Goal: Information Seeking & Learning: Learn about a topic

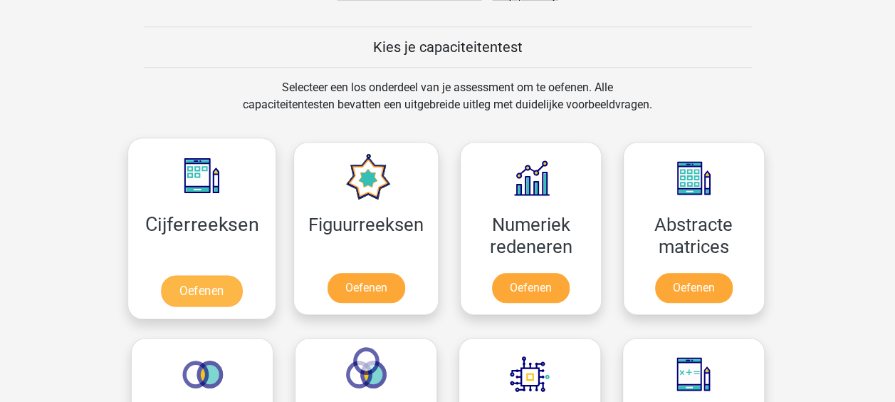
scroll to position [570, 0]
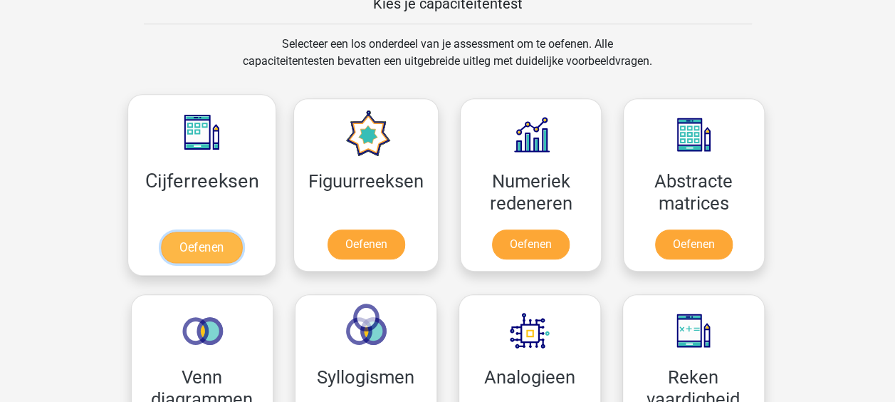
click at [205, 231] on link "Oefenen" at bounding box center [201, 246] width 81 height 31
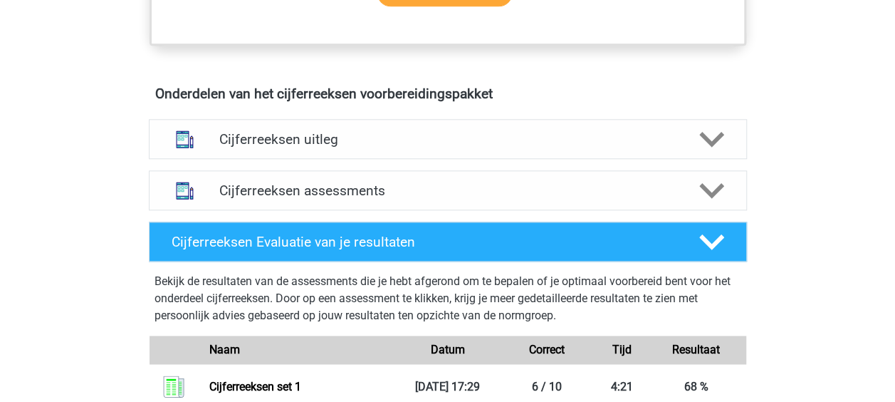
scroll to position [783, 0]
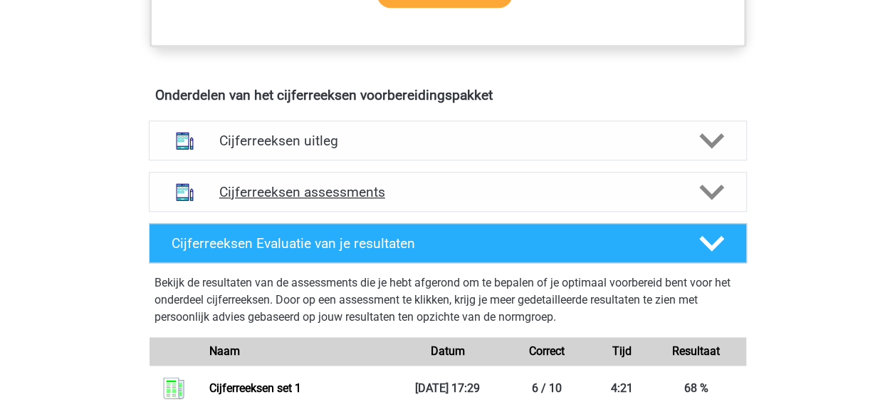
click at [310, 200] on h4 "Cijferreeksen assessments" at bounding box center [447, 192] width 457 height 16
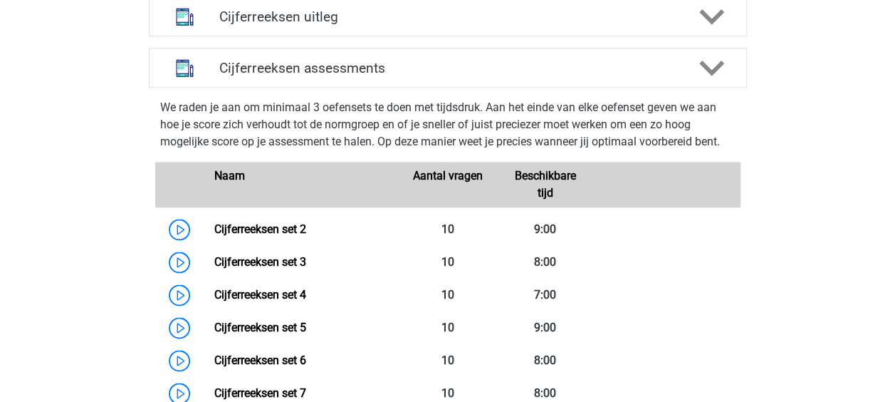
scroll to position [997, 0]
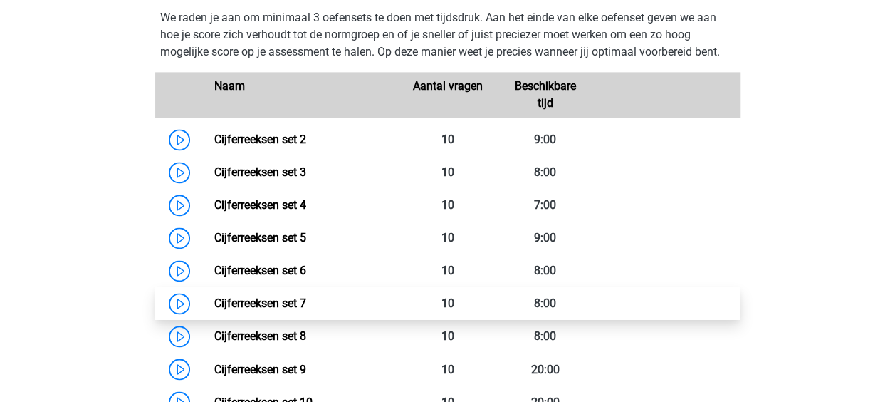
click at [214, 310] on link "Cijferreeksen set 7" at bounding box center [260, 303] width 92 height 14
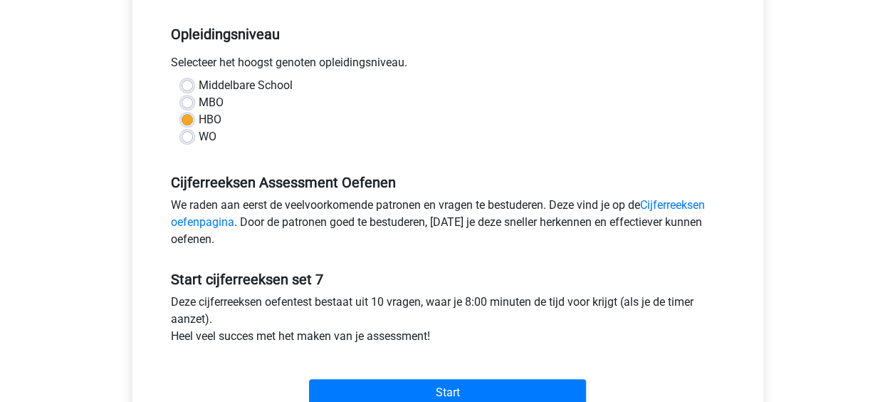
scroll to position [285, 0]
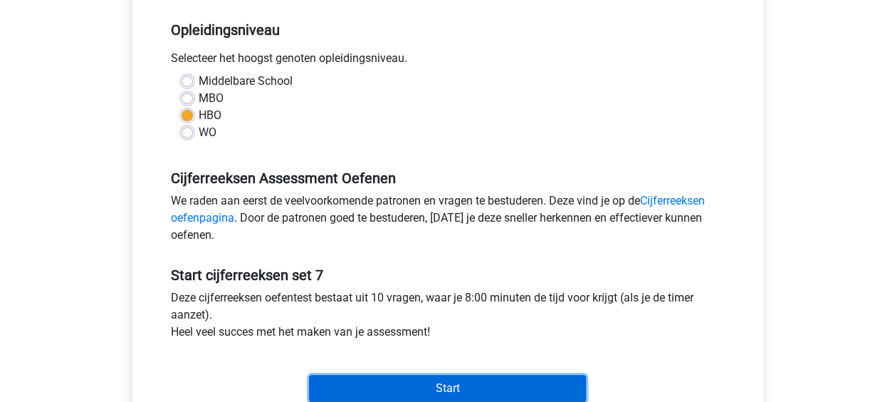
click at [410, 377] on input "Start" at bounding box center [447, 388] width 277 height 27
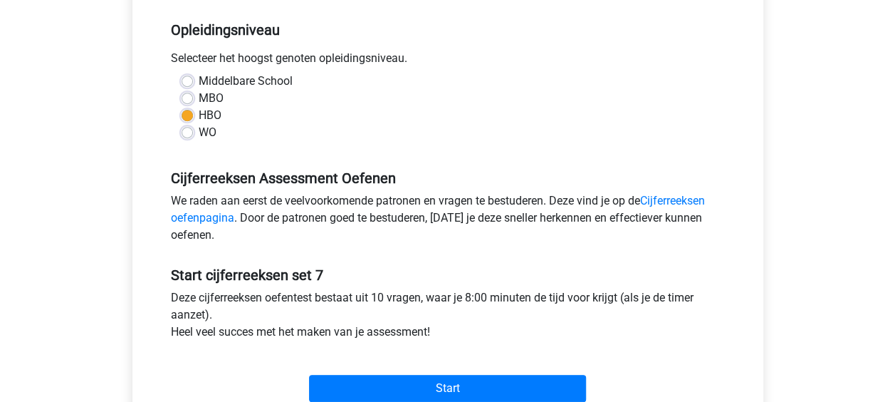
scroll to position [0, 0]
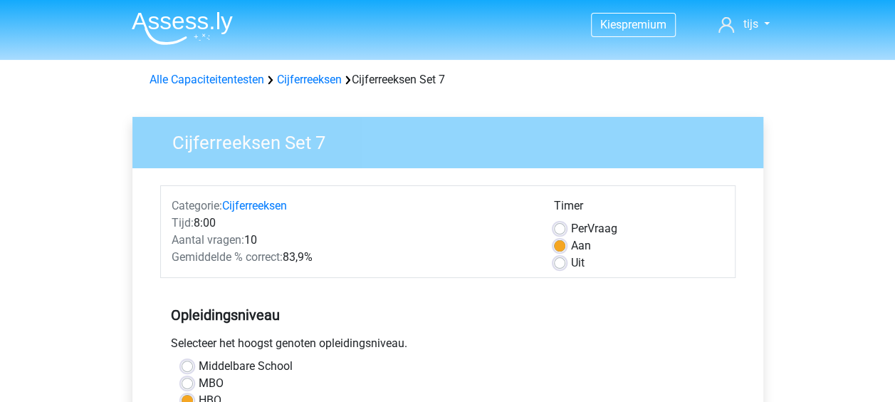
click at [567, 260] on div "Uit" at bounding box center [639, 262] width 170 height 17
click at [571, 265] on label "Uit" at bounding box center [578, 262] width 14 height 17
click at [559, 265] on input "Uit" at bounding box center [559, 261] width 11 height 14
radio input "true"
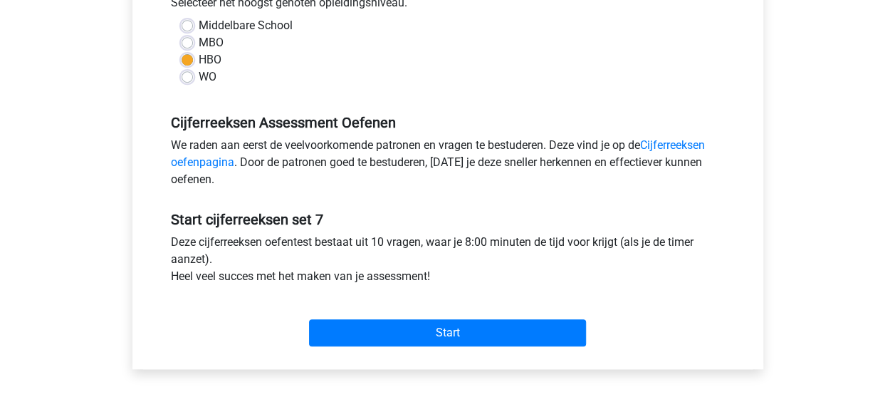
scroll to position [356, 0]
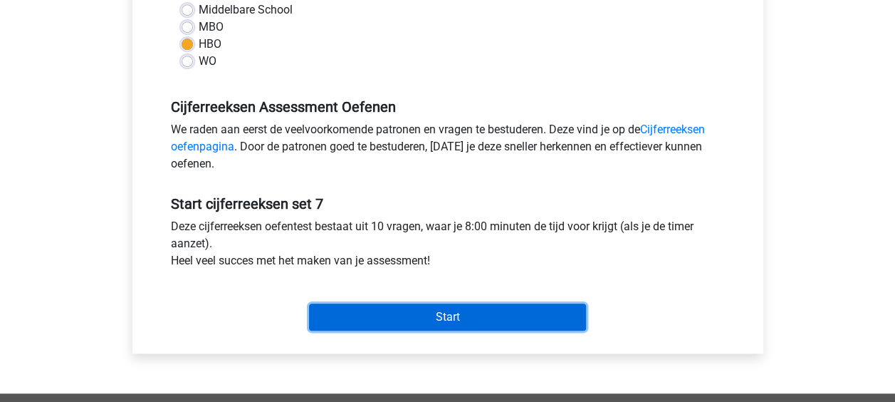
click at [427, 309] on input "Start" at bounding box center [447, 316] width 277 height 27
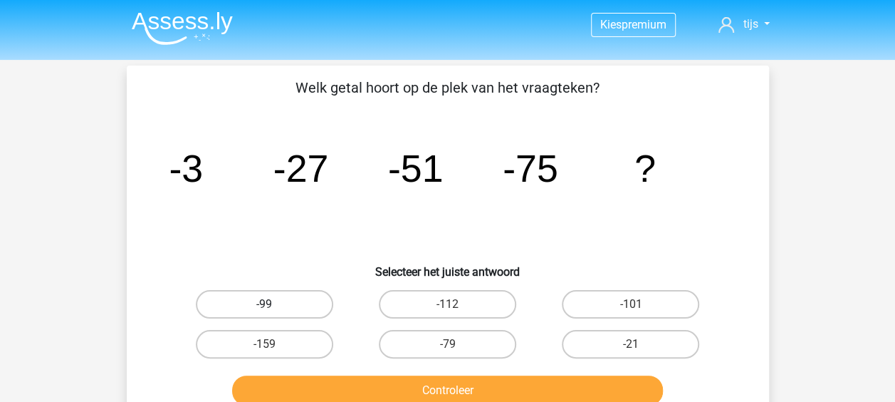
click at [267, 291] on label "-99" at bounding box center [264, 304] width 137 height 28
click at [267, 304] on input "-99" at bounding box center [268, 308] width 9 height 9
radio input "true"
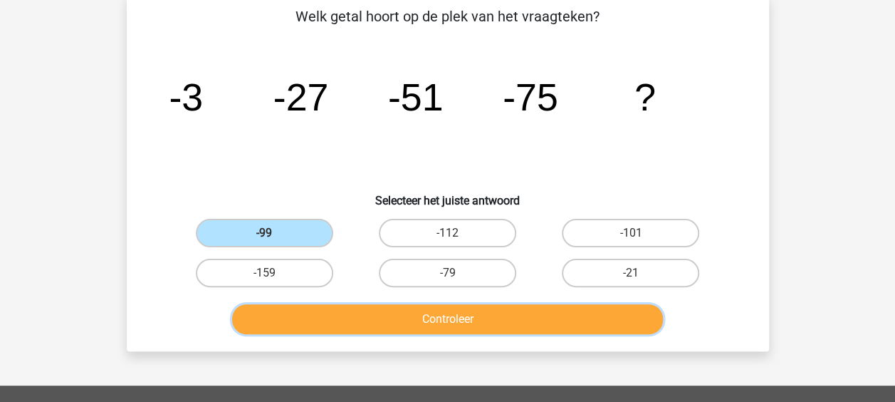
click at [429, 318] on button "Controleer" at bounding box center [447, 319] width 431 height 30
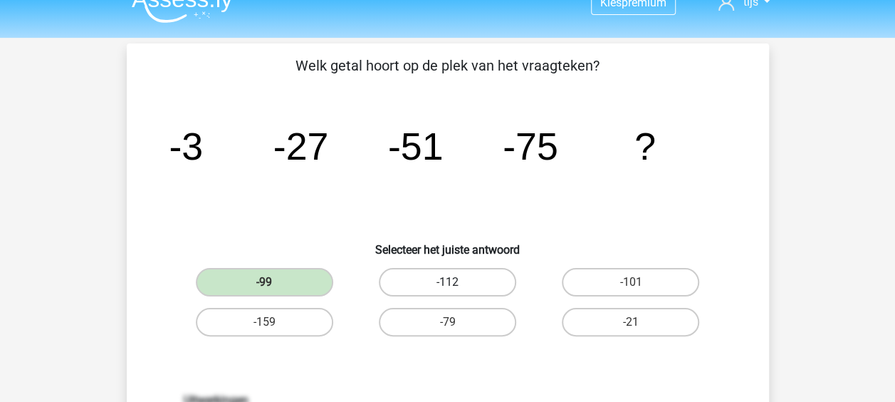
scroll to position [0, 0]
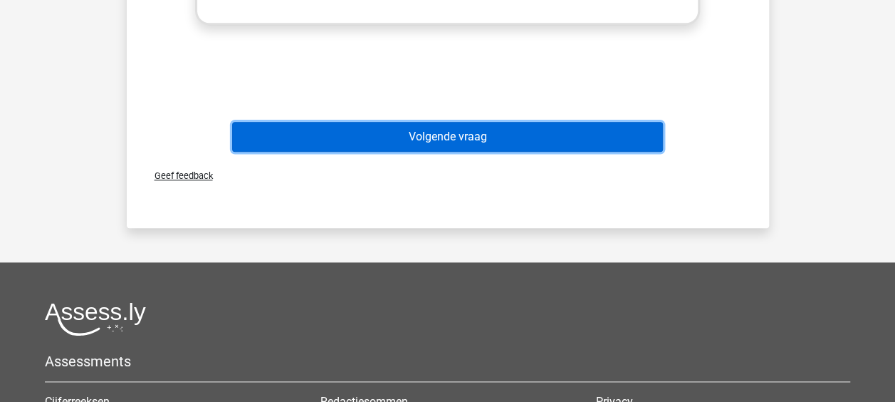
click at [418, 137] on button "Volgende vraag" at bounding box center [447, 137] width 431 height 30
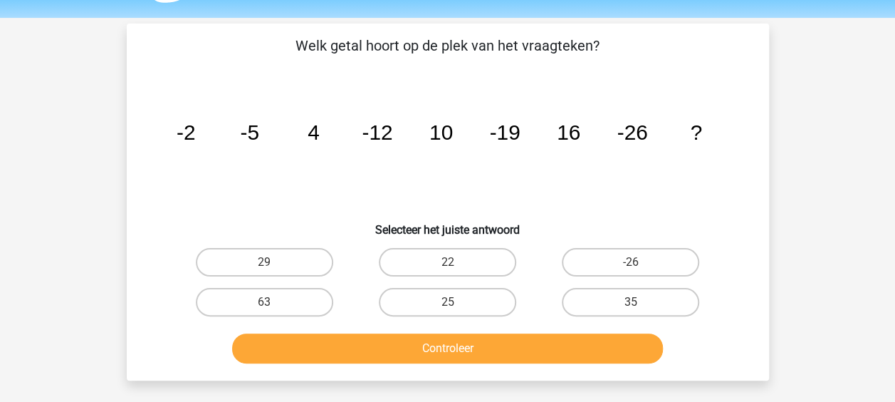
scroll to position [71, 0]
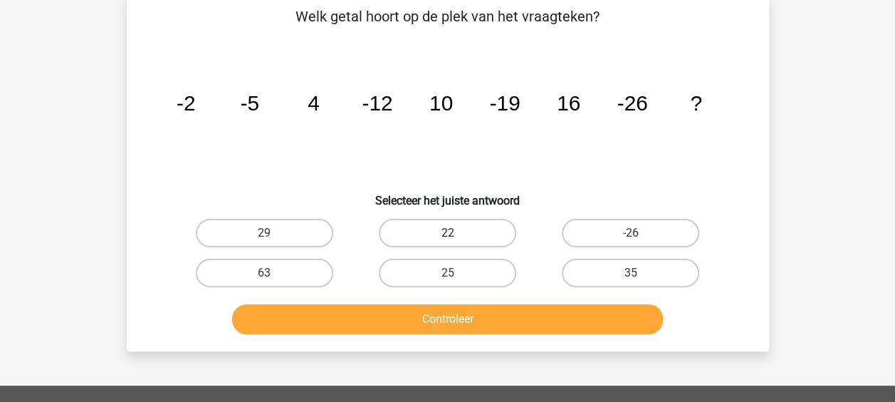
click at [476, 236] on label "22" at bounding box center [447, 233] width 137 height 28
click at [457, 236] on input "22" at bounding box center [451, 237] width 9 height 9
radio input "true"
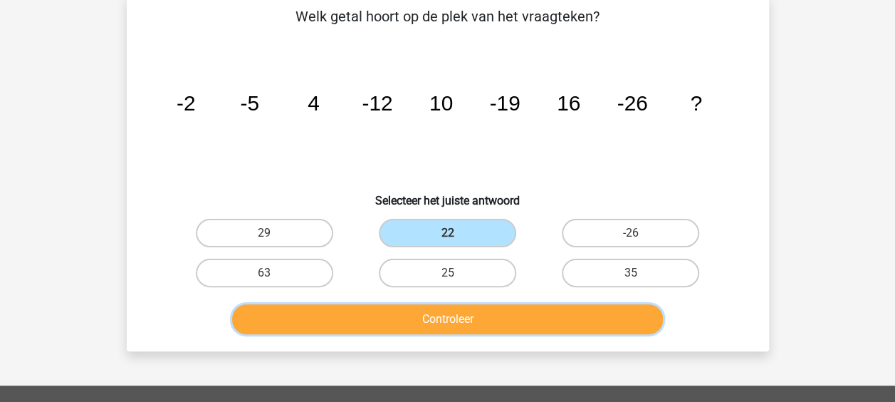
click at [439, 317] on button "Controleer" at bounding box center [447, 319] width 431 height 30
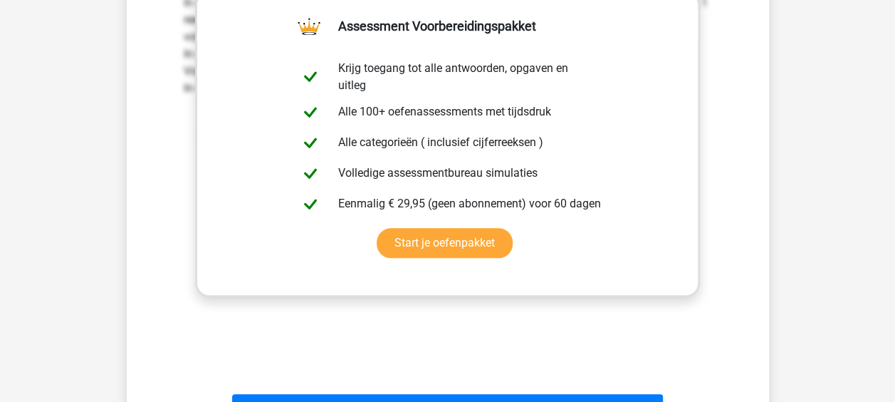
scroll to position [570, 0]
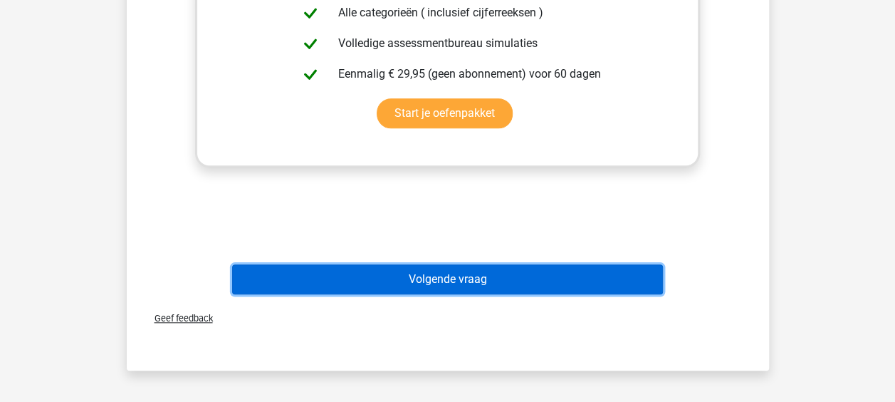
click at [432, 280] on button "Volgende vraag" at bounding box center [447, 279] width 431 height 30
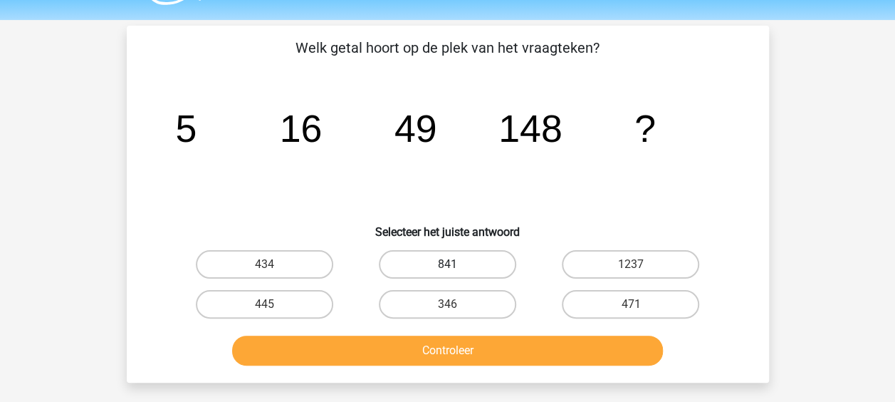
scroll to position [0, 0]
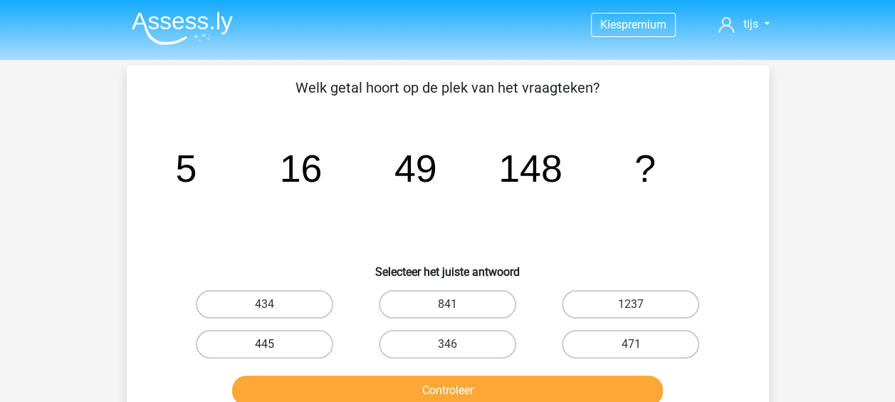
click at [234, 342] on label "445" at bounding box center [264, 344] width 137 height 28
click at [264, 344] on input "445" at bounding box center [268, 348] width 9 height 9
radio input "true"
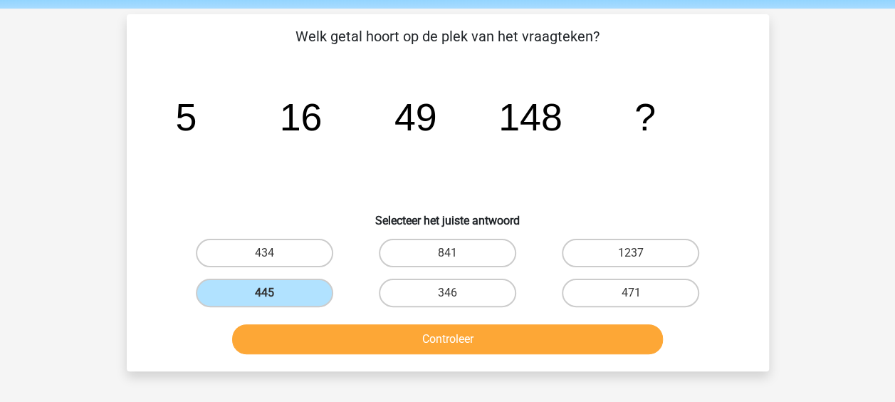
scroll to position [71, 0]
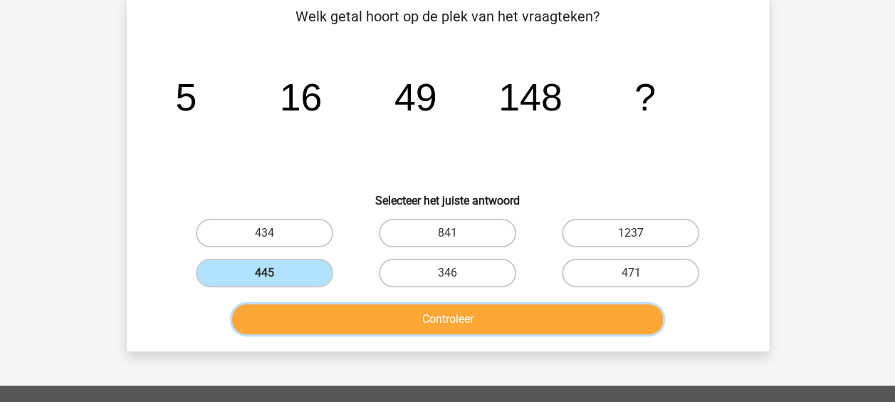
click at [406, 323] on button "Controleer" at bounding box center [447, 319] width 431 height 30
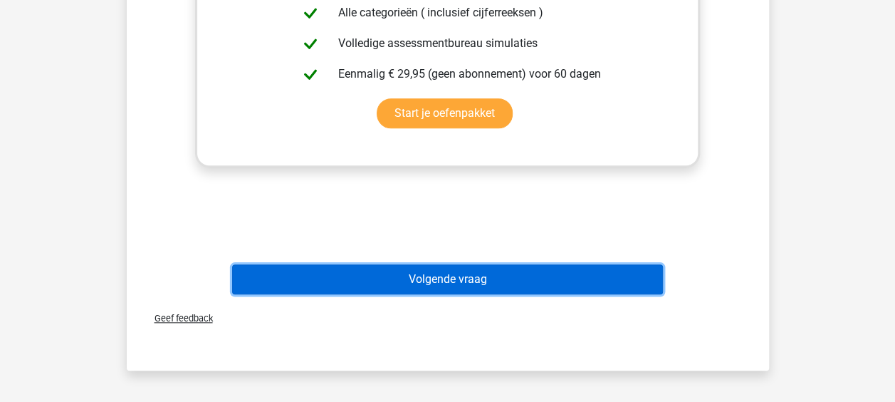
click at [432, 289] on button "Volgende vraag" at bounding box center [447, 279] width 431 height 30
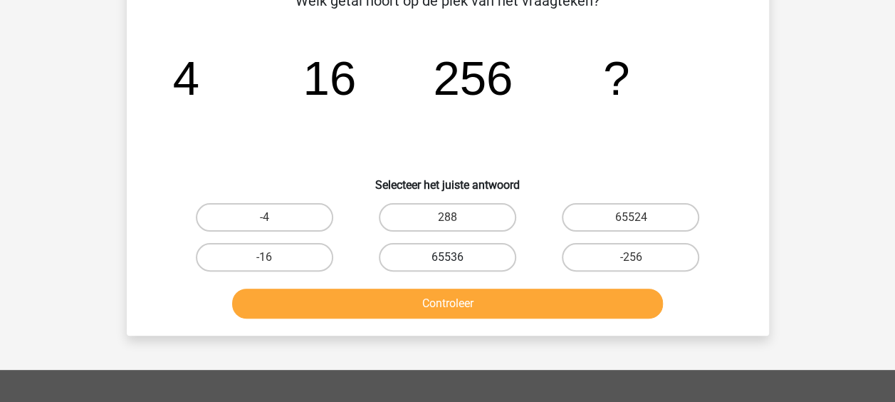
scroll to position [66, 0]
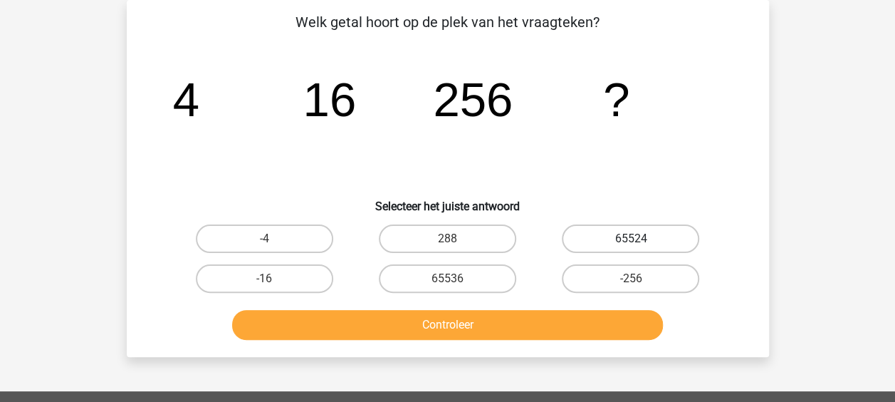
click at [665, 235] on label "65524" at bounding box center [630, 238] width 137 height 28
click at [640, 239] on input "65524" at bounding box center [635, 243] width 9 height 9
radio input "true"
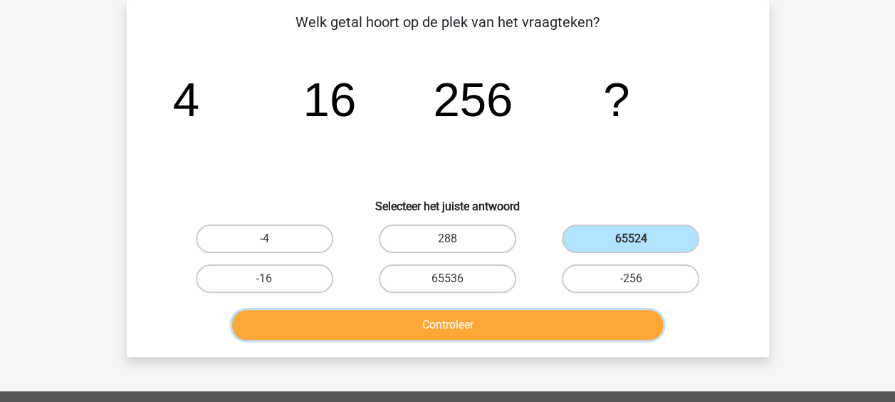
click at [450, 330] on button "Controleer" at bounding box center [447, 325] width 431 height 30
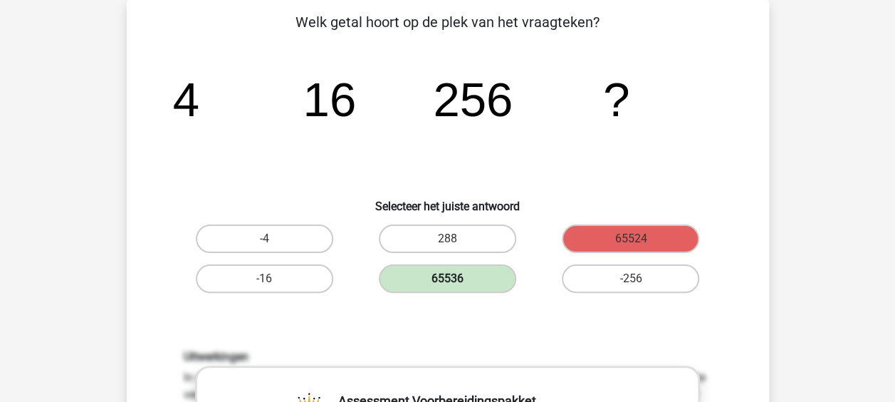
click at [497, 279] on label "65536" at bounding box center [447, 278] width 137 height 28
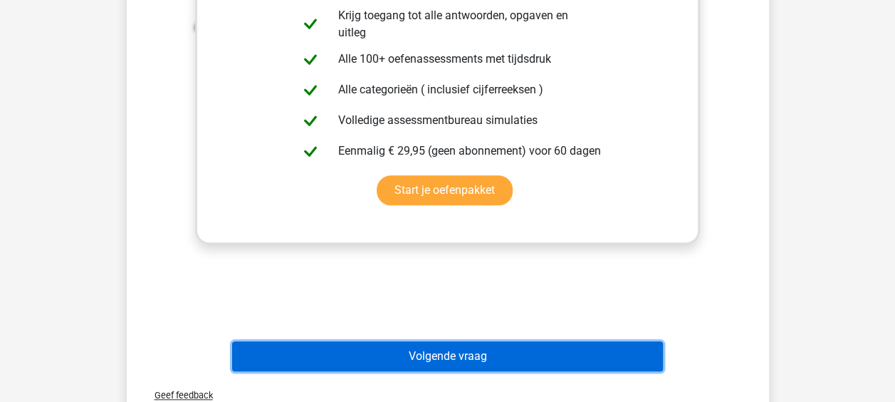
click at [491, 347] on button "Volgende vraag" at bounding box center [447, 356] width 431 height 30
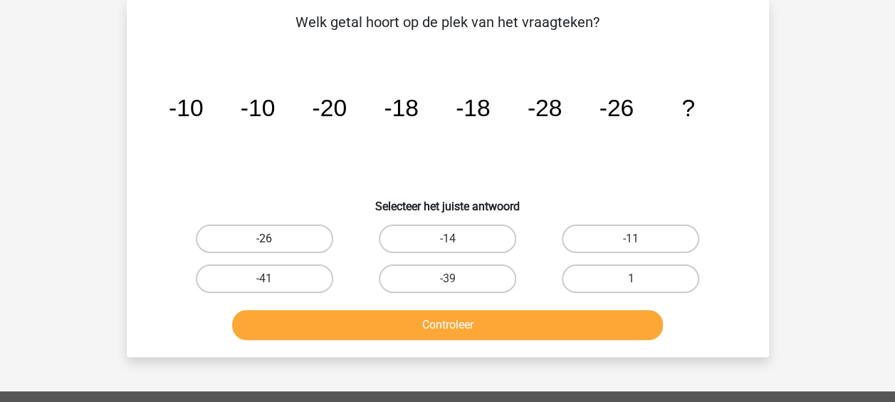
click at [303, 239] on label "-26" at bounding box center [264, 238] width 137 height 28
click at [273, 239] on input "-26" at bounding box center [268, 243] width 9 height 9
radio input "true"
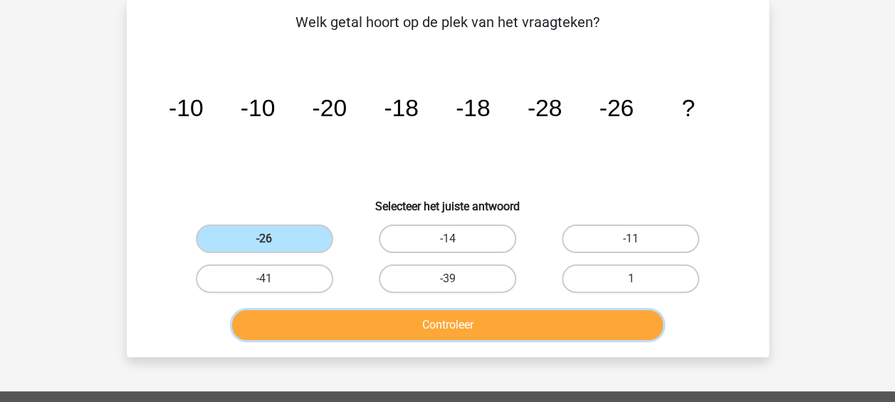
click at [449, 321] on button "Controleer" at bounding box center [447, 325] width 431 height 30
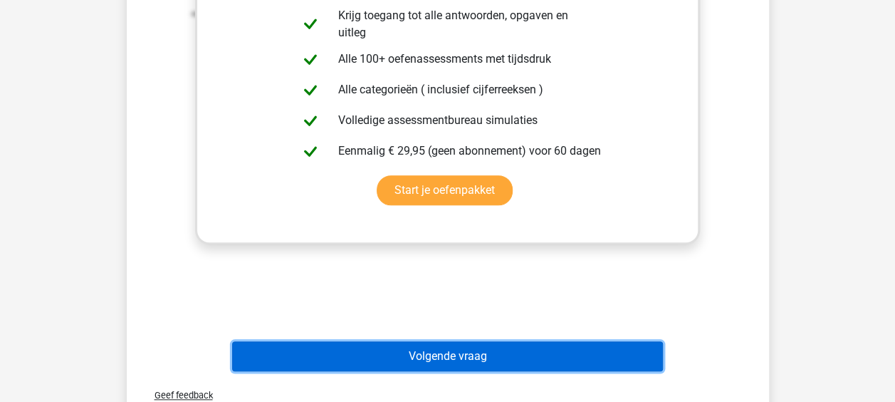
click at [444, 368] on button "Volgende vraag" at bounding box center [447, 356] width 431 height 30
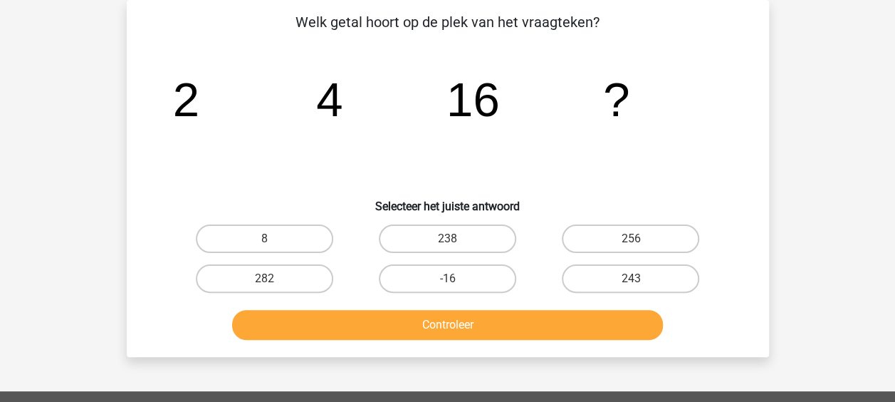
scroll to position [0, 0]
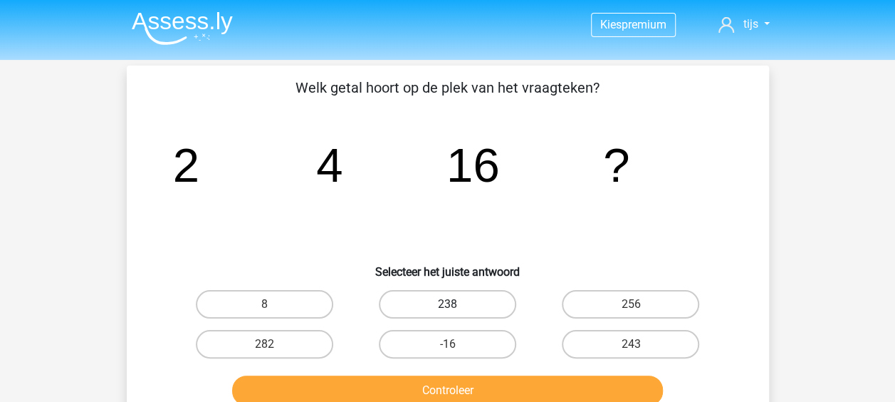
click at [494, 298] on label "238" at bounding box center [447, 304] width 137 height 28
click at [457, 304] on input "238" at bounding box center [451, 308] width 9 height 9
radio input "true"
click at [405, 383] on button "Controleer" at bounding box center [447, 390] width 431 height 30
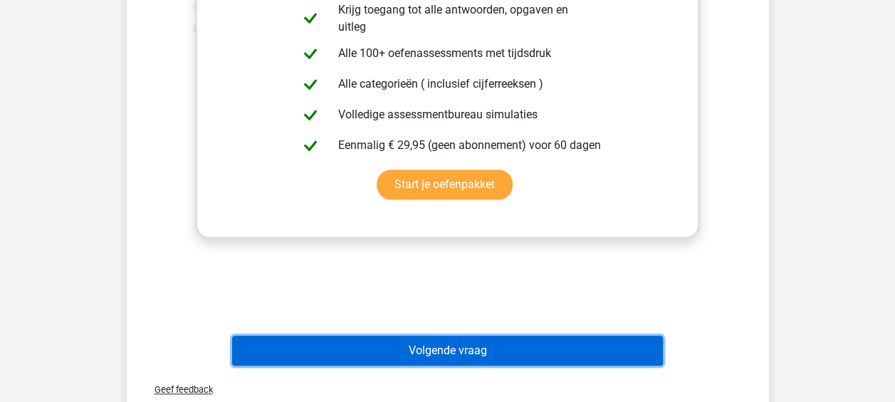
click at [429, 349] on button "Volgende vraag" at bounding box center [447, 350] width 431 height 30
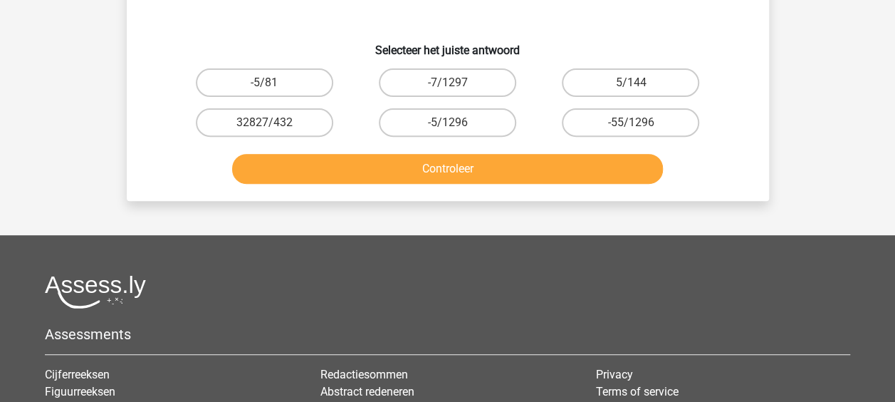
scroll to position [66, 0]
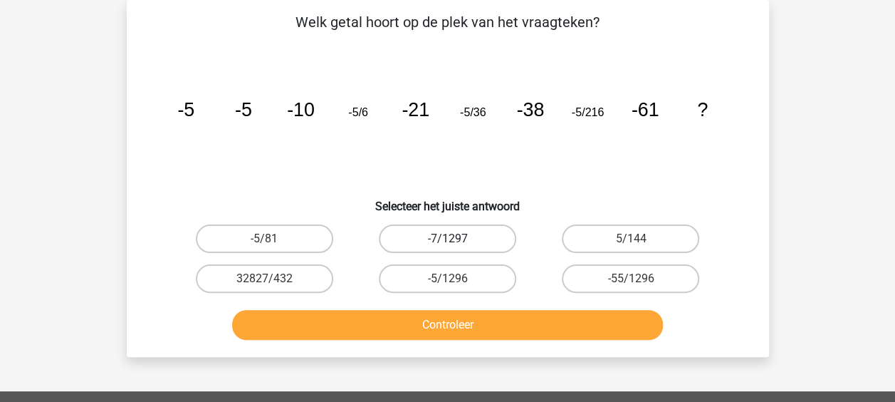
click at [484, 243] on label "-7/1297" at bounding box center [447, 238] width 137 height 28
click at [457, 243] on input "-7/1297" at bounding box center [451, 243] width 9 height 9
radio input "true"
drag, startPoint x: 478, startPoint y: 308, endPoint x: 471, endPoint y: 323, distance: 16.9
click at [476, 316] on div "Controleer" at bounding box center [448, 321] width 597 height 47
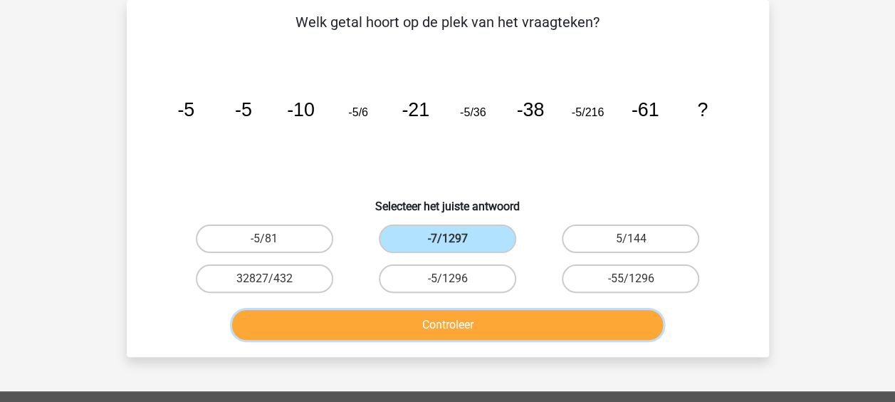
click at [471, 323] on button "Controleer" at bounding box center [447, 325] width 431 height 30
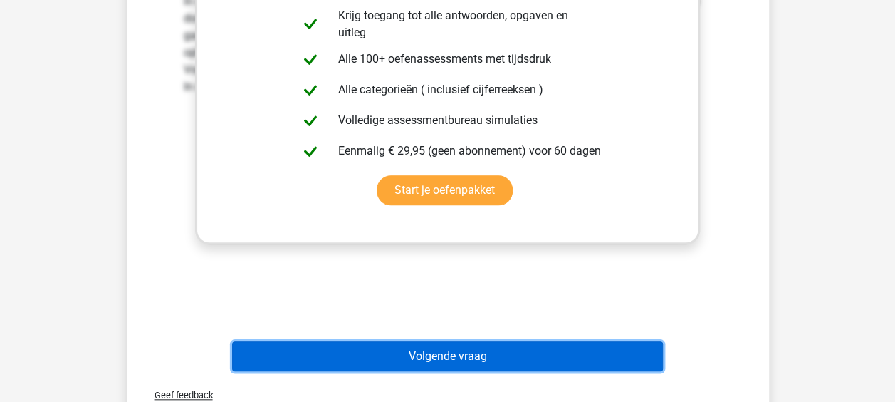
click at [443, 358] on button "Volgende vraag" at bounding box center [447, 356] width 431 height 30
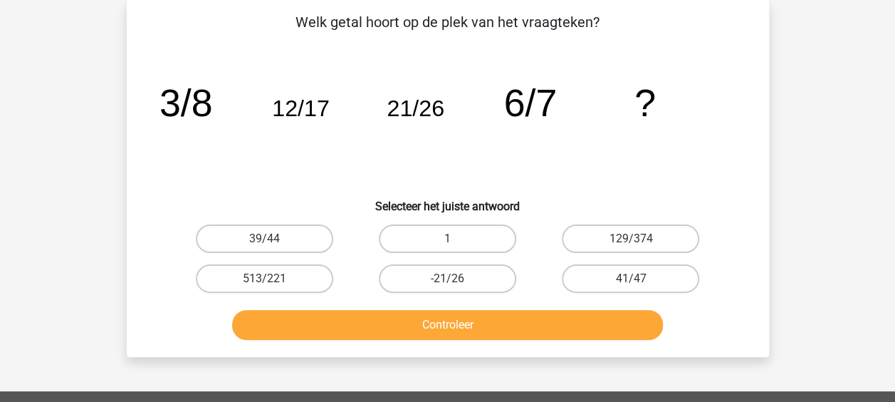
click at [294, 219] on div "39/44" at bounding box center [264, 239] width 183 height 40
click at [291, 236] on label "39/44" at bounding box center [264, 238] width 137 height 28
click at [273, 239] on input "39/44" at bounding box center [268, 243] width 9 height 9
radio input "true"
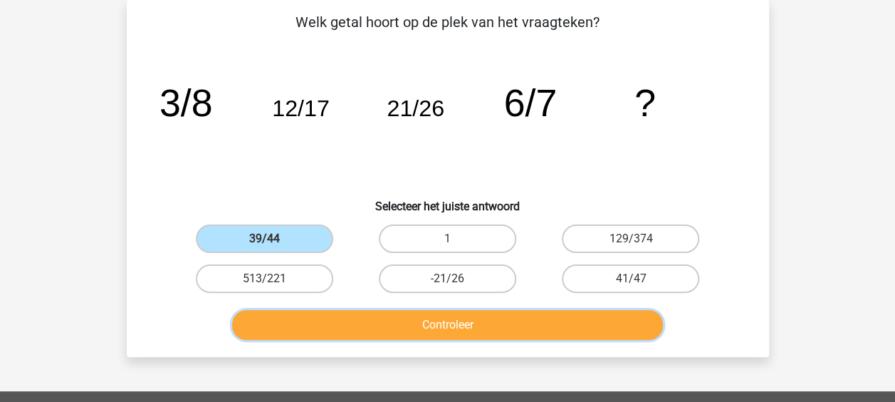
click at [411, 313] on button "Controleer" at bounding box center [447, 325] width 431 height 30
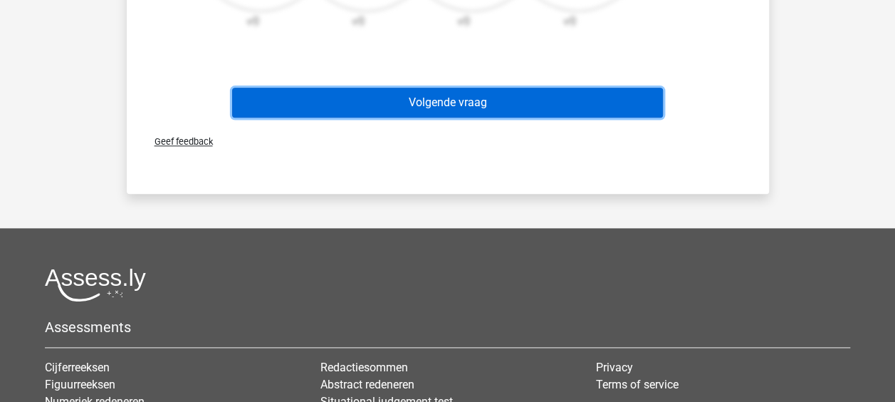
click at [486, 105] on button "Volgende vraag" at bounding box center [447, 103] width 431 height 30
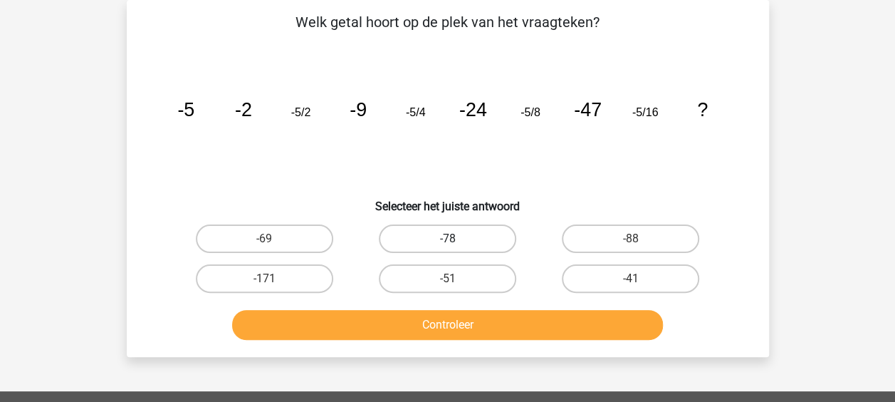
click at [474, 232] on label "-78" at bounding box center [447, 238] width 137 height 28
click at [457, 239] on input "-78" at bounding box center [451, 243] width 9 height 9
radio input "true"
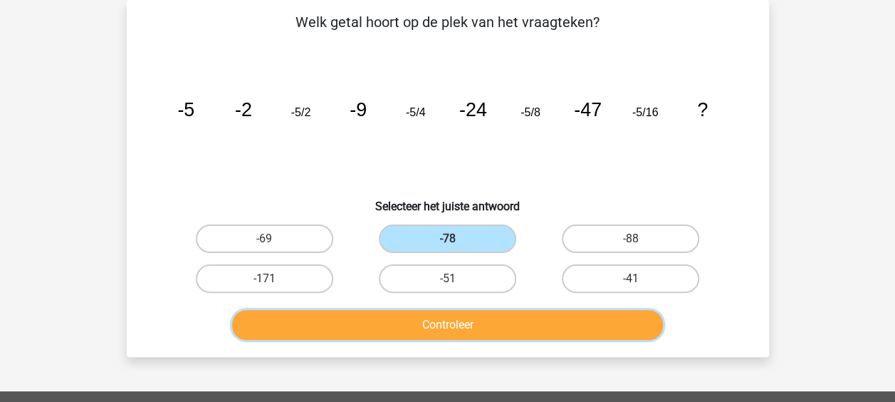
click at [479, 321] on button "Controleer" at bounding box center [447, 325] width 431 height 30
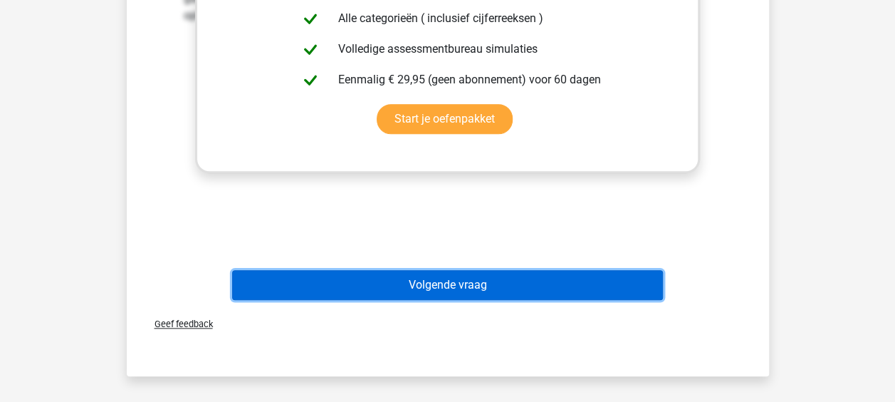
click at [462, 276] on button "Volgende vraag" at bounding box center [447, 285] width 431 height 30
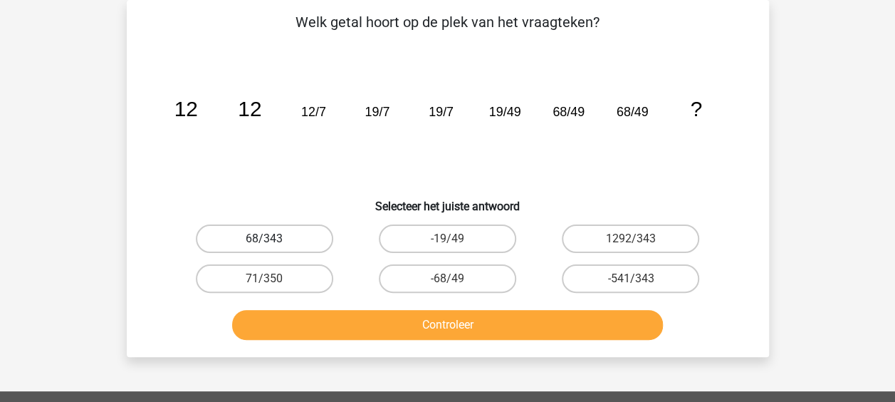
click at [256, 229] on label "68/343" at bounding box center [264, 238] width 137 height 28
click at [264, 239] on input "68/343" at bounding box center [268, 243] width 9 height 9
radio input "true"
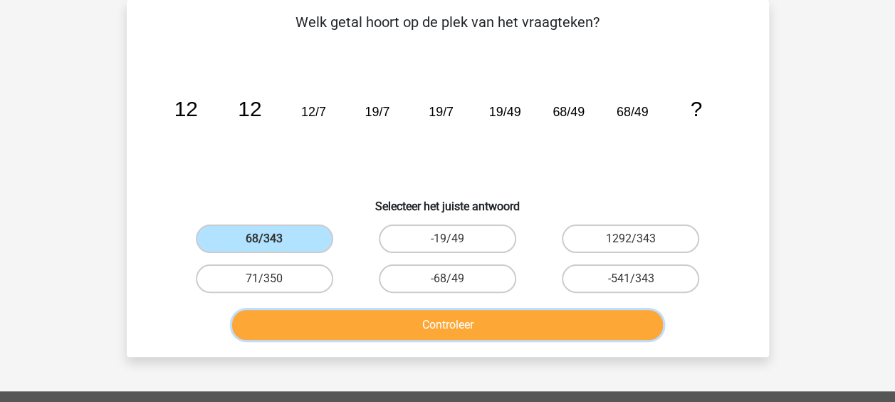
click at [427, 313] on button "Controleer" at bounding box center [447, 325] width 431 height 30
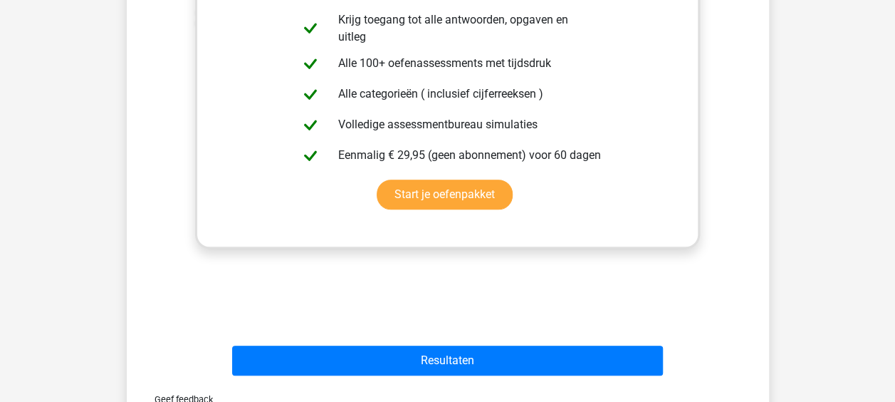
scroll to position [493, 0]
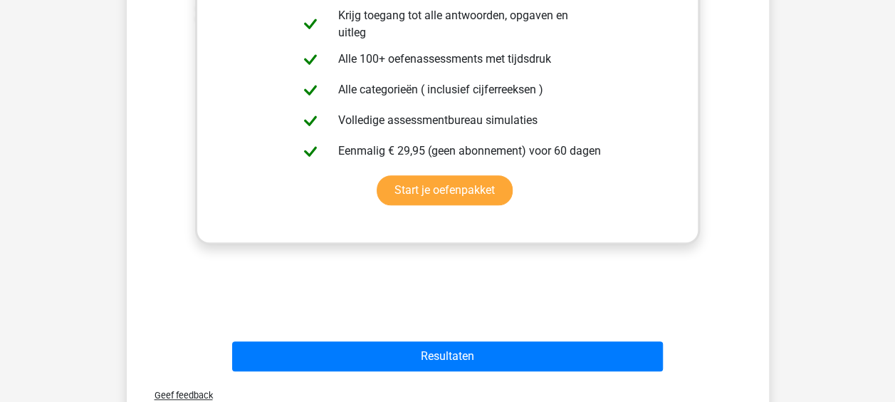
click at [442, 340] on div "Resultaten" at bounding box center [448, 353] width 597 height 47
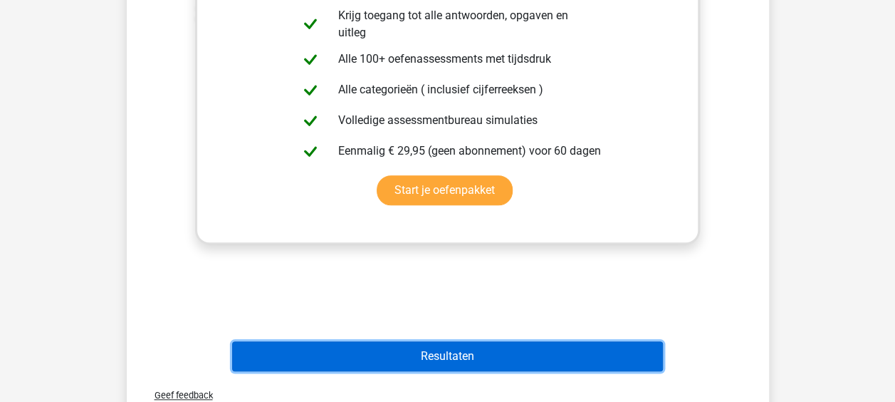
click at [440, 348] on button "Resultaten" at bounding box center [447, 356] width 431 height 30
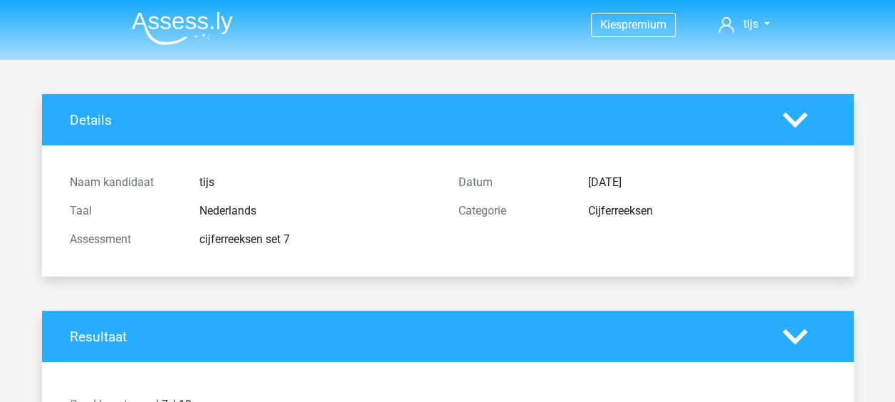
click at [161, 26] on img at bounding box center [182, 27] width 101 height 33
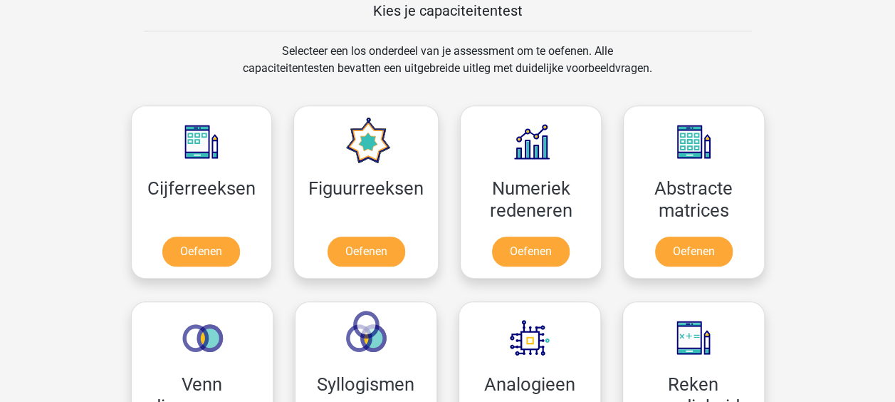
scroll to position [570, 0]
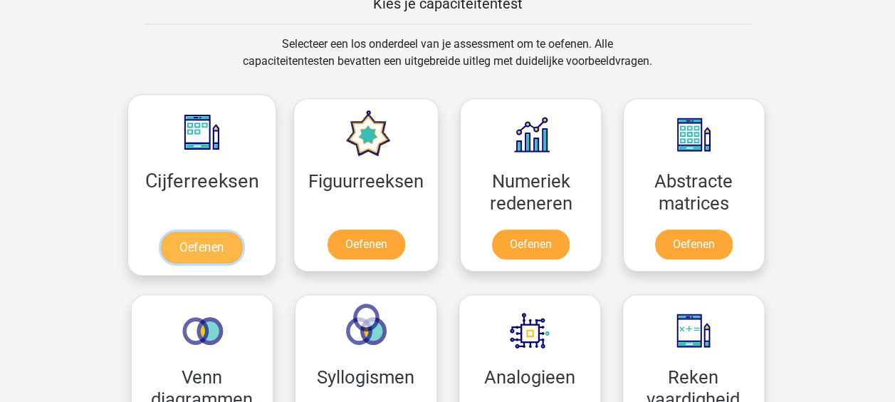
click at [233, 231] on link "Oefenen" at bounding box center [201, 246] width 81 height 31
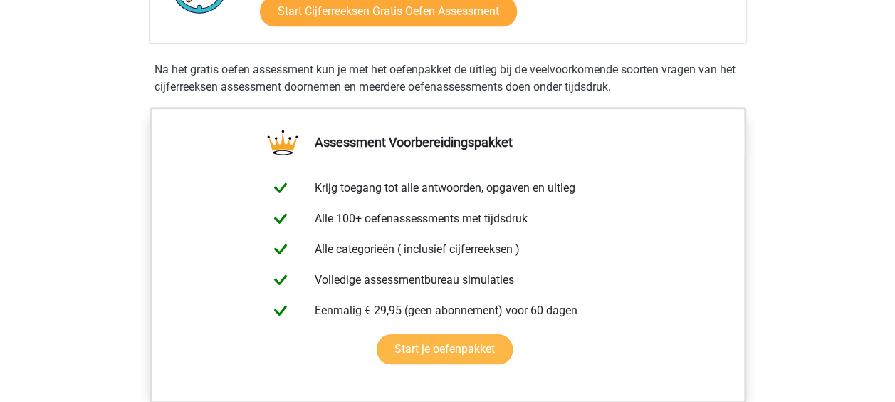
scroll to position [783, 0]
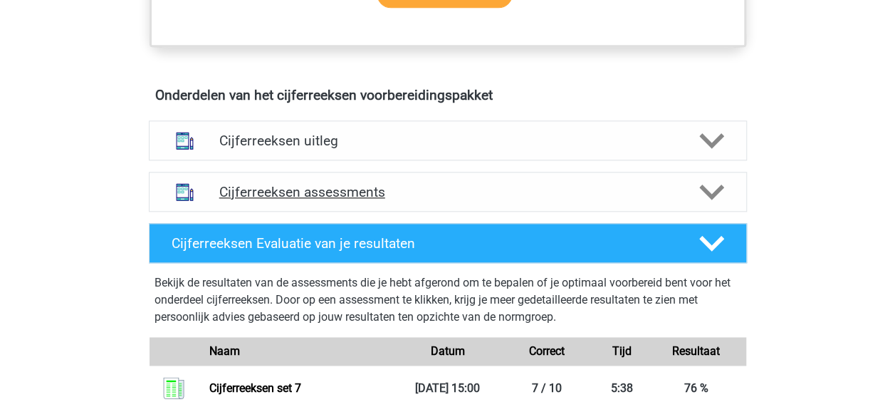
click at [335, 200] on h4 "Cijferreeksen assessments" at bounding box center [447, 192] width 457 height 16
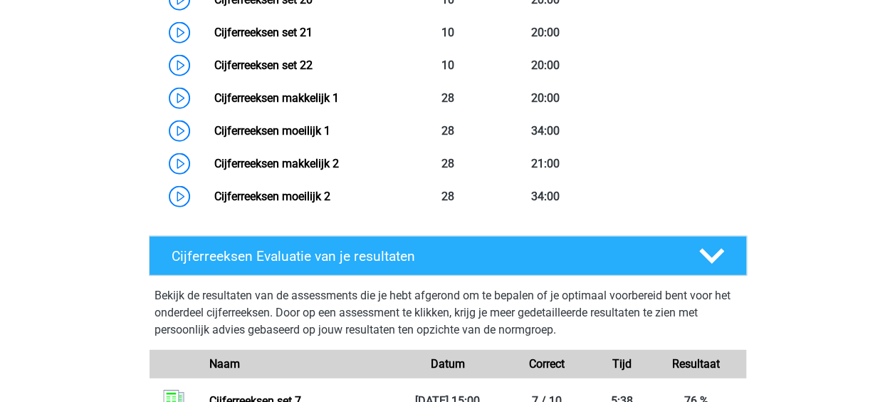
scroll to position [1709, 0]
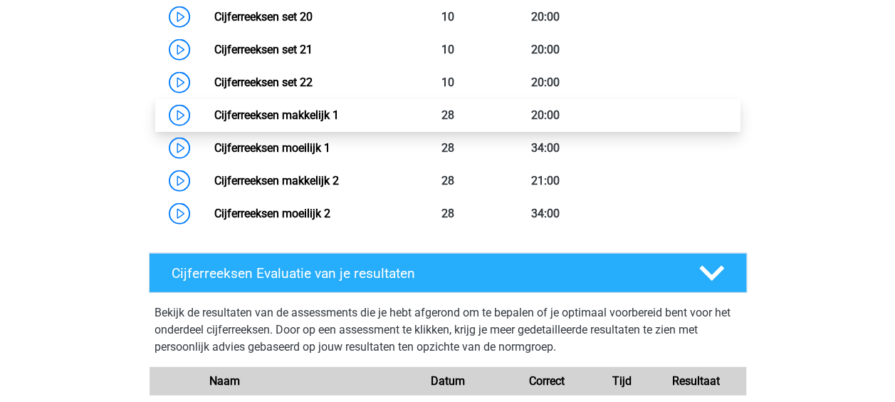
click at [271, 122] on link "Cijferreeksen makkelijk 1" at bounding box center [276, 115] width 125 height 14
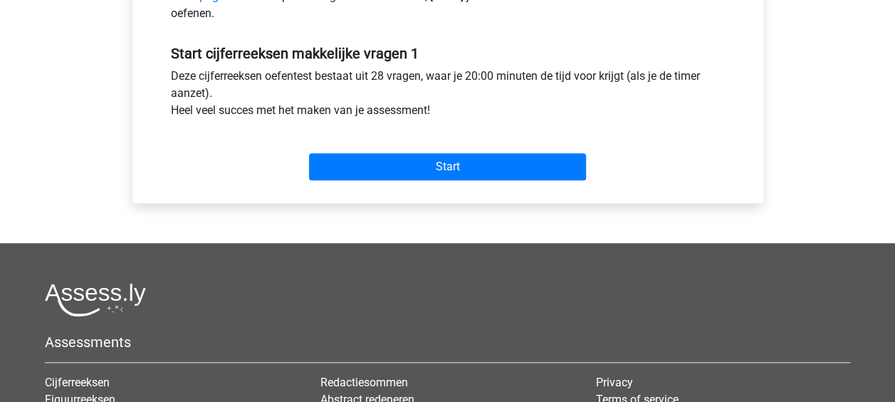
scroll to position [427, 0]
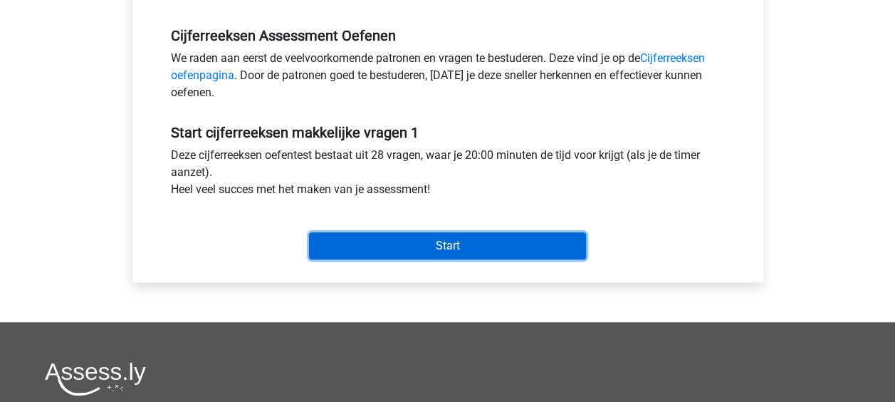
click at [440, 248] on input "Start" at bounding box center [447, 245] width 277 height 27
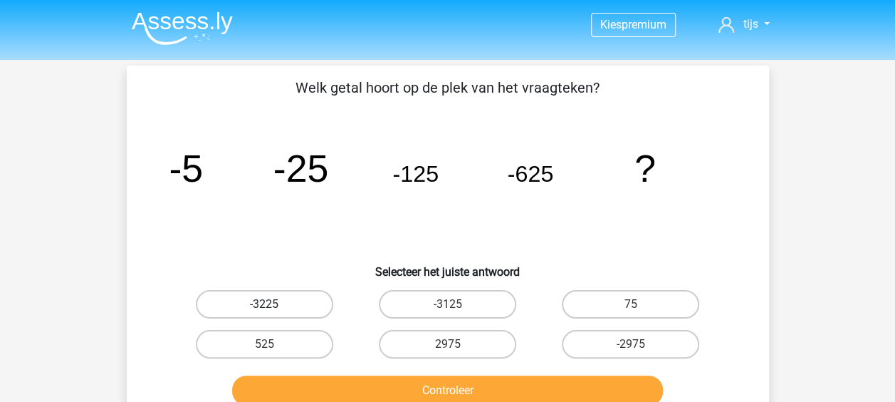
click at [293, 298] on label "-3225" at bounding box center [264, 304] width 137 height 28
click at [273, 304] on input "-3225" at bounding box center [268, 308] width 9 height 9
radio input "true"
click at [437, 395] on button "Controleer" at bounding box center [447, 390] width 431 height 30
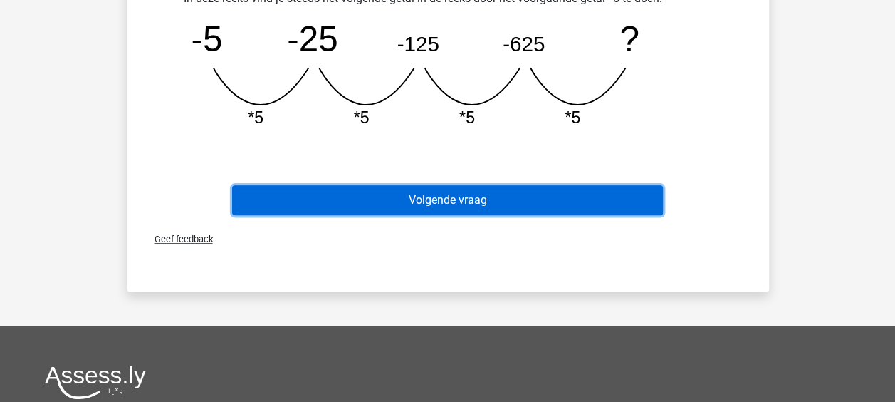
click at [457, 204] on button "Volgende vraag" at bounding box center [447, 200] width 431 height 30
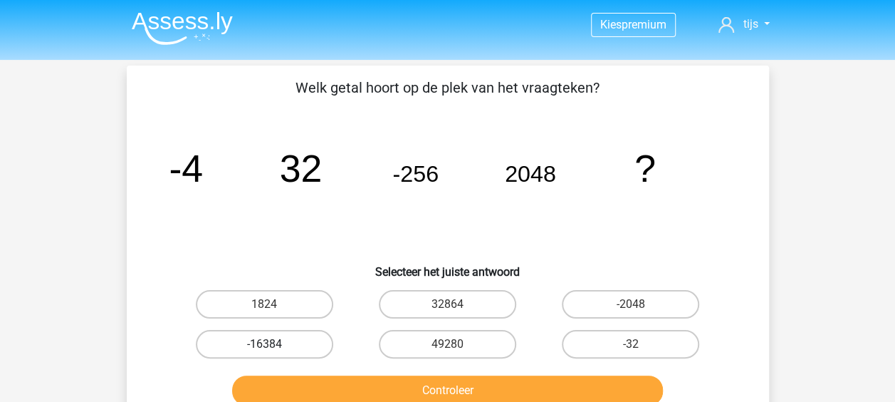
click at [299, 345] on label "-16384" at bounding box center [264, 344] width 137 height 28
click at [273, 345] on input "-16384" at bounding box center [268, 348] width 9 height 9
radio input "true"
click at [396, 369] on div "Controleer" at bounding box center [448, 387] width 597 height 47
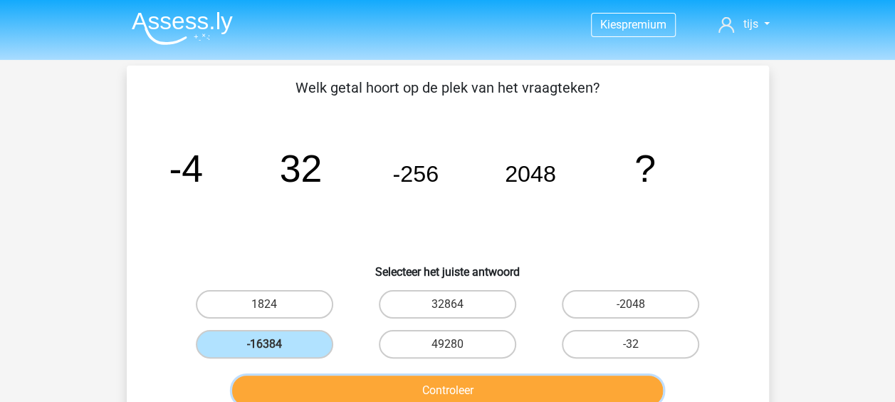
click at [395, 382] on button "Controleer" at bounding box center [447, 390] width 431 height 30
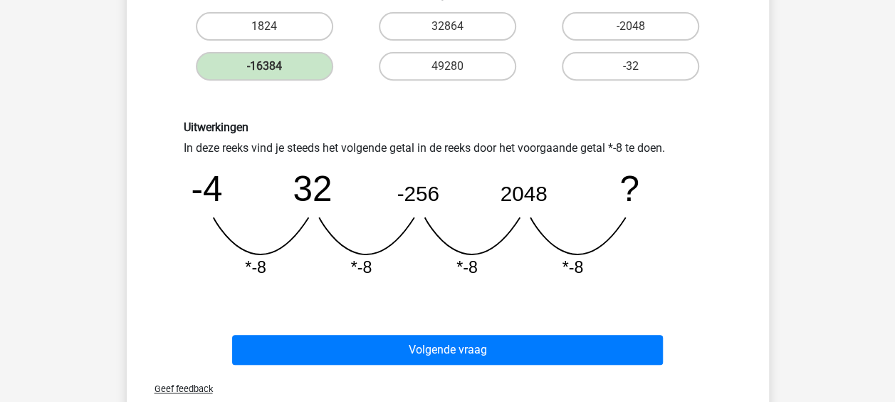
scroll to position [285, 0]
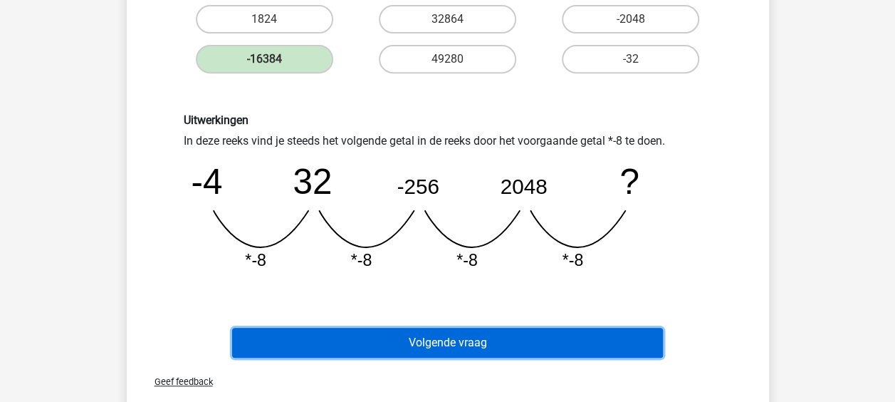
click at [471, 332] on button "Volgende vraag" at bounding box center [447, 343] width 431 height 30
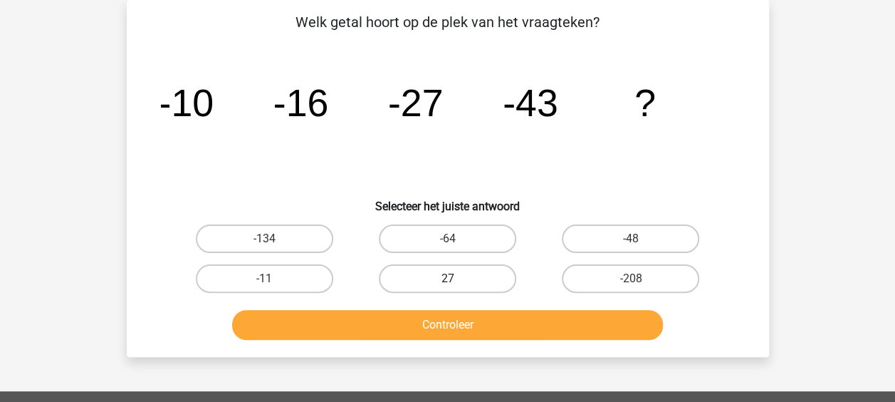
scroll to position [66, 0]
click at [494, 235] on label "-64" at bounding box center [447, 238] width 137 height 28
click at [457, 239] on input "-64" at bounding box center [451, 243] width 9 height 9
radio input "true"
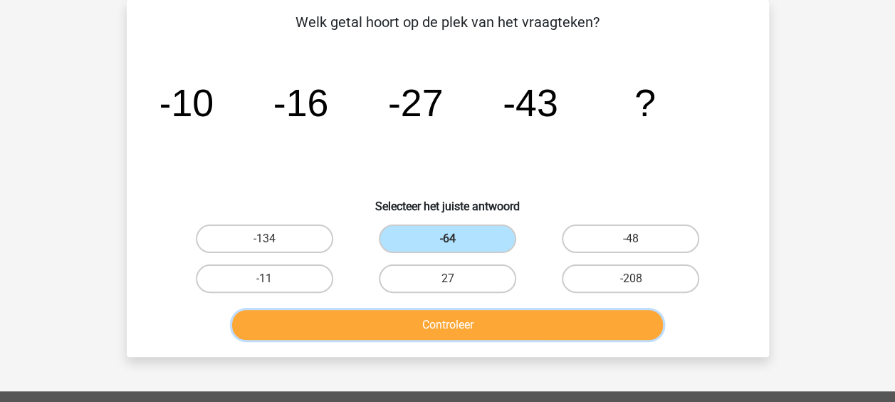
click at [482, 324] on button "Controleer" at bounding box center [447, 325] width 431 height 30
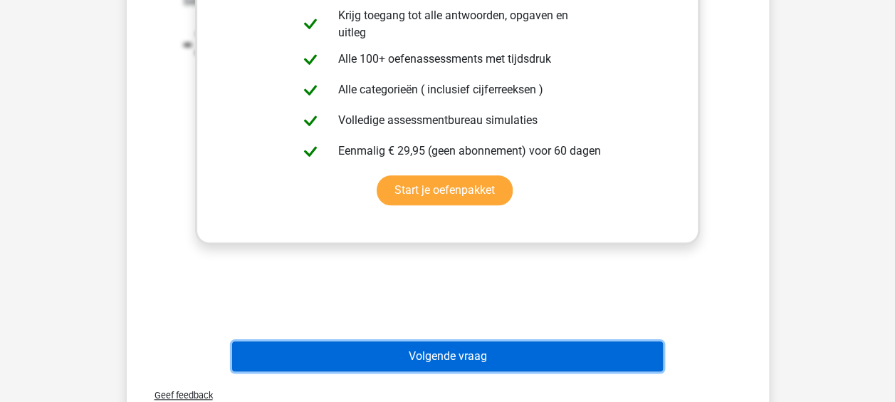
click at [494, 357] on button "Volgende vraag" at bounding box center [447, 356] width 431 height 30
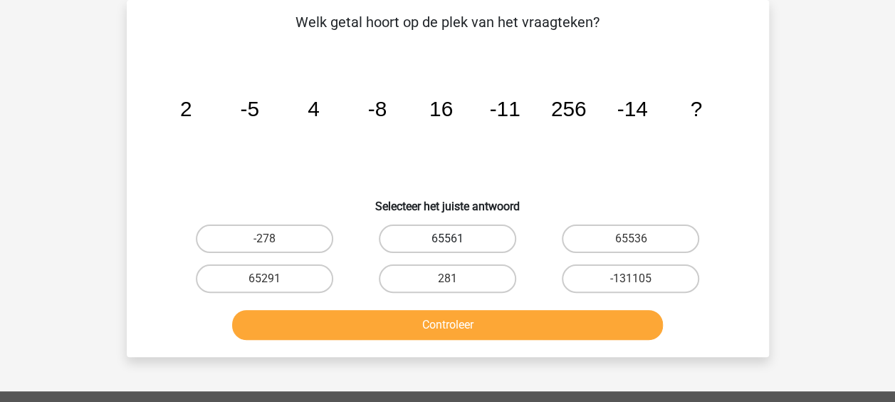
click at [453, 236] on label "65561" at bounding box center [447, 238] width 137 height 28
click at [453, 239] on input "65561" at bounding box center [451, 243] width 9 height 9
radio input "true"
click at [487, 308] on div "Controleer" at bounding box center [448, 321] width 597 height 47
click at [481, 364] on div "Kies premium tijs Tijsfrancken@hotmail.com" at bounding box center [447, 350] width 895 height 833
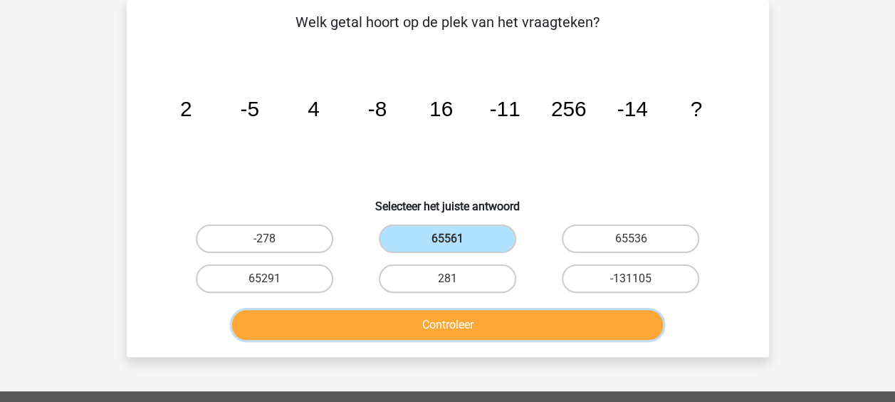
click at [489, 327] on button "Controleer" at bounding box center [447, 325] width 431 height 30
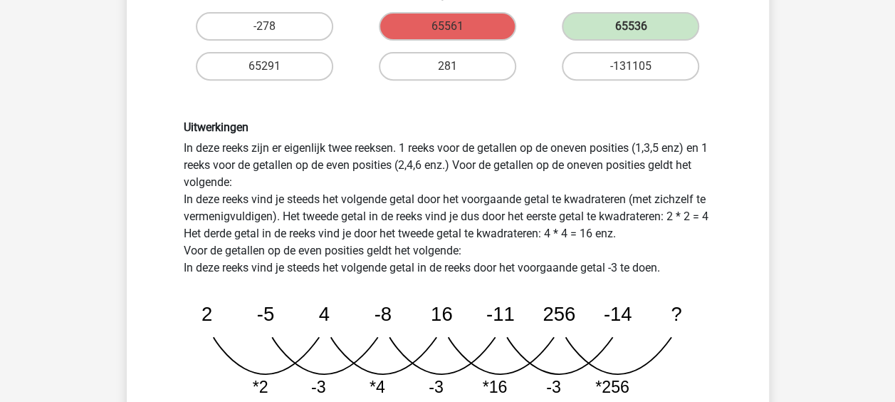
scroll to position [350, 0]
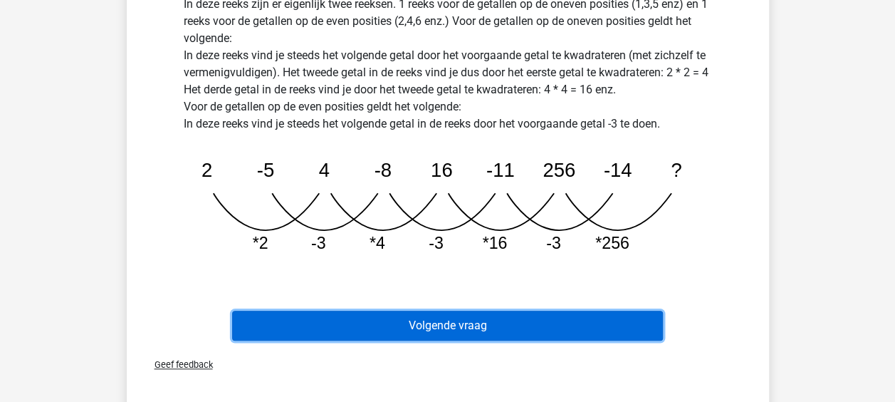
click at [511, 328] on button "Volgende vraag" at bounding box center [447, 326] width 431 height 30
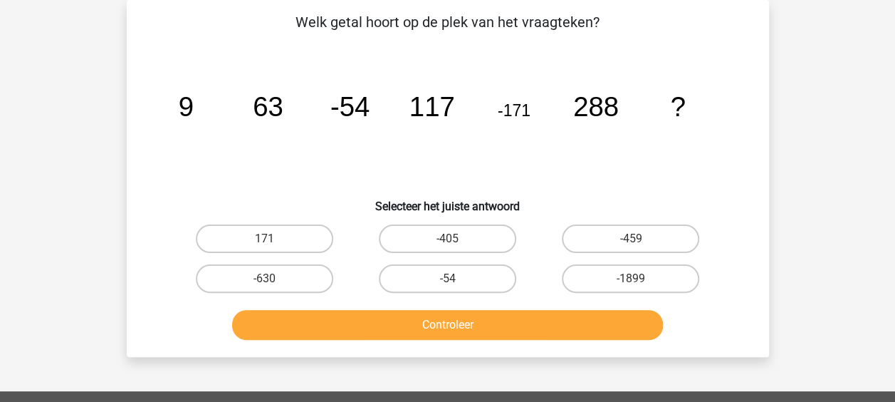
scroll to position [66, 0]
click at [603, 226] on label "-459" at bounding box center [630, 238] width 137 height 28
click at [631, 239] on input "-459" at bounding box center [635, 243] width 9 height 9
radio input "true"
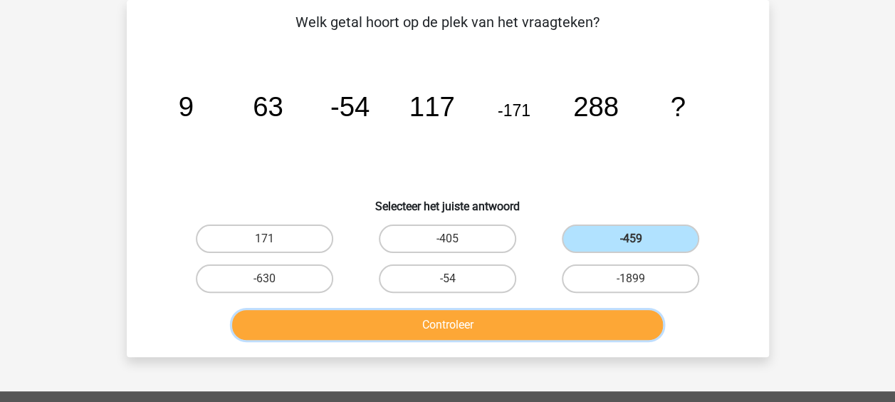
click at [395, 320] on button "Controleer" at bounding box center [447, 325] width 431 height 30
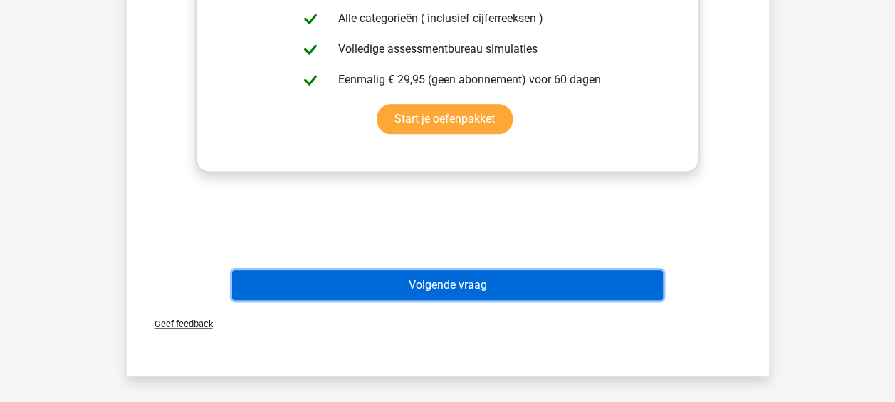
click at [474, 283] on button "Volgende vraag" at bounding box center [447, 285] width 431 height 30
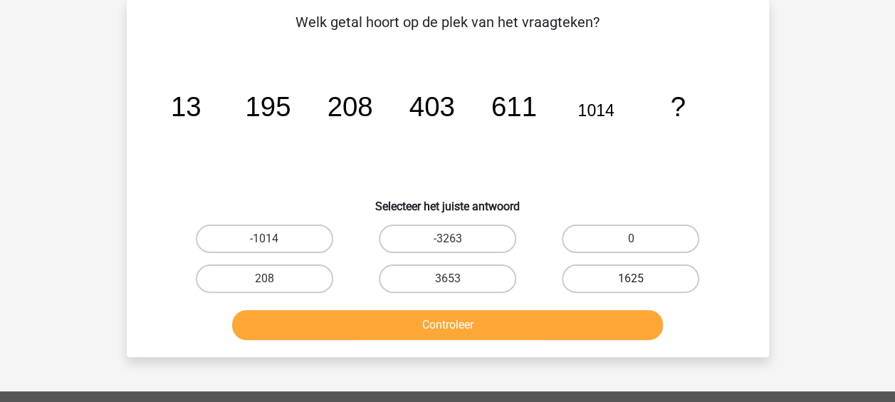
click at [621, 280] on label "1625" at bounding box center [630, 278] width 137 height 28
click at [631, 280] on input "1625" at bounding box center [635, 282] width 9 height 9
radio input "true"
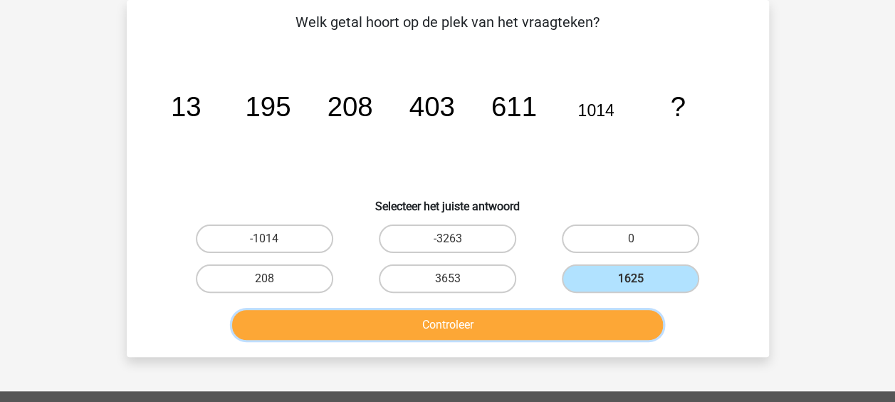
click at [555, 311] on button "Controleer" at bounding box center [447, 325] width 431 height 30
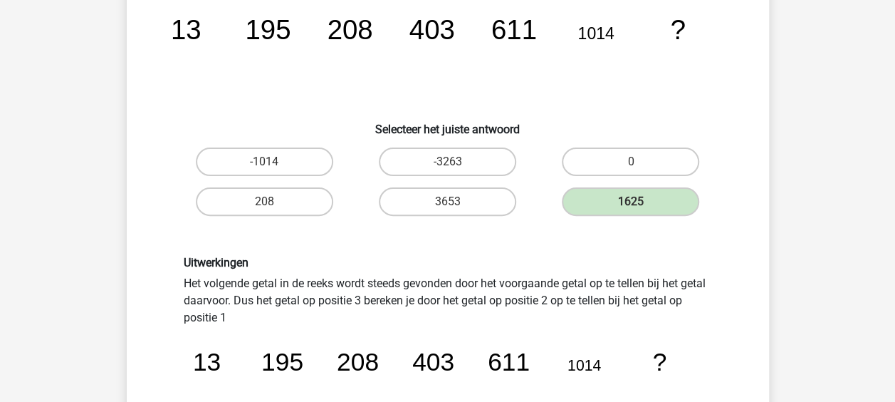
scroll to position [279, 0]
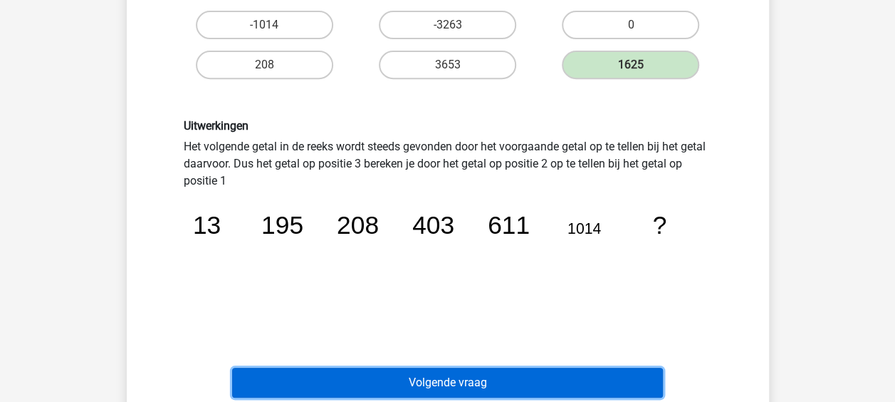
click at [522, 369] on button "Volgende vraag" at bounding box center [447, 383] width 431 height 30
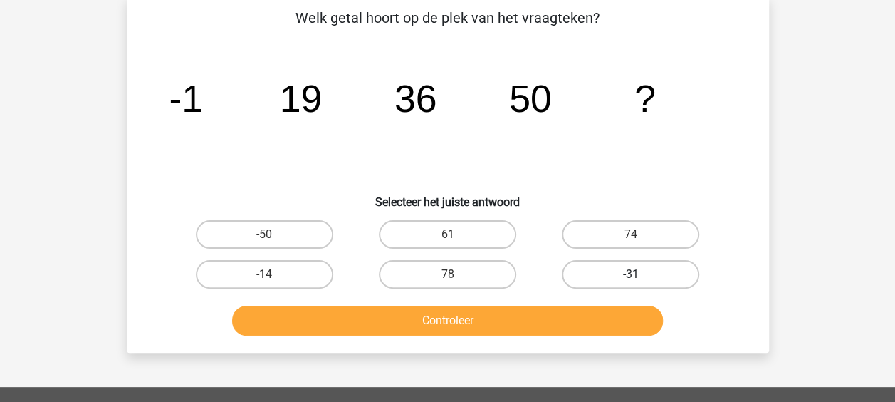
scroll to position [66, 0]
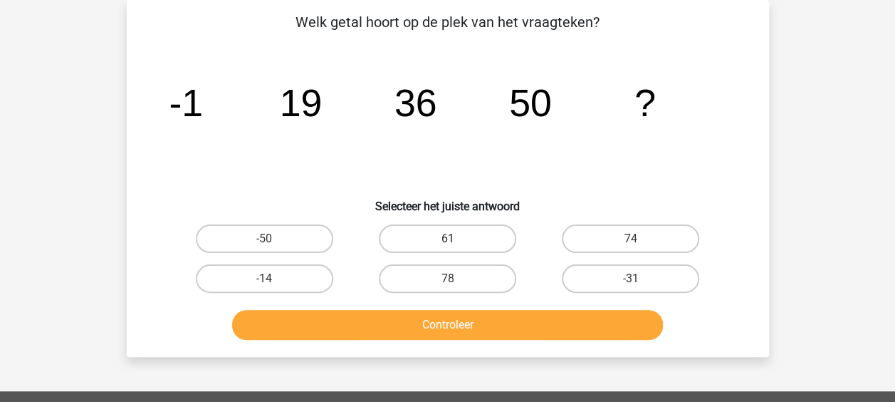
click at [501, 232] on label "61" at bounding box center [447, 238] width 137 height 28
click at [457, 239] on input "61" at bounding box center [451, 243] width 9 height 9
radio input "true"
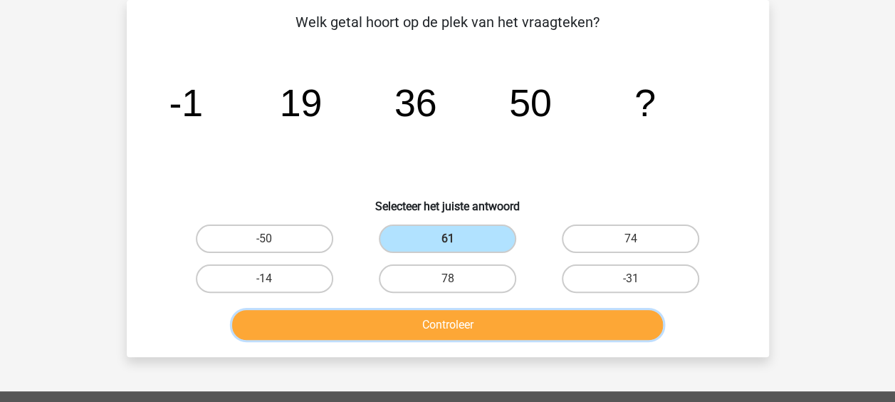
click at [485, 323] on button "Controleer" at bounding box center [447, 325] width 431 height 30
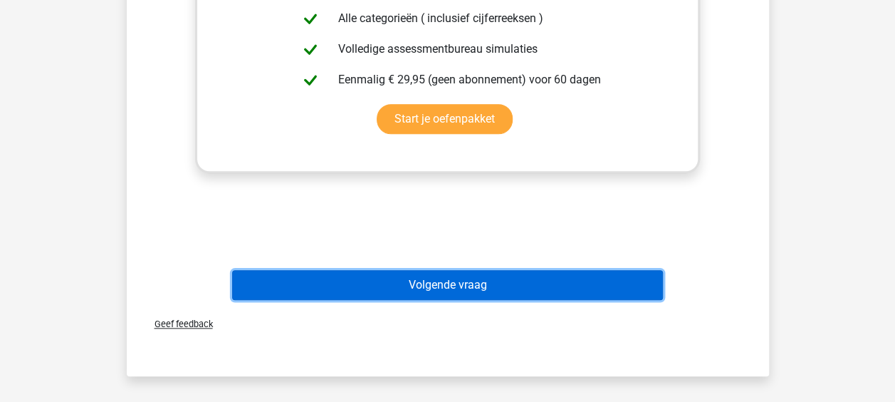
click at [455, 291] on button "Volgende vraag" at bounding box center [447, 285] width 431 height 30
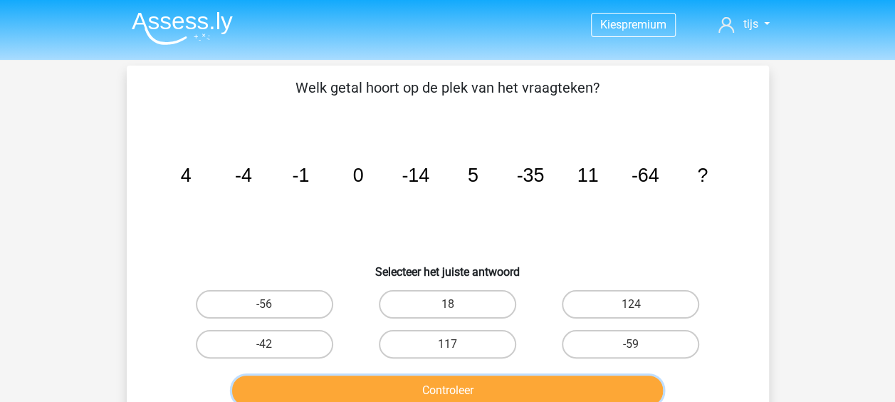
scroll to position [71, 0]
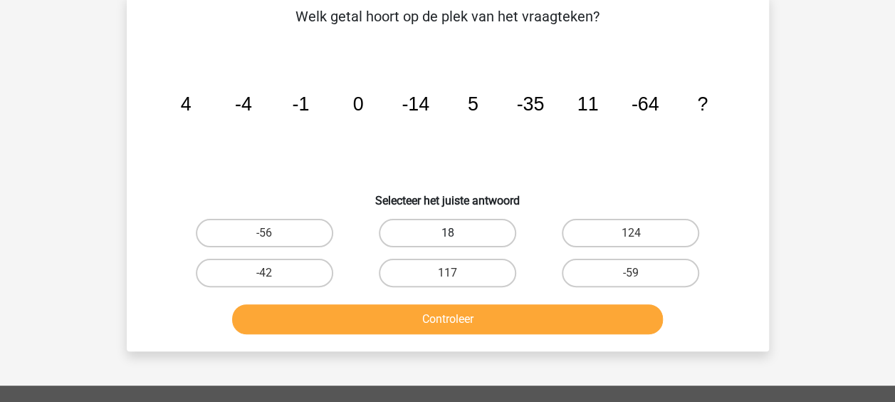
click at [460, 232] on label "18" at bounding box center [447, 233] width 137 height 28
click at [457, 233] on input "18" at bounding box center [451, 237] width 9 height 9
radio input "true"
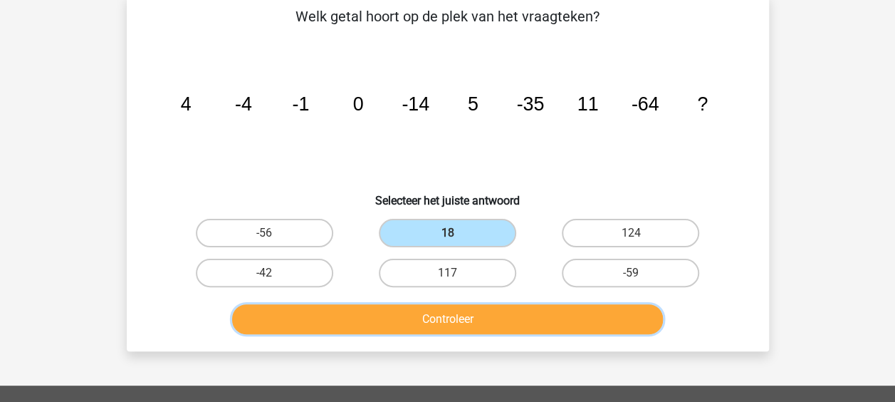
click at [481, 323] on button "Controleer" at bounding box center [447, 319] width 431 height 30
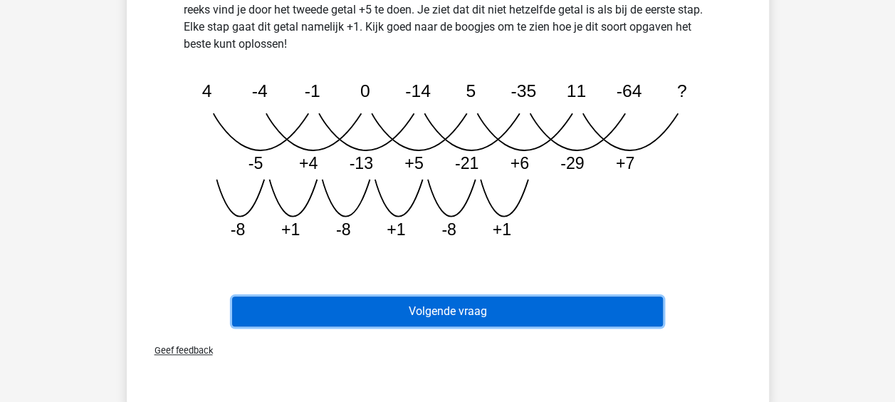
click at [457, 318] on button "Volgende vraag" at bounding box center [447, 311] width 431 height 30
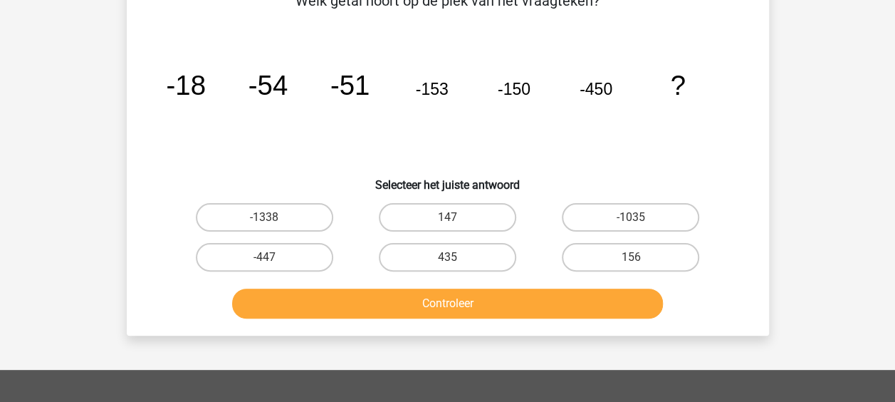
scroll to position [66, 0]
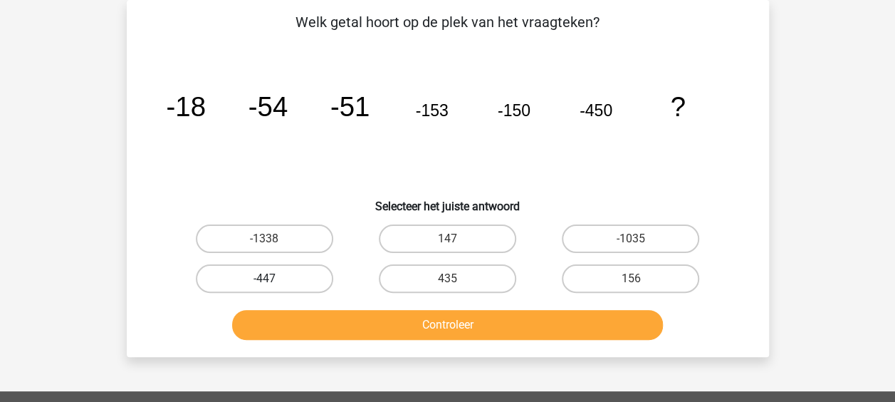
click at [308, 278] on label "-447" at bounding box center [264, 278] width 137 height 28
click at [273, 278] on input "-447" at bounding box center [268, 282] width 9 height 9
radio input "true"
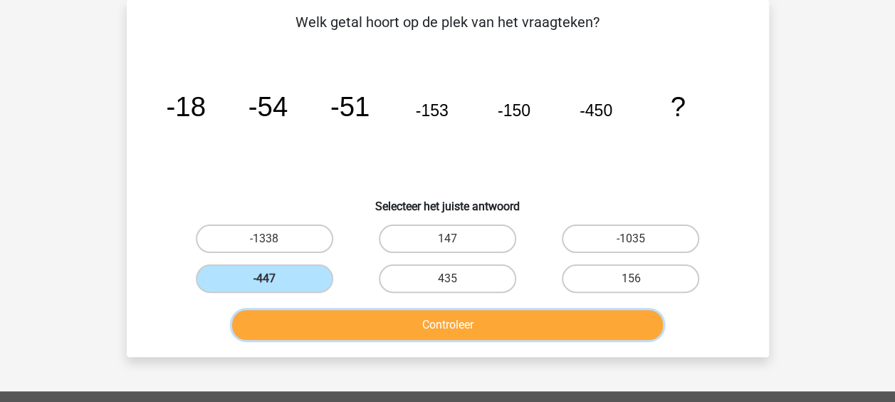
click at [439, 326] on button "Controleer" at bounding box center [447, 325] width 431 height 30
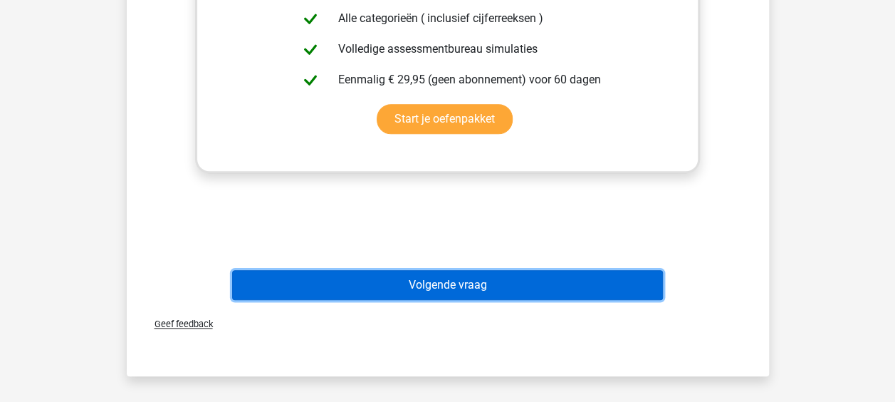
click at [457, 291] on button "Volgende vraag" at bounding box center [447, 285] width 431 height 30
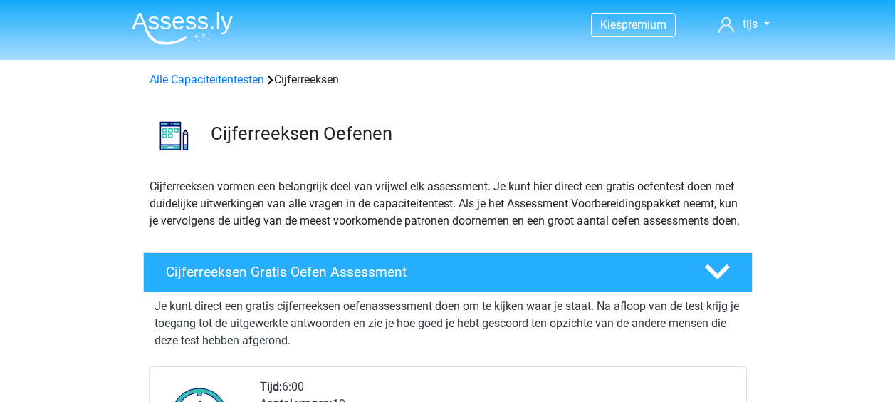
scroll to position [1553, 0]
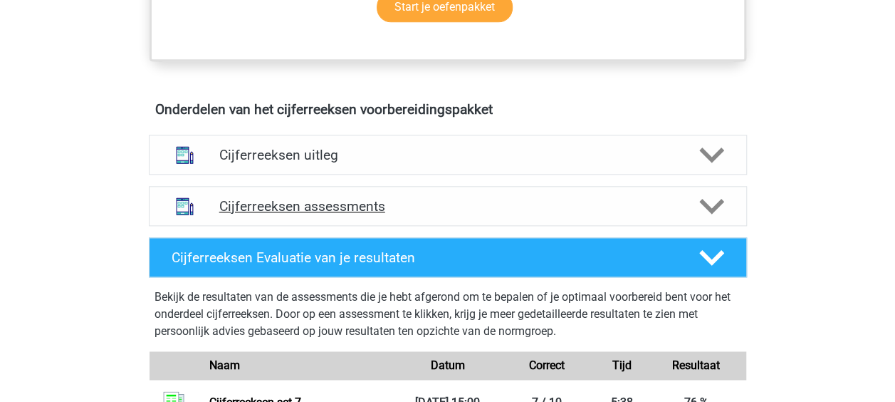
click at [344, 214] on h4 "Cijferreeksen assessments" at bounding box center [447, 206] width 457 height 16
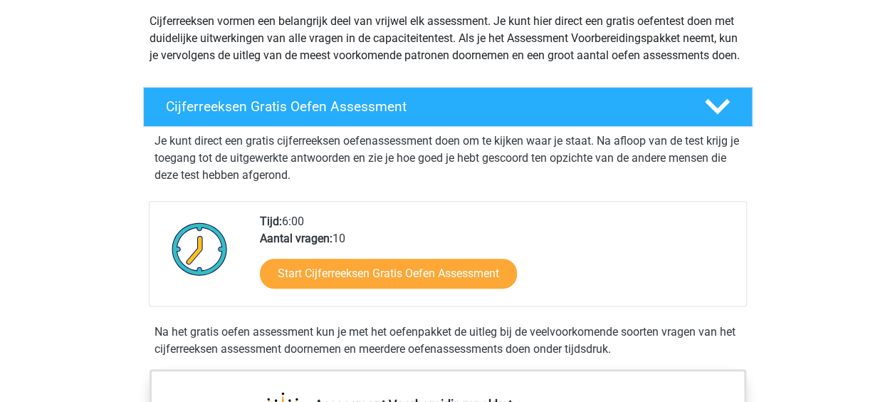
scroll to position [0, 0]
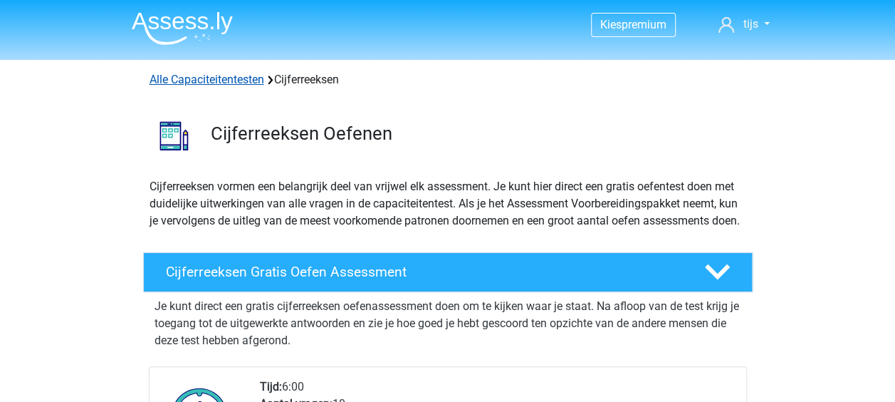
click at [218, 81] on link "Alle Capaciteitentesten" at bounding box center [207, 80] width 115 height 14
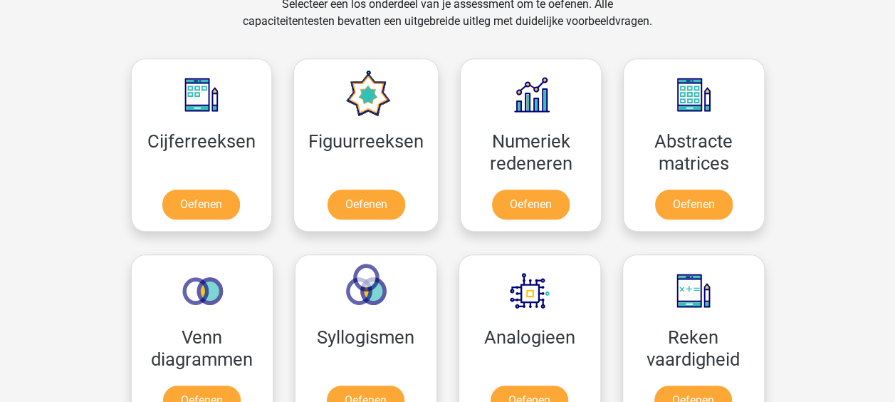
scroll to position [662, 0]
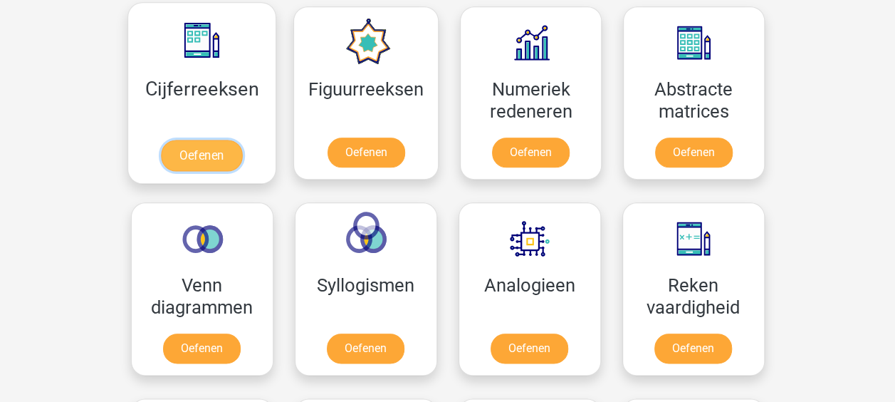
click at [161, 140] on link "Oefenen" at bounding box center [201, 155] width 81 height 31
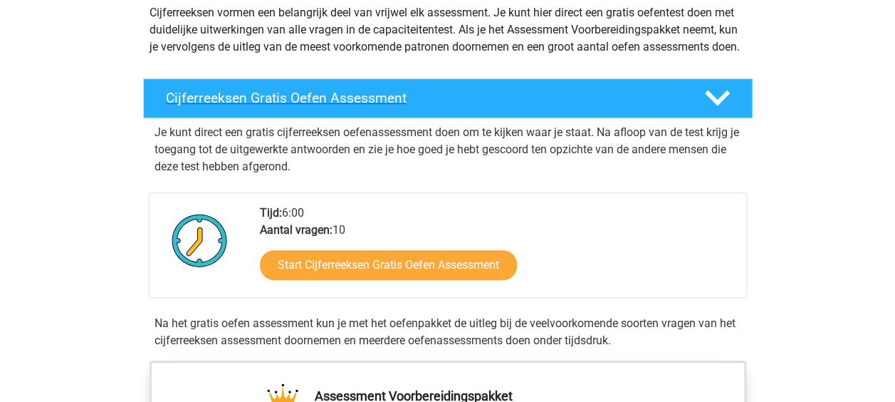
scroll to position [142, 0]
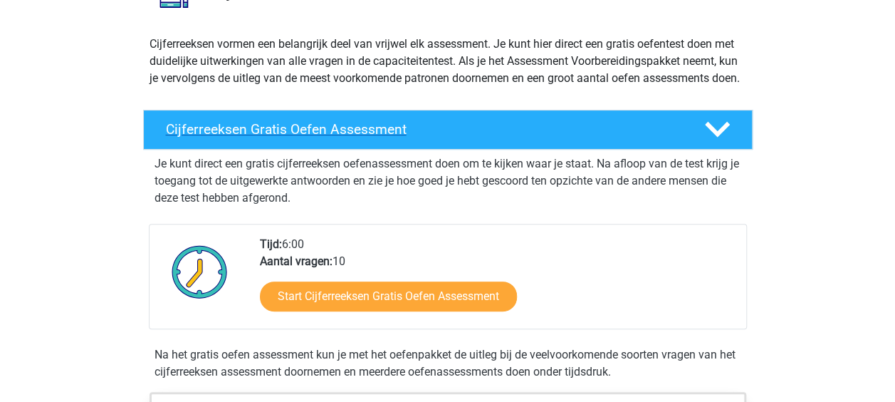
click at [358, 137] on h4 "Cijferreeksen Gratis Oefen Assessment" at bounding box center [424, 129] width 516 height 16
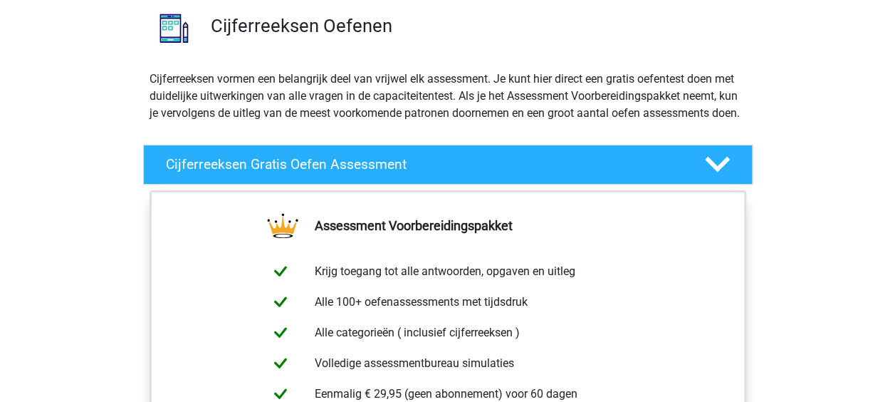
scroll to position [71, 0]
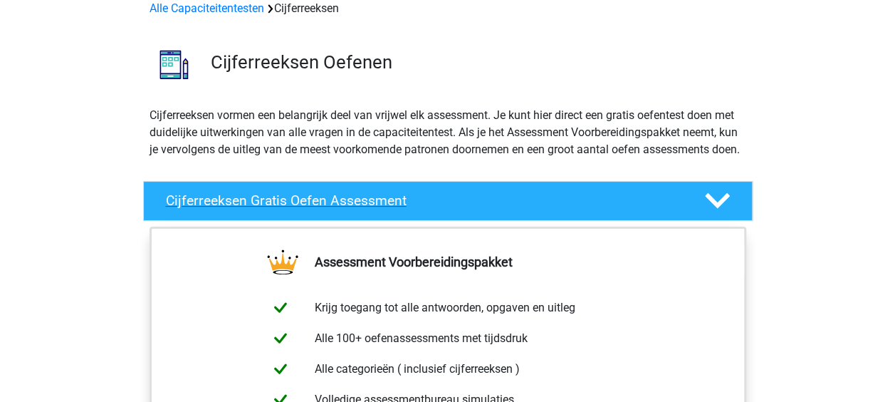
click at [722, 209] on polygon at bounding box center [717, 201] width 25 height 16
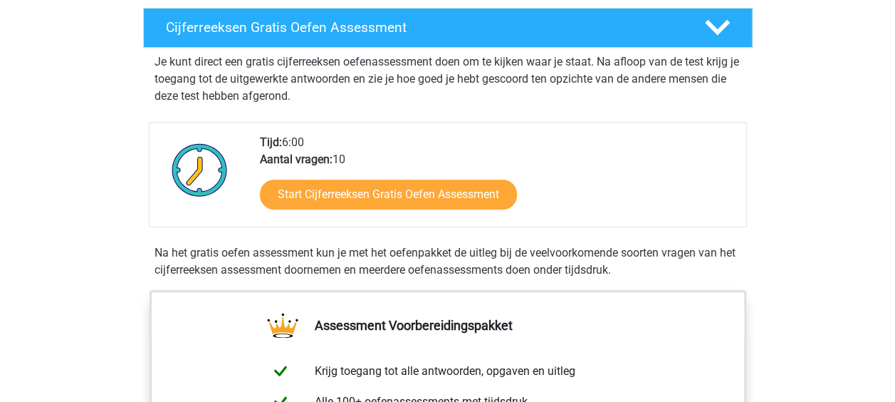
scroll to position [142, 0]
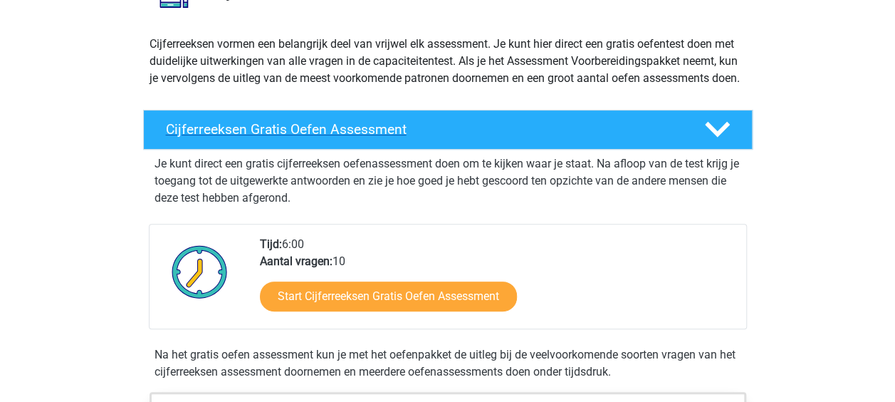
click at [715, 136] on icon at bounding box center [717, 129] width 25 height 25
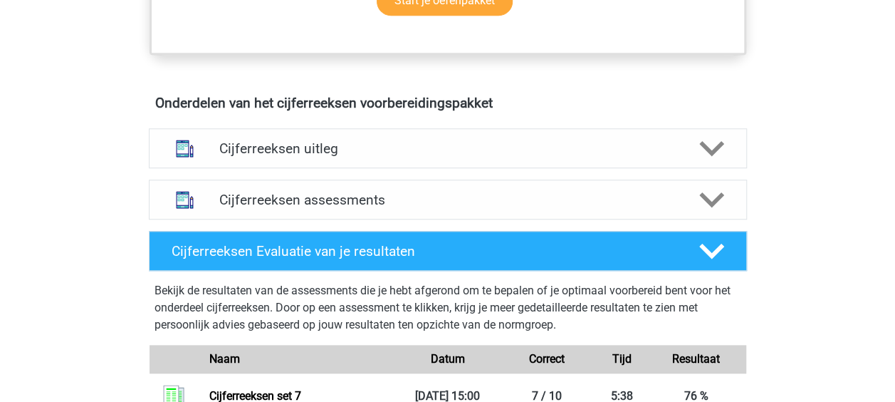
scroll to position [570, 0]
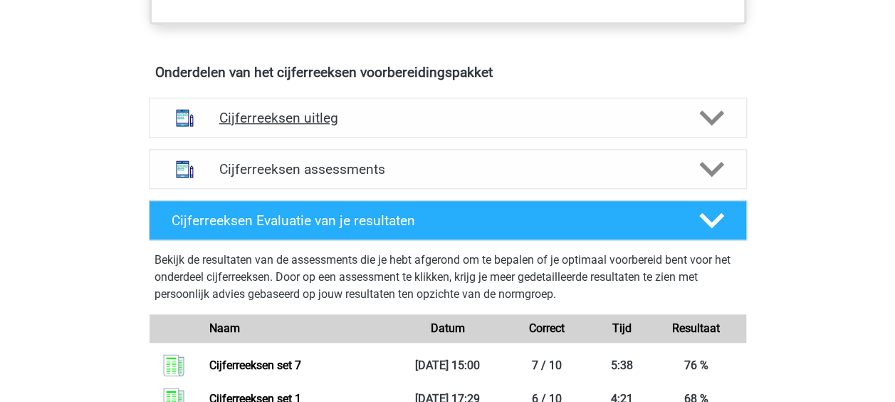
click at [715, 124] on icon at bounding box center [711, 117] width 25 height 25
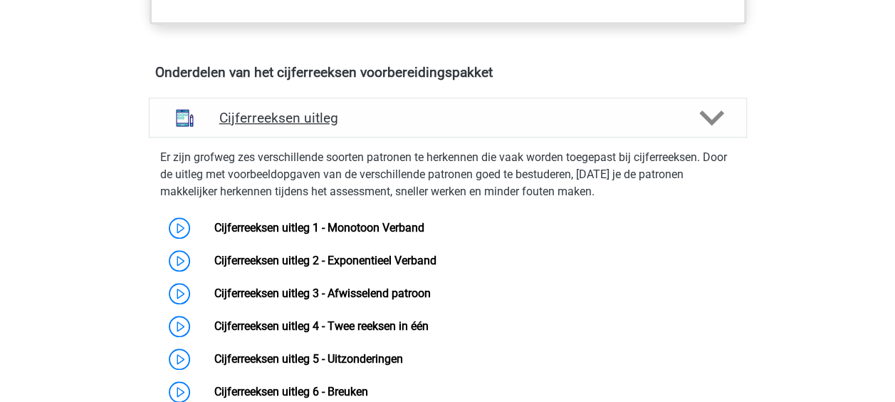
click at [715, 124] on icon at bounding box center [711, 117] width 25 height 25
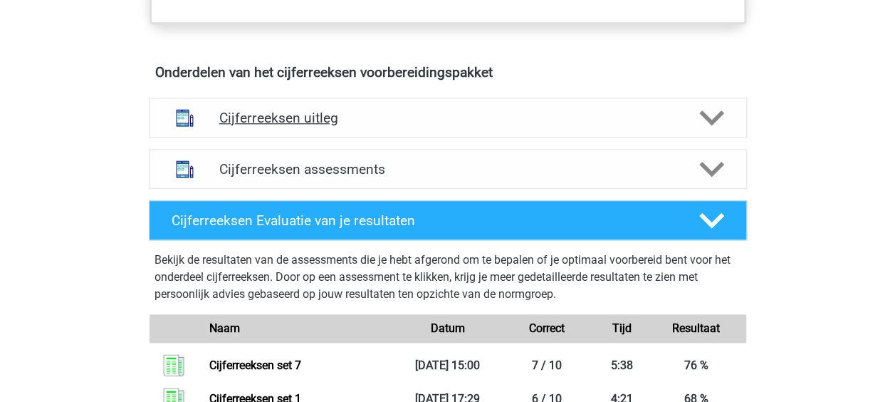
click at [715, 123] on icon at bounding box center [711, 117] width 25 height 25
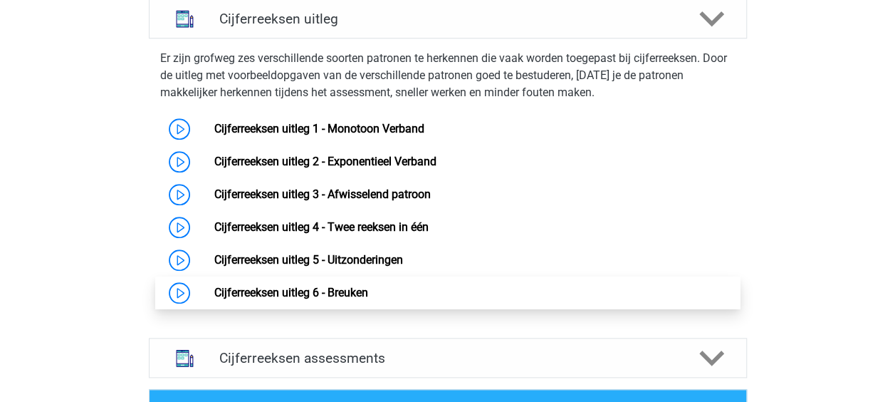
scroll to position [641, 0]
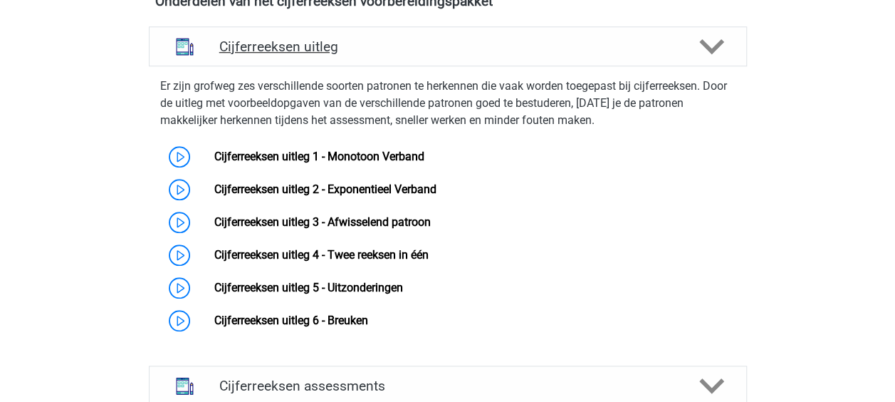
click at [725, 59] on div at bounding box center [711, 46] width 48 height 25
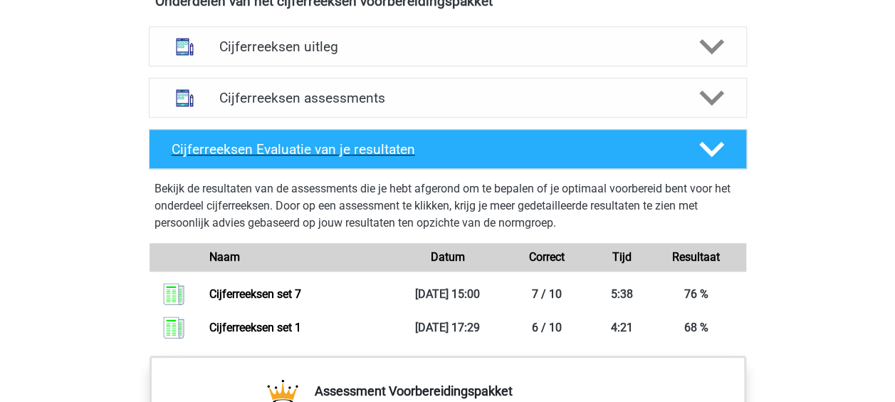
click at [721, 157] on polygon at bounding box center [711, 149] width 25 height 16
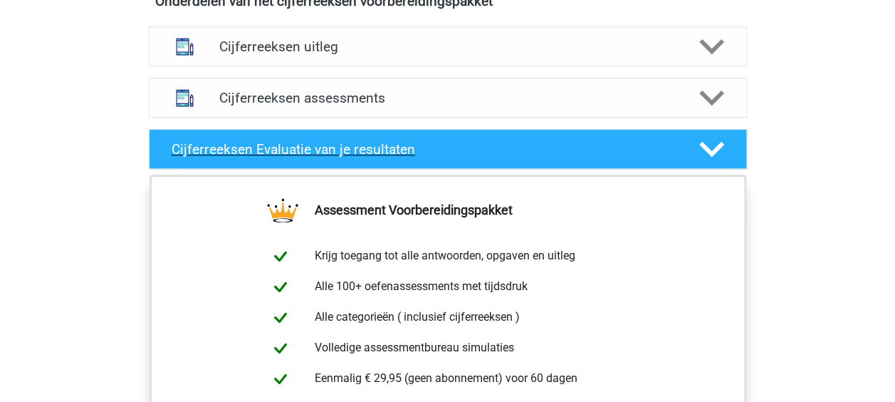
click at [721, 157] on polygon at bounding box center [711, 149] width 25 height 16
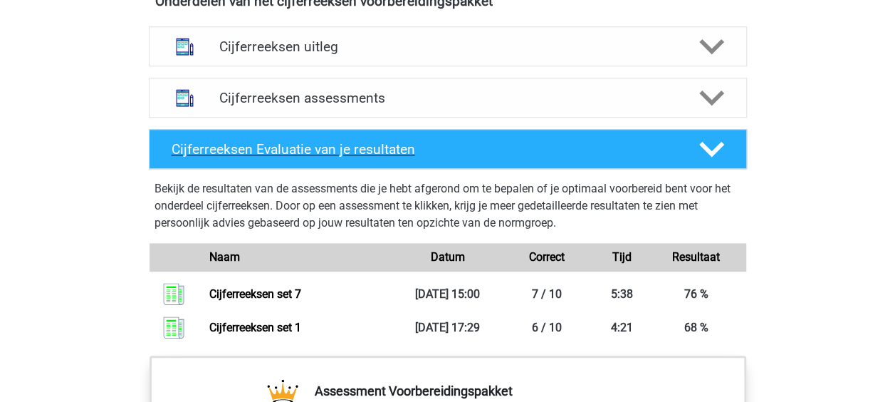
click at [721, 157] on polygon at bounding box center [711, 149] width 25 height 16
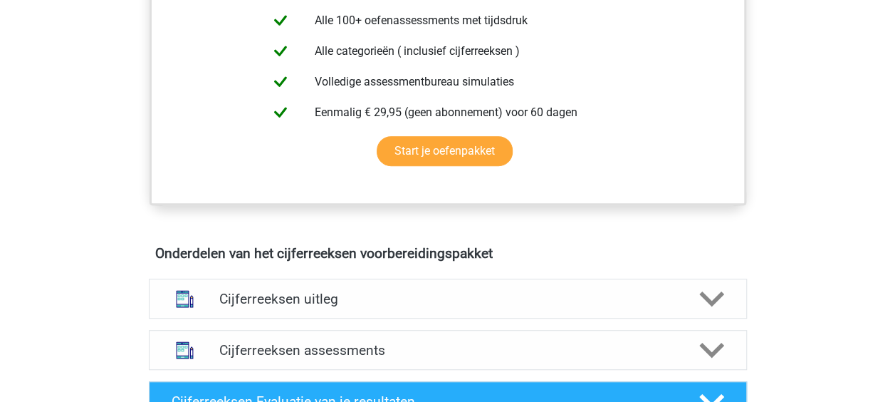
scroll to position [214, 0]
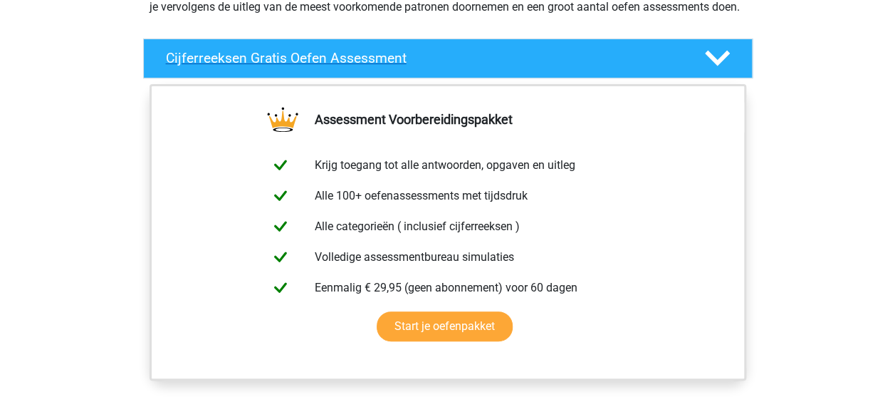
click at [722, 66] on polygon at bounding box center [717, 59] width 25 height 16
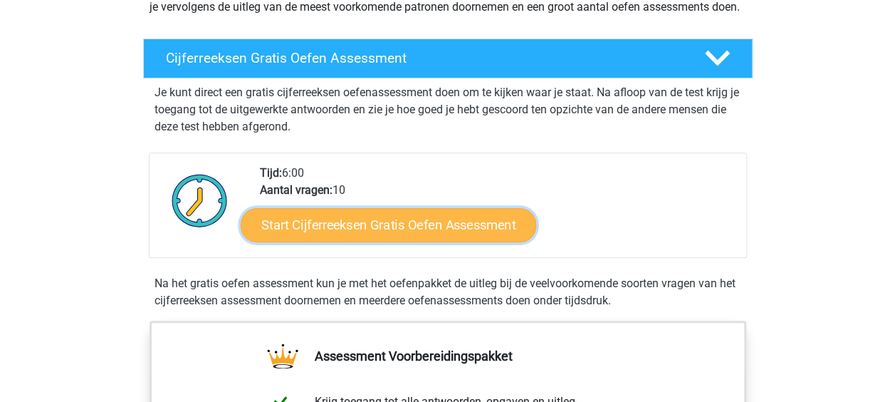
click at [417, 241] on link "Start Cijferreeksen Gratis Oefen Assessment" at bounding box center [389, 224] width 296 height 34
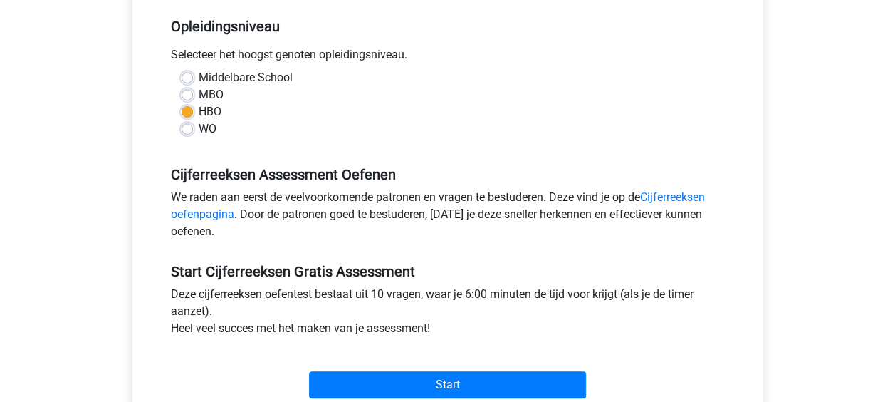
scroll to position [427, 0]
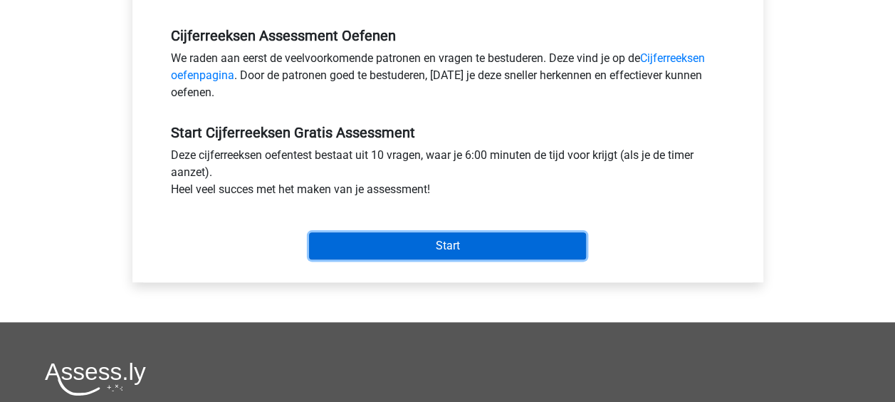
click at [463, 246] on input "Start" at bounding box center [447, 245] width 277 height 27
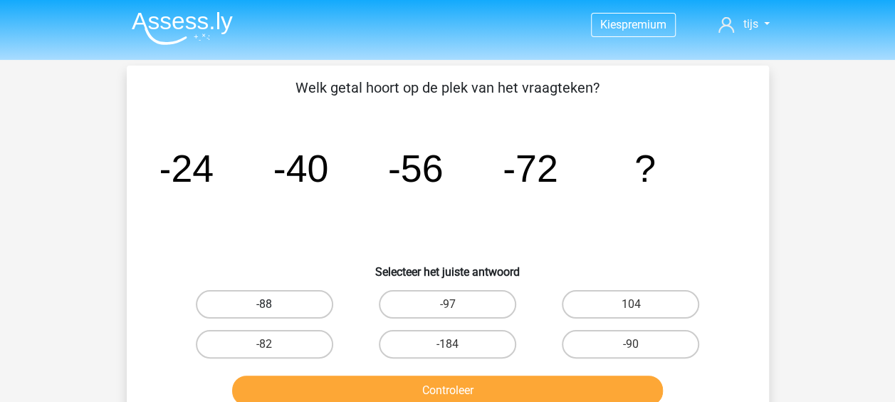
click at [314, 297] on label "-88" at bounding box center [264, 304] width 137 height 28
click at [273, 304] on input "-88" at bounding box center [268, 308] width 9 height 9
radio input "true"
click at [429, 387] on button "Controleer" at bounding box center [447, 390] width 431 height 30
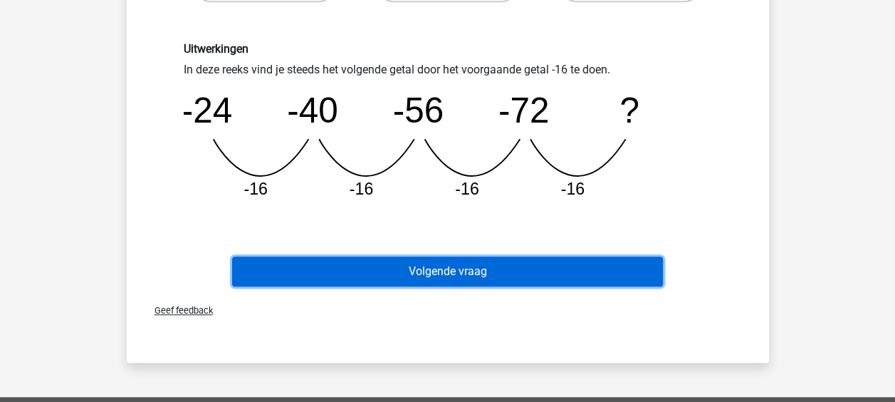
click at [509, 271] on button "Volgende vraag" at bounding box center [447, 271] width 431 height 30
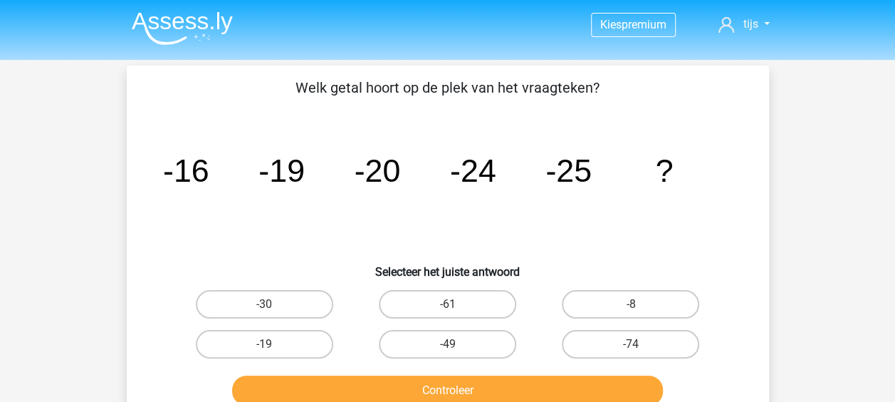
click at [282, 319] on div "-30" at bounding box center [264, 304] width 183 height 40
click at [291, 307] on label "-30" at bounding box center [264, 304] width 137 height 28
click at [273, 307] on input "-30" at bounding box center [268, 308] width 9 height 9
radio input "true"
click at [413, 383] on button "Controleer" at bounding box center [447, 390] width 431 height 30
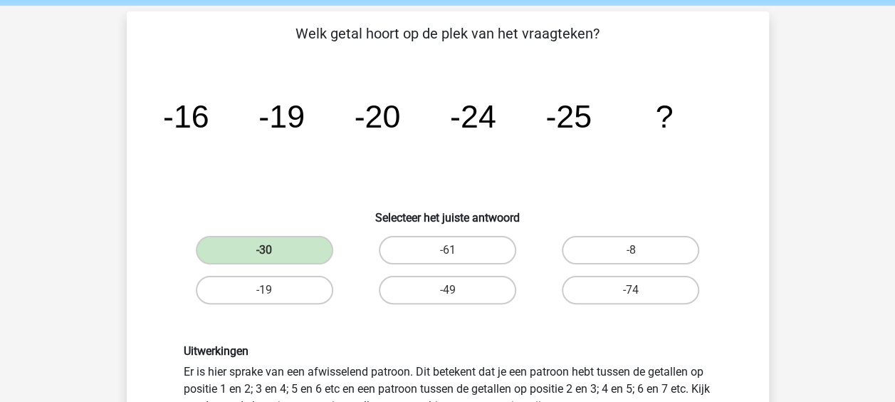
scroll to position [285, 0]
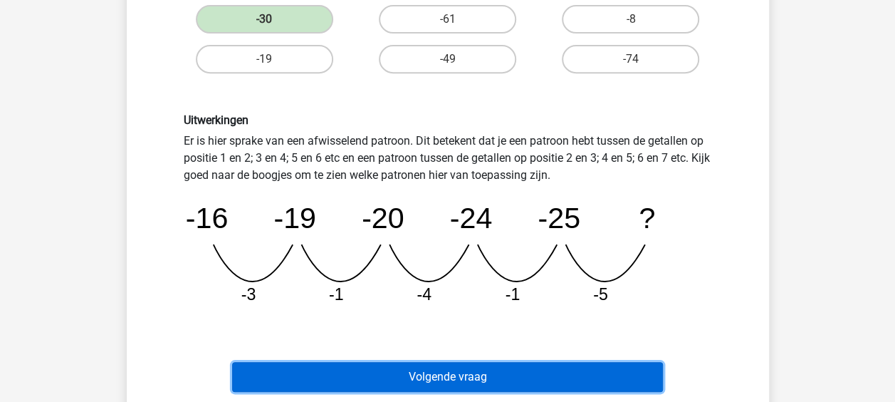
click at [429, 366] on button "Volgende vraag" at bounding box center [447, 377] width 431 height 30
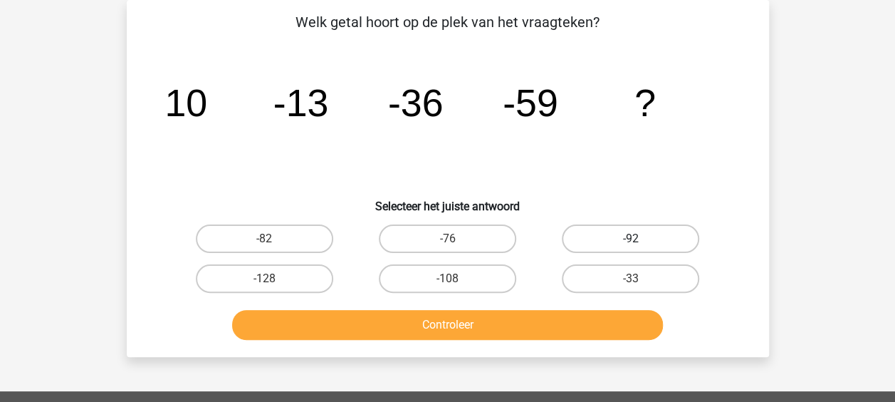
scroll to position [66, 0]
click at [308, 251] on label "-82" at bounding box center [264, 238] width 137 height 28
click at [273, 248] on input "-82" at bounding box center [268, 243] width 9 height 9
radio input "true"
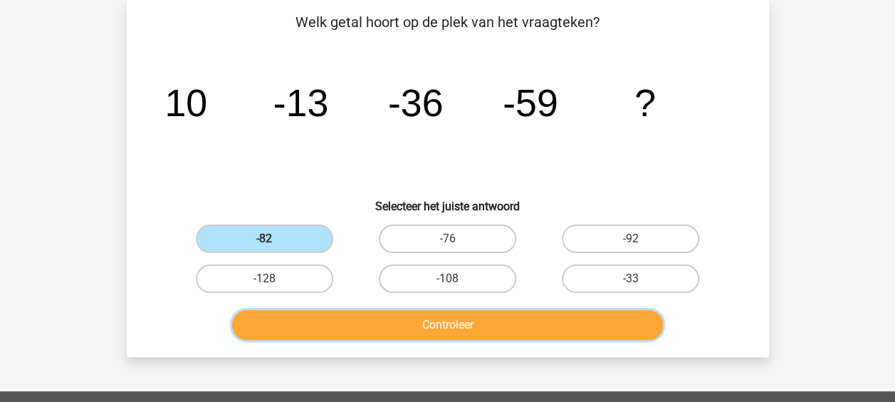
click at [343, 330] on button "Controleer" at bounding box center [447, 325] width 431 height 30
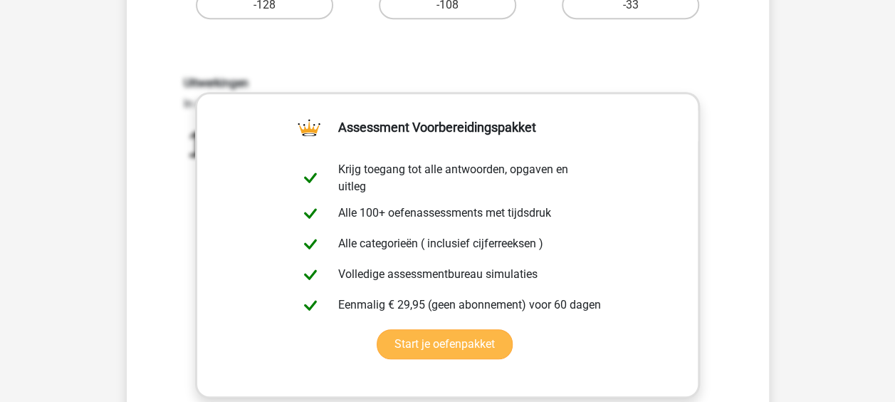
scroll to position [350, 0]
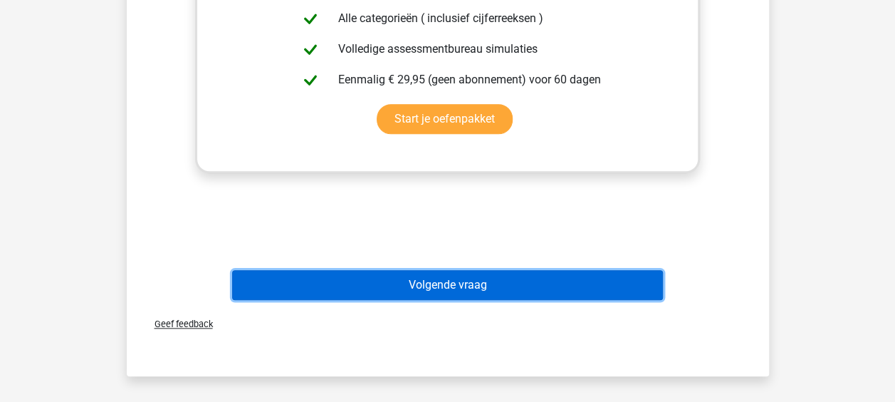
click at [486, 296] on button "Volgende vraag" at bounding box center [447, 285] width 431 height 30
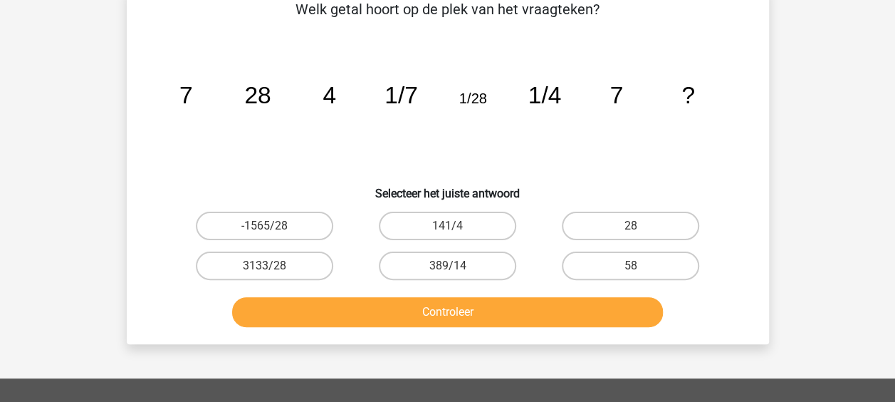
scroll to position [66, 0]
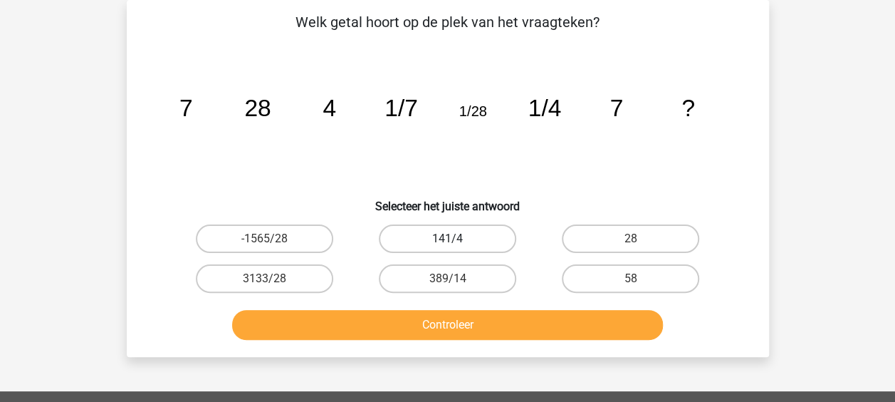
click at [497, 239] on label "141/4" at bounding box center [447, 238] width 137 height 28
click at [457, 239] on input "141/4" at bounding box center [451, 243] width 9 height 9
radio input "true"
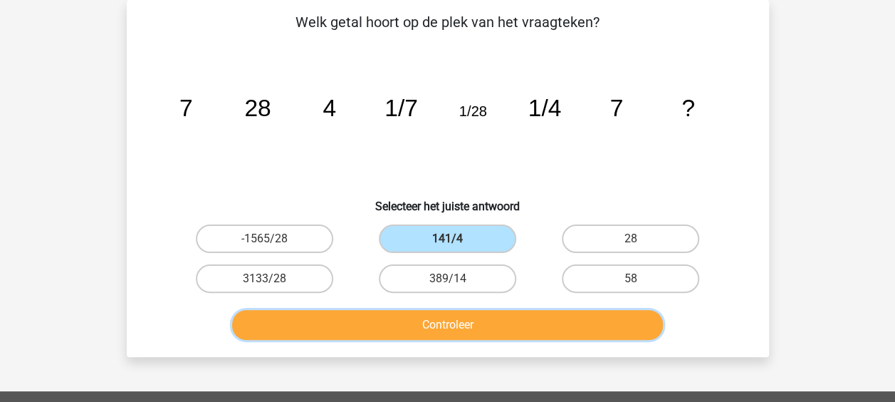
click at [479, 313] on button "Controleer" at bounding box center [447, 325] width 431 height 30
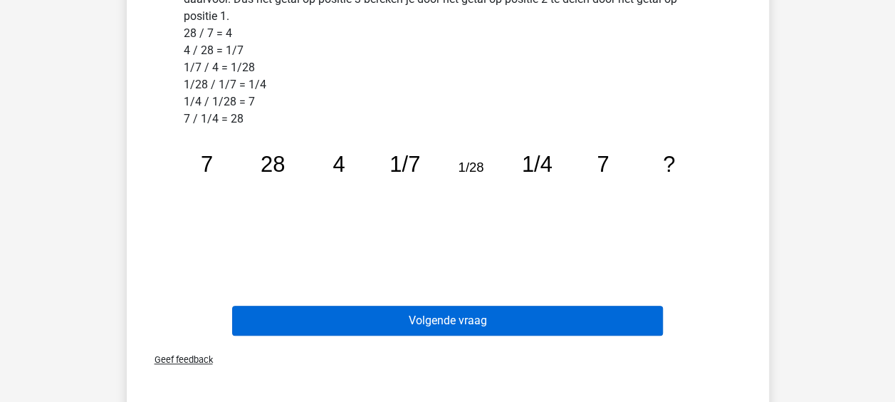
scroll to position [422, 0]
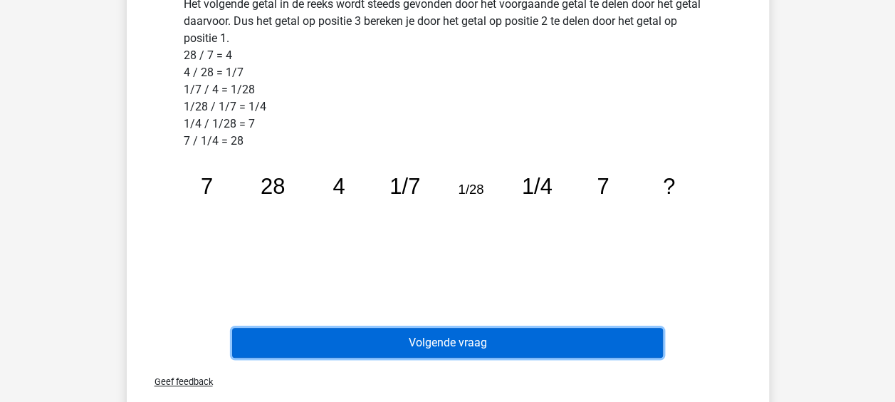
click at [449, 333] on button "Volgende vraag" at bounding box center [447, 343] width 431 height 30
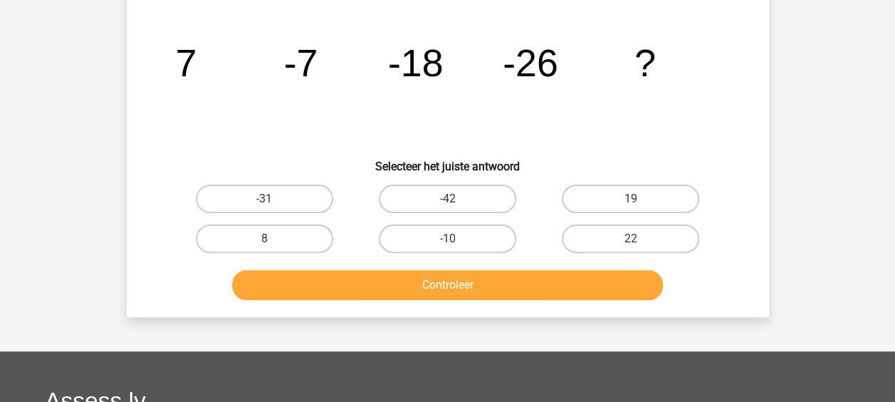
scroll to position [66, 0]
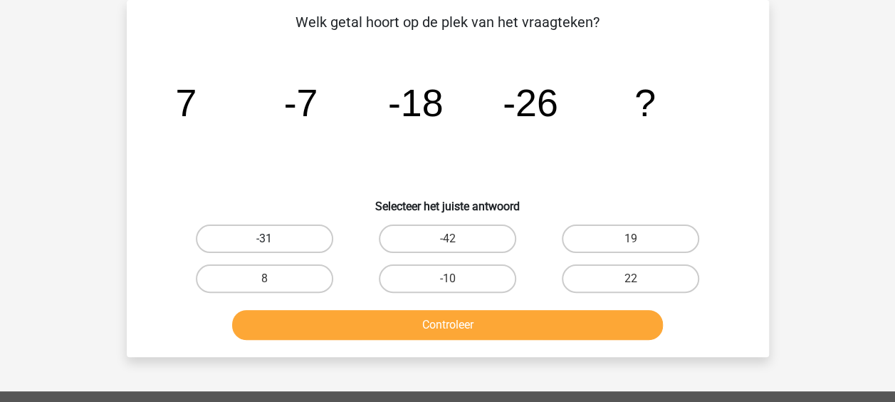
click at [310, 226] on label "-31" at bounding box center [264, 238] width 137 height 28
click at [273, 239] on input "-31" at bounding box center [268, 243] width 9 height 9
radio input "true"
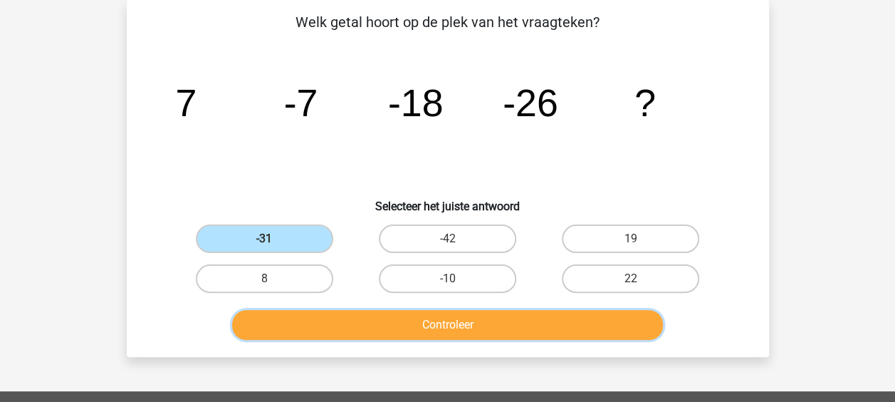
click at [348, 316] on button "Controleer" at bounding box center [447, 325] width 431 height 30
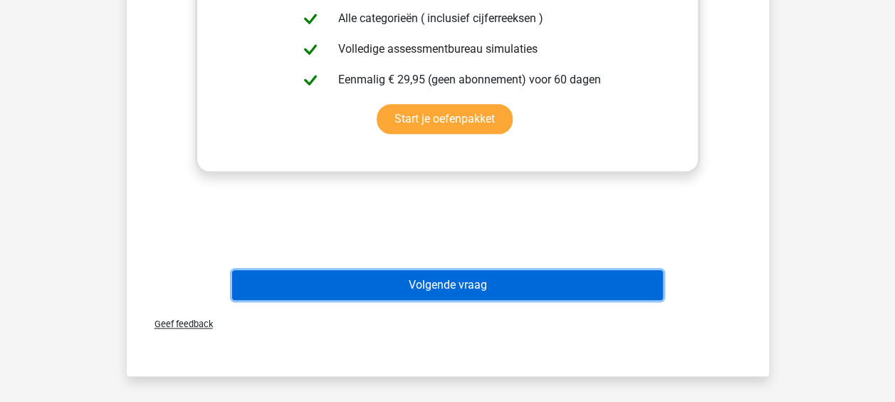
click at [457, 285] on button "Volgende vraag" at bounding box center [447, 285] width 431 height 30
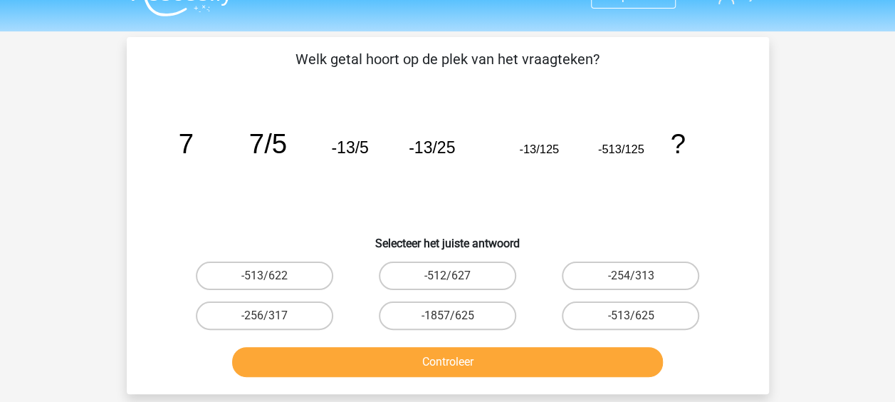
scroll to position [0, 0]
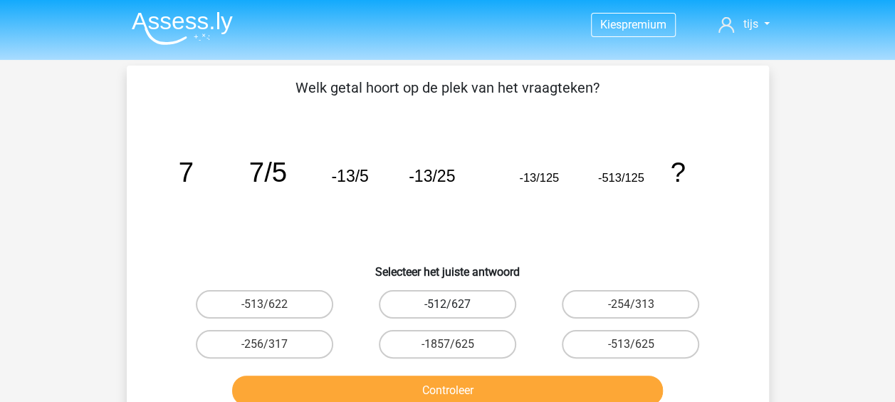
click at [443, 314] on label "-512/627" at bounding box center [447, 304] width 137 height 28
click at [447, 313] on input "-512/627" at bounding box center [451, 308] width 9 height 9
radio input "true"
click at [467, 367] on div "Controleer" at bounding box center [448, 387] width 597 height 47
click at [463, 374] on div "Controleer" at bounding box center [448, 387] width 597 height 47
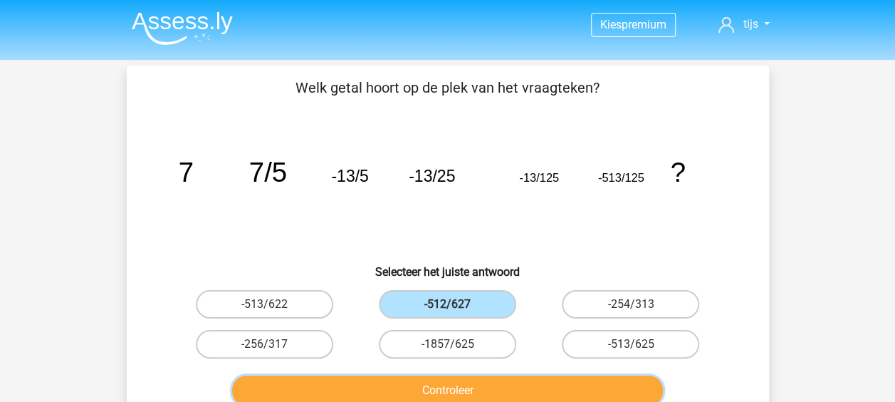
click at [462, 378] on button "Controleer" at bounding box center [447, 390] width 431 height 30
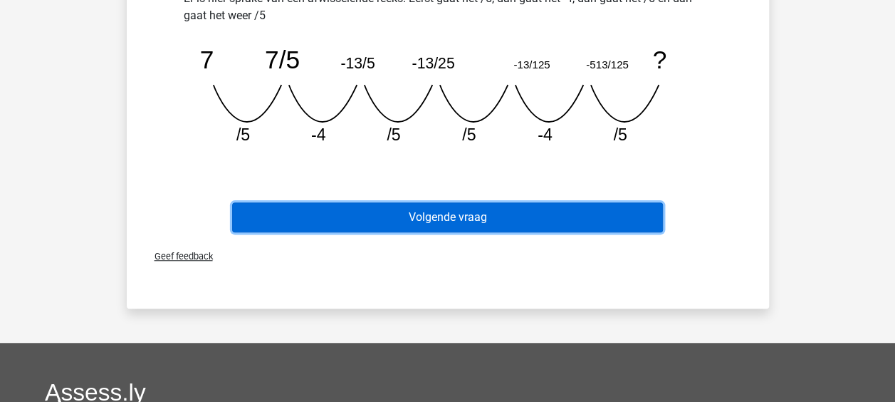
click at [441, 219] on button "Volgende vraag" at bounding box center [447, 217] width 431 height 30
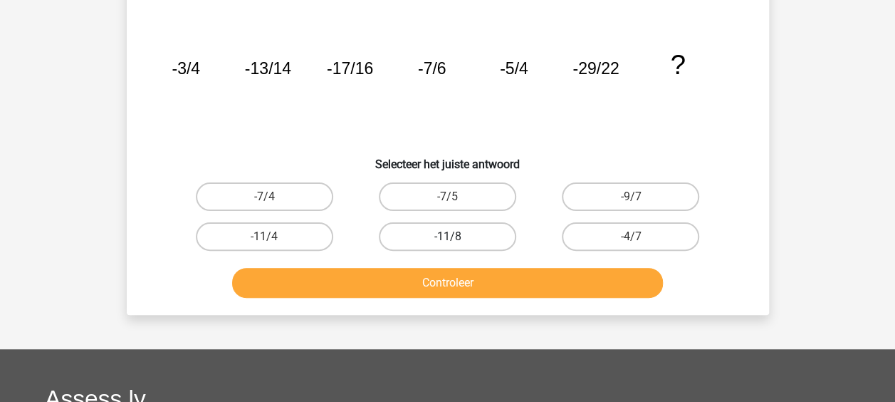
scroll to position [66, 0]
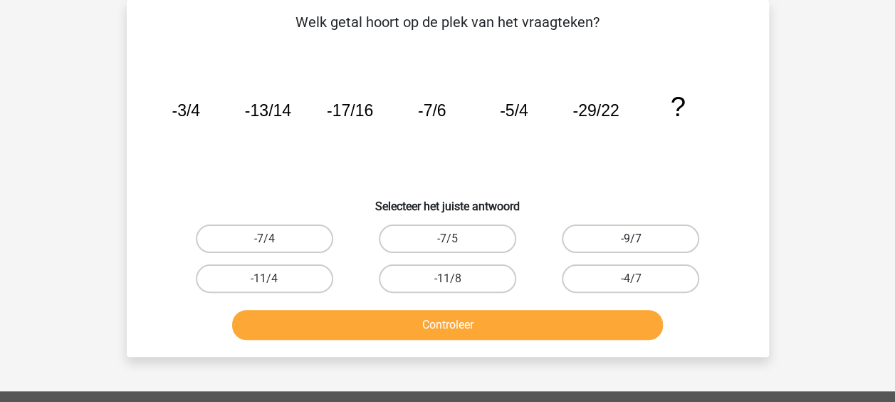
click at [598, 246] on label "-9/7" at bounding box center [630, 238] width 137 height 28
click at [631, 246] on input "-9/7" at bounding box center [635, 243] width 9 height 9
radio input "true"
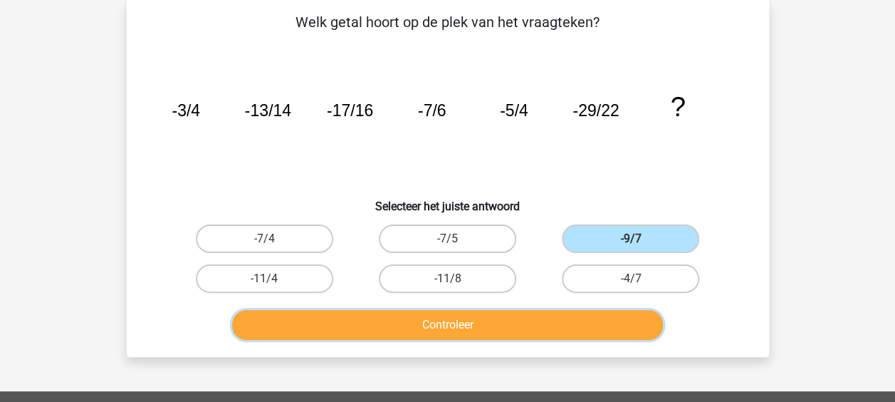
click at [504, 313] on button "Controleer" at bounding box center [447, 325] width 431 height 30
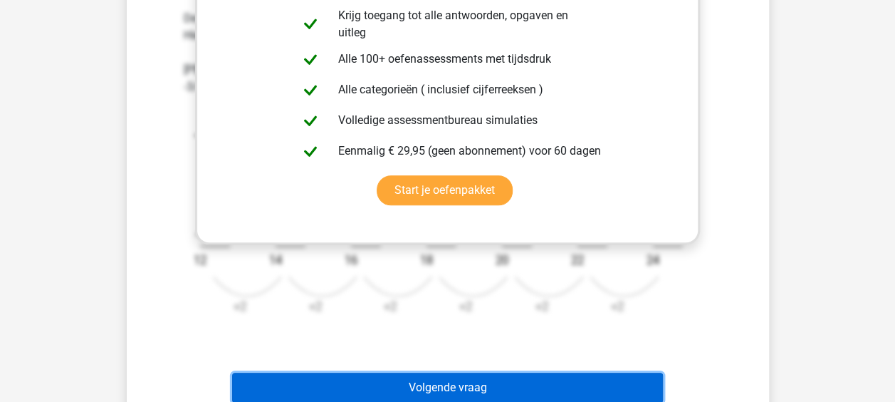
click at [466, 373] on button "Volgende vraag" at bounding box center [447, 387] width 431 height 30
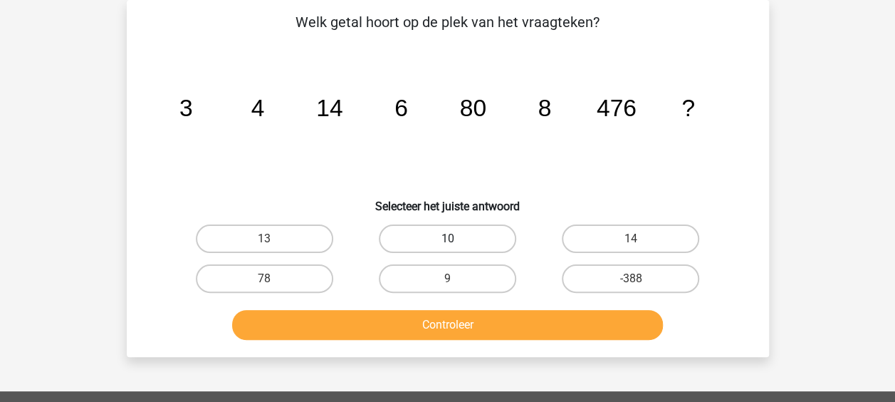
click at [475, 233] on label "10" at bounding box center [447, 238] width 137 height 28
click at [457, 239] on input "10" at bounding box center [451, 243] width 9 height 9
radio input "true"
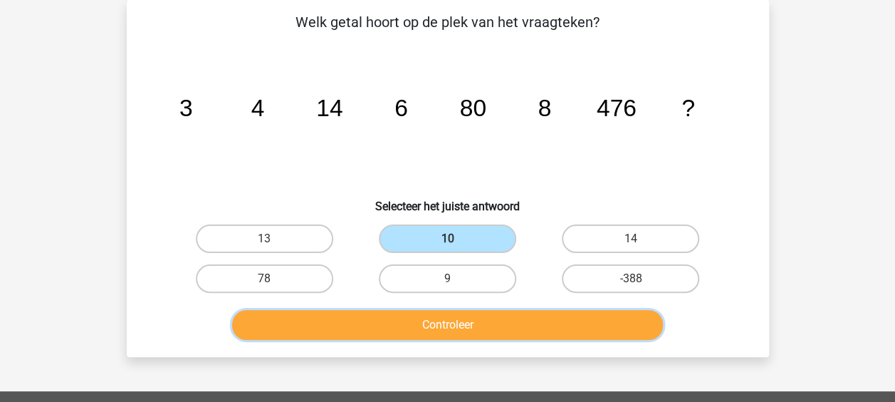
click at [457, 321] on button "Controleer" at bounding box center [447, 325] width 431 height 30
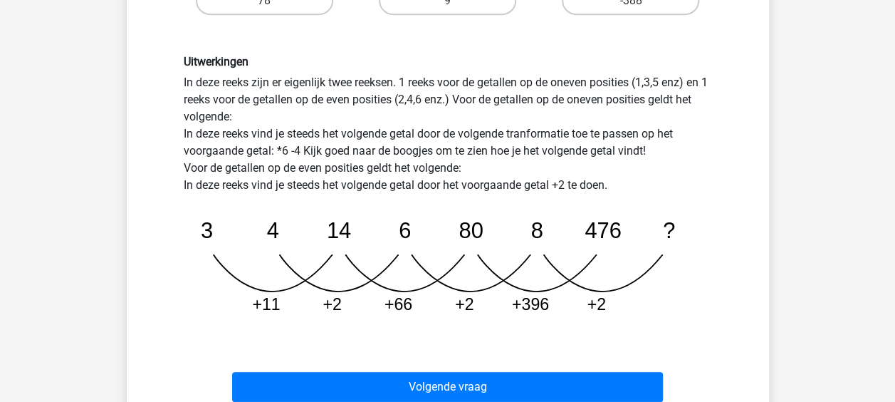
scroll to position [422, 0]
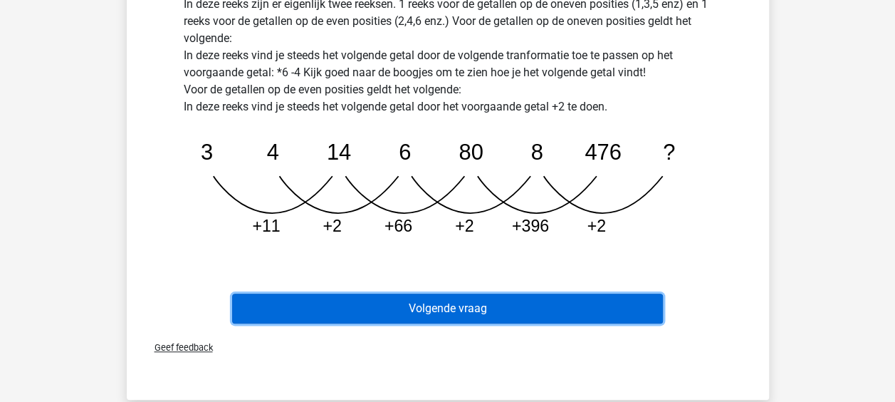
click at [416, 313] on button "Volgende vraag" at bounding box center [447, 308] width 431 height 30
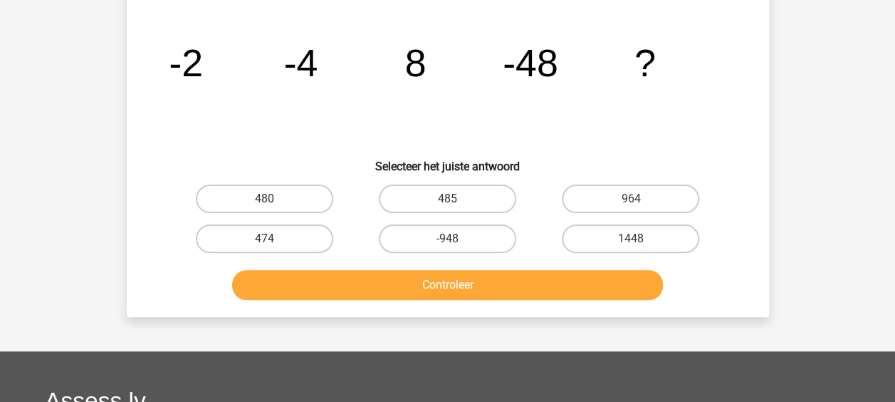
scroll to position [66, 0]
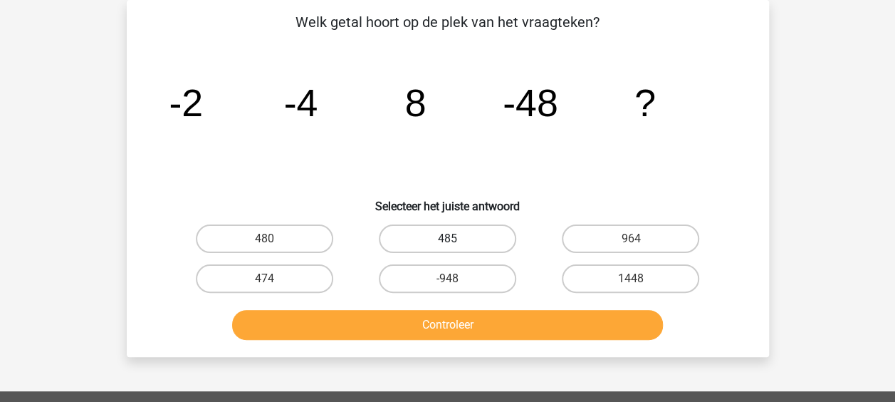
click at [447, 238] on label "485" at bounding box center [447, 238] width 137 height 28
click at [447, 239] on input "485" at bounding box center [451, 243] width 9 height 9
radio input "true"
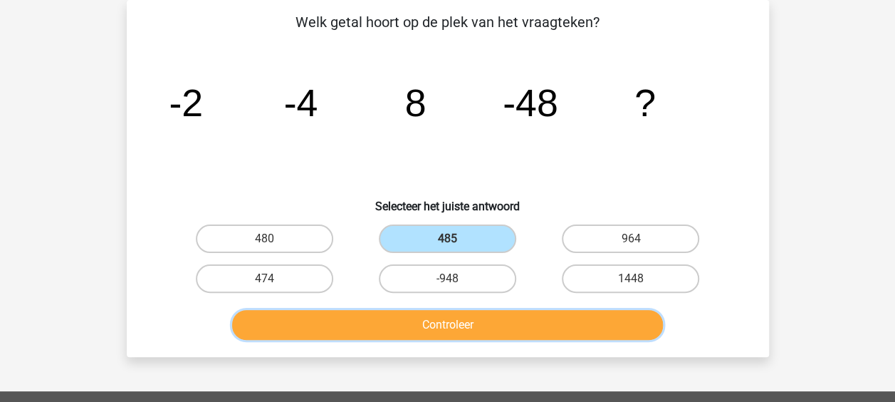
click at [444, 324] on button "Controleer" at bounding box center [447, 325] width 431 height 30
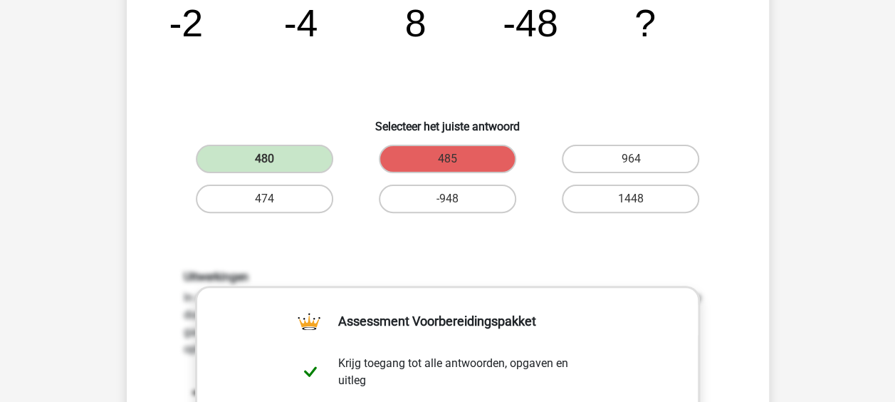
scroll to position [0, 0]
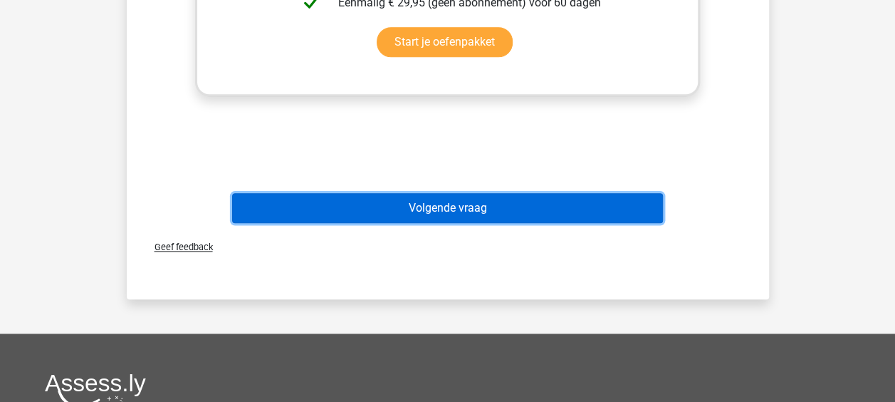
click at [446, 205] on button "Volgende vraag" at bounding box center [447, 208] width 431 height 30
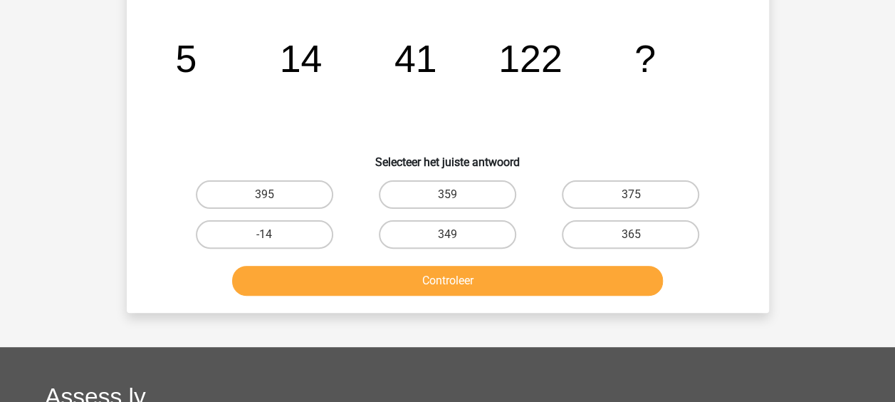
scroll to position [66, 0]
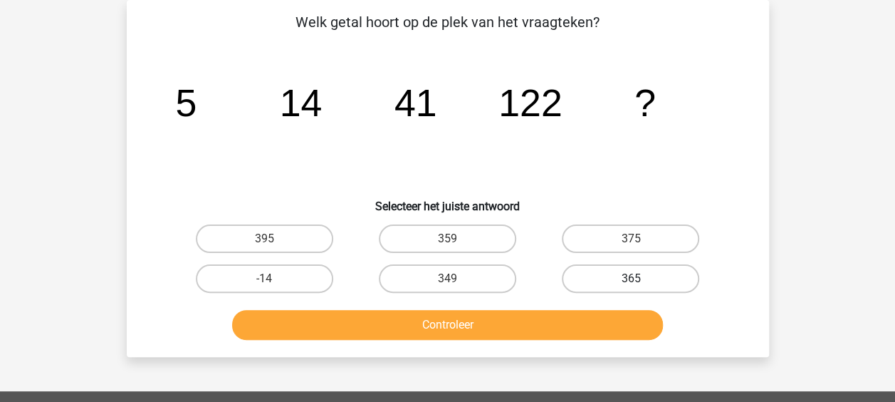
click at [603, 271] on label "365" at bounding box center [630, 278] width 137 height 28
click at [631, 278] on input "365" at bounding box center [635, 282] width 9 height 9
radio input "true"
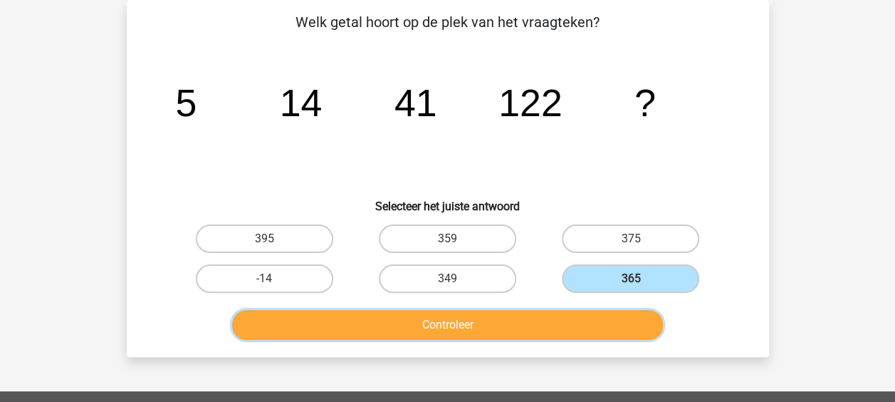
click at [575, 326] on button "Controleer" at bounding box center [447, 325] width 431 height 30
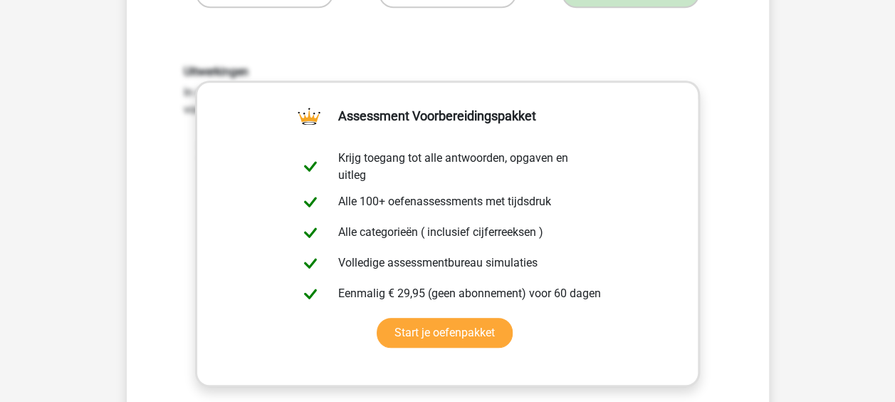
scroll to position [635, 0]
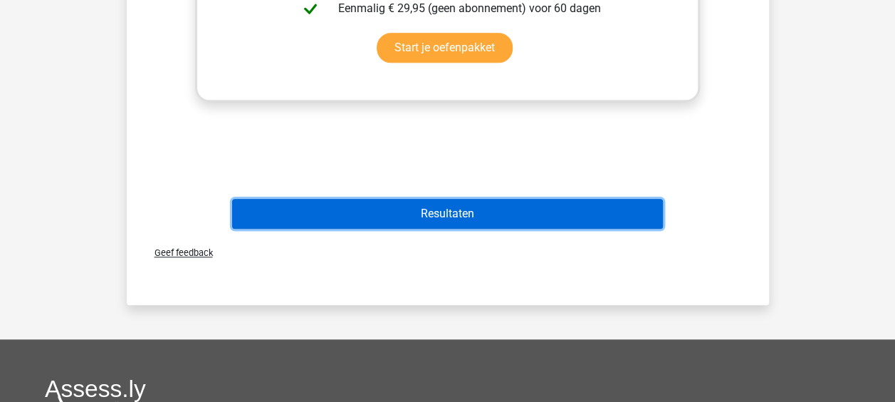
click at [465, 204] on button "Resultaten" at bounding box center [447, 214] width 431 height 30
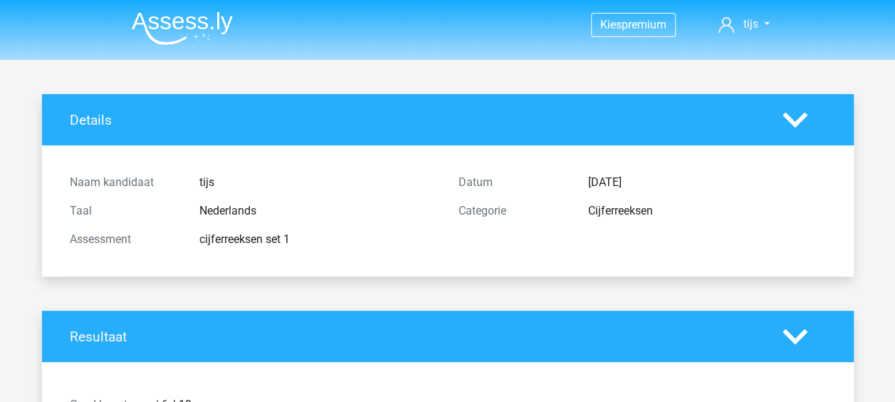
click at [225, 30] on img at bounding box center [182, 27] width 101 height 33
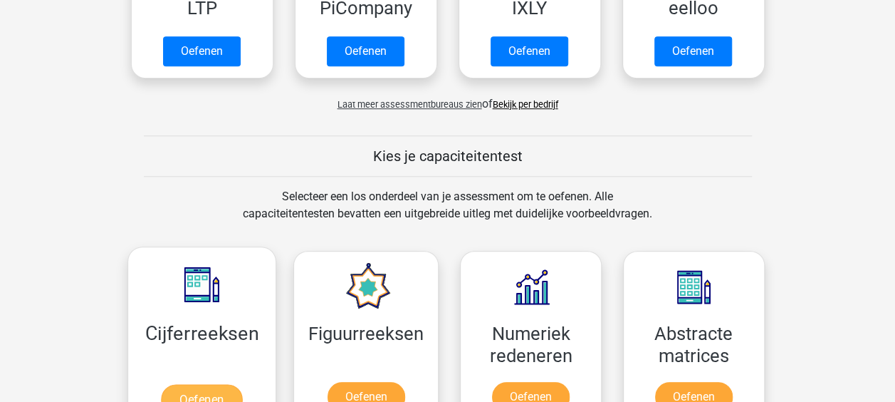
scroll to position [499, 0]
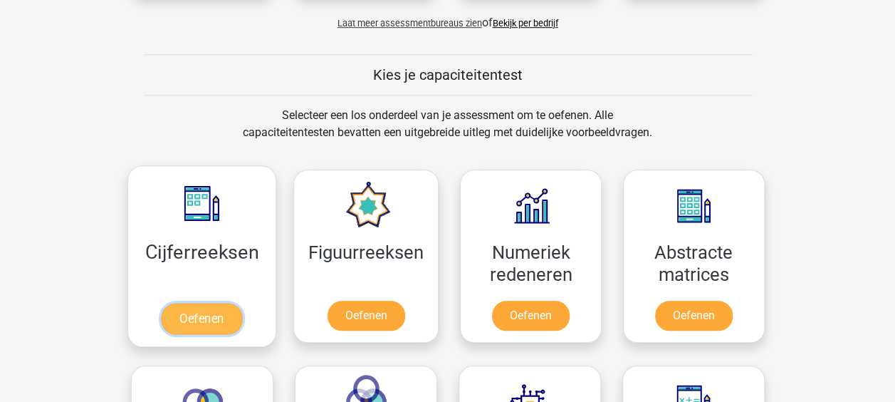
click at [190, 303] on link "Oefenen" at bounding box center [201, 318] width 81 height 31
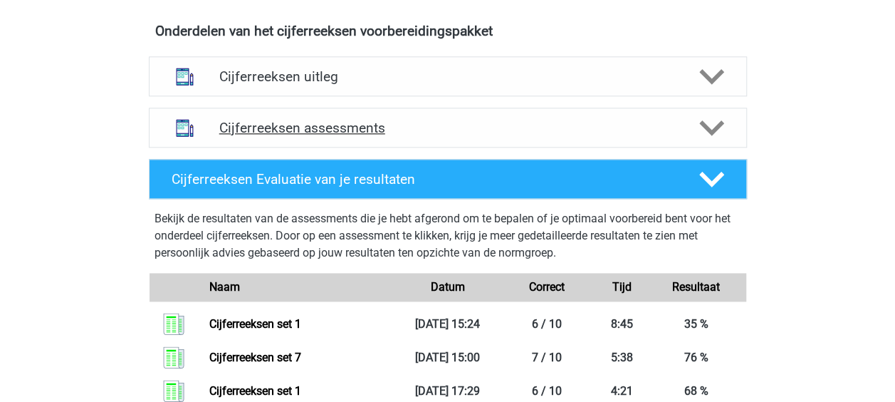
scroll to position [926, 0]
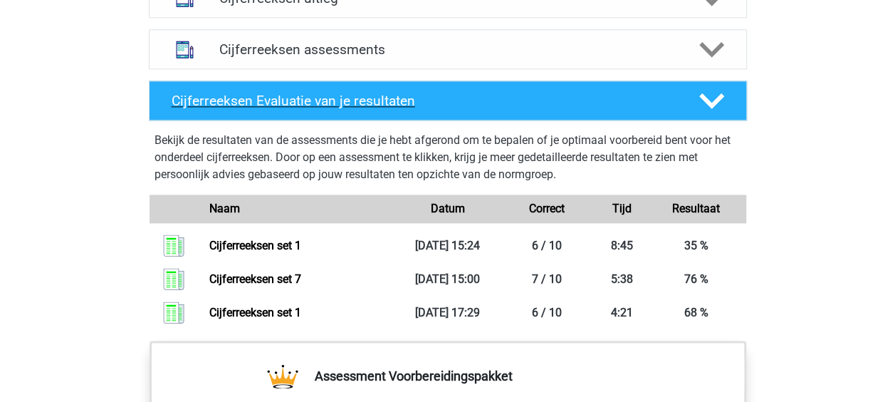
click at [356, 120] on div "Cijferreeksen Evaluatie van je resultaten" at bounding box center [448, 100] width 598 height 40
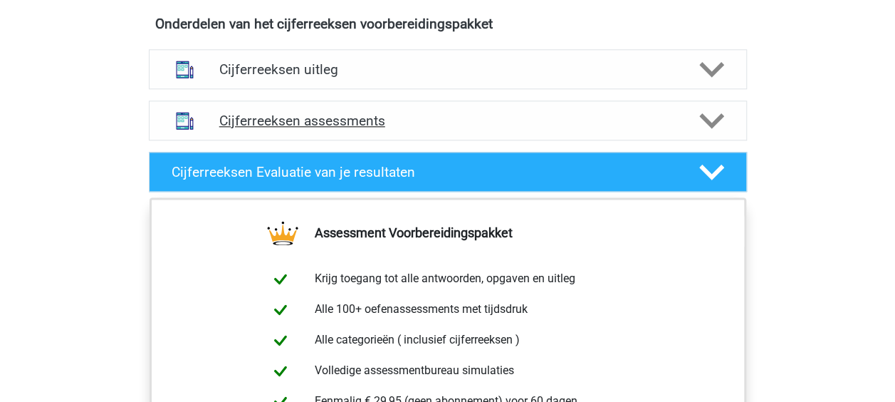
click at [342, 127] on div "Cijferreeksen assessments" at bounding box center [448, 120] width 598 height 40
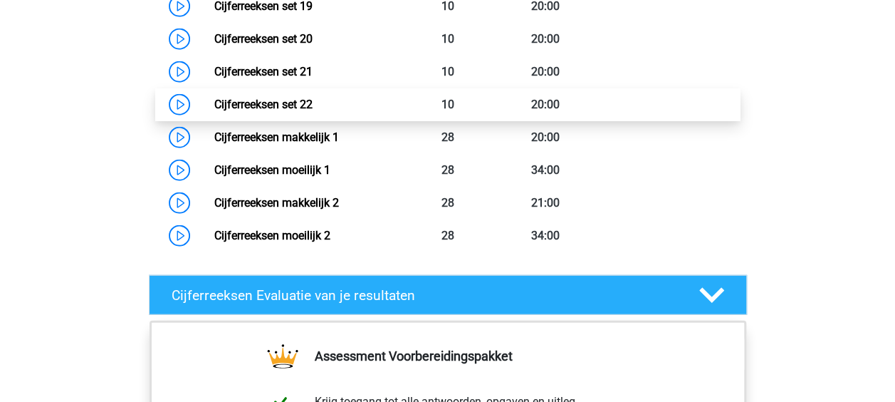
scroll to position [1709, 0]
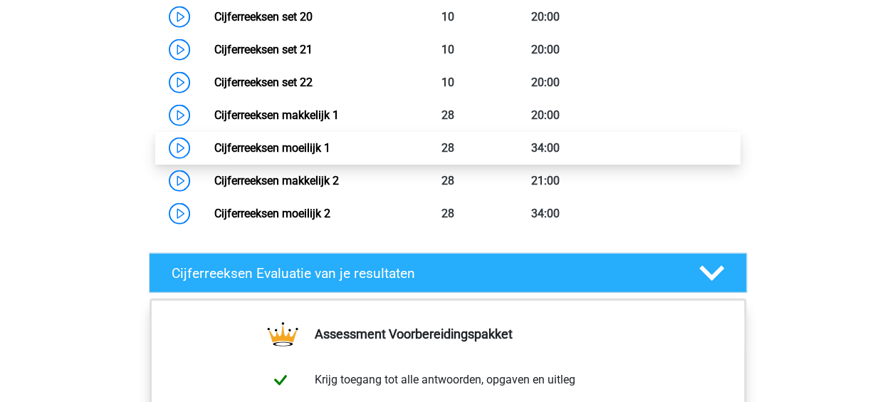
click at [330, 155] on link "Cijferreeksen moeilijk 1" at bounding box center [272, 148] width 116 height 14
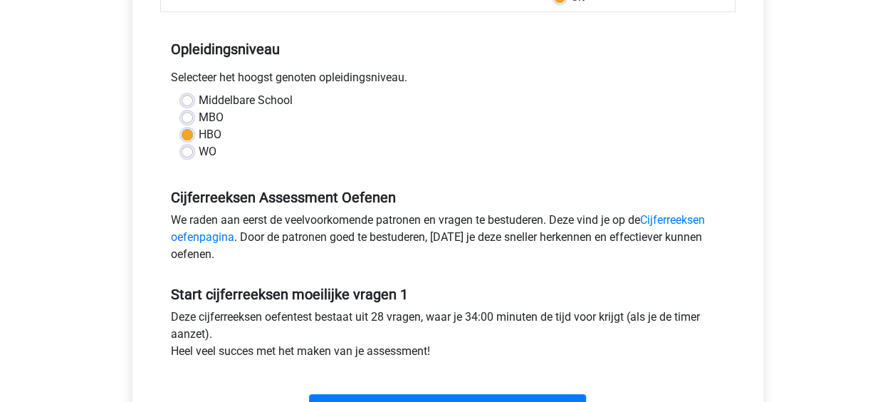
scroll to position [427, 0]
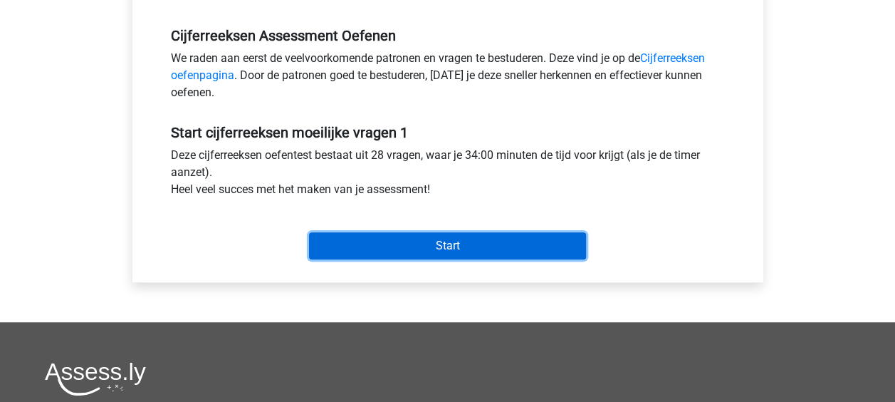
click at [446, 252] on input "Start" at bounding box center [447, 245] width 277 height 27
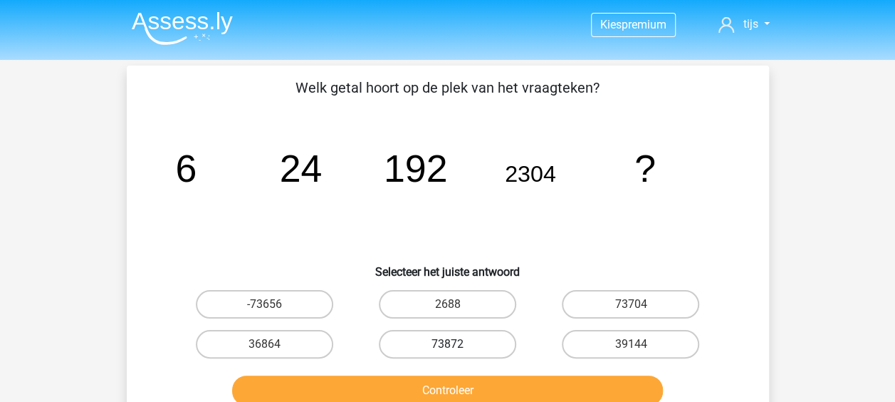
click at [508, 335] on label "73872" at bounding box center [447, 344] width 137 height 28
click at [457, 344] on input "73872" at bounding box center [451, 348] width 9 height 9
radio input "true"
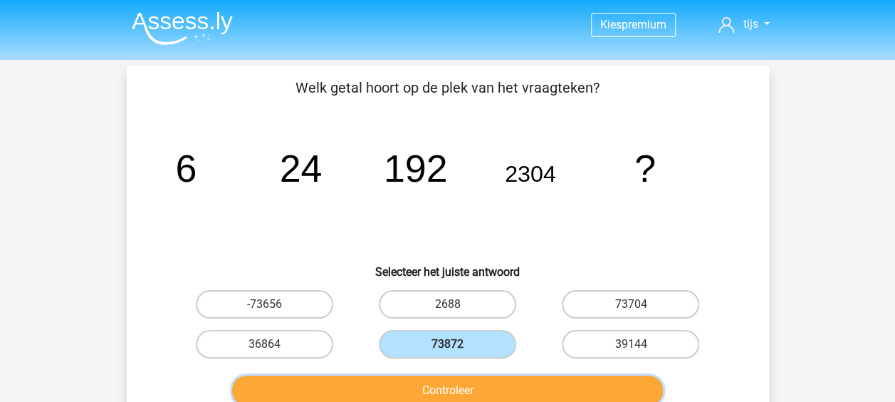
click at [479, 382] on button "Controleer" at bounding box center [447, 390] width 431 height 30
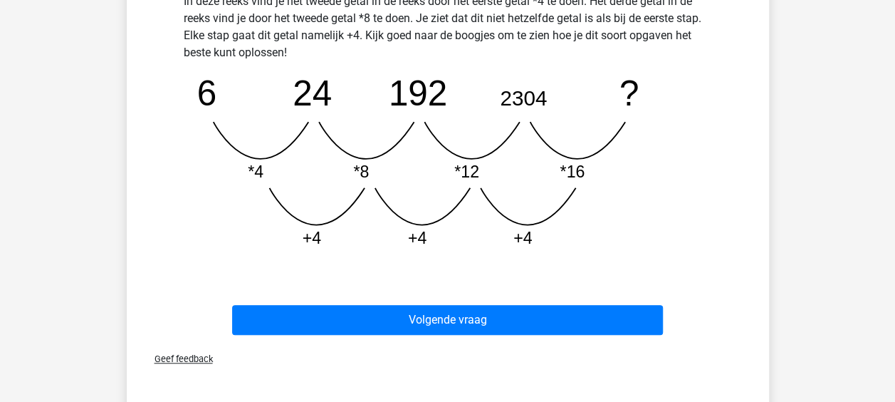
scroll to position [427, 0]
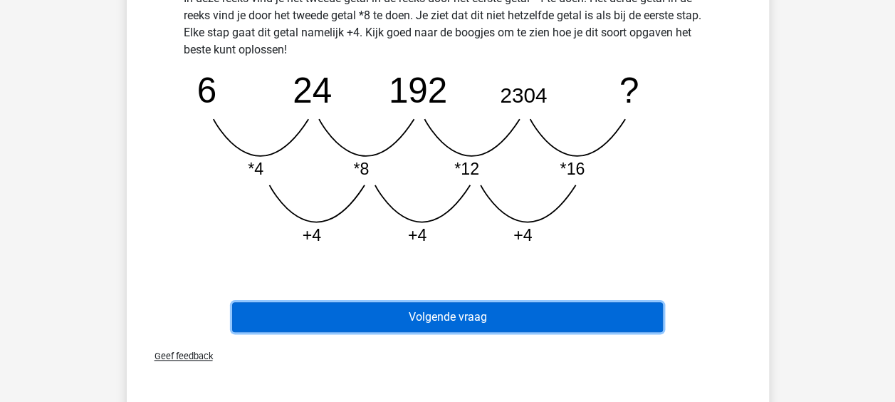
click at [458, 325] on button "Volgende vraag" at bounding box center [447, 317] width 431 height 30
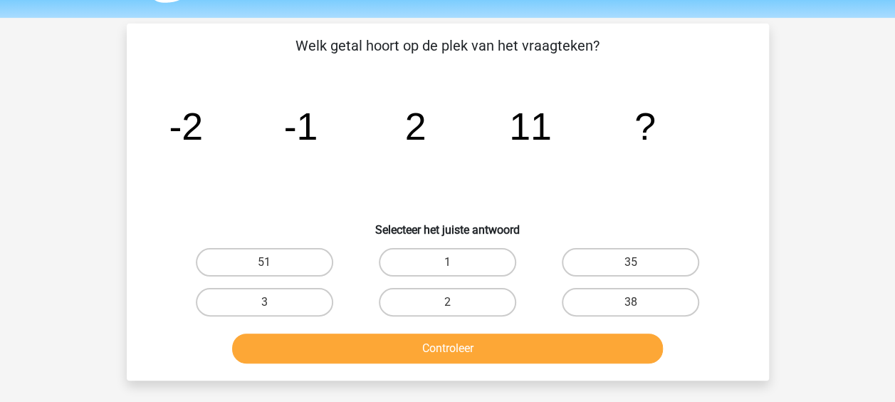
scroll to position [71, 0]
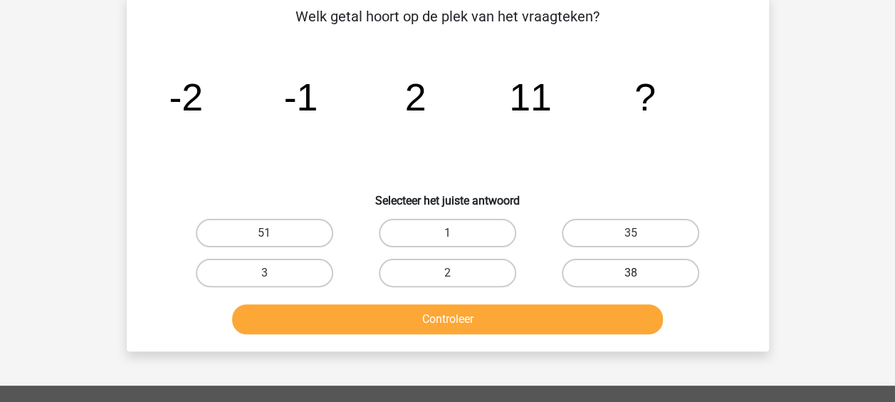
click at [591, 269] on label "38" at bounding box center [630, 273] width 137 height 28
click at [631, 273] on input "38" at bounding box center [635, 277] width 9 height 9
radio input "true"
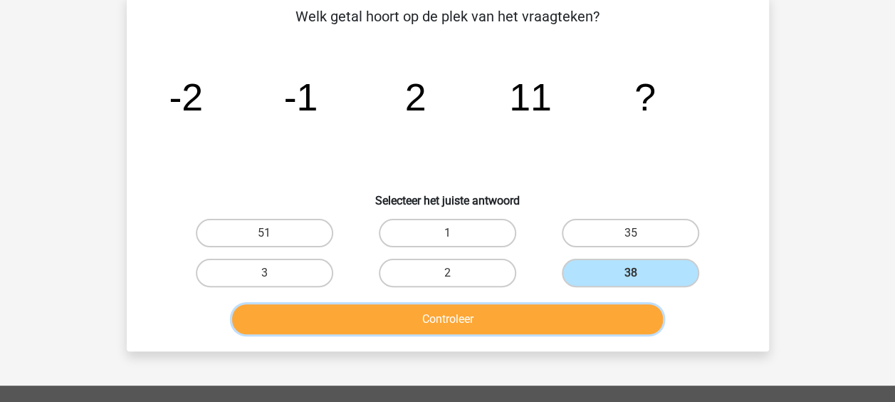
click at [504, 319] on button "Controleer" at bounding box center [447, 319] width 431 height 30
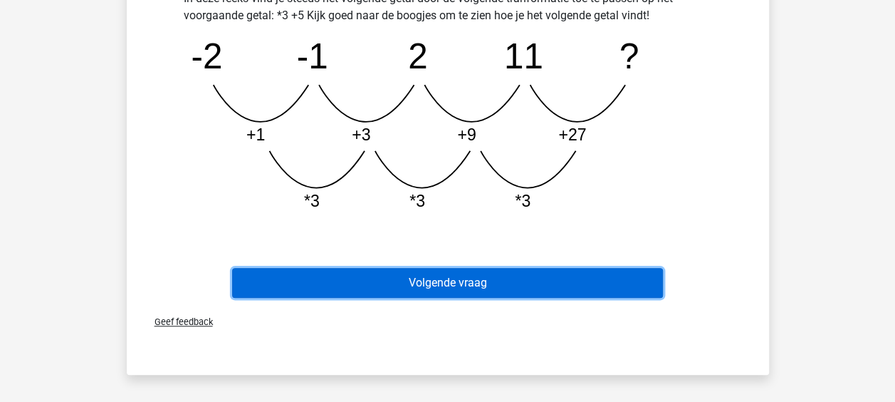
click at [450, 289] on button "Volgende vraag" at bounding box center [447, 283] width 431 height 30
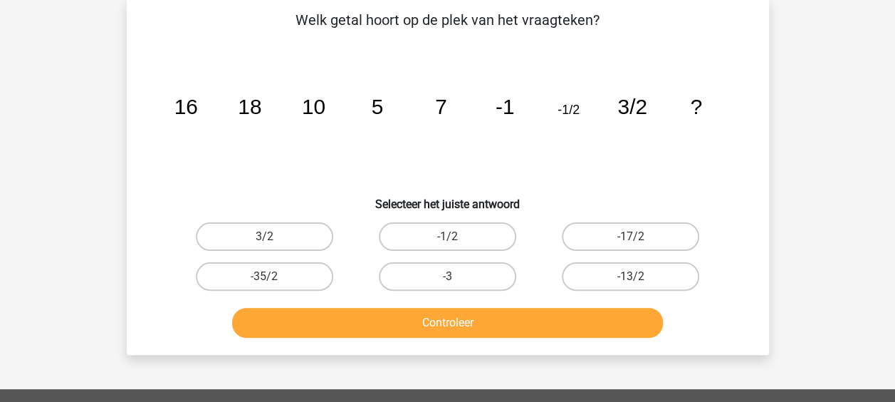
scroll to position [66, 0]
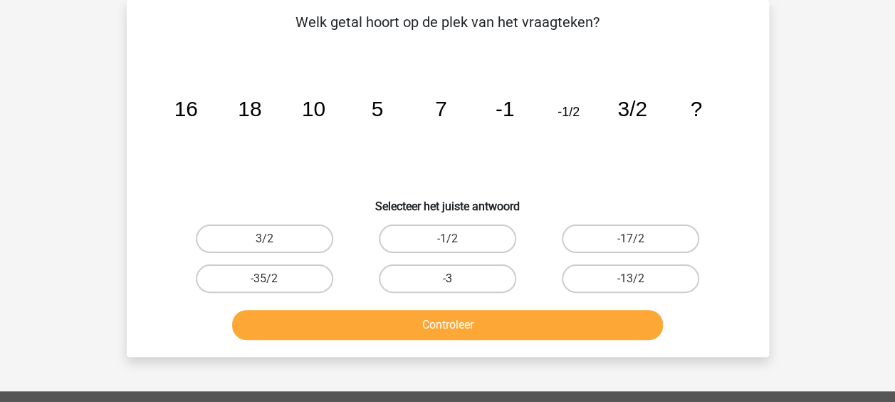
click at [494, 268] on label "-3" at bounding box center [447, 278] width 137 height 28
click at [457, 278] on input "-3" at bounding box center [451, 282] width 9 height 9
radio input "true"
click at [536, 305] on div "Controleer" at bounding box center [448, 321] width 597 height 47
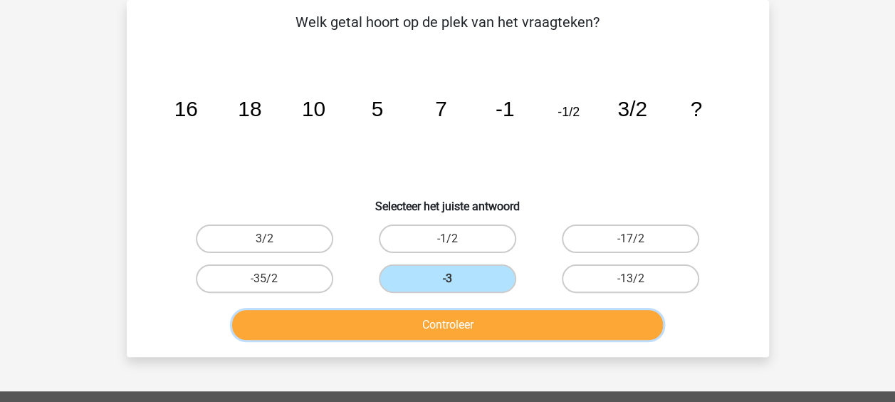
click at [526, 323] on button "Controleer" at bounding box center [447, 325] width 431 height 30
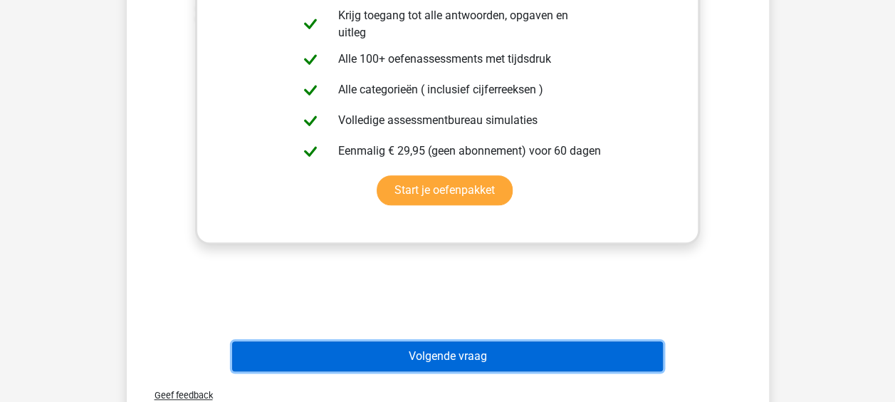
click at [456, 355] on button "Volgende vraag" at bounding box center [447, 356] width 431 height 30
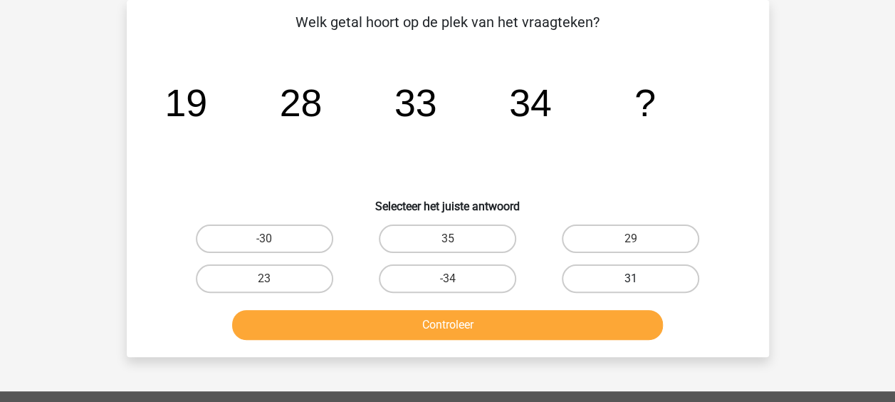
click at [573, 276] on label "31" at bounding box center [630, 278] width 137 height 28
click at [631, 278] on input "31" at bounding box center [635, 282] width 9 height 9
radio input "true"
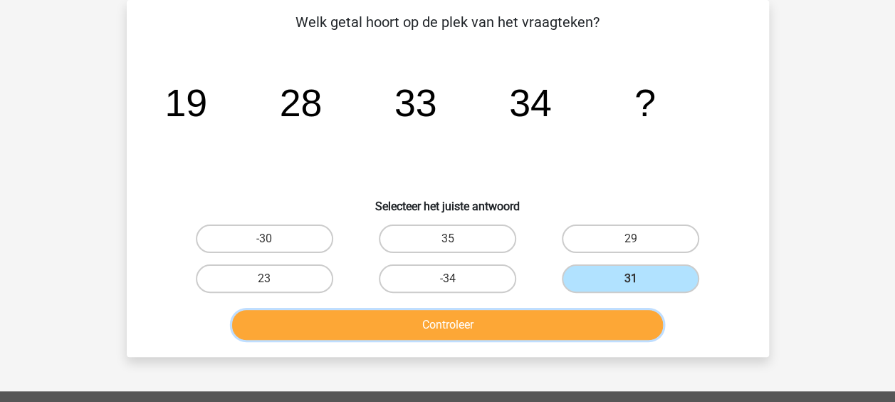
click at [526, 325] on button "Controleer" at bounding box center [447, 325] width 431 height 30
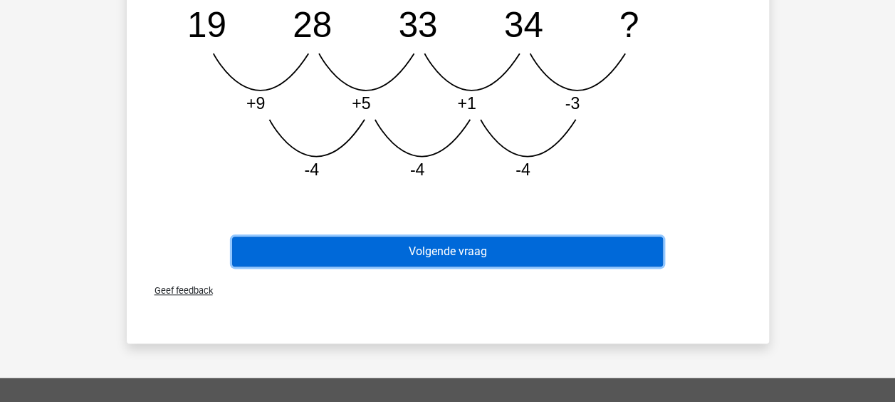
click at [442, 261] on button "Volgende vraag" at bounding box center [447, 251] width 431 height 30
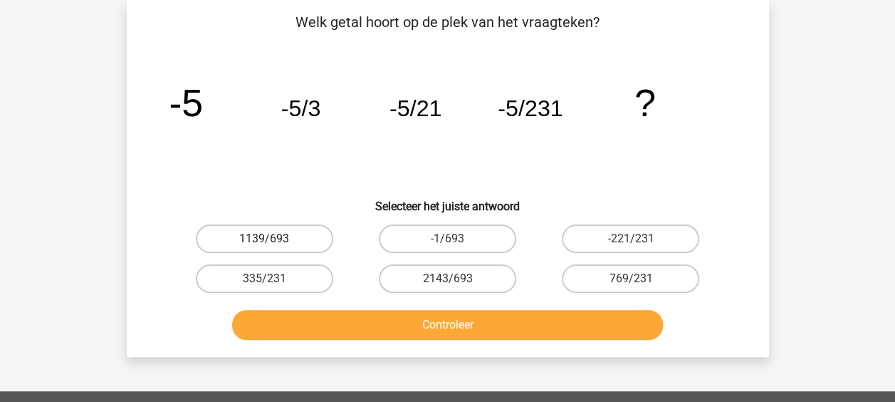
click at [306, 240] on label "1139/693" at bounding box center [264, 238] width 137 height 28
click at [273, 240] on input "1139/693" at bounding box center [268, 243] width 9 height 9
radio input "true"
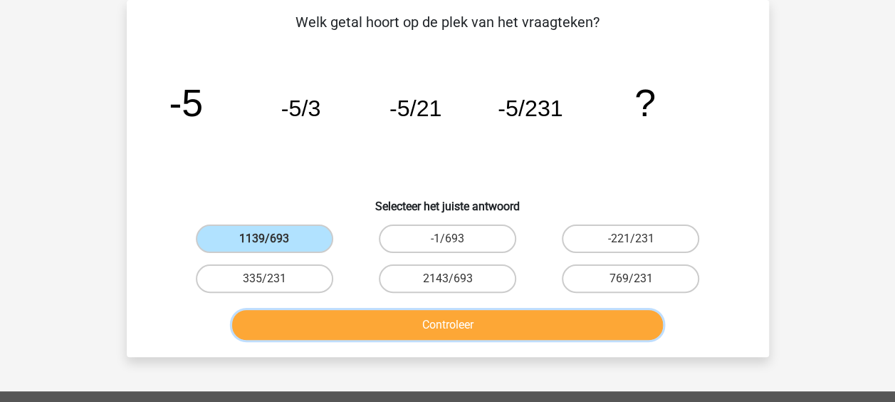
click at [373, 329] on button "Controleer" at bounding box center [447, 325] width 431 height 30
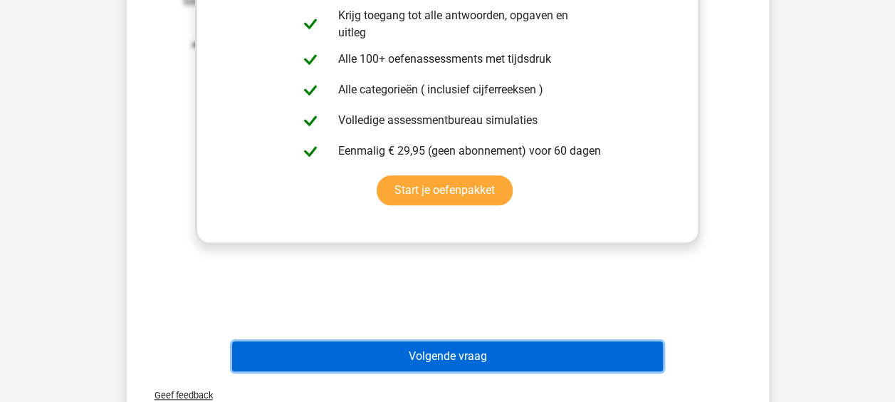
click at [404, 348] on button "Volgende vraag" at bounding box center [447, 356] width 431 height 30
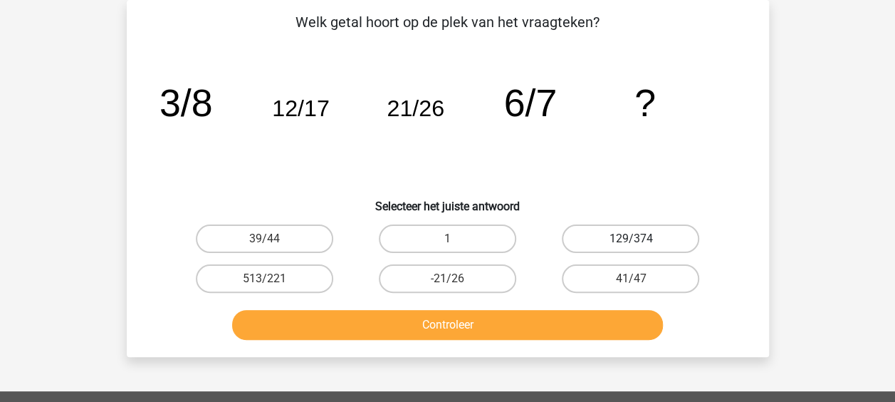
click at [620, 251] on label "129/374" at bounding box center [630, 238] width 137 height 28
click at [631, 248] on input "129/374" at bounding box center [635, 243] width 9 height 9
radio input "true"
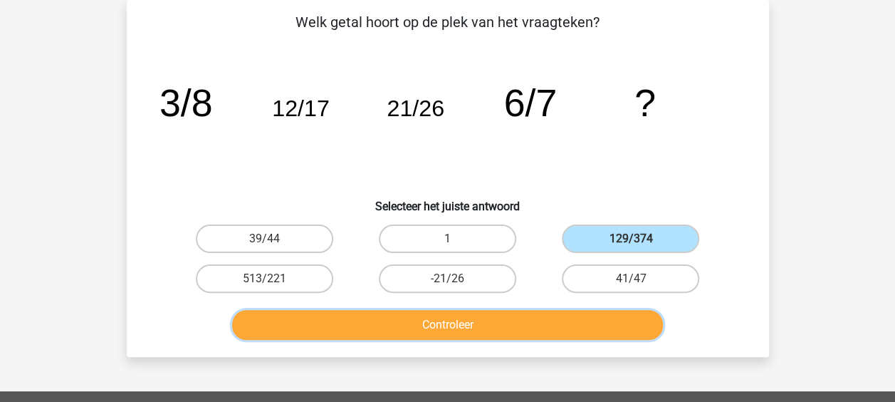
click at [573, 328] on button "Controleer" at bounding box center [447, 325] width 431 height 30
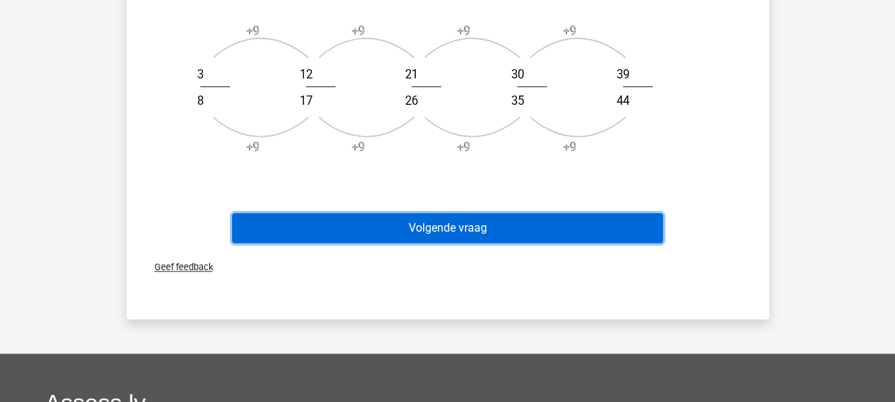
click at [464, 236] on button "Volgende vraag" at bounding box center [447, 228] width 431 height 30
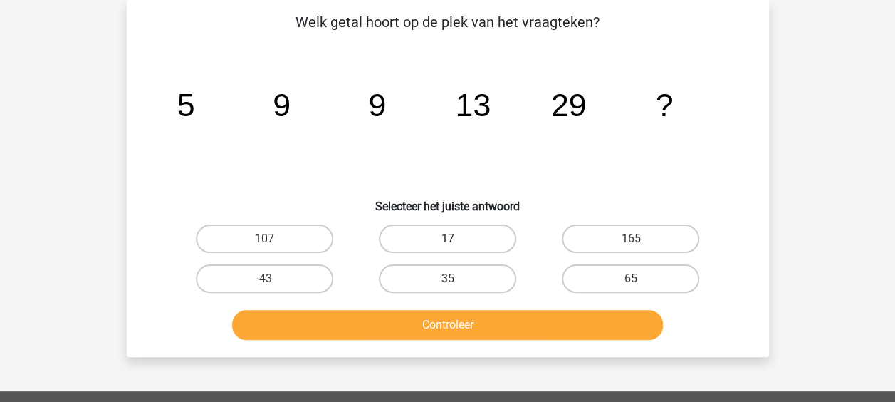
click at [497, 228] on label "17" at bounding box center [447, 238] width 137 height 28
click at [457, 239] on input "17" at bounding box center [451, 243] width 9 height 9
radio input "true"
click at [464, 308] on div "Controleer" at bounding box center [448, 321] width 597 height 47
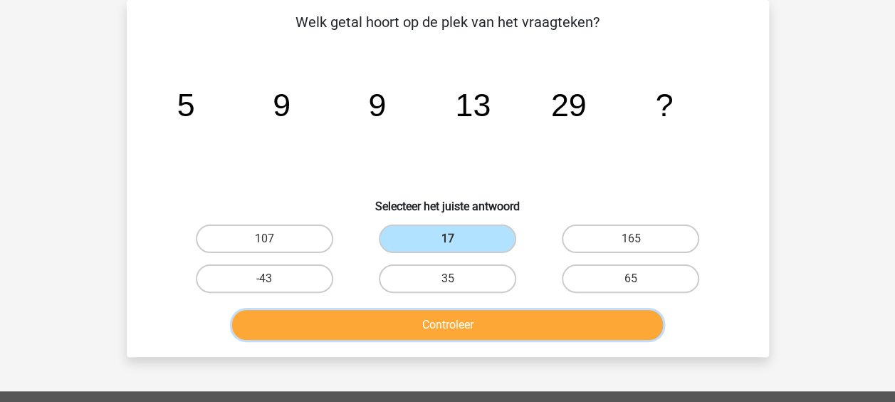
click at [457, 331] on button "Controleer" at bounding box center [447, 325] width 431 height 30
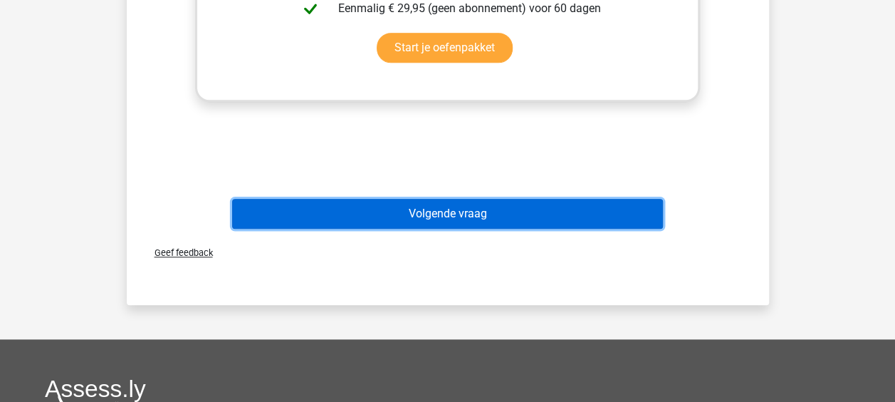
click at [498, 217] on button "Volgende vraag" at bounding box center [447, 214] width 431 height 30
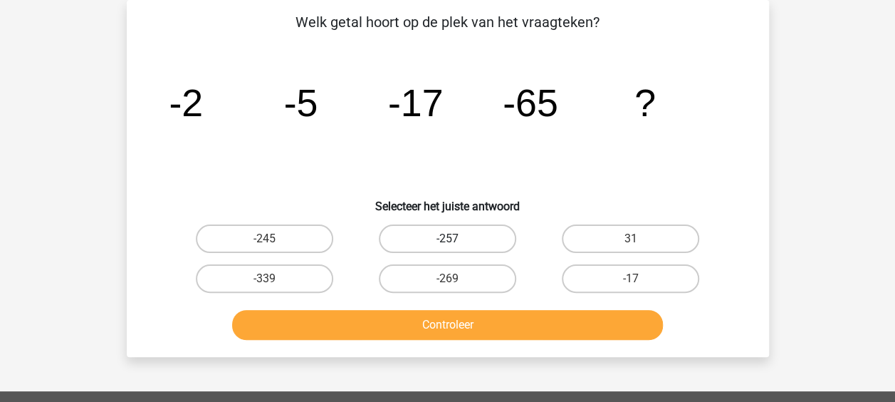
click at [466, 249] on label "-257" at bounding box center [447, 238] width 137 height 28
click at [457, 248] on input "-257" at bounding box center [451, 243] width 9 height 9
radio input "true"
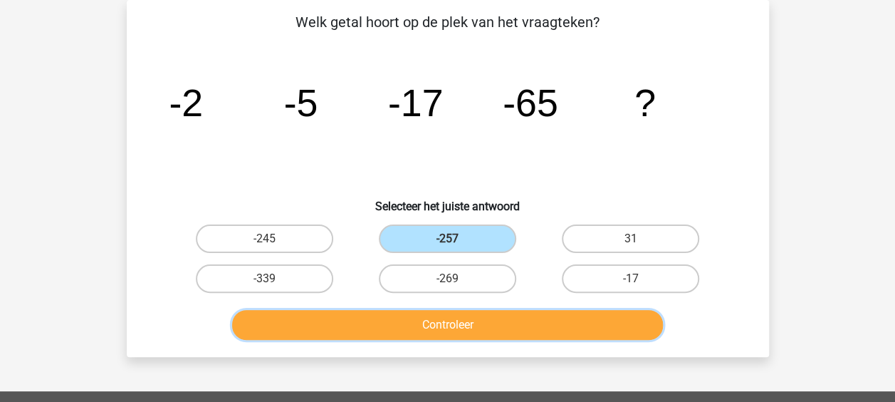
click at [479, 335] on button "Controleer" at bounding box center [447, 325] width 431 height 30
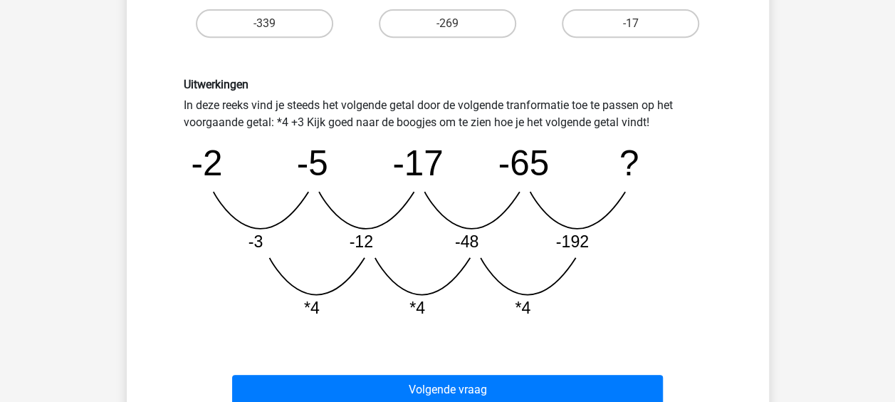
scroll to position [350, 0]
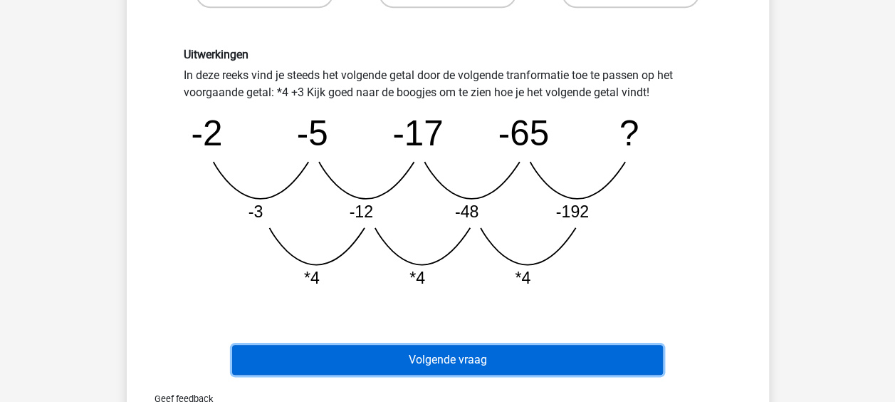
click at [417, 367] on button "Volgende vraag" at bounding box center [447, 360] width 431 height 30
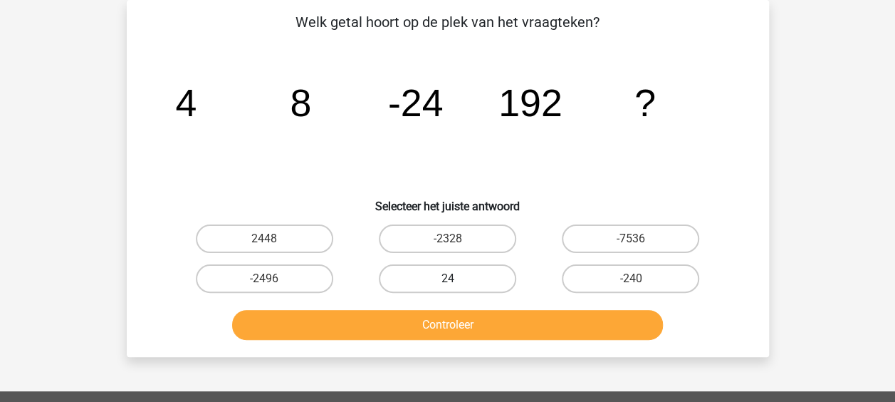
scroll to position [0, 0]
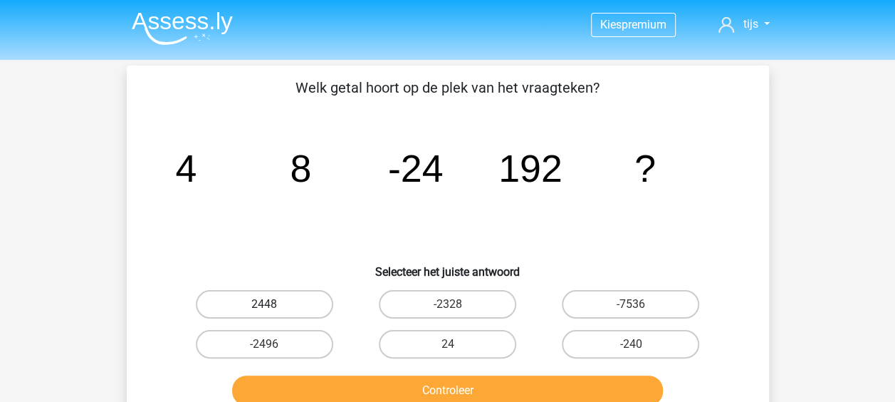
click at [269, 316] on label "2448" at bounding box center [264, 304] width 137 height 28
click at [269, 313] on input "2448" at bounding box center [268, 308] width 9 height 9
radio input "true"
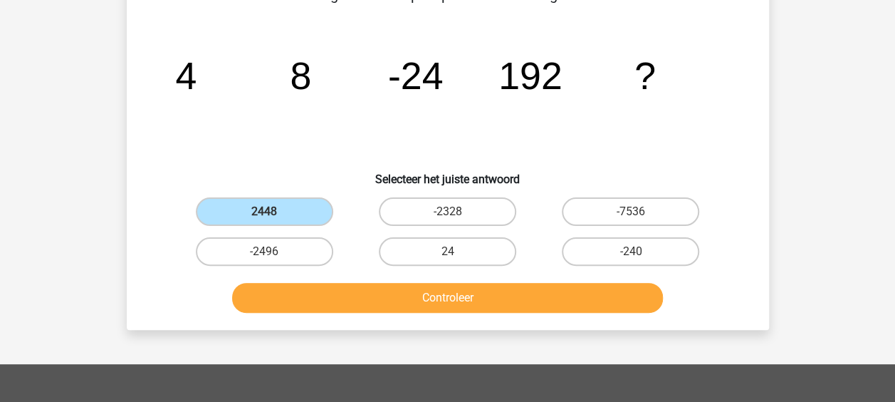
scroll to position [142, 0]
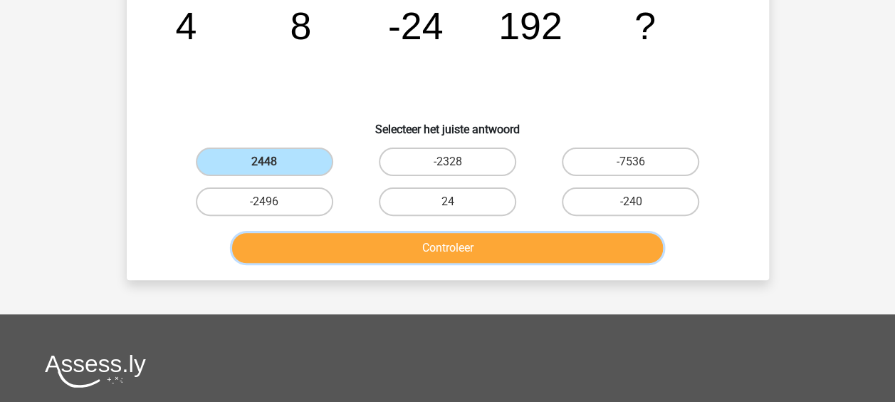
click at [417, 255] on button "Controleer" at bounding box center [447, 248] width 431 height 30
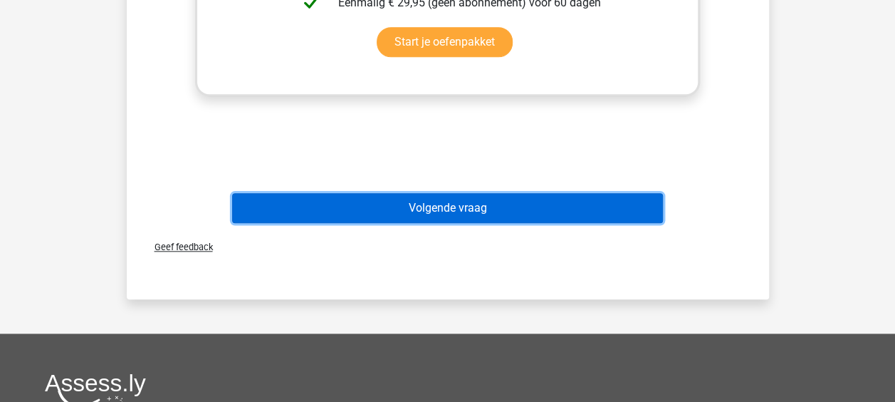
click at [424, 207] on button "Volgende vraag" at bounding box center [447, 208] width 431 height 30
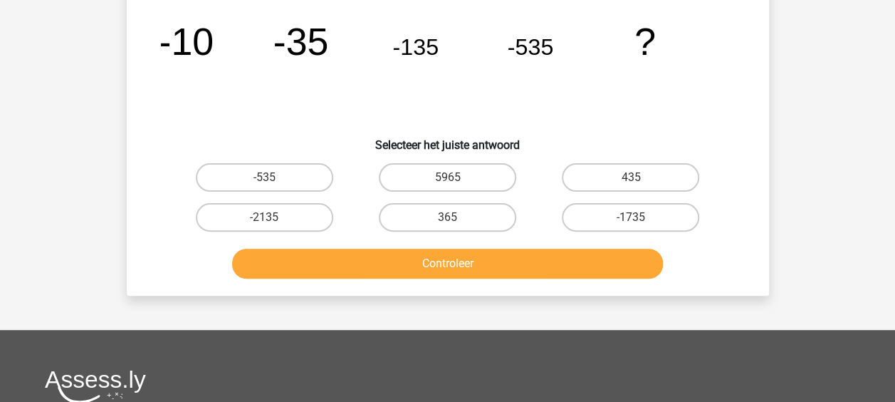
scroll to position [214, 0]
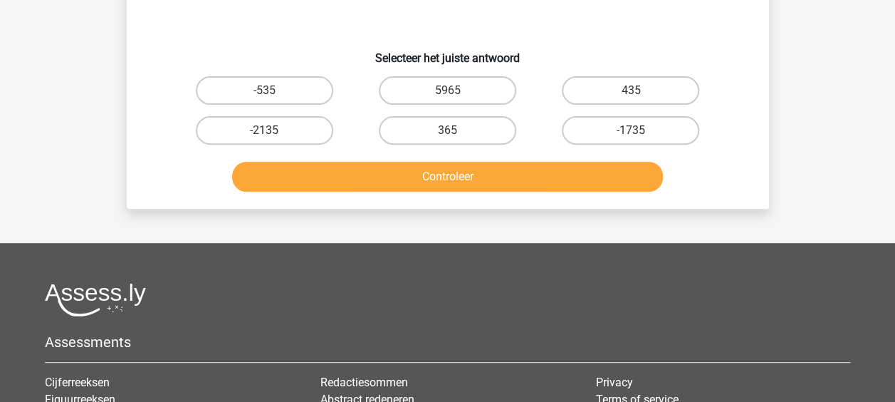
click at [452, 95] on input "5965" at bounding box center [451, 94] width 9 height 9
radio input "true"
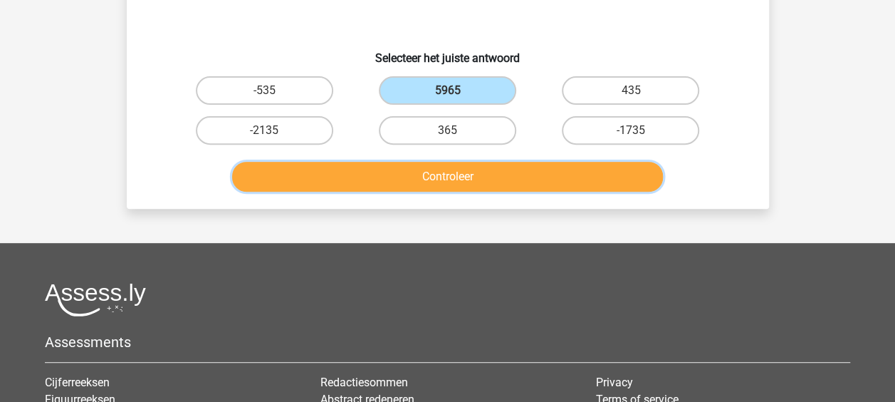
click at [463, 174] on button "Controleer" at bounding box center [447, 177] width 431 height 30
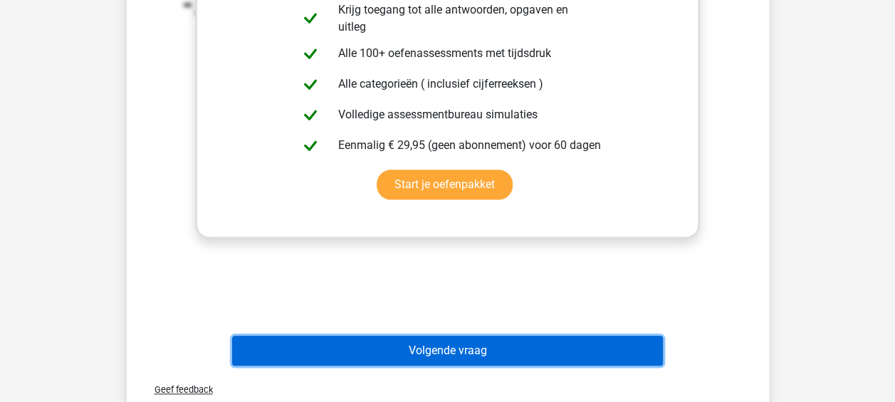
click at [489, 363] on button "Volgende vraag" at bounding box center [447, 350] width 431 height 30
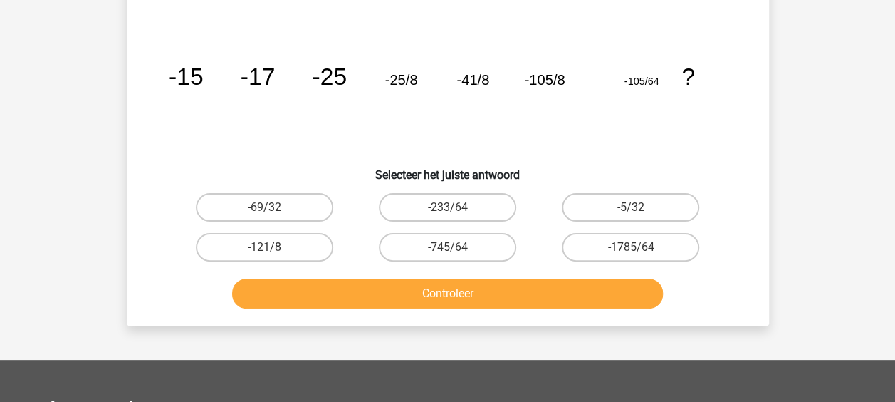
scroll to position [66, 0]
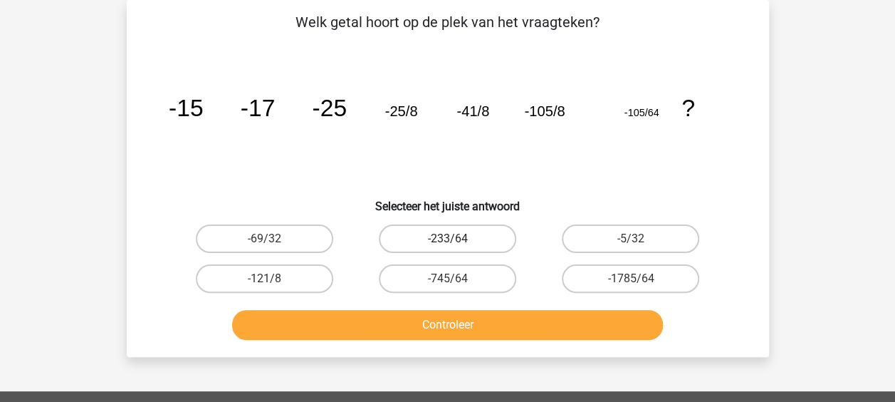
click at [481, 251] on label "-233/64" at bounding box center [447, 238] width 137 height 28
click at [457, 248] on input "-233/64" at bounding box center [451, 243] width 9 height 9
radio input "true"
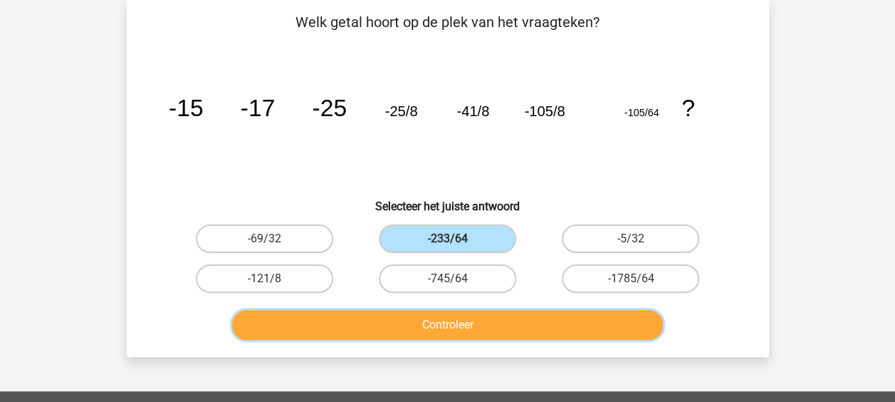
click at [480, 328] on button "Controleer" at bounding box center [447, 325] width 431 height 30
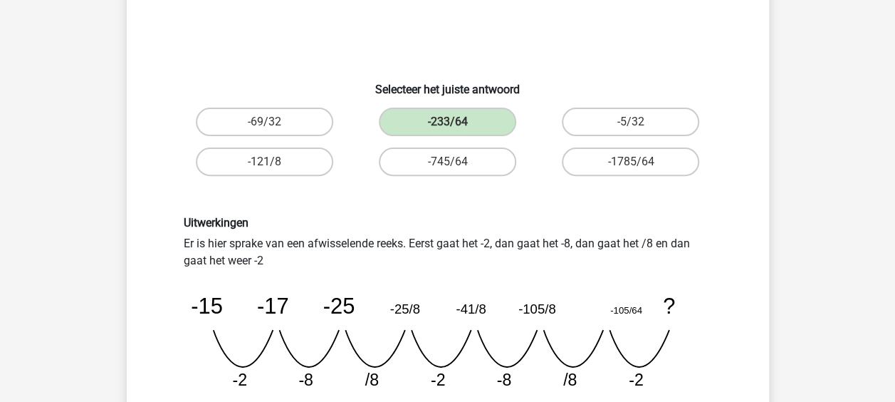
scroll to position [350, 0]
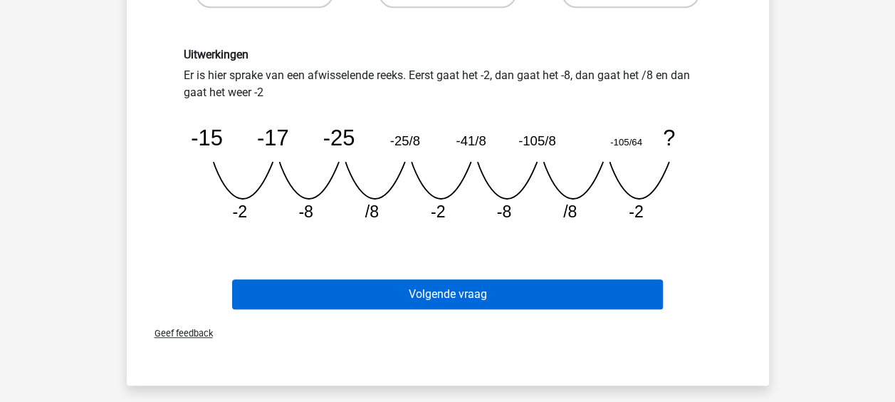
drag, startPoint x: 489, startPoint y: 326, endPoint x: 477, endPoint y: 295, distance: 33.3
click at [488, 322] on div "Geef feedback" at bounding box center [447, 333] width 631 height 36
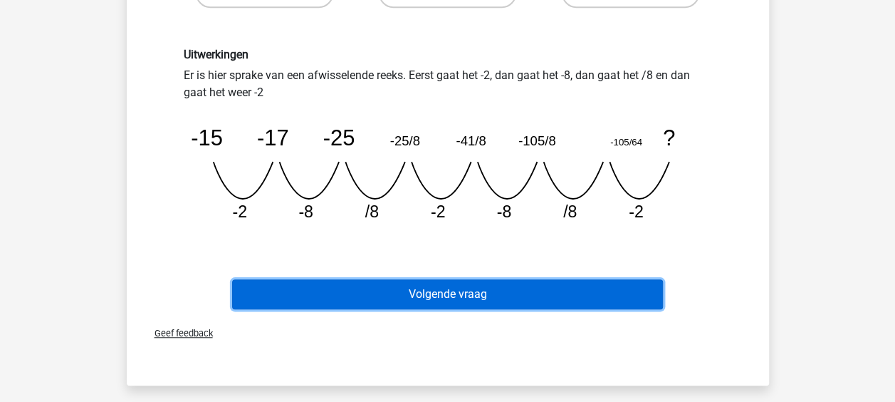
click at [477, 295] on button "Volgende vraag" at bounding box center [447, 294] width 431 height 30
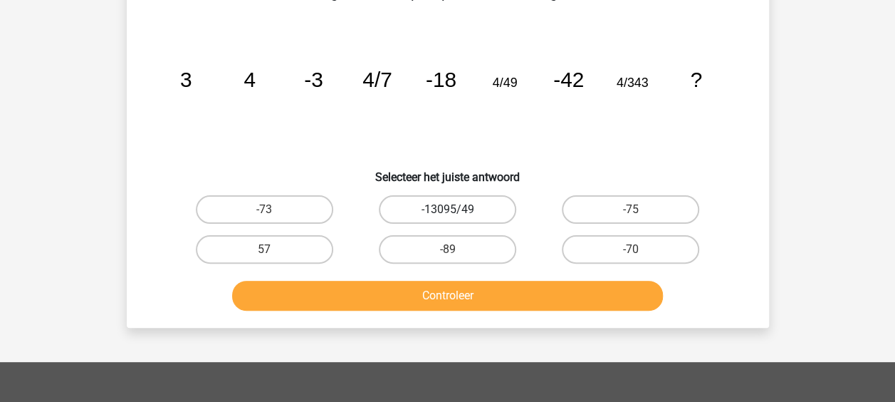
scroll to position [66, 0]
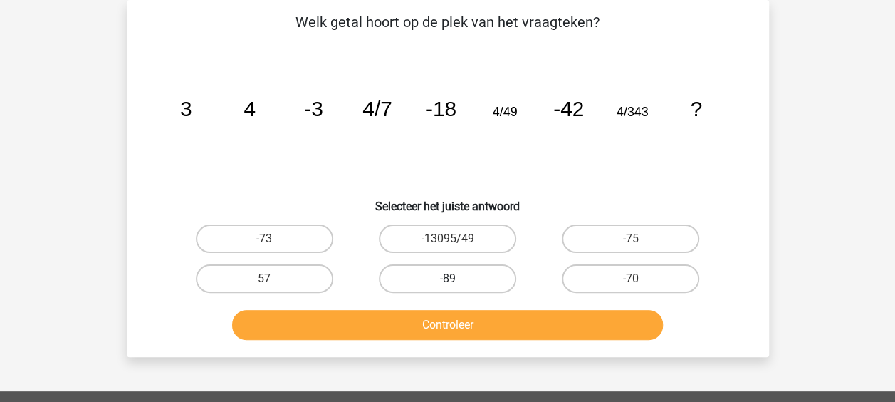
click at [491, 271] on label "-89" at bounding box center [447, 278] width 137 height 28
click at [457, 278] on input "-89" at bounding box center [451, 282] width 9 height 9
radio input "true"
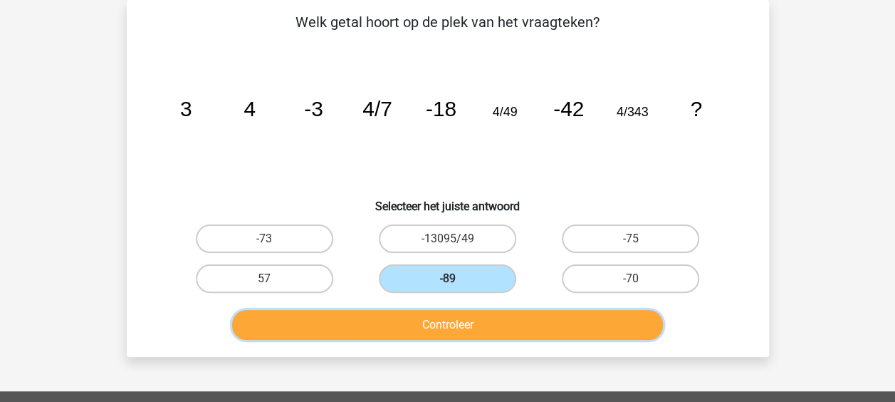
click at [482, 333] on button "Controleer" at bounding box center [447, 325] width 431 height 30
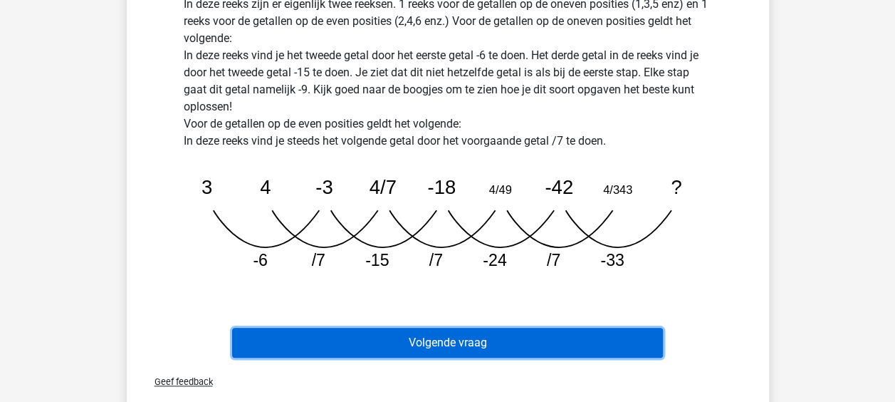
click at [465, 346] on button "Volgende vraag" at bounding box center [447, 343] width 431 height 30
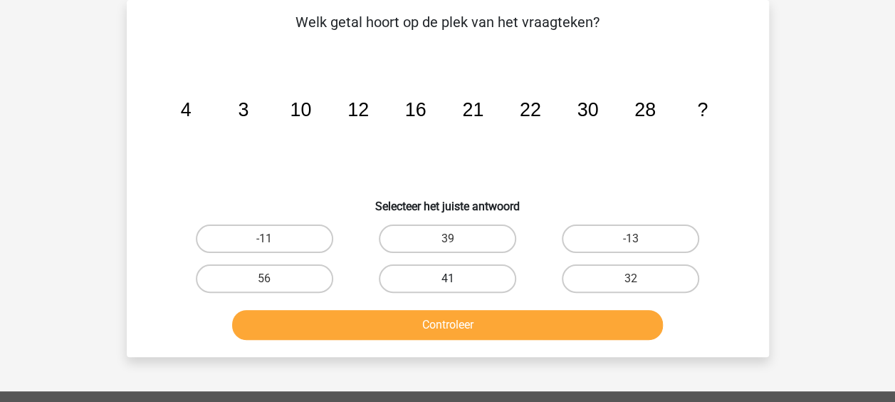
drag, startPoint x: 465, startPoint y: 346, endPoint x: 430, endPoint y: 278, distance: 76.1
click at [430, 278] on label "41" at bounding box center [447, 278] width 137 height 28
click at [447, 278] on input "41" at bounding box center [451, 282] width 9 height 9
radio input "true"
click at [430, 278] on label "41" at bounding box center [447, 278] width 137 height 28
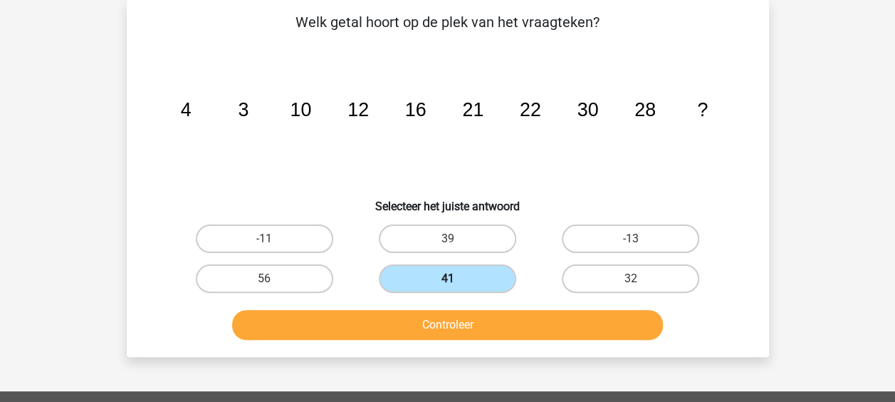
click at [447, 278] on input "41" at bounding box center [451, 282] width 9 height 9
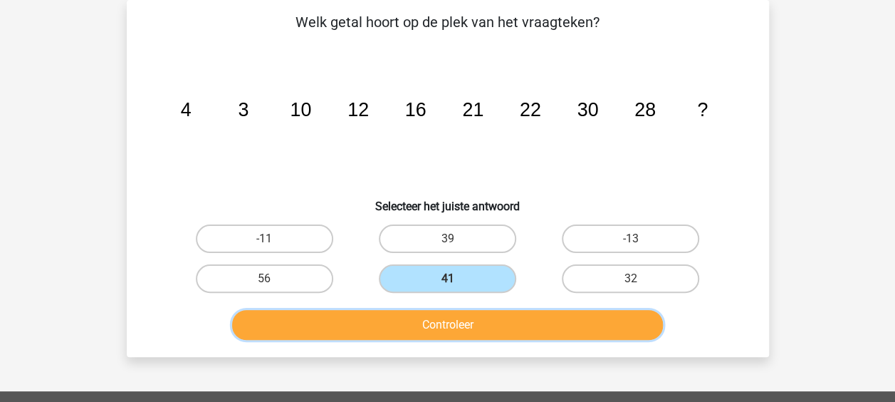
drag, startPoint x: 430, startPoint y: 278, endPoint x: 410, endPoint y: 325, distance: 50.4
click at [410, 325] on button "Controleer" at bounding box center [447, 325] width 431 height 30
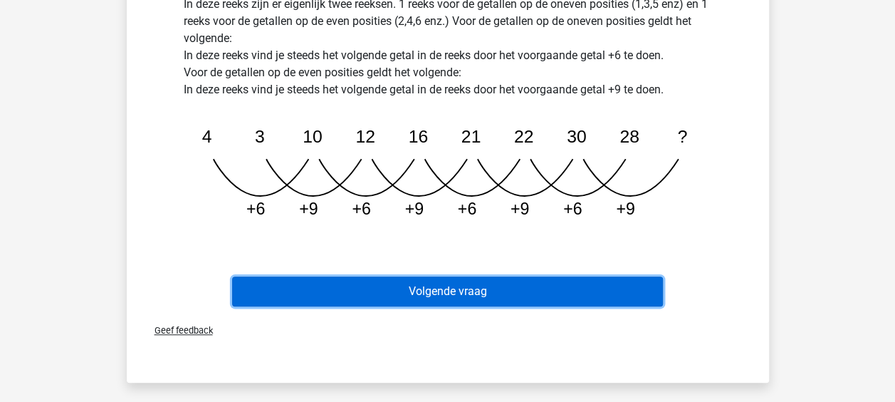
click at [420, 298] on button "Volgende vraag" at bounding box center [447, 291] width 431 height 30
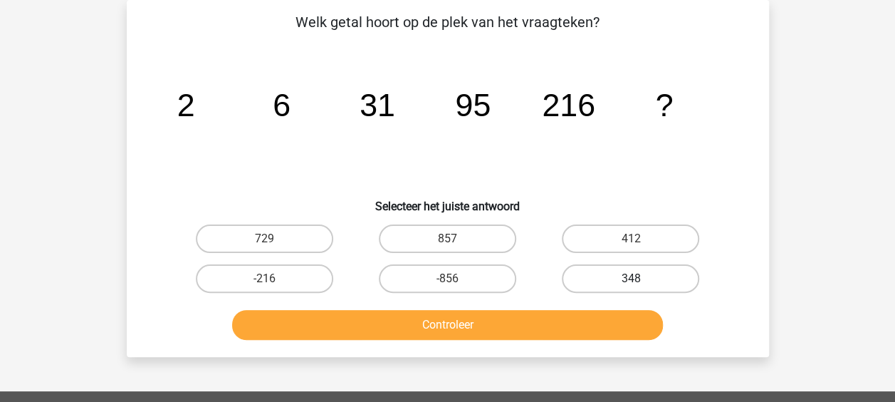
click at [580, 278] on label "348" at bounding box center [630, 278] width 137 height 28
click at [631, 278] on input "348" at bounding box center [635, 282] width 9 height 9
radio input "true"
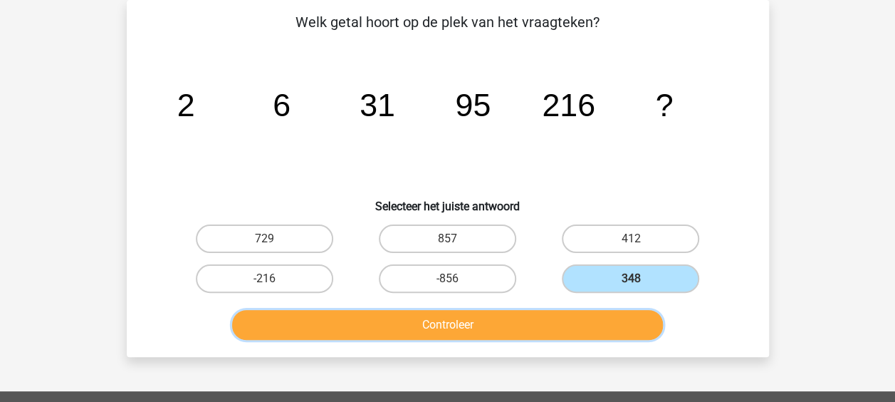
click at [554, 324] on button "Controleer" at bounding box center [447, 325] width 431 height 30
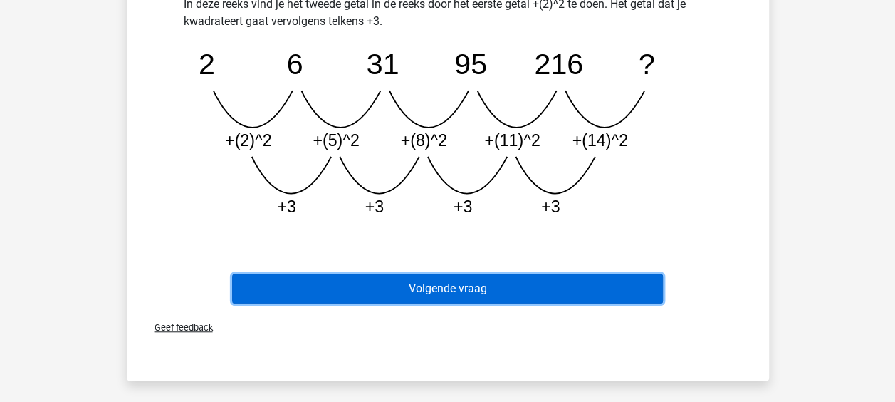
click at [535, 298] on button "Volgende vraag" at bounding box center [447, 288] width 431 height 30
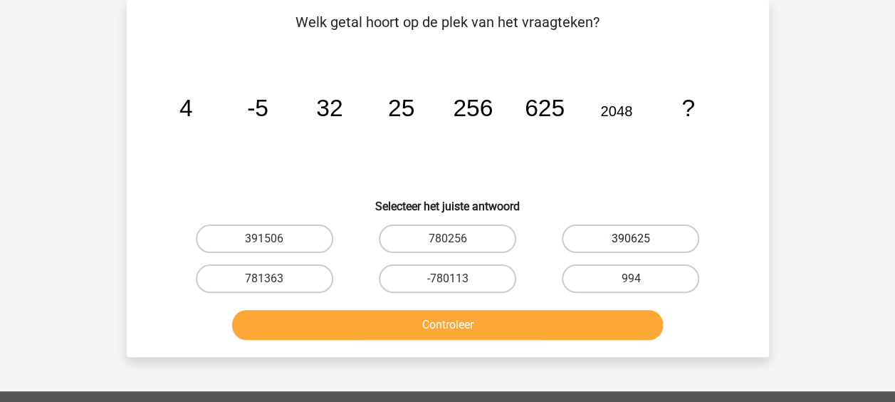
click at [600, 241] on label "390625" at bounding box center [630, 238] width 137 height 28
click at [631, 241] on input "390625" at bounding box center [635, 243] width 9 height 9
radio input "true"
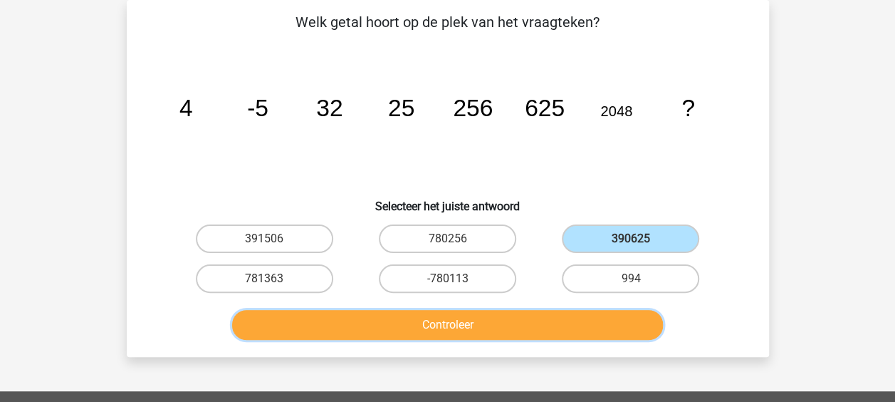
click at [550, 318] on button "Controleer" at bounding box center [447, 325] width 431 height 30
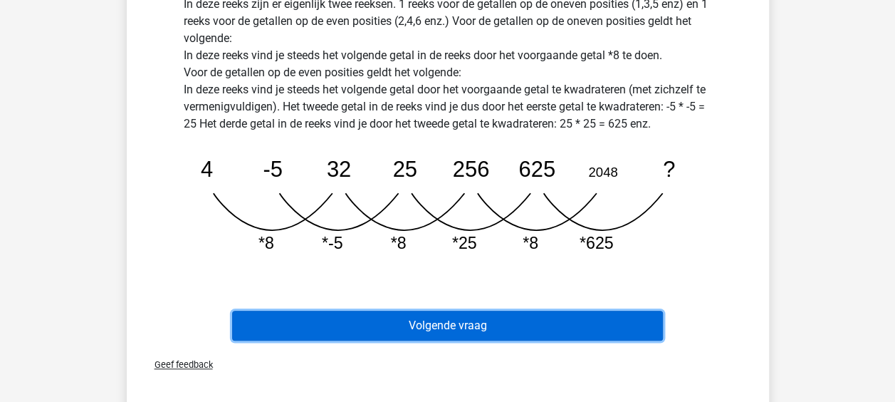
click at [536, 315] on button "Volgende vraag" at bounding box center [447, 326] width 431 height 30
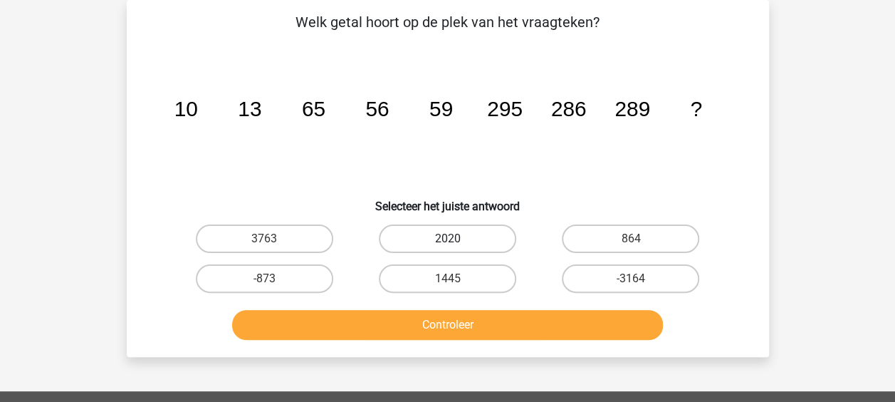
click at [481, 246] on label "2020" at bounding box center [447, 238] width 137 height 28
click at [457, 246] on input "2020" at bounding box center [451, 243] width 9 height 9
radio input "true"
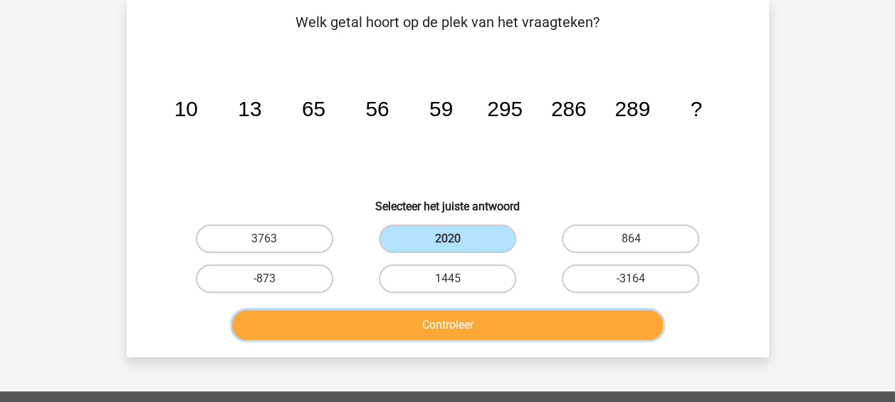
click at [467, 316] on button "Controleer" at bounding box center [447, 325] width 431 height 30
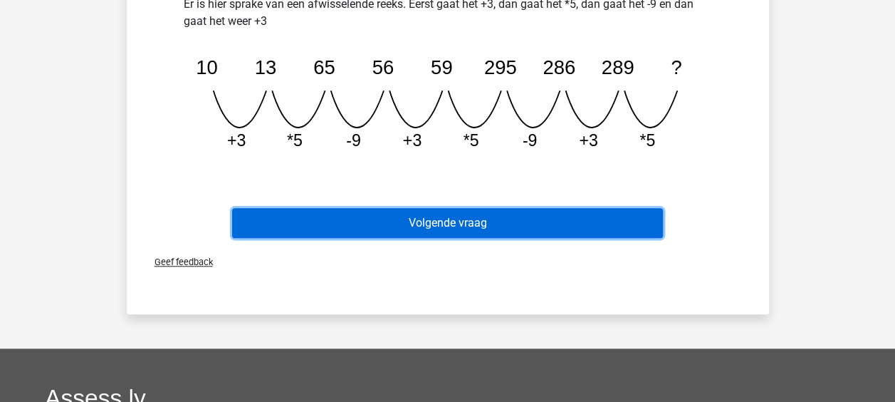
click at [439, 223] on button "Volgende vraag" at bounding box center [447, 223] width 431 height 30
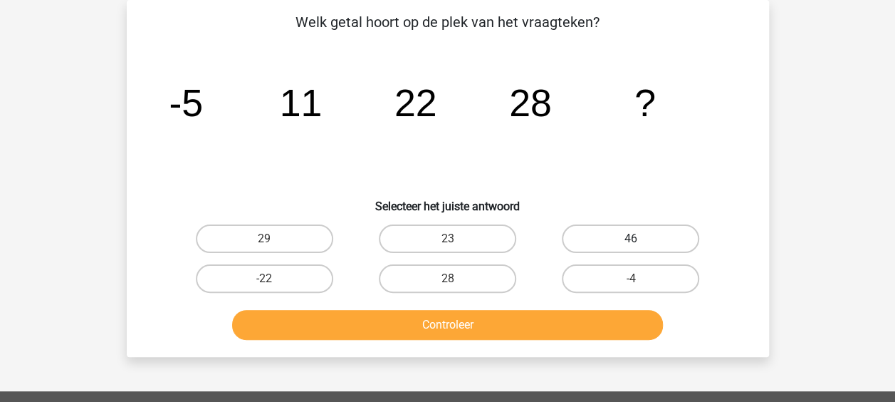
click at [601, 241] on label "46" at bounding box center [630, 238] width 137 height 28
click at [631, 241] on input "46" at bounding box center [635, 243] width 9 height 9
radio input "true"
click at [489, 309] on div "Controleer" at bounding box center [448, 321] width 597 height 47
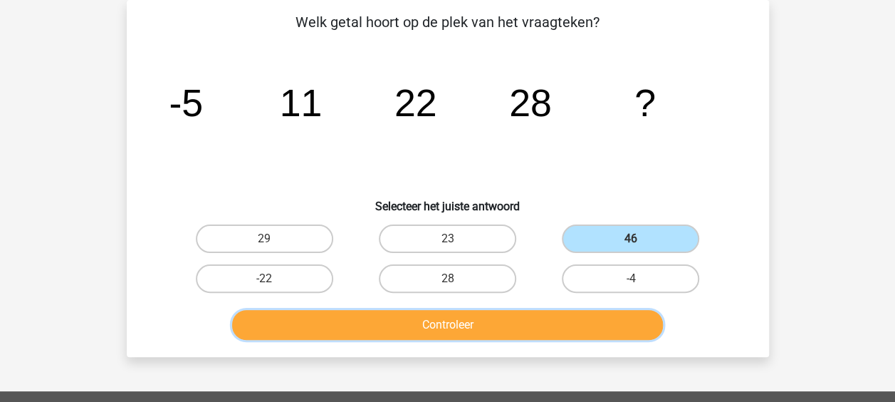
click at [490, 318] on button "Controleer" at bounding box center [447, 325] width 431 height 30
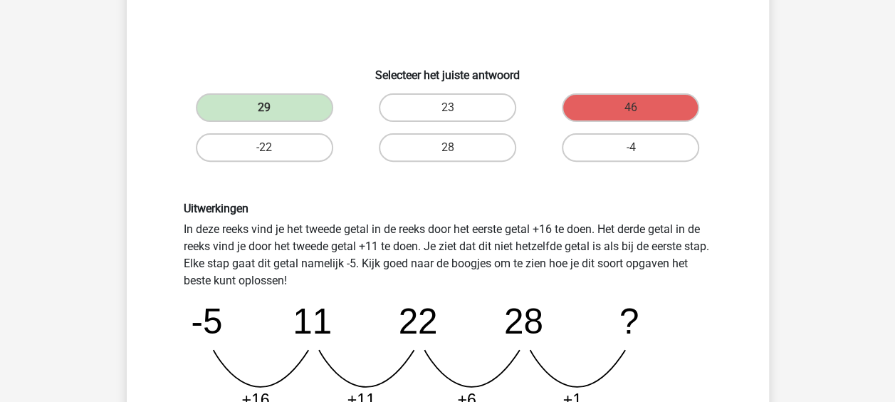
scroll to position [422, 0]
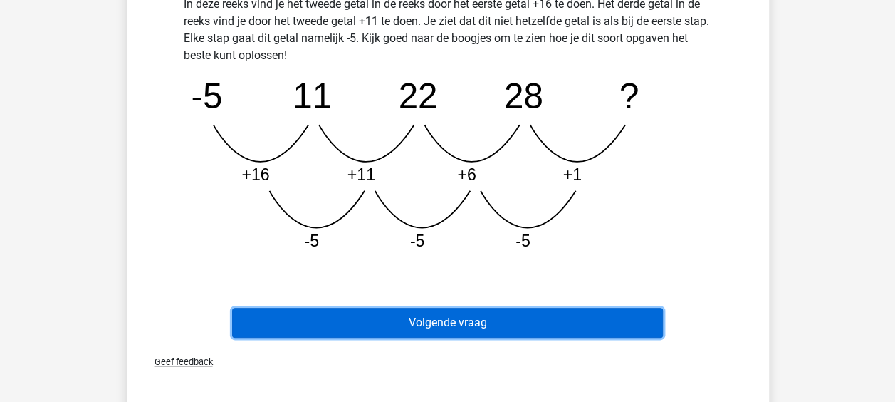
click at [460, 315] on button "Volgende vraag" at bounding box center [447, 323] width 431 height 30
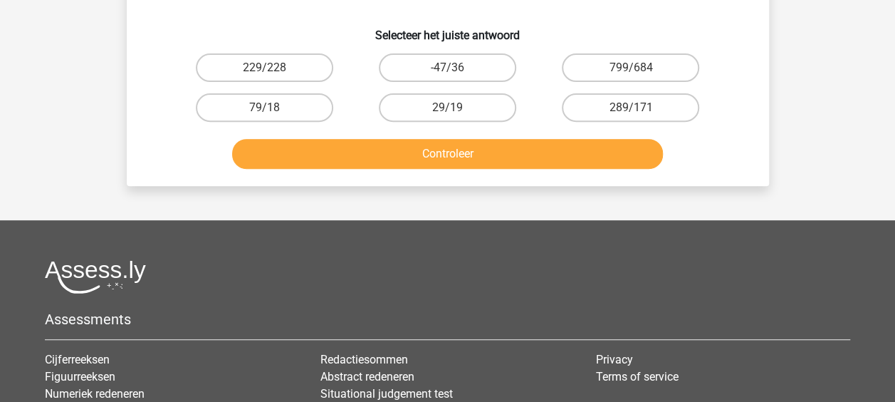
scroll to position [66, 0]
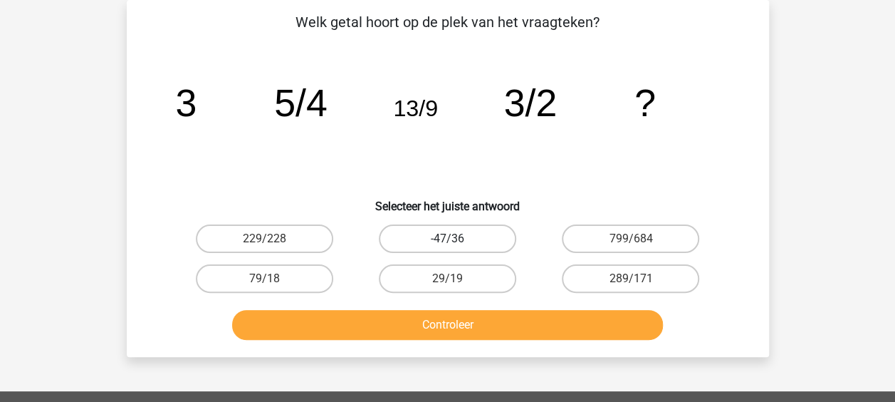
click at [479, 244] on label "-47/36" at bounding box center [447, 238] width 137 height 28
click at [457, 244] on input "-47/36" at bounding box center [451, 243] width 9 height 9
radio input "true"
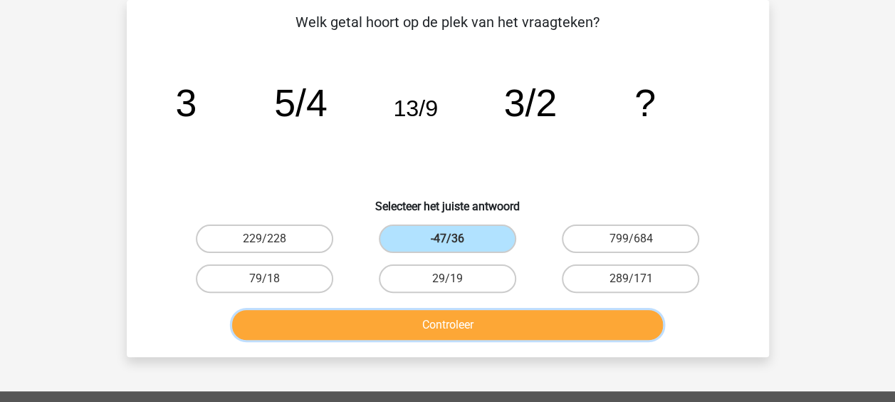
click at [467, 326] on button "Controleer" at bounding box center [447, 325] width 431 height 30
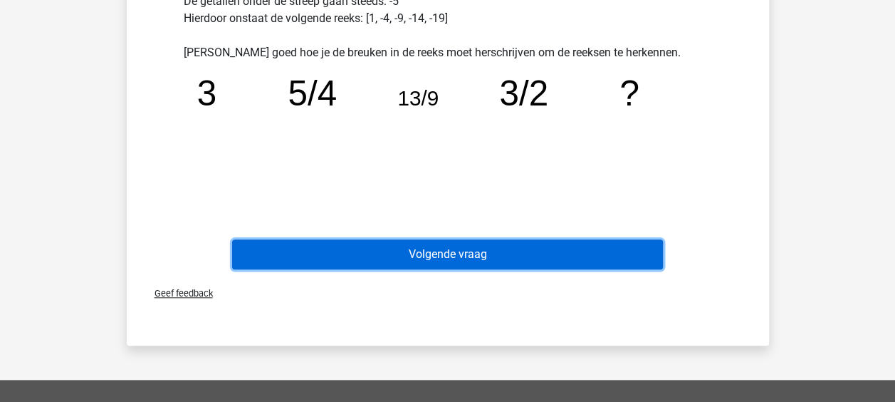
click at [476, 257] on button "Volgende vraag" at bounding box center [447, 254] width 431 height 30
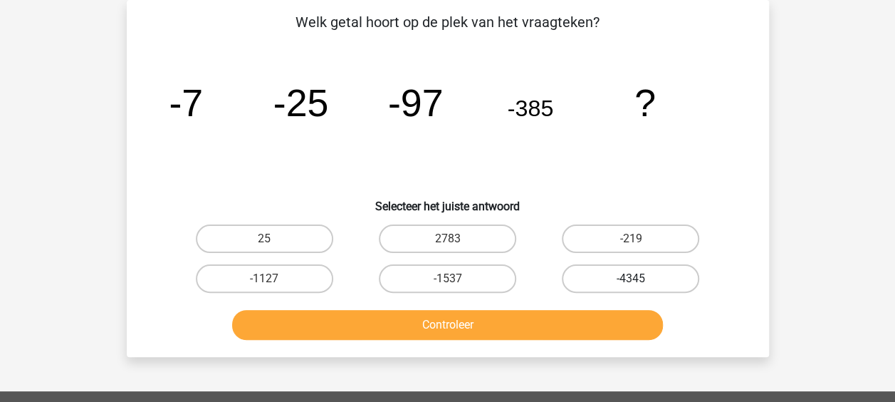
click at [573, 272] on label "-4345" at bounding box center [630, 278] width 137 height 28
click at [631, 278] on input "-4345" at bounding box center [635, 282] width 9 height 9
radio input "true"
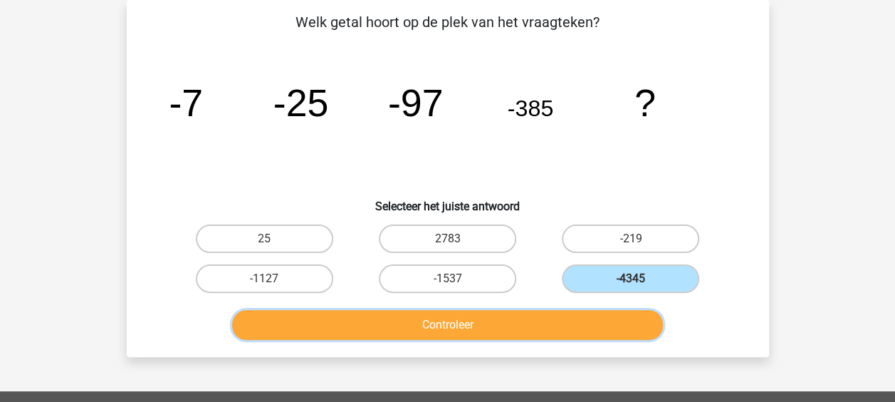
click at [533, 321] on button "Controleer" at bounding box center [447, 325] width 431 height 30
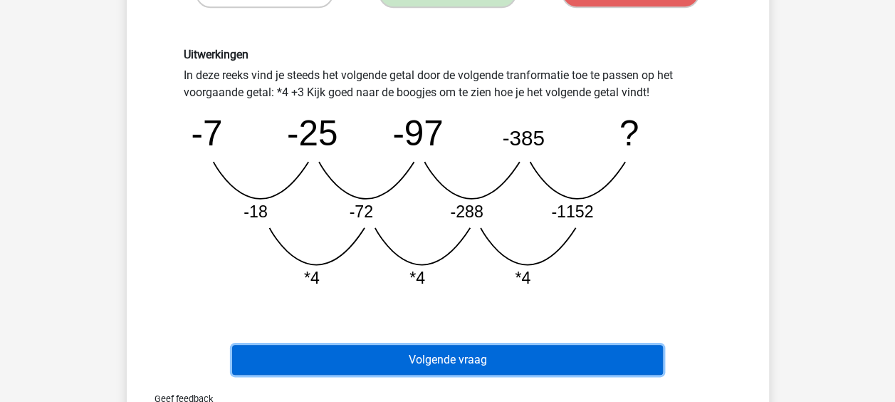
click at [503, 347] on button "Volgende vraag" at bounding box center [447, 360] width 431 height 30
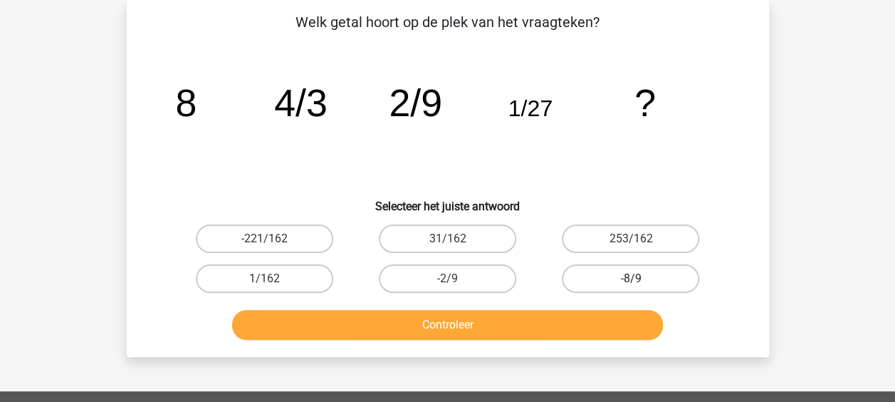
click at [582, 269] on label "-8/9" at bounding box center [630, 278] width 137 height 28
click at [631, 278] on input "-8/9" at bounding box center [635, 282] width 9 height 9
radio input "true"
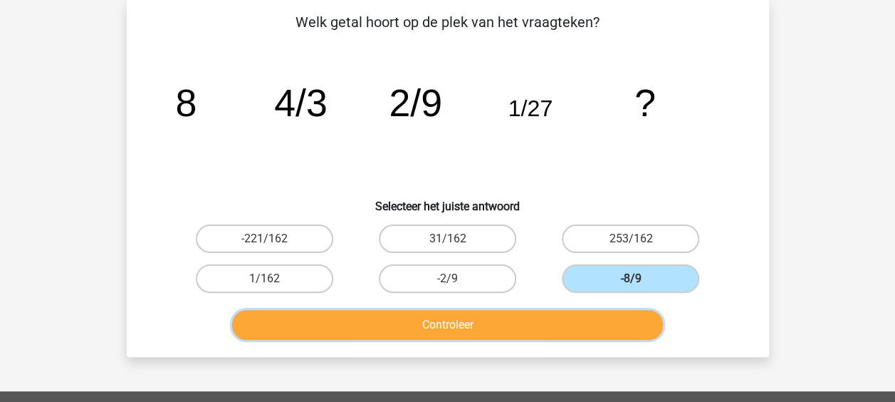
click at [531, 328] on button "Controleer" at bounding box center [447, 325] width 431 height 30
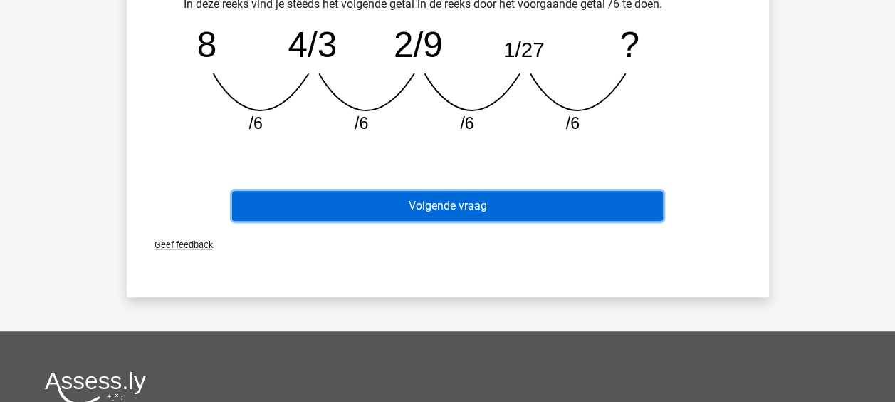
click at [486, 213] on button "Volgende vraag" at bounding box center [447, 206] width 431 height 30
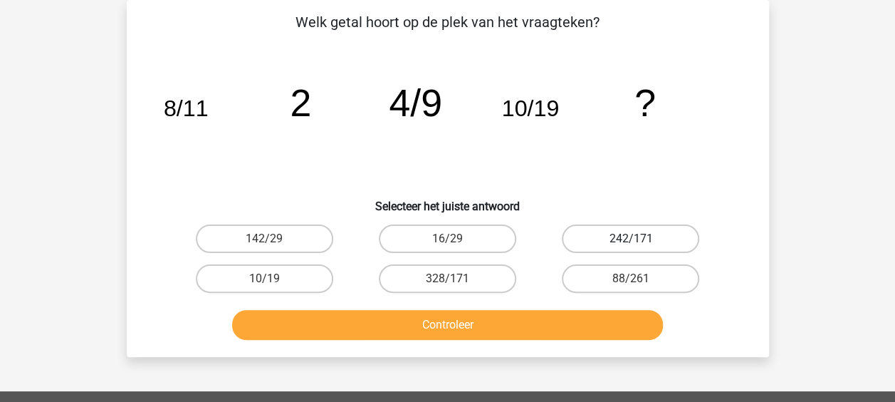
click at [588, 235] on label "242/171" at bounding box center [630, 238] width 137 height 28
click at [631, 239] on input "242/171" at bounding box center [635, 243] width 9 height 9
radio input "true"
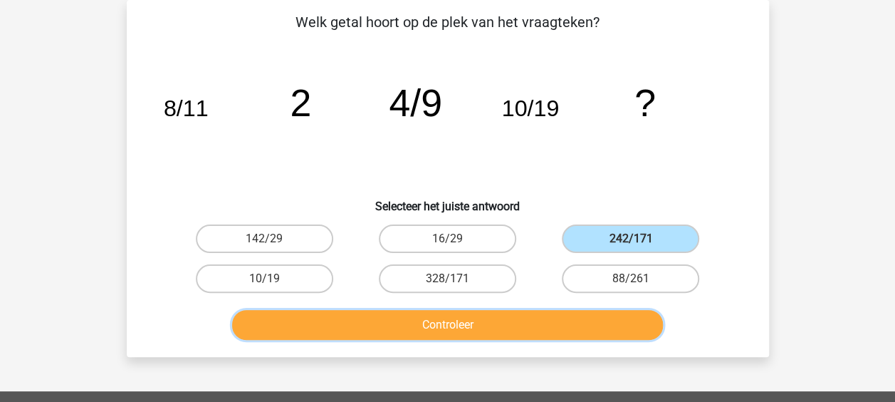
click at [510, 323] on button "Controleer" at bounding box center [447, 325] width 431 height 30
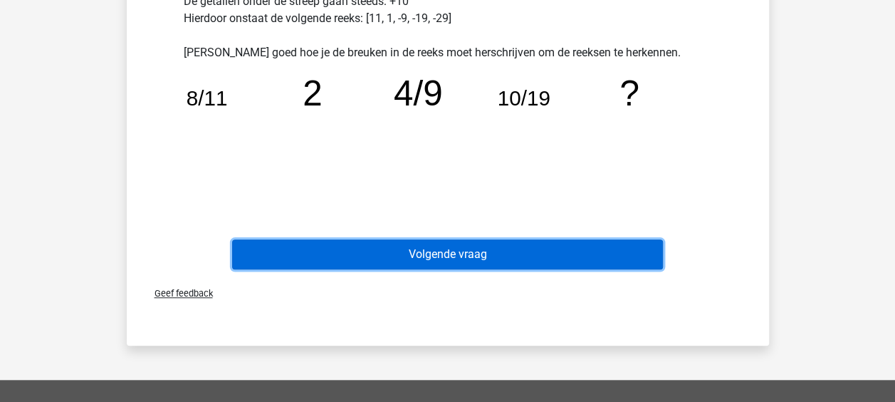
click at [512, 251] on button "Volgende vraag" at bounding box center [447, 254] width 431 height 30
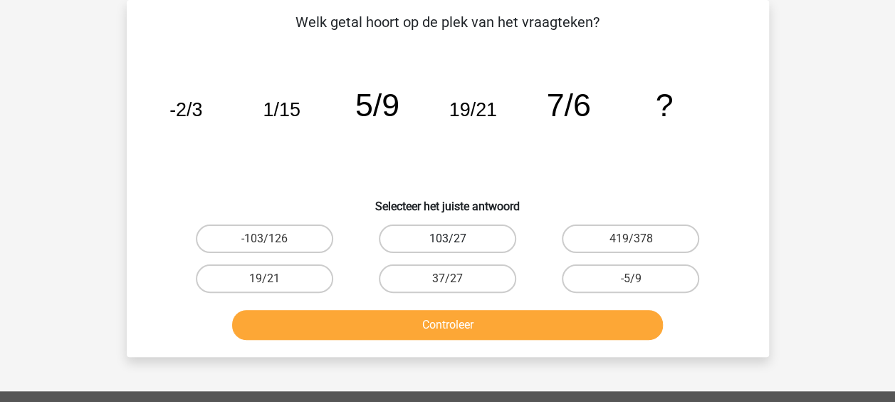
click at [492, 236] on label "103/27" at bounding box center [447, 238] width 137 height 28
click at [457, 239] on input "103/27" at bounding box center [451, 243] width 9 height 9
radio input "true"
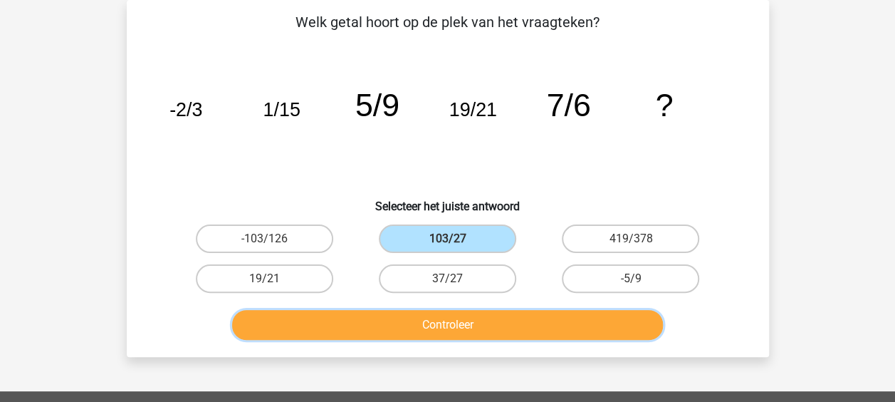
click at [487, 323] on button "Controleer" at bounding box center [447, 325] width 431 height 30
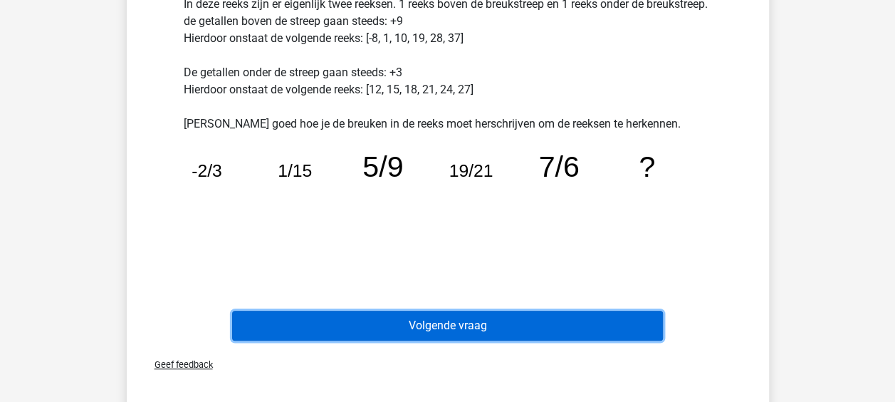
click at [466, 311] on button "Volgende vraag" at bounding box center [447, 326] width 431 height 30
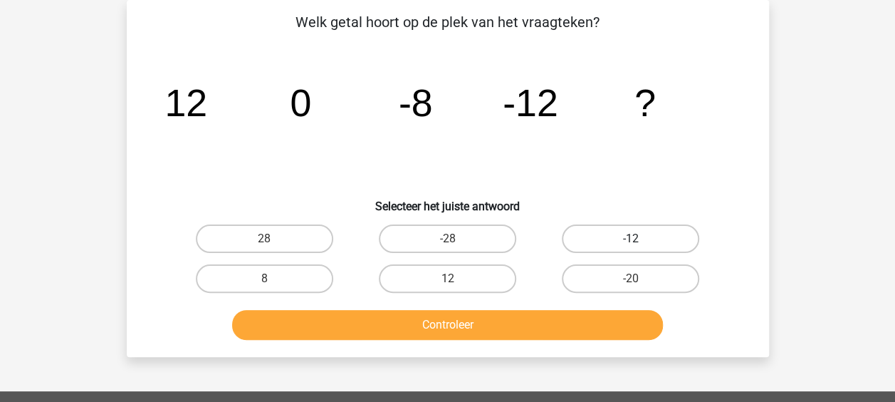
click at [588, 234] on label "-12" at bounding box center [630, 238] width 137 height 28
click at [631, 239] on input "-12" at bounding box center [635, 243] width 9 height 9
radio input "true"
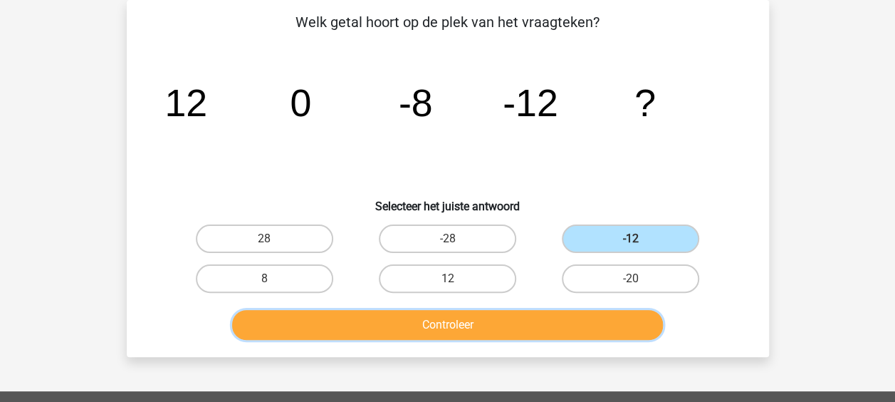
click at [502, 336] on button "Controleer" at bounding box center [447, 325] width 431 height 30
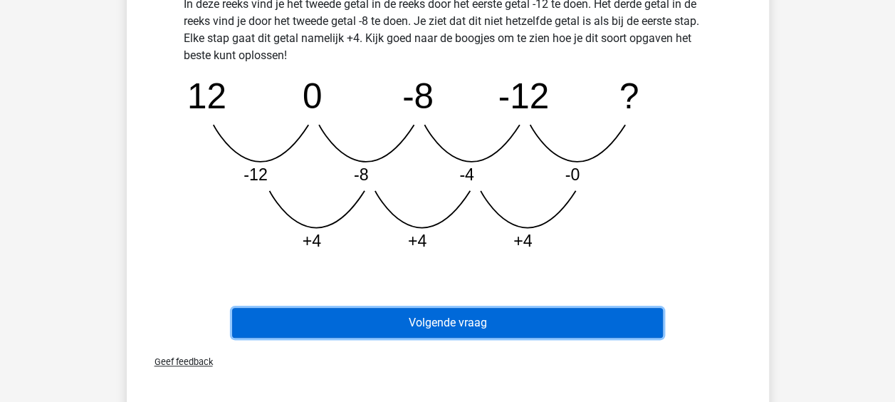
click at [468, 322] on button "Volgende vraag" at bounding box center [447, 323] width 431 height 30
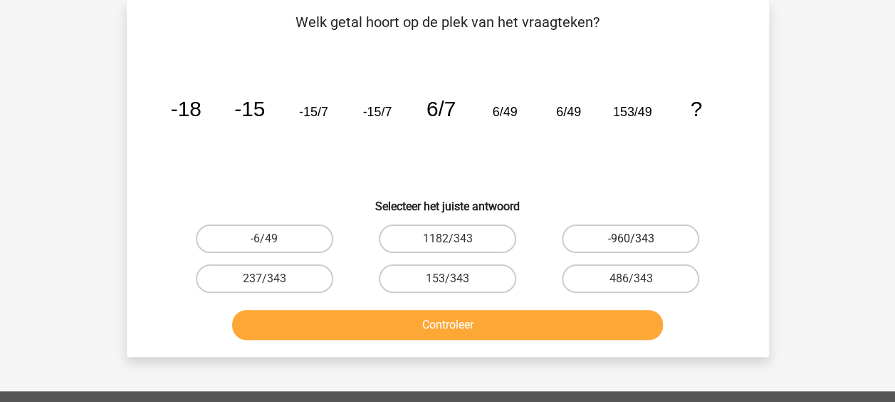
click at [577, 248] on label "-960/343" at bounding box center [630, 238] width 137 height 28
click at [631, 248] on input "-960/343" at bounding box center [635, 243] width 9 height 9
radio input "true"
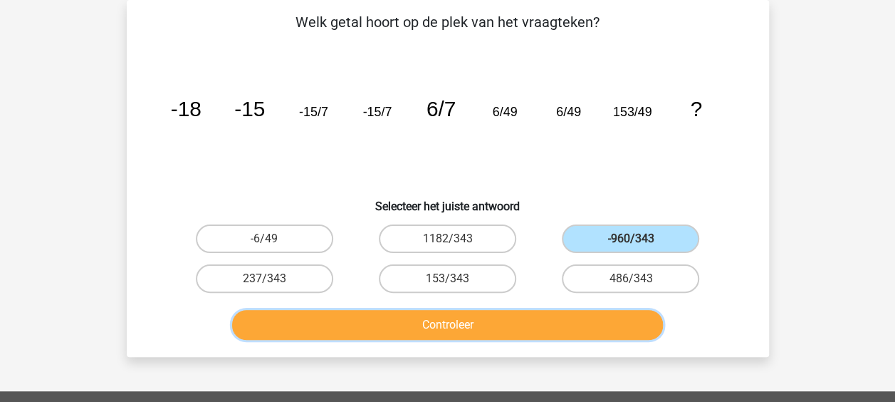
click at [521, 328] on button "Controleer" at bounding box center [447, 325] width 431 height 30
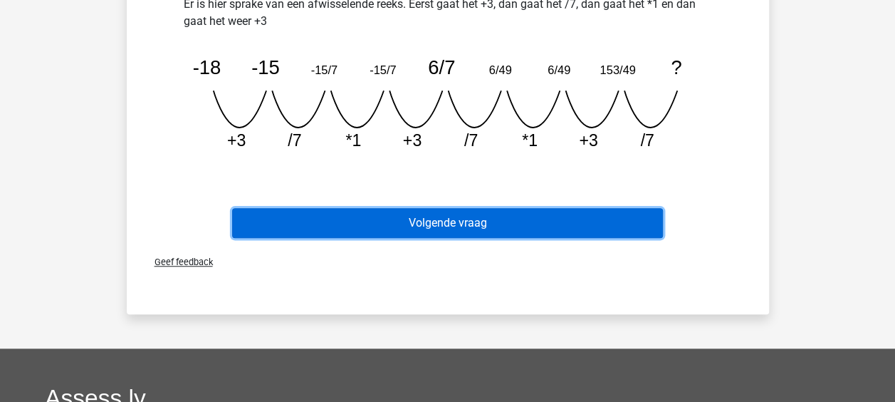
click at [487, 234] on button "Volgende vraag" at bounding box center [447, 223] width 431 height 30
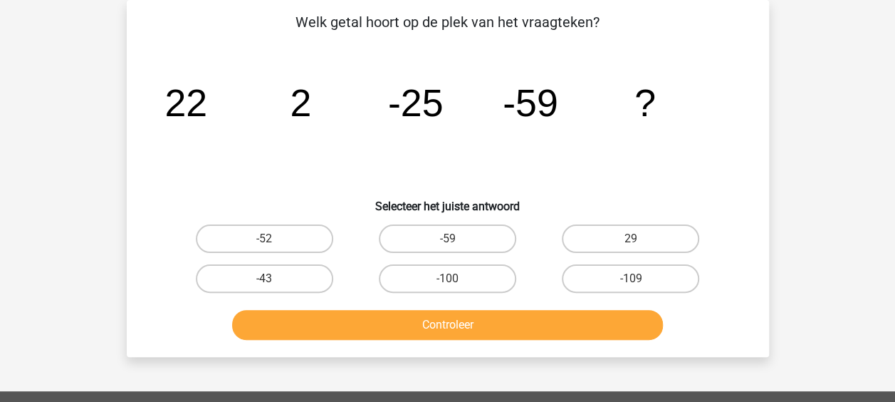
click at [471, 259] on div "-100" at bounding box center [447, 279] width 183 height 40
click at [466, 276] on label "-100" at bounding box center [447, 278] width 137 height 28
click at [457, 278] on input "-100" at bounding box center [451, 282] width 9 height 9
radio input "true"
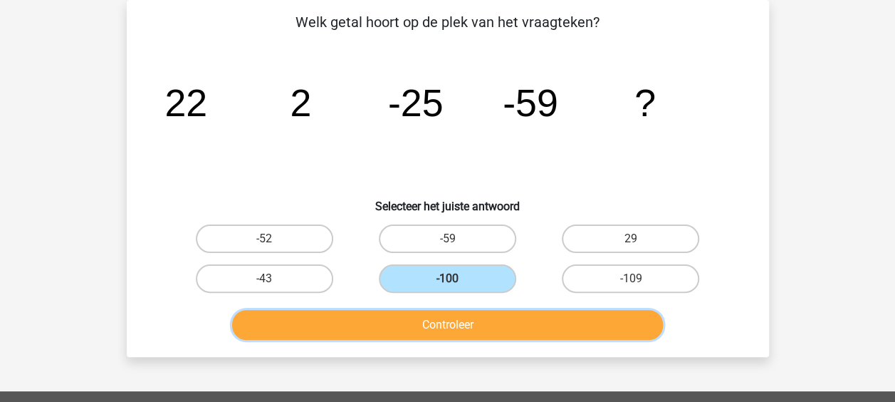
click at [465, 328] on button "Controleer" at bounding box center [447, 325] width 431 height 30
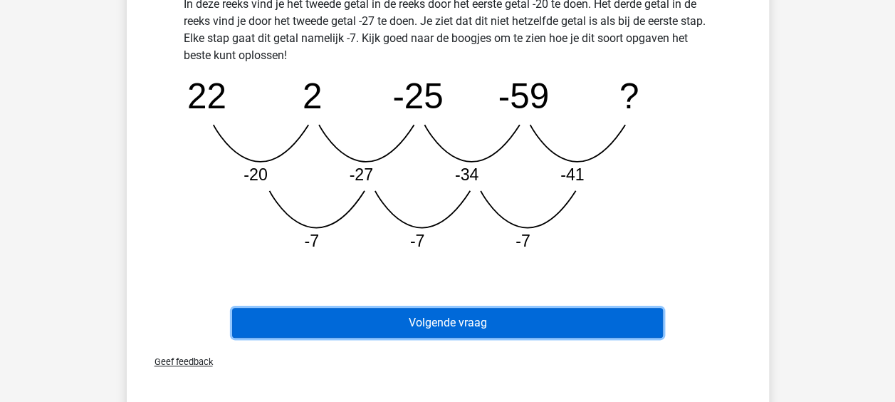
click at [459, 319] on button "Volgende vraag" at bounding box center [447, 323] width 431 height 30
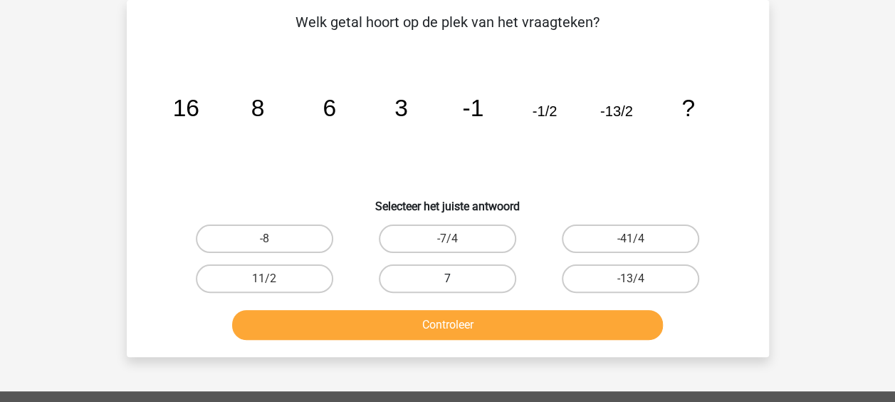
click at [464, 286] on label "7" at bounding box center [447, 278] width 137 height 28
click at [457, 286] on input "7" at bounding box center [451, 282] width 9 height 9
radio input "true"
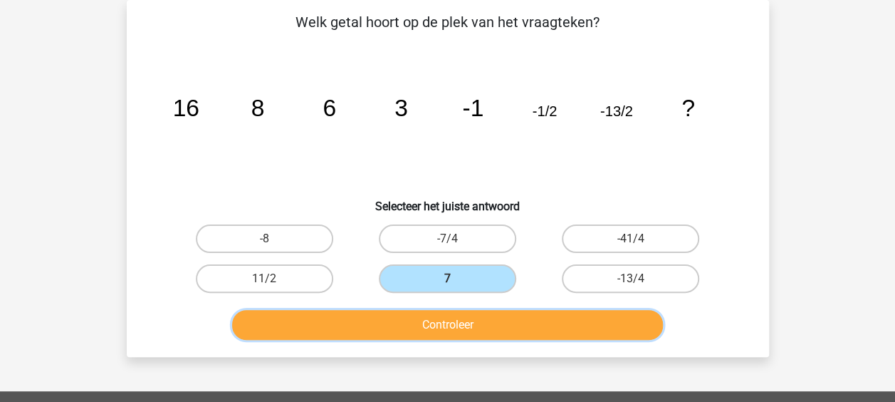
click at [457, 313] on button "Controleer" at bounding box center [447, 325] width 431 height 30
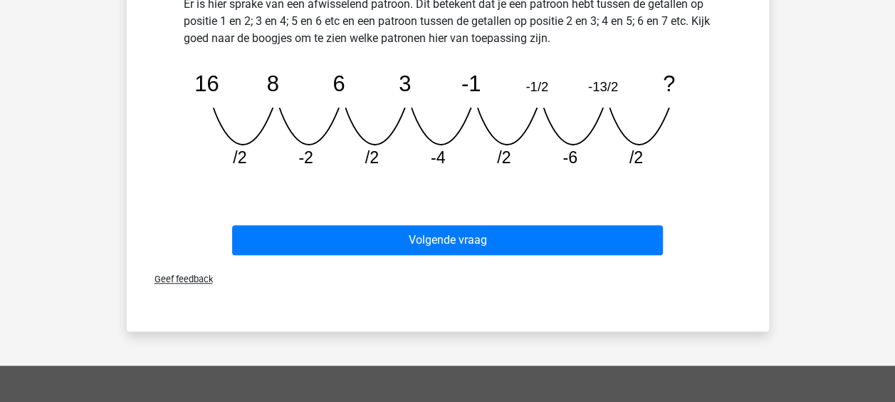
click at [454, 261] on div "Geef feedback" at bounding box center [447, 279] width 631 height 36
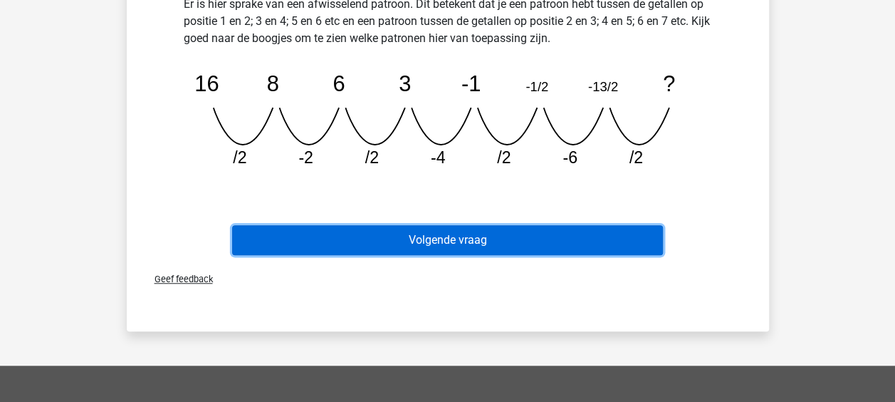
click at [450, 243] on button "Volgende vraag" at bounding box center [447, 240] width 431 height 30
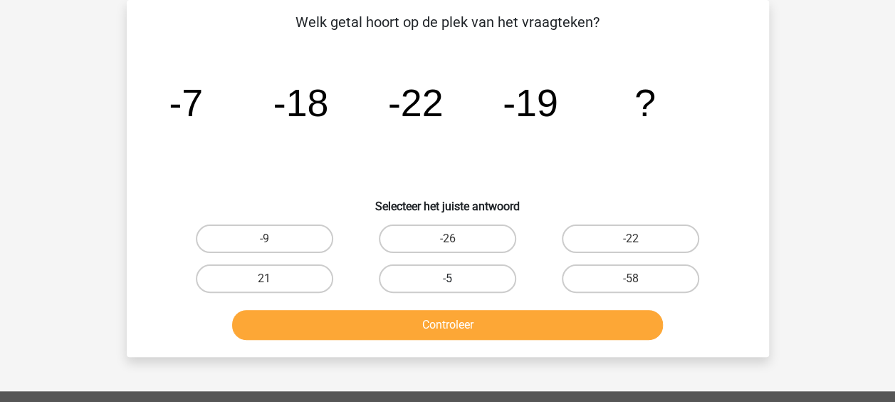
click at [479, 273] on label "-5" at bounding box center [447, 278] width 137 height 28
click at [457, 278] on input "-5" at bounding box center [451, 282] width 9 height 9
radio input "true"
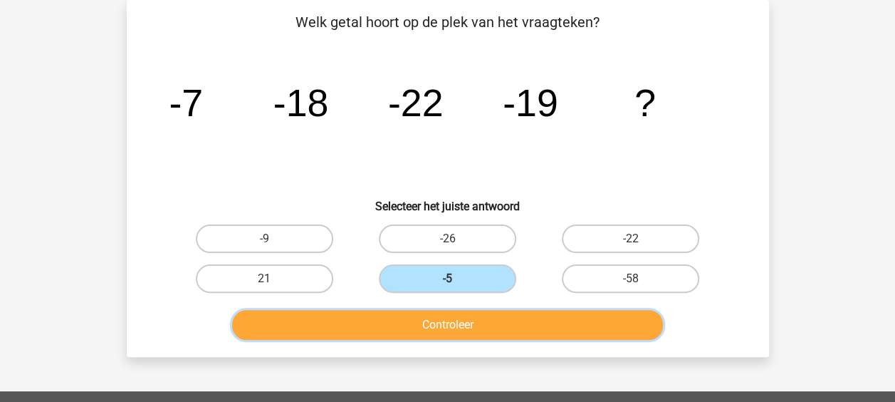
click at [461, 318] on button "Controleer" at bounding box center [447, 325] width 431 height 30
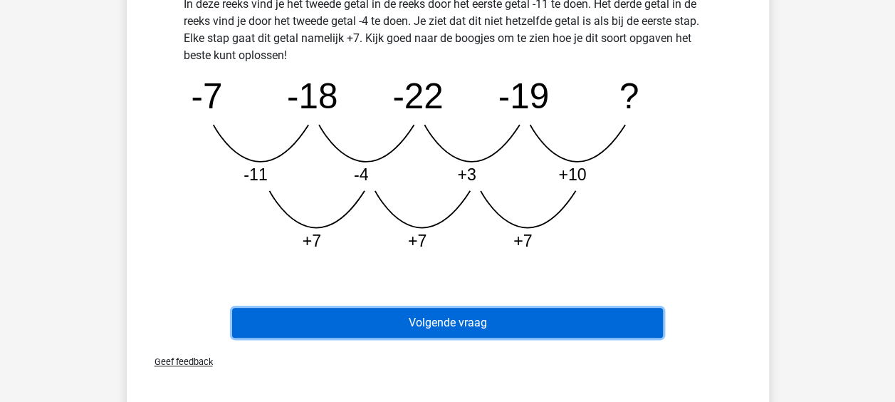
click at [445, 316] on button "Volgende vraag" at bounding box center [447, 323] width 431 height 30
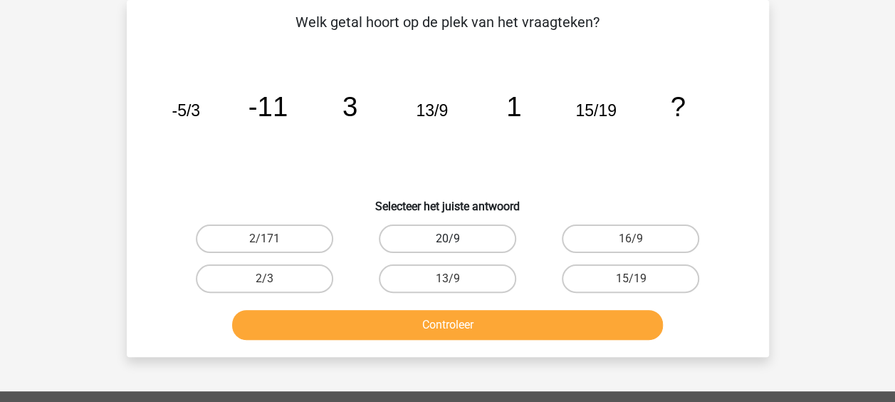
click at [481, 244] on label "20/9" at bounding box center [447, 238] width 137 height 28
click at [457, 244] on input "20/9" at bounding box center [451, 243] width 9 height 9
radio input "true"
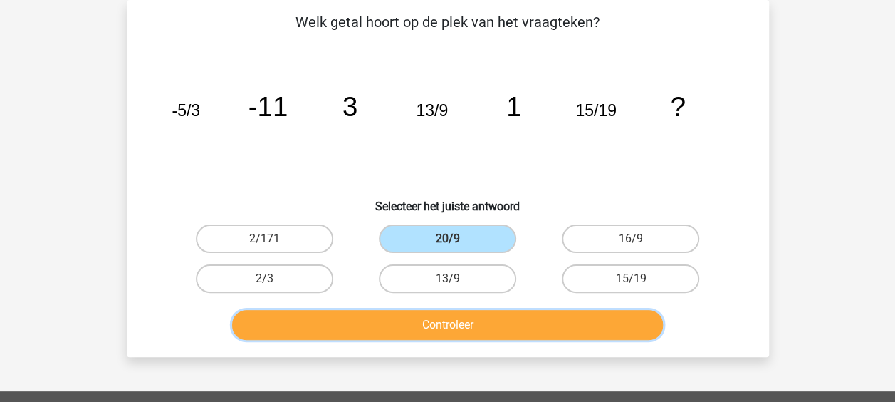
click at [453, 328] on button "Controleer" at bounding box center [447, 325] width 431 height 30
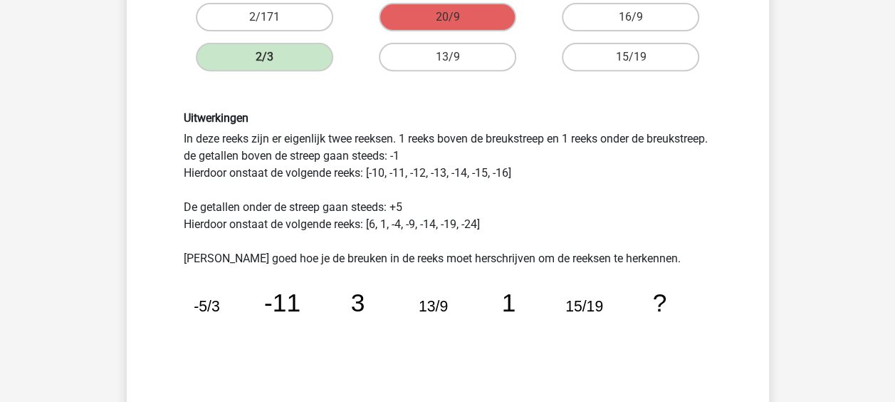
scroll to position [493, 0]
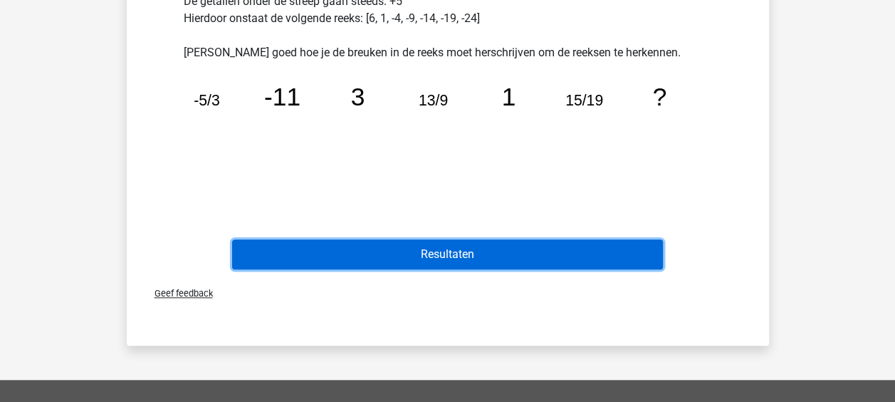
click at [464, 249] on button "Resultaten" at bounding box center [447, 254] width 431 height 30
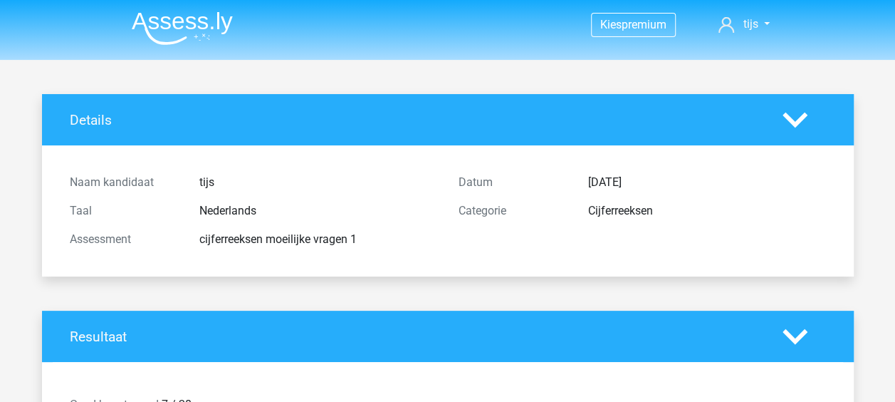
click at [168, 33] on img at bounding box center [182, 27] width 101 height 33
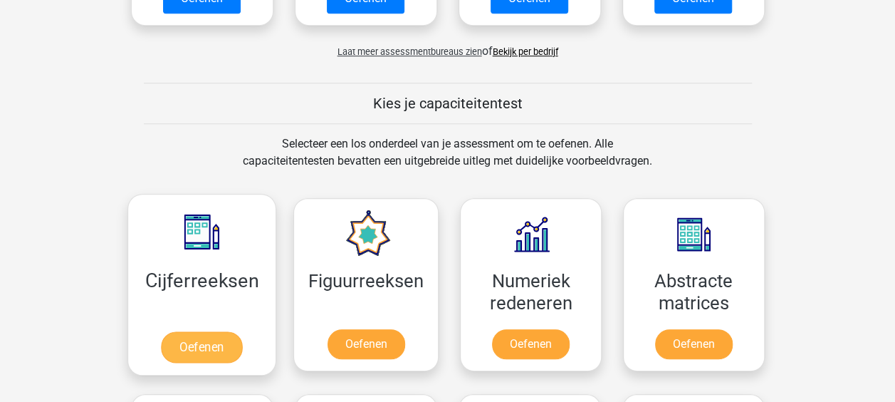
scroll to position [570, 0]
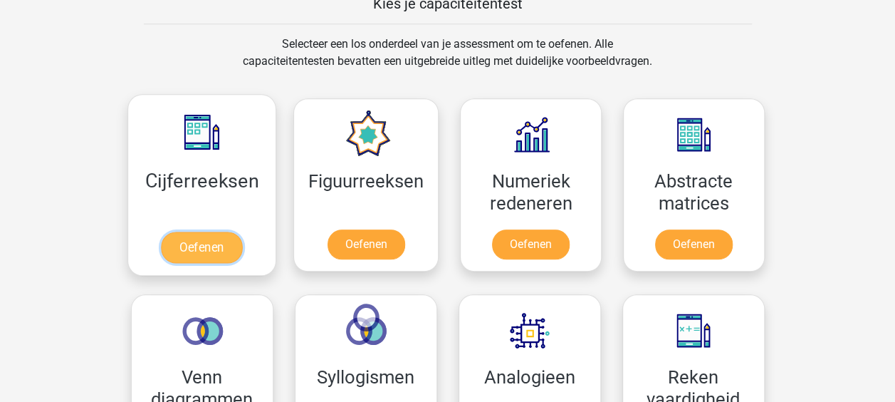
click at [182, 231] on link "Oefenen" at bounding box center [201, 246] width 81 height 31
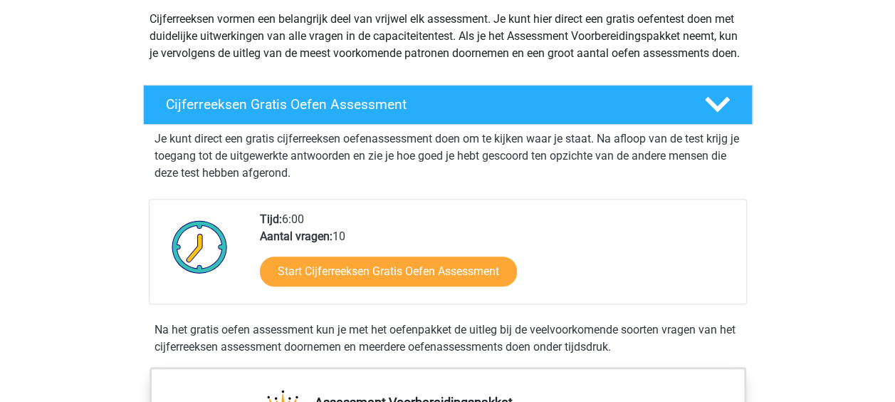
scroll to position [142, 0]
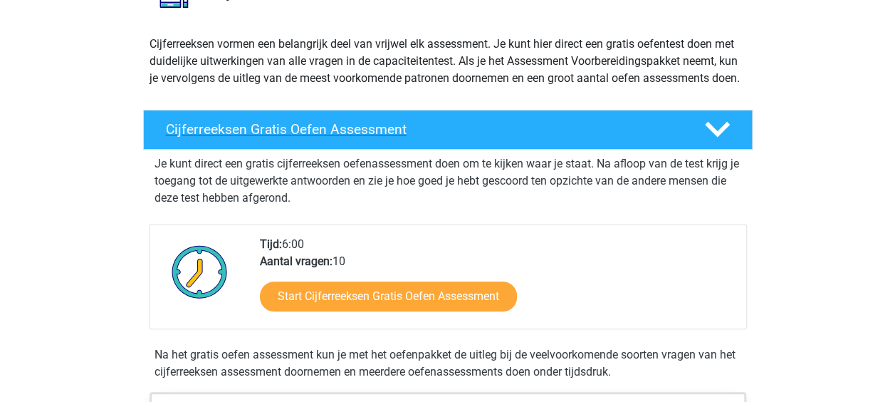
click at [402, 137] on h4 "Cijferreeksen Gratis Oefen Assessment" at bounding box center [424, 129] width 516 height 16
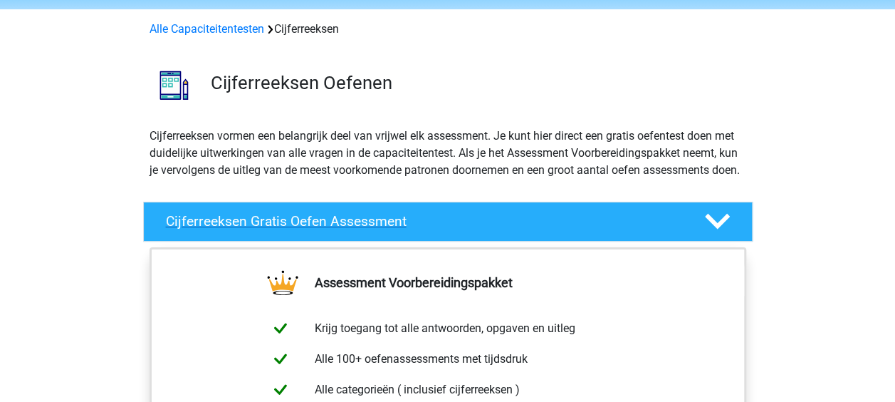
scroll to position [0, 0]
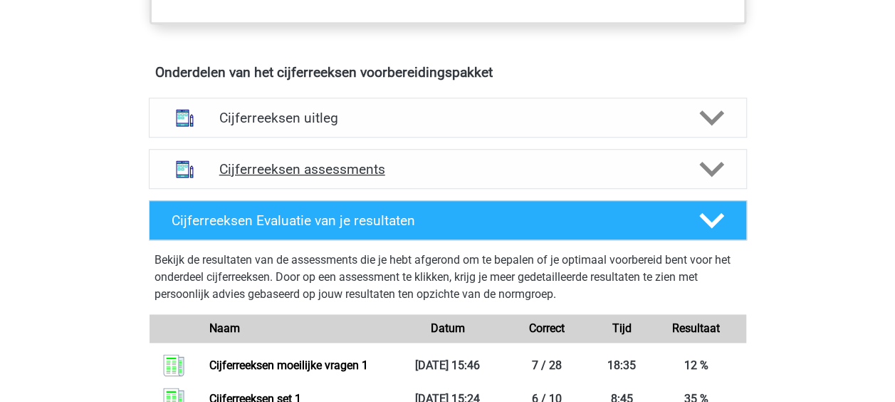
click at [369, 170] on div "Cijferreeksen assessments" at bounding box center [448, 169] width 598 height 40
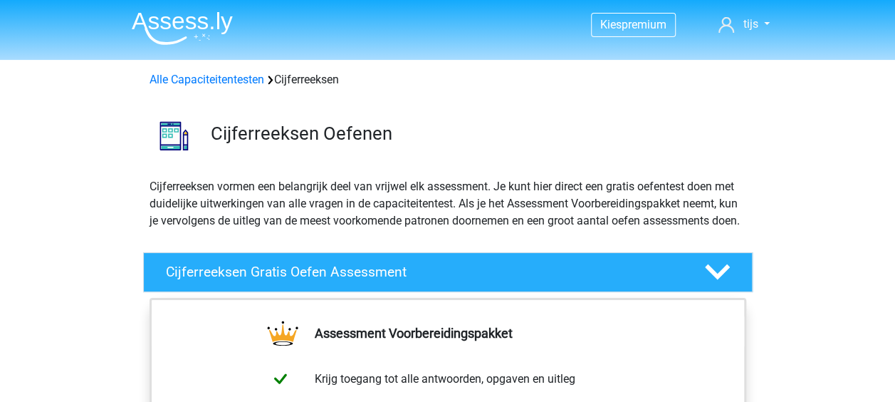
click at [184, 31] on img at bounding box center [182, 27] width 101 height 33
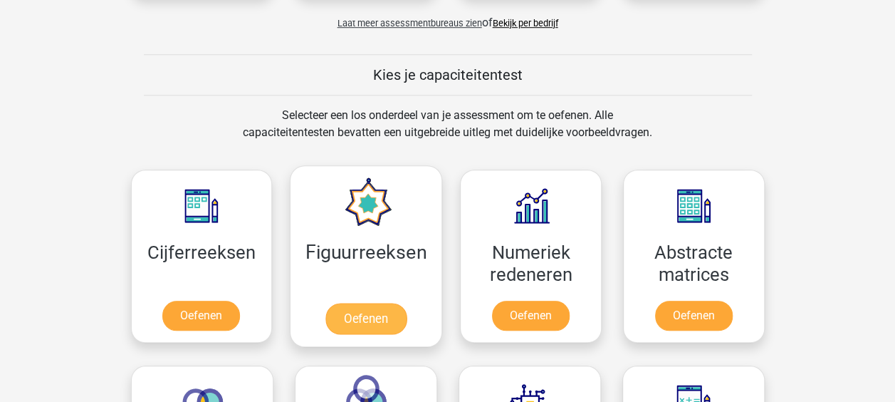
scroll to position [570, 0]
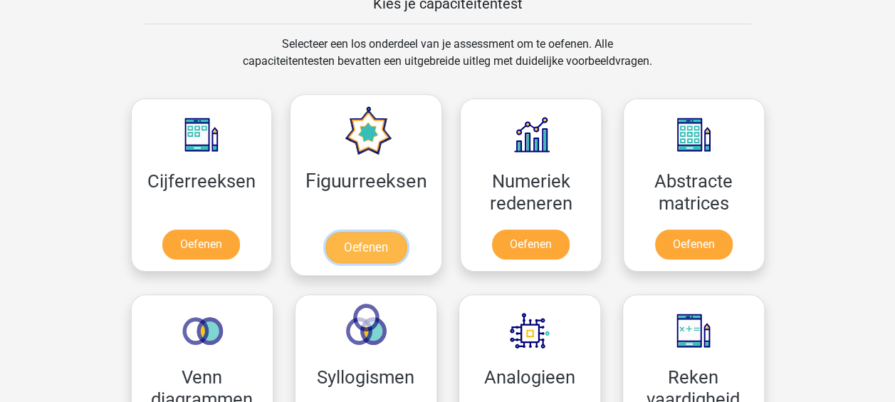
click at [407, 231] on link "Oefenen" at bounding box center [365, 246] width 81 height 31
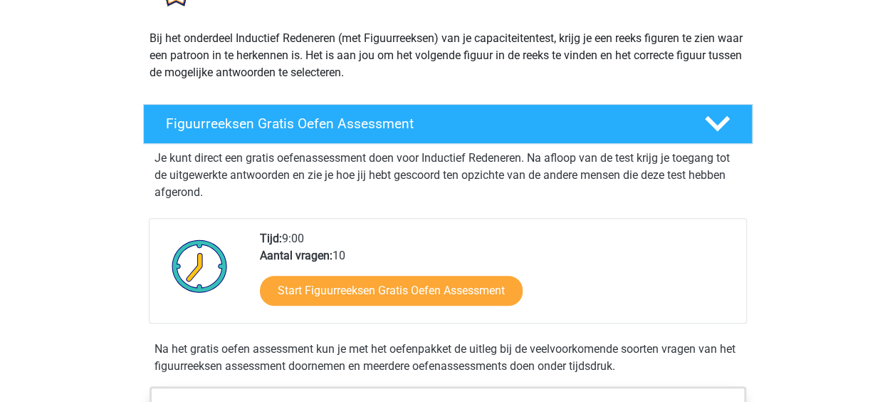
scroll to position [142, 0]
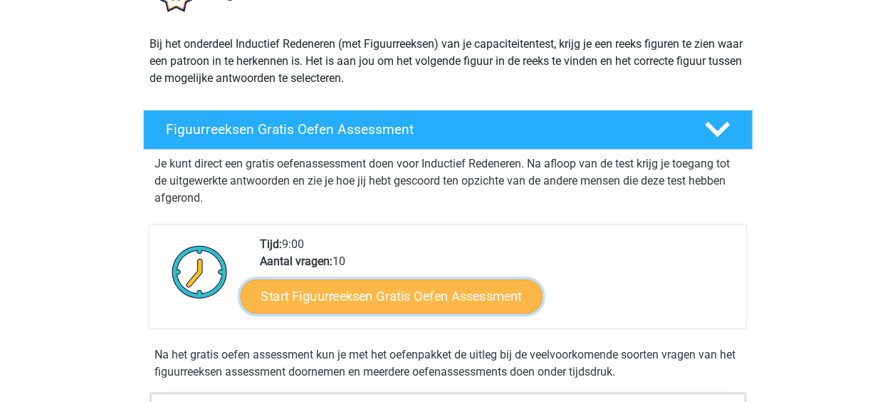
click at [424, 296] on link "Start Figuurreeksen Gratis Oefen Assessment" at bounding box center [391, 295] width 302 height 34
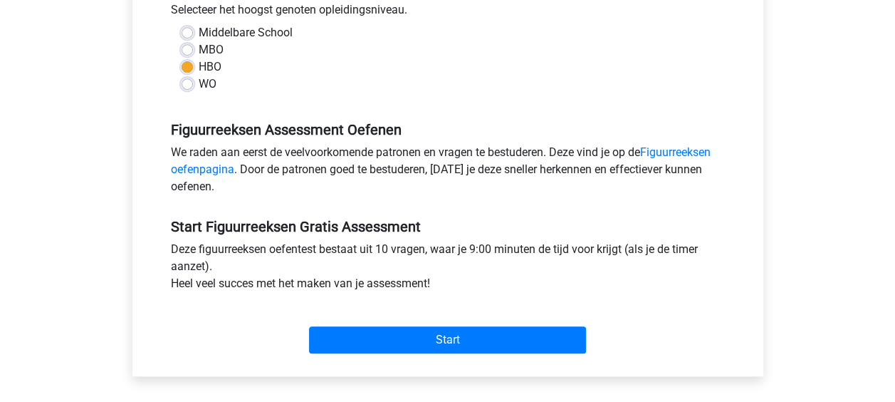
scroll to position [356, 0]
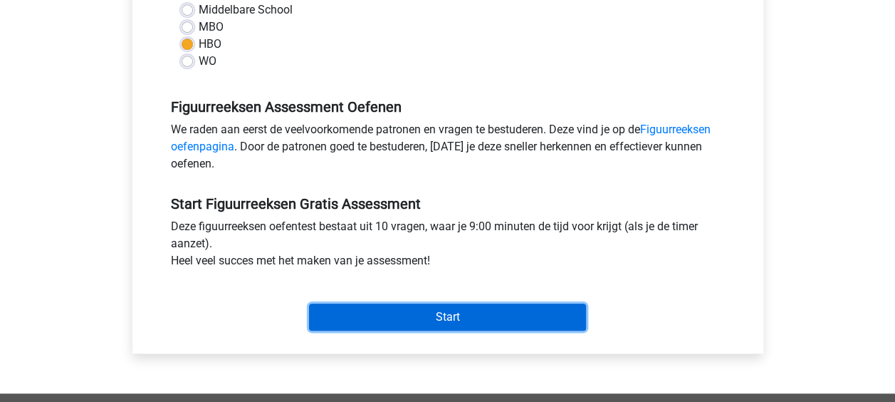
click at [441, 307] on input "Start" at bounding box center [447, 316] width 277 height 27
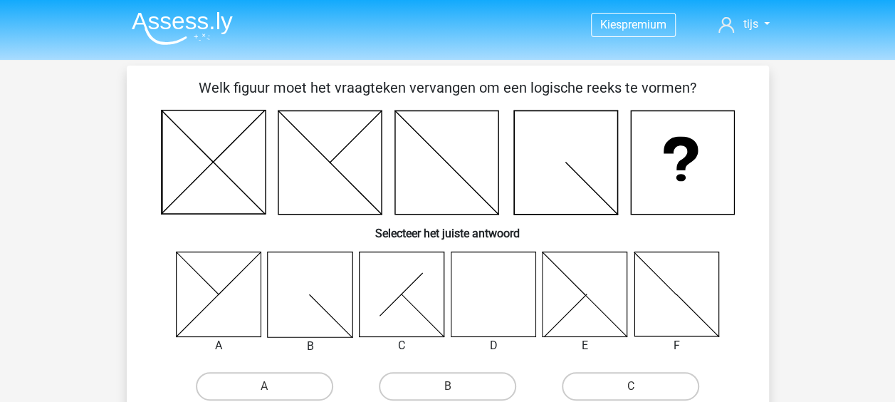
click at [519, 311] on icon at bounding box center [493, 293] width 85 height 85
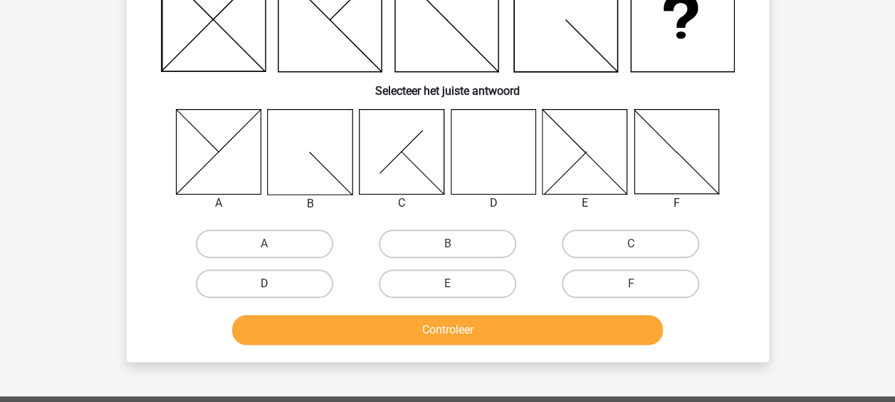
click at [283, 288] on label "D" at bounding box center [264, 283] width 137 height 28
click at [273, 288] on input "D" at bounding box center [268, 287] width 9 height 9
radio input "true"
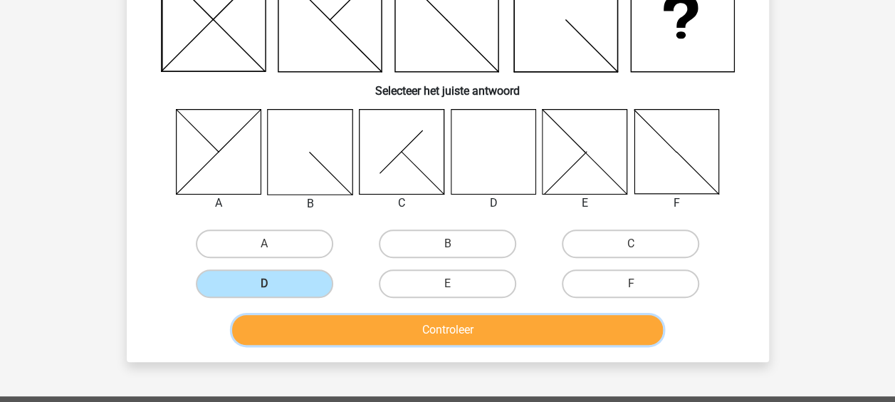
click at [427, 329] on button "Controleer" at bounding box center [447, 330] width 431 height 30
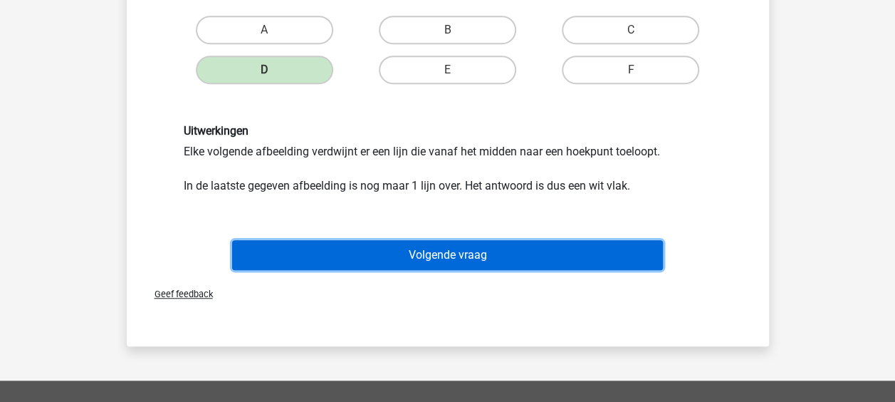
click at [459, 264] on button "Volgende vraag" at bounding box center [447, 255] width 431 height 30
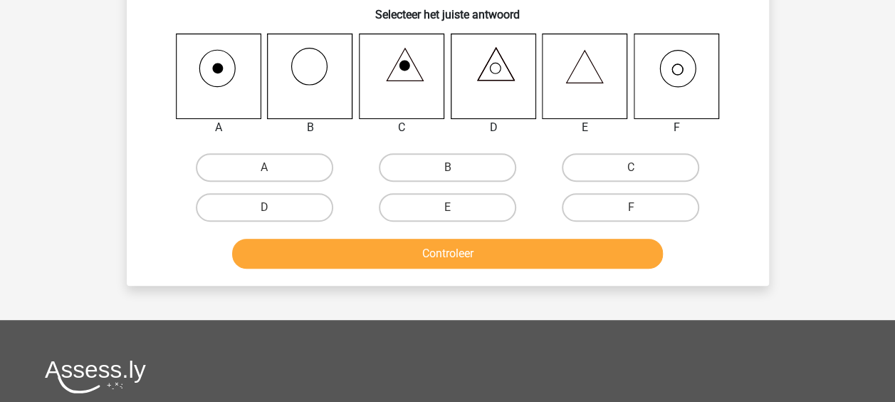
scroll to position [66, 0]
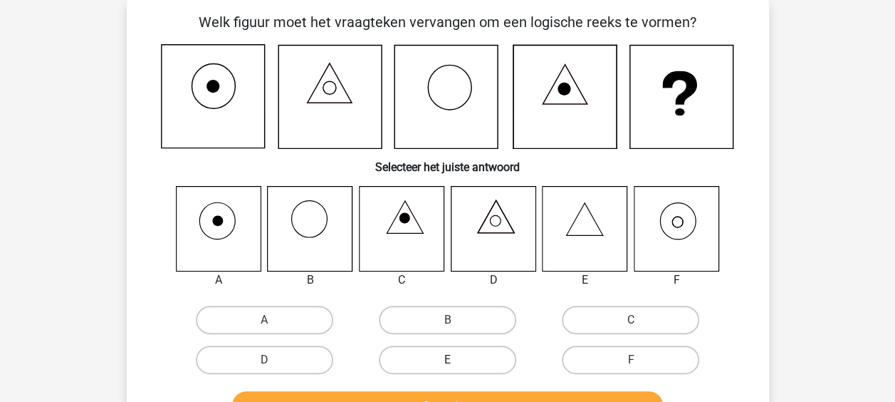
click at [442, 353] on label "E" at bounding box center [447, 359] width 137 height 28
click at [447, 360] on input "E" at bounding box center [451, 364] width 9 height 9
radio input "true"
click at [600, 349] on label "F" at bounding box center [630, 359] width 137 height 28
click at [631, 360] on input "F" at bounding box center [635, 364] width 9 height 9
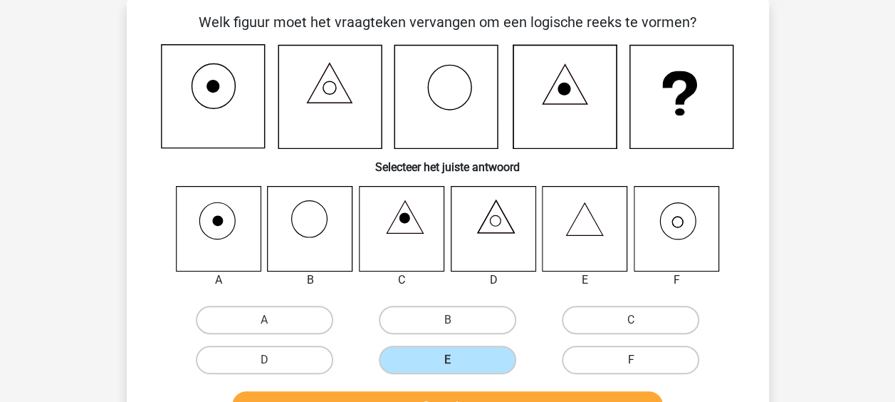
radio input "true"
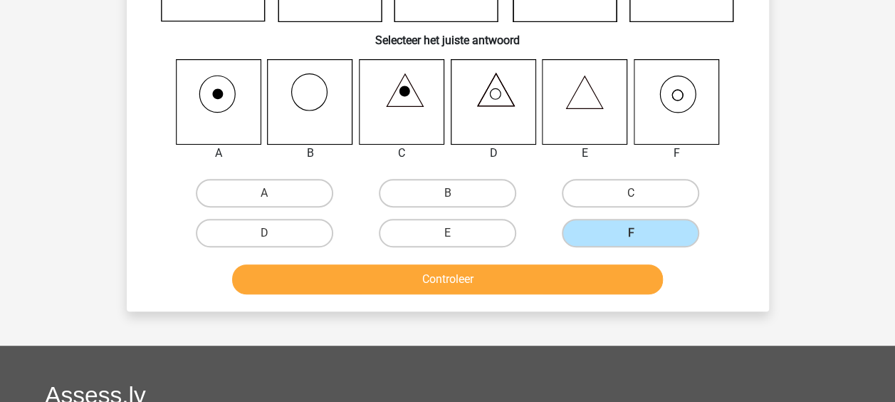
scroll to position [208, 0]
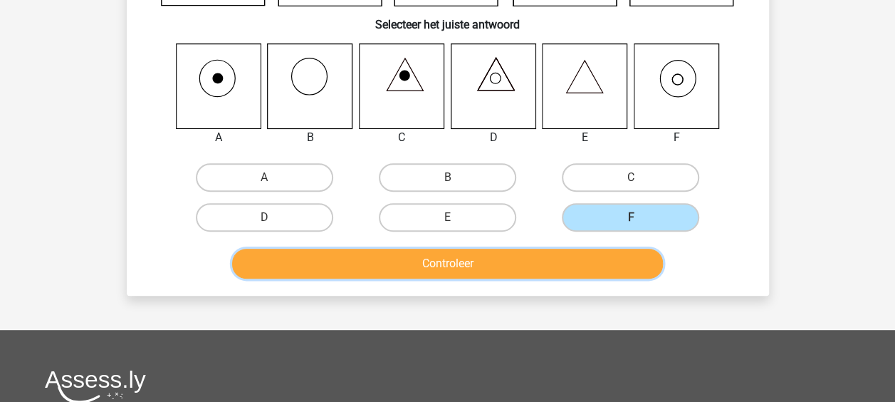
click at [440, 259] on button "Controleer" at bounding box center [447, 264] width 431 height 30
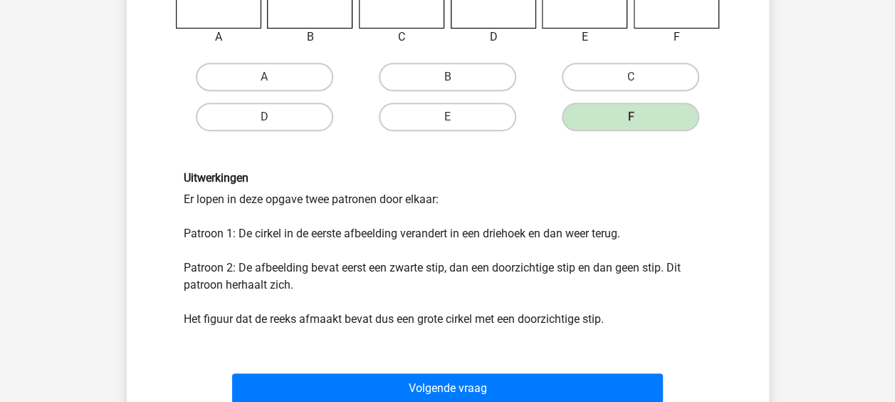
scroll to position [350, 0]
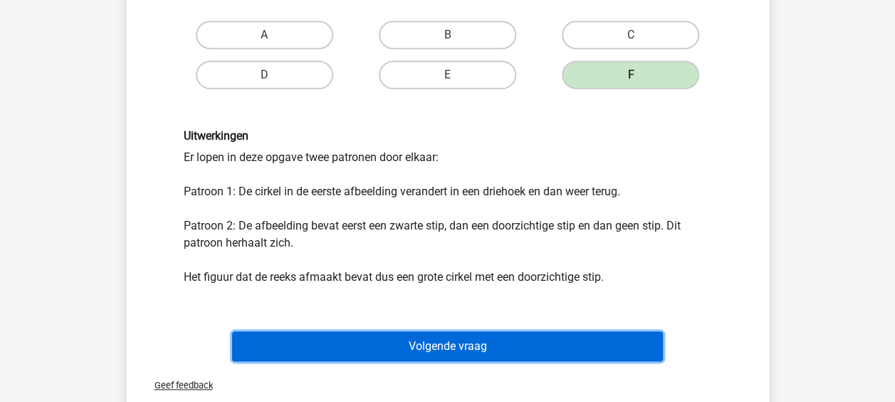
click at [416, 349] on button "Volgende vraag" at bounding box center [447, 346] width 431 height 30
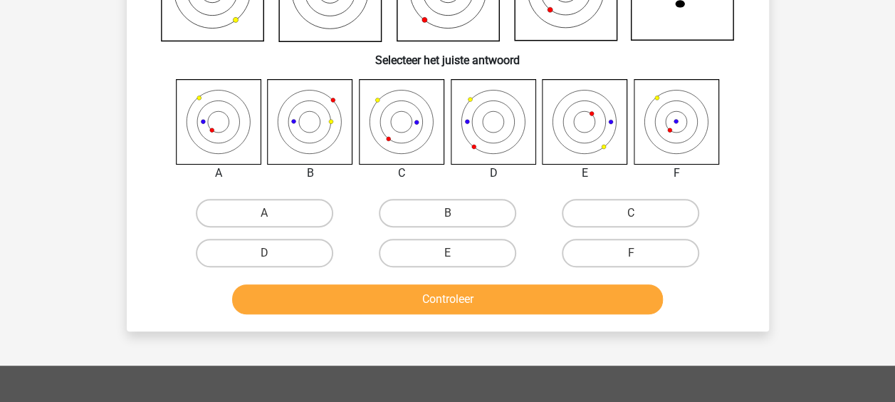
scroll to position [66, 0]
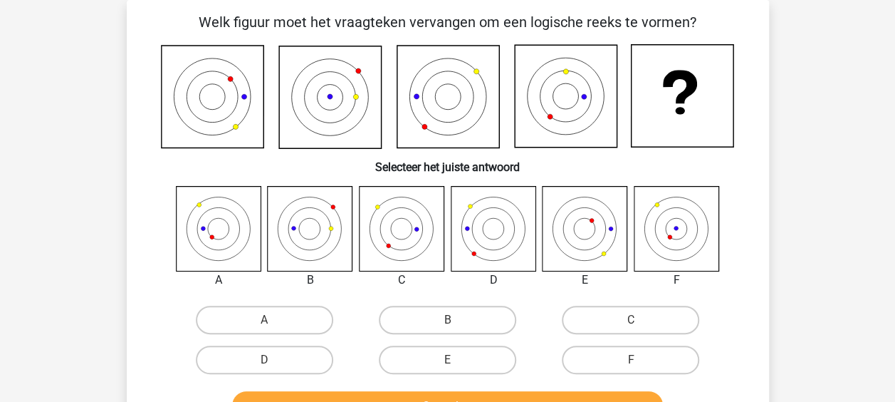
click at [210, 228] on icon at bounding box center [218, 228] width 85 height 85
click at [271, 328] on input "A" at bounding box center [268, 324] width 9 height 9
radio input "true"
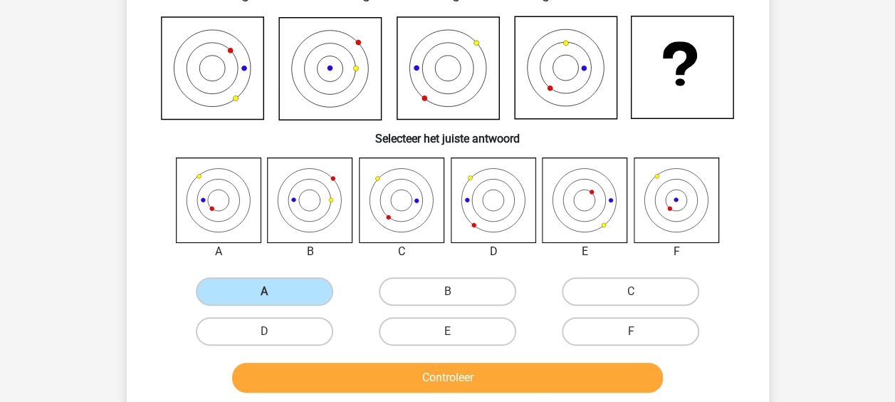
scroll to position [137, 0]
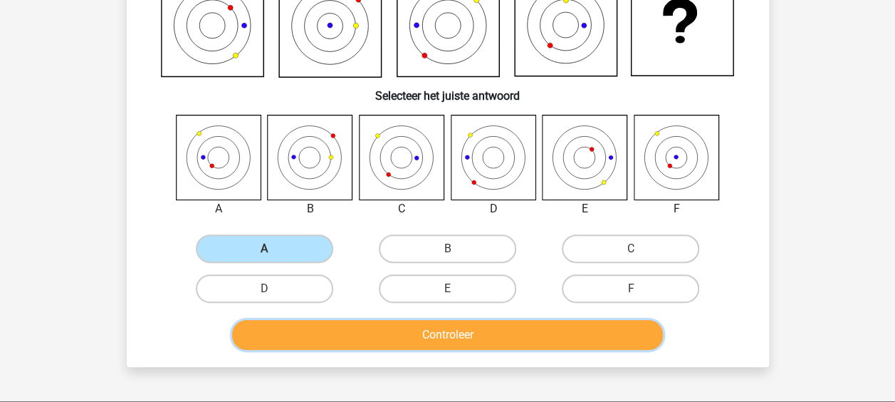
click at [429, 347] on button "Controleer" at bounding box center [447, 335] width 431 height 30
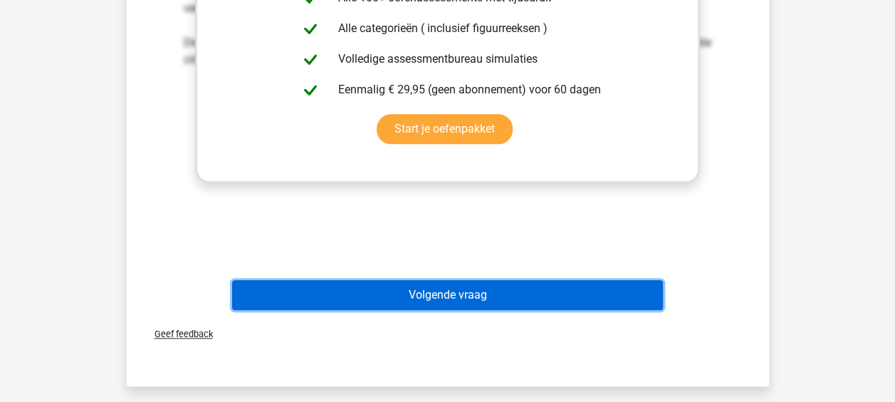
click at [456, 300] on button "Volgende vraag" at bounding box center [447, 295] width 431 height 30
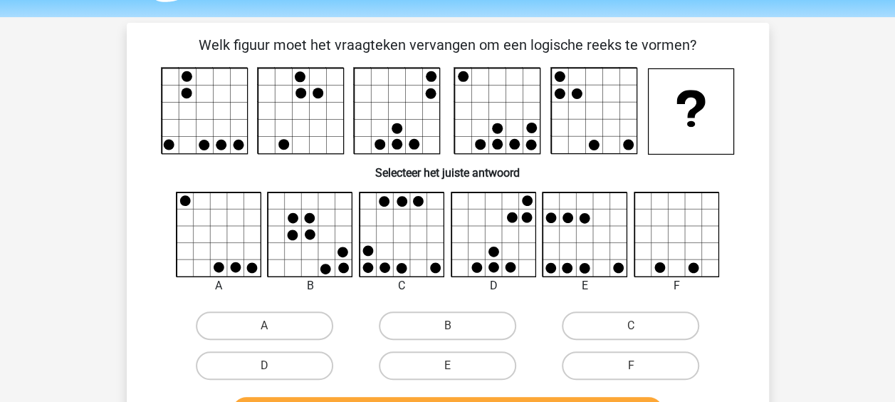
scroll to position [71, 0]
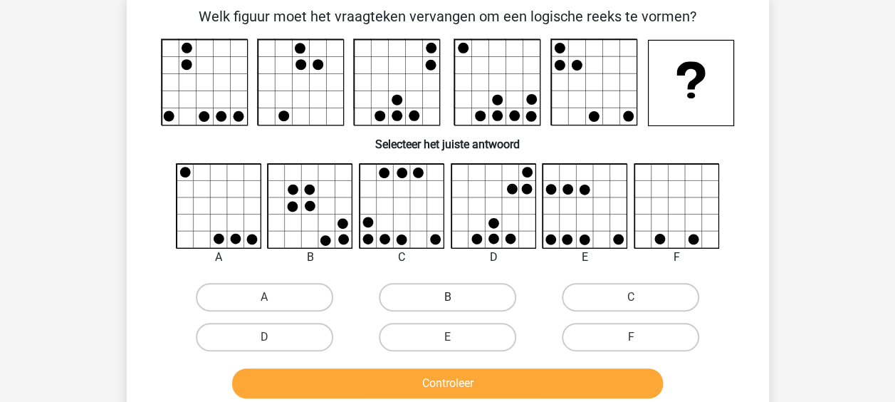
click at [427, 296] on label "B" at bounding box center [447, 297] width 137 height 28
click at [447, 297] on input "B" at bounding box center [451, 301] width 9 height 9
radio input "true"
click at [457, 344] on label "E" at bounding box center [447, 337] width 137 height 28
click at [457, 344] on input "E" at bounding box center [451, 341] width 9 height 9
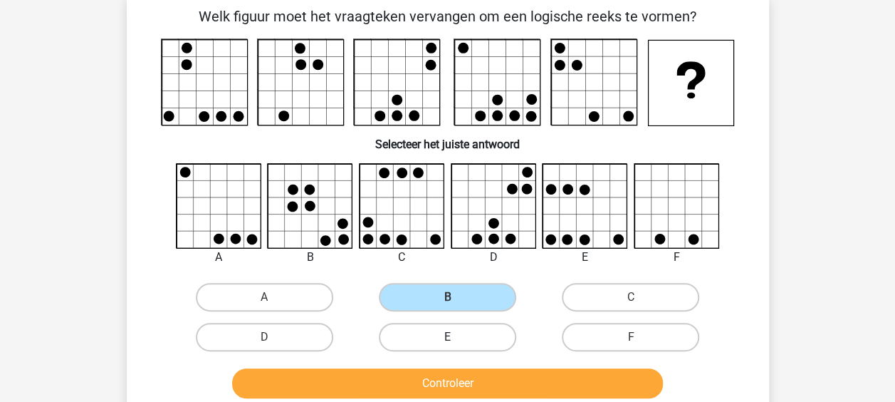
radio input "true"
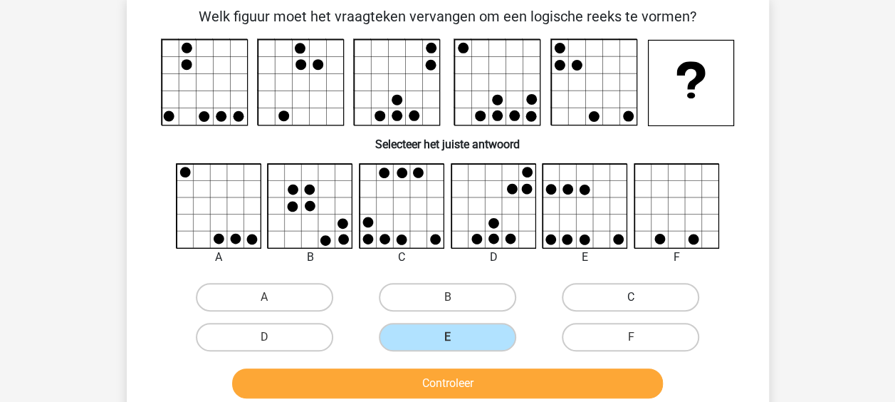
click at [587, 293] on label "C" at bounding box center [630, 297] width 137 height 28
click at [631, 297] on input "C" at bounding box center [635, 301] width 9 height 9
radio input "true"
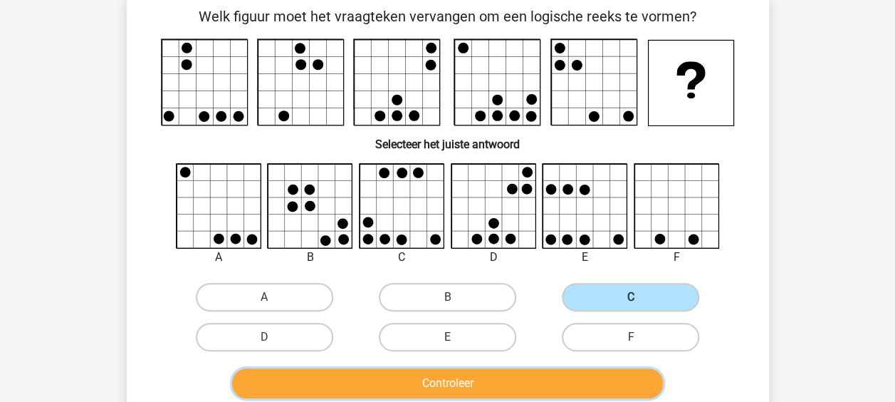
click at [471, 388] on button "Controleer" at bounding box center [447, 383] width 431 height 30
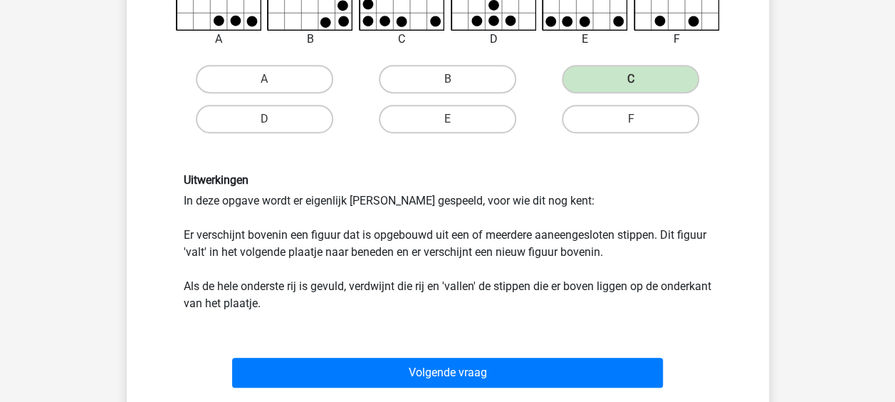
scroll to position [427, 0]
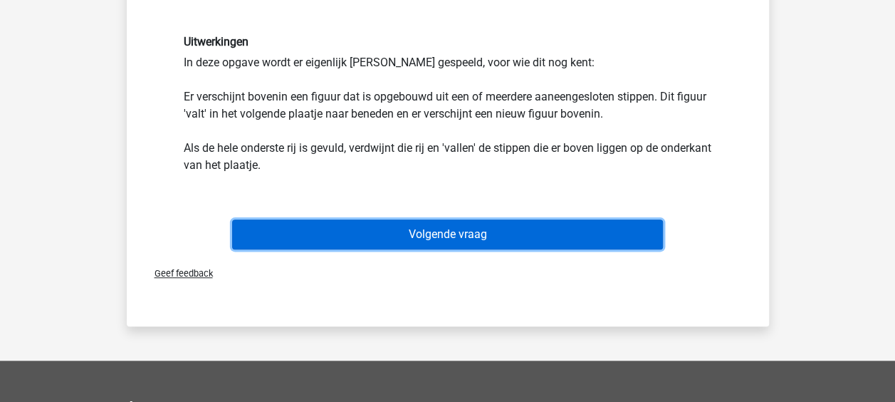
click at [440, 244] on button "Volgende vraag" at bounding box center [447, 234] width 431 height 30
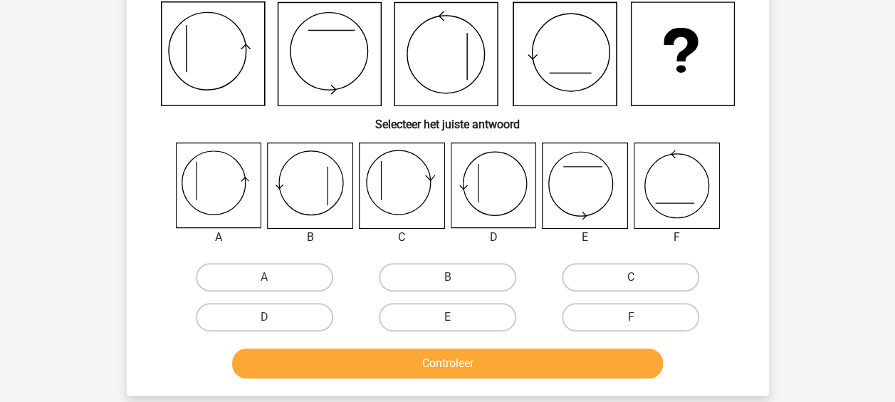
scroll to position [66, 0]
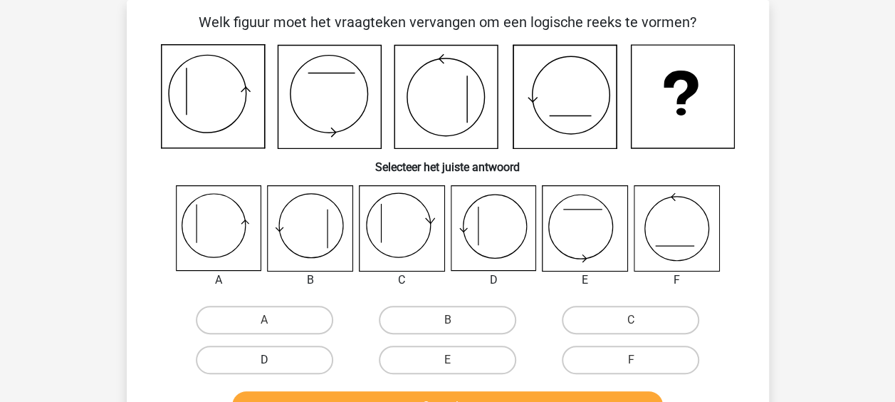
click at [273, 353] on label "D" at bounding box center [264, 359] width 137 height 28
click at [273, 360] on input "D" at bounding box center [268, 364] width 9 height 9
radio input "true"
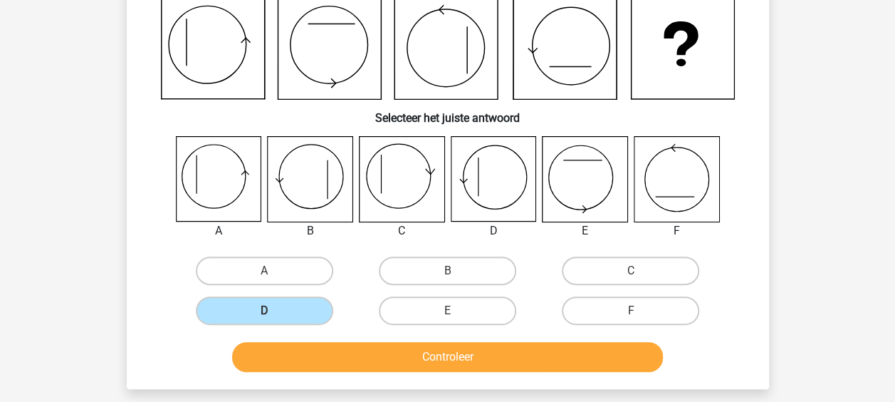
scroll to position [137, 0]
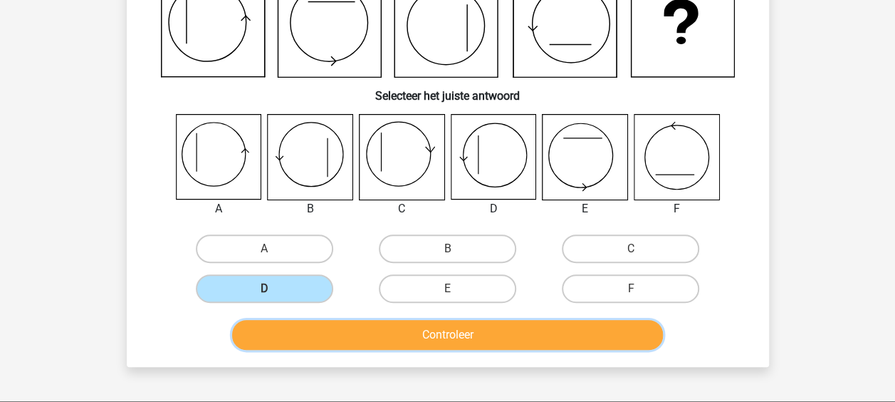
click at [402, 340] on button "Controleer" at bounding box center [447, 335] width 431 height 30
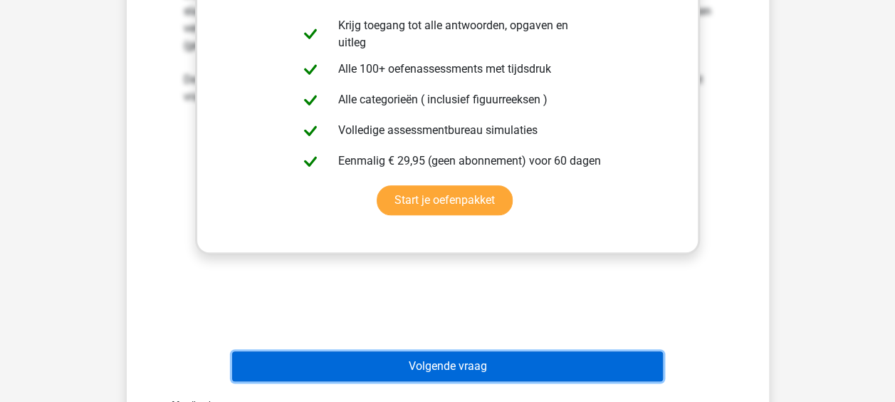
click at [429, 360] on button "Volgende vraag" at bounding box center [447, 366] width 431 height 30
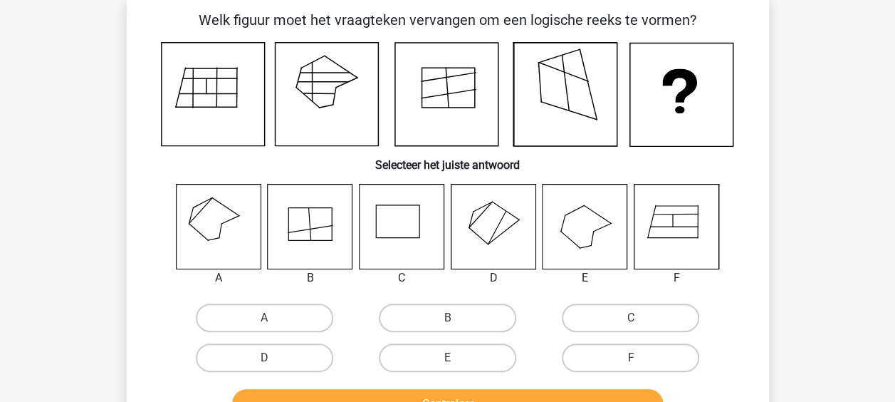
scroll to position [66, 0]
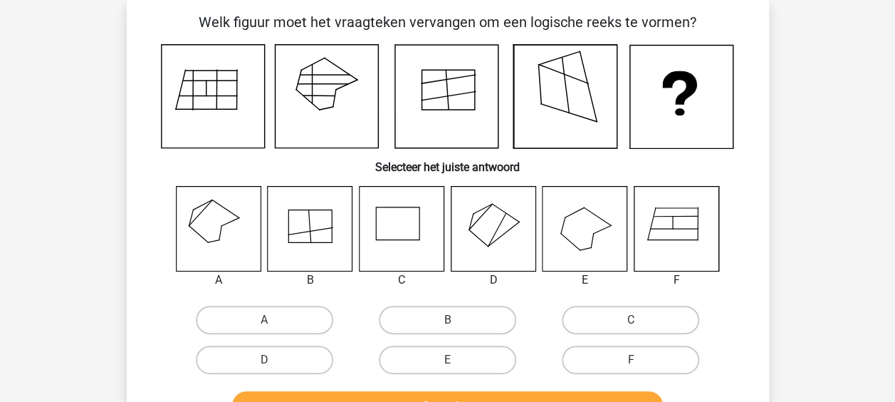
click at [358, 246] on div at bounding box center [402, 229] width 108 height 86
click at [634, 330] on label "C" at bounding box center [630, 320] width 137 height 28
click at [634, 329] on input "C" at bounding box center [635, 324] width 9 height 9
radio input "true"
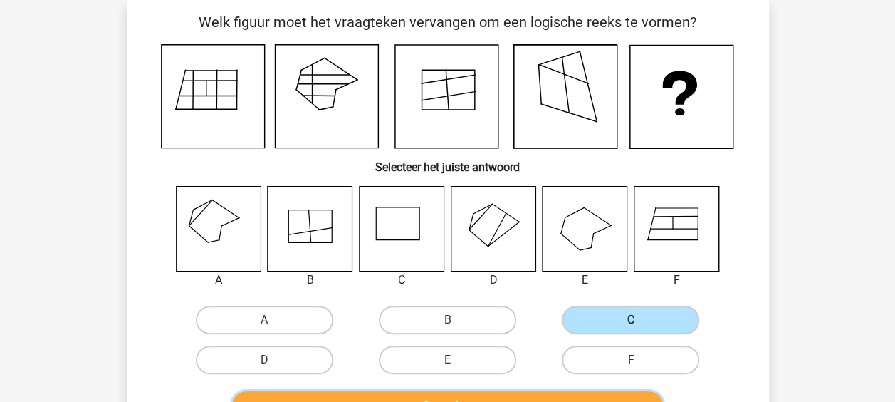
click at [474, 393] on button "Controleer" at bounding box center [447, 406] width 431 height 30
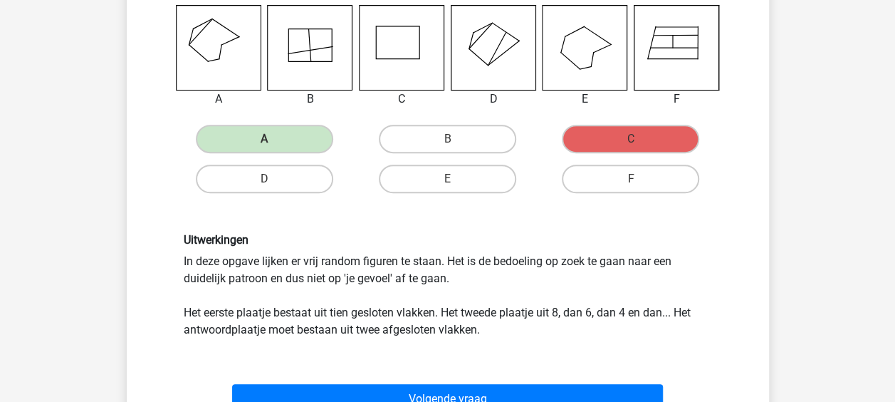
scroll to position [279, 0]
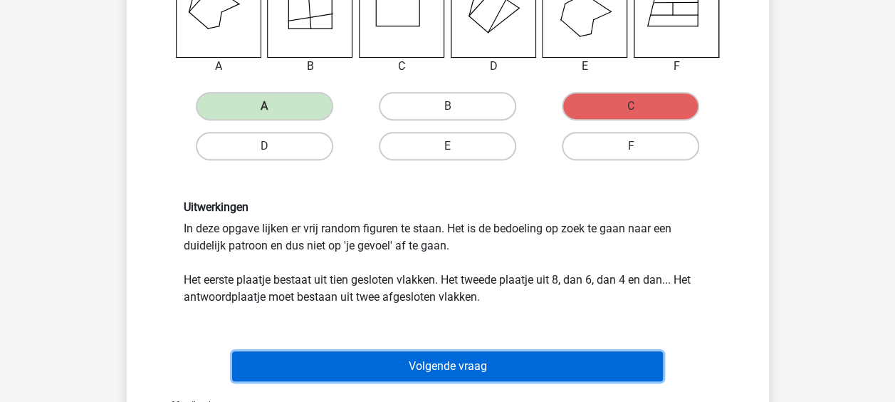
click at [458, 372] on button "Volgende vraag" at bounding box center [447, 366] width 431 height 30
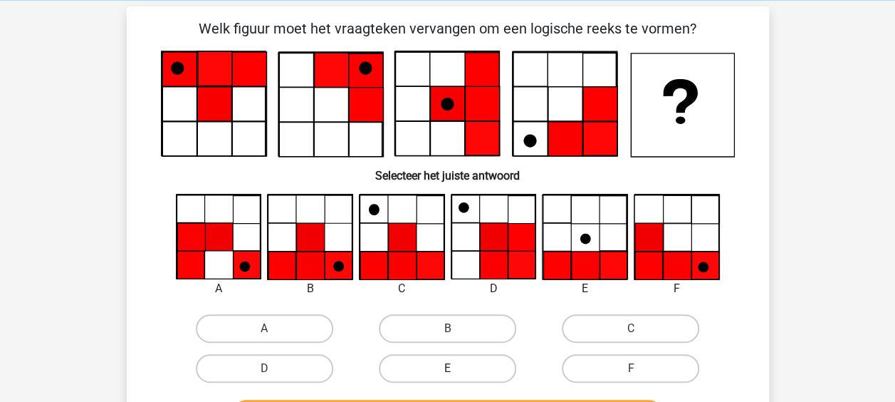
scroll to position [71, 0]
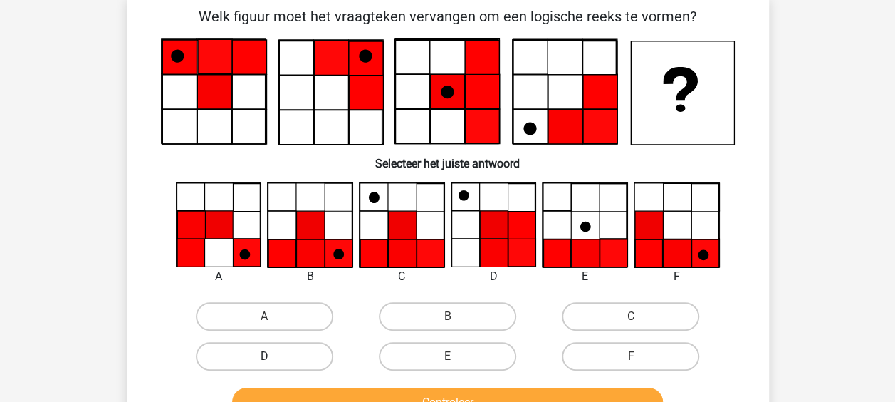
click at [325, 356] on label "D" at bounding box center [264, 356] width 137 height 28
click at [273, 356] on input "D" at bounding box center [268, 360] width 9 height 9
radio input "true"
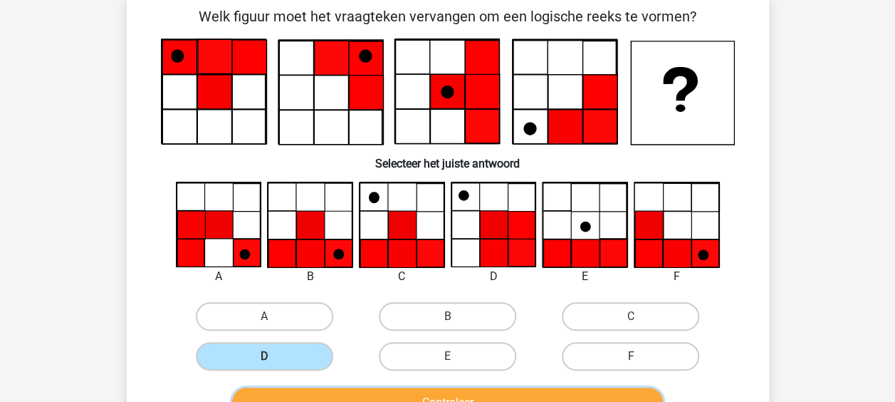
click at [405, 397] on button "Controleer" at bounding box center [447, 402] width 431 height 30
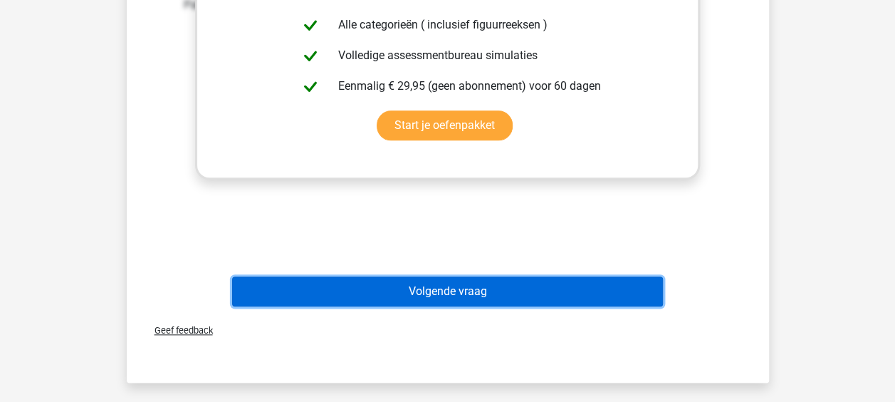
click at [434, 289] on button "Volgende vraag" at bounding box center [447, 291] width 431 height 30
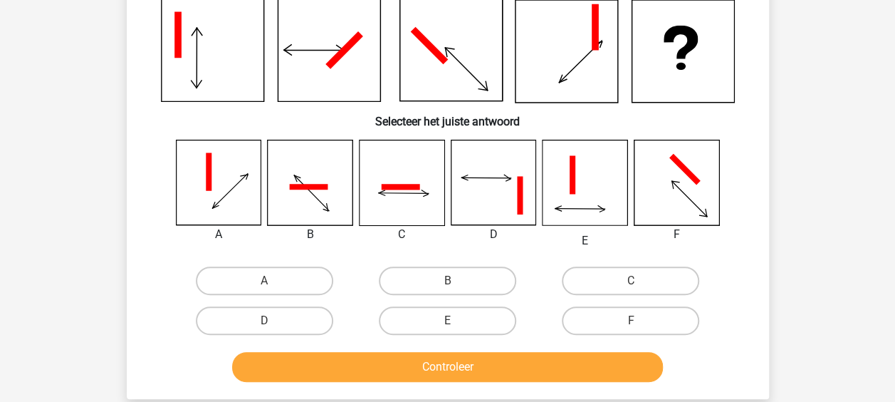
scroll to position [66, 0]
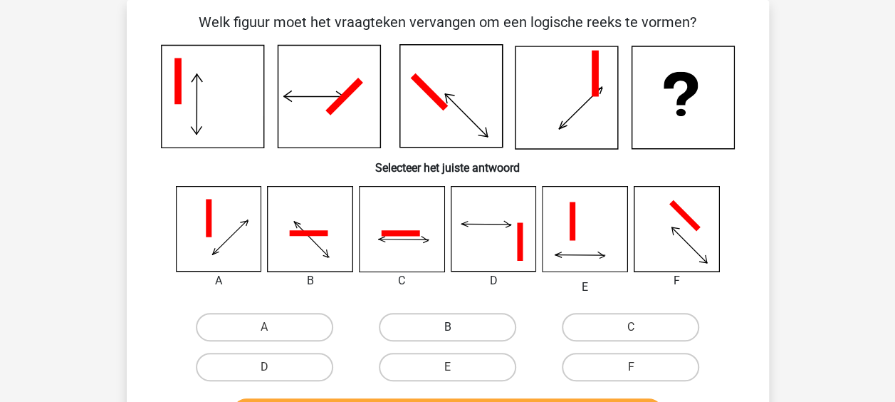
click at [459, 325] on label "B" at bounding box center [447, 327] width 137 height 28
click at [457, 327] on input "B" at bounding box center [451, 331] width 9 height 9
radio input "true"
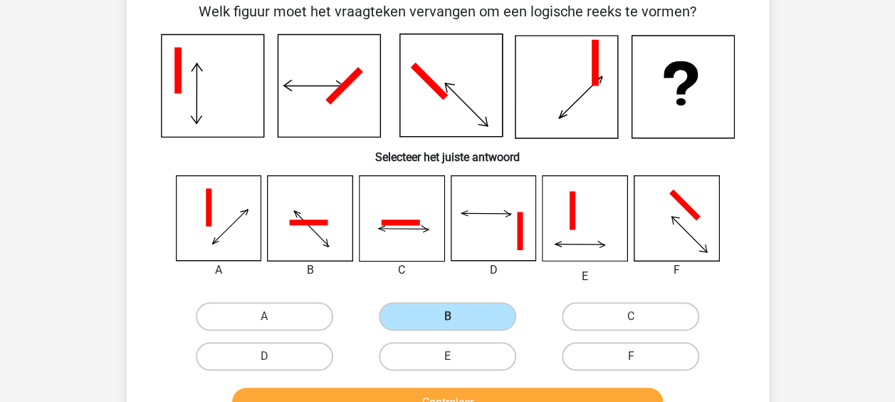
scroll to position [279, 0]
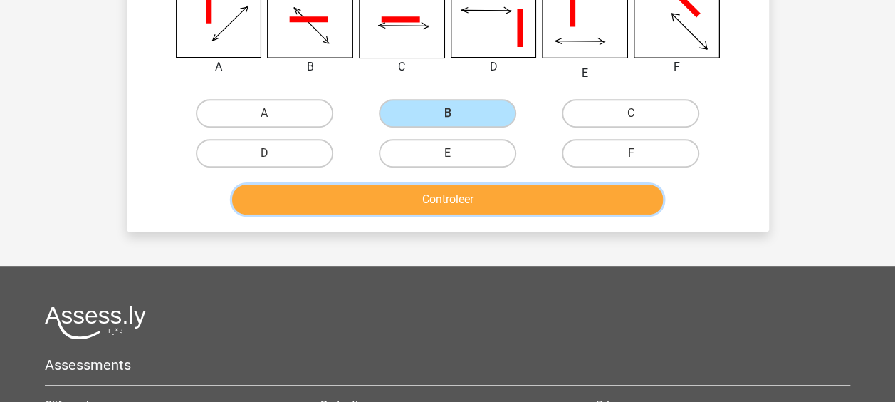
click at [463, 196] on button "Controleer" at bounding box center [447, 199] width 431 height 30
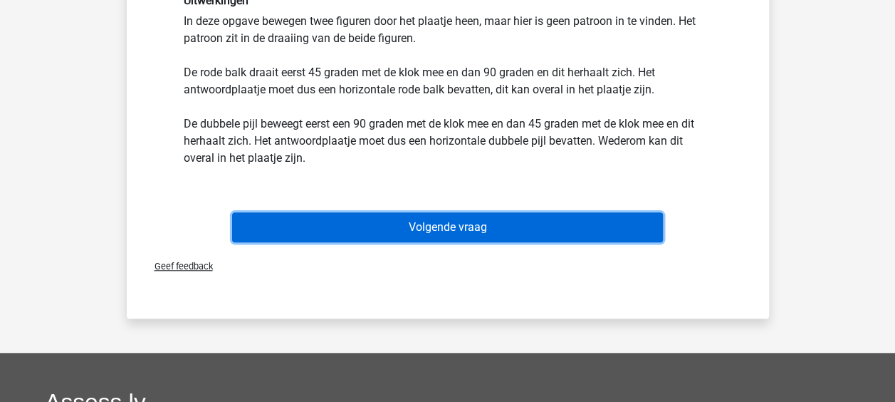
click at [432, 237] on button "Volgende vraag" at bounding box center [447, 227] width 431 height 30
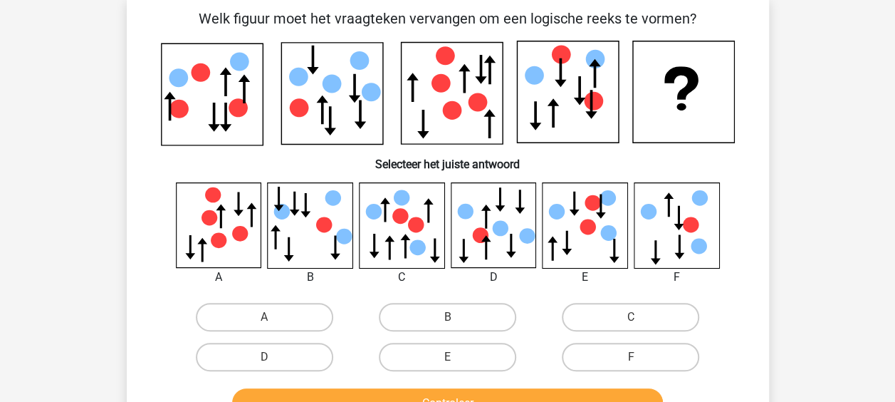
scroll to position [66, 0]
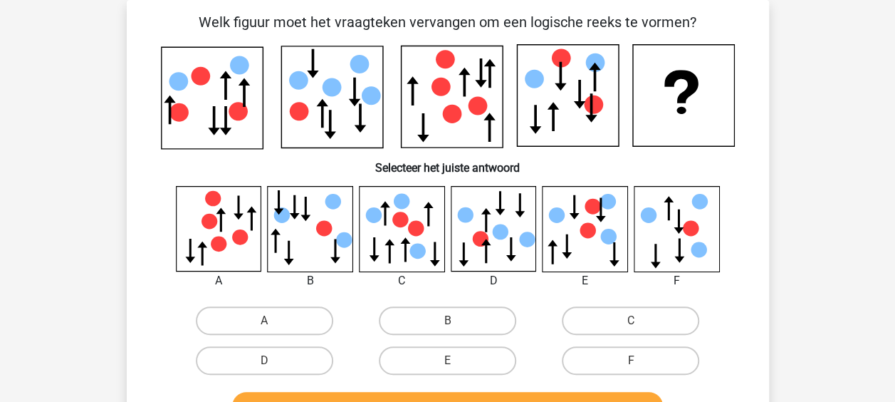
click at [241, 231] on icon at bounding box center [240, 237] width 16 height 16
click at [283, 318] on label "A" at bounding box center [264, 320] width 137 height 28
click at [273, 321] on input "A" at bounding box center [268, 325] width 9 height 9
radio input "true"
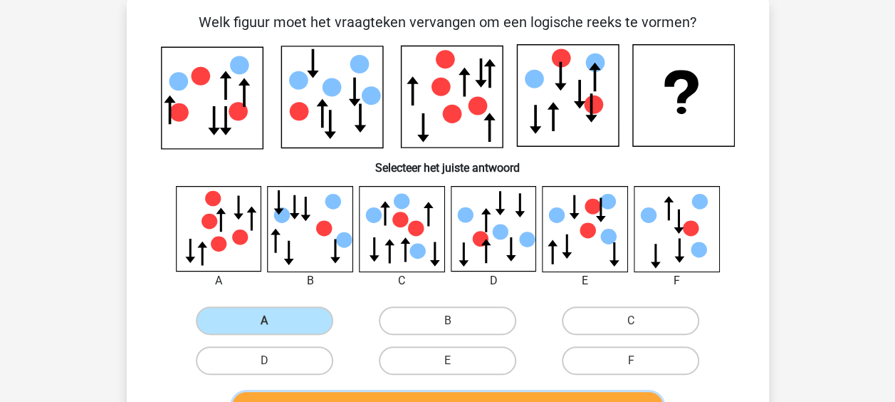
click at [413, 396] on button "Controleer" at bounding box center [447, 407] width 431 height 30
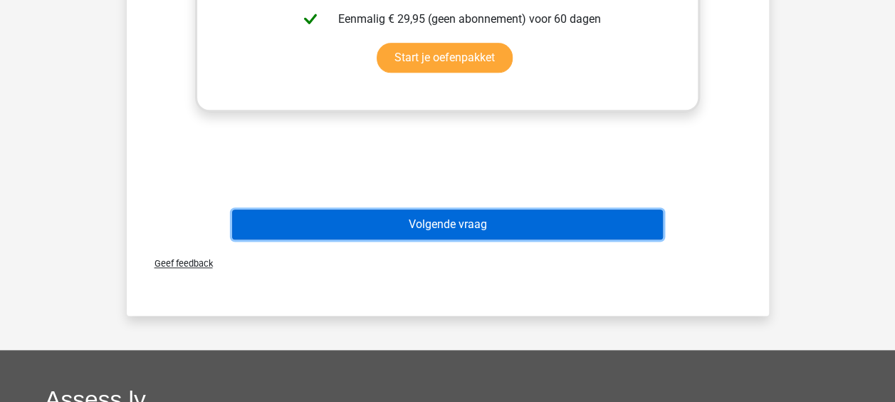
click at [470, 211] on button "Volgende vraag" at bounding box center [447, 224] width 431 height 30
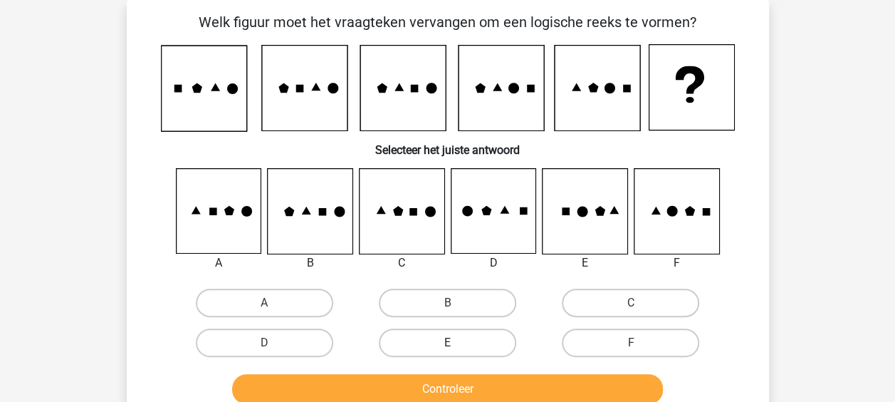
click at [400, 346] on label "E" at bounding box center [447, 342] width 137 height 28
click at [447, 346] on input "E" at bounding box center [451, 347] width 9 height 9
radio input "true"
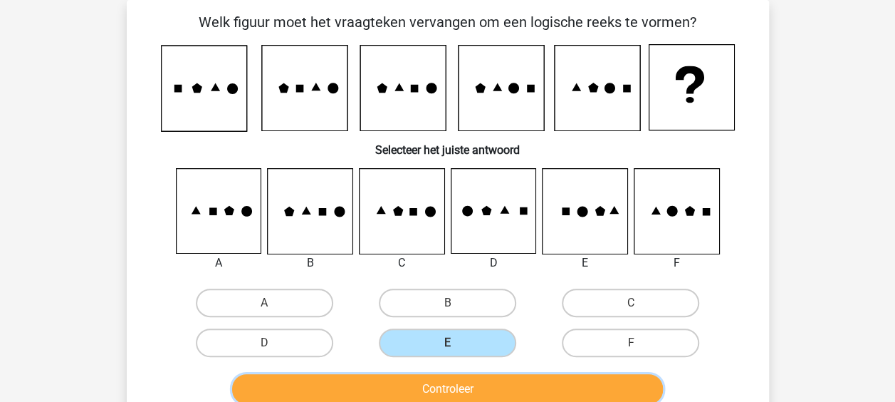
click at [402, 399] on button "Controleer" at bounding box center [447, 389] width 431 height 30
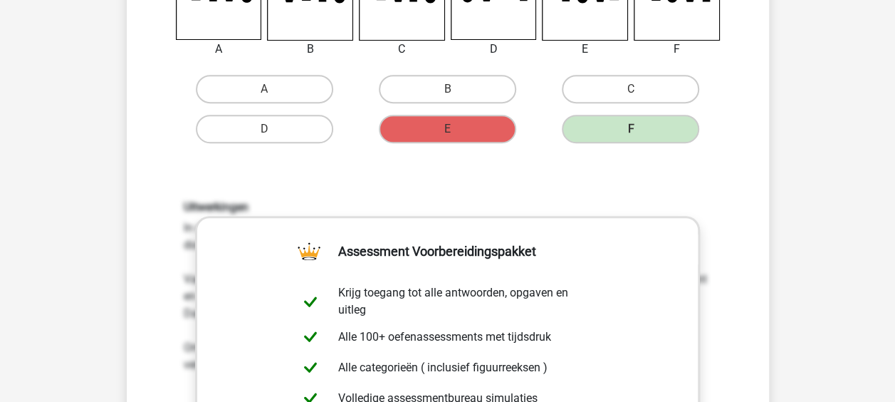
scroll to position [564, 0]
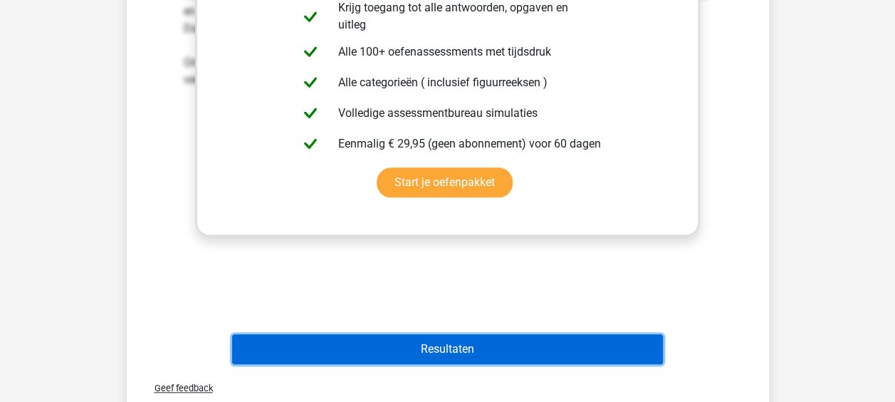
click at [458, 358] on button "Resultaten" at bounding box center [447, 349] width 431 height 30
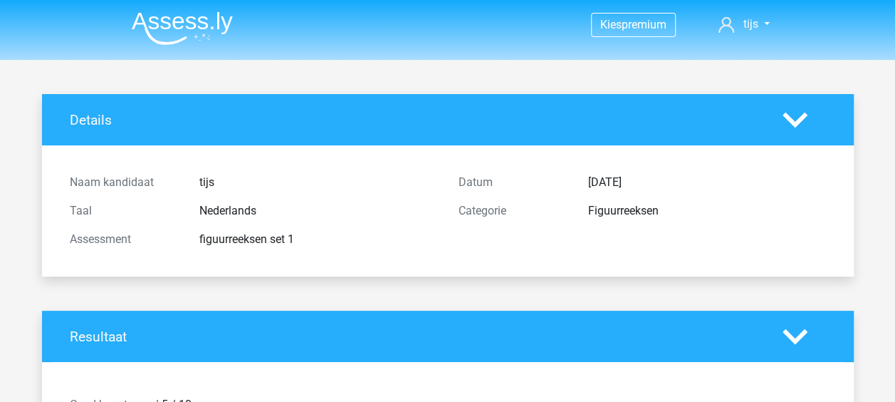
click at [204, 34] on img at bounding box center [182, 27] width 101 height 33
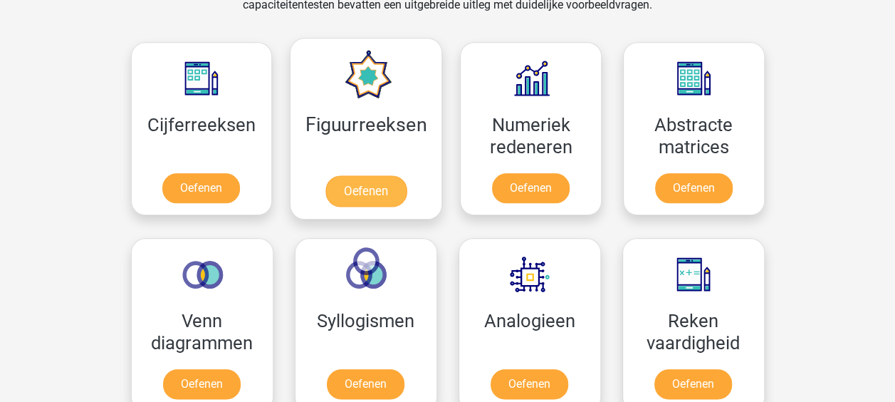
scroll to position [641, 0]
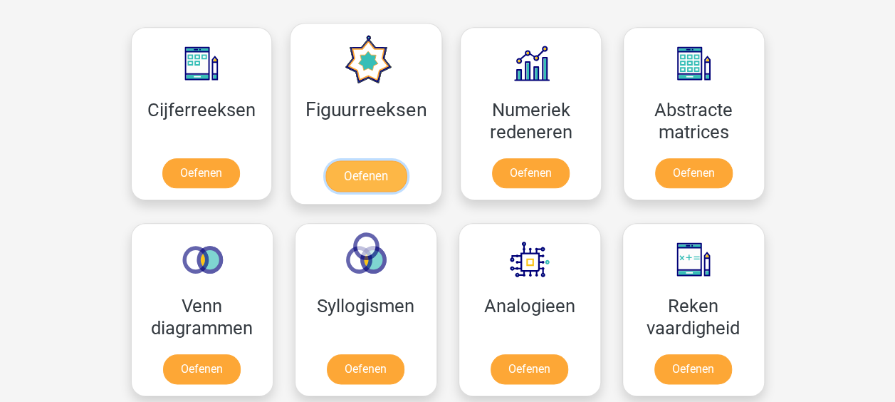
click at [355, 160] on link "Oefenen" at bounding box center [365, 175] width 81 height 31
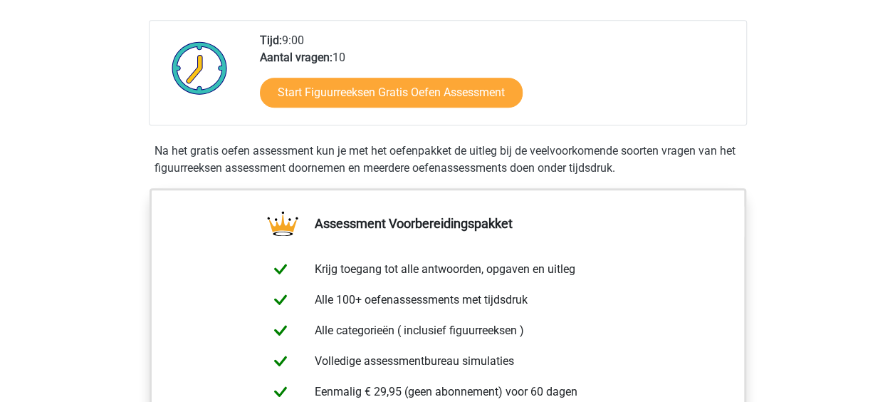
scroll to position [214, 0]
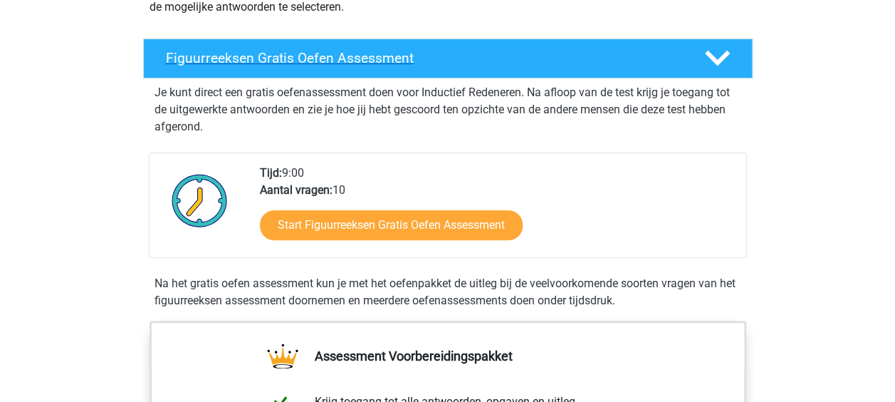
click at [605, 60] on h4 "Figuurreeksen Gratis Oefen Assessment" at bounding box center [424, 58] width 516 height 16
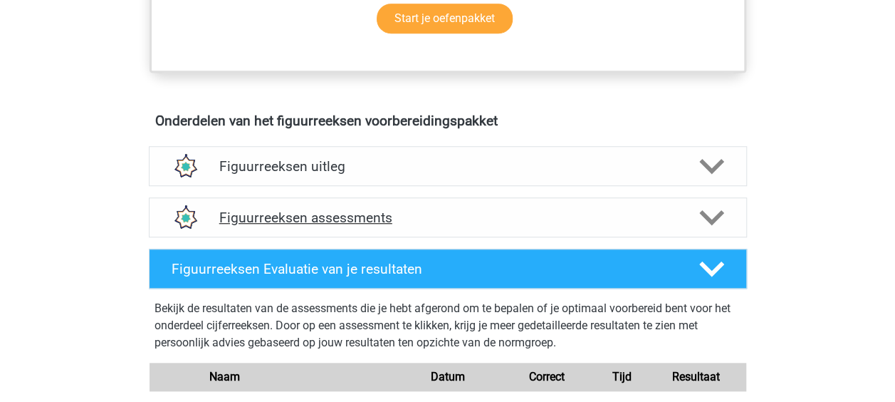
scroll to position [570, 0]
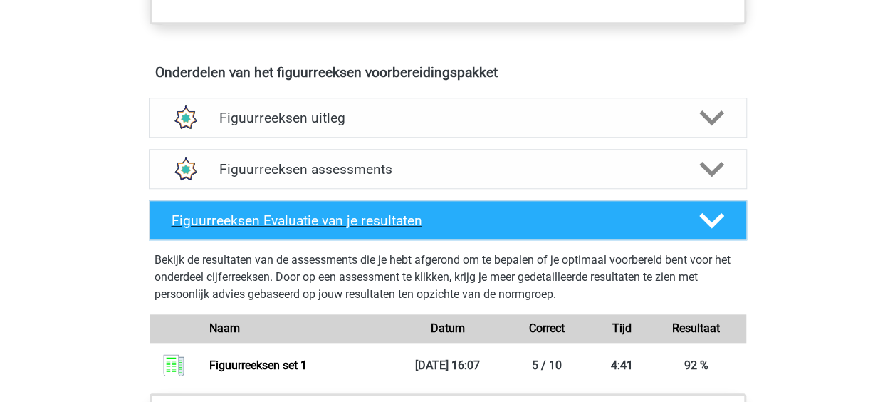
click at [436, 212] on h4 "Figuurreeksen Evaluatie van je resultaten" at bounding box center [424, 220] width 505 height 16
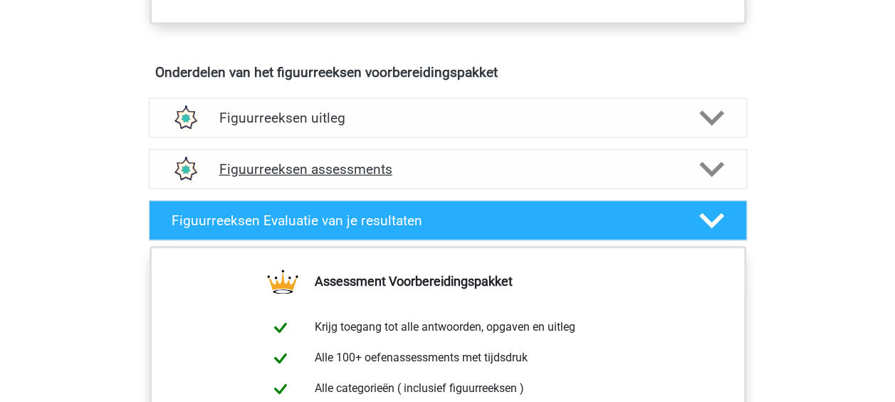
click at [412, 176] on h4 "Figuurreeksen assessments" at bounding box center [447, 169] width 457 height 16
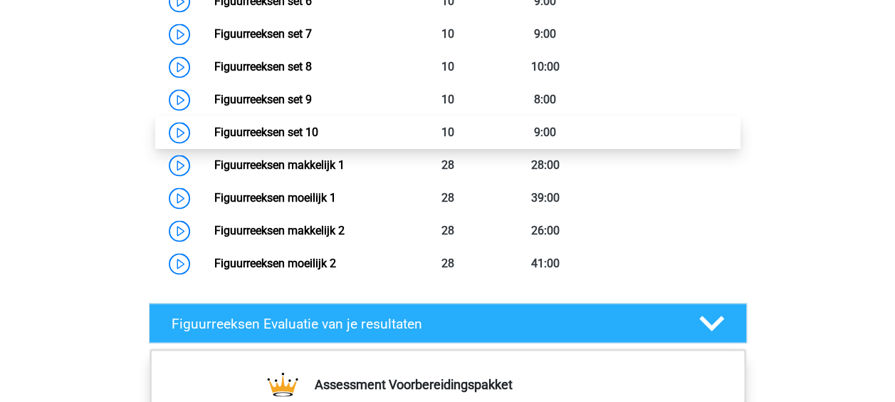
scroll to position [997, 0]
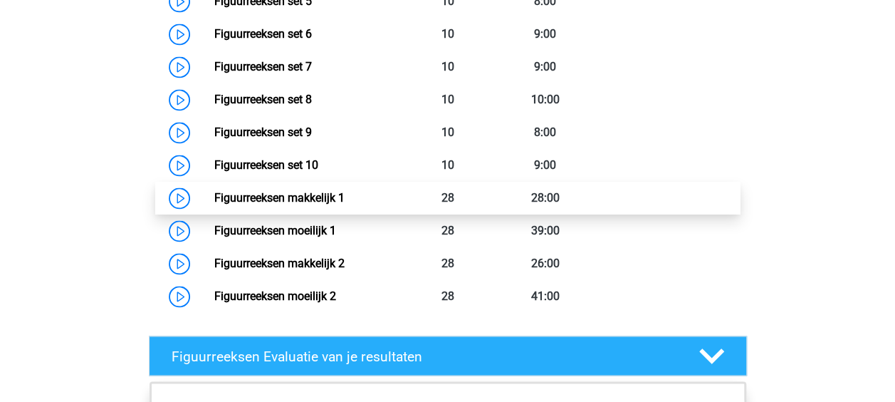
click at [261, 196] on link "Figuurreeksen makkelijk 1" at bounding box center [279, 198] width 130 height 14
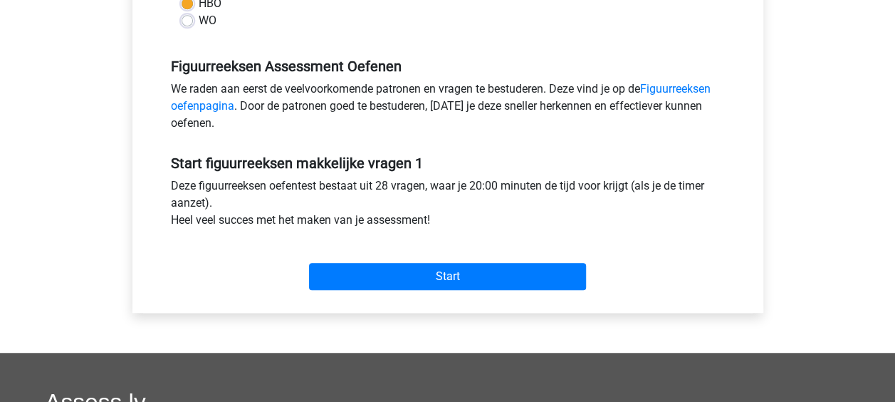
scroll to position [427, 0]
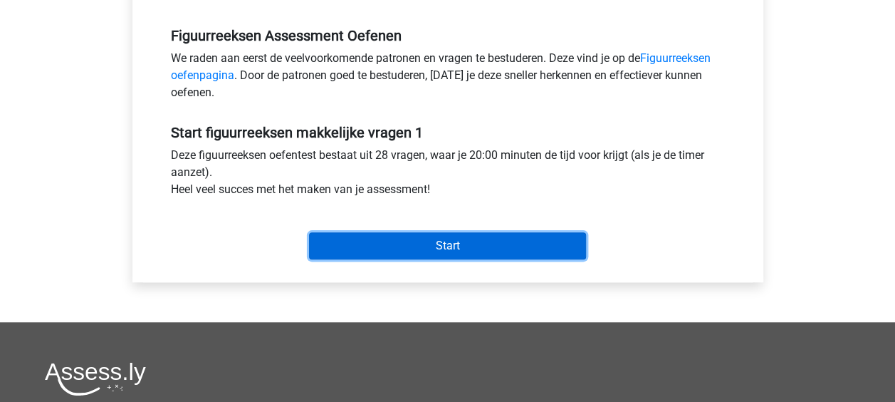
click at [427, 235] on input "Start" at bounding box center [447, 245] width 277 height 27
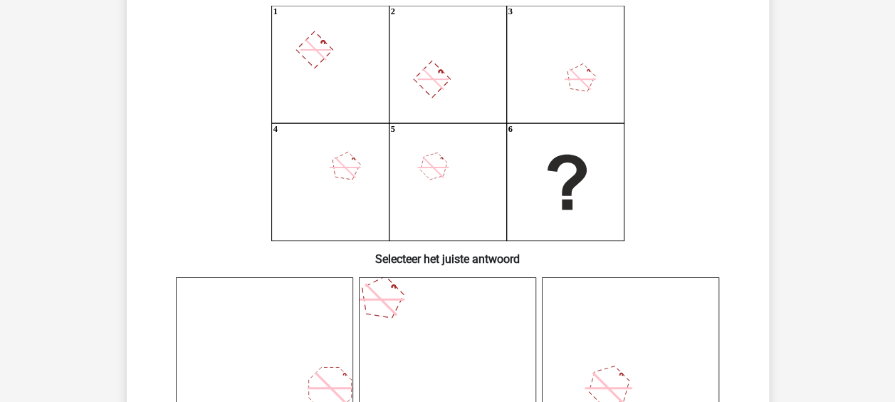
scroll to position [71, 0]
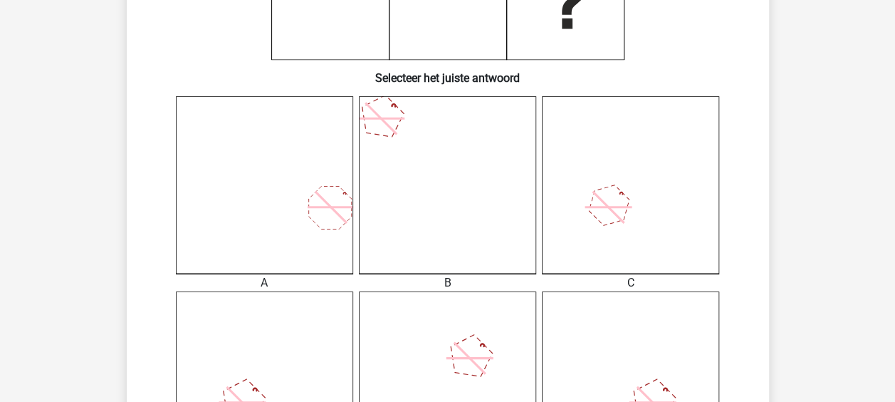
click at [619, 189] on icon at bounding box center [609, 205] width 55 height 55
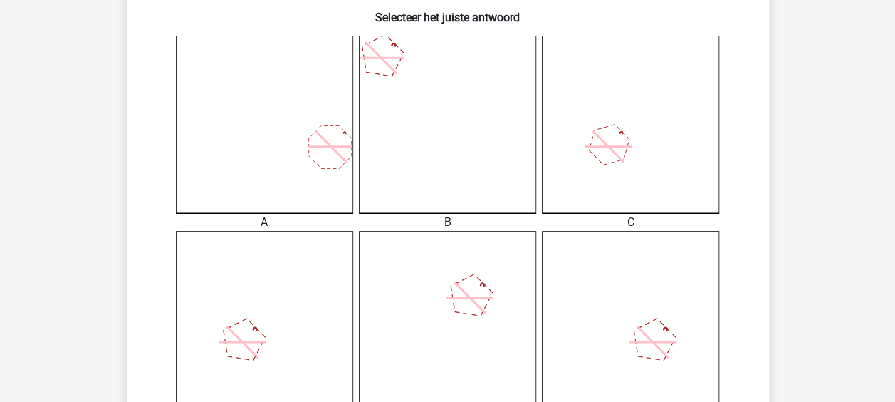
scroll to position [427, 0]
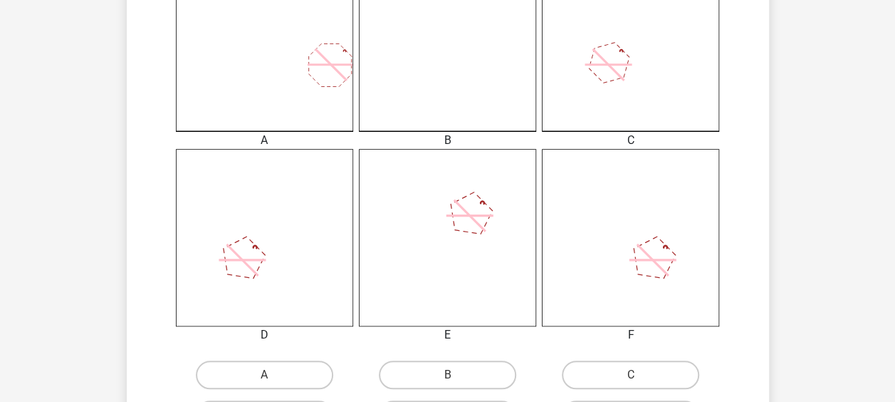
click at [619, 359] on div "C" at bounding box center [630, 375] width 183 height 40
click at [615, 366] on label "C" at bounding box center [630, 374] width 137 height 28
click at [631, 375] on input "C" at bounding box center [635, 379] width 9 height 9
radio input "true"
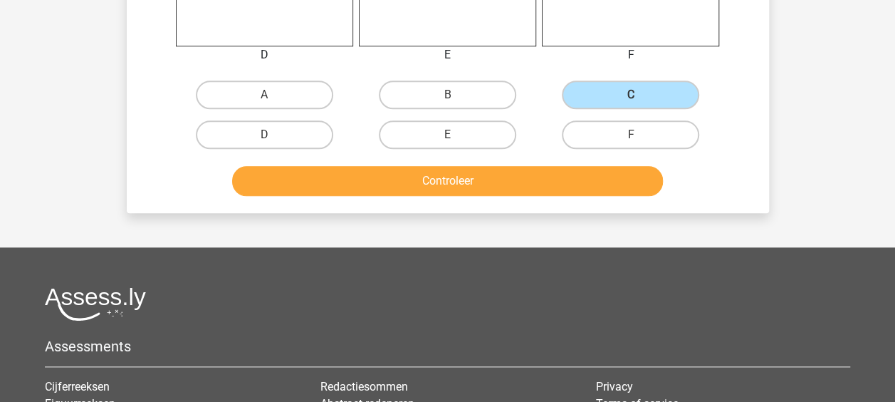
scroll to position [712, 0]
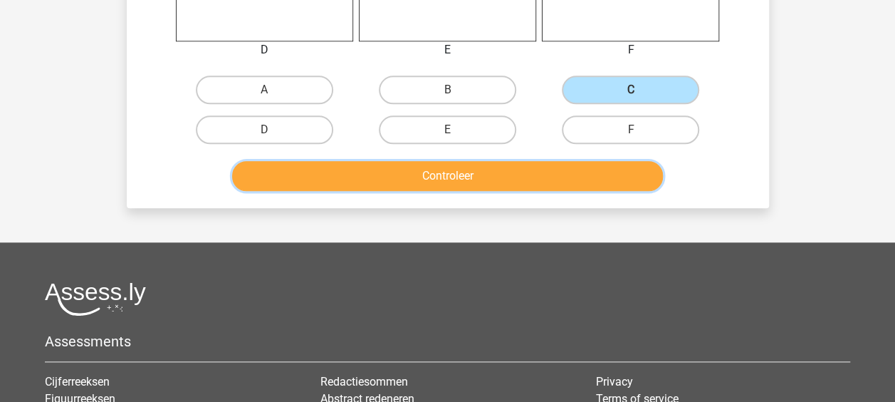
click at [493, 184] on button "Controleer" at bounding box center [447, 176] width 431 height 30
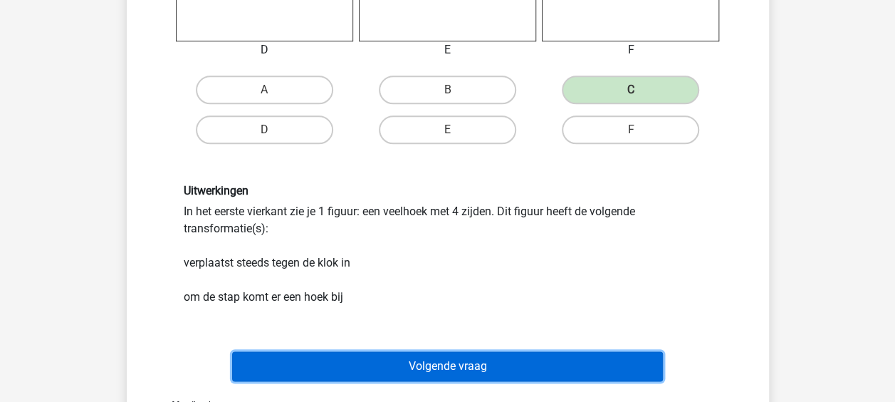
click at [469, 364] on button "Volgende vraag" at bounding box center [447, 366] width 431 height 30
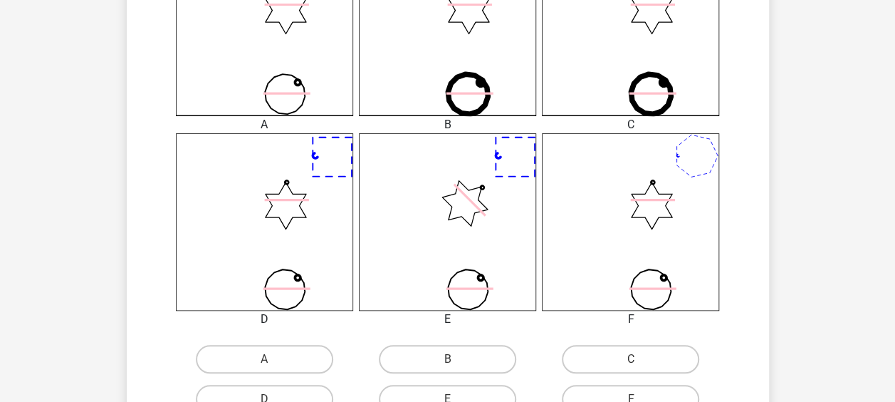
scroll to position [635, 0]
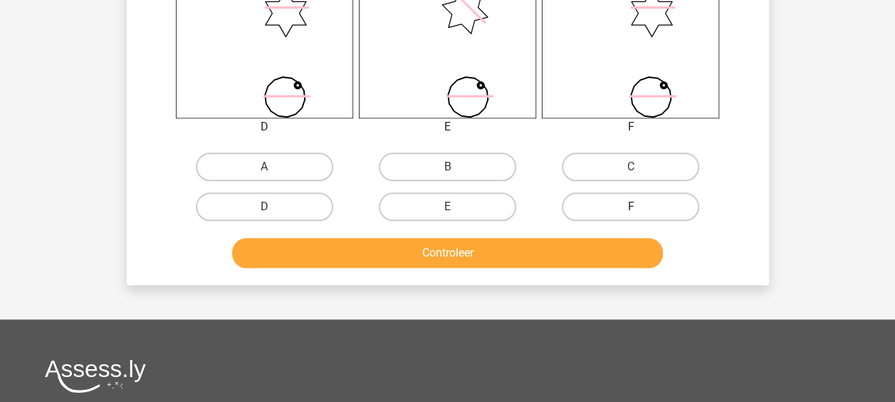
click at [640, 209] on label "F" at bounding box center [630, 206] width 137 height 28
click at [640, 209] on input "F" at bounding box center [635, 211] width 9 height 9
radio input "true"
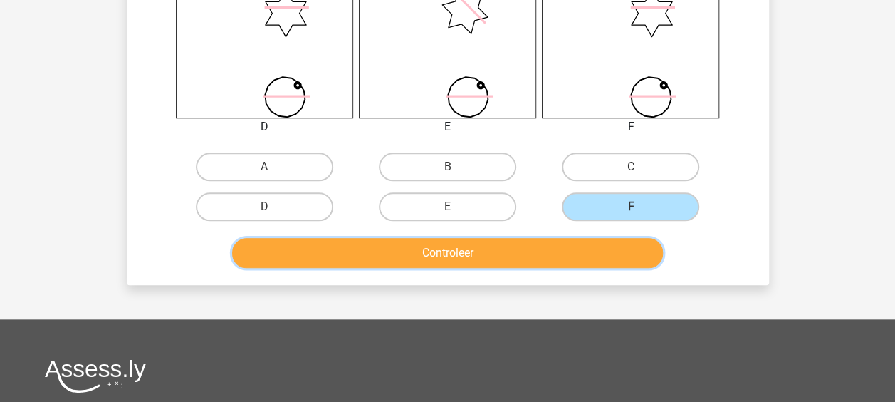
click at [604, 251] on button "Controleer" at bounding box center [447, 253] width 431 height 30
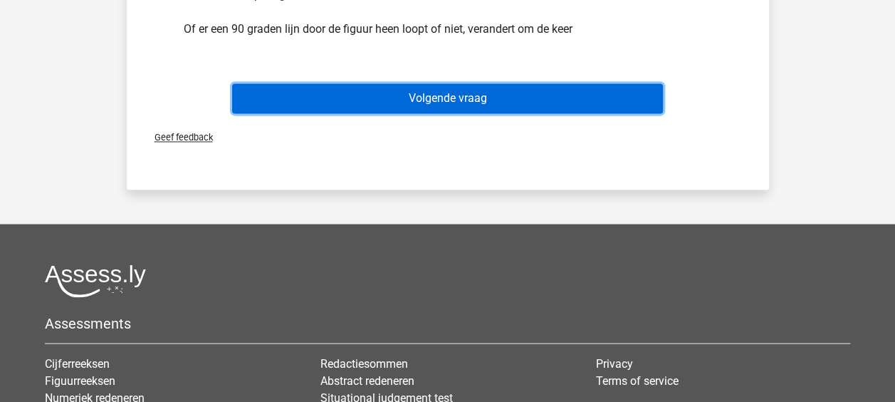
click at [466, 97] on button "Volgende vraag" at bounding box center [447, 98] width 431 height 30
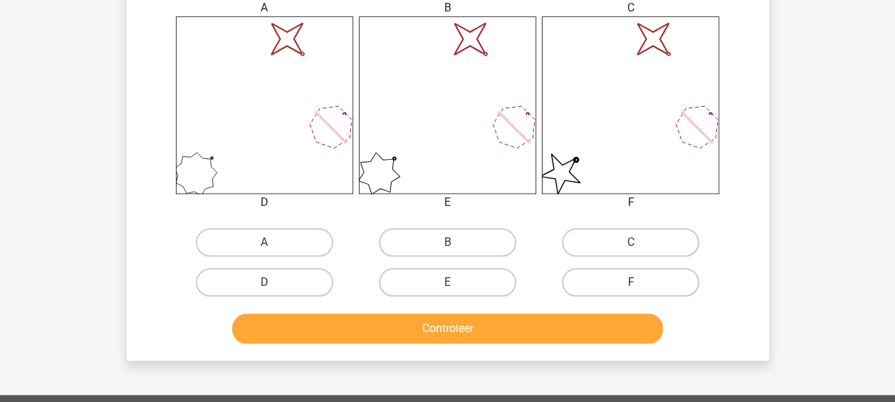
scroll to position [564, 0]
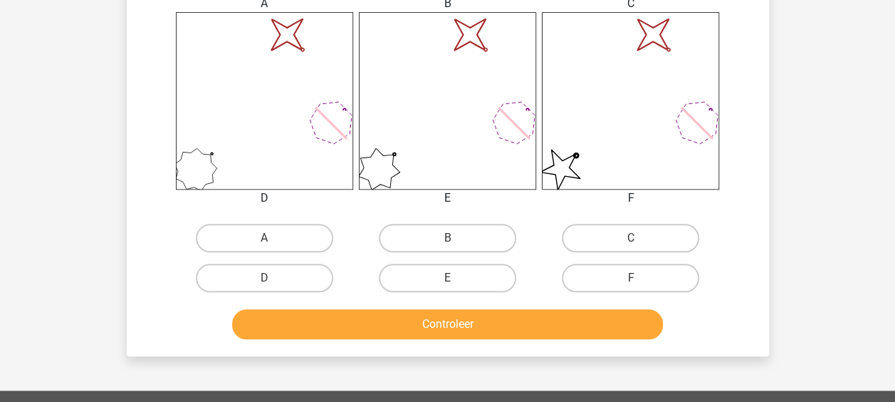
drag, startPoint x: 632, startPoint y: 282, endPoint x: 615, endPoint y: 296, distance: 21.2
click at [631, 282] on input "F" at bounding box center [635, 282] width 9 height 9
radio input "true"
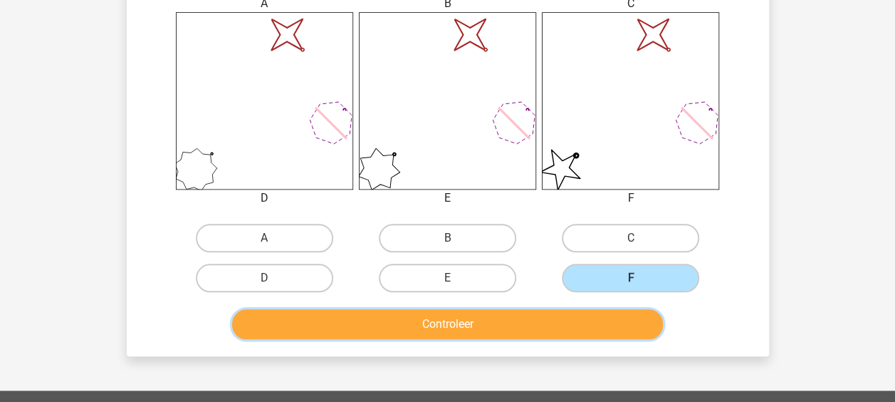
click at [588, 312] on button "Controleer" at bounding box center [447, 324] width 431 height 30
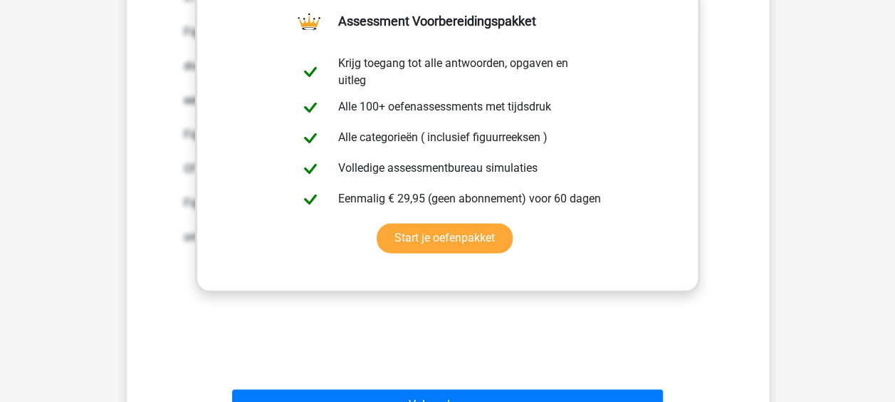
scroll to position [991, 0]
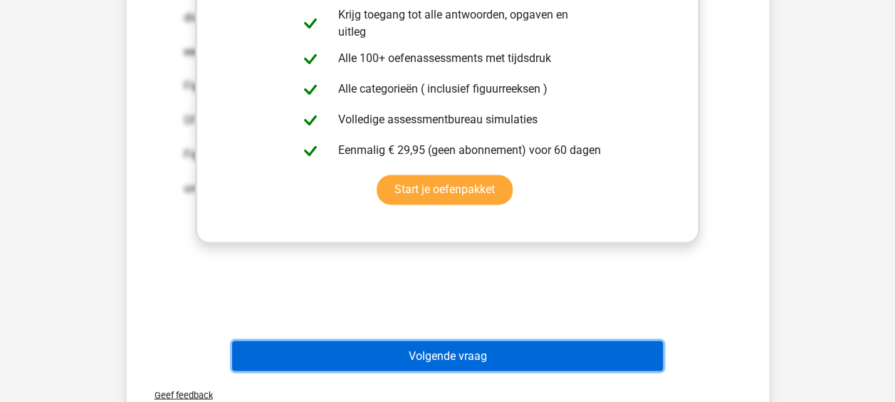
click at [486, 348] on button "Volgende vraag" at bounding box center [447, 355] width 431 height 30
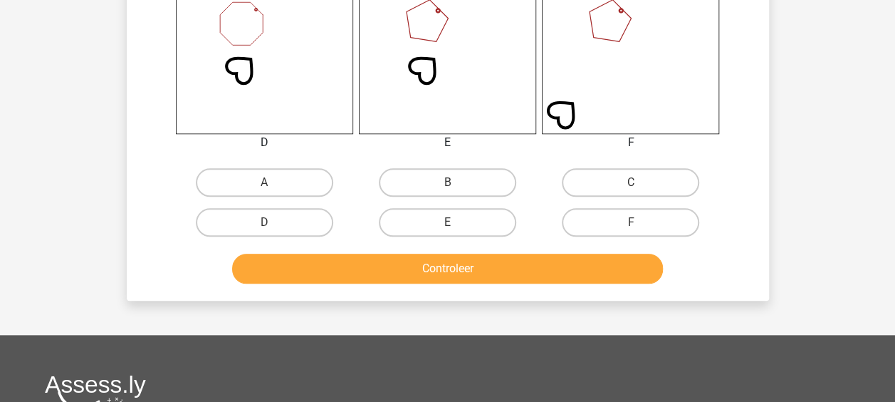
scroll to position [635, 0]
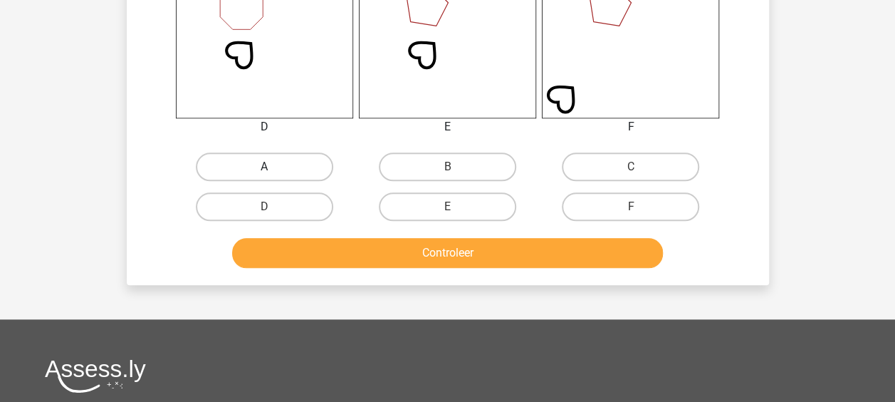
click at [262, 179] on label "A" at bounding box center [264, 166] width 137 height 28
click at [264, 176] on input "A" at bounding box center [268, 171] width 9 height 9
radio input "true"
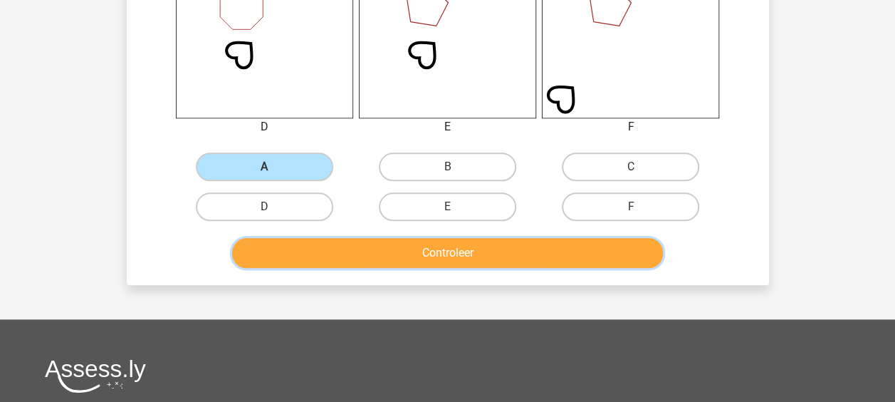
click at [335, 253] on button "Controleer" at bounding box center [447, 253] width 431 height 30
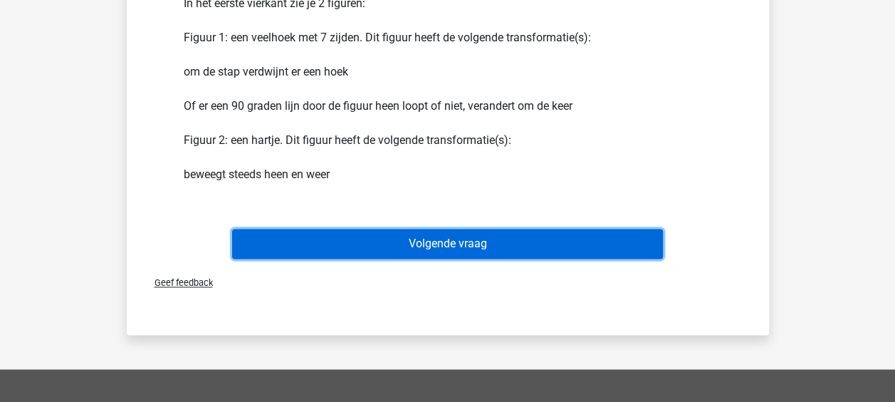
click at [434, 252] on button "Volgende vraag" at bounding box center [447, 244] width 431 height 30
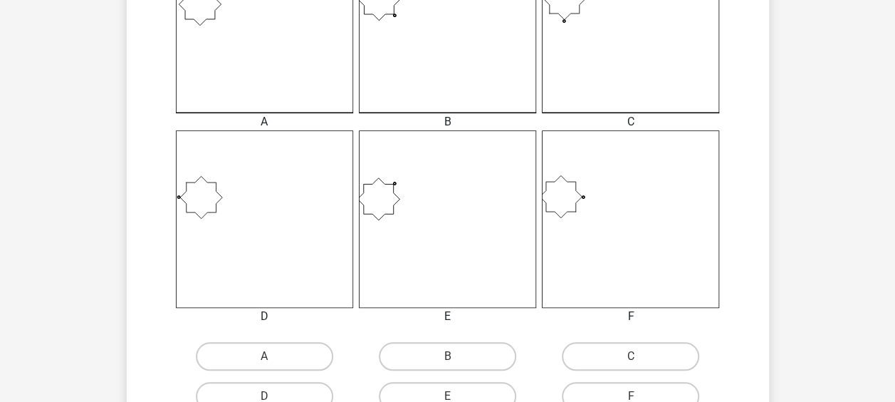
scroll to position [564, 0]
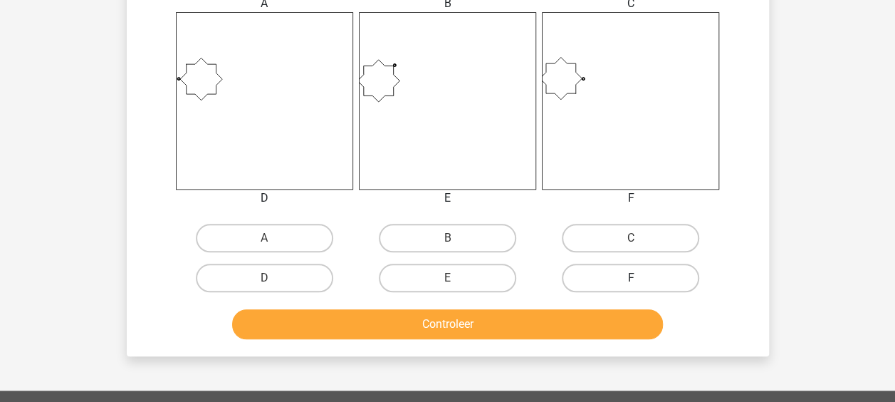
click at [614, 276] on label "F" at bounding box center [630, 278] width 137 height 28
click at [631, 278] on input "F" at bounding box center [635, 282] width 9 height 9
radio input "true"
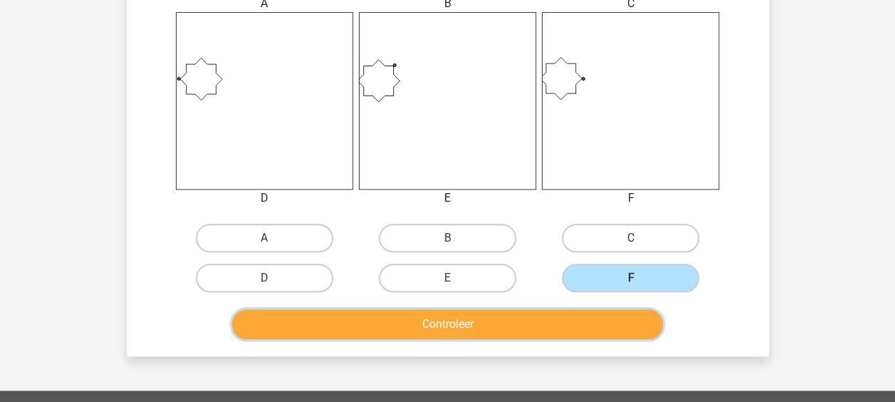
click at [547, 330] on button "Controleer" at bounding box center [447, 324] width 431 height 30
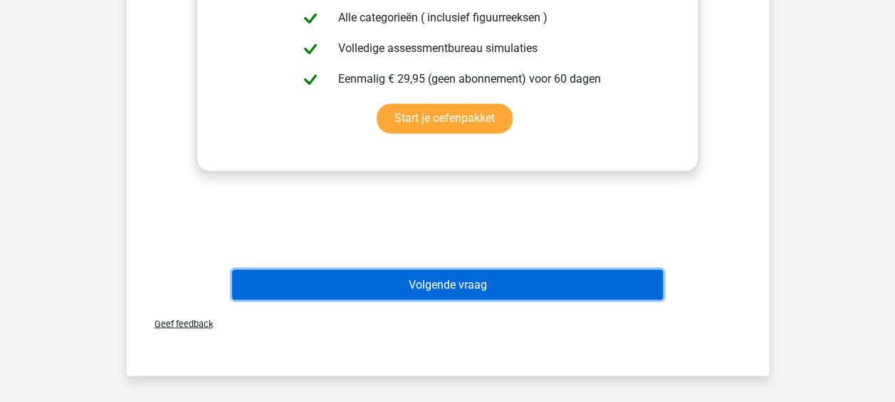
click at [439, 285] on button "Volgende vraag" at bounding box center [447, 284] width 431 height 30
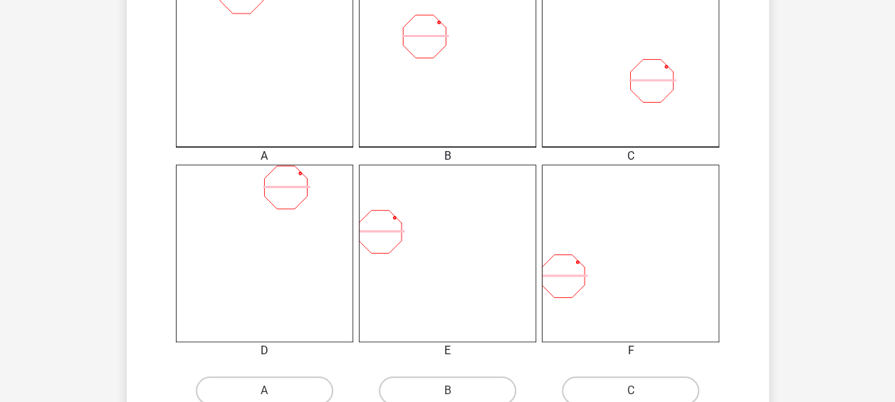
scroll to position [493, 0]
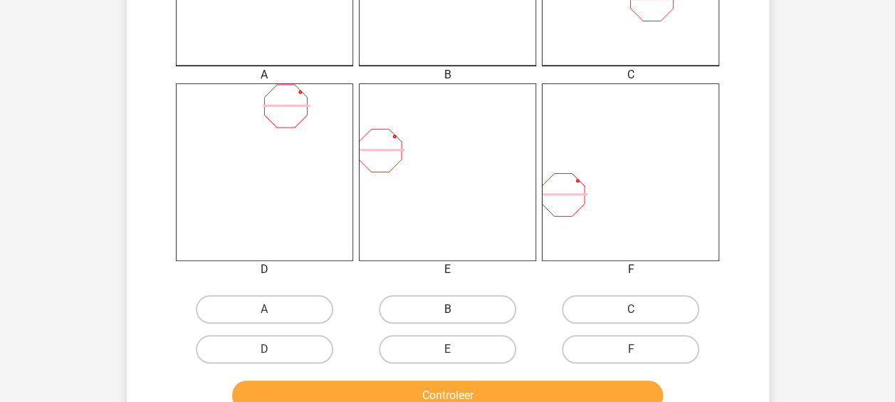
click at [466, 299] on label "B" at bounding box center [447, 309] width 137 height 28
click at [457, 309] on input "B" at bounding box center [451, 313] width 9 height 9
radio input "true"
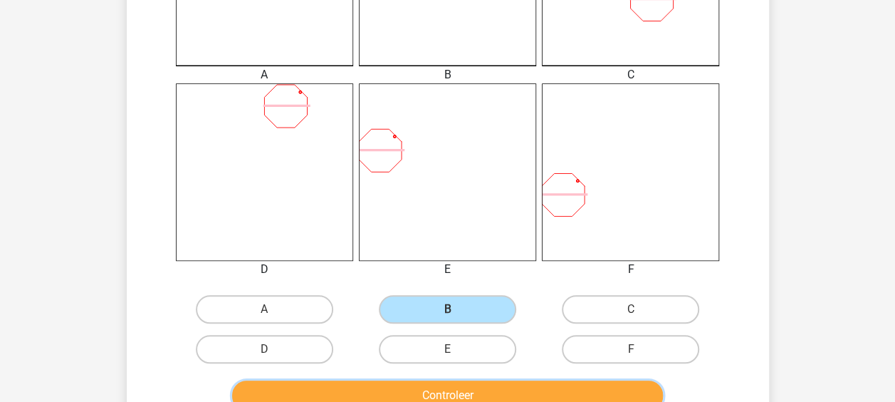
click at [472, 396] on button "Controleer" at bounding box center [447, 395] width 431 height 30
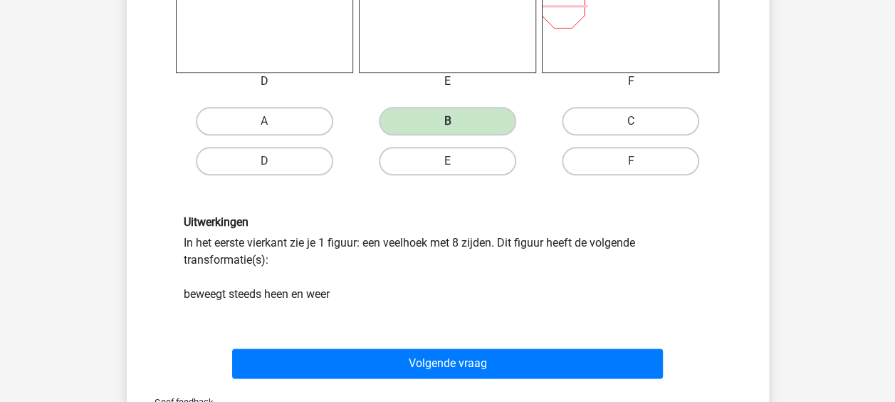
scroll to position [849, 0]
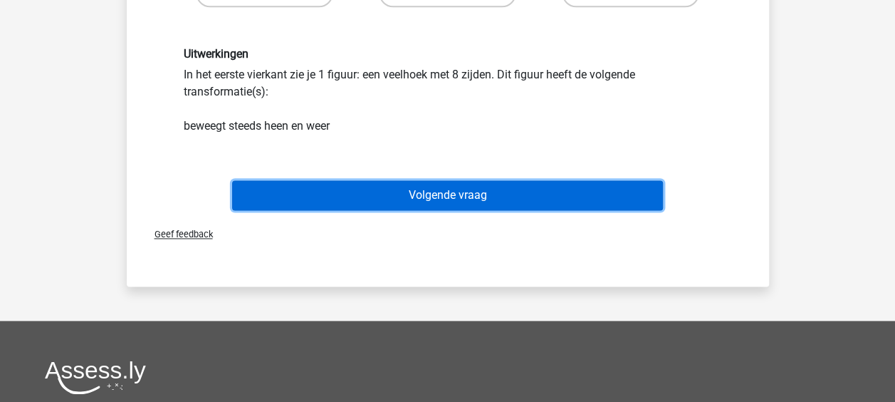
click at [484, 192] on button "Volgende vraag" at bounding box center [447, 195] width 431 height 30
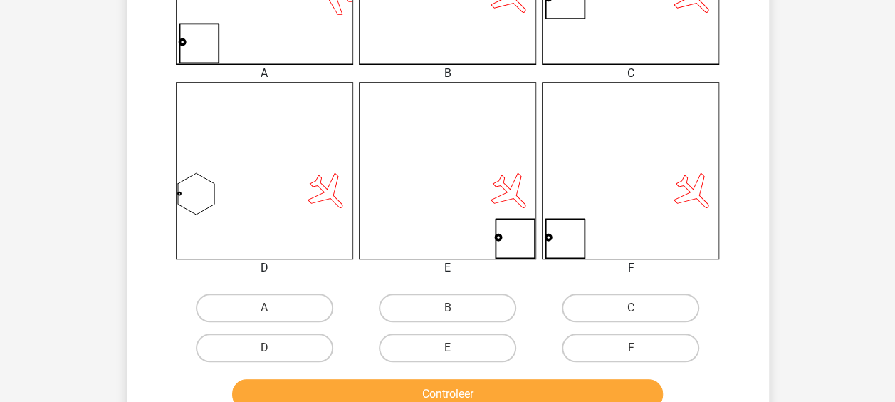
scroll to position [570, 0]
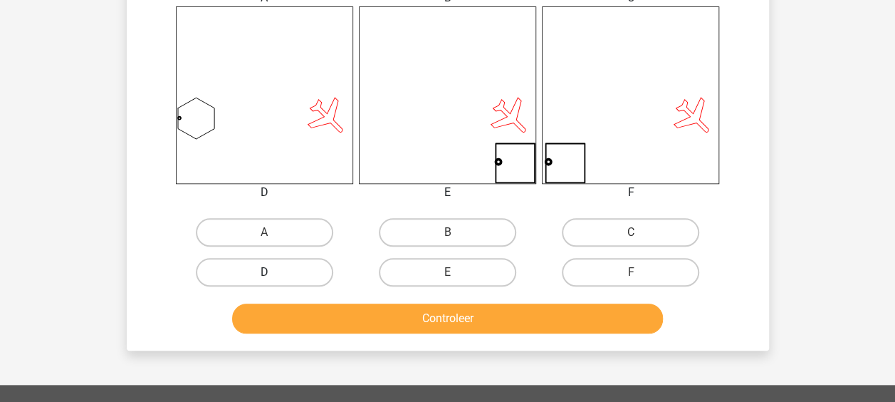
click at [282, 280] on label "D" at bounding box center [264, 272] width 137 height 28
click at [273, 280] on input "D" at bounding box center [268, 276] width 9 height 9
radio input "true"
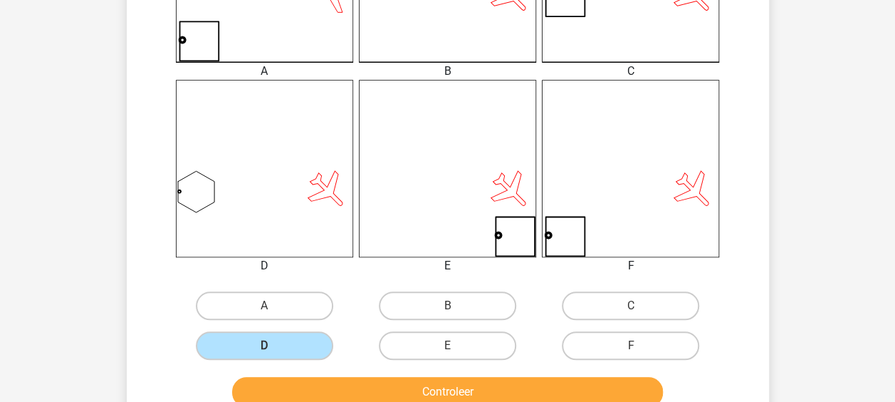
scroll to position [499, 0]
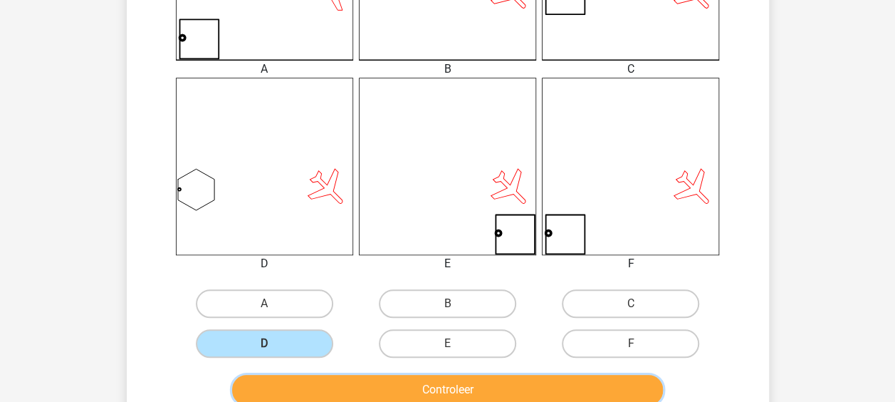
click at [444, 378] on button "Controleer" at bounding box center [447, 390] width 431 height 30
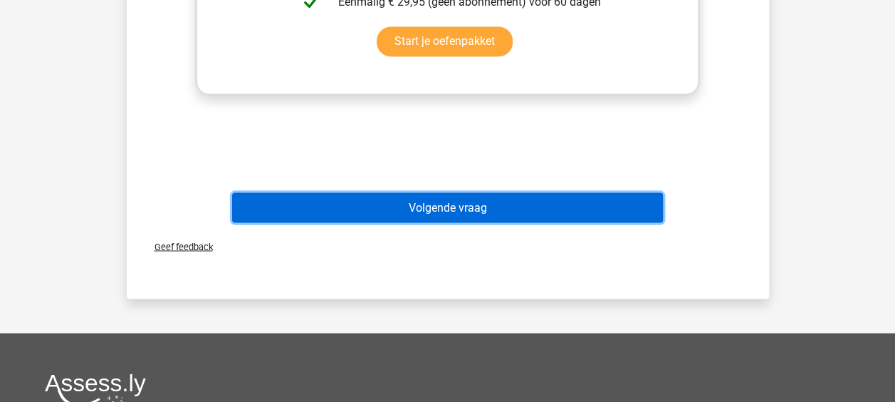
click at [446, 197] on button "Volgende vraag" at bounding box center [447, 207] width 431 height 30
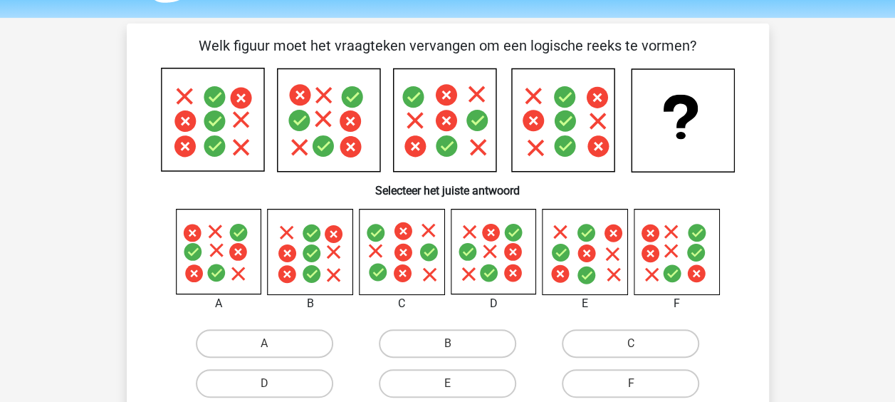
scroll to position [142, 0]
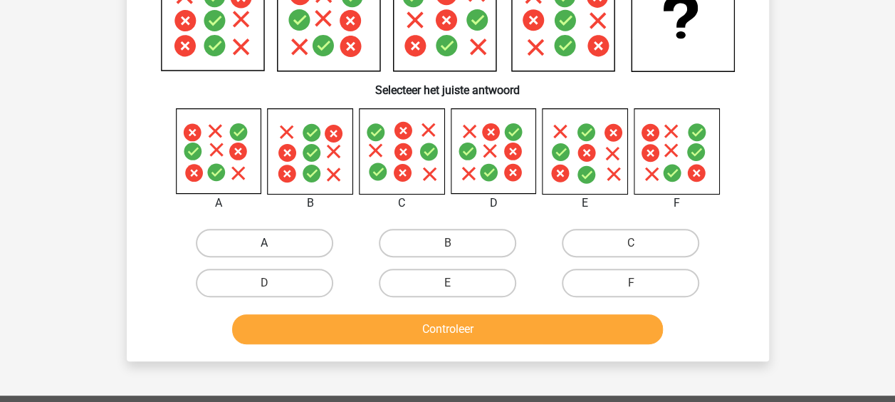
click at [254, 251] on label "A" at bounding box center [264, 243] width 137 height 28
click at [264, 251] on input "A" at bounding box center [268, 247] width 9 height 9
radio input "true"
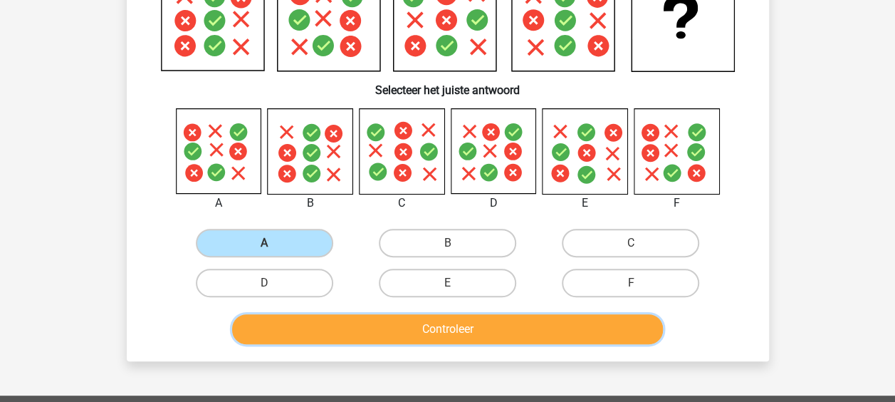
click at [396, 333] on button "Controleer" at bounding box center [447, 329] width 431 height 30
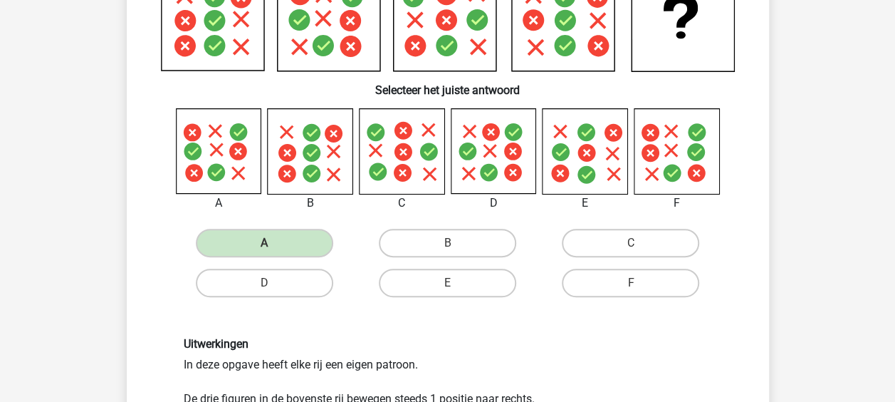
scroll to position [285, 0]
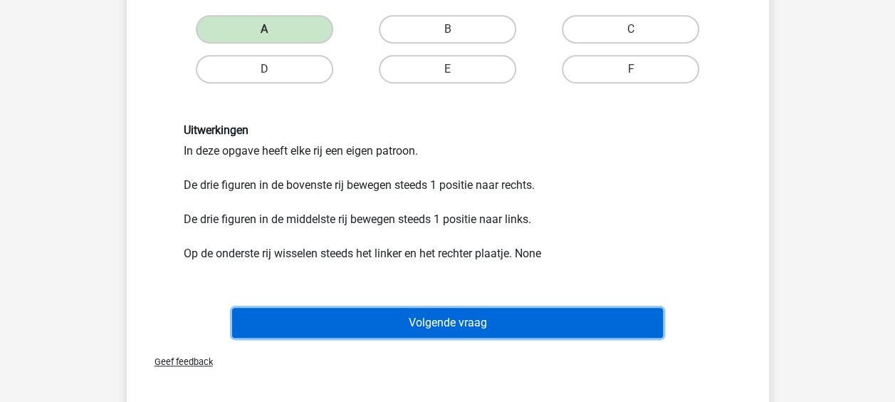
click at [407, 323] on button "Volgende vraag" at bounding box center [447, 323] width 431 height 30
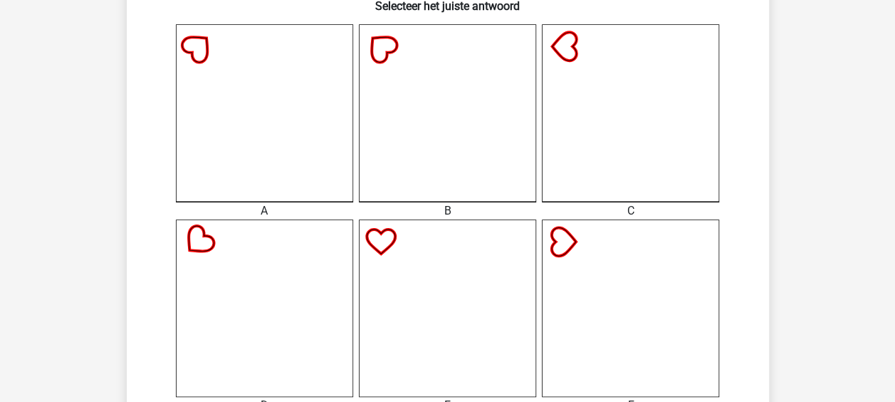
scroll to position [493, 0]
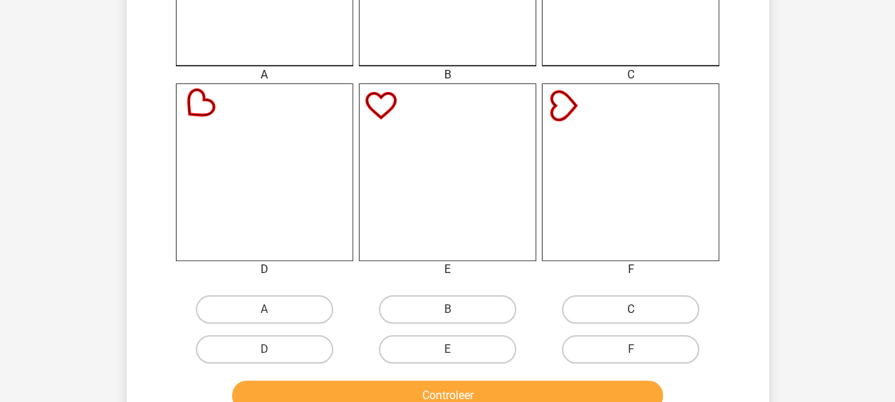
click at [617, 321] on label "C" at bounding box center [630, 309] width 137 height 28
click at [631, 318] on input "C" at bounding box center [635, 313] width 9 height 9
radio input "true"
click at [528, 376] on div "Controleer" at bounding box center [448, 392] width 597 height 47
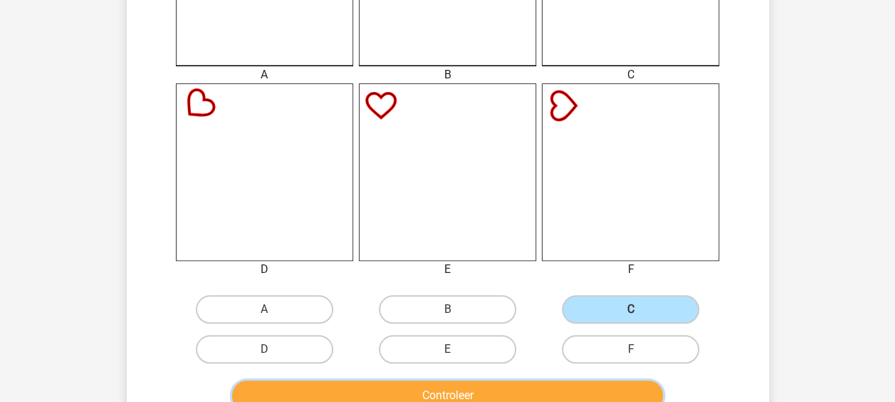
click at [516, 393] on button "Controleer" at bounding box center [447, 395] width 431 height 30
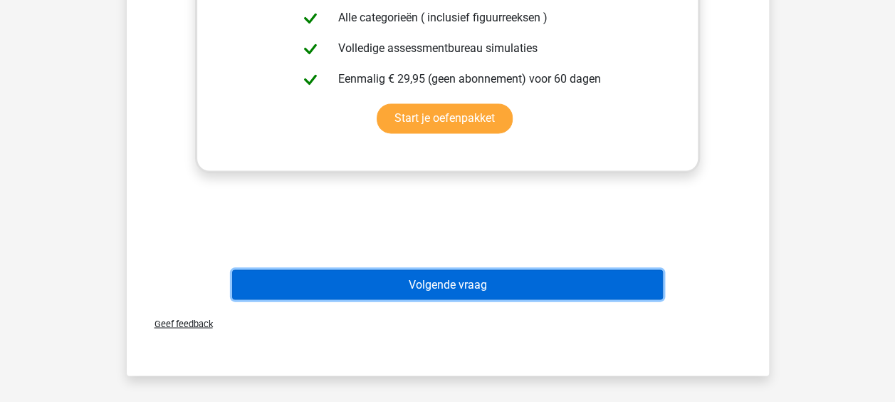
click at [500, 273] on button "Volgende vraag" at bounding box center [447, 284] width 431 height 30
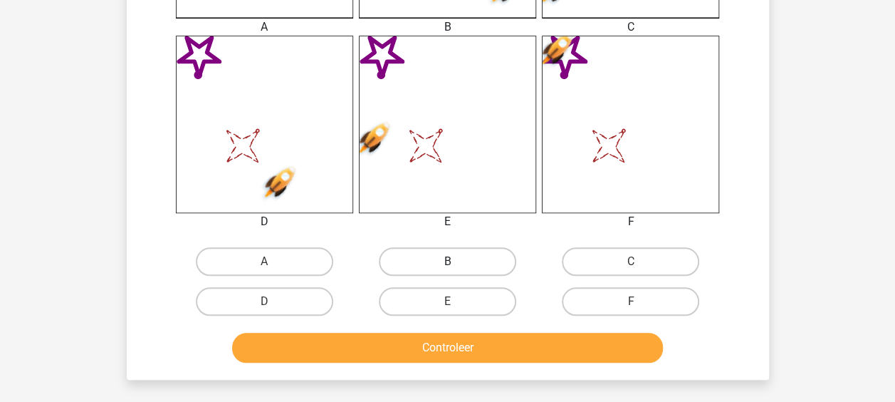
scroll to position [564, 0]
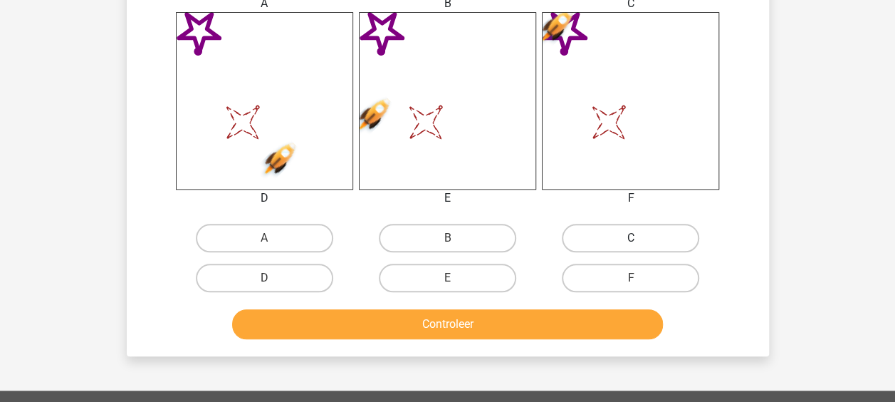
click at [600, 231] on label "C" at bounding box center [630, 238] width 137 height 28
click at [631, 238] on input "C" at bounding box center [635, 242] width 9 height 9
radio input "true"
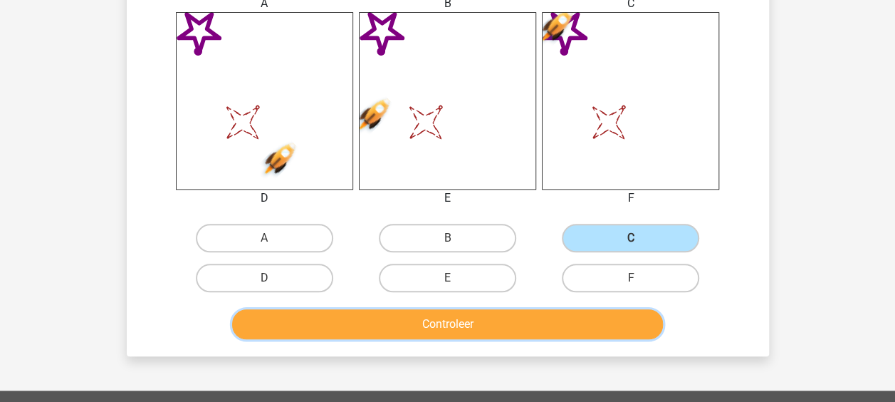
click at [513, 330] on button "Controleer" at bounding box center [447, 324] width 431 height 30
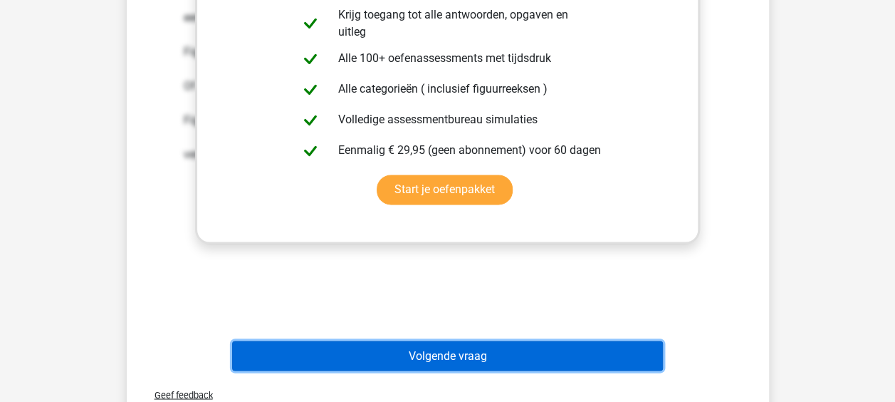
click at [447, 355] on button "Volgende vraag" at bounding box center [447, 355] width 431 height 30
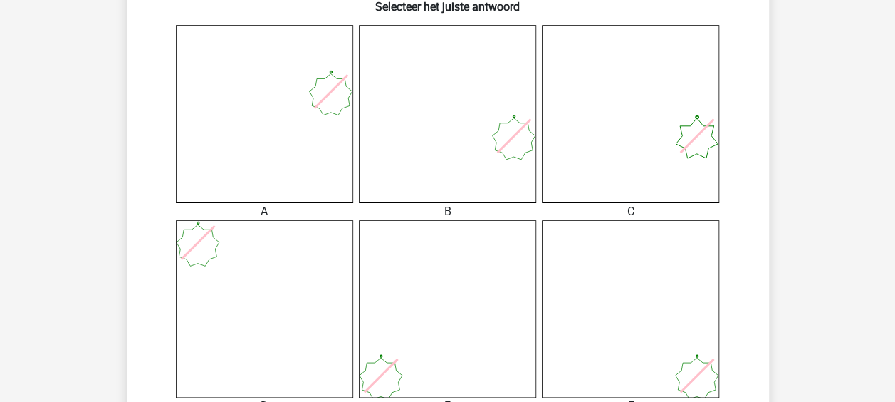
scroll to position [499, 0]
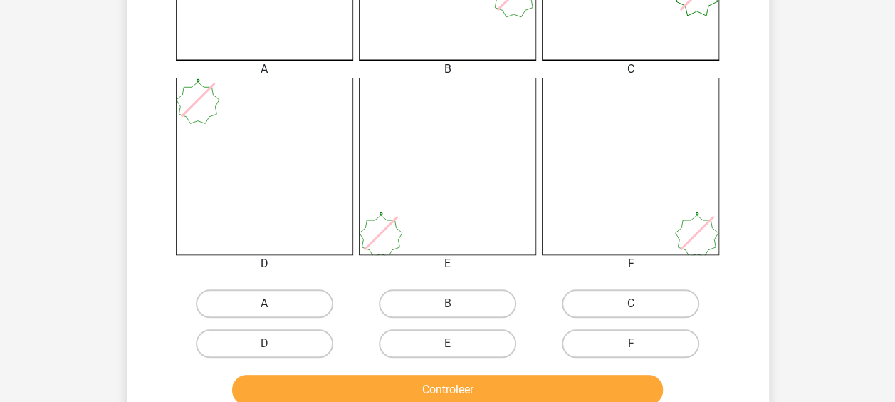
click at [296, 301] on label "A" at bounding box center [264, 303] width 137 height 28
click at [273, 303] on input "A" at bounding box center [268, 307] width 9 height 9
radio input "true"
click at [394, 387] on button "Controleer" at bounding box center [447, 390] width 431 height 30
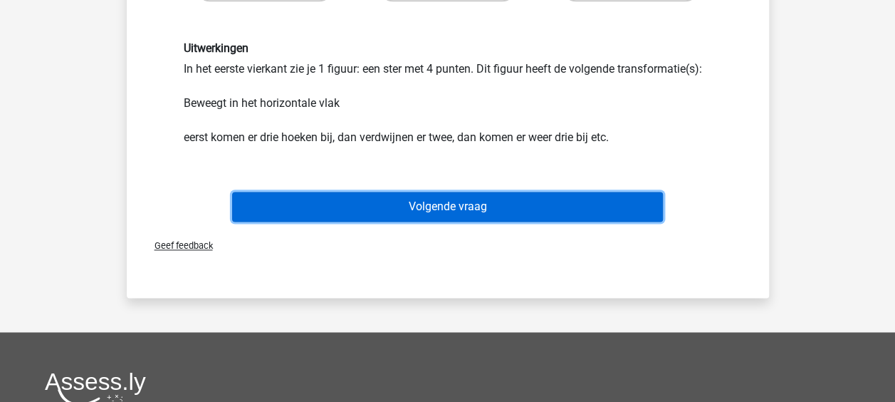
click at [452, 210] on button "Volgende vraag" at bounding box center [447, 207] width 431 height 30
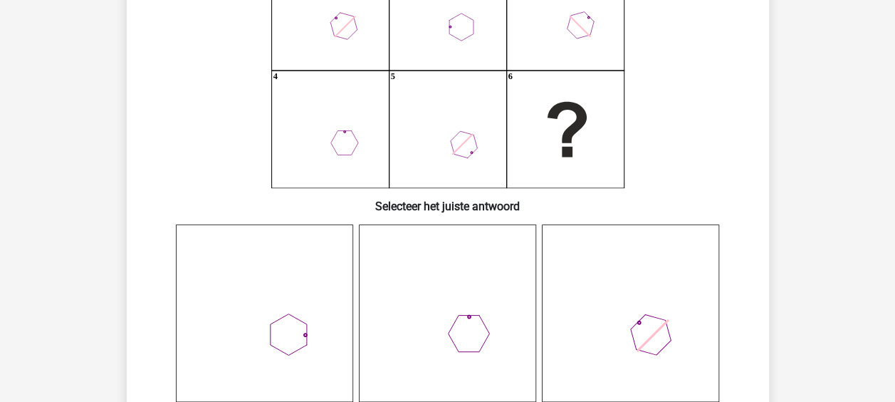
scroll to position [137, 0]
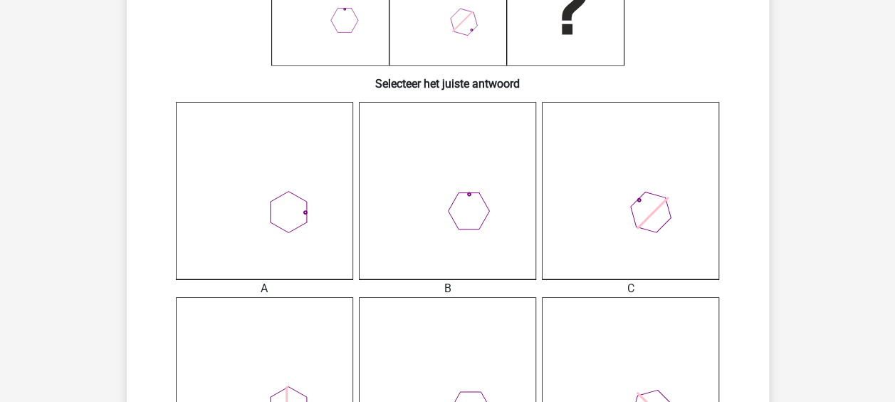
click at [289, 212] on icon at bounding box center [264, 190] width 177 height 177
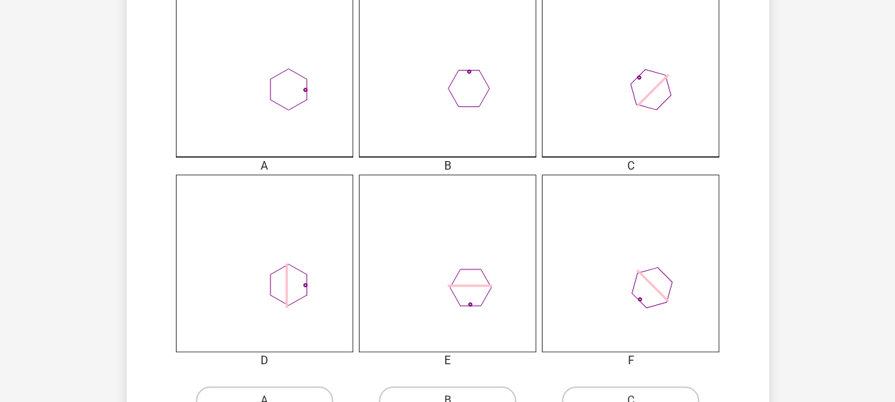
scroll to position [493, 0]
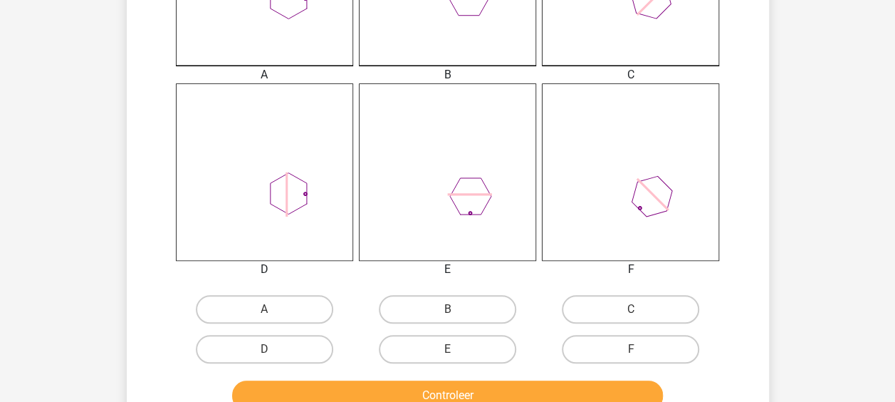
click at [302, 293] on div "A" at bounding box center [264, 309] width 183 height 40
click at [305, 302] on label "A" at bounding box center [264, 309] width 137 height 28
click at [273, 309] on input "A" at bounding box center [268, 313] width 9 height 9
radio input "true"
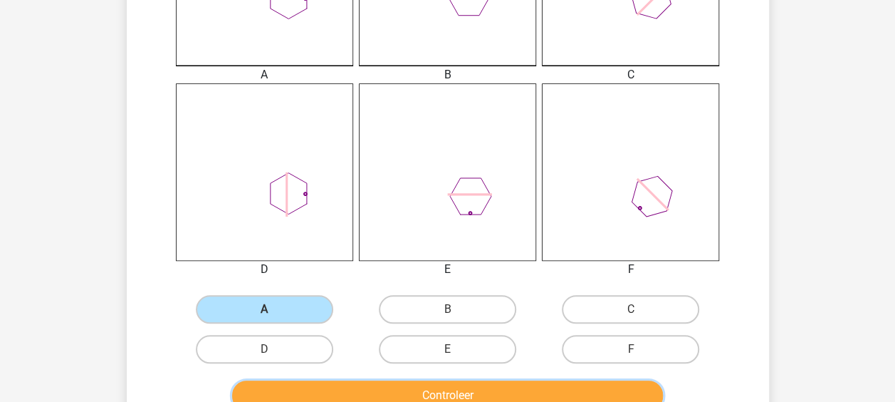
click at [432, 396] on button "Controleer" at bounding box center [447, 395] width 431 height 30
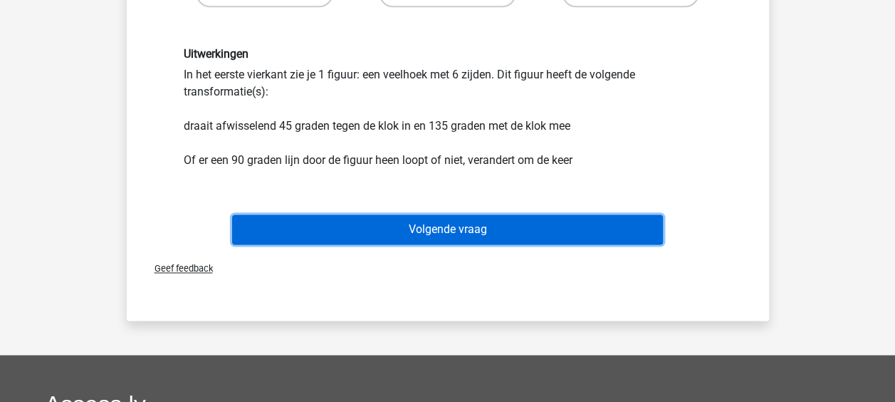
click at [469, 232] on button "Volgende vraag" at bounding box center [447, 229] width 431 height 30
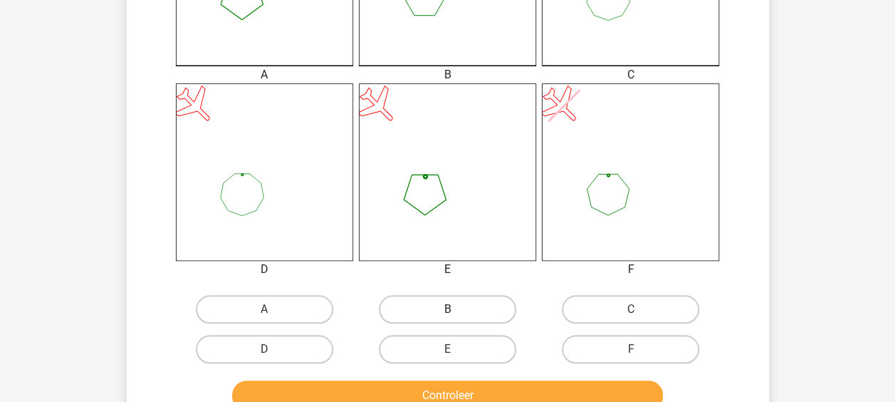
click at [481, 302] on label "B" at bounding box center [447, 309] width 137 height 28
click at [457, 309] on input "B" at bounding box center [451, 313] width 9 height 9
radio input "true"
click at [464, 346] on label "E" at bounding box center [447, 349] width 137 height 28
click at [457, 349] on input "E" at bounding box center [451, 353] width 9 height 9
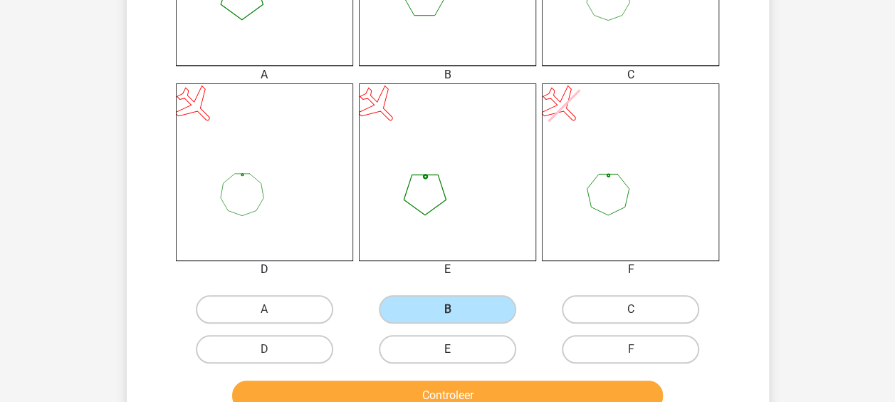
radio input "true"
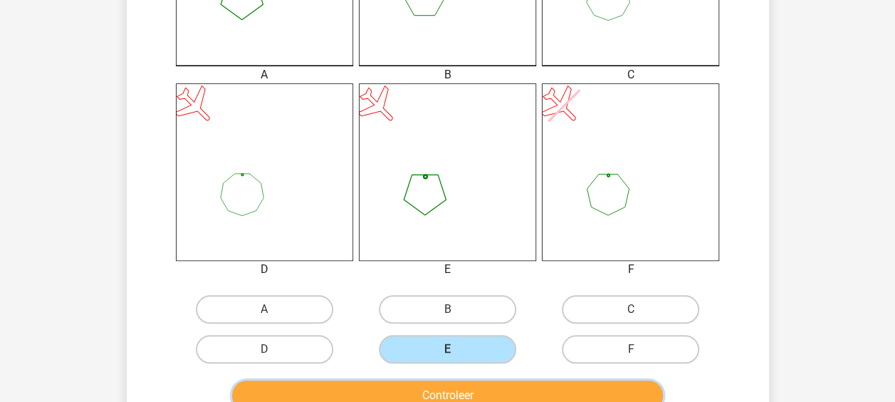
click at [440, 382] on button "Controleer" at bounding box center [447, 395] width 431 height 30
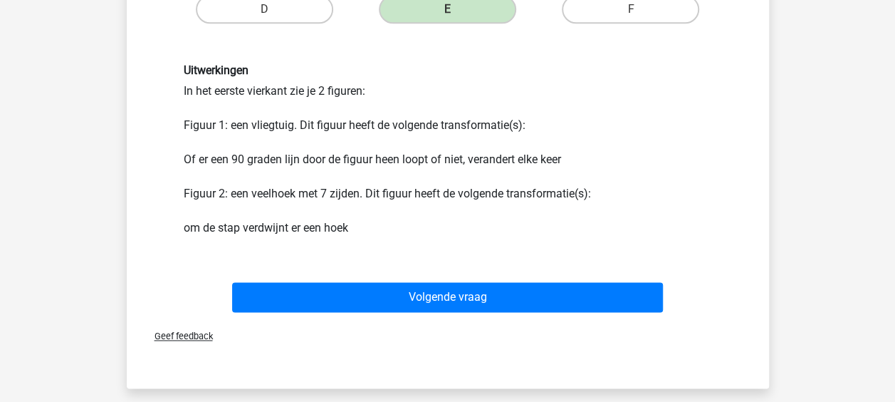
scroll to position [849, 0]
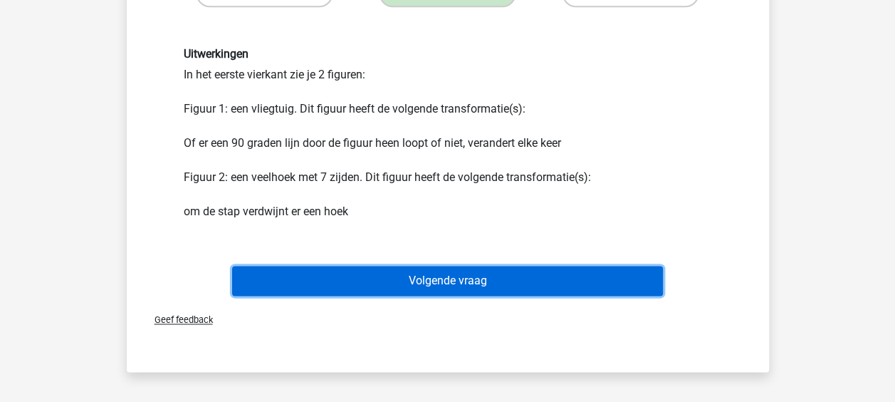
click at [451, 283] on button "Volgende vraag" at bounding box center [447, 281] width 431 height 30
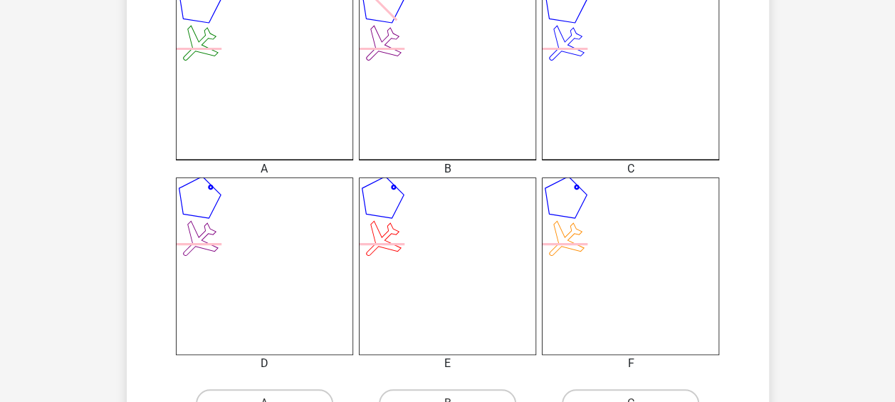
scroll to position [499, 0]
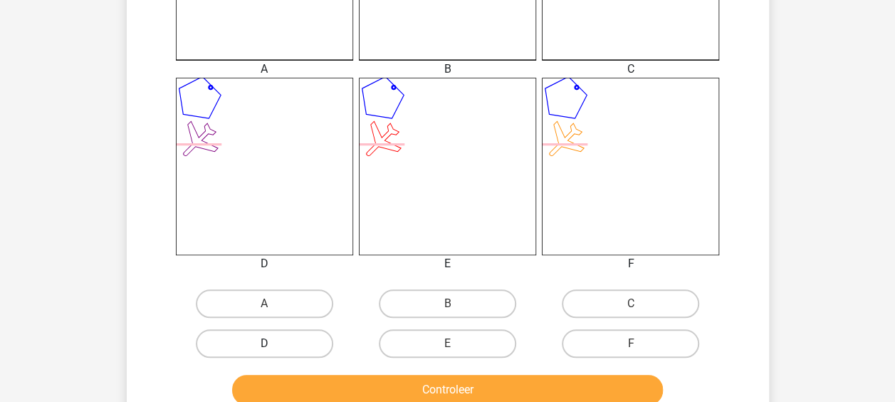
click at [307, 337] on label "D" at bounding box center [264, 343] width 137 height 28
click at [273, 343] on input "D" at bounding box center [268, 347] width 9 height 9
radio input "true"
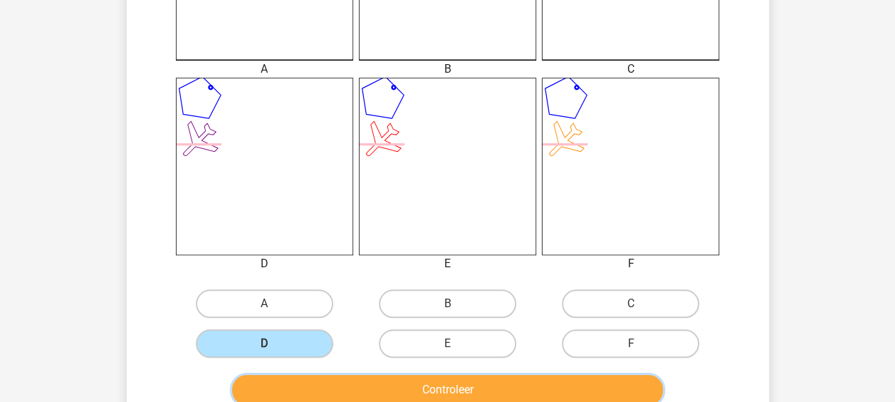
click at [355, 376] on button "Controleer" at bounding box center [447, 390] width 431 height 30
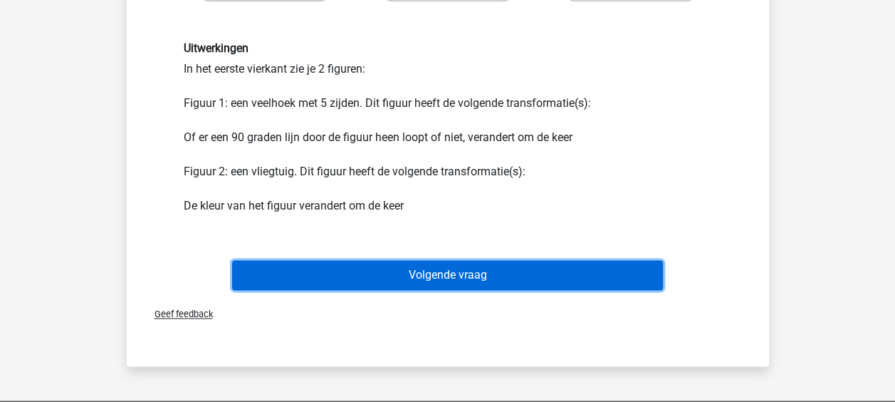
click at [392, 269] on button "Volgende vraag" at bounding box center [447, 275] width 431 height 30
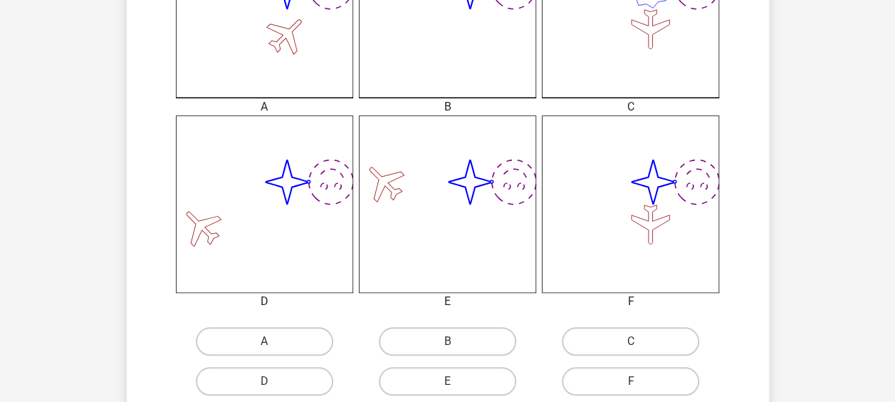
scroll to position [493, 0]
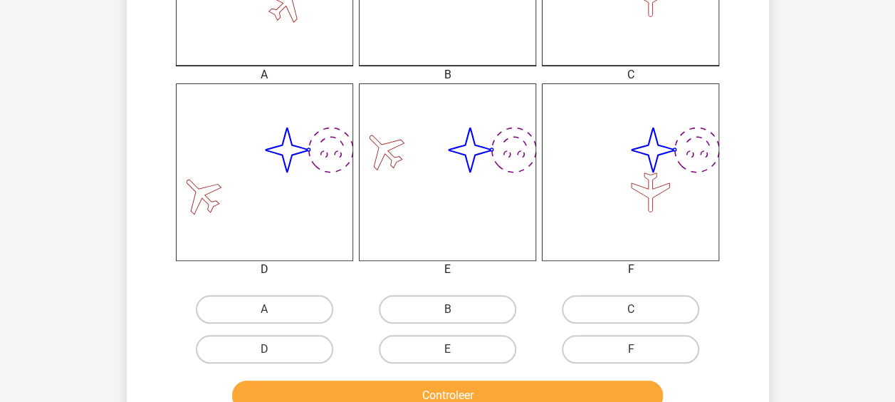
drag, startPoint x: 647, startPoint y: 349, endPoint x: 614, endPoint y: 373, distance: 41.3
click at [647, 349] on label "F" at bounding box center [630, 349] width 137 height 28
click at [640, 349] on input "F" at bounding box center [635, 353] width 9 height 9
radio input "true"
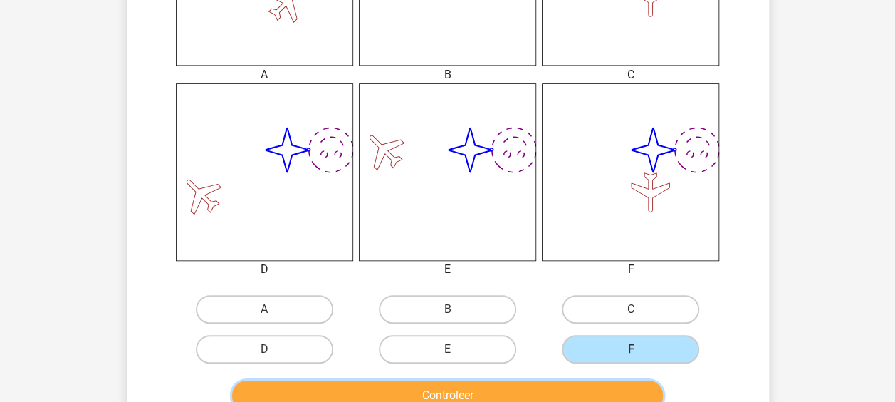
click at [577, 390] on button "Controleer" at bounding box center [447, 395] width 431 height 30
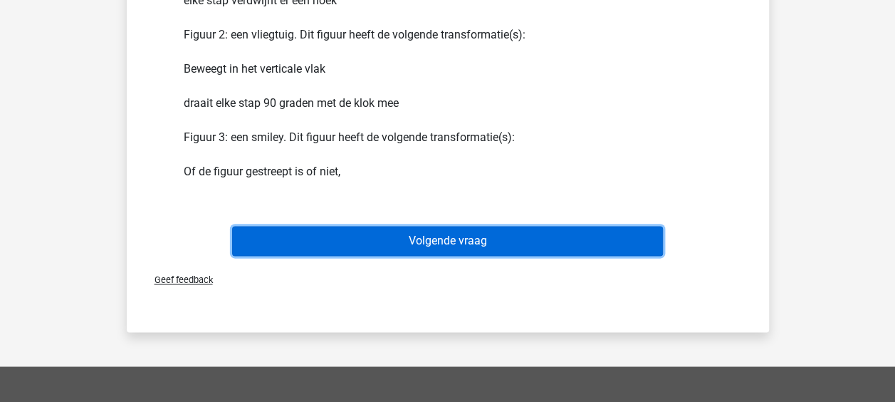
click at [436, 245] on button "Volgende vraag" at bounding box center [447, 241] width 431 height 30
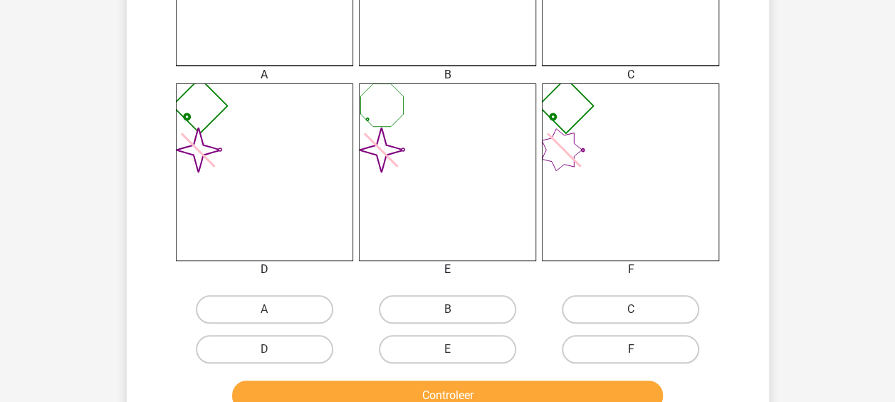
click at [669, 346] on label "F" at bounding box center [630, 349] width 137 height 28
click at [640, 349] on input "F" at bounding box center [635, 353] width 9 height 9
radio input "true"
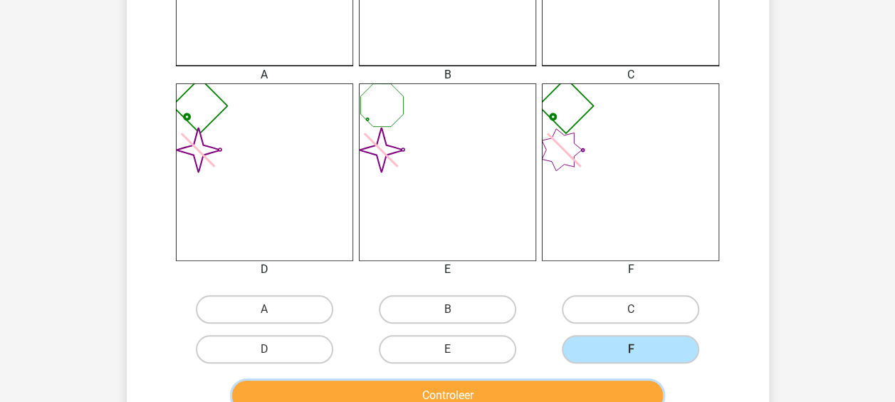
click at [597, 381] on button "Controleer" at bounding box center [447, 395] width 431 height 30
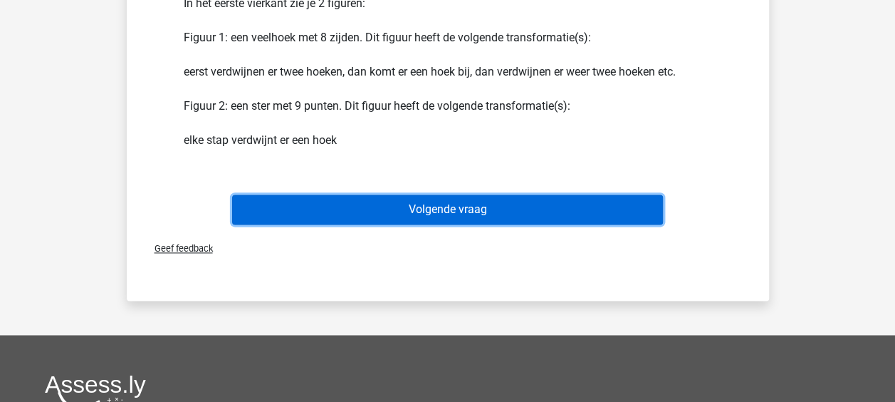
click at [470, 207] on button "Volgende vraag" at bounding box center [447, 209] width 431 height 30
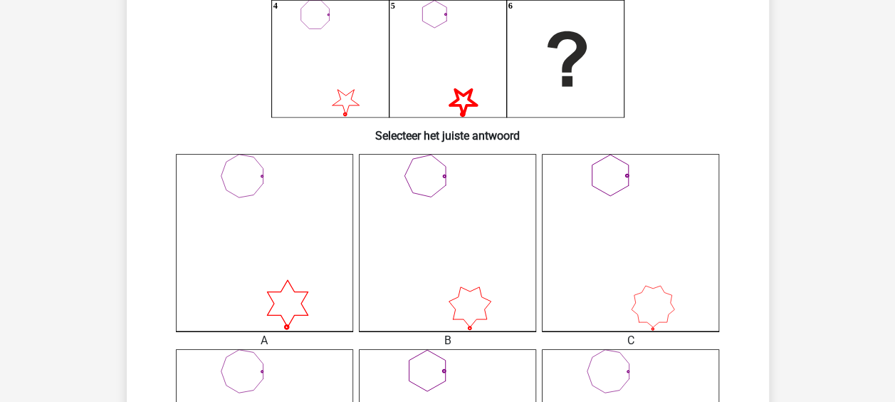
scroll to position [564, 0]
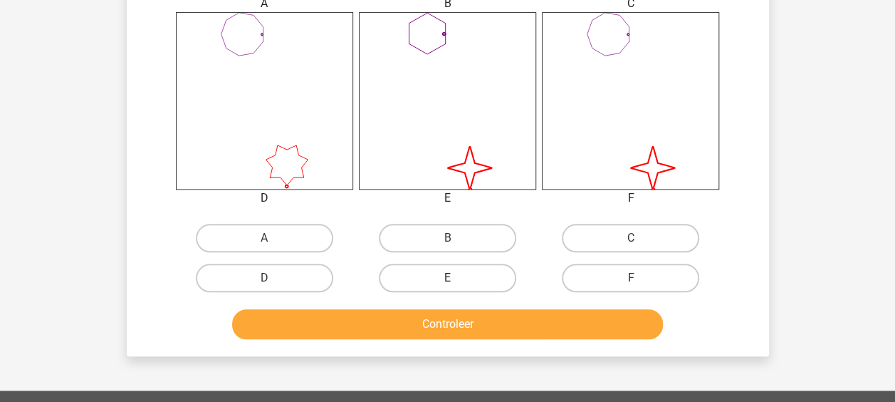
click at [494, 274] on label "E" at bounding box center [447, 278] width 137 height 28
click at [457, 278] on input "E" at bounding box center [451, 282] width 9 height 9
radio input "true"
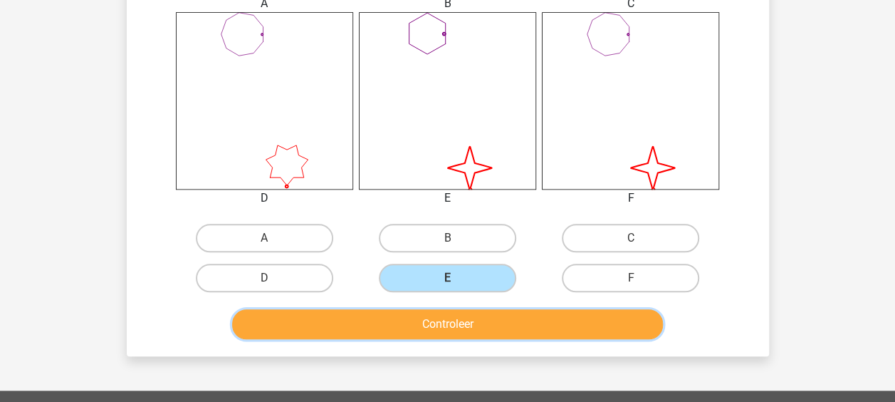
click at [486, 313] on button "Controleer" at bounding box center [447, 324] width 431 height 30
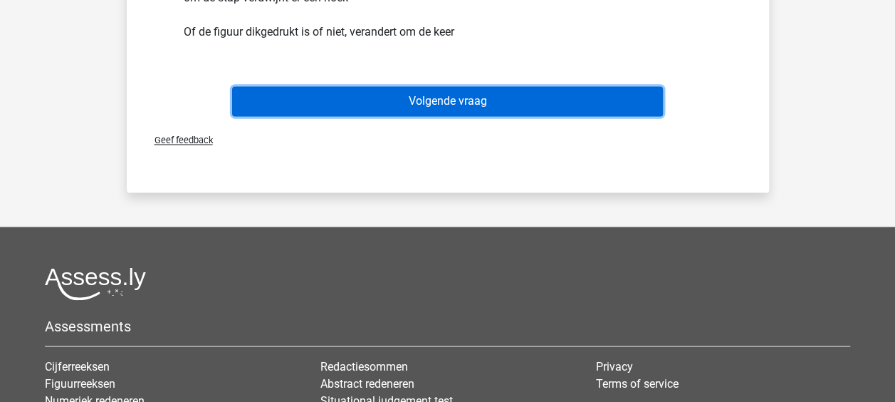
click at [420, 86] on button "Volgende vraag" at bounding box center [447, 101] width 431 height 30
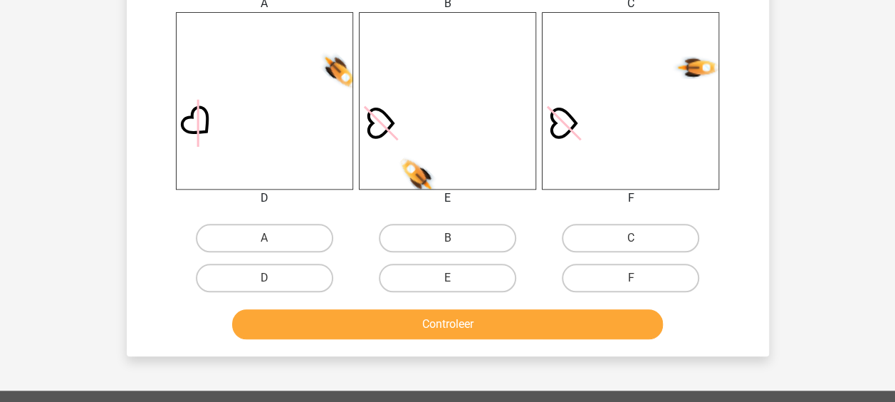
drag, startPoint x: 655, startPoint y: 276, endPoint x: 622, endPoint y: 306, distance: 44.4
click at [655, 276] on label "F" at bounding box center [630, 278] width 137 height 28
click at [640, 278] on input "F" at bounding box center [635, 282] width 9 height 9
radio input "true"
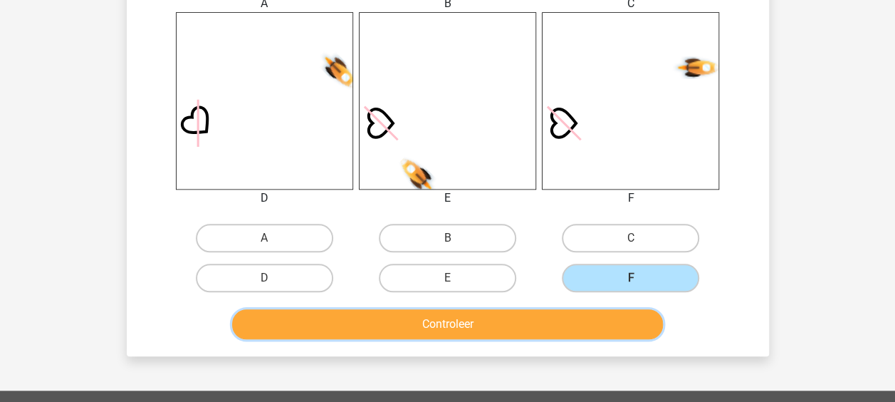
click at [573, 325] on button "Controleer" at bounding box center [447, 324] width 431 height 30
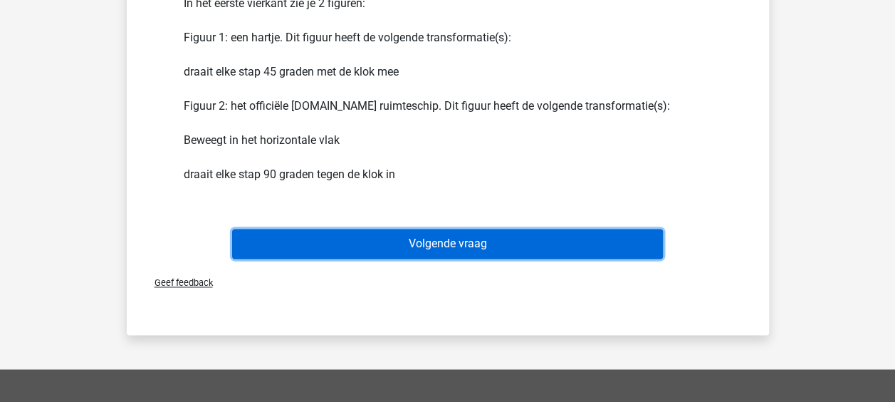
click at [509, 252] on button "Volgende vraag" at bounding box center [447, 244] width 431 height 30
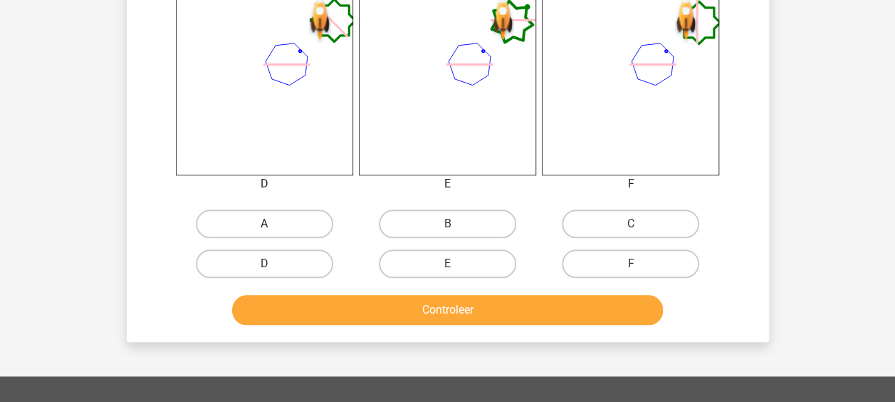
scroll to position [641, 0]
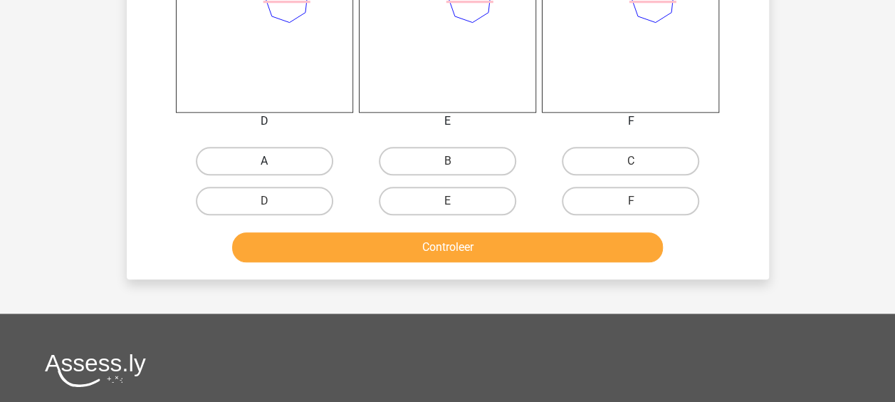
click at [271, 147] on label "A" at bounding box center [264, 161] width 137 height 28
click at [271, 161] on input "A" at bounding box center [268, 165] width 9 height 9
radio input "true"
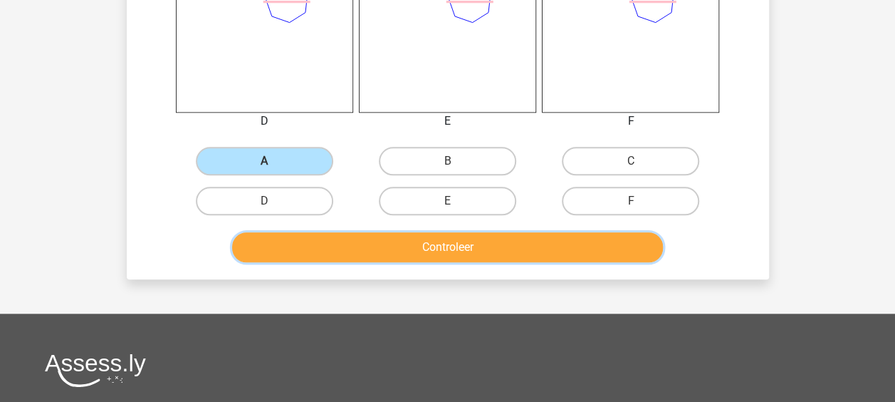
click at [397, 245] on button "Controleer" at bounding box center [447, 247] width 431 height 30
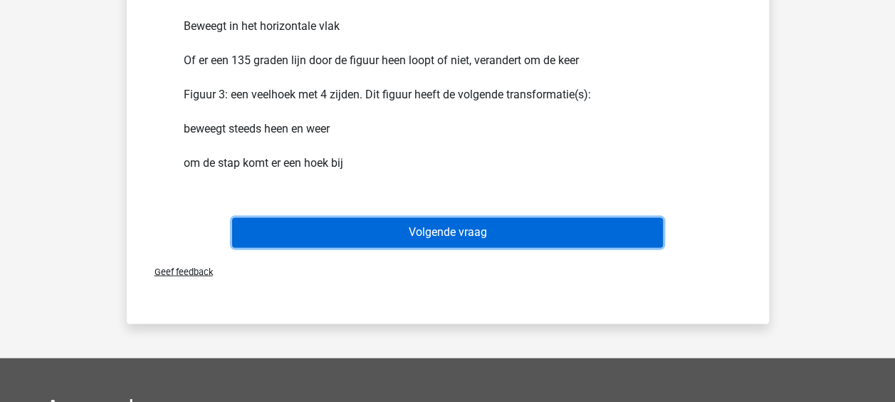
click at [415, 235] on button "Volgende vraag" at bounding box center [447, 232] width 431 height 30
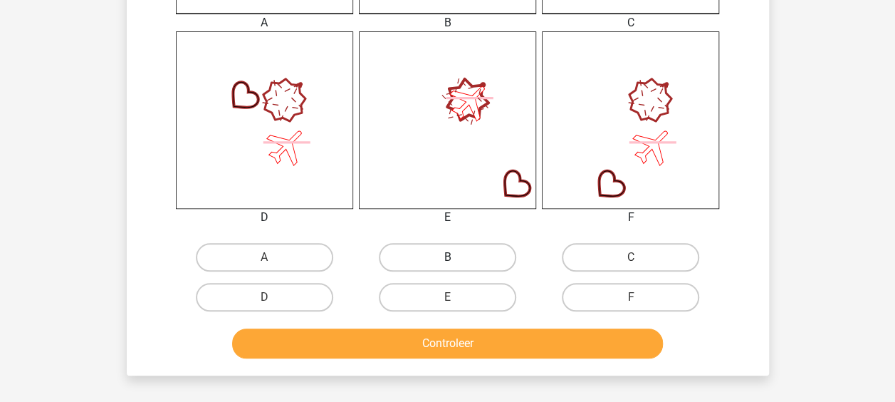
scroll to position [564, 0]
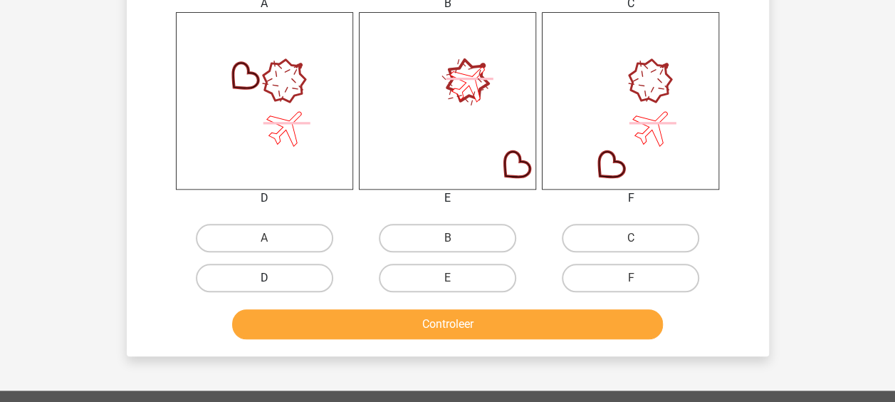
click at [308, 276] on label "D" at bounding box center [264, 278] width 137 height 28
click at [273, 278] on input "D" at bounding box center [268, 282] width 9 height 9
radio input "true"
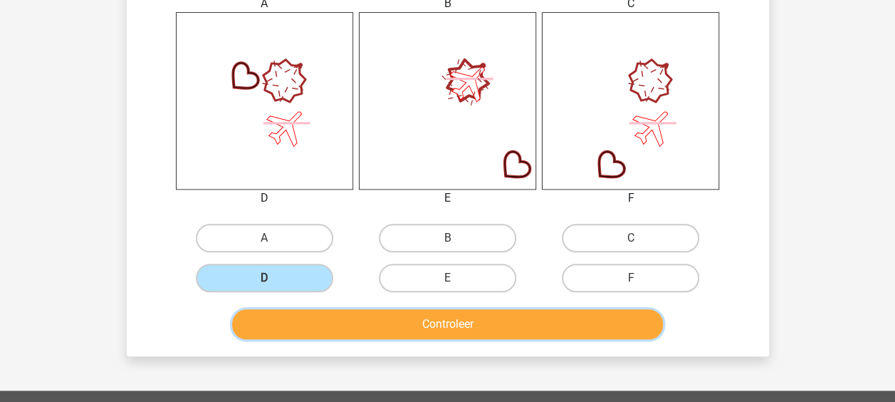
click at [392, 313] on button "Controleer" at bounding box center [447, 324] width 431 height 30
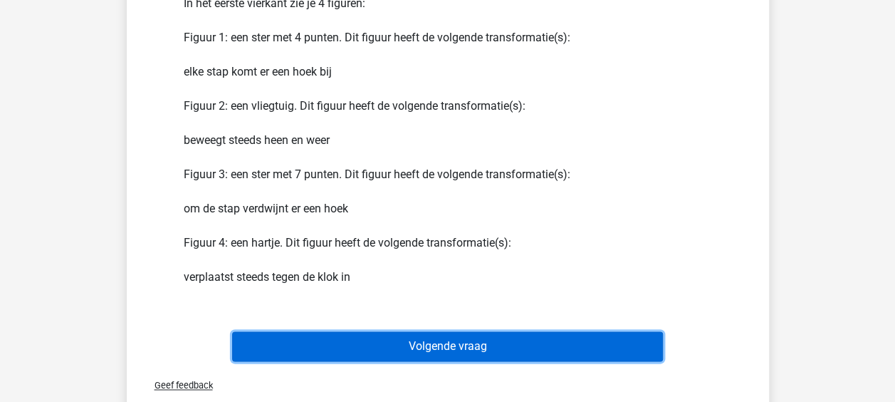
click at [441, 347] on button "Volgende vraag" at bounding box center [447, 346] width 431 height 30
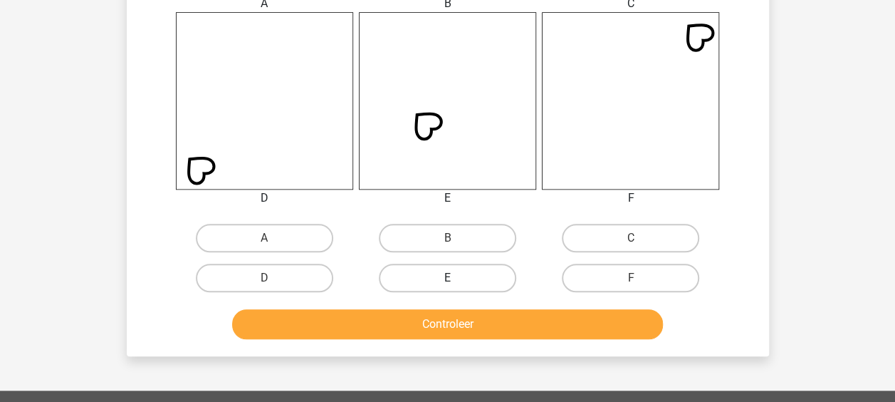
click at [491, 283] on label "E" at bounding box center [447, 278] width 137 height 28
click at [457, 283] on input "E" at bounding box center [451, 282] width 9 height 9
radio input "true"
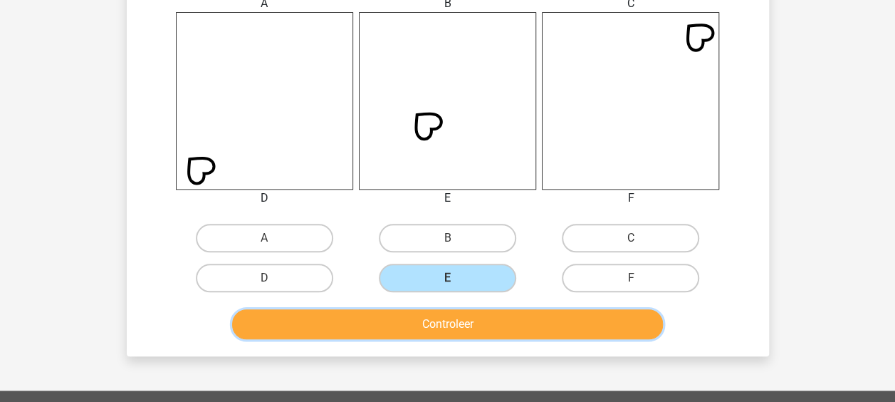
click at [459, 333] on button "Controleer" at bounding box center [447, 324] width 431 height 30
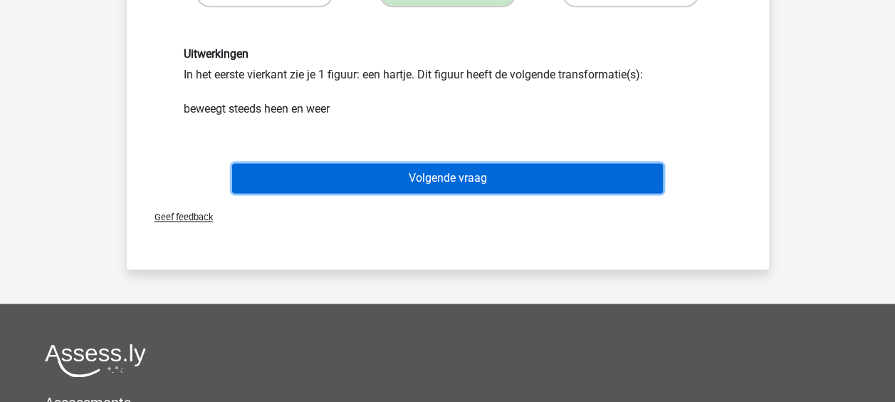
click at [439, 185] on button "Volgende vraag" at bounding box center [447, 178] width 431 height 30
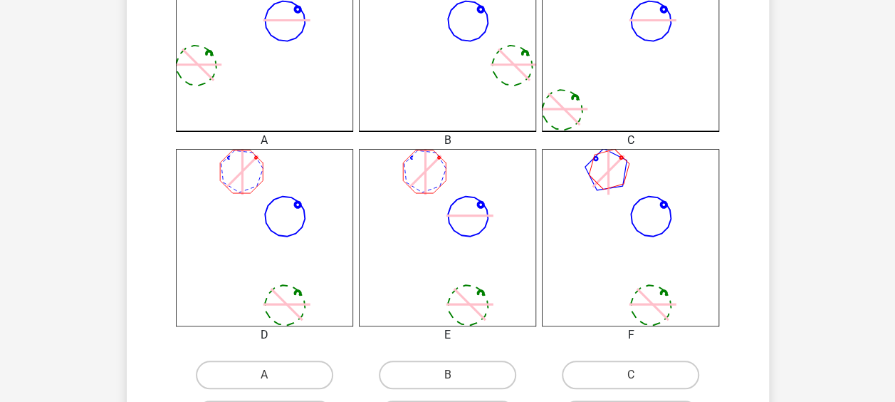
scroll to position [570, 0]
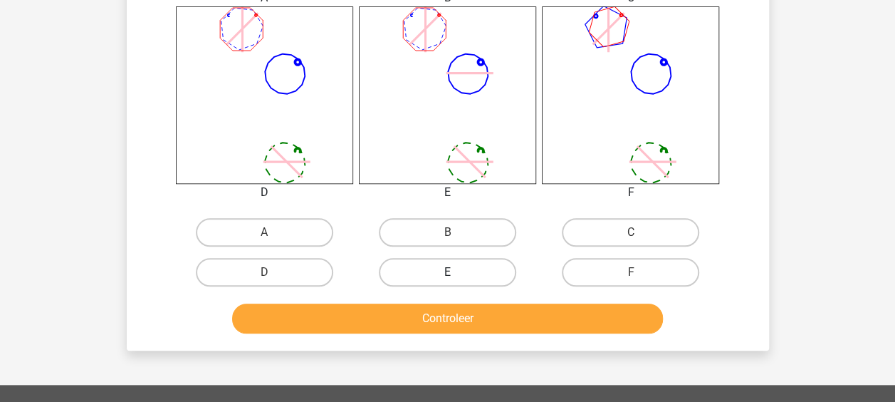
click at [479, 264] on label "E" at bounding box center [447, 272] width 137 height 28
click at [457, 272] on input "E" at bounding box center [451, 276] width 9 height 9
radio input "true"
click at [449, 335] on div "Controleer" at bounding box center [448, 321] width 550 height 36
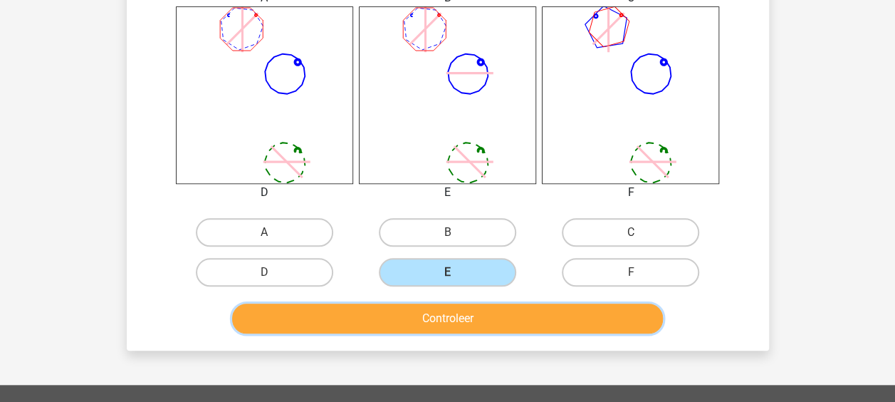
click at [450, 326] on button "Controleer" at bounding box center [447, 318] width 431 height 30
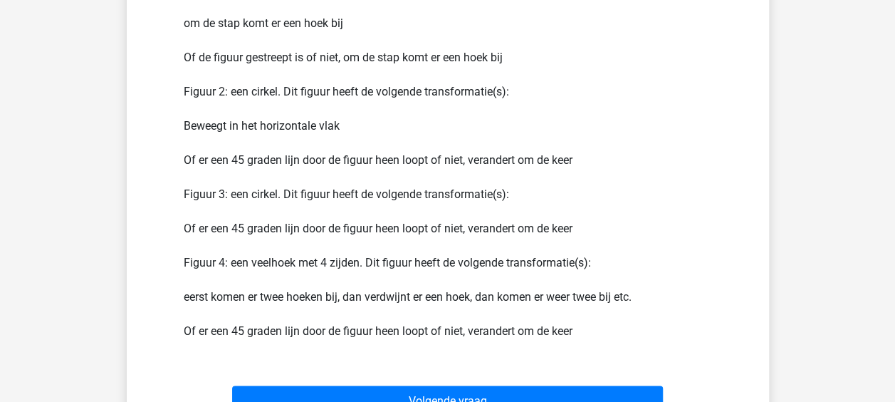
scroll to position [1068, 0]
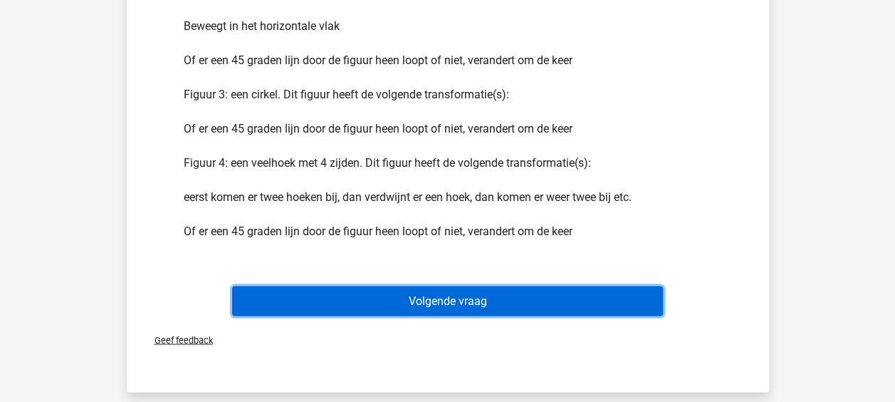
click at [432, 301] on button "Volgende vraag" at bounding box center [447, 301] width 431 height 30
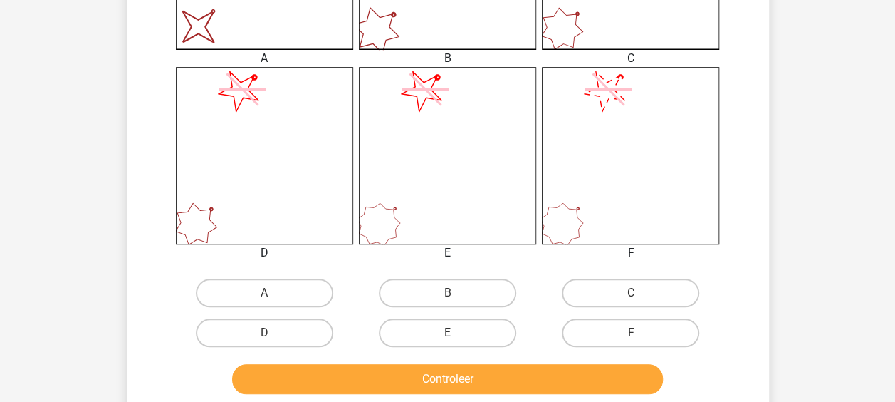
scroll to position [570, 0]
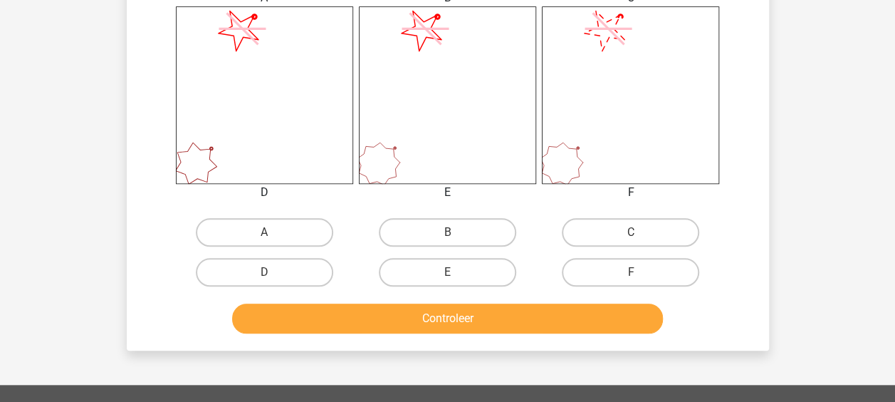
click at [283, 246] on div "A" at bounding box center [264, 232] width 183 height 40
click at [291, 239] on label "A" at bounding box center [264, 232] width 137 height 28
click at [273, 239] on input "A" at bounding box center [268, 236] width 9 height 9
radio input "true"
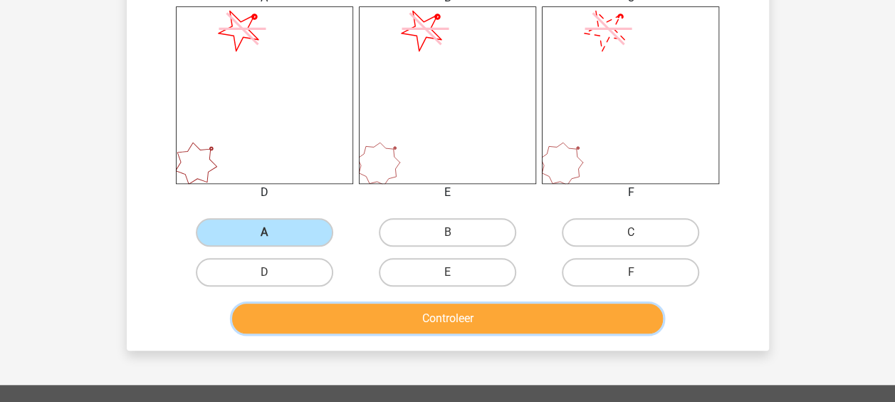
click at [317, 311] on button "Controleer" at bounding box center [447, 318] width 431 height 30
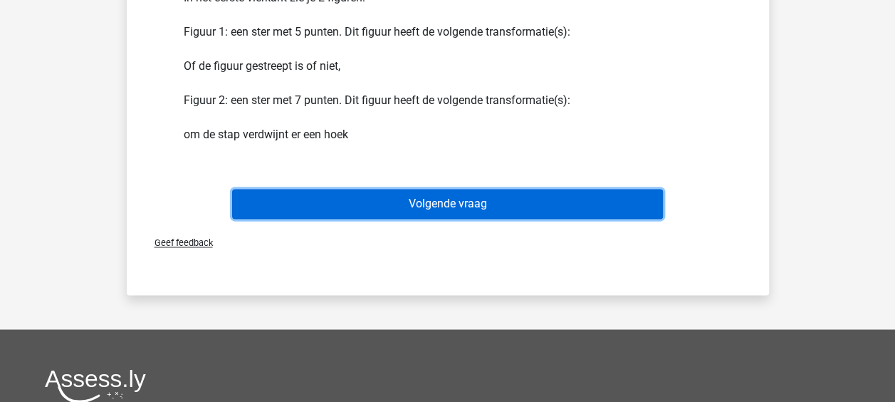
click at [396, 204] on button "Volgende vraag" at bounding box center [447, 204] width 431 height 30
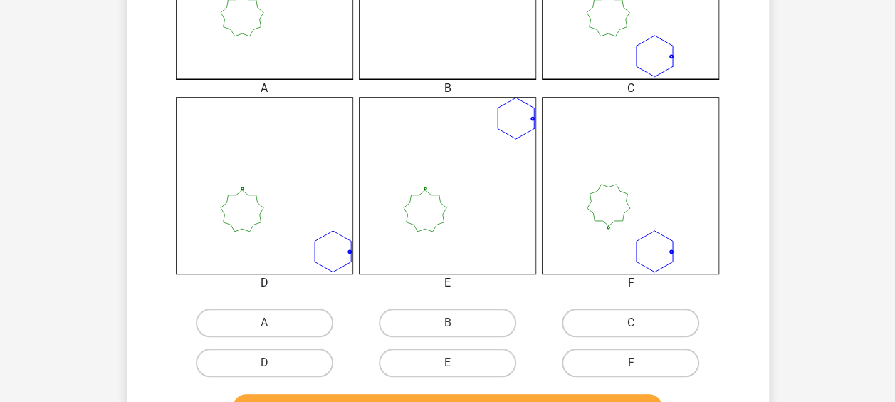
scroll to position [493, 0]
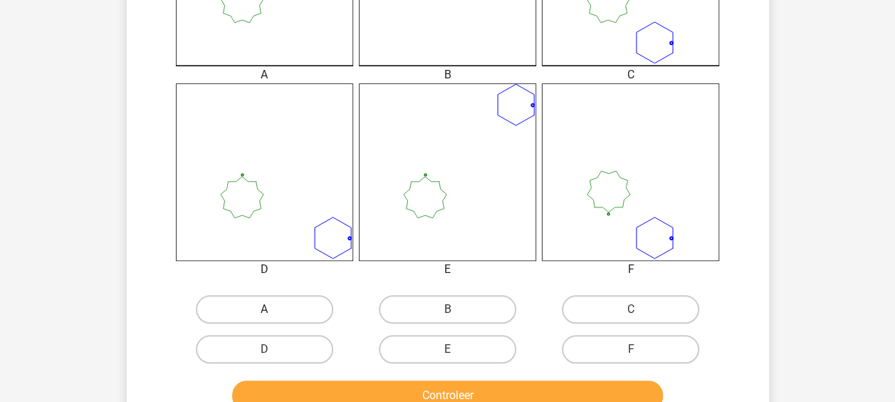
click at [291, 305] on label "A" at bounding box center [264, 309] width 137 height 28
click at [273, 309] on input "A" at bounding box center [268, 313] width 9 height 9
radio input "true"
click at [313, 344] on label "D" at bounding box center [264, 349] width 137 height 28
click at [273, 349] on input "D" at bounding box center [268, 353] width 9 height 9
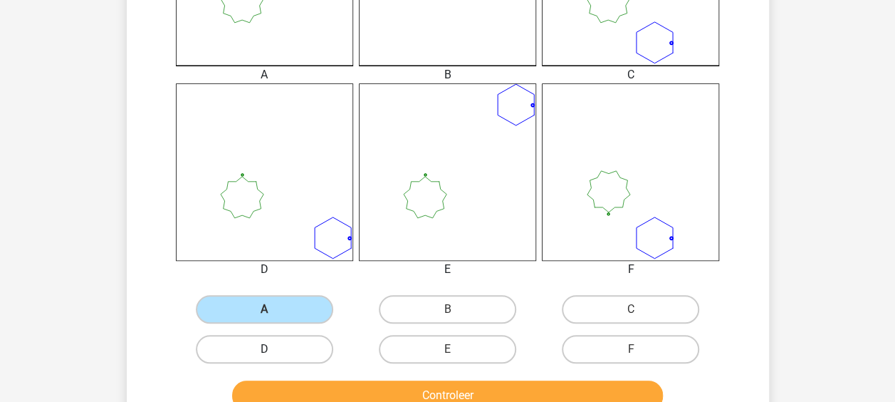
radio input "true"
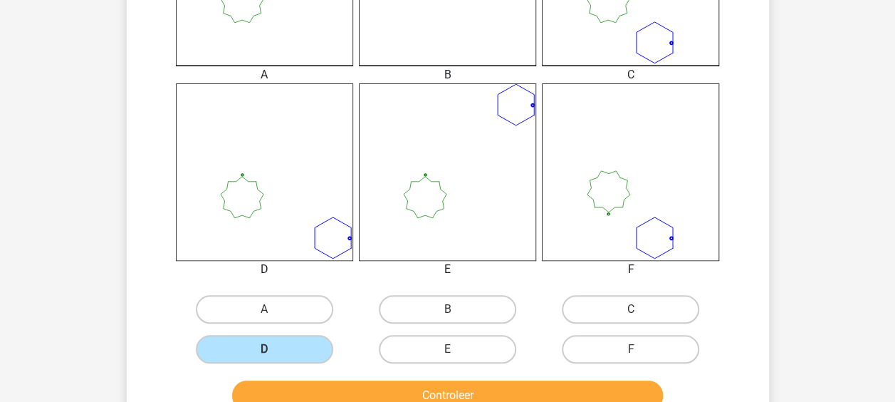
click at [335, 375] on div "Controleer" at bounding box center [448, 392] width 597 height 47
click at [335, 380] on button "Controleer" at bounding box center [447, 395] width 431 height 30
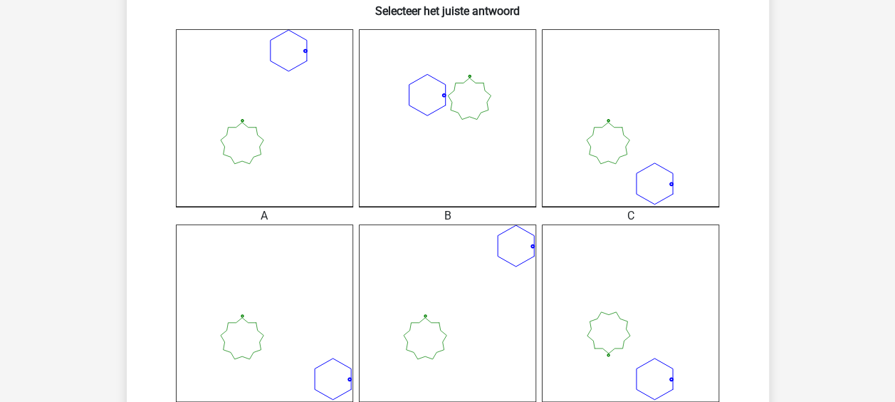
scroll to position [350, 0]
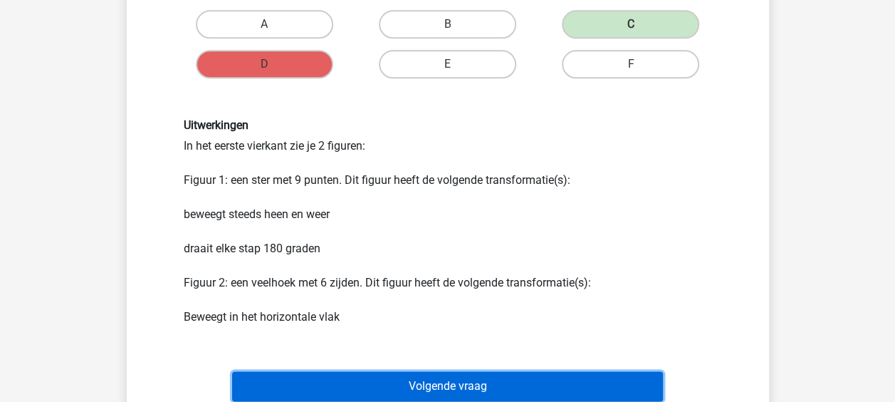
click at [396, 393] on button "Volgende vraag" at bounding box center [447, 386] width 431 height 30
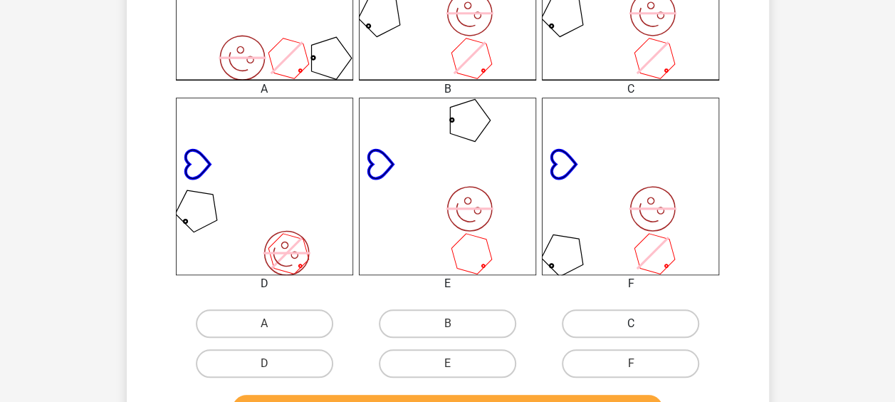
scroll to position [570, 0]
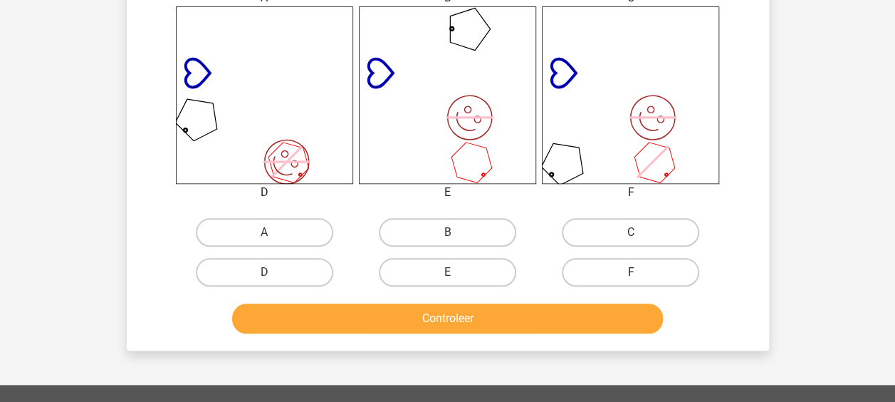
click at [657, 286] on div "F" at bounding box center [630, 272] width 183 height 40
click at [640, 270] on label "F" at bounding box center [630, 272] width 137 height 28
click at [640, 272] on input "F" at bounding box center [635, 276] width 9 height 9
radio input "true"
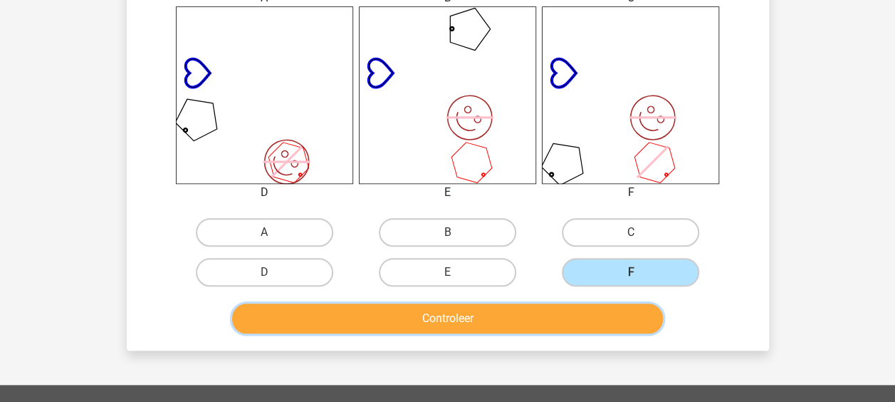
click at [555, 330] on button "Controleer" at bounding box center [447, 318] width 431 height 30
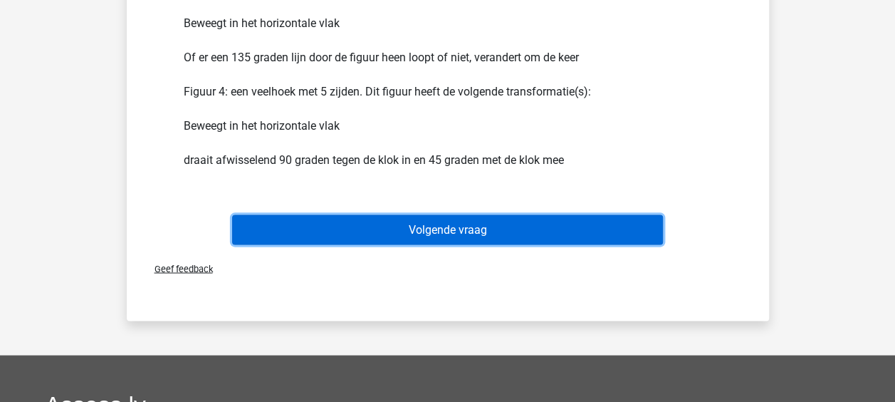
click at [496, 225] on button "Volgende vraag" at bounding box center [447, 229] width 431 height 30
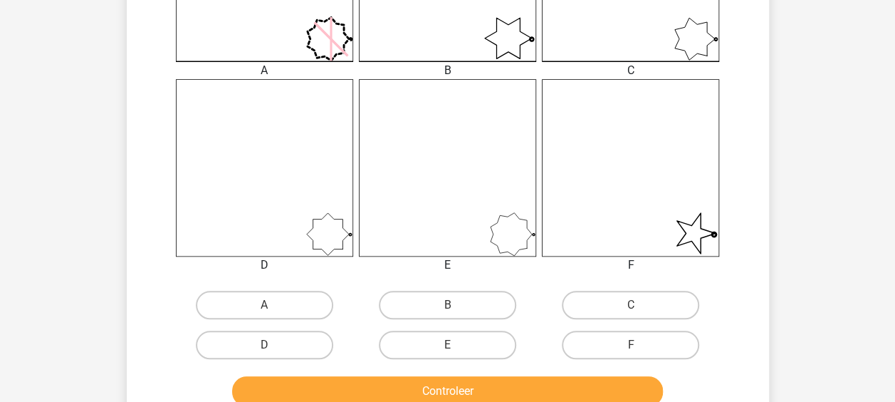
scroll to position [499, 0]
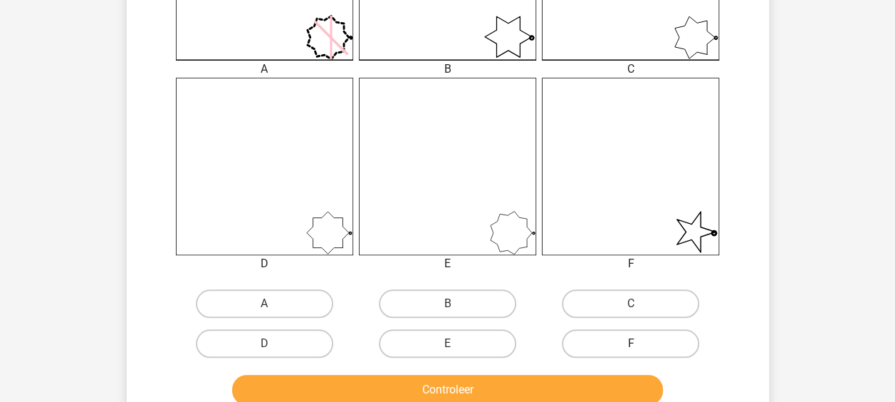
click at [676, 341] on label "F" at bounding box center [630, 343] width 137 height 28
click at [640, 343] on input "F" at bounding box center [635, 347] width 9 height 9
radio input "true"
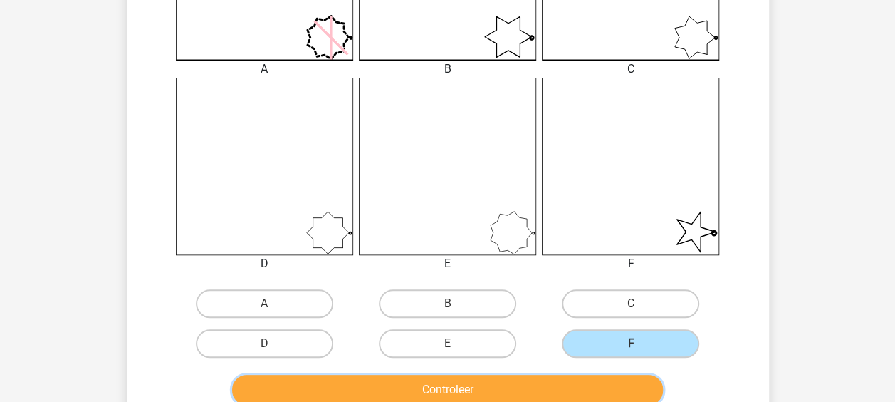
click at [585, 395] on button "Controleer" at bounding box center [447, 390] width 431 height 30
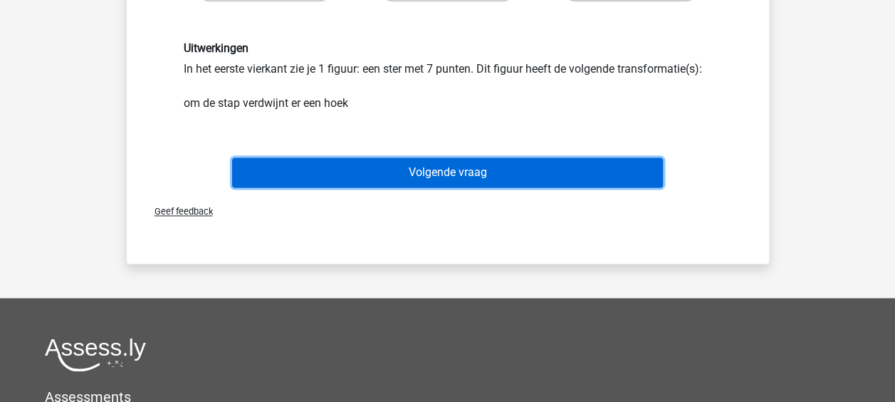
click at [489, 174] on button "Volgende vraag" at bounding box center [447, 172] width 431 height 30
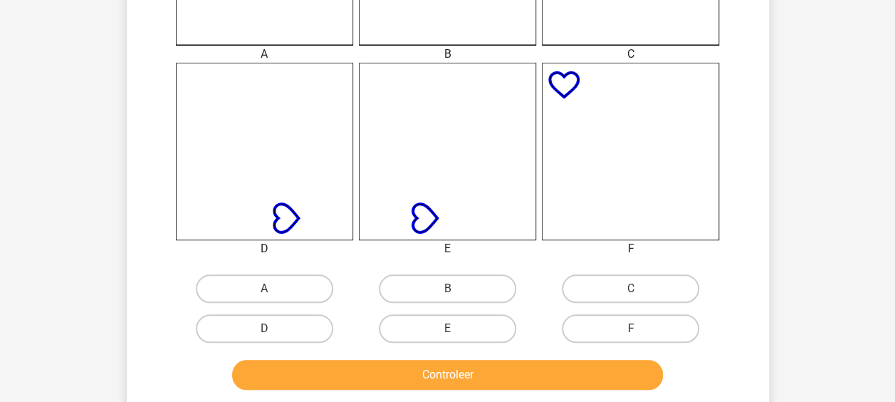
scroll to position [635, 0]
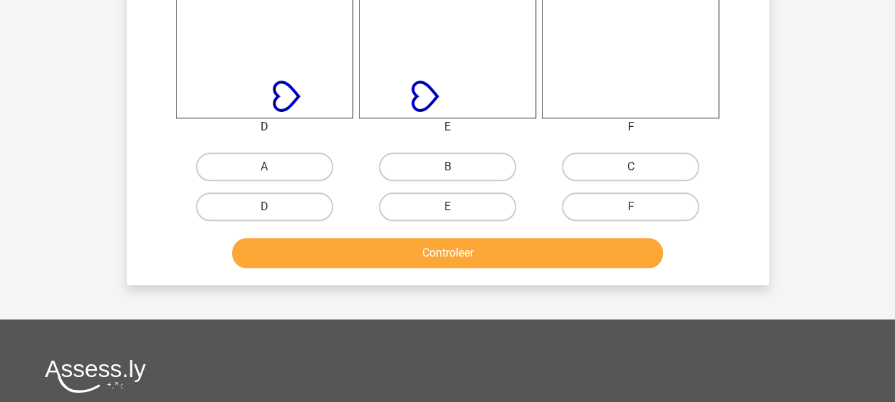
click at [617, 173] on label "C" at bounding box center [630, 166] width 137 height 28
click at [631, 173] on input "C" at bounding box center [635, 171] width 9 height 9
radio input "true"
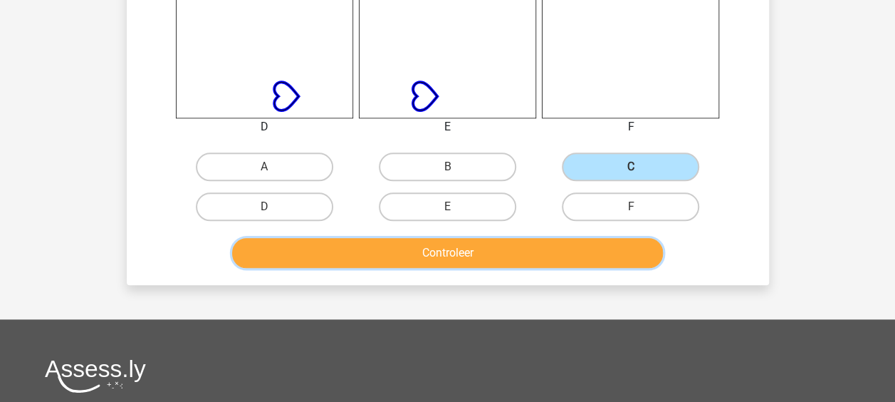
click at [521, 262] on button "Controleer" at bounding box center [447, 253] width 431 height 30
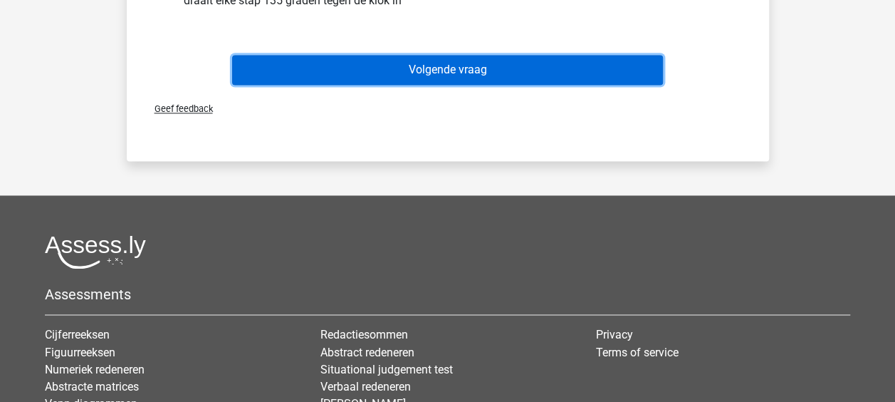
click at [447, 75] on button "Volgende vraag" at bounding box center [447, 70] width 431 height 30
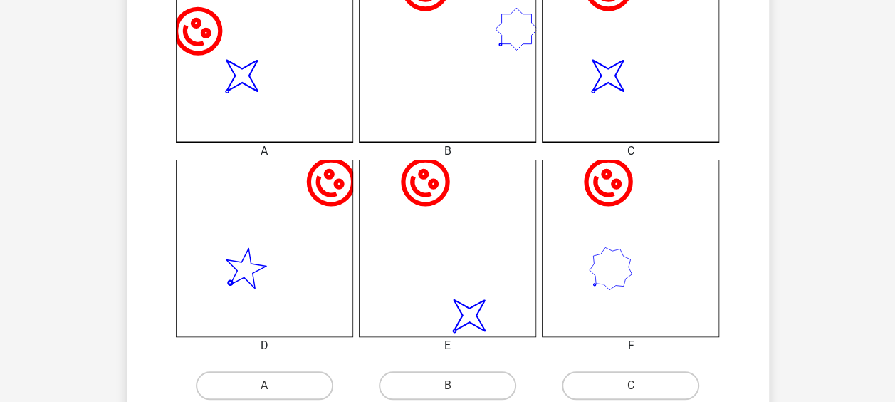
scroll to position [499, 0]
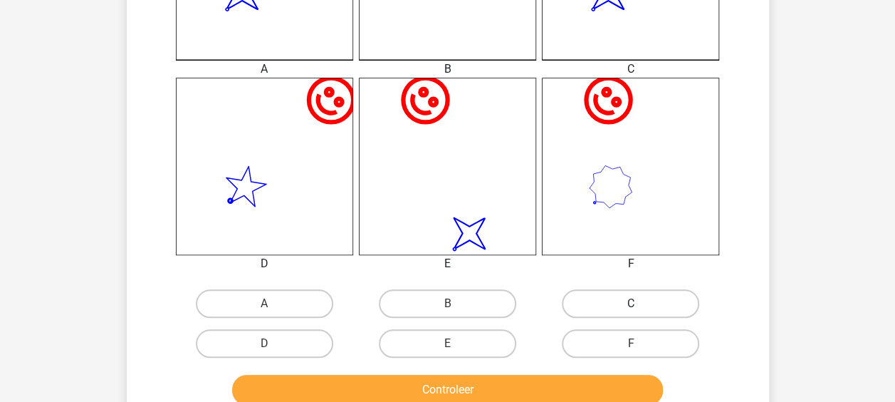
click at [644, 295] on label "C" at bounding box center [630, 303] width 137 height 28
click at [640, 303] on input "C" at bounding box center [635, 307] width 9 height 9
radio input "true"
click at [546, 385] on button "Controleer" at bounding box center [447, 390] width 431 height 30
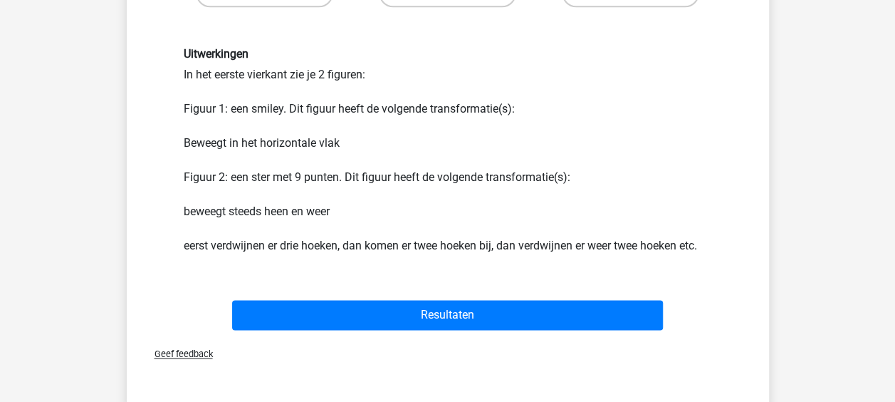
scroll to position [855, 0]
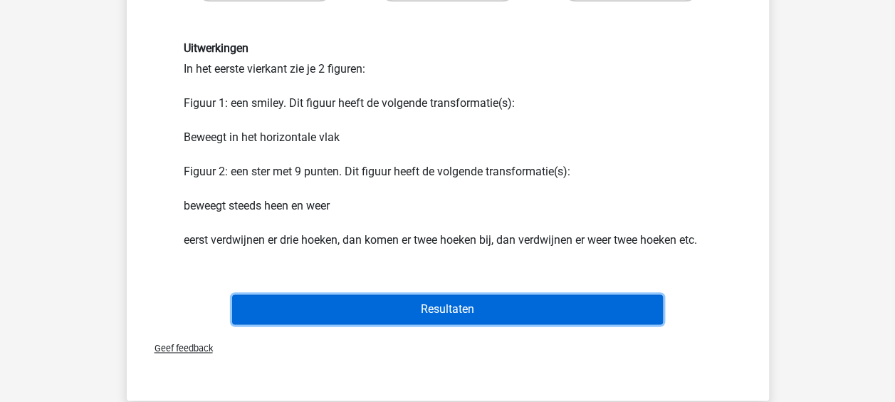
click at [498, 308] on button "Resultaten" at bounding box center [447, 309] width 431 height 30
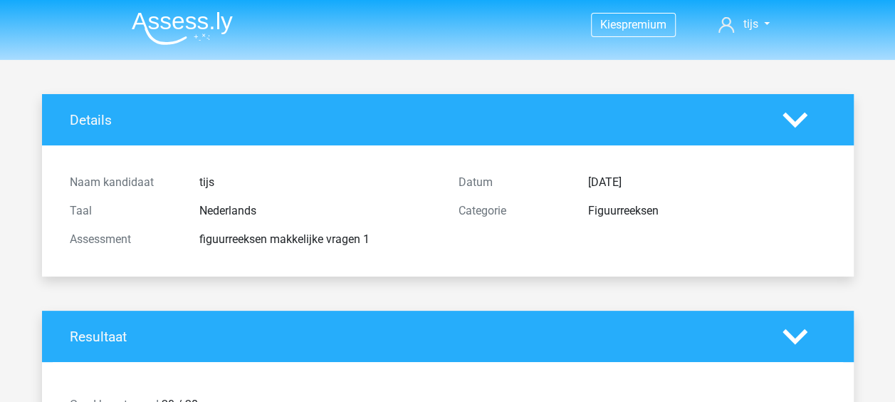
click at [192, 19] on img at bounding box center [182, 27] width 101 height 33
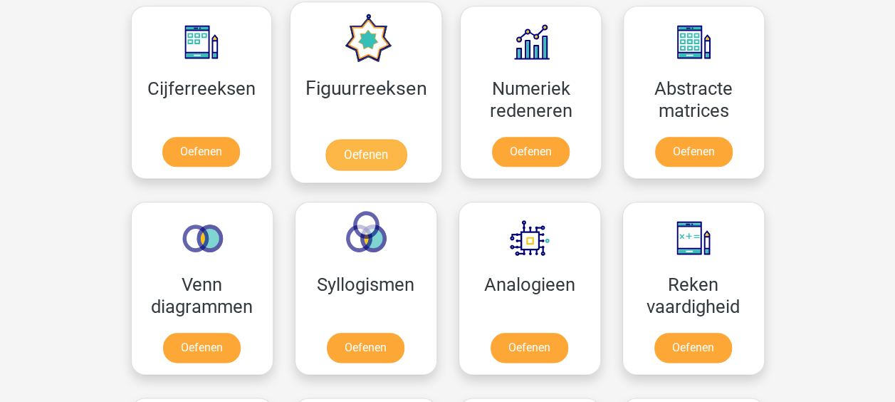
scroll to position [641, 0]
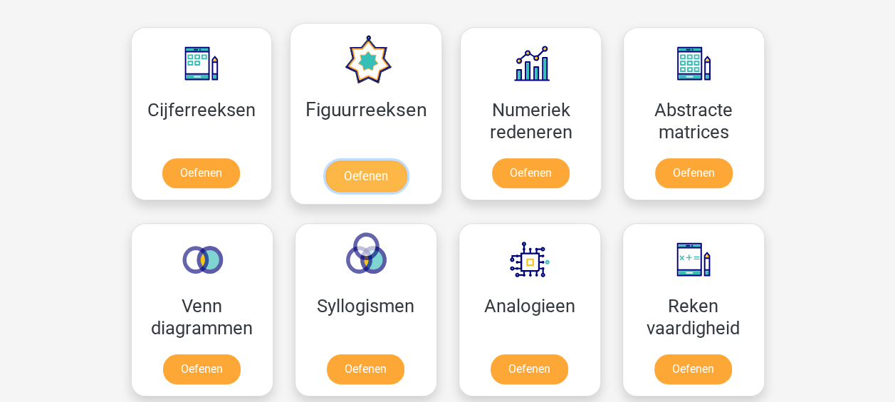
click at [345, 160] on link "Oefenen" at bounding box center [365, 175] width 81 height 31
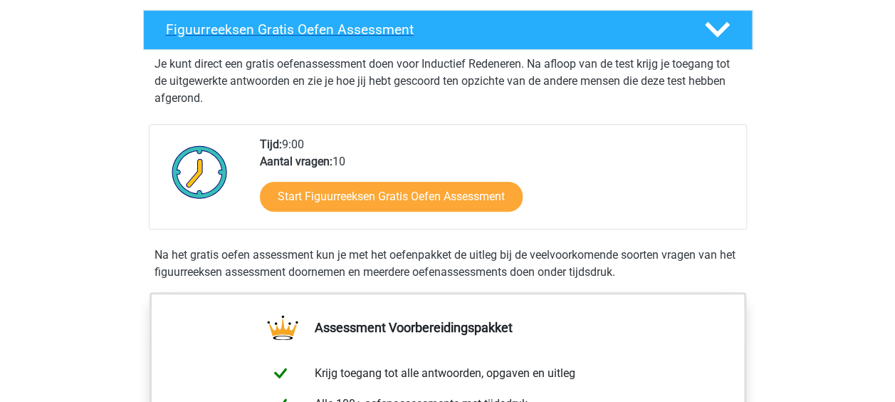
scroll to position [214, 0]
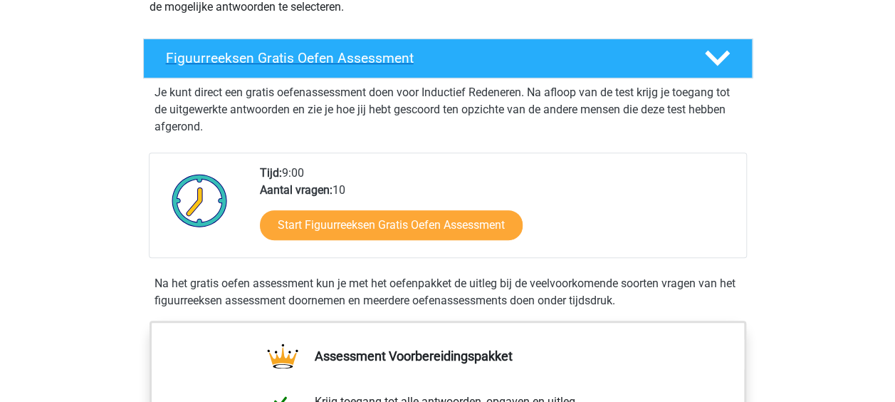
click at [478, 40] on div "Figuurreeksen Gratis Oefen Assessment" at bounding box center [448, 58] width 610 height 40
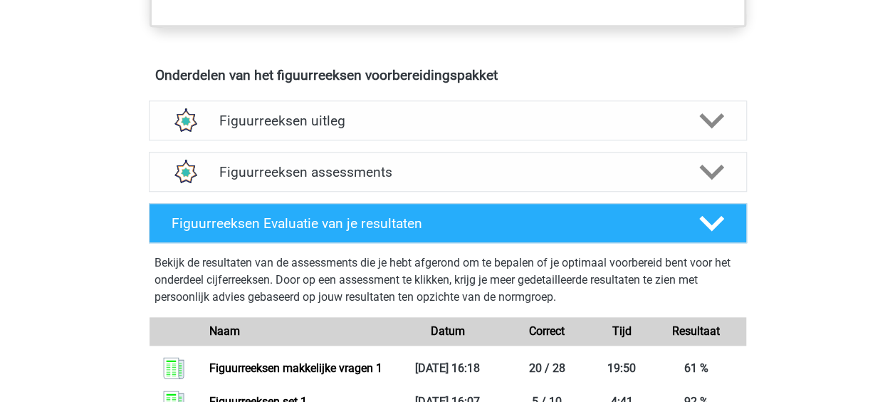
scroll to position [641, 0]
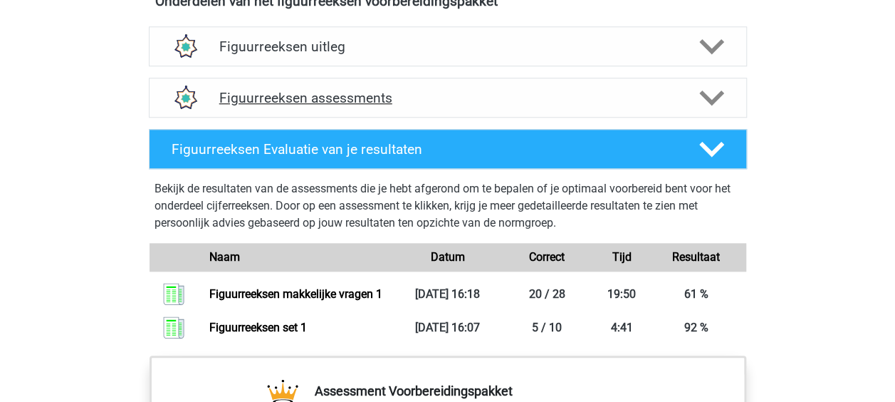
click at [430, 93] on h4 "Figuurreeksen assessments" at bounding box center [447, 98] width 457 height 16
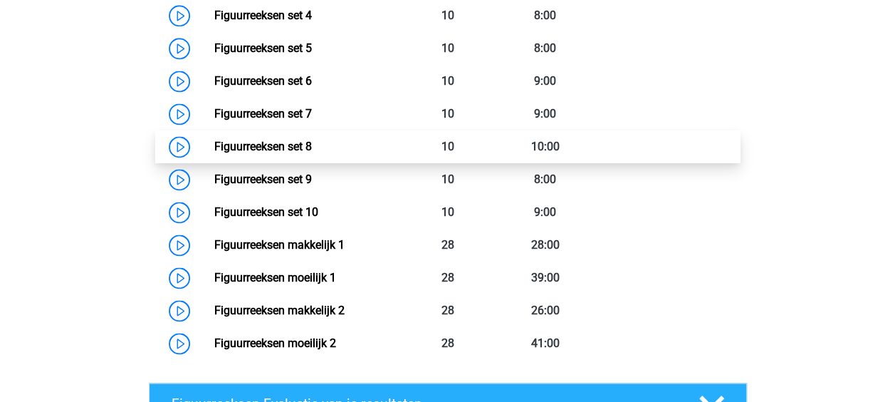
scroll to position [997, 0]
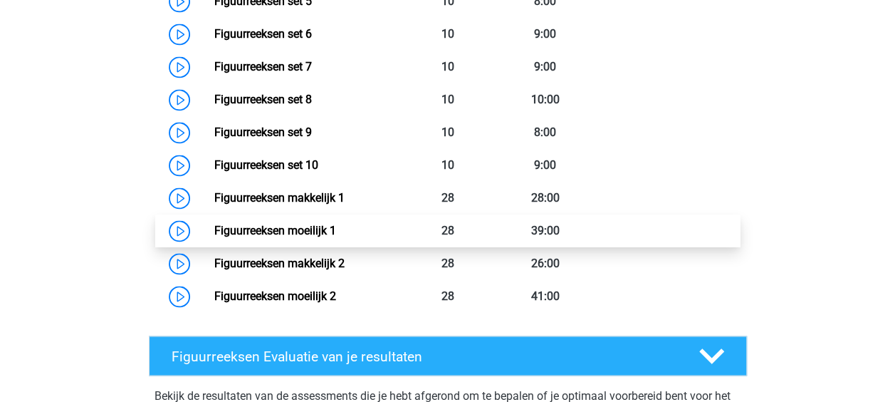
click at [244, 227] on link "Figuurreeksen moeilijk 1" at bounding box center [275, 231] width 122 height 14
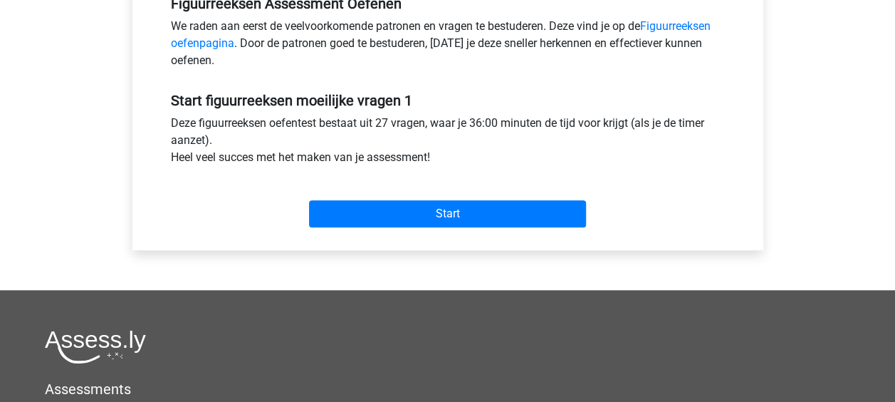
scroll to position [499, 0]
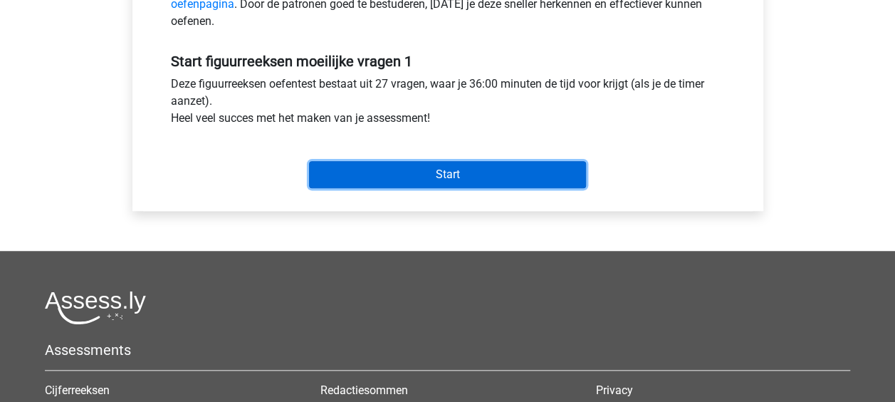
click at [444, 173] on input "Start" at bounding box center [447, 174] width 277 height 27
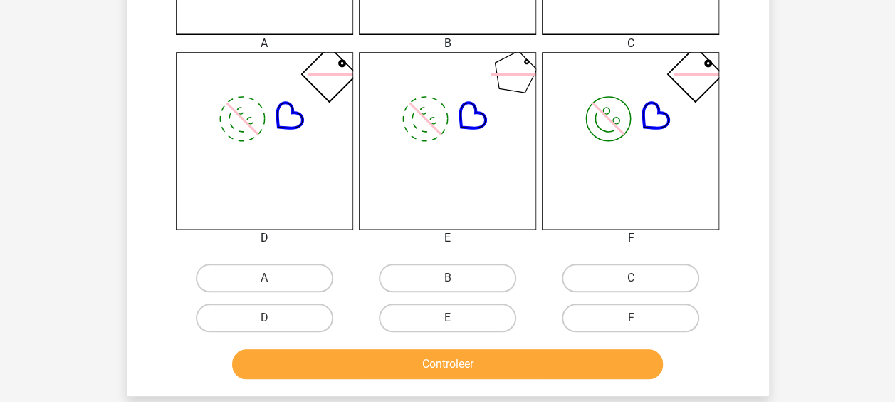
scroll to position [570, 0]
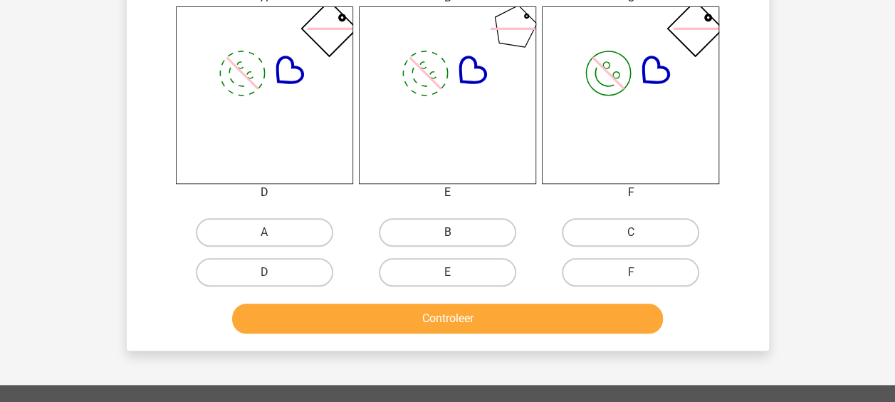
click at [505, 232] on label "B" at bounding box center [447, 232] width 137 height 28
click at [457, 232] on input "B" at bounding box center [451, 236] width 9 height 9
radio input "true"
click at [483, 259] on label "E" at bounding box center [447, 272] width 137 height 28
click at [457, 272] on input "E" at bounding box center [451, 276] width 9 height 9
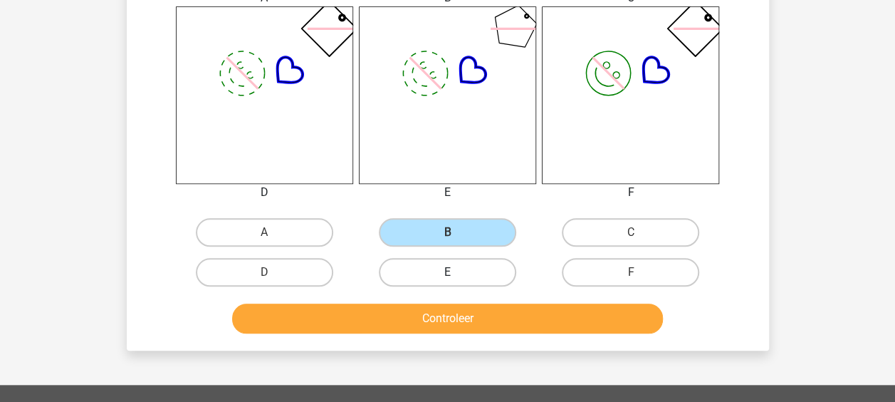
radio input "true"
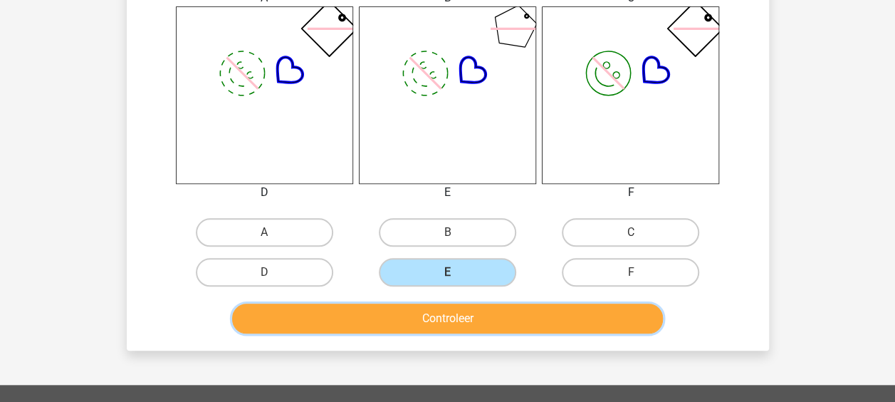
click at [475, 326] on button "Controleer" at bounding box center [447, 318] width 431 height 30
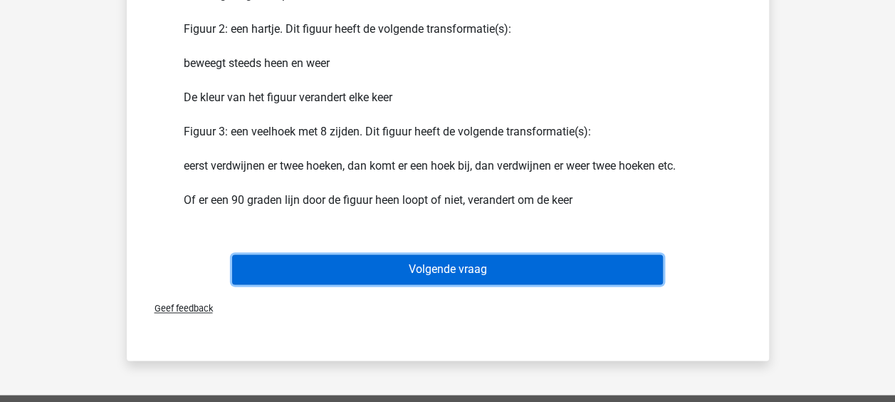
click at [465, 272] on button "Volgende vraag" at bounding box center [447, 269] width 431 height 30
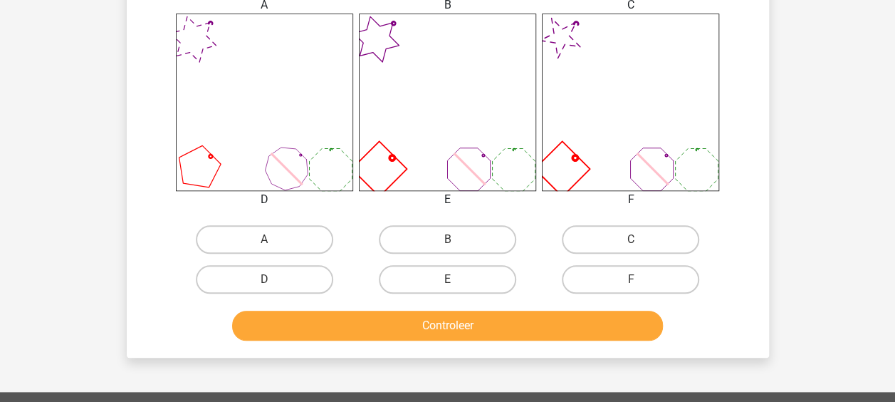
scroll to position [564, 0]
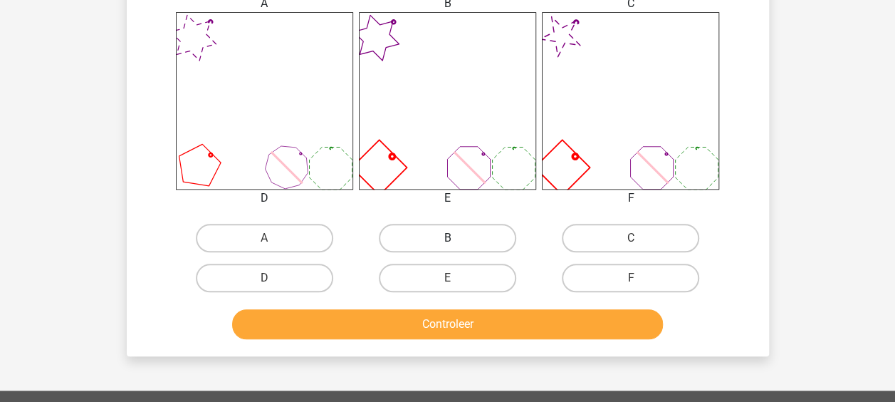
click at [459, 244] on label "B" at bounding box center [447, 238] width 137 height 28
click at [457, 244] on input "B" at bounding box center [451, 242] width 9 height 9
radio input "true"
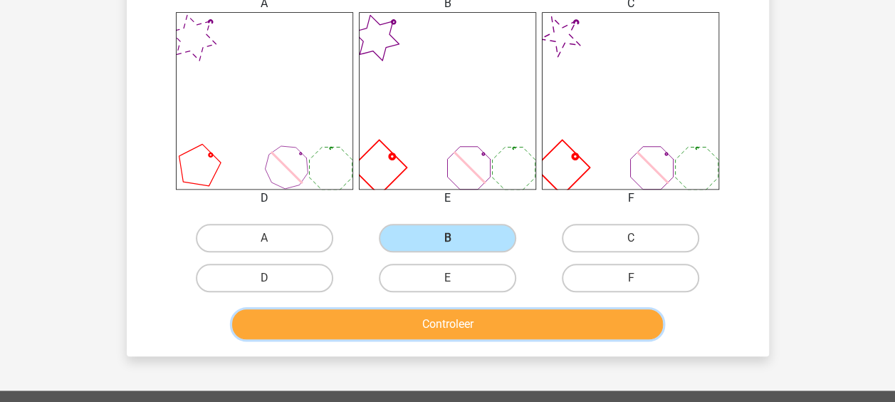
click at [432, 325] on button "Controleer" at bounding box center [447, 324] width 431 height 30
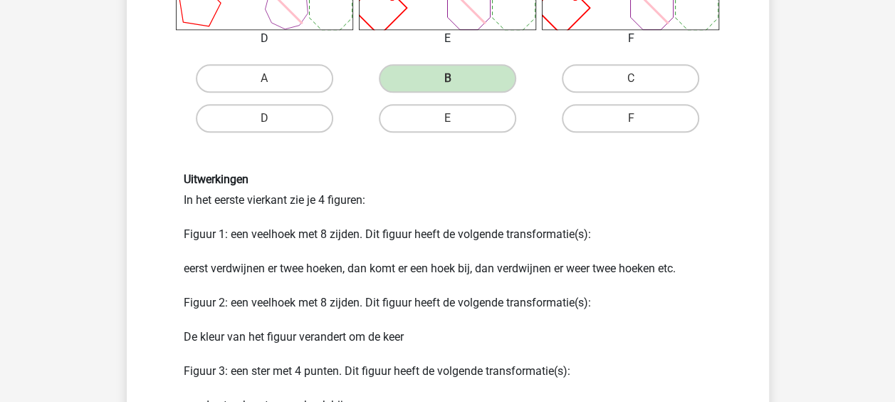
scroll to position [920, 0]
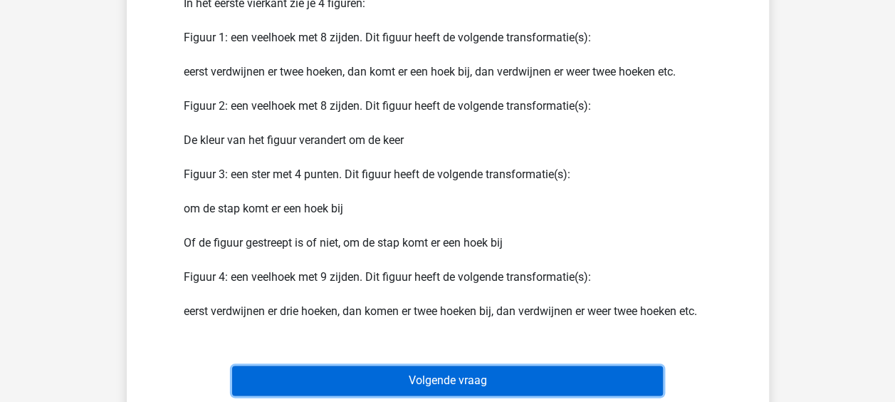
click at [439, 375] on button "Volgende vraag" at bounding box center [447, 380] width 431 height 30
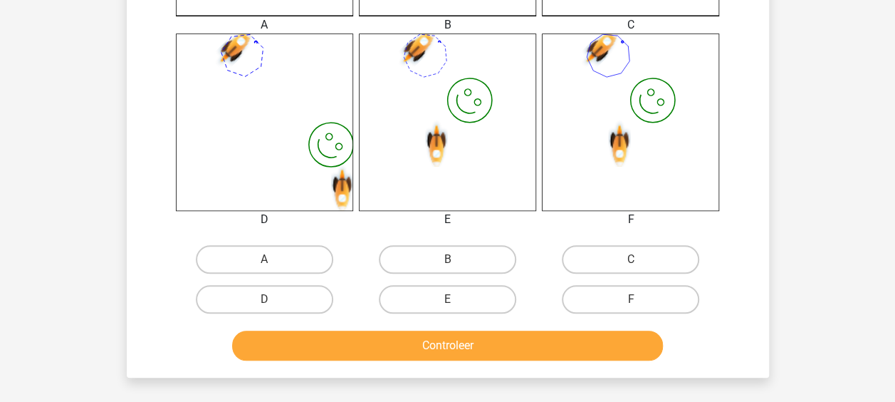
scroll to position [564, 0]
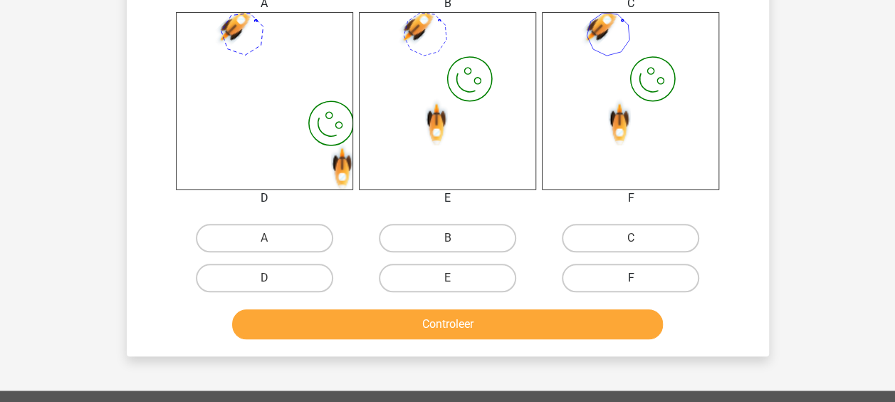
click at [642, 269] on label "F" at bounding box center [630, 278] width 137 height 28
click at [640, 278] on input "F" at bounding box center [635, 282] width 9 height 9
radio input "true"
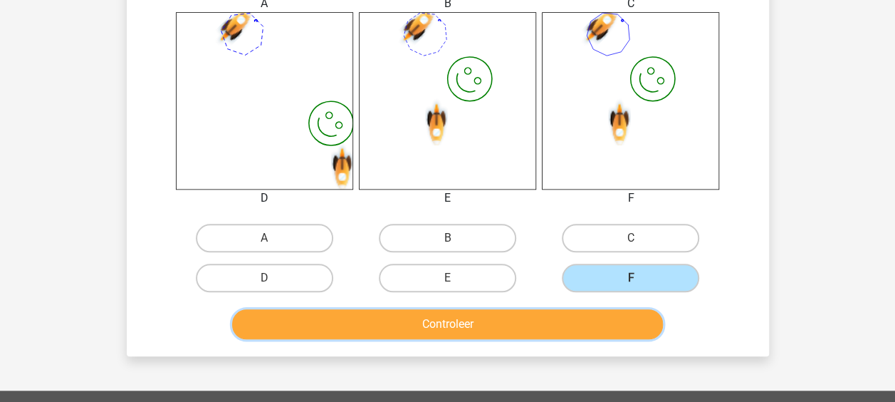
click at [610, 311] on button "Controleer" at bounding box center [447, 324] width 431 height 30
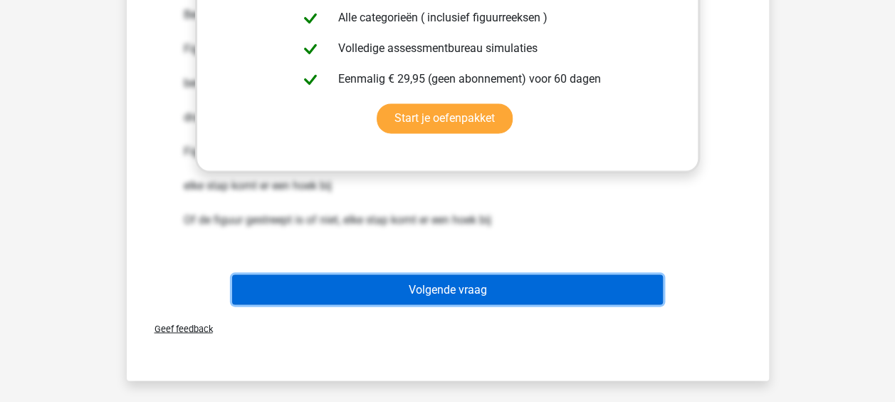
click at [453, 283] on button "Volgende vraag" at bounding box center [447, 289] width 431 height 30
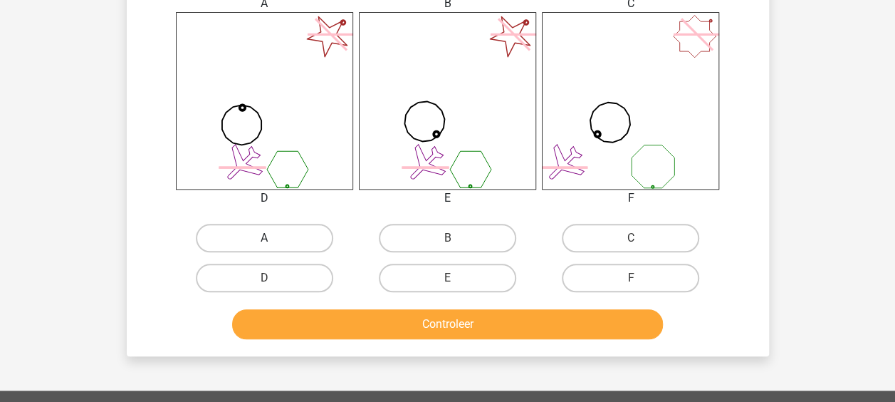
click at [305, 232] on label "A" at bounding box center [264, 238] width 137 height 28
click at [273, 238] on input "A" at bounding box center [268, 242] width 9 height 9
radio input "true"
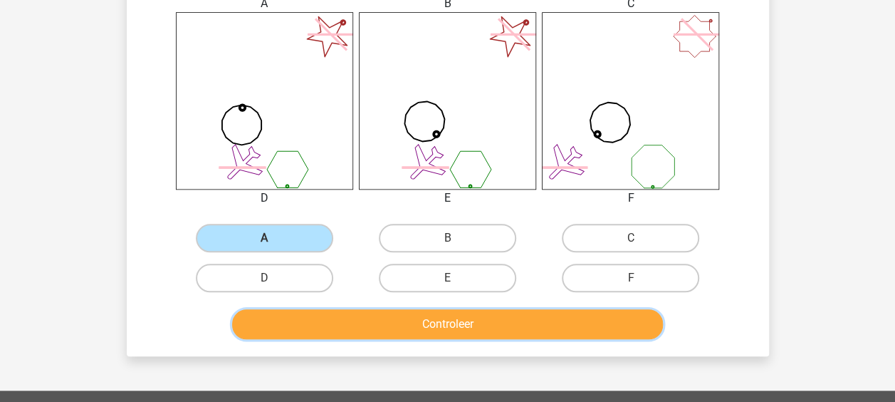
click at [380, 334] on button "Controleer" at bounding box center [447, 324] width 431 height 30
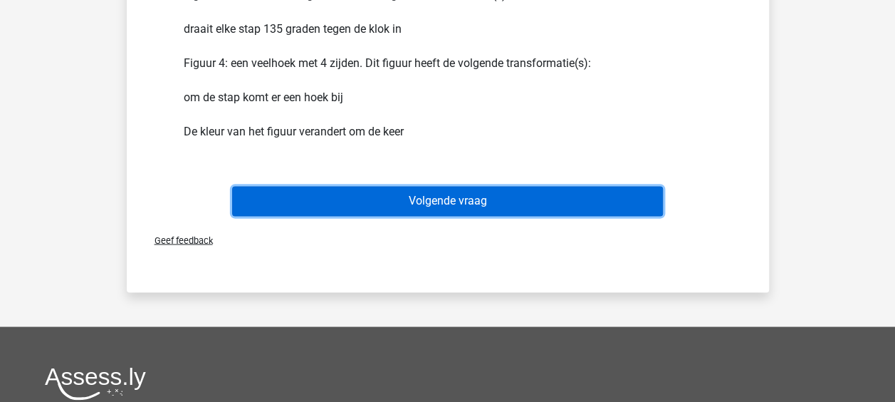
click at [377, 207] on button "Volgende vraag" at bounding box center [447, 201] width 431 height 30
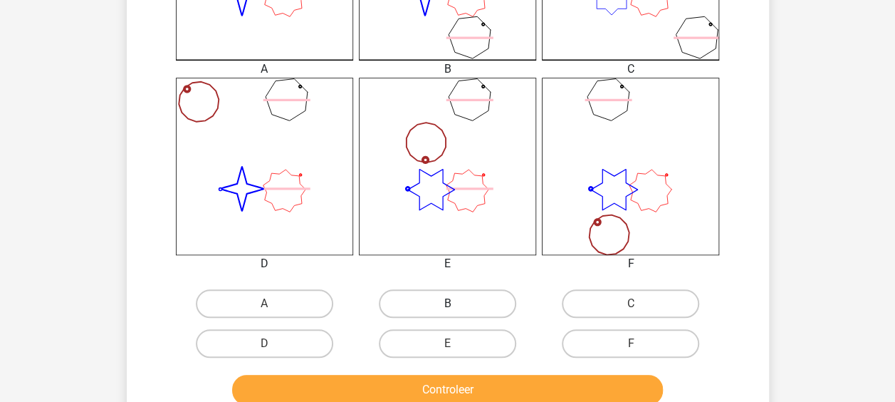
scroll to position [570, 0]
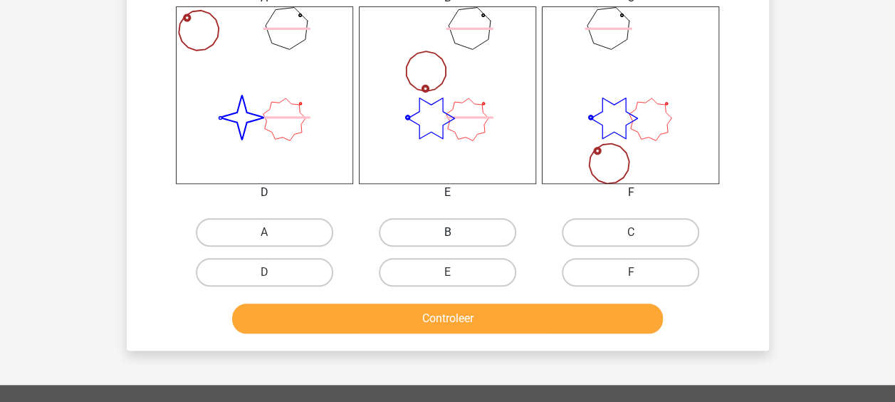
click at [446, 228] on label "B" at bounding box center [447, 232] width 137 height 28
click at [447, 232] on input "B" at bounding box center [451, 236] width 9 height 9
radio input "true"
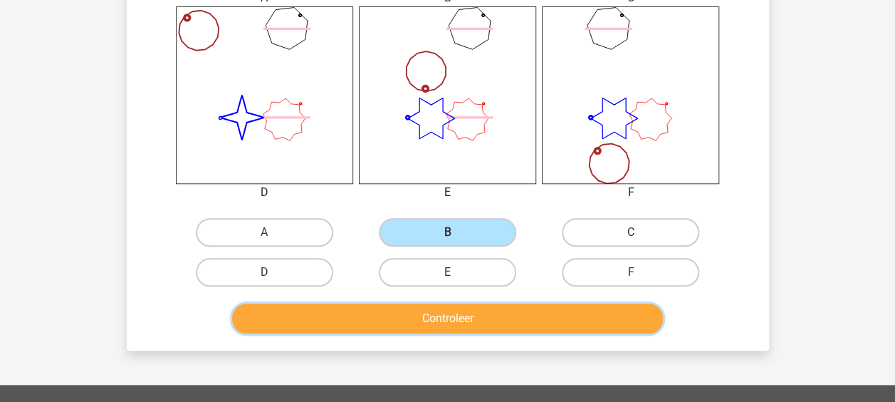
click at [450, 325] on button "Controleer" at bounding box center [447, 318] width 431 height 30
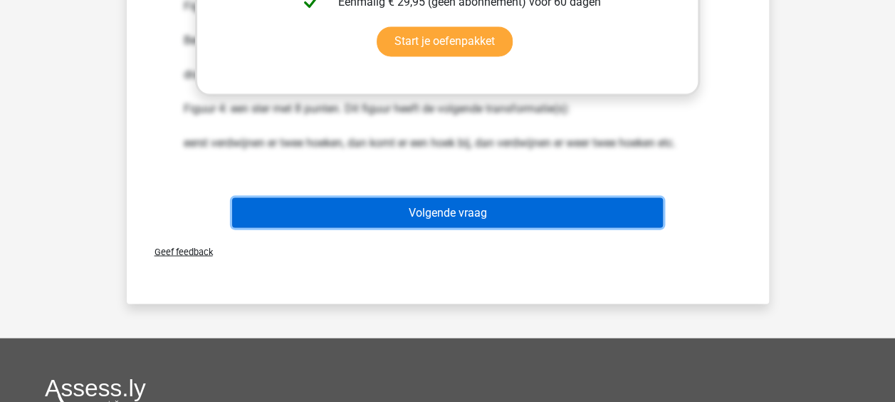
click at [415, 204] on button "Volgende vraag" at bounding box center [447, 212] width 431 height 30
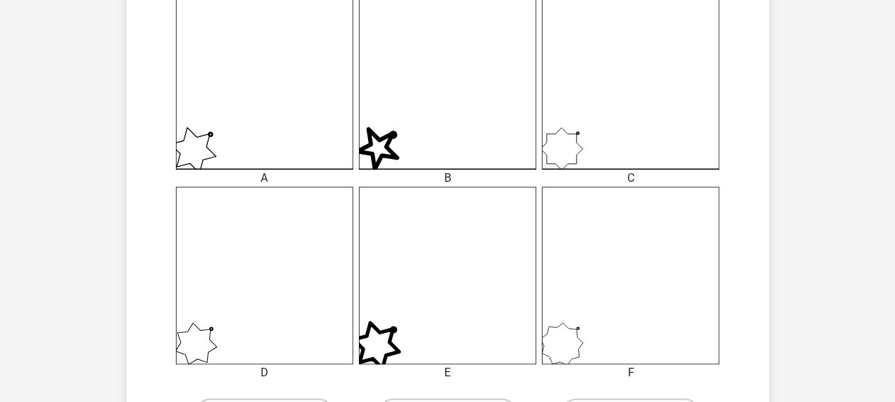
scroll to position [422, 0]
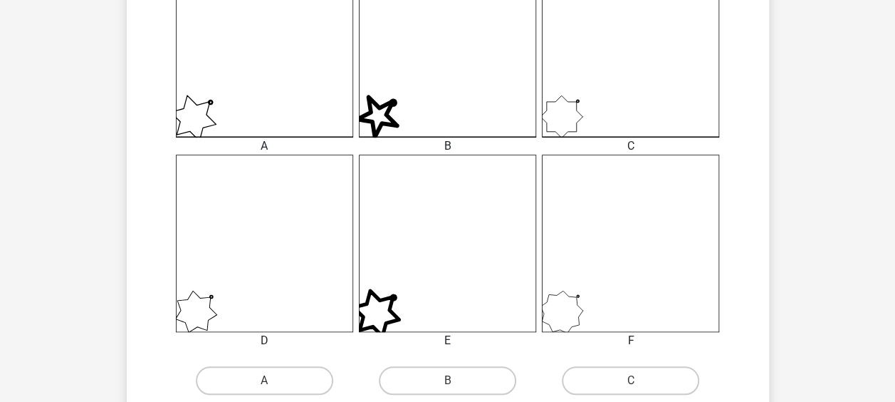
click at [473, 361] on div "B" at bounding box center [447, 380] width 183 height 40
click at [471, 375] on label "B" at bounding box center [447, 380] width 137 height 28
click at [457, 380] on input "B" at bounding box center [451, 384] width 9 height 9
radio input "true"
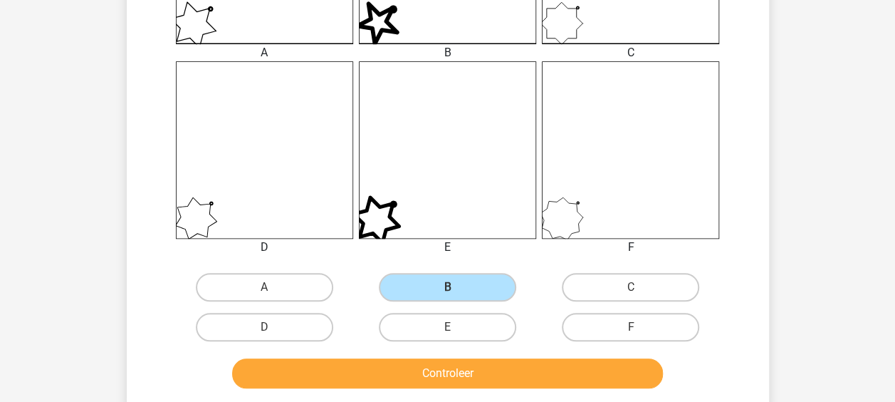
scroll to position [635, 0]
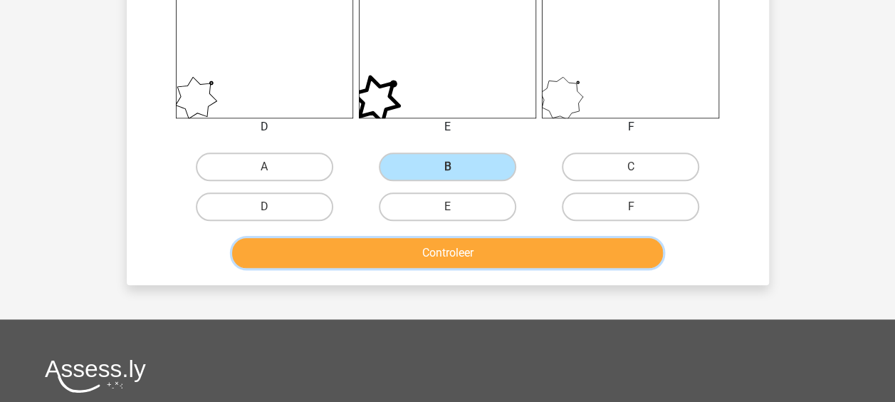
click at [419, 255] on button "Controleer" at bounding box center [447, 253] width 431 height 30
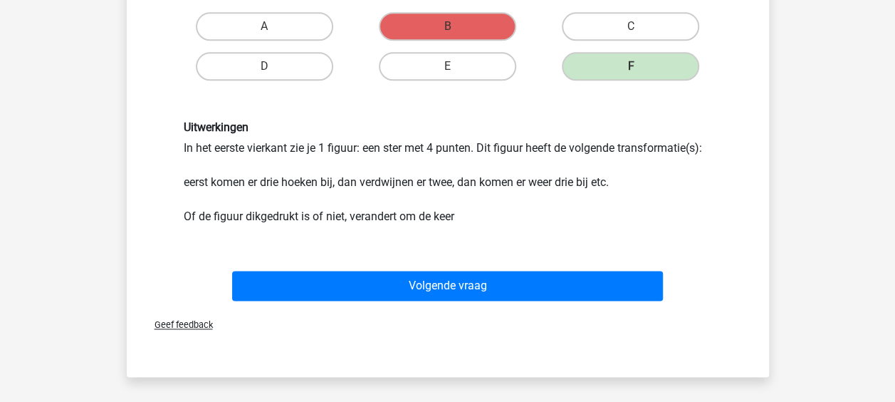
scroll to position [849, 0]
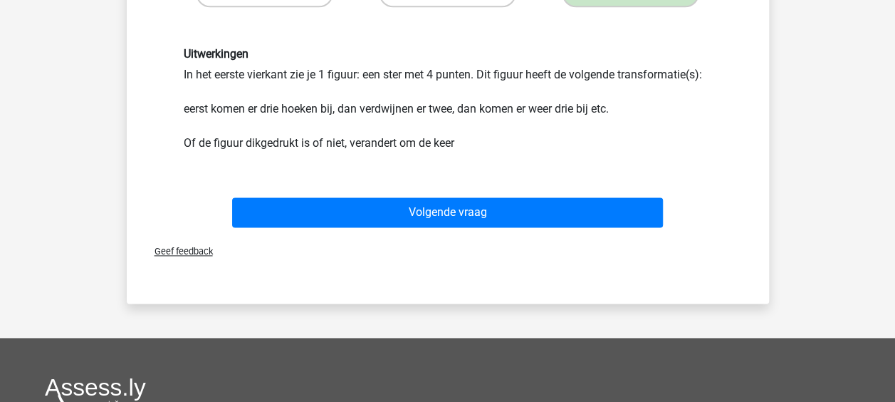
click at [417, 229] on div "Volgende vraag" at bounding box center [448, 215] width 550 height 36
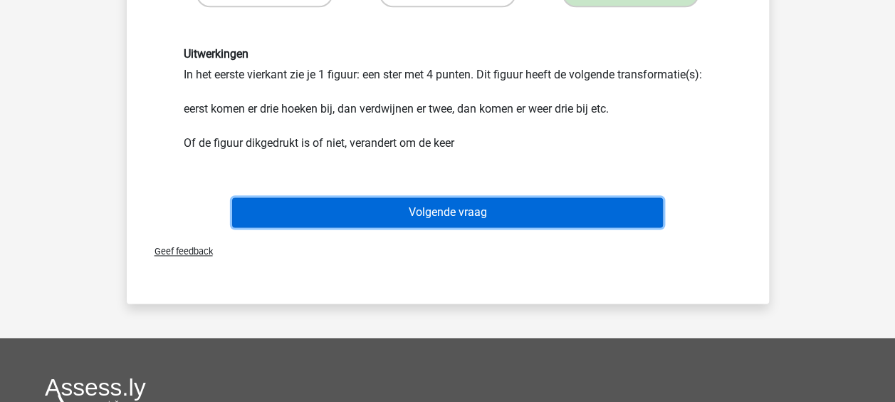
click at [415, 219] on button "Volgende vraag" at bounding box center [447, 212] width 431 height 30
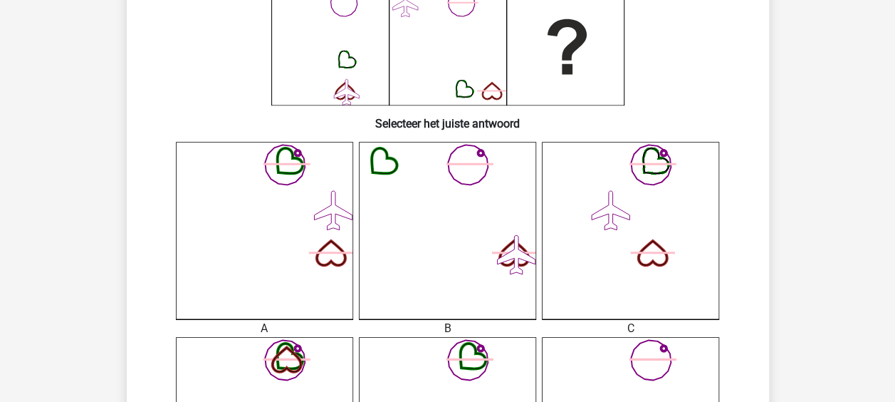
scroll to position [422, 0]
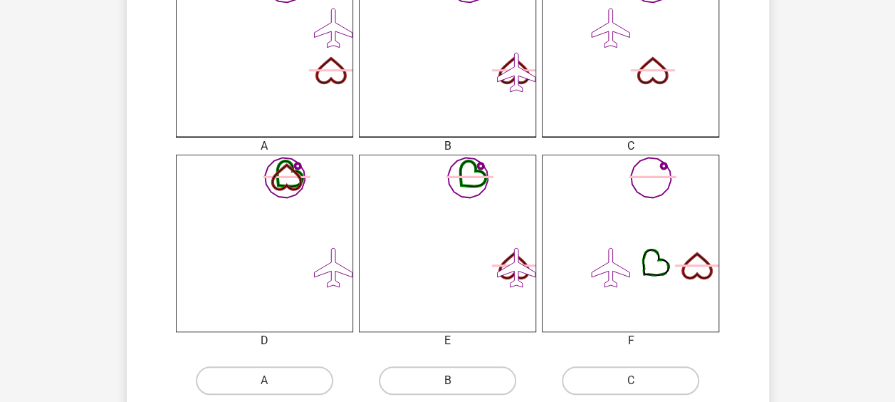
click at [466, 372] on label "B" at bounding box center [447, 380] width 137 height 28
click at [457, 380] on input "B" at bounding box center [451, 384] width 9 height 9
radio input "true"
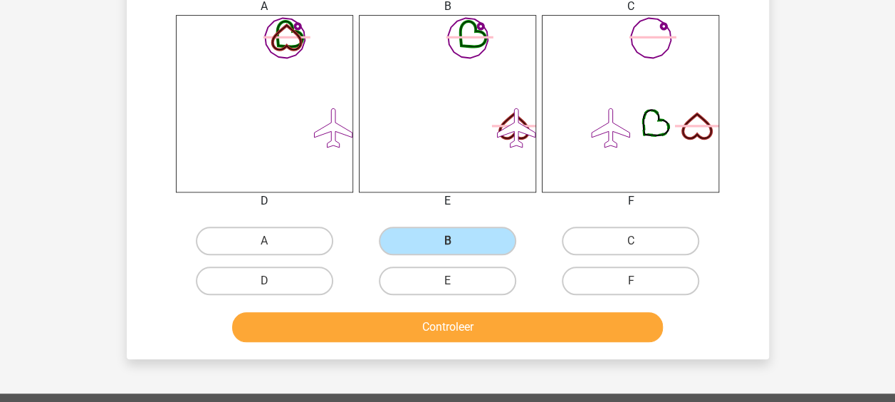
scroll to position [564, 0]
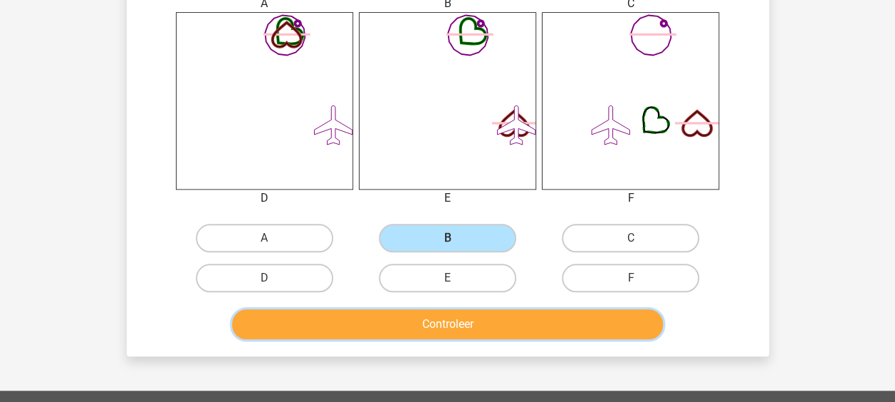
click at [464, 311] on button "Controleer" at bounding box center [447, 324] width 431 height 30
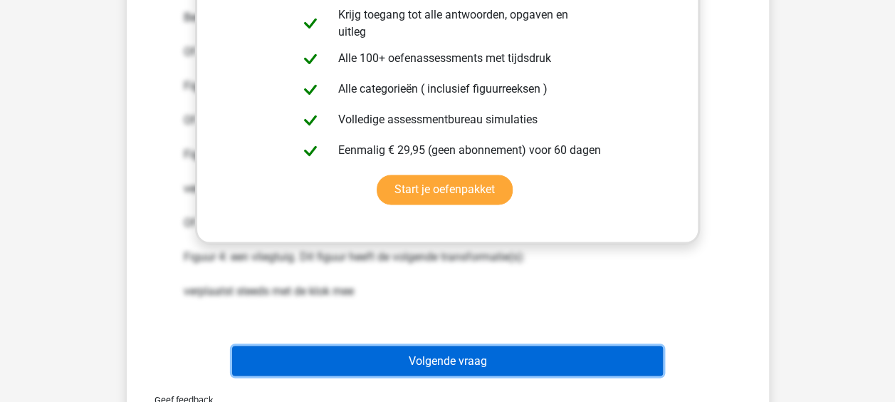
click at [477, 363] on button "Volgende vraag" at bounding box center [447, 360] width 431 height 30
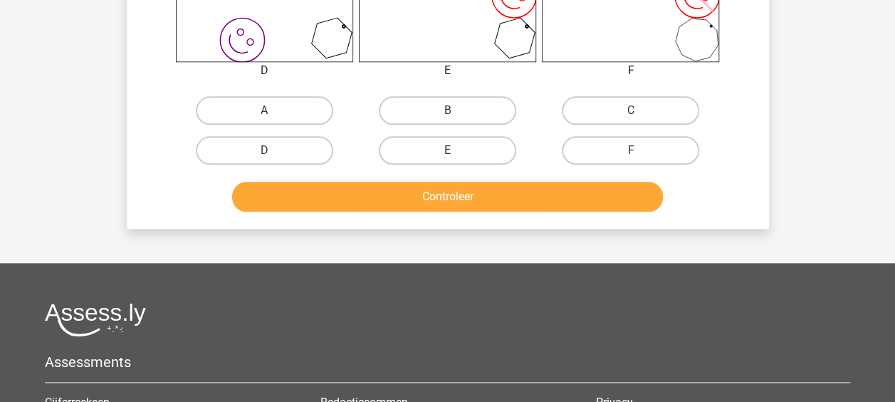
scroll to position [707, 0]
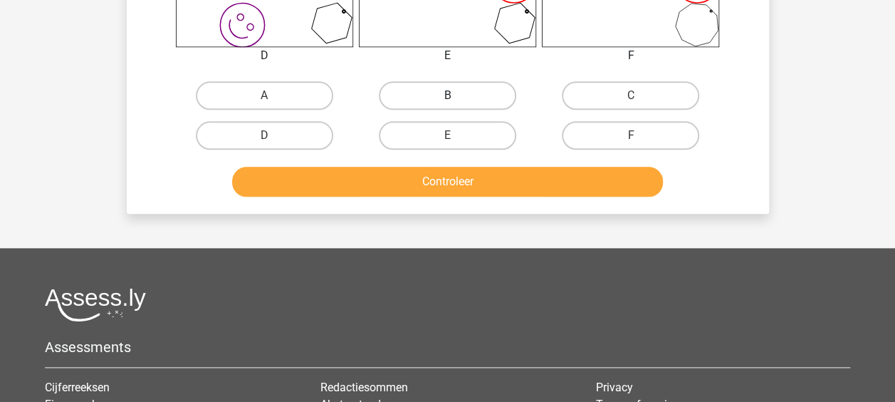
click at [416, 91] on label "B" at bounding box center [447, 95] width 137 height 28
click at [447, 95] on input "B" at bounding box center [451, 99] width 9 height 9
radio input "true"
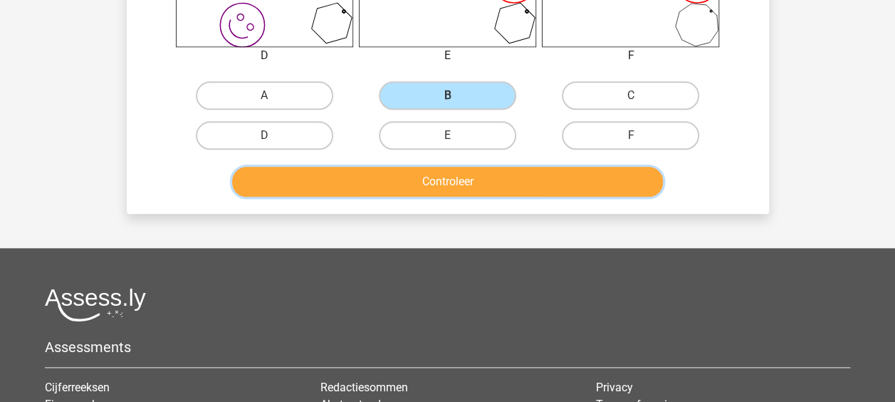
click at [412, 191] on button "Controleer" at bounding box center [447, 182] width 431 height 30
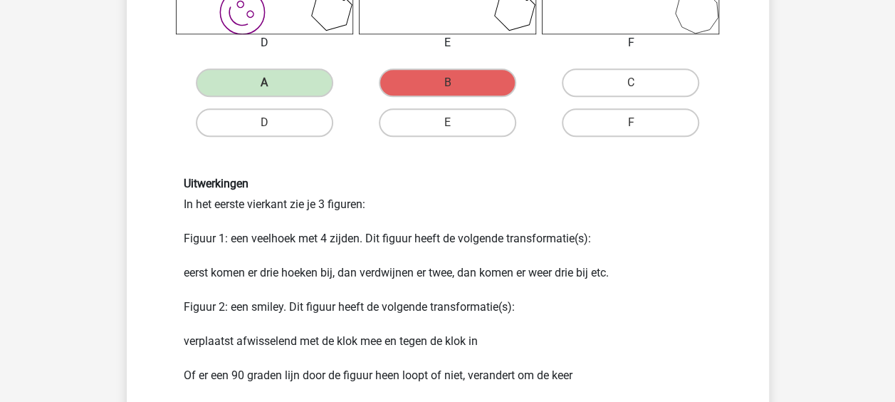
scroll to position [849, 0]
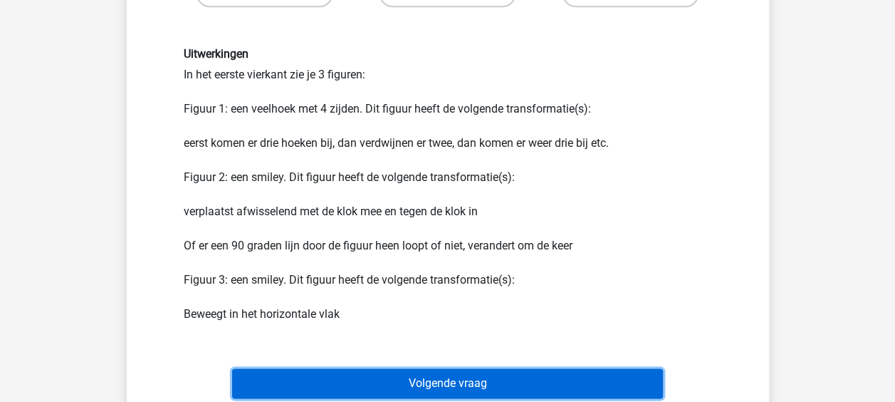
click at [410, 386] on button "Volgende vraag" at bounding box center [447, 383] width 431 height 30
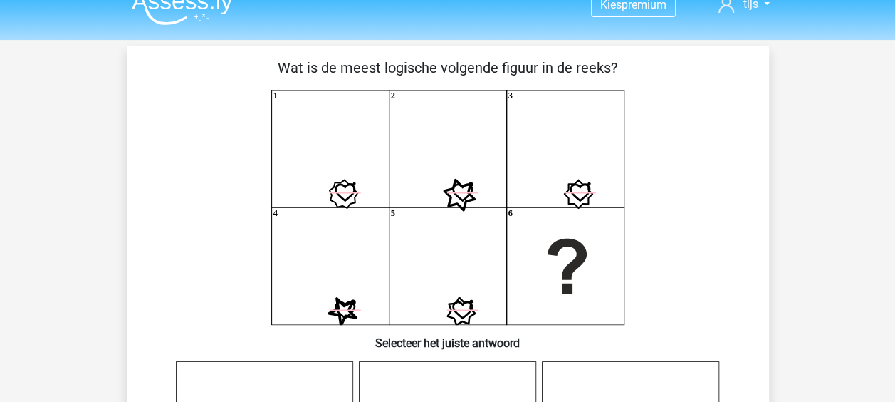
scroll to position [0, 0]
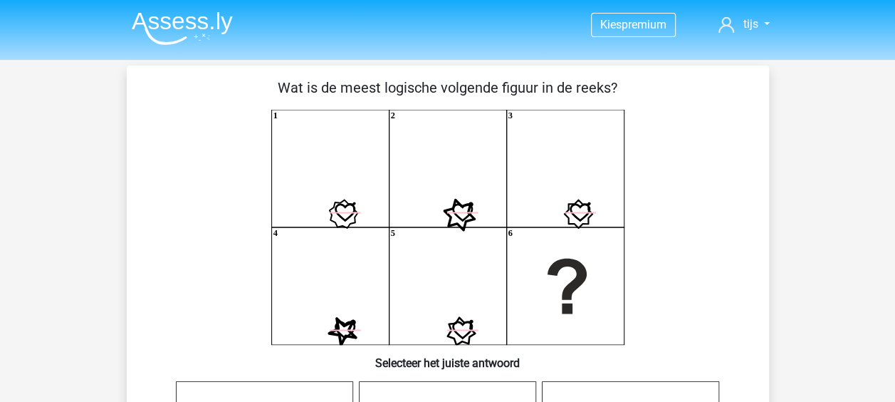
click at [209, 26] on img at bounding box center [182, 27] width 101 height 33
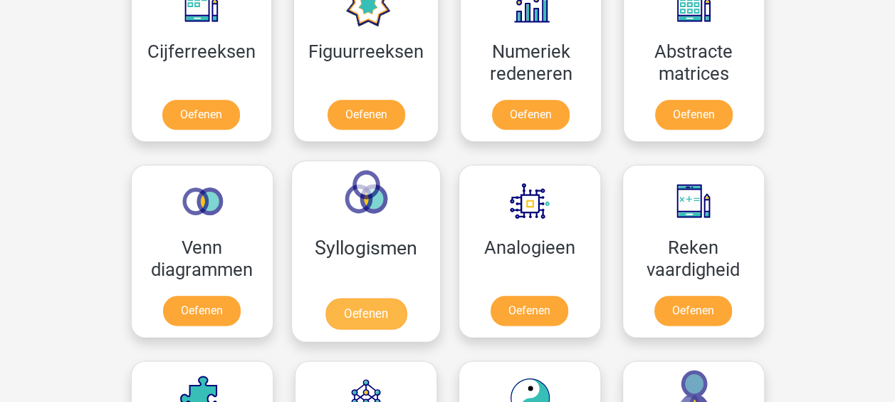
scroll to position [712, 0]
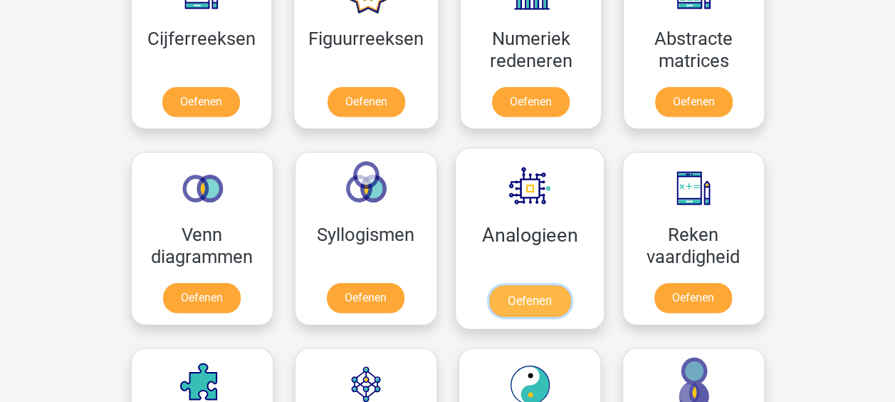
click at [517, 285] on link "Oefenen" at bounding box center [529, 300] width 81 height 31
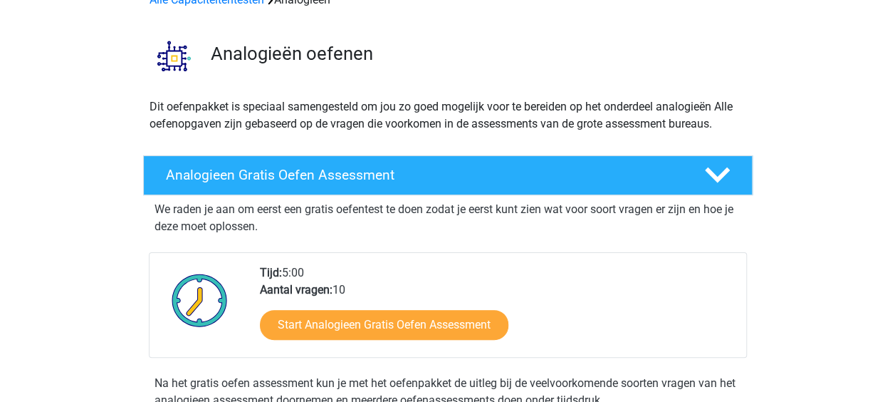
scroll to position [142, 0]
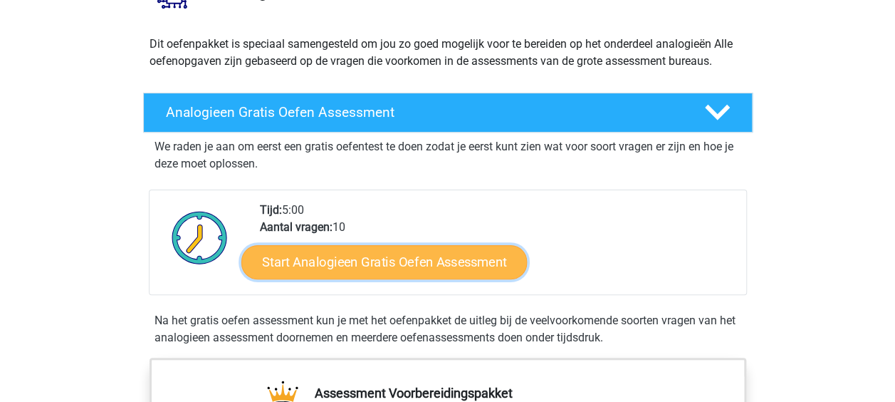
click at [415, 253] on link "Start Analogieen Gratis Oefen Assessment" at bounding box center [384, 261] width 286 height 34
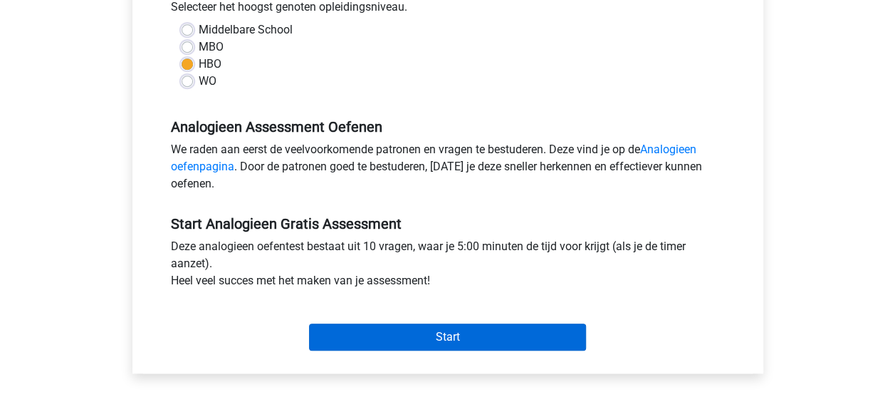
scroll to position [427, 0]
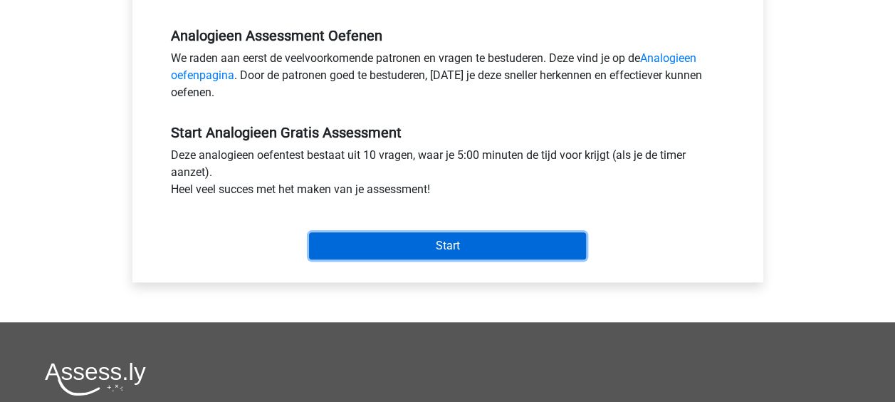
click at [427, 245] on input "Start" at bounding box center [447, 245] width 277 height 27
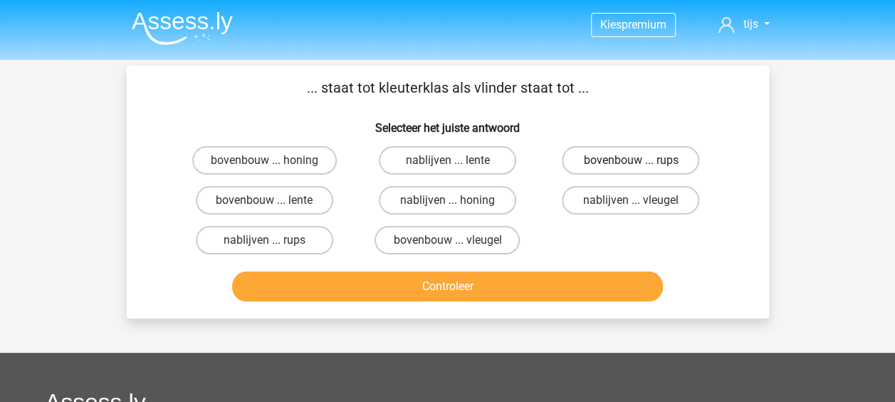
click at [598, 167] on label "bovenbouw ... rups" at bounding box center [630, 160] width 137 height 28
click at [631, 167] on input "bovenbouw ... rups" at bounding box center [635, 164] width 9 height 9
radio input "true"
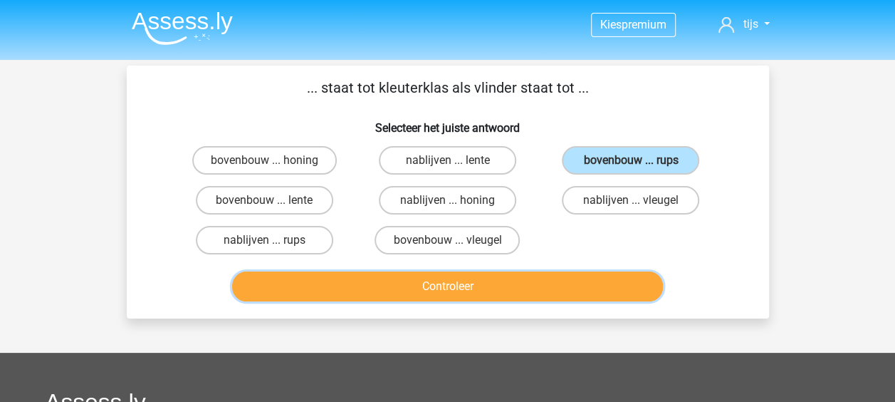
click at [503, 286] on button "Controleer" at bounding box center [447, 286] width 431 height 30
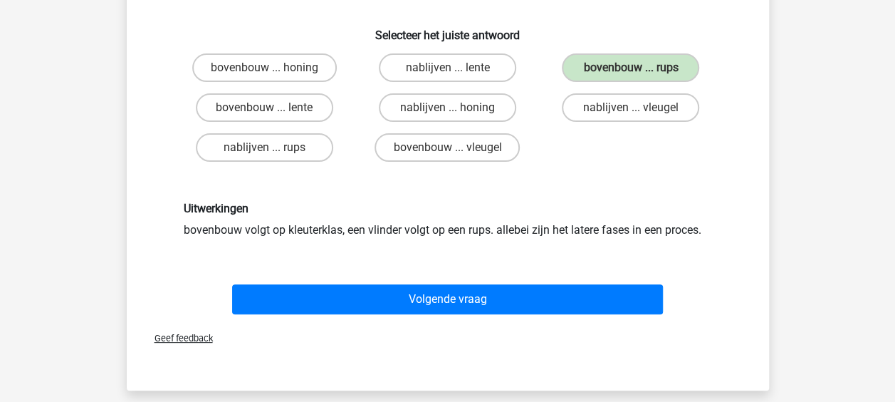
scroll to position [71, 0]
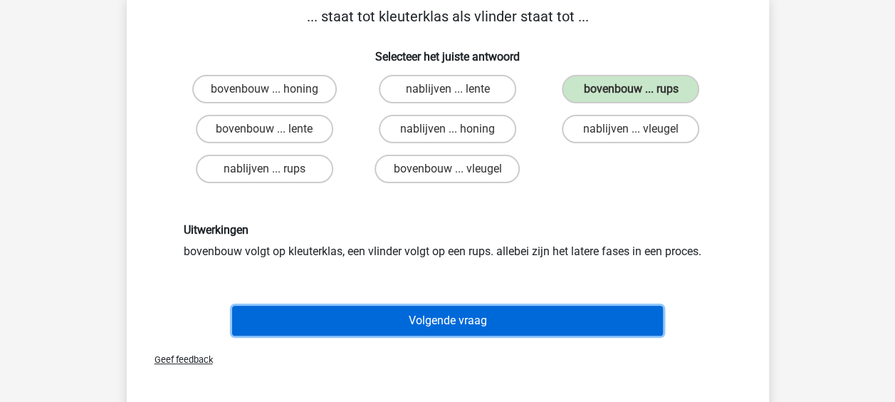
click at [461, 318] on button "Volgende vraag" at bounding box center [447, 321] width 431 height 30
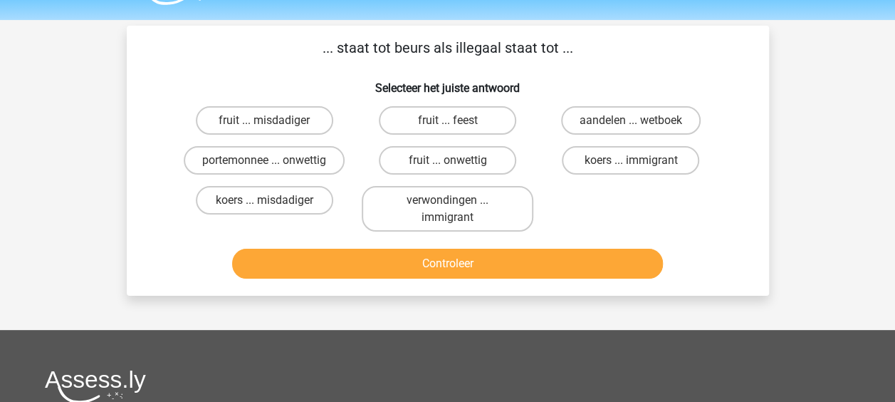
scroll to position [0, 0]
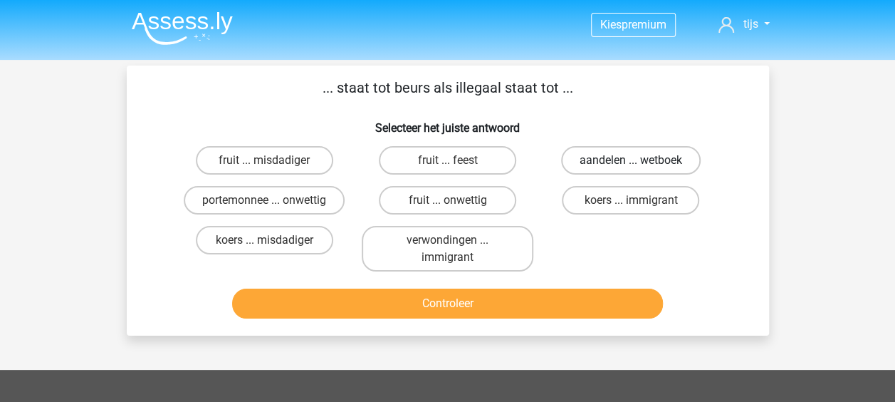
click at [607, 160] on label "aandelen ... wetboek" at bounding box center [631, 160] width 140 height 28
click at [631, 160] on input "aandelen ... wetboek" at bounding box center [635, 164] width 9 height 9
radio input "true"
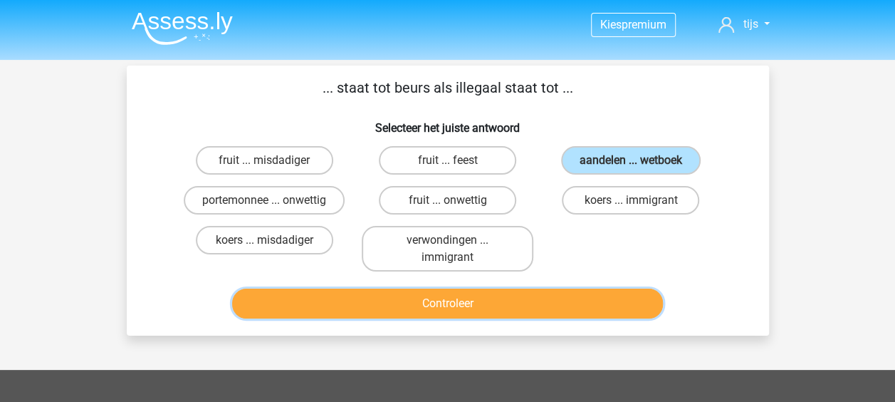
click at [456, 297] on button "Controleer" at bounding box center [447, 303] width 431 height 30
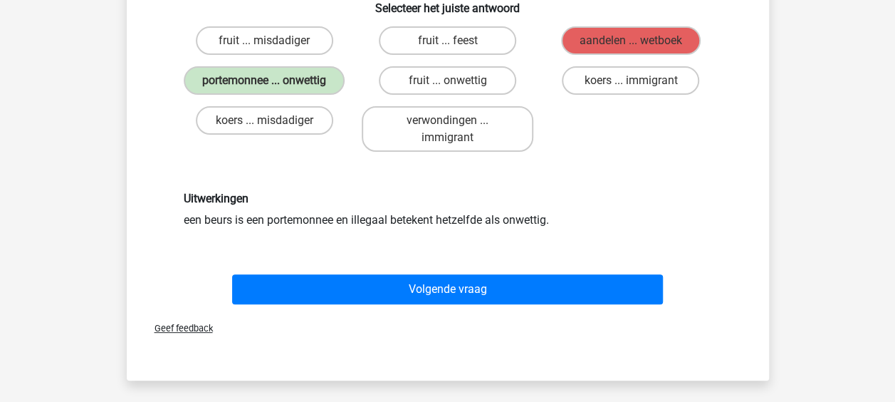
scroll to position [142, 0]
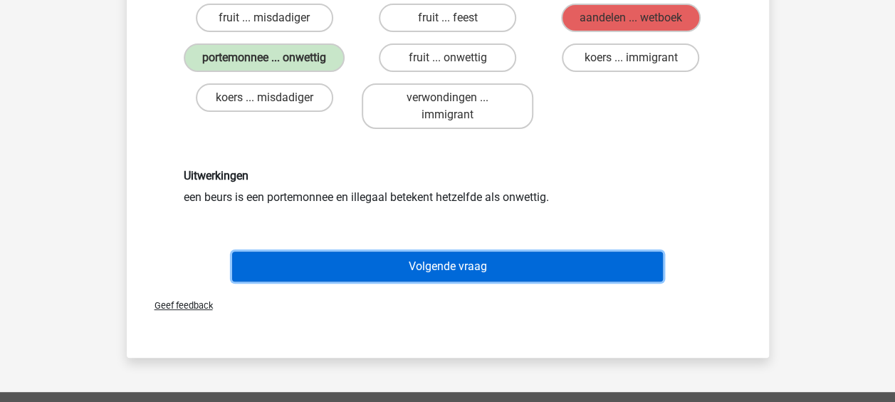
click at [424, 269] on button "Volgende vraag" at bounding box center [447, 266] width 431 height 30
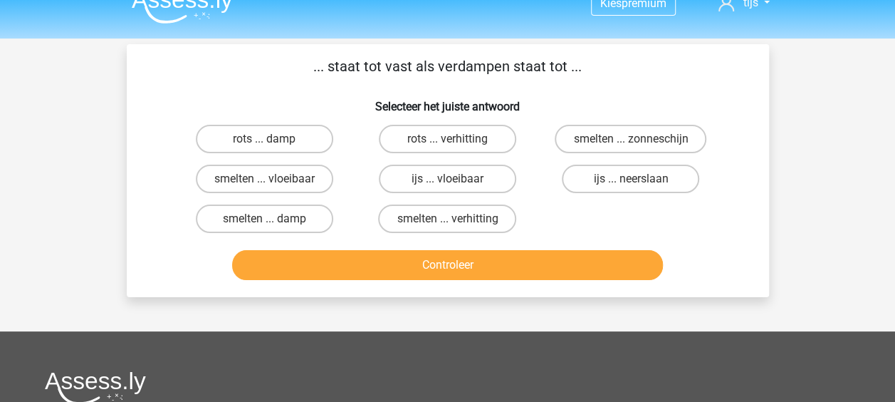
scroll to position [0, 0]
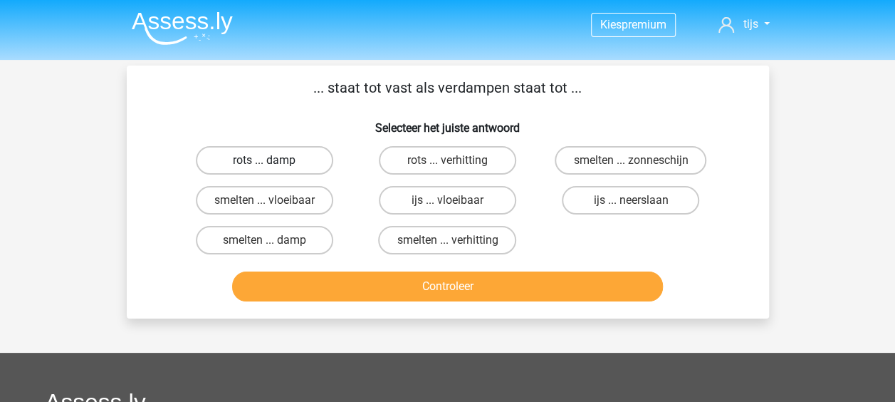
click at [307, 162] on label "rots ... damp" at bounding box center [264, 160] width 137 height 28
click at [273, 162] on input "rots ... damp" at bounding box center [268, 164] width 9 height 9
radio input "true"
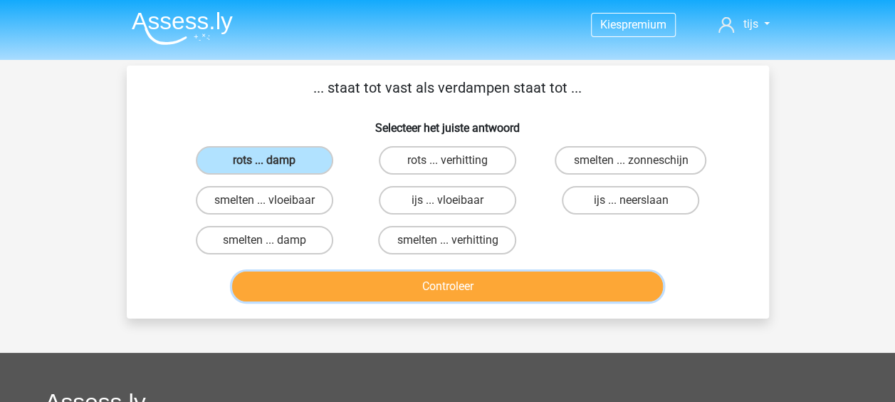
click at [429, 293] on button "Controleer" at bounding box center [447, 286] width 431 height 30
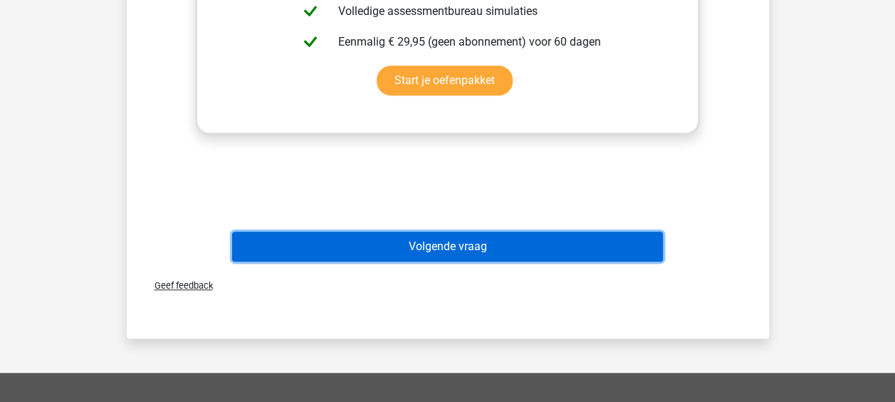
click at [440, 251] on button "Volgende vraag" at bounding box center [447, 246] width 431 height 30
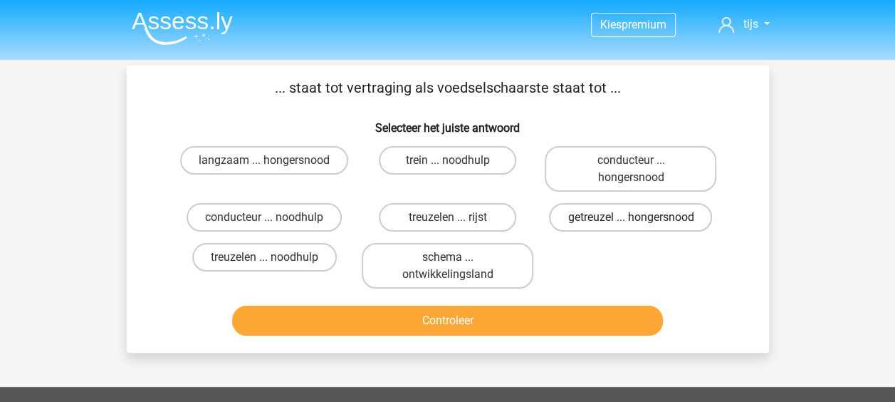
click at [580, 217] on label "getreuzel ... hongersnood" at bounding box center [630, 217] width 163 height 28
click at [631, 217] on input "getreuzel ... hongersnood" at bounding box center [635, 221] width 9 height 9
radio input "true"
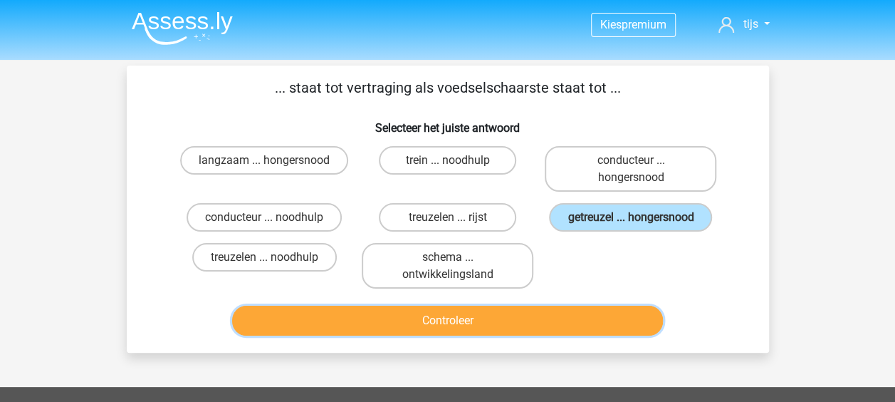
click at [532, 318] on button "Controleer" at bounding box center [447, 321] width 431 height 30
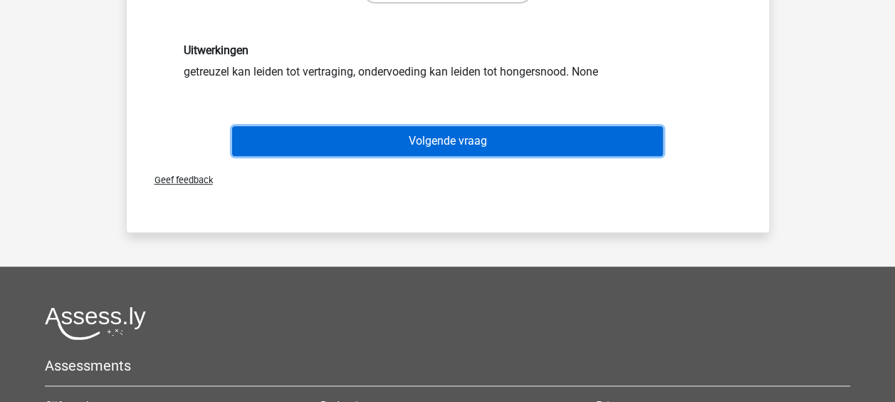
click at [362, 146] on button "Volgende vraag" at bounding box center [447, 141] width 431 height 30
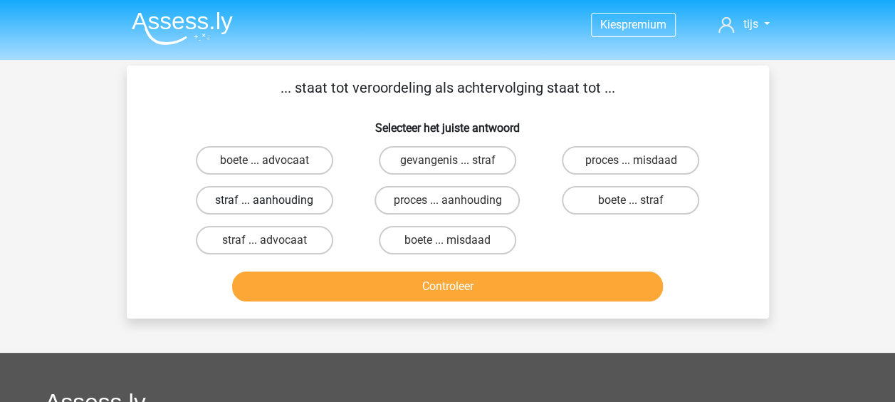
click at [313, 196] on label "straf ... aanhouding" at bounding box center [264, 200] width 137 height 28
click at [273, 200] on input "straf ... aanhouding" at bounding box center [268, 204] width 9 height 9
radio input "true"
click at [397, 204] on label "proces ... aanhouding" at bounding box center [447, 200] width 145 height 28
click at [447, 204] on input "proces ... aanhouding" at bounding box center [451, 204] width 9 height 9
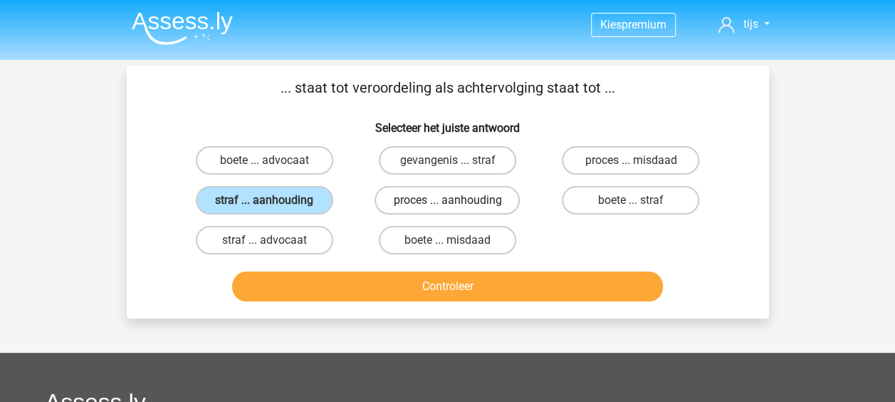
radio input "true"
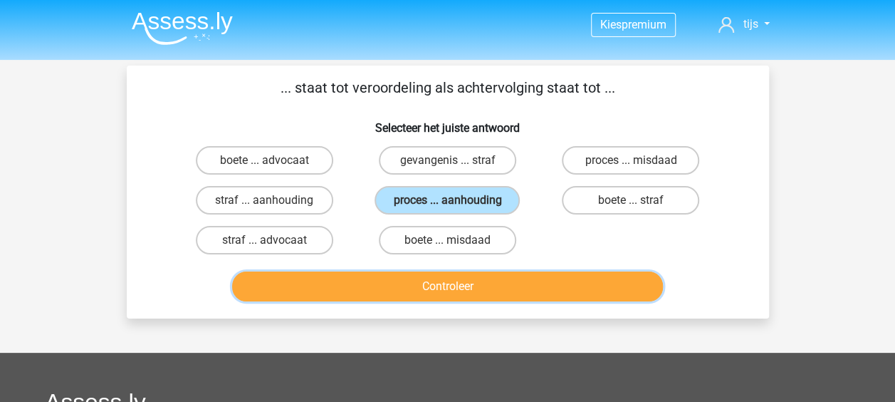
click at [420, 294] on button "Controleer" at bounding box center [447, 286] width 431 height 30
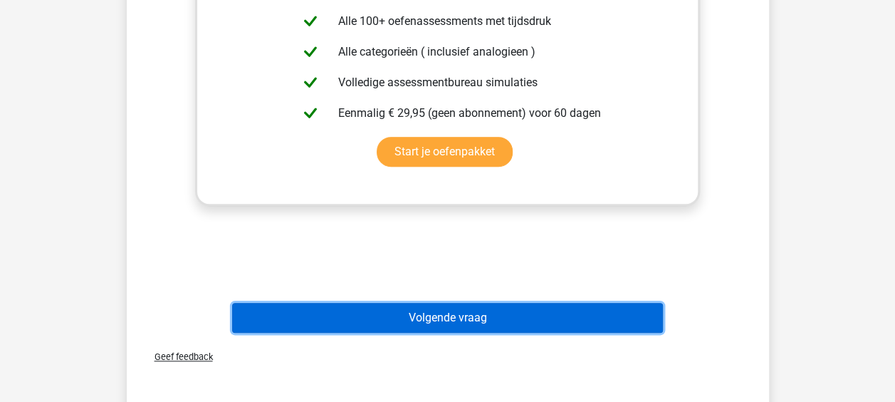
click at [415, 318] on button "Volgende vraag" at bounding box center [447, 318] width 431 height 30
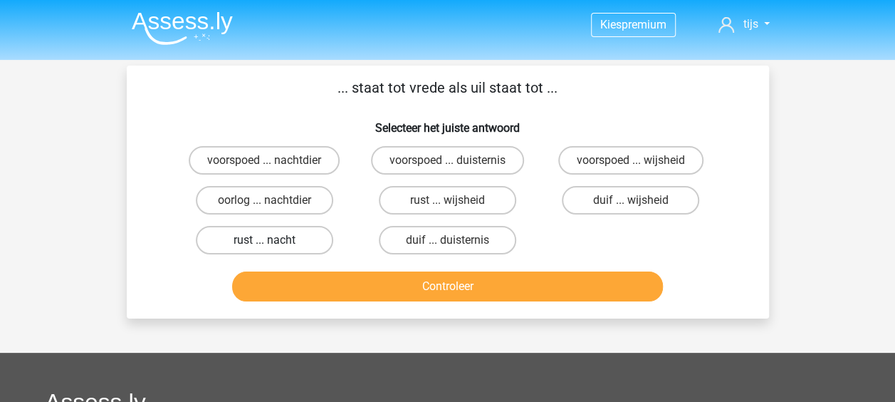
click at [321, 234] on label "rust ... nacht" at bounding box center [264, 240] width 137 height 28
click at [273, 240] on input "rust ... nacht" at bounding box center [268, 244] width 9 height 9
radio input "true"
click at [413, 234] on label "duif ... duisternis" at bounding box center [447, 240] width 137 height 28
click at [447, 240] on input "duif ... duisternis" at bounding box center [451, 244] width 9 height 9
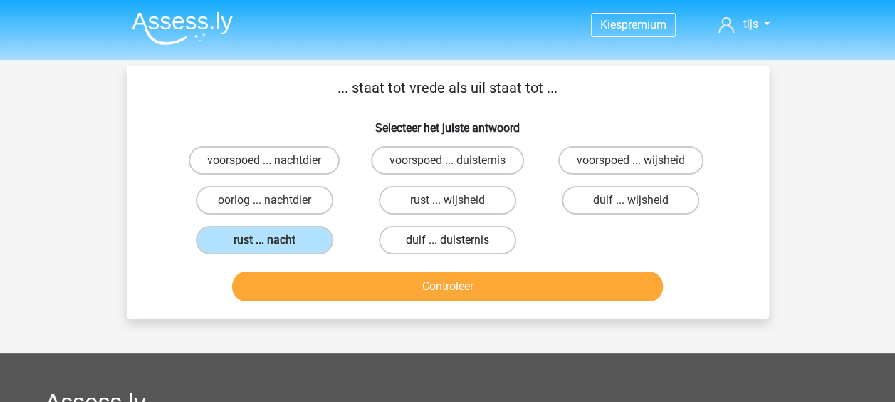
radio input "true"
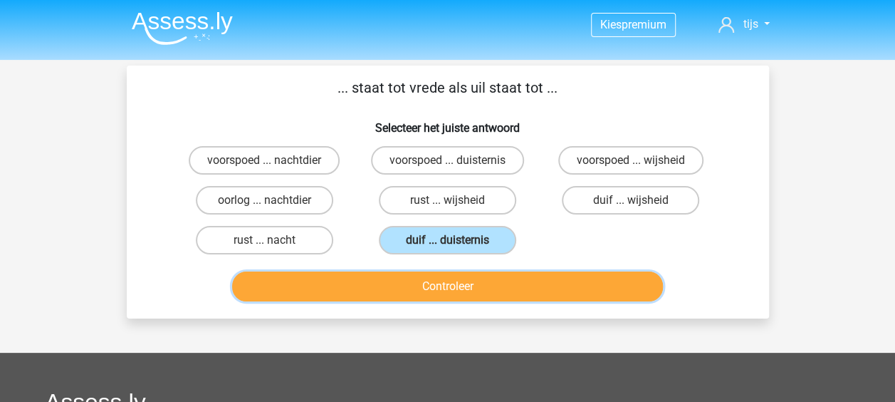
click at [370, 296] on button "Controleer" at bounding box center [447, 286] width 431 height 30
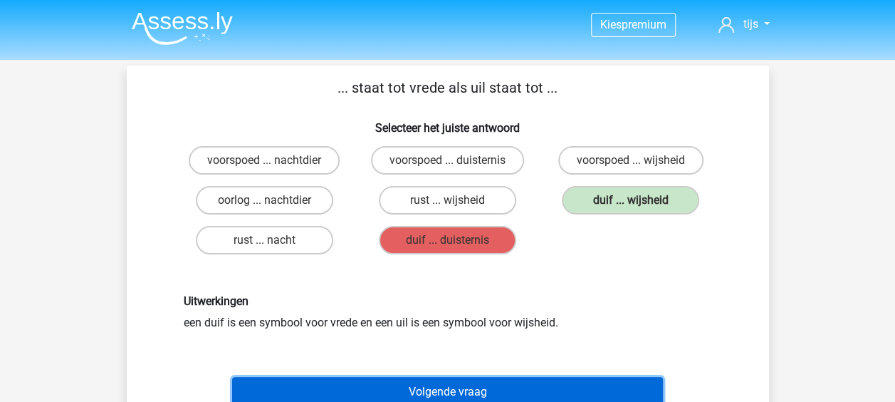
click at [462, 397] on button "Volgende vraag" at bounding box center [447, 392] width 431 height 30
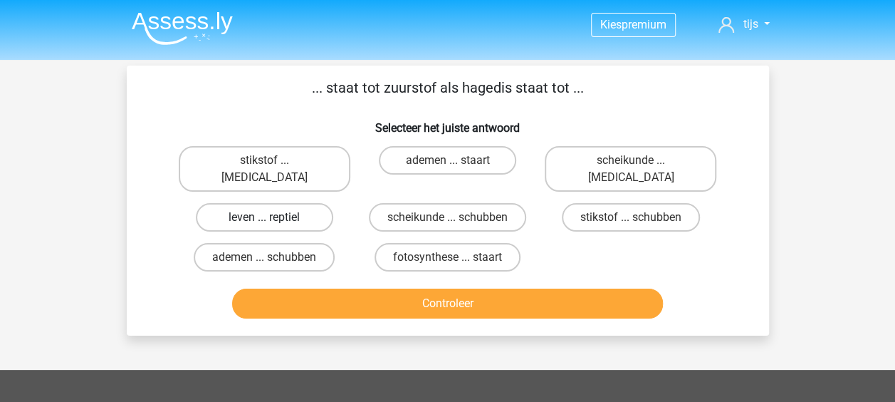
click at [329, 203] on label "leven ... reptiel" at bounding box center [264, 217] width 137 height 28
click at [273, 217] on input "leven ... reptiel" at bounding box center [268, 221] width 9 height 9
radio input "true"
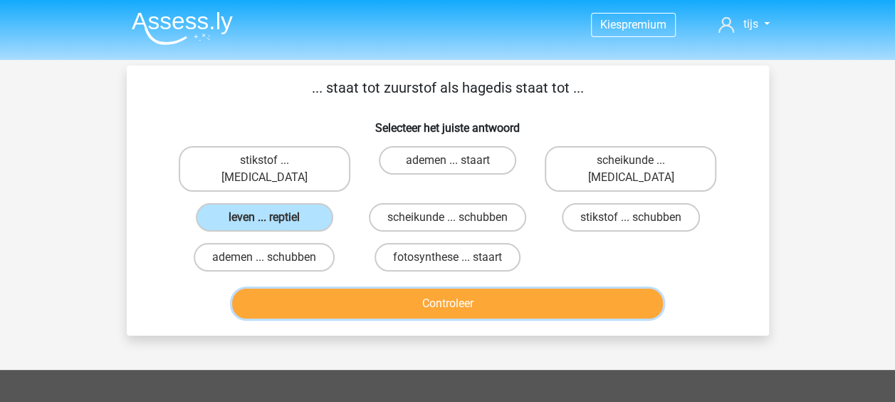
click at [404, 288] on button "Controleer" at bounding box center [447, 303] width 431 height 30
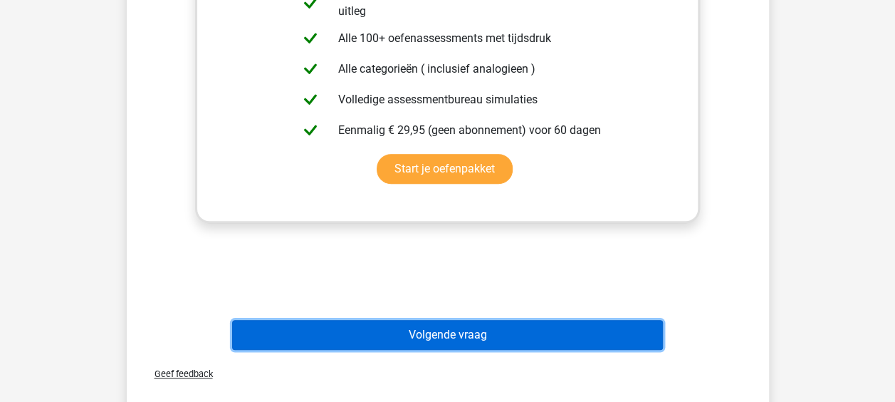
click at [434, 320] on button "Volgende vraag" at bounding box center [447, 335] width 431 height 30
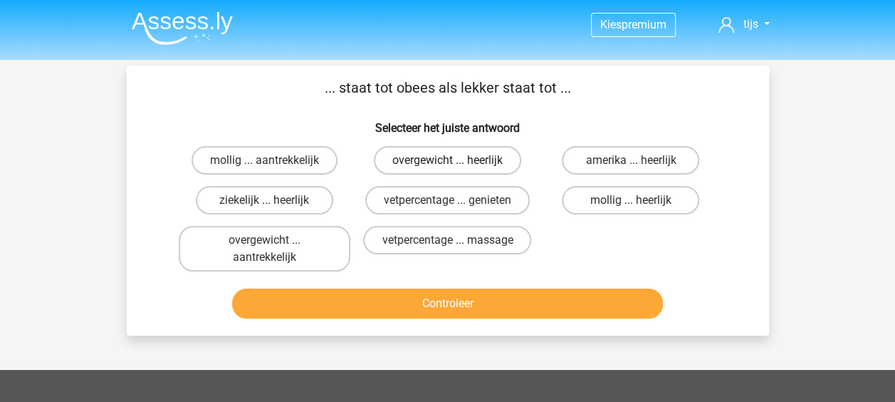
click at [509, 154] on label "overgewicht ... heerlijk" at bounding box center [447, 160] width 147 height 28
click at [457, 160] on input "overgewicht ... heerlijk" at bounding box center [451, 164] width 9 height 9
radio input "true"
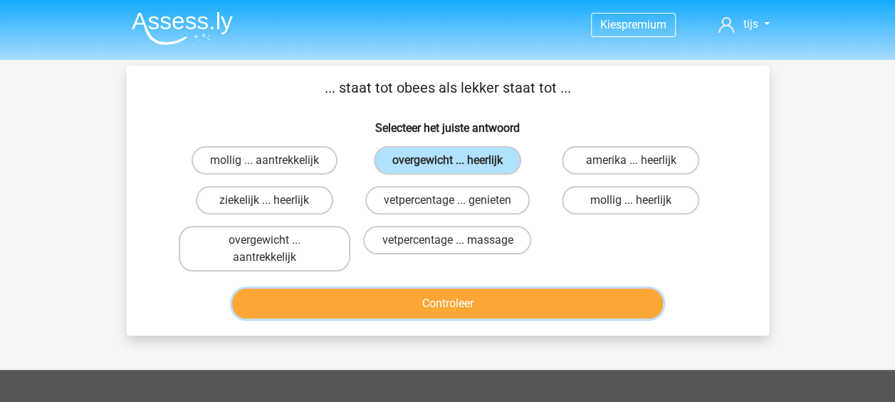
click at [563, 307] on button "Controleer" at bounding box center [447, 303] width 431 height 30
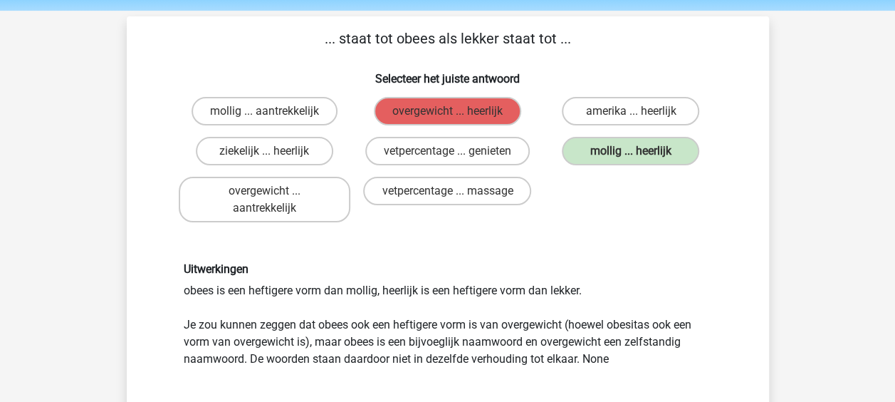
scroll to position [71, 0]
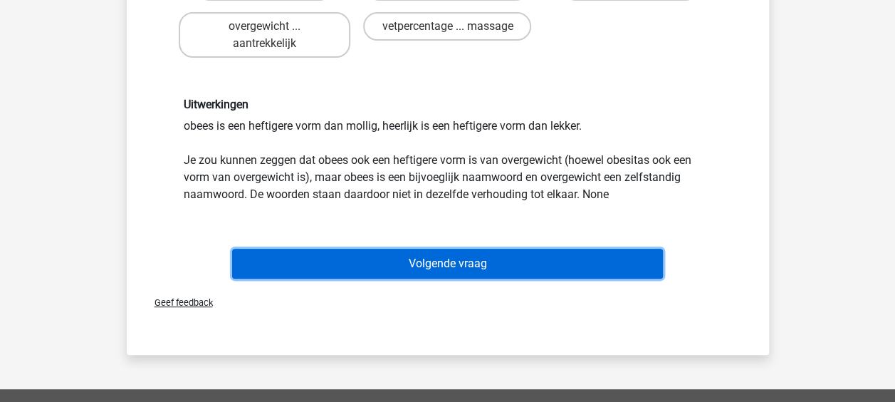
click at [487, 264] on button "Volgende vraag" at bounding box center [447, 264] width 431 height 30
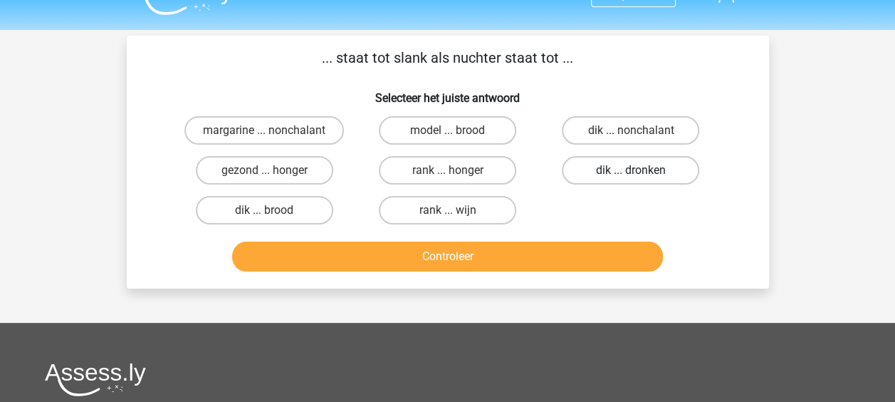
scroll to position [0, 0]
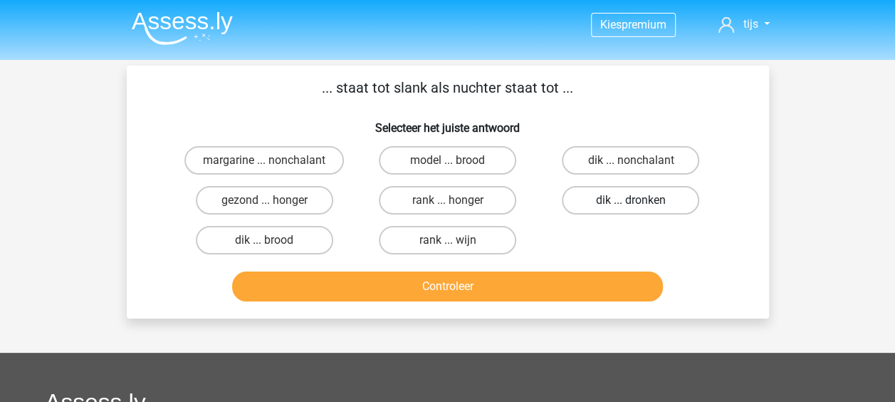
click at [610, 205] on label "dik ... dronken" at bounding box center [630, 200] width 137 height 28
click at [631, 205] on input "dik ... dronken" at bounding box center [635, 204] width 9 height 9
radio input "true"
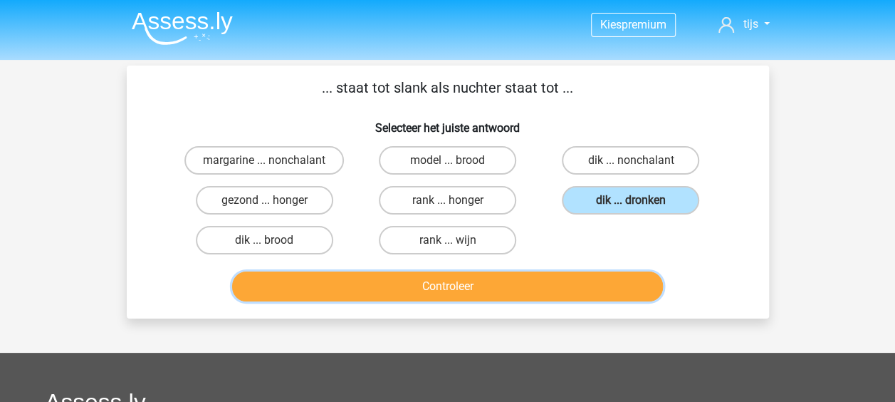
click at [494, 285] on button "Controleer" at bounding box center [447, 286] width 431 height 30
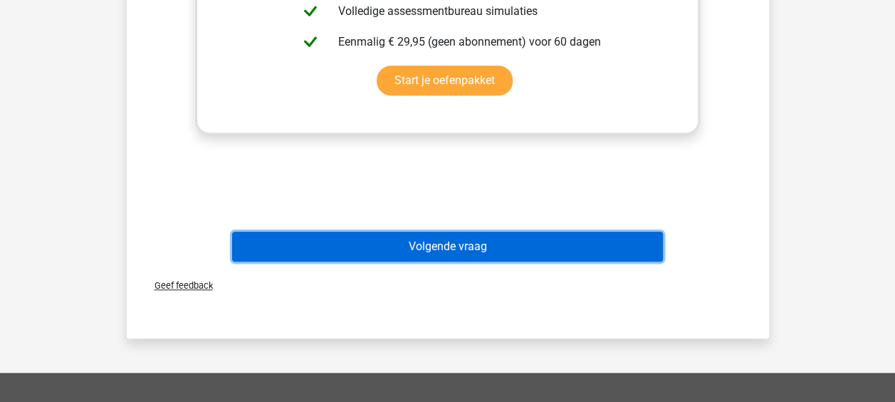
click at [456, 242] on button "Volgende vraag" at bounding box center [447, 246] width 431 height 30
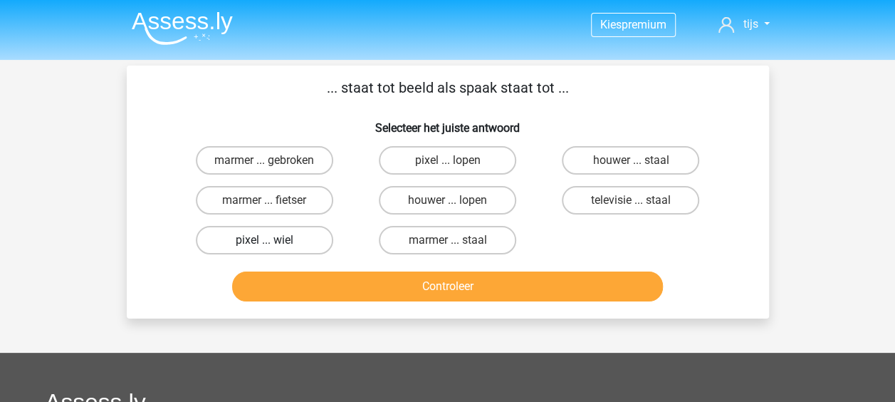
click at [309, 242] on label "pixel ... wiel" at bounding box center [264, 240] width 137 height 28
click at [273, 242] on input "pixel ... wiel" at bounding box center [268, 244] width 9 height 9
radio input "true"
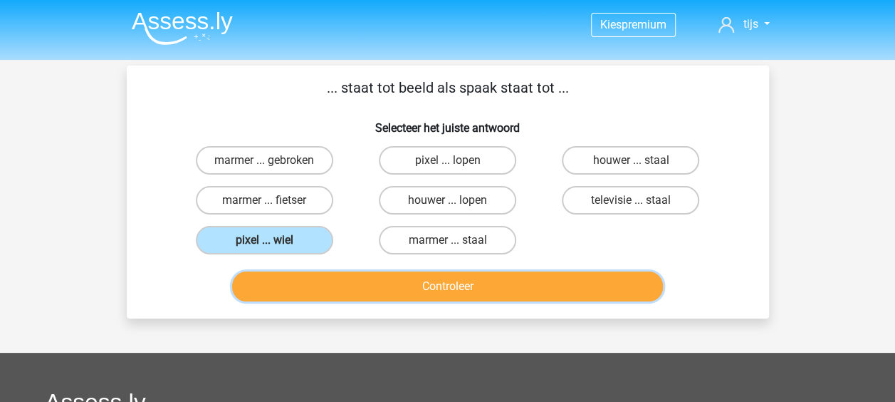
click at [377, 286] on button "Controleer" at bounding box center [447, 286] width 431 height 30
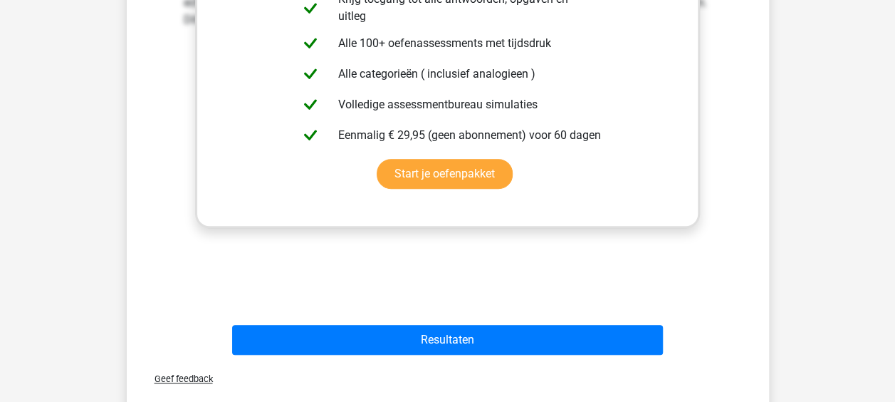
scroll to position [427, 0]
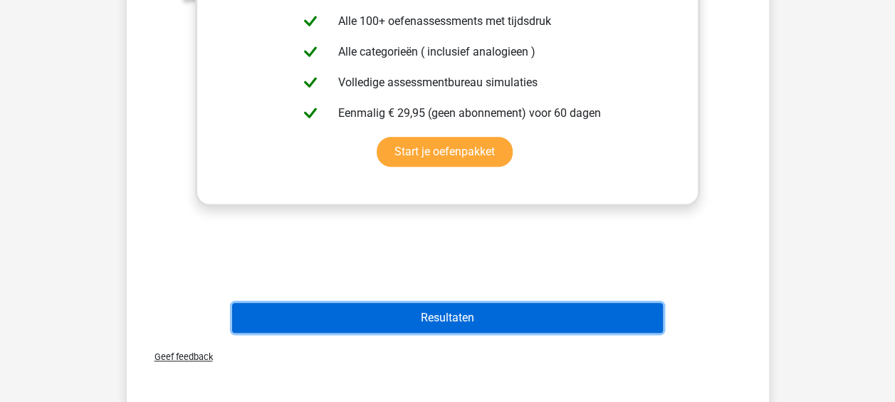
click at [431, 321] on button "Resultaten" at bounding box center [447, 318] width 431 height 30
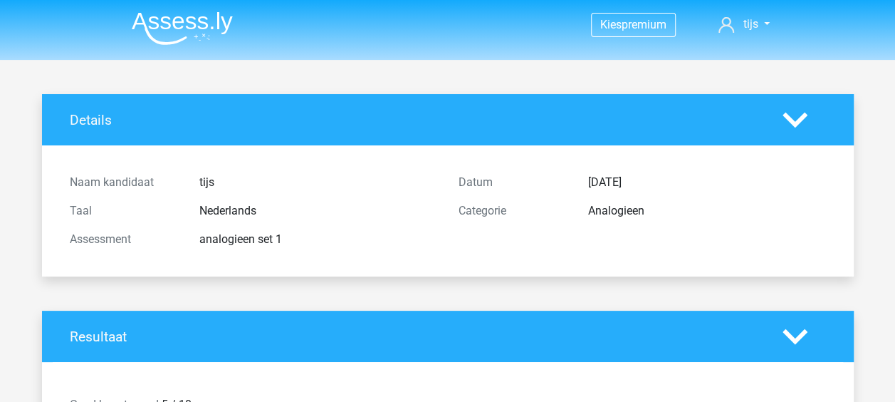
click at [197, 31] on img at bounding box center [182, 27] width 101 height 33
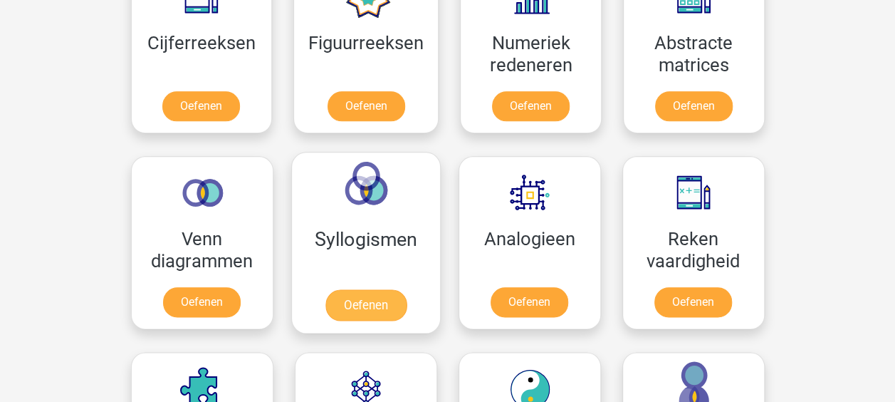
scroll to position [712, 0]
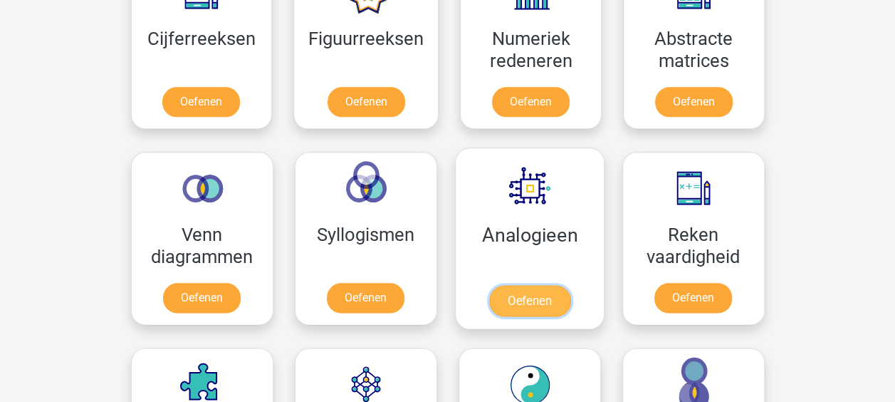
click at [538, 285] on link "Oefenen" at bounding box center [529, 300] width 81 height 31
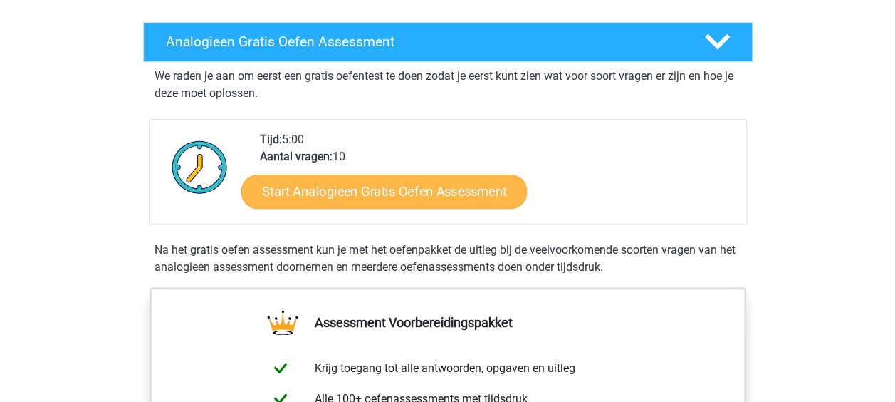
scroll to position [214, 0]
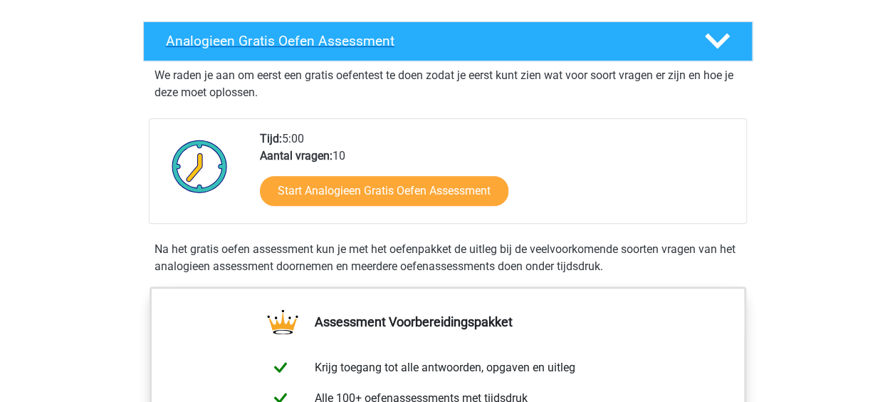
click at [426, 41] on h4 "Analogieen Gratis Oefen Assessment" at bounding box center [424, 41] width 516 height 16
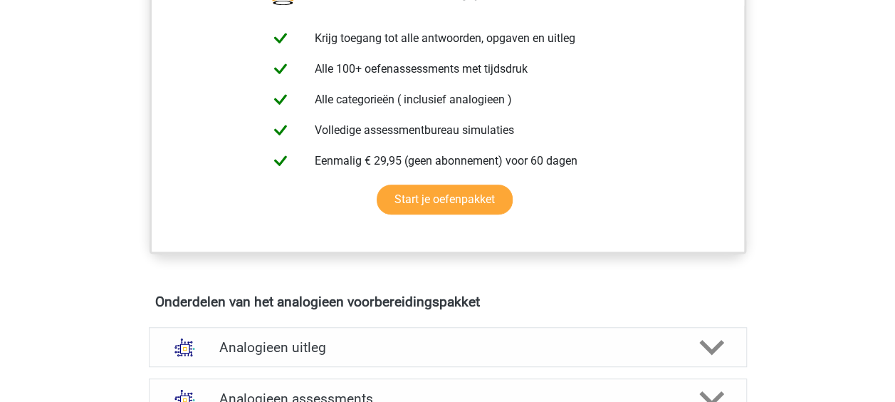
scroll to position [499, 0]
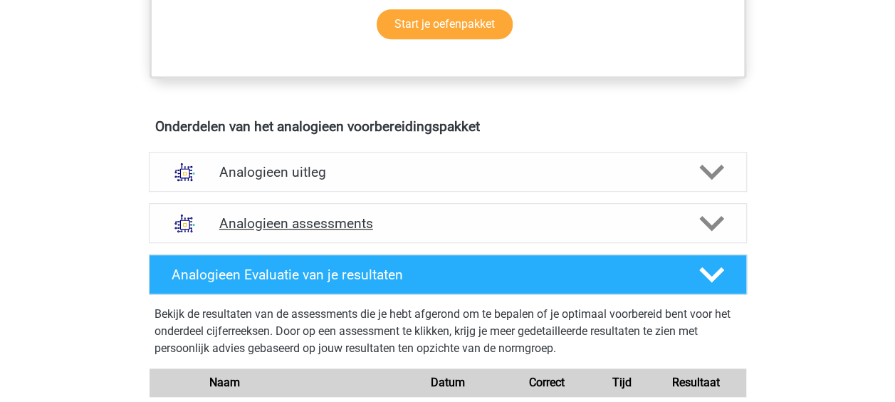
click at [370, 236] on div "Analogieen assessments" at bounding box center [448, 223] width 598 height 40
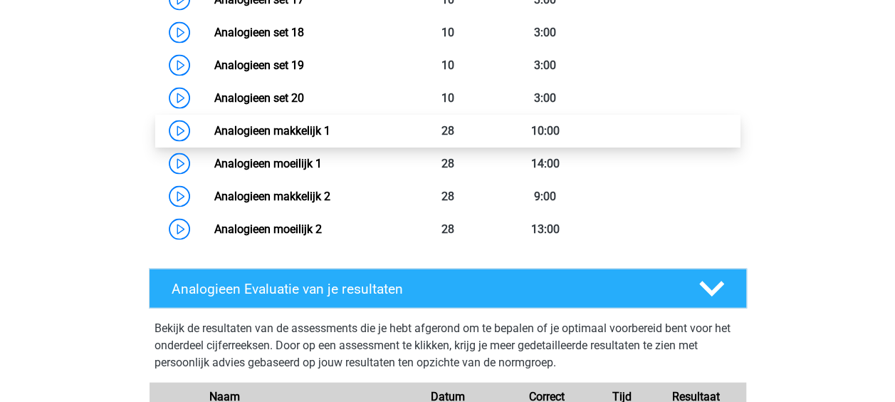
scroll to position [1353, 0]
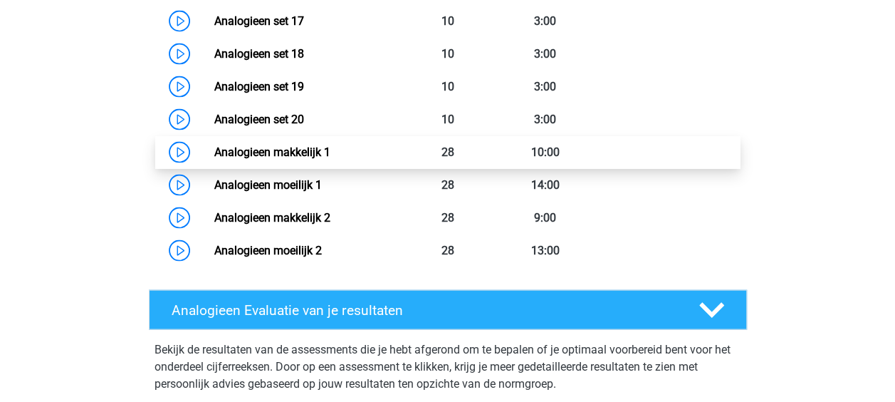
click at [323, 158] on link "Analogieen makkelijk 1" at bounding box center [272, 152] width 116 height 14
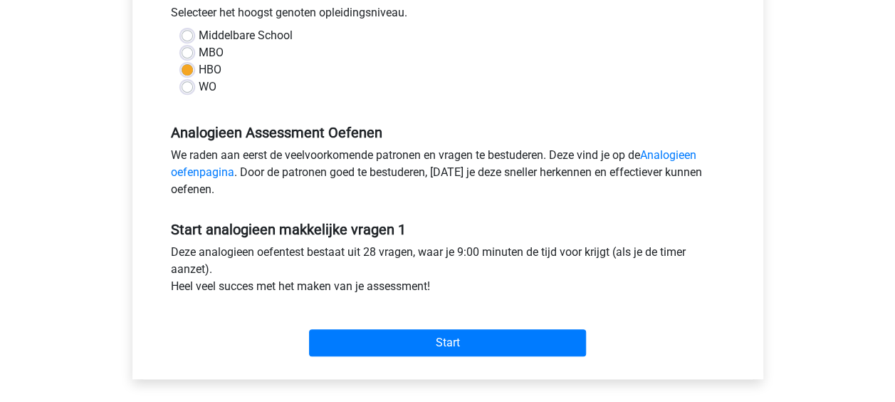
scroll to position [427, 0]
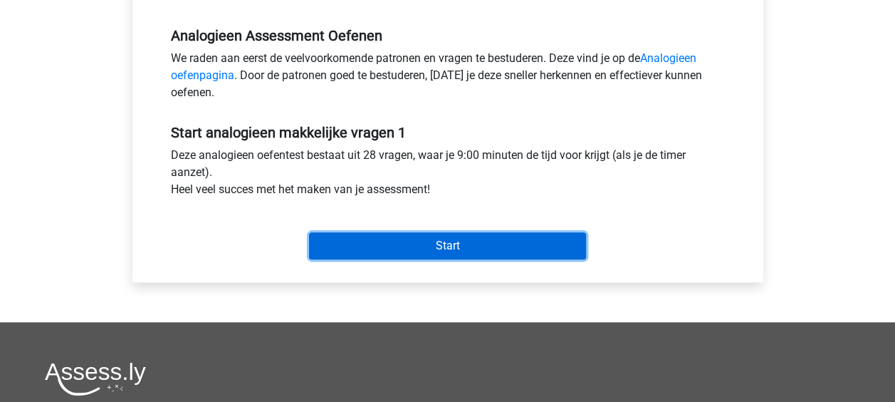
click at [442, 234] on input "Start" at bounding box center [447, 245] width 277 height 27
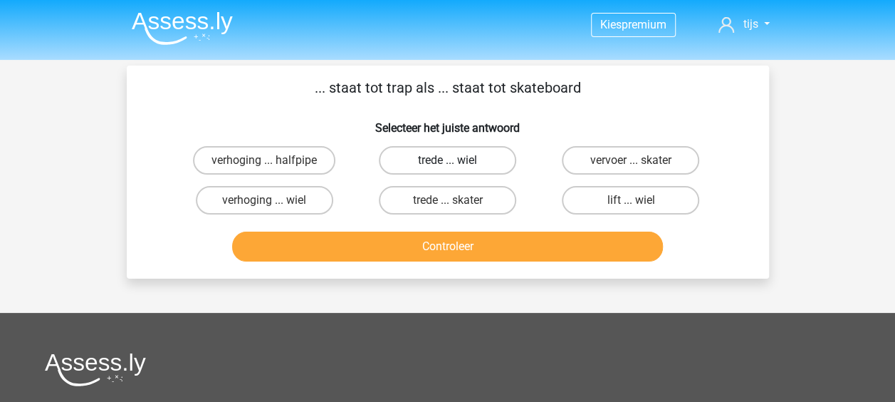
click at [457, 156] on label "trede ... wiel" at bounding box center [447, 160] width 137 height 28
click at [457, 160] on input "trede ... wiel" at bounding box center [451, 164] width 9 height 9
radio input "true"
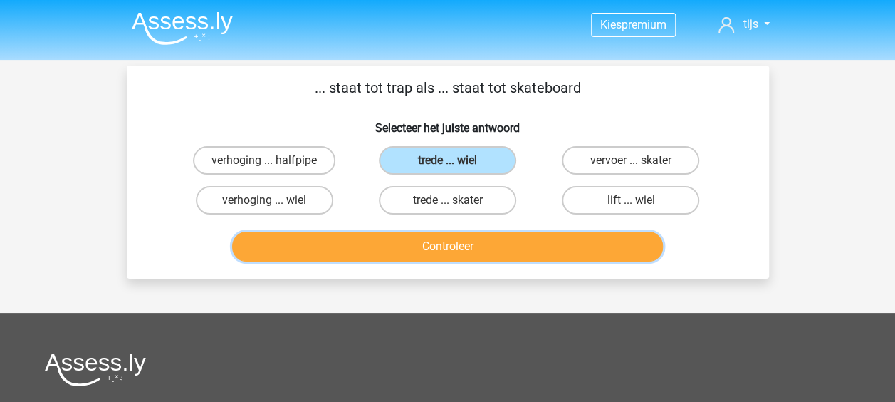
click at [467, 254] on button "Controleer" at bounding box center [447, 246] width 431 height 30
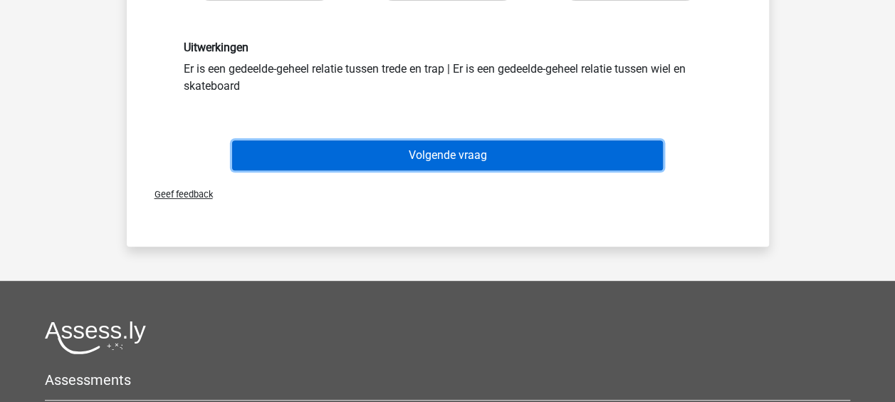
click at [434, 155] on button "Volgende vraag" at bounding box center [447, 155] width 431 height 30
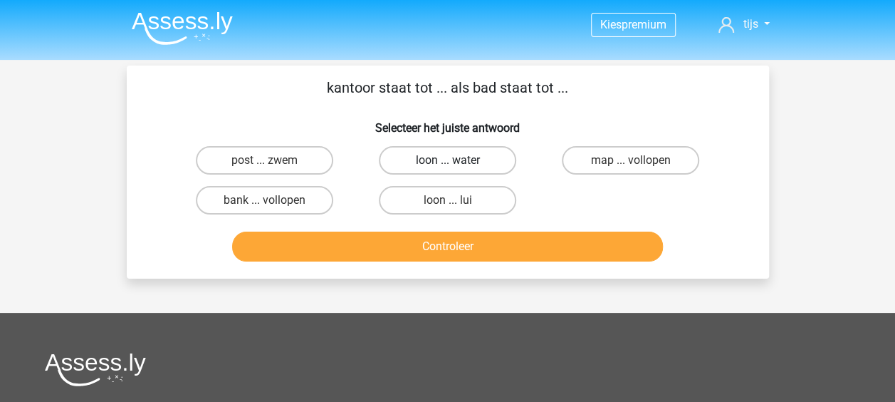
click at [498, 164] on label "loon ... water" at bounding box center [447, 160] width 137 height 28
click at [457, 164] on input "loon ... water" at bounding box center [451, 164] width 9 height 9
radio input "true"
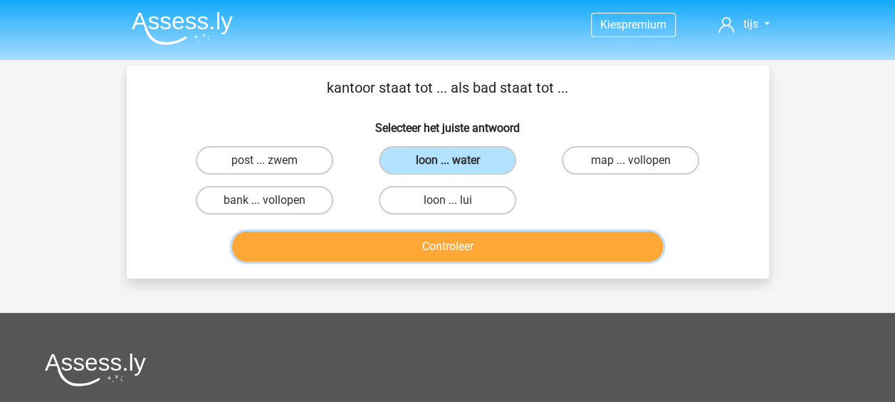
click at [489, 244] on button "Controleer" at bounding box center [447, 246] width 431 height 30
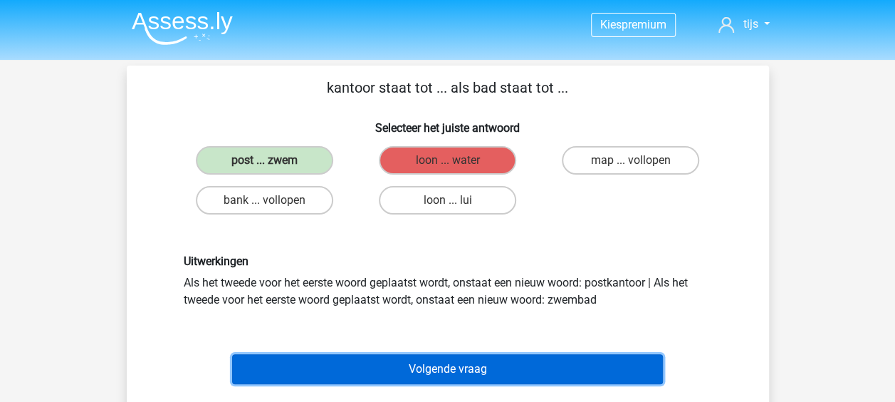
click at [469, 368] on button "Volgende vraag" at bounding box center [447, 369] width 431 height 30
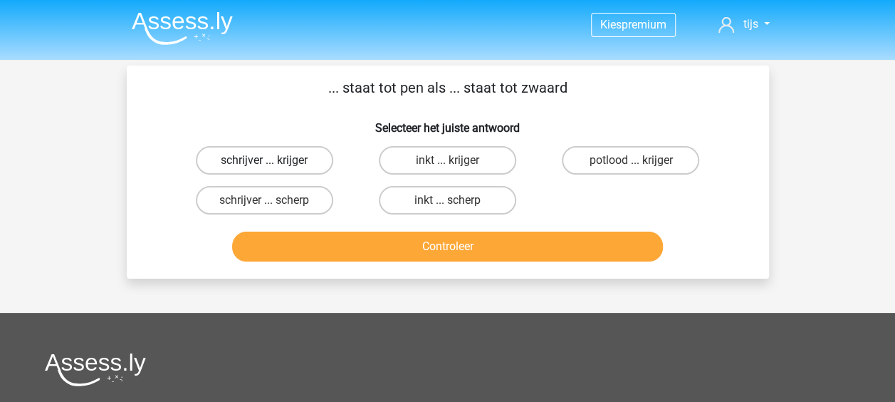
click at [312, 165] on label "schrijver ... krijger" at bounding box center [264, 160] width 137 height 28
click at [273, 165] on input "schrijver ... krijger" at bounding box center [268, 164] width 9 height 9
radio input "true"
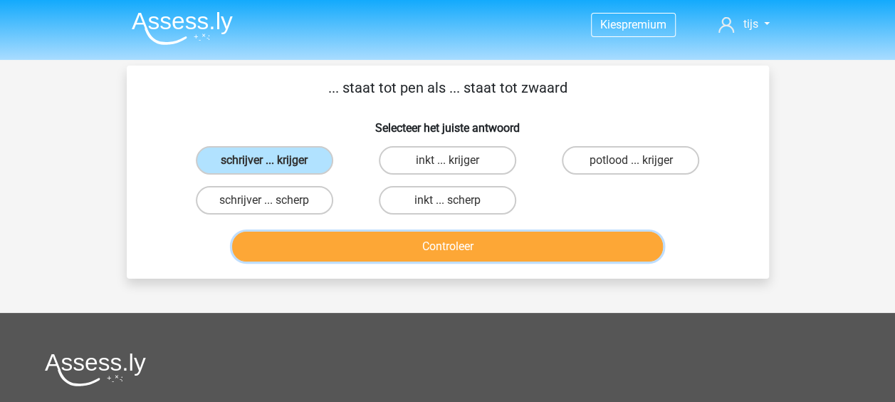
click at [402, 252] on button "Controleer" at bounding box center [447, 246] width 431 height 30
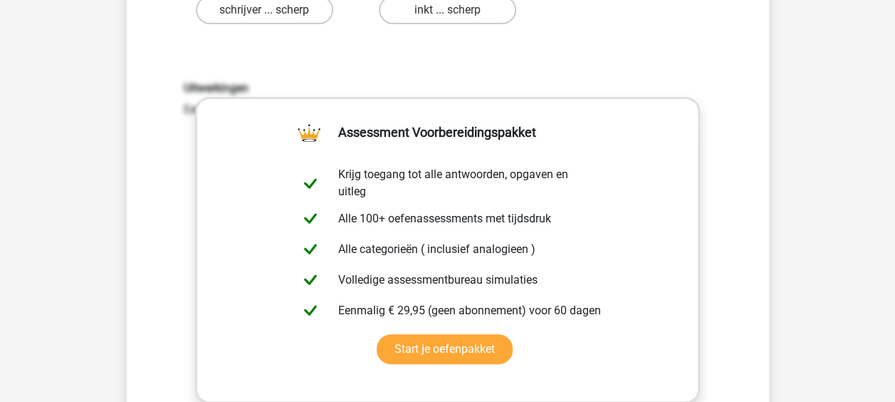
scroll to position [356, 0]
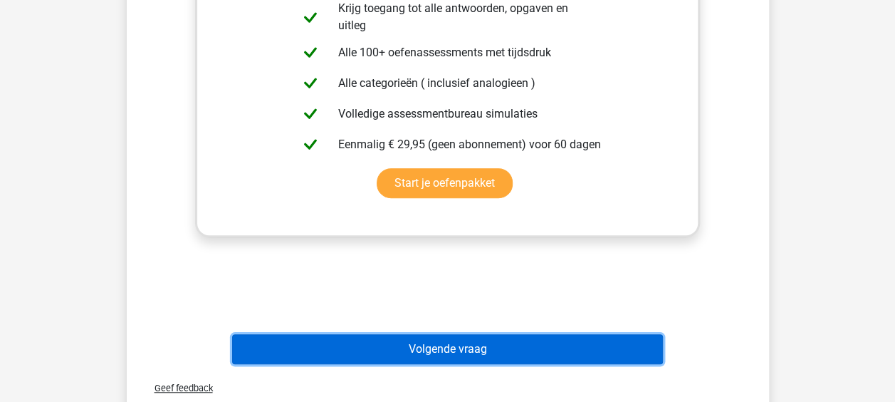
click at [479, 346] on button "Volgende vraag" at bounding box center [447, 349] width 431 height 30
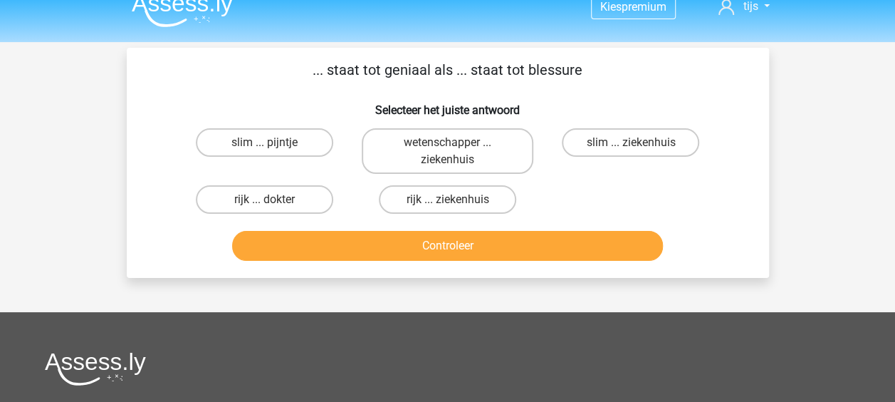
scroll to position [0, 0]
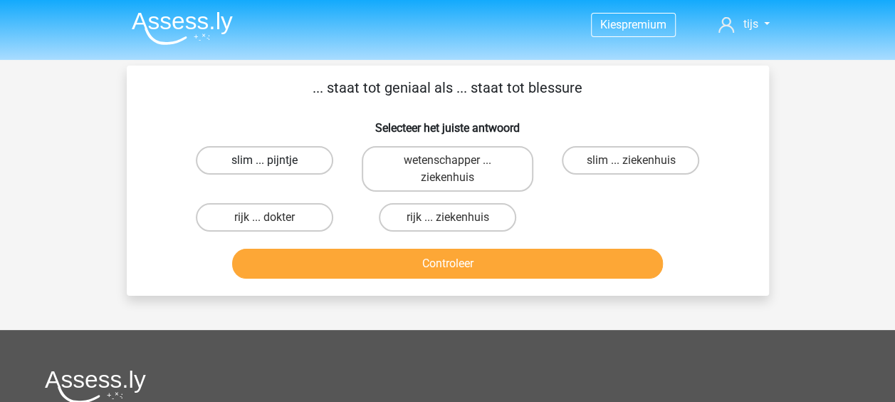
click at [309, 150] on label "slim ... pijntje" at bounding box center [264, 160] width 137 height 28
click at [273, 160] on input "slim ... pijntje" at bounding box center [268, 164] width 9 height 9
radio input "true"
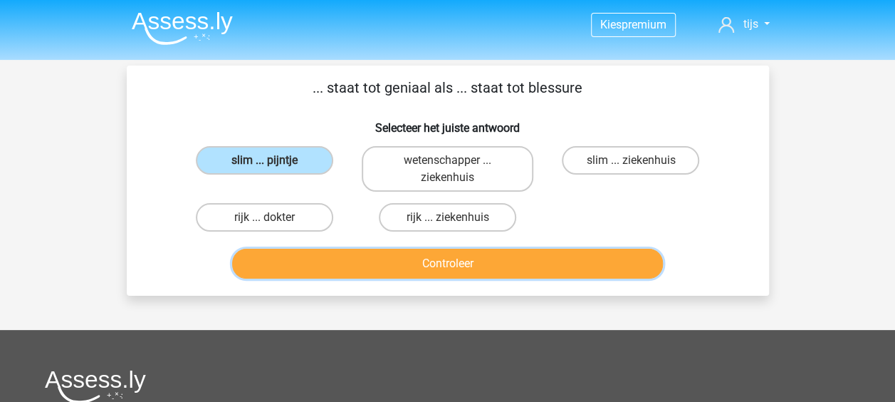
click at [405, 264] on button "Controleer" at bounding box center [447, 264] width 431 height 30
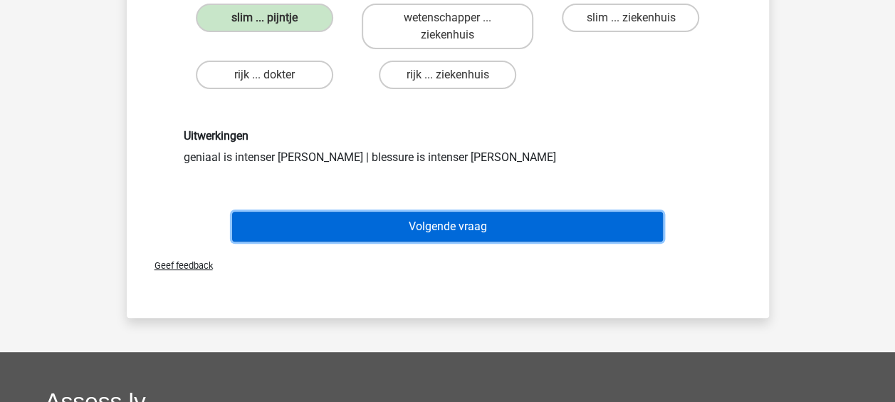
click at [403, 234] on button "Volgende vraag" at bounding box center [447, 227] width 431 height 30
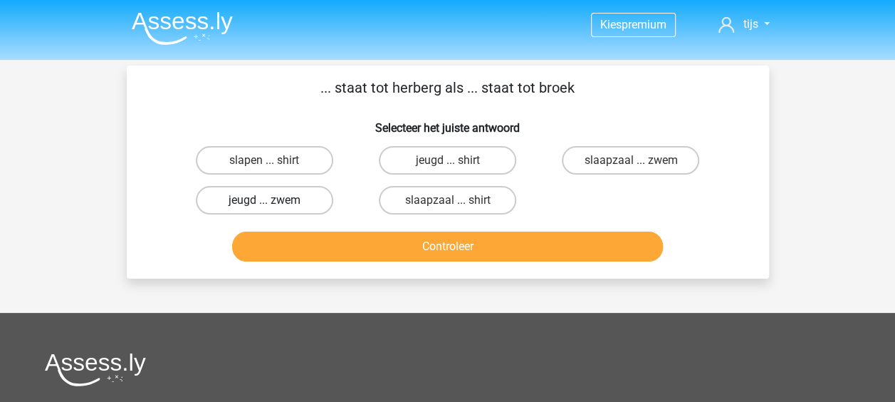
click at [321, 195] on label "jeugd ... zwem" at bounding box center [264, 200] width 137 height 28
click at [273, 200] on input "jeugd ... zwem" at bounding box center [268, 204] width 9 height 9
radio input "true"
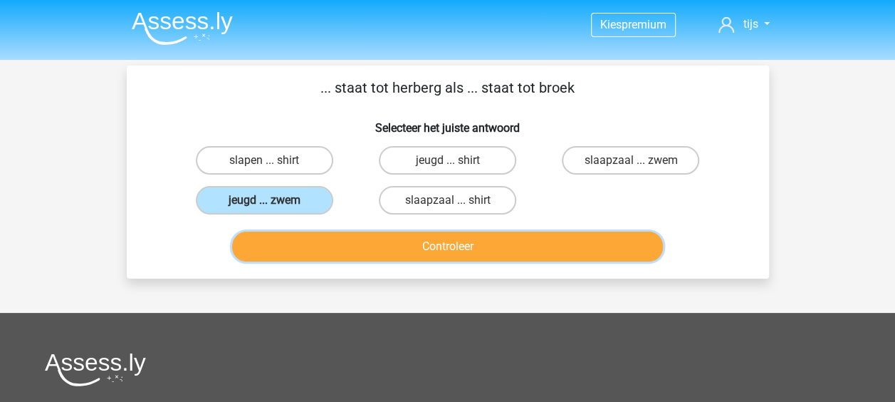
click at [401, 242] on button "Controleer" at bounding box center [447, 246] width 431 height 30
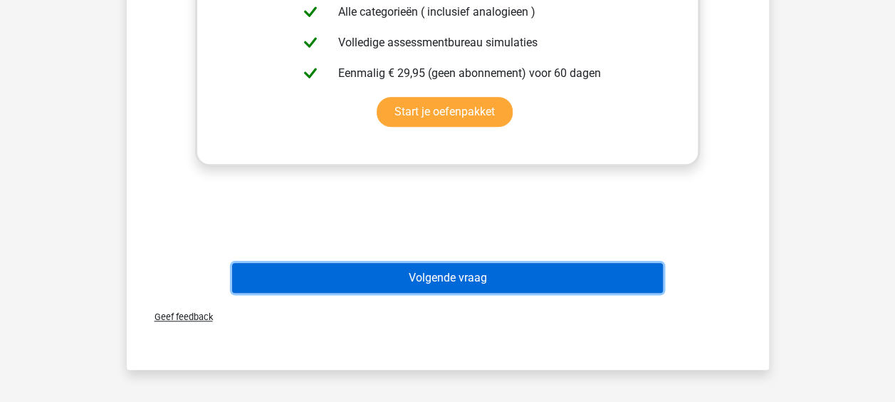
click at [438, 286] on button "Volgende vraag" at bounding box center [447, 278] width 431 height 30
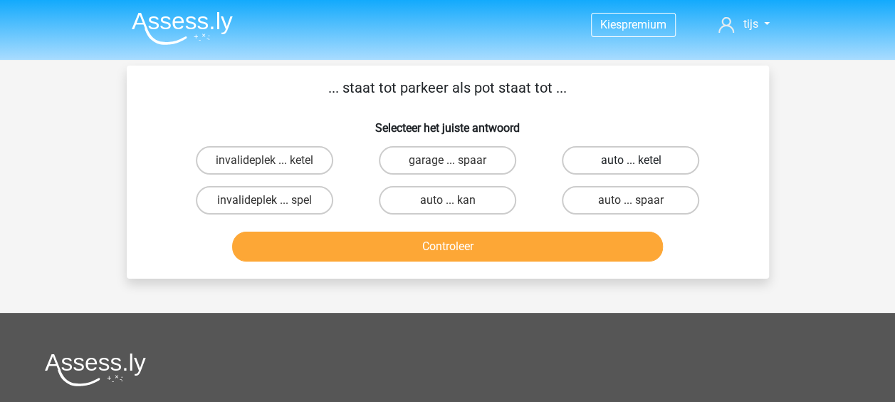
click at [680, 150] on label "auto ... ketel" at bounding box center [630, 160] width 137 height 28
click at [640, 160] on input "auto ... ketel" at bounding box center [635, 164] width 9 height 9
radio input "true"
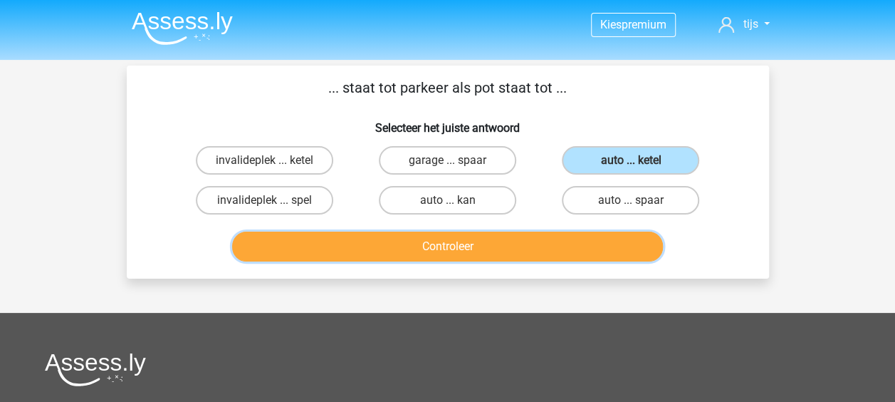
click at [445, 242] on button "Controleer" at bounding box center [447, 246] width 431 height 30
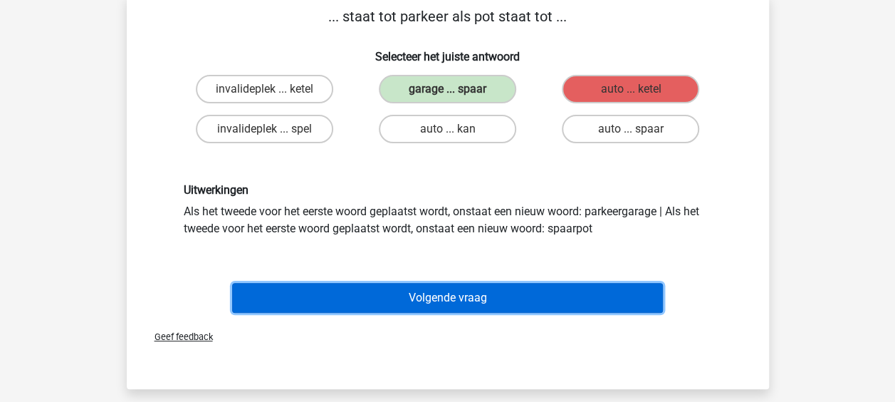
click at [443, 290] on button "Volgende vraag" at bounding box center [447, 298] width 431 height 30
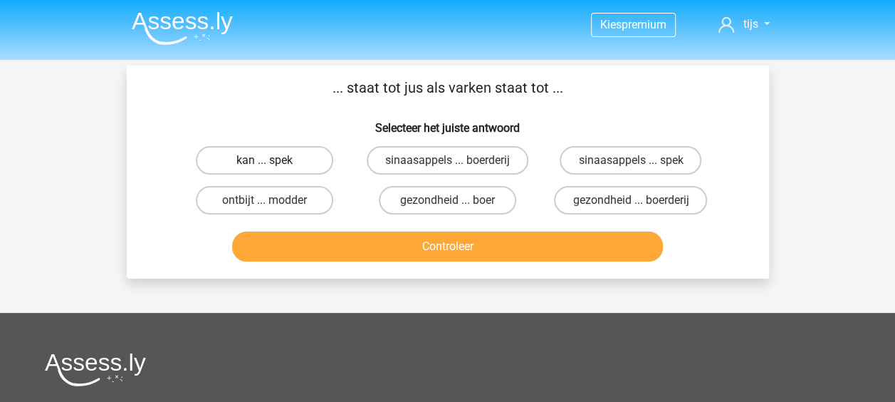
click at [238, 151] on label "kan ... spek" at bounding box center [264, 160] width 137 height 28
click at [264, 160] on input "kan ... spek" at bounding box center [268, 164] width 9 height 9
radio input "true"
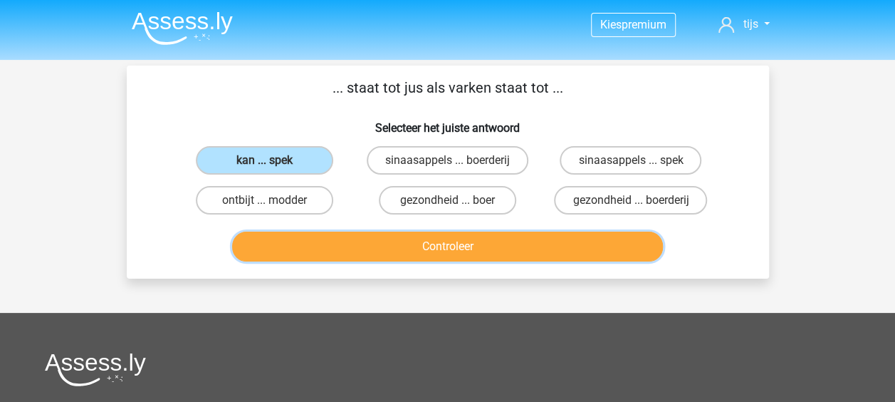
click at [410, 249] on button "Controleer" at bounding box center [447, 246] width 431 height 30
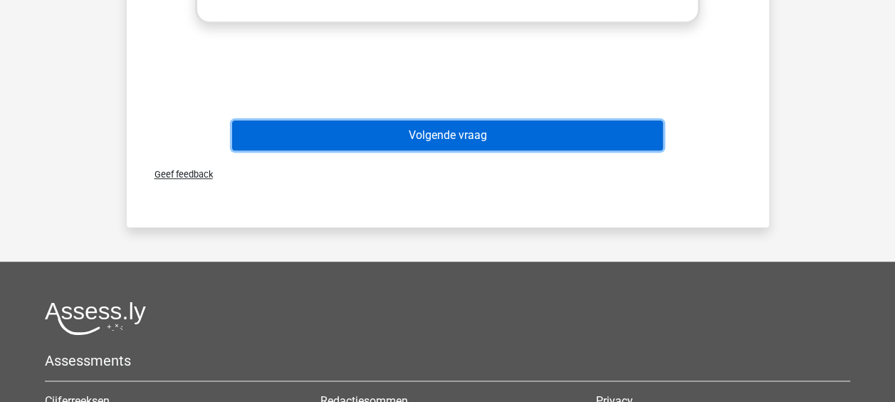
click at [442, 137] on button "Volgende vraag" at bounding box center [447, 135] width 431 height 30
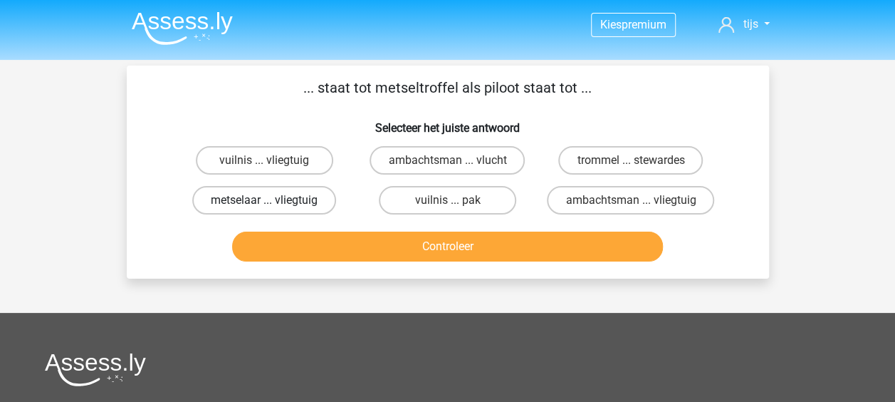
click at [328, 198] on label "metselaar ... vliegtuig" at bounding box center [264, 200] width 144 height 28
click at [273, 200] on input "metselaar ... vliegtuig" at bounding box center [268, 204] width 9 height 9
radio input "true"
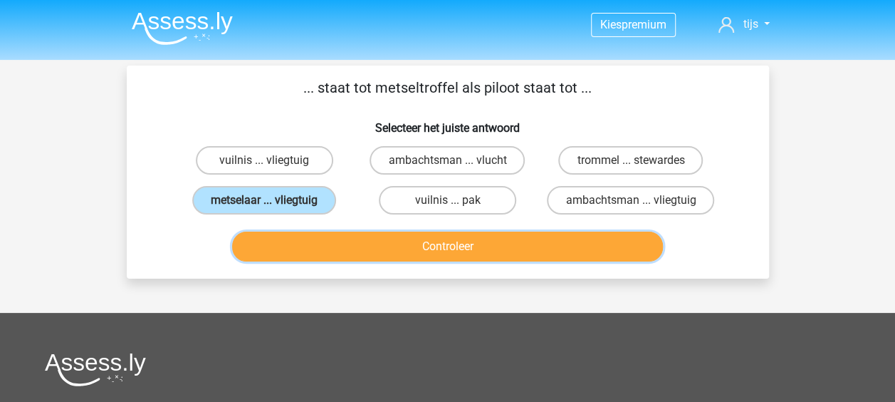
click at [417, 246] on button "Controleer" at bounding box center [447, 246] width 431 height 30
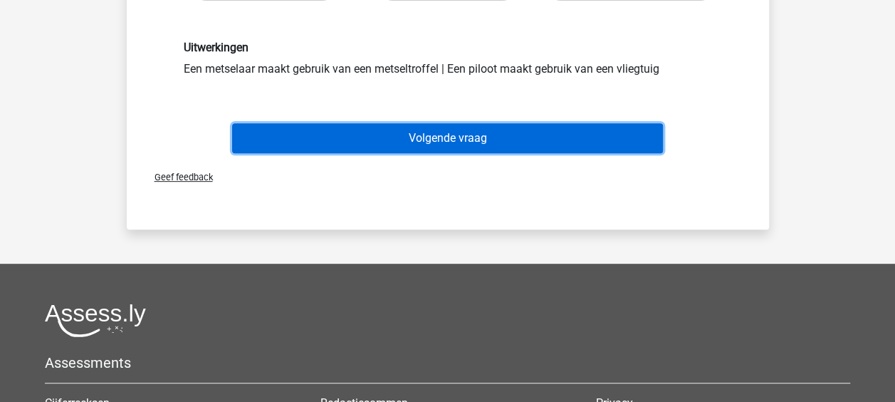
click at [463, 135] on button "Volgende vraag" at bounding box center [447, 138] width 431 height 30
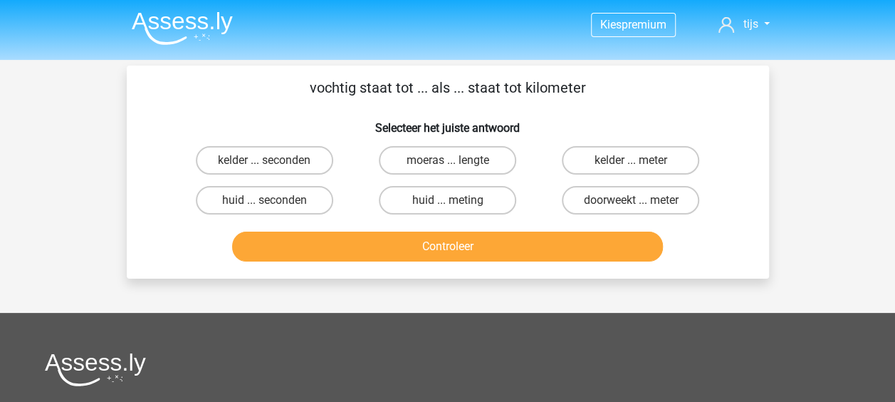
click at [634, 204] on input "doorweekt ... meter" at bounding box center [635, 204] width 9 height 9
radio input "true"
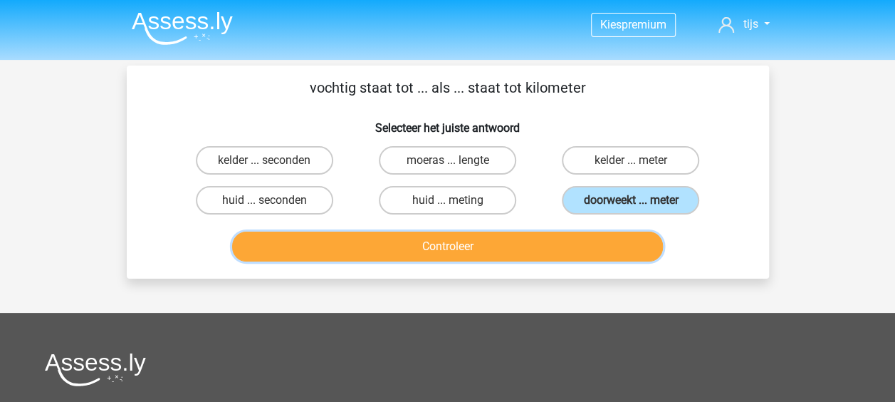
click at [473, 250] on button "Controleer" at bounding box center [447, 246] width 431 height 30
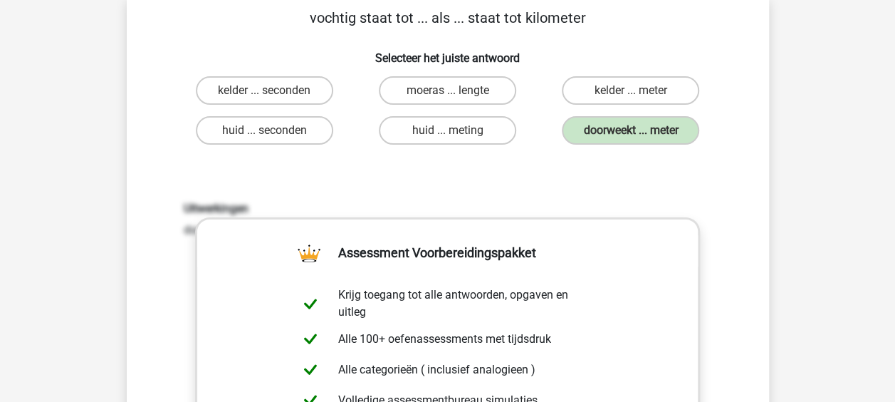
scroll to position [356, 0]
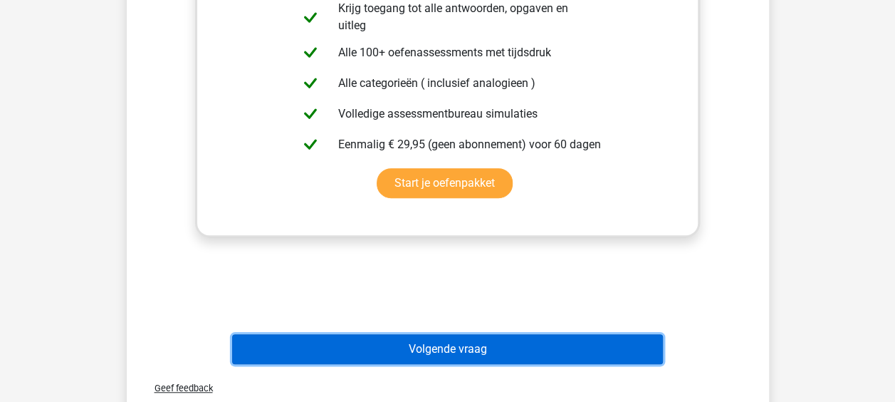
click at [407, 340] on button "Volgende vraag" at bounding box center [447, 349] width 431 height 30
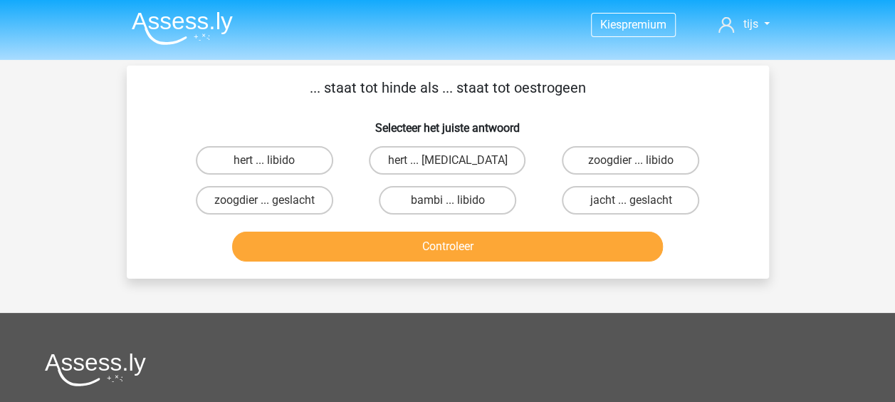
scroll to position [0, 0]
click at [495, 155] on label "hert ... testosteron" at bounding box center [447, 160] width 157 height 28
click at [457, 160] on input "hert ... testosteron" at bounding box center [451, 164] width 9 height 9
radio input "true"
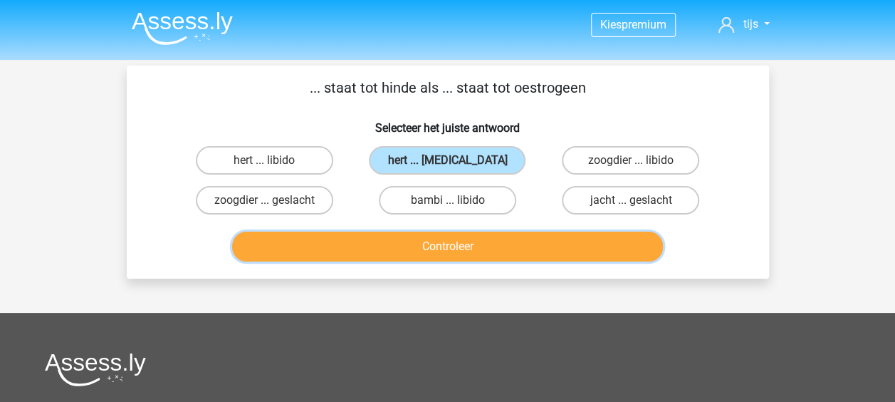
click at [484, 241] on button "Controleer" at bounding box center [447, 246] width 431 height 30
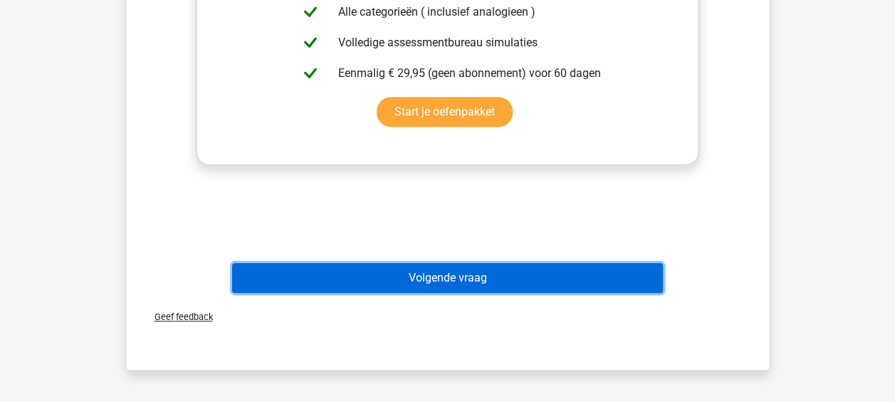
click at [463, 268] on button "Volgende vraag" at bounding box center [447, 278] width 431 height 30
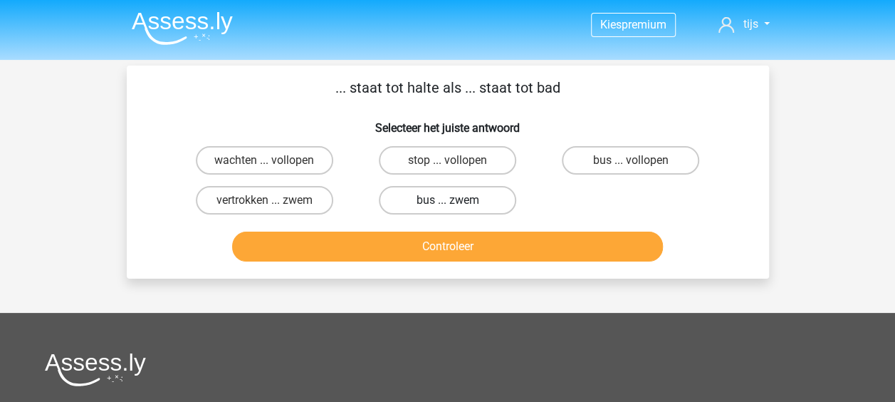
click at [499, 205] on label "bus ... zwem" at bounding box center [447, 200] width 137 height 28
click at [457, 205] on input "bus ... zwem" at bounding box center [451, 204] width 9 height 9
radio input "true"
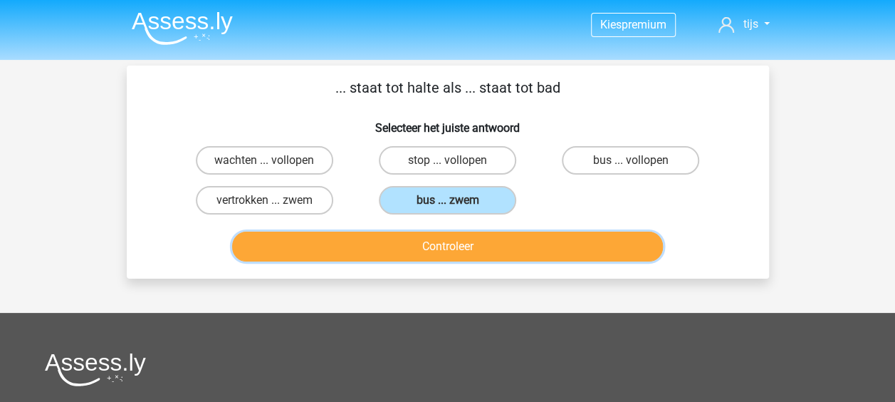
click at [484, 244] on button "Controleer" at bounding box center [447, 246] width 431 height 30
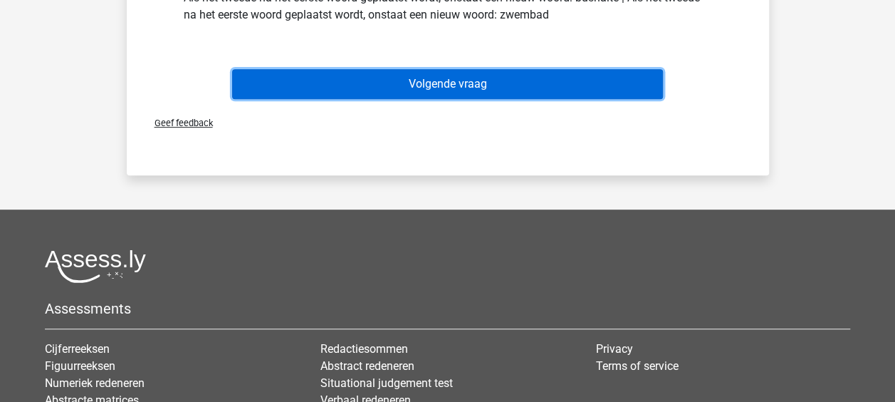
click at [450, 88] on button "Volgende vraag" at bounding box center [447, 84] width 431 height 30
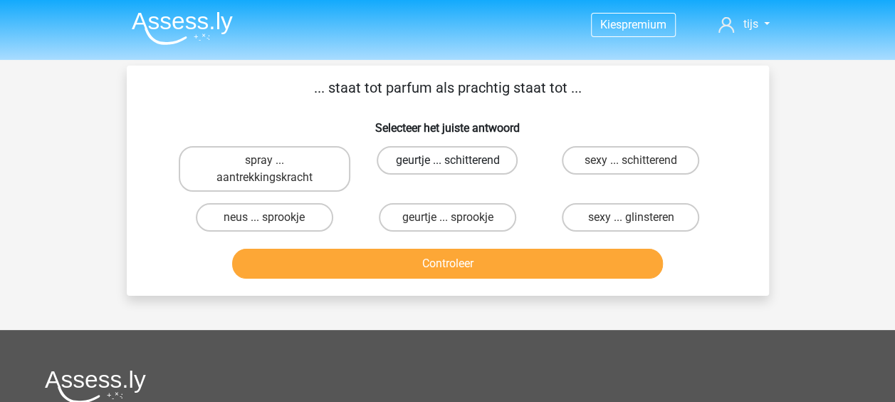
click at [501, 163] on label "geurtje ... schitterend" at bounding box center [447, 160] width 141 height 28
click at [457, 163] on input "geurtje ... schitterend" at bounding box center [451, 164] width 9 height 9
radio input "true"
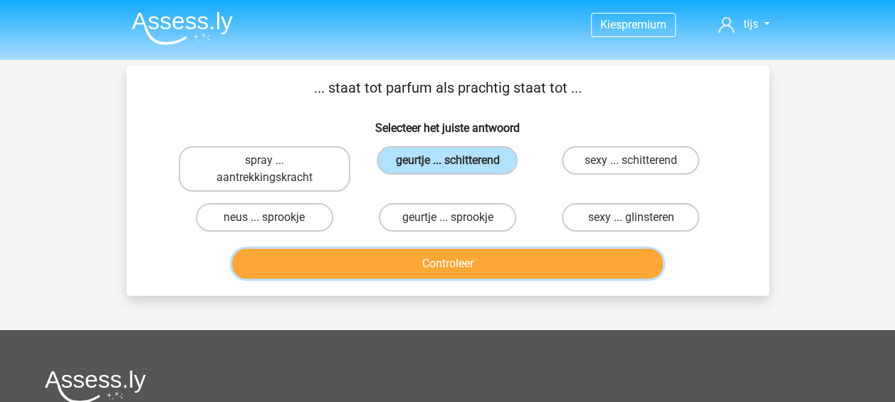
click at [514, 264] on button "Controleer" at bounding box center [447, 264] width 431 height 30
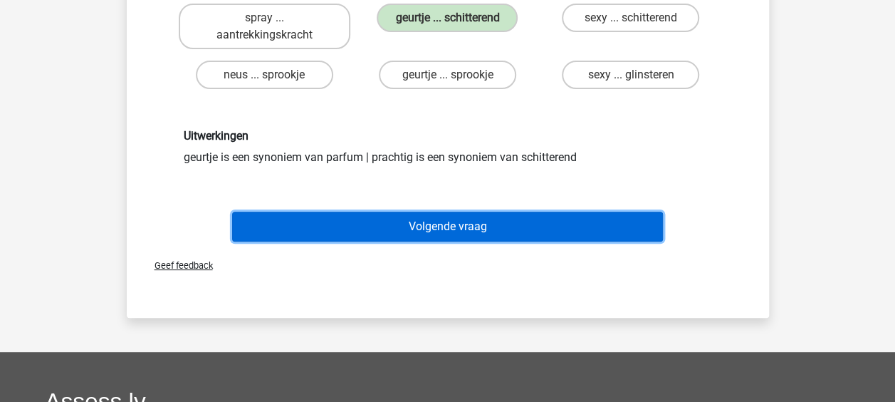
click at [439, 234] on button "Volgende vraag" at bounding box center [447, 227] width 431 height 30
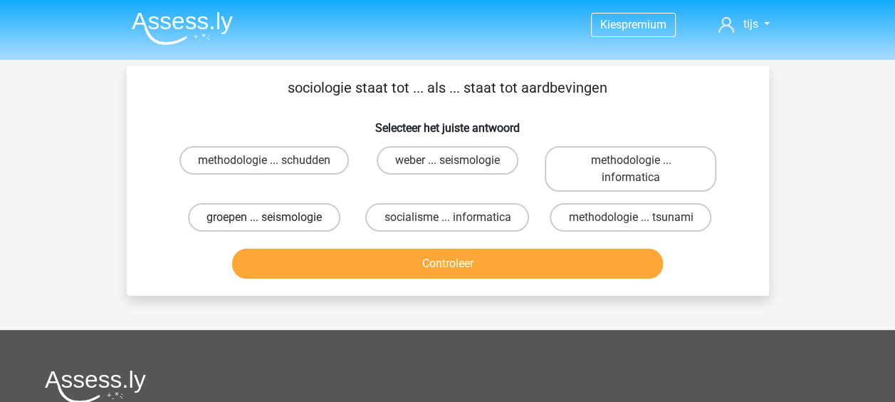
click at [337, 216] on label "groepen ... seismologie" at bounding box center [264, 217] width 152 height 28
click at [273, 217] on input "groepen ... seismologie" at bounding box center [268, 221] width 9 height 9
radio input "true"
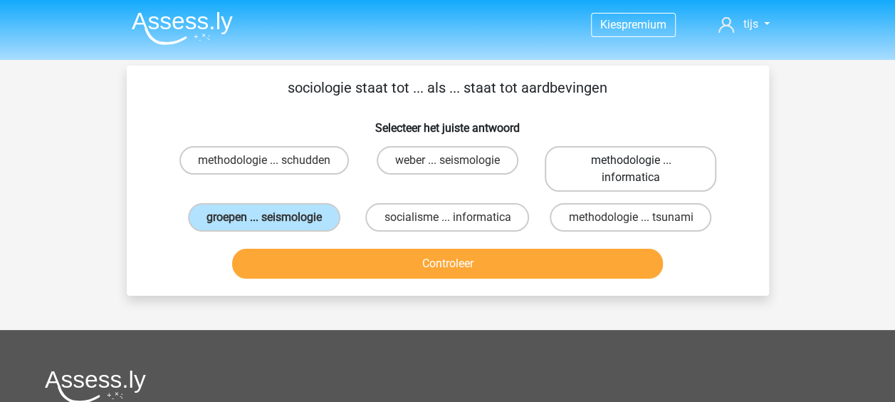
click at [611, 169] on label "methodologie ... informatica" at bounding box center [631, 169] width 172 height 46
click at [631, 169] on input "methodologie ... informatica" at bounding box center [635, 164] width 9 height 9
radio input "true"
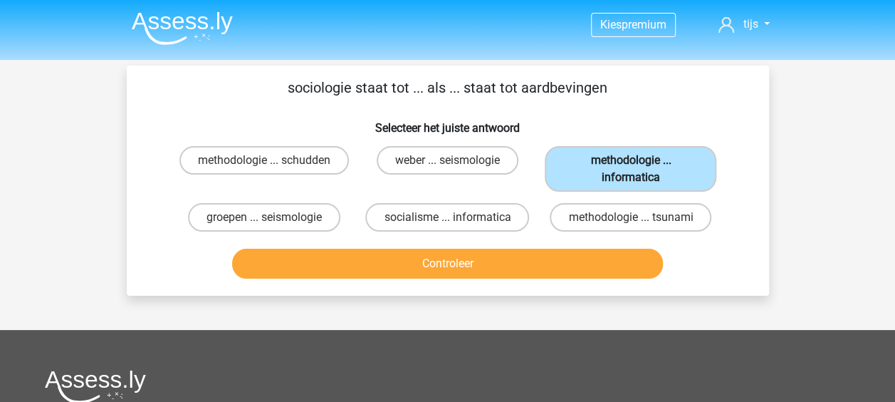
click at [611, 169] on label "methodologie ... informatica" at bounding box center [631, 169] width 172 height 46
click at [631, 169] on input "methodologie ... informatica" at bounding box center [635, 164] width 9 height 9
click at [618, 217] on label "methodologie ... tsunami" at bounding box center [631, 217] width 162 height 28
click at [631, 217] on input "methodologie ... tsunami" at bounding box center [635, 221] width 9 height 9
radio input "true"
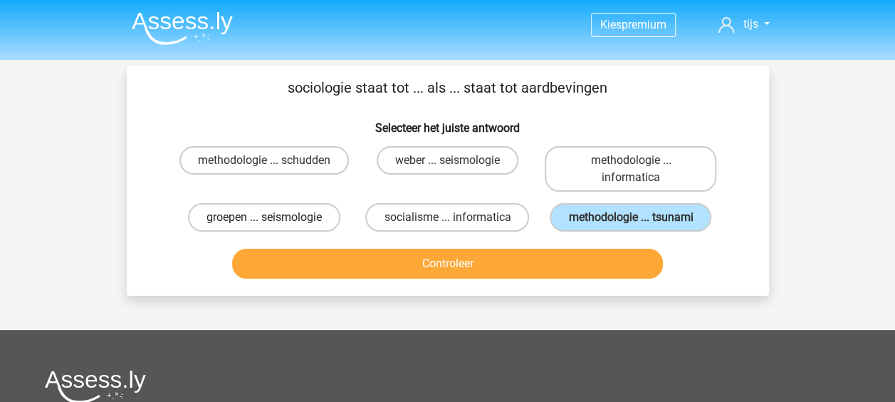
click at [327, 212] on label "groepen ... seismologie" at bounding box center [264, 217] width 152 height 28
click at [273, 217] on input "groepen ... seismologie" at bounding box center [268, 221] width 9 height 9
radio input "true"
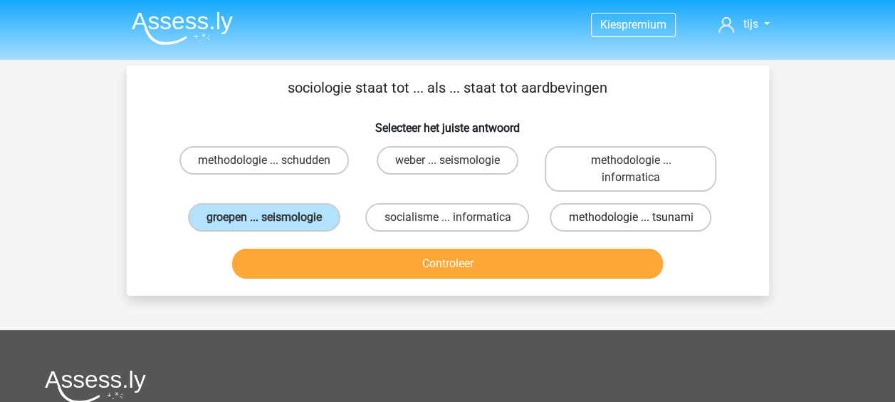
click at [630, 208] on label "methodologie ... tsunami" at bounding box center [631, 217] width 162 height 28
click at [631, 217] on input "methodologie ... tsunami" at bounding box center [635, 221] width 9 height 9
radio input "true"
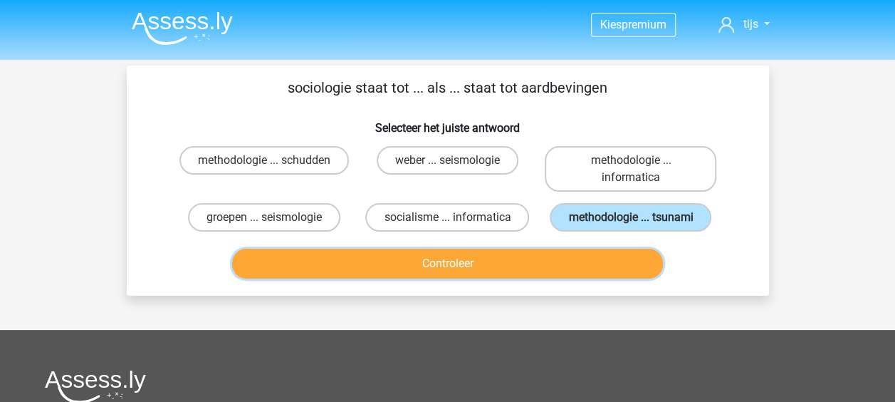
click at [483, 274] on button "Controleer" at bounding box center [447, 264] width 431 height 30
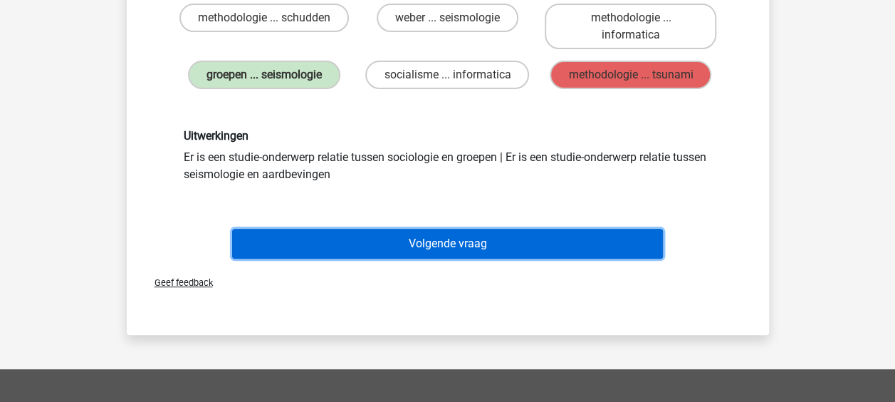
click at [440, 250] on button "Volgende vraag" at bounding box center [447, 244] width 431 height 30
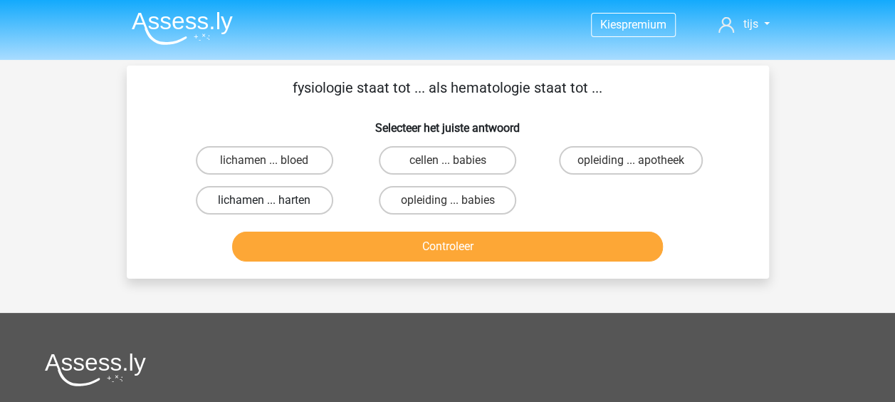
click at [313, 205] on label "lichamen ... harten" at bounding box center [264, 200] width 137 height 28
click at [273, 205] on input "lichamen ... harten" at bounding box center [268, 204] width 9 height 9
radio input "true"
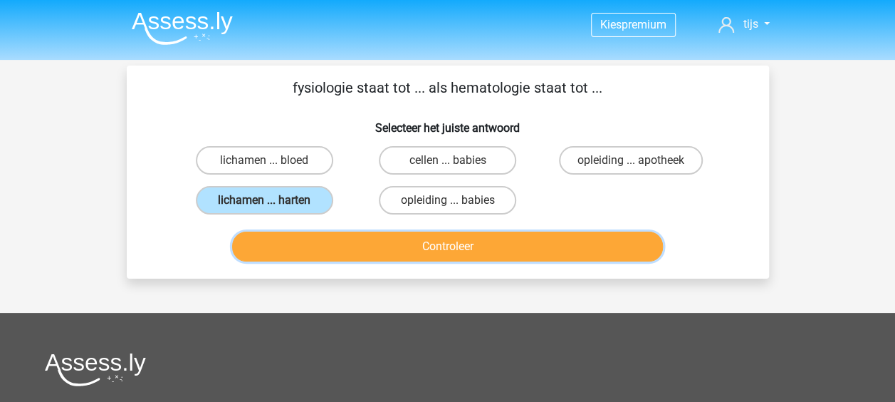
click at [454, 238] on button "Controleer" at bounding box center [447, 246] width 431 height 30
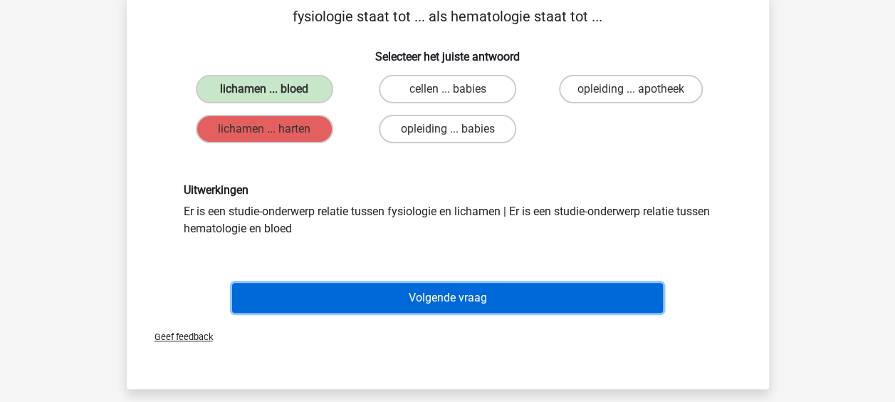
click at [429, 297] on button "Volgende vraag" at bounding box center [447, 298] width 431 height 30
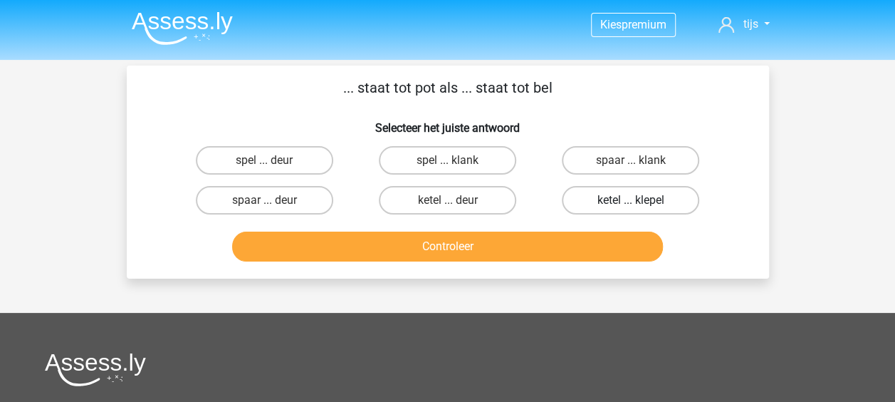
click at [594, 204] on label "ketel ... klepel" at bounding box center [630, 200] width 137 height 28
click at [631, 204] on input "ketel ... klepel" at bounding box center [635, 204] width 9 height 9
radio input "true"
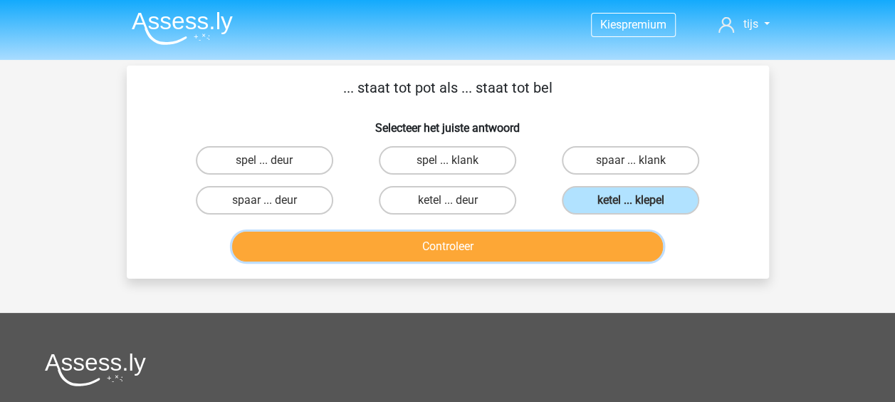
click at [516, 244] on button "Controleer" at bounding box center [447, 246] width 431 height 30
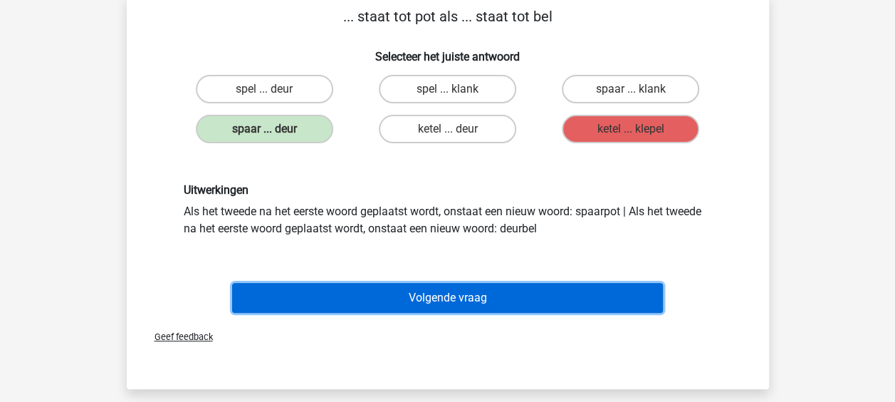
click at [459, 292] on button "Volgende vraag" at bounding box center [447, 298] width 431 height 30
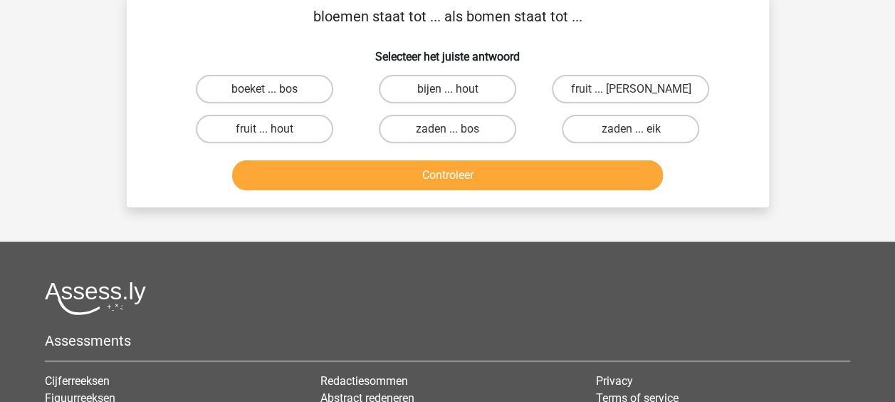
scroll to position [66, 0]
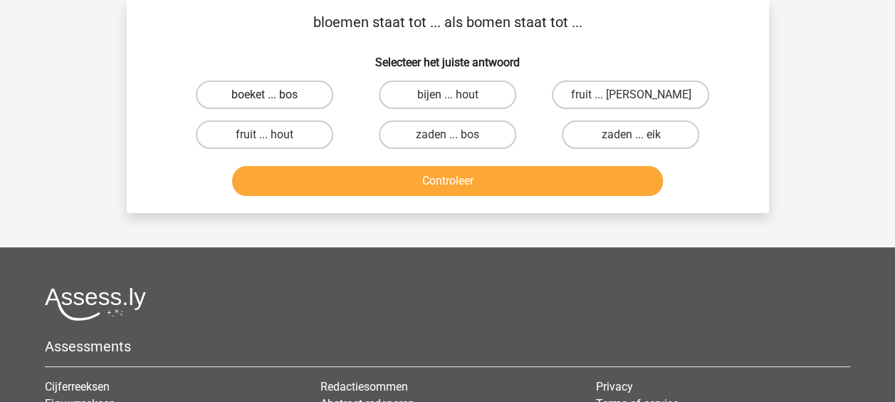
click at [307, 88] on label "boeket ... bos" at bounding box center [264, 94] width 137 height 28
click at [273, 95] on input "boeket ... bos" at bounding box center [268, 99] width 9 height 9
radio input "true"
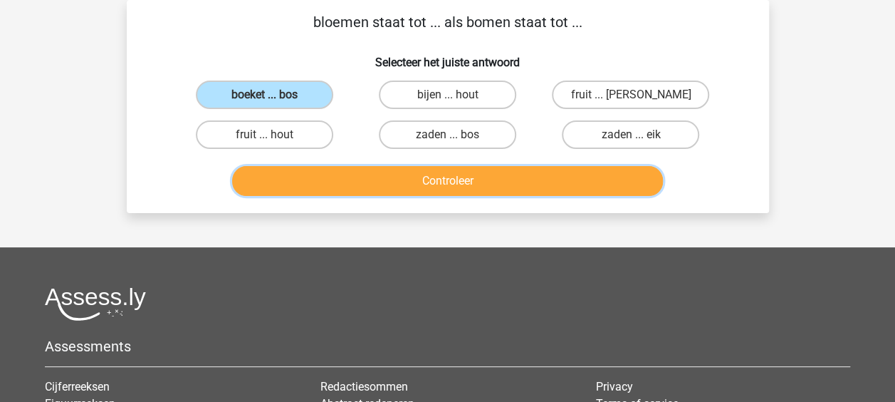
click at [444, 179] on button "Controleer" at bounding box center [447, 181] width 431 height 30
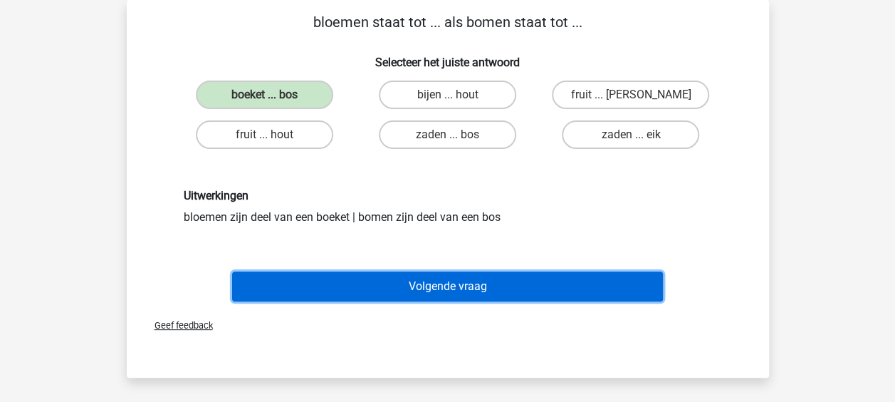
click at [437, 281] on button "Volgende vraag" at bounding box center [447, 286] width 431 height 30
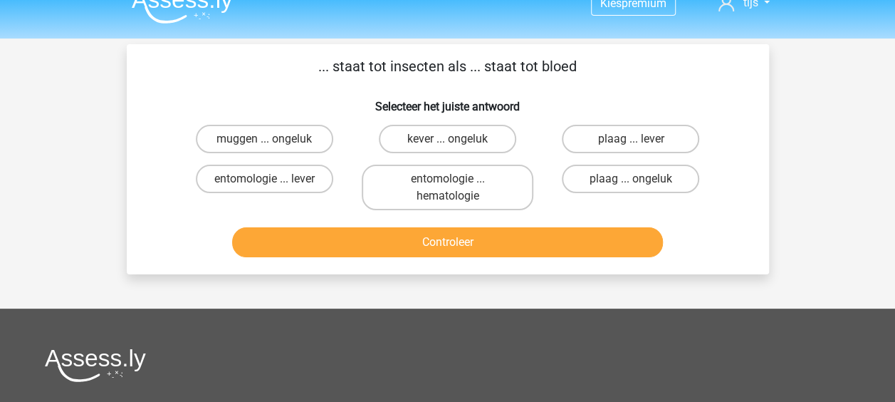
scroll to position [0, 0]
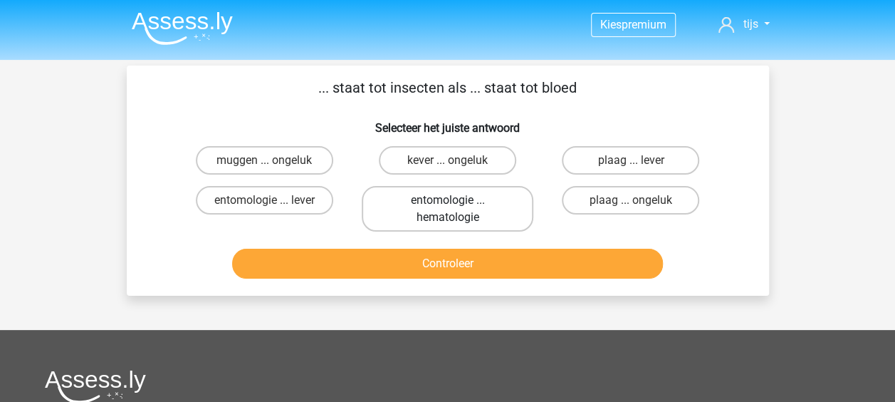
click at [528, 199] on label "entomologie ... hematologie" at bounding box center [448, 209] width 172 height 46
click at [457, 200] on input "entomologie ... hematologie" at bounding box center [451, 204] width 9 height 9
radio input "true"
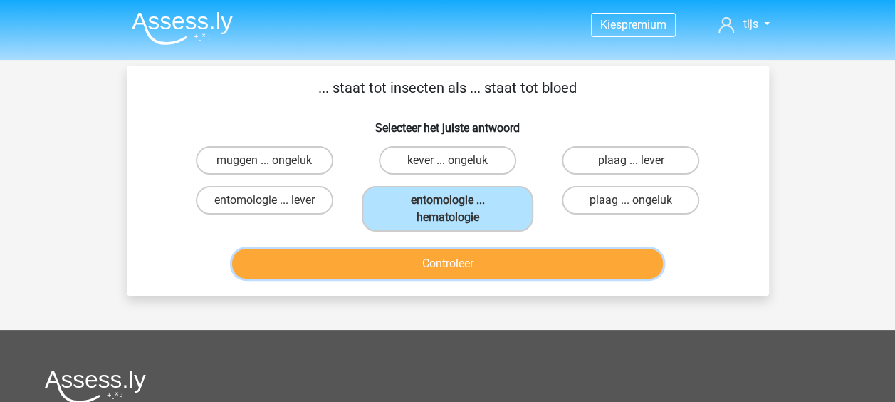
click at [496, 263] on button "Controleer" at bounding box center [447, 264] width 431 height 30
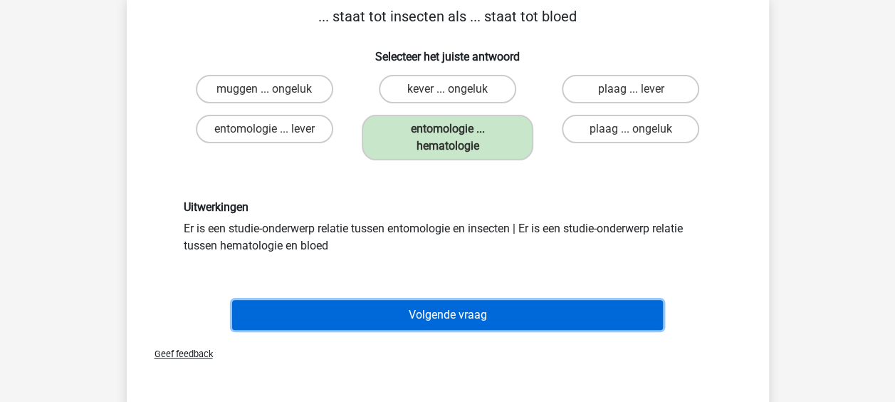
click at [444, 306] on button "Volgende vraag" at bounding box center [447, 315] width 431 height 30
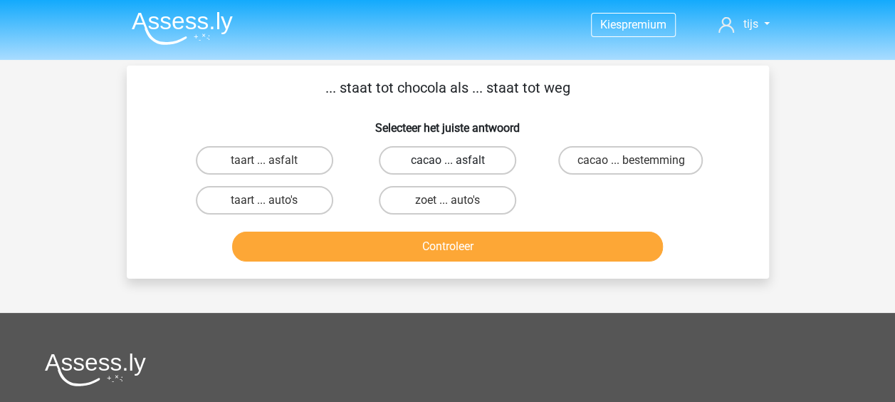
click at [506, 155] on label "cacao ... asfalt" at bounding box center [447, 160] width 137 height 28
click at [457, 160] on input "cacao ... asfalt" at bounding box center [451, 164] width 9 height 9
radio input "true"
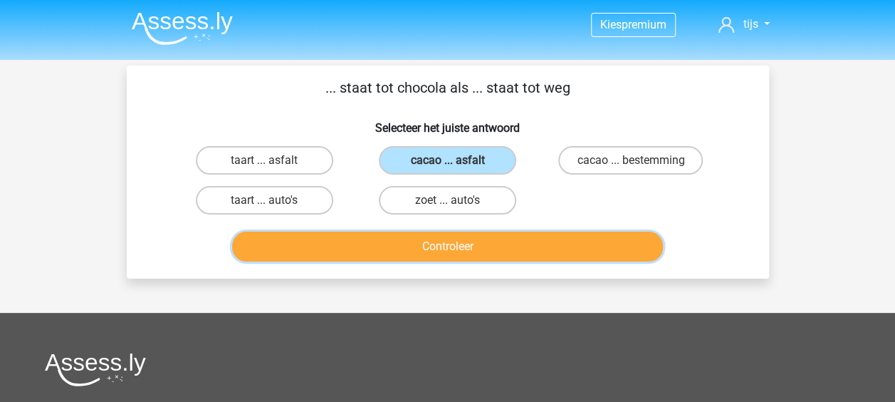
click at [486, 238] on button "Controleer" at bounding box center [447, 246] width 431 height 30
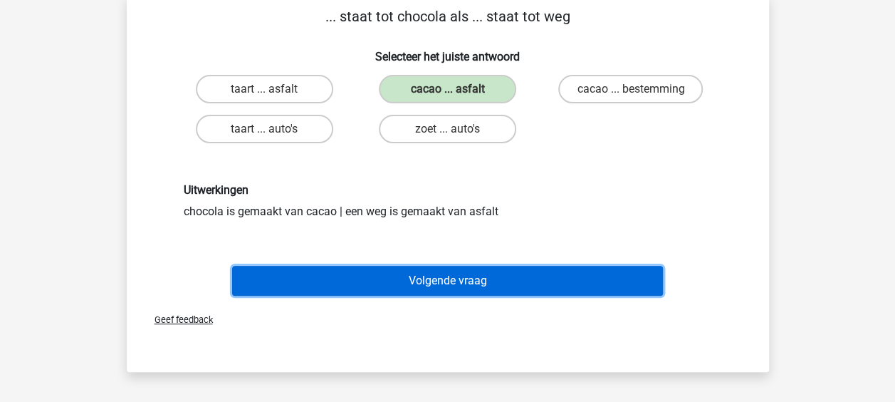
click at [452, 273] on button "Volgende vraag" at bounding box center [447, 281] width 431 height 30
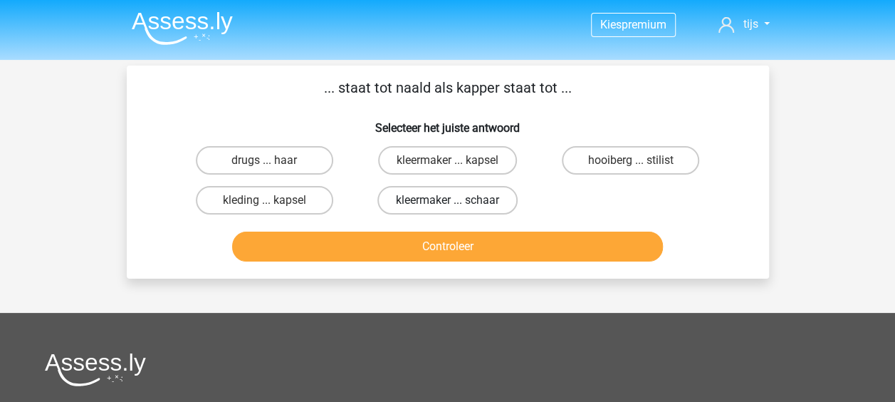
click at [502, 202] on label "kleermaker ... schaar" at bounding box center [447, 200] width 140 height 28
click at [457, 202] on input "kleermaker ... schaar" at bounding box center [451, 204] width 9 height 9
radio input "true"
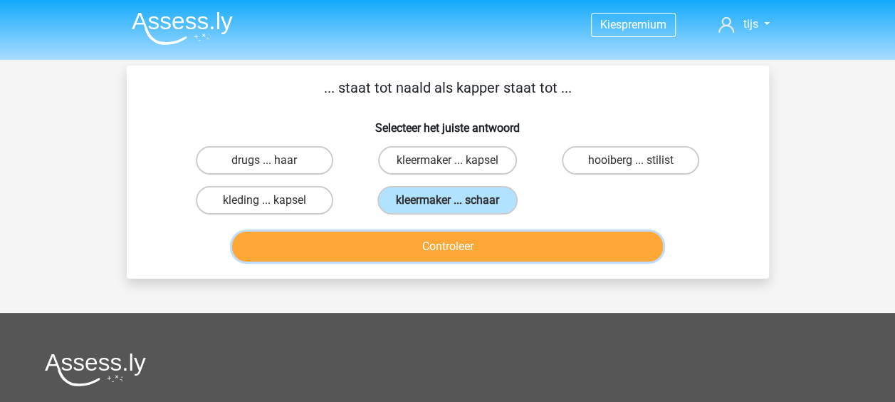
click at [493, 252] on button "Controleer" at bounding box center [447, 246] width 431 height 30
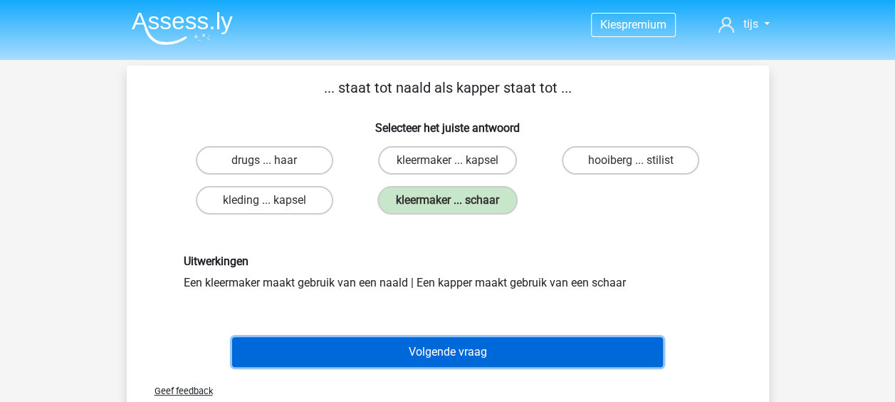
click at [445, 358] on button "Volgende vraag" at bounding box center [447, 352] width 431 height 30
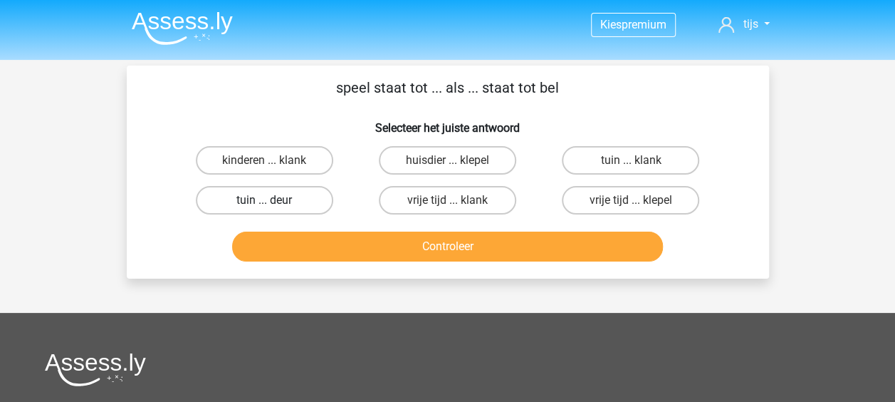
click at [312, 205] on label "tuin ... deur" at bounding box center [264, 200] width 137 height 28
click at [273, 205] on input "tuin ... deur" at bounding box center [268, 204] width 9 height 9
radio input "true"
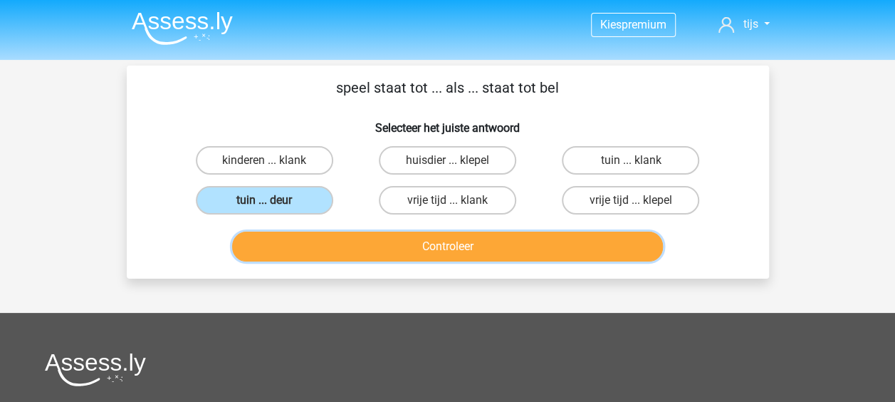
click at [417, 245] on button "Controleer" at bounding box center [447, 246] width 431 height 30
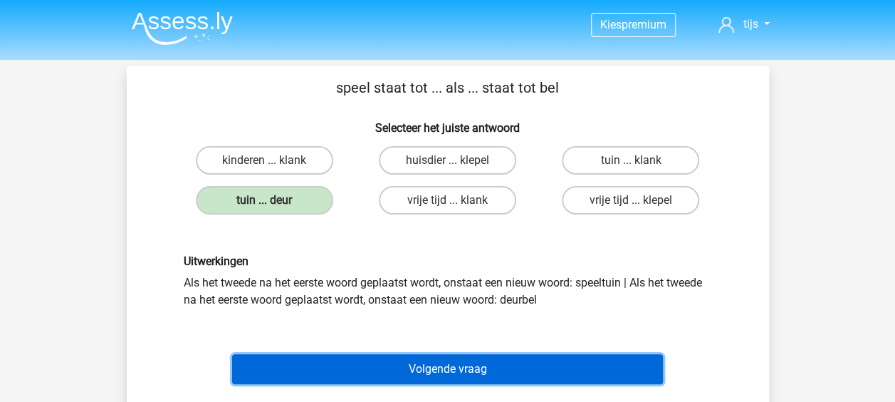
click at [444, 371] on button "Volgende vraag" at bounding box center [447, 369] width 431 height 30
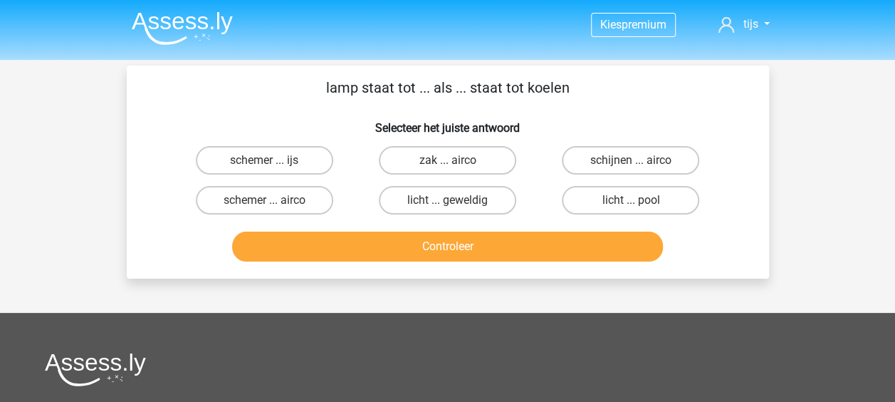
click at [637, 162] on input "schijnen ... airco" at bounding box center [635, 164] width 9 height 9
radio input "true"
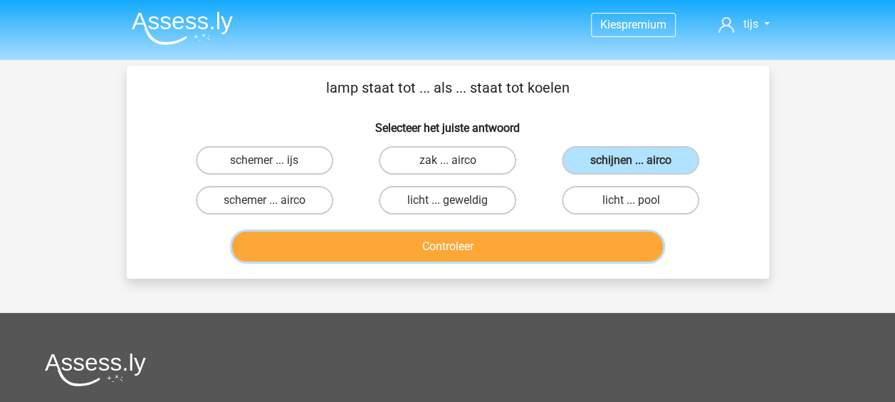
click at [485, 252] on button "Controleer" at bounding box center [447, 246] width 431 height 30
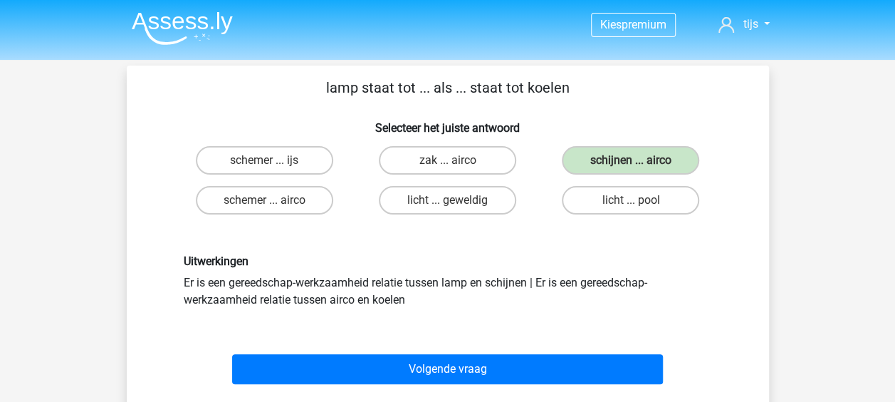
click at [439, 385] on div "Volgende vraag" at bounding box center [448, 372] width 550 height 36
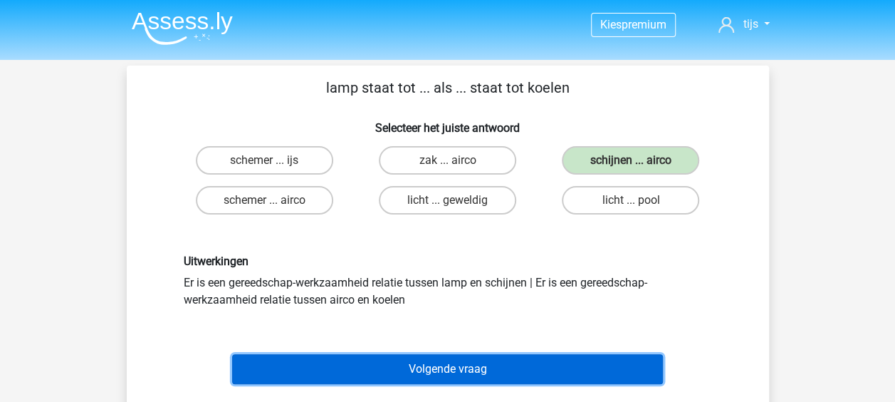
click at [439, 382] on button "Volgende vraag" at bounding box center [447, 369] width 431 height 30
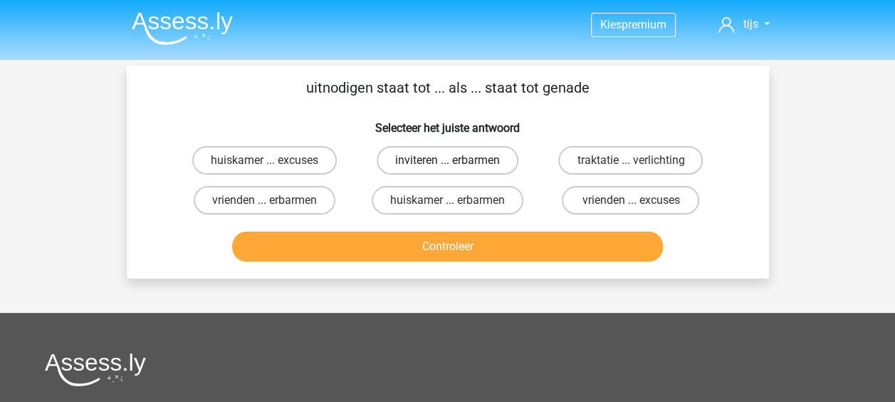
click at [499, 155] on label "inviteren ... erbarmen" at bounding box center [448, 160] width 142 height 28
click at [457, 160] on input "inviteren ... erbarmen" at bounding box center [451, 164] width 9 height 9
radio input "true"
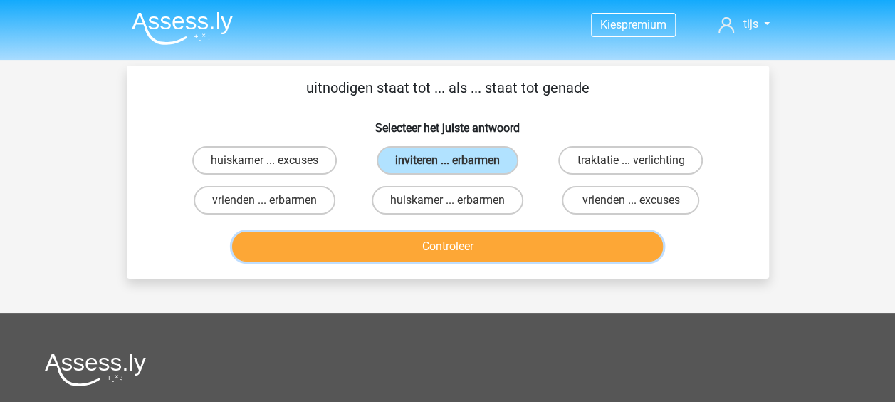
click at [469, 249] on button "Controleer" at bounding box center [447, 246] width 431 height 30
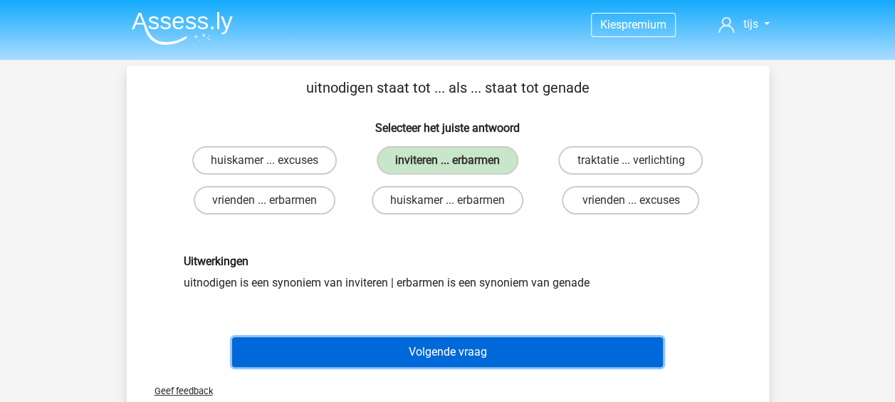
click at [447, 356] on button "Volgende vraag" at bounding box center [447, 352] width 431 height 30
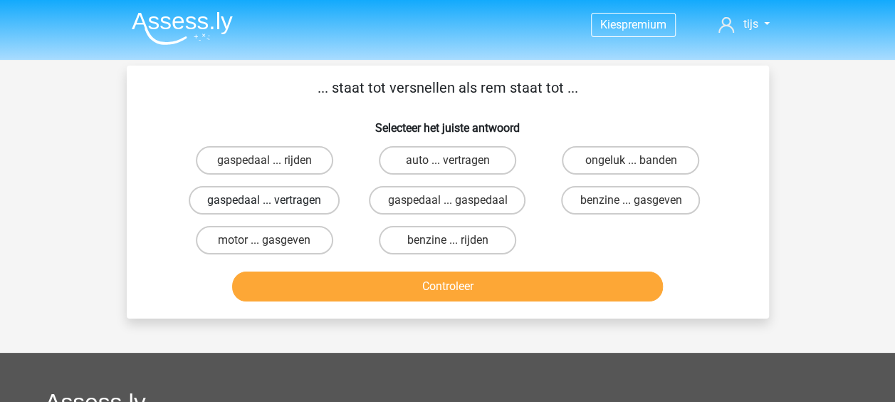
click at [329, 192] on label "gaspedaal ... vertragen" at bounding box center [264, 200] width 151 height 28
click at [273, 200] on input "gaspedaal ... vertragen" at bounding box center [268, 204] width 9 height 9
radio input "true"
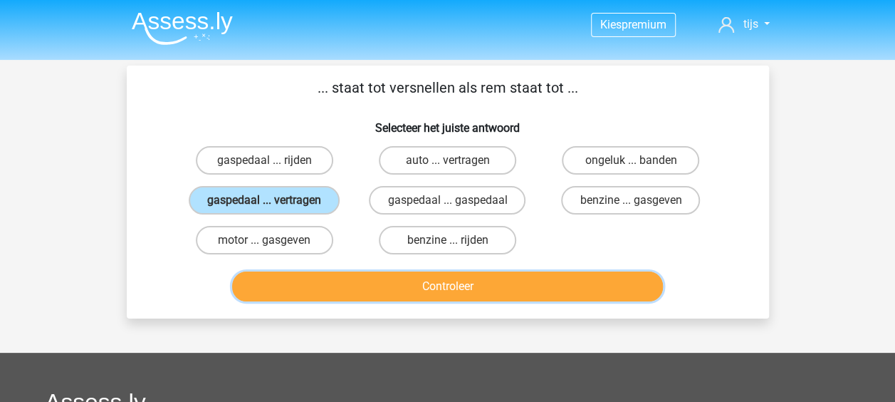
click at [380, 282] on button "Controleer" at bounding box center [447, 286] width 431 height 30
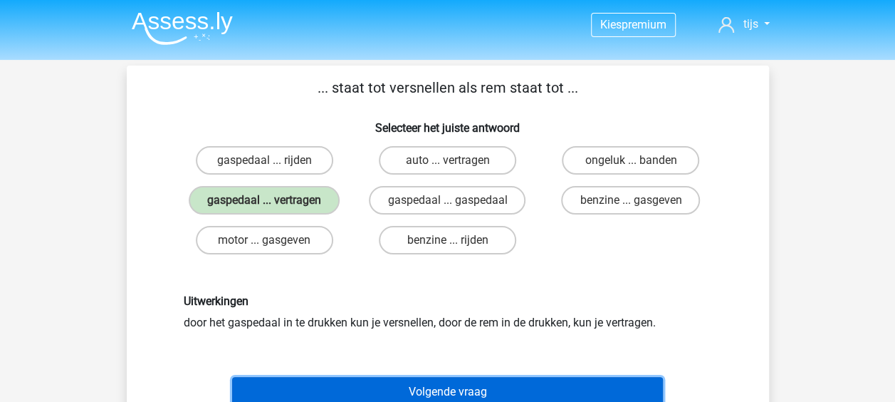
click at [393, 385] on button "Volgende vraag" at bounding box center [447, 392] width 431 height 30
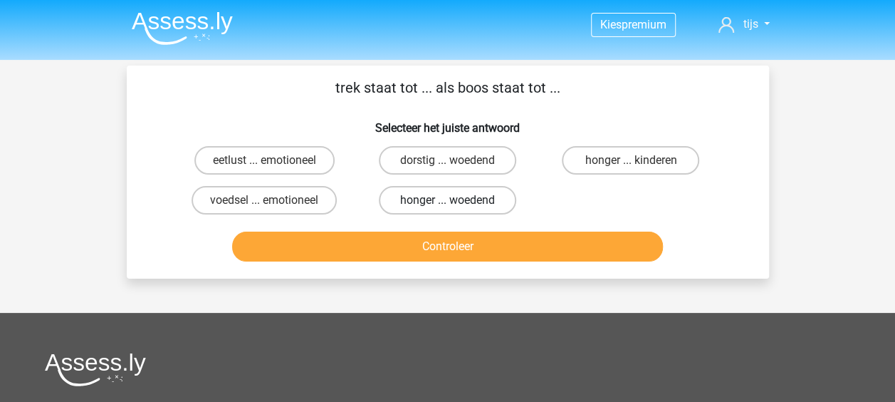
click at [460, 190] on label "honger ... woedend" at bounding box center [447, 200] width 137 height 28
click at [457, 200] on input "honger ... woedend" at bounding box center [451, 204] width 9 height 9
radio input "true"
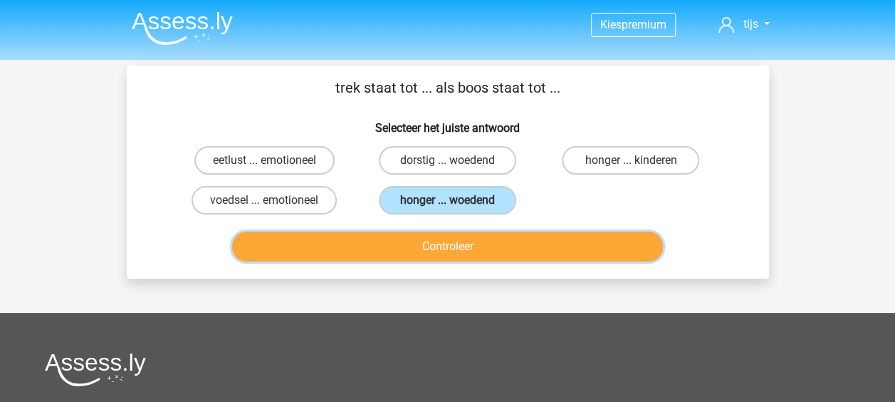
click at [469, 246] on button "Controleer" at bounding box center [447, 246] width 431 height 30
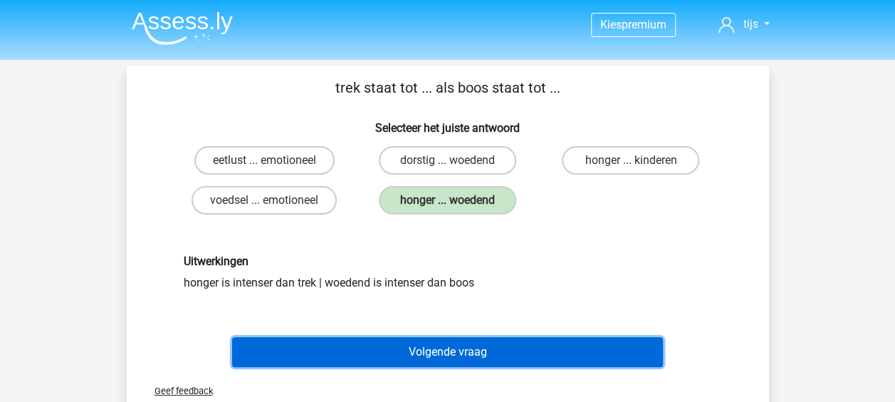
click at [434, 358] on button "Volgende vraag" at bounding box center [447, 352] width 431 height 30
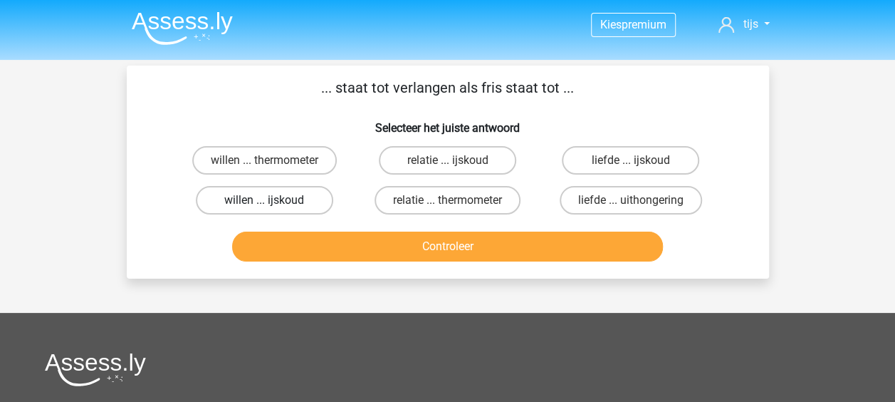
click at [313, 208] on label "willen ... ijskoud" at bounding box center [264, 200] width 137 height 28
click at [273, 208] on input "willen ... ijskoud" at bounding box center [268, 204] width 9 height 9
radio input "true"
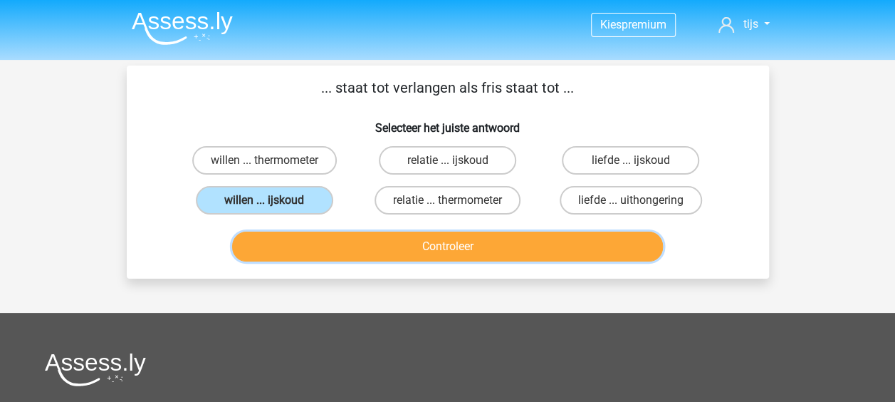
click at [434, 249] on button "Controleer" at bounding box center [447, 246] width 431 height 30
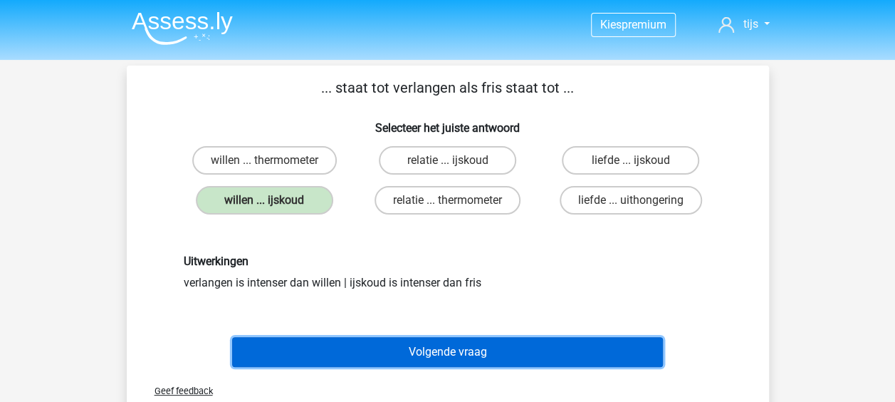
click at [451, 345] on button "Volgende vraag" at bounding box center [447, 352] width 431 height 30
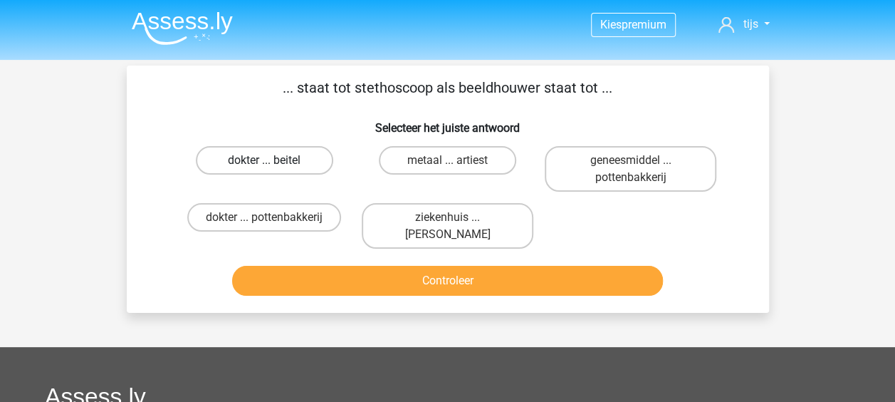
click at [303, 158] on label "dokter ... beitel" at bounding box center [264, 160] width 137 height 28
click at [273, 160] on input "dokter ... beitel" at bounding box center [268, 164] width 9 height 9
radio input "true"
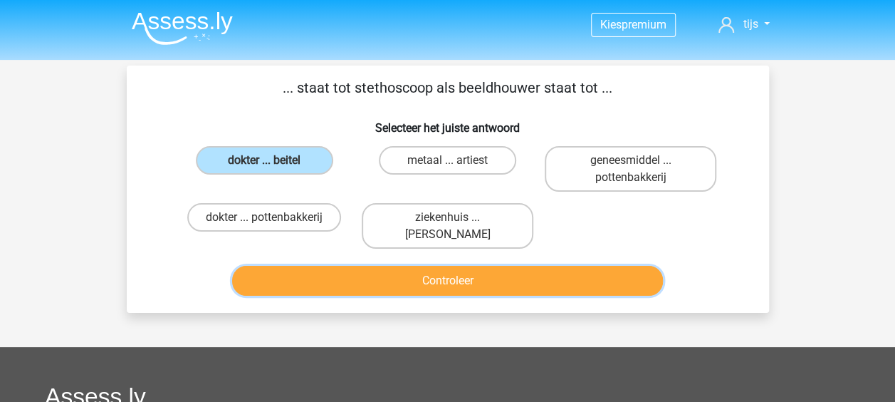
click at [474, 284] on button "Controleer" at bounding box center [447, 281] width 431 height 30
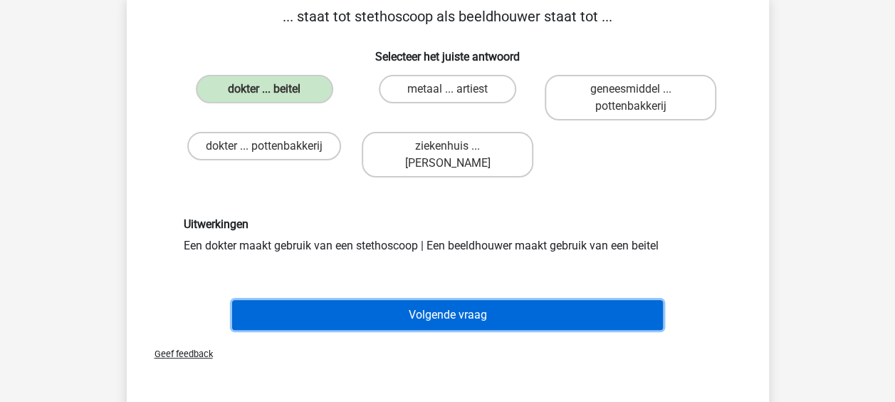
click at [426, 308] on button "Volgende vraag" at bounding box center [447, 315] width 431 height 30
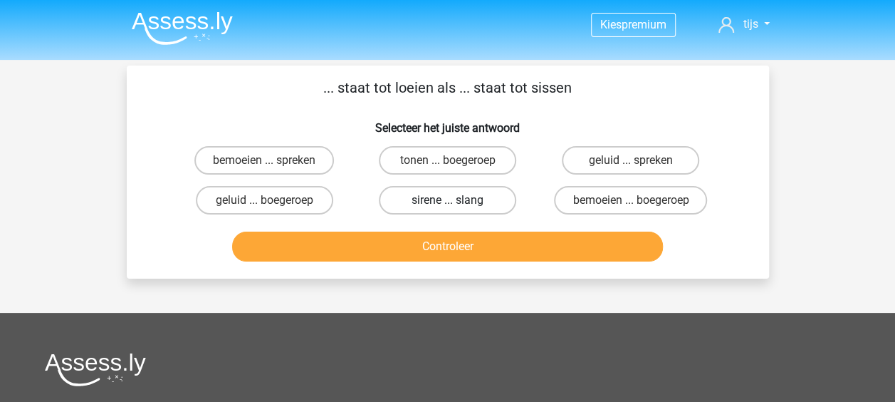
click at [409, 209] on label "sirene ... slang" at bounding box center [447, 200] width 137 height 28
click at [447, 209] on input "sirene ... slang" at bounding box center [451, 204] width 9 height 9
radio input "true"
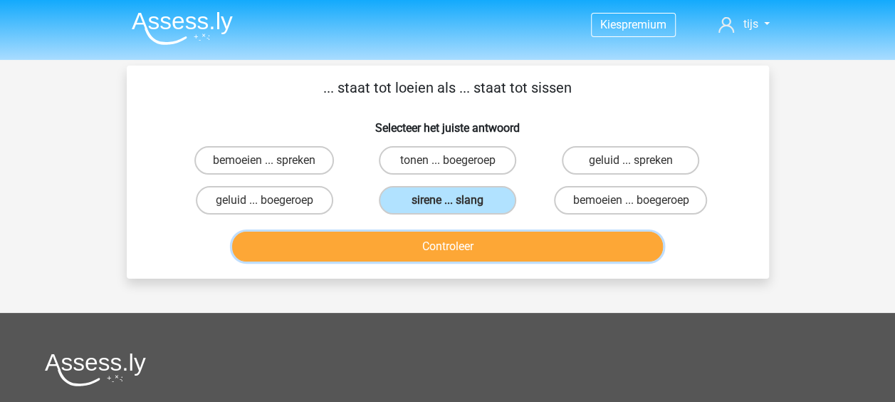
click at [412, 239] on button "Controleer" at bounding box center [447, 246] width 431 height 30
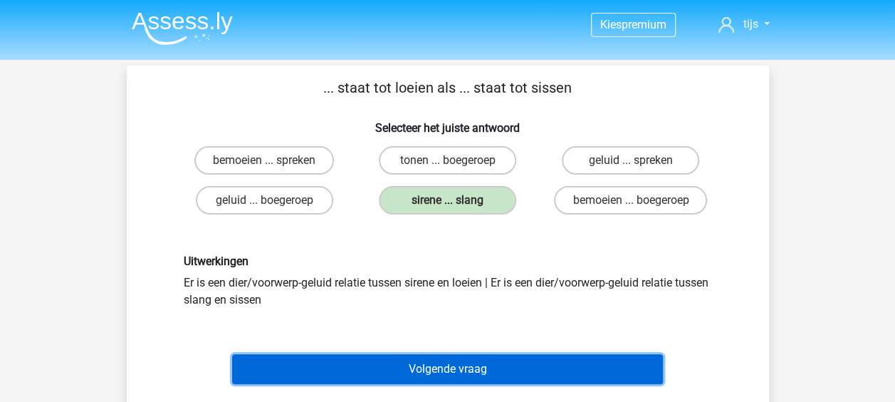
click at [416, 363] on button "Volgende vraag" at bounding box center [447, 369] width 431 height 30
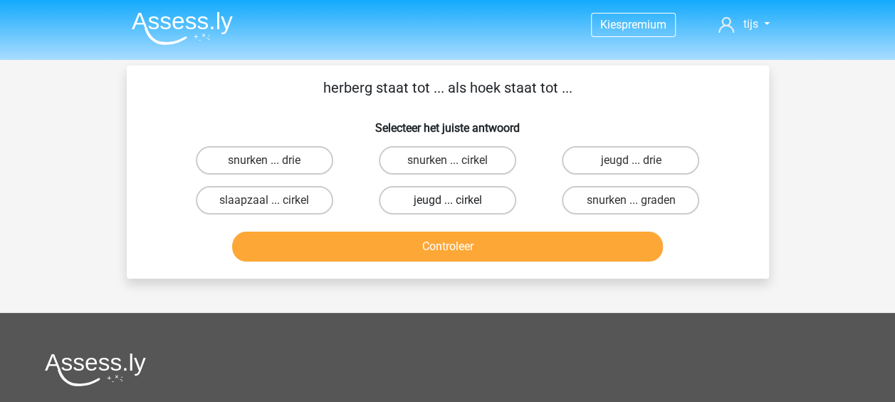
click at [471, 198] on label "jeugd ... cirkel" at bounding box center [447, 200] width 137 height 28
click at [457, 200] on input "jeugd ... cirkel" at bounding box center [451, 204] width 9 height 9
radio input "true"
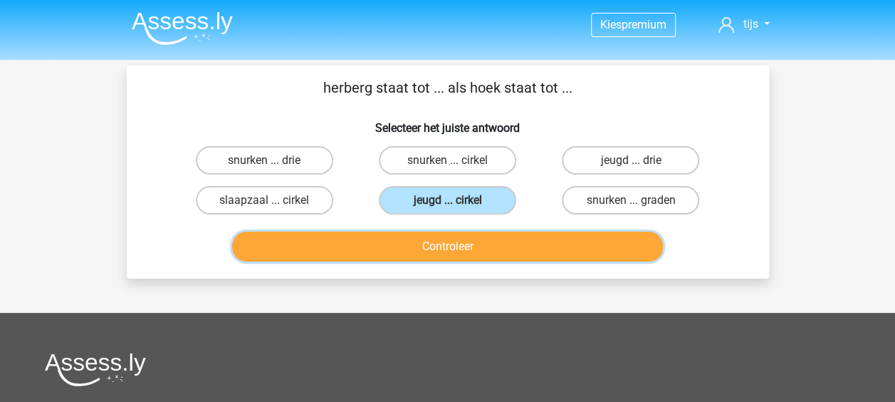
click at [386, 249] on button "Controleer" at bounding box center [447, 246] width 431 height 30
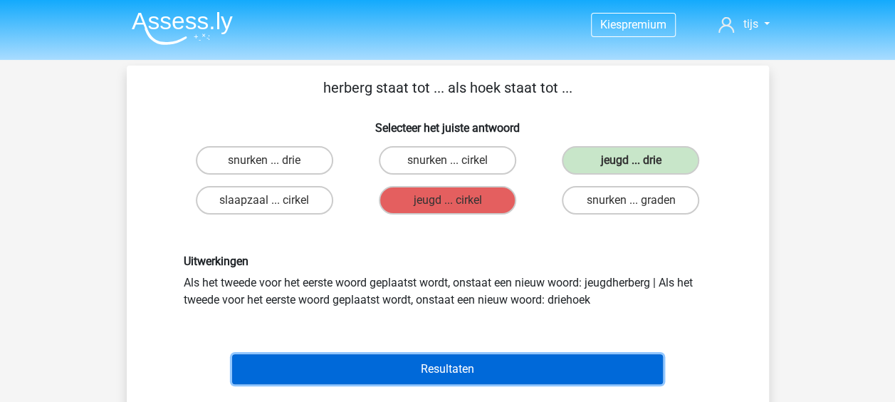
click at [615, 355] on button "Resultaten" at bounding box center [447, 369] width 431 height 30
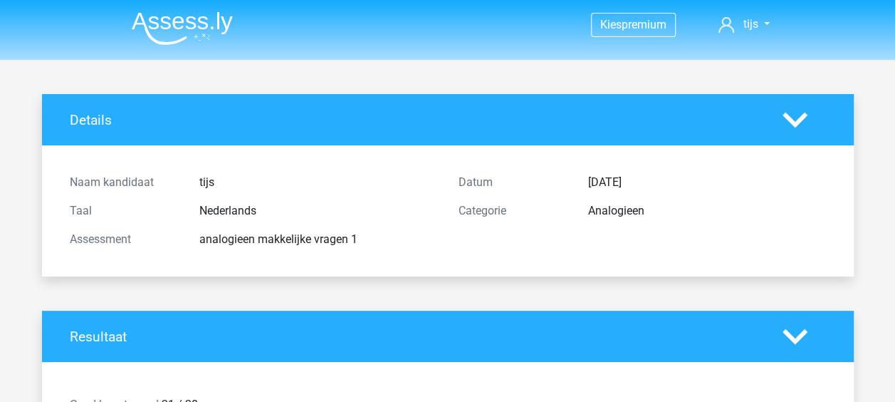
click at [165, 43] on img at bounding box center [182, 27] width 101 height 33
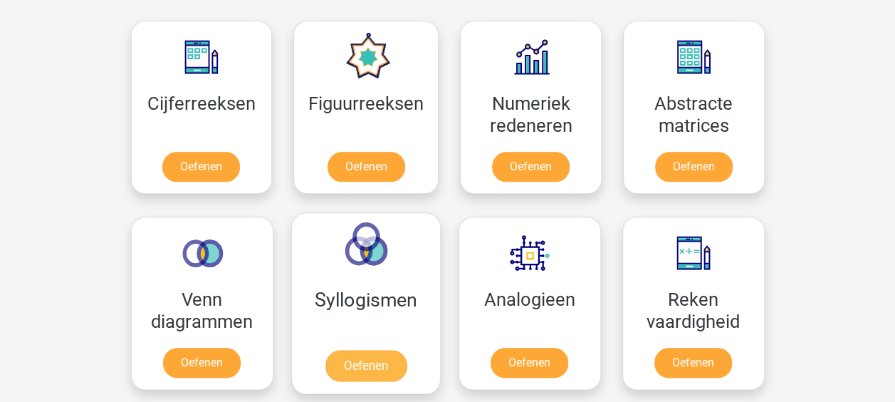
scroll to position [712, 0]
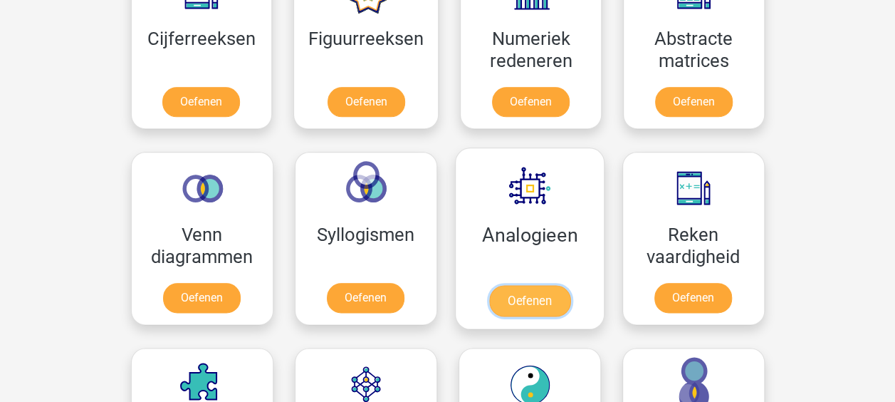
click at [501, 285] on link "Oefenen" at bounding box center [529, 300] width 81 height 31
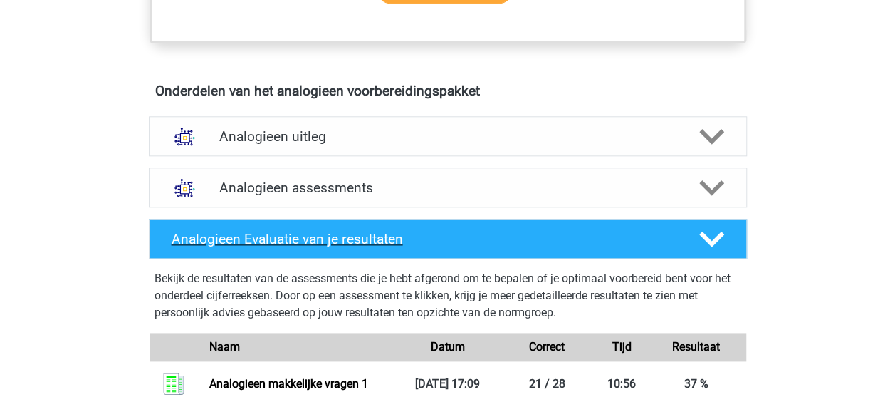
scroll to position [783, 0]
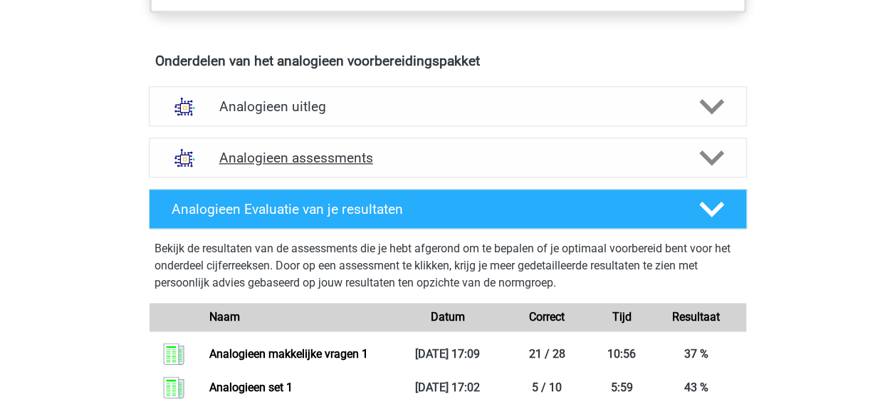
click at [397, 157] on h4 "Analogieen assessments" at bounding box center [447, 158] width 457 height 16
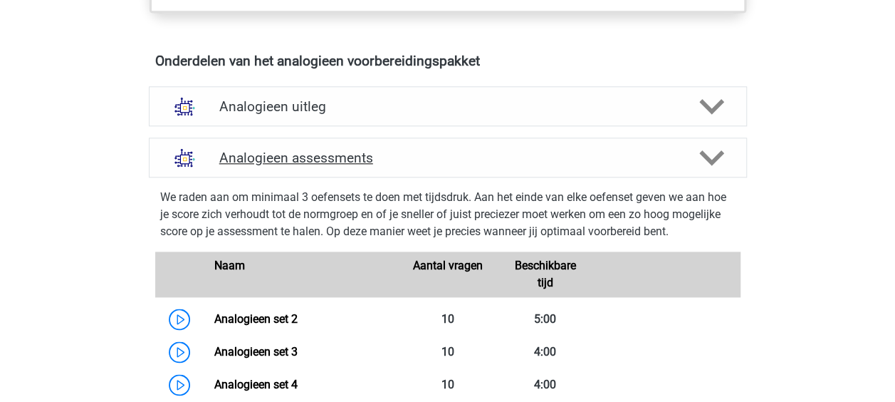
click at [397, 157] on h4 "Analogieen assessments" at bounding box center [447, 158] width 457 height 16
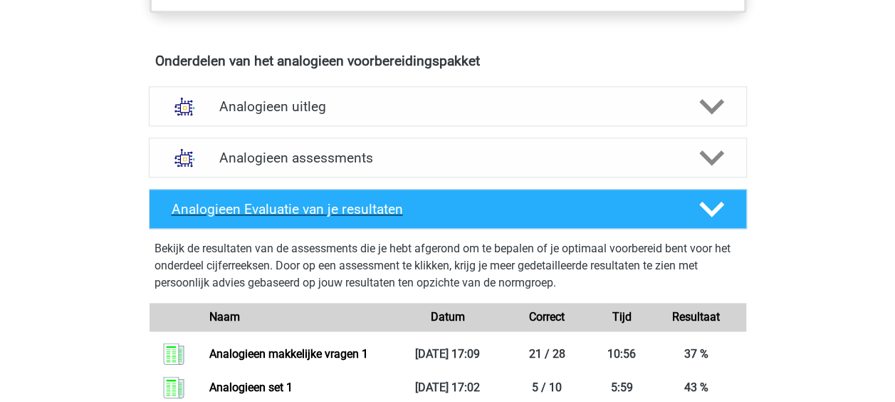
click at [389, 202] on h4 "Analogieen Evaluatie van je resultaten" at bounding box center [424, 209] width 505 height 16
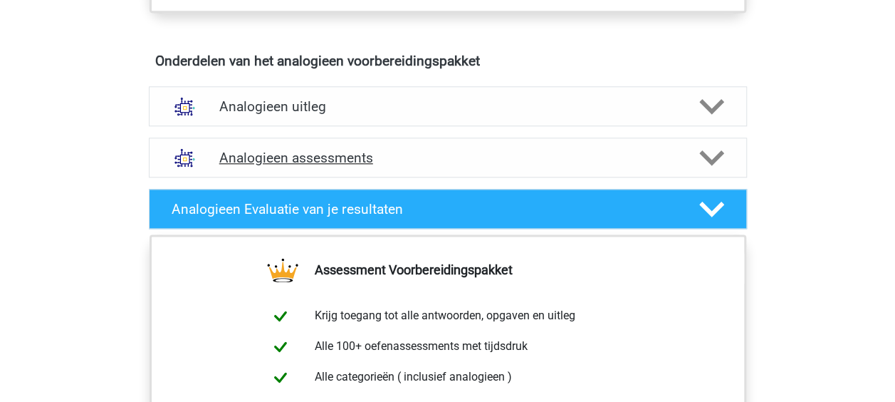
click at [386, 150] on h4 "Analogieen assessments" at bounding box center [447, 158] width 457 height 16
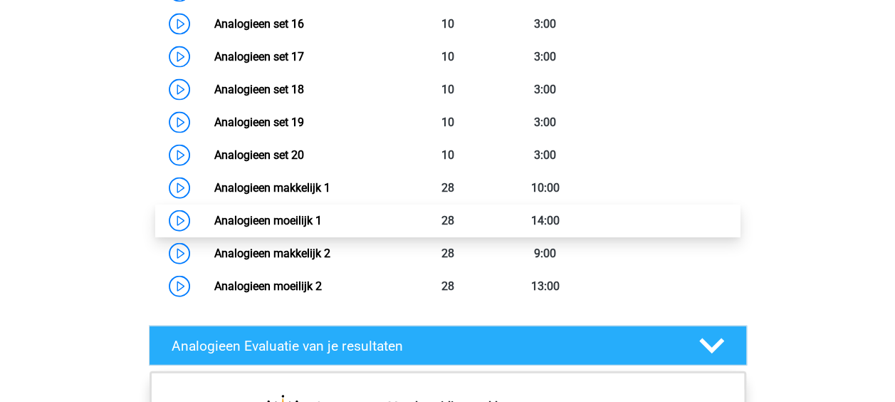
scroll to position [1567, 0]
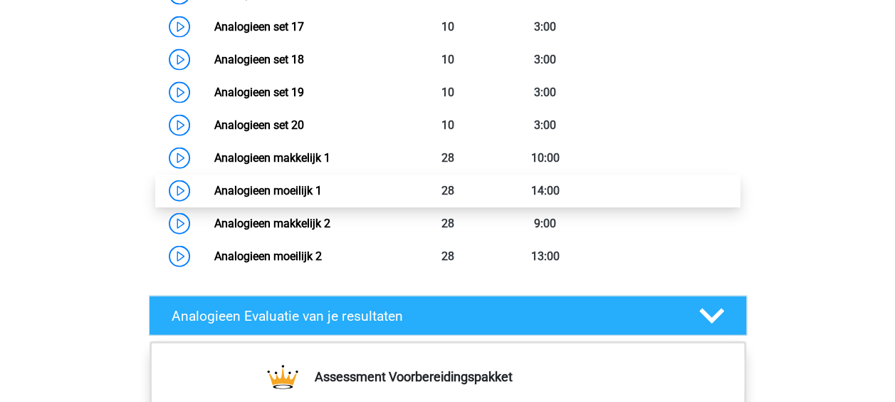
click at [240, 191] on link "Analogieen moeilijk 1" at bounding box center [268, 191] width 108 height 14
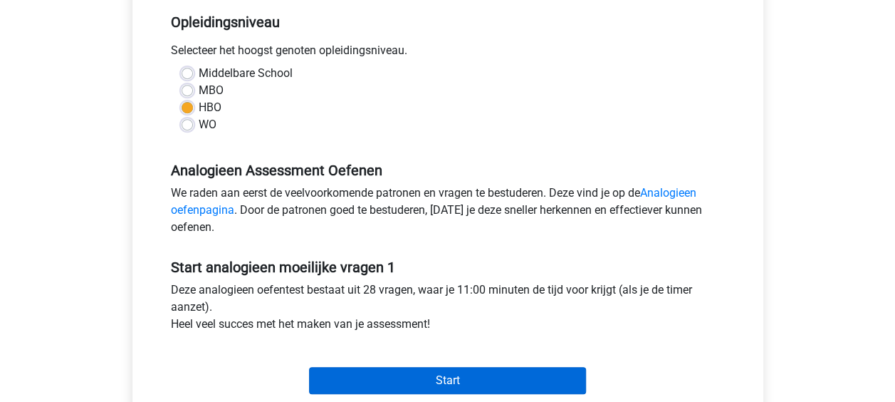
scroll to position [427, 0]
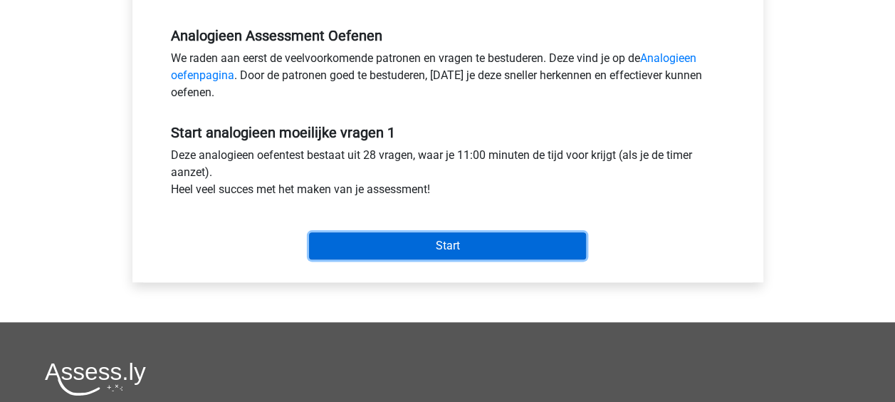
click at [449, 244] on input "Start" at bounding box center [447, 245] width 277 height 27
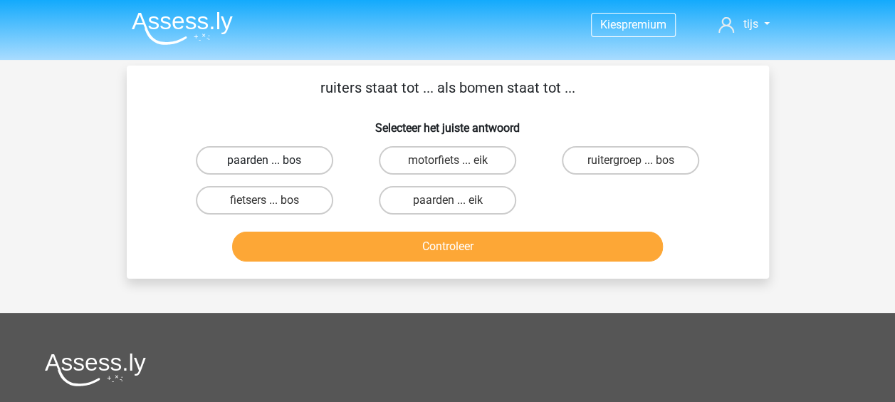
click at [323, 150] on label "paarden ... bos" at bounding box center [264, 160] width 137 height 28
click at [273, 160] on input "paarden ... bos" at bounding box center [268, 164] width 9 height 9
radio input "true"
click at [621, 167] on label "ruitergroep ... bos" at bounding box center [630, 160] width 137 height 28
click at [631, 167] on input "ruitergroep ... bos" at bounding box center [635, 164] width 9 height 9
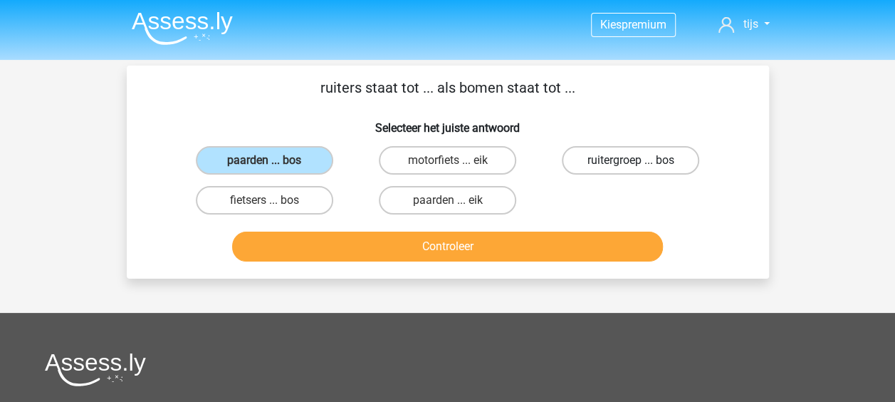
radio input "true"
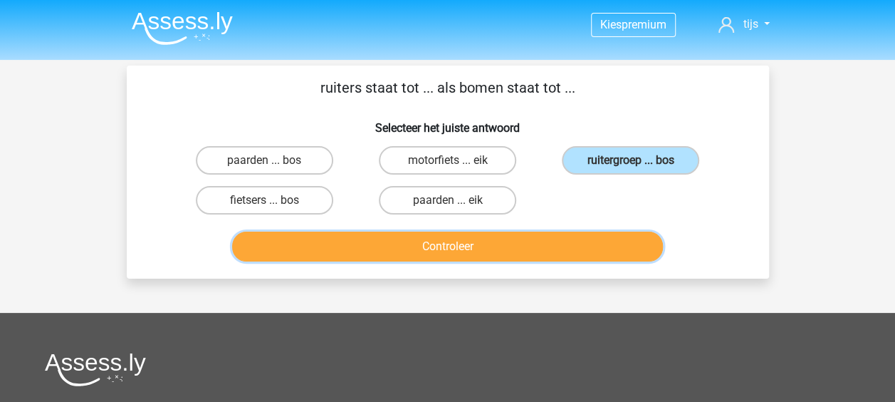
click at [452, 251] on button "Controleer" at bounding box center [447, 246] width 431 height 30
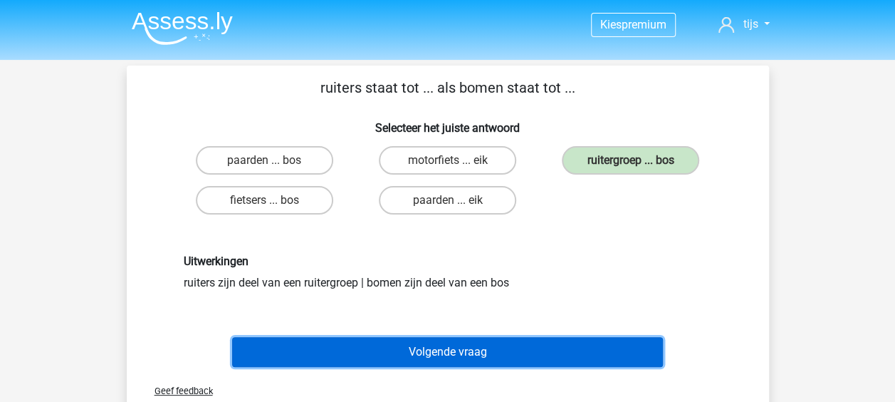
click at [426, 351] on button "Volgende vraag" at bounding box center [447, 352] width 431 height 30
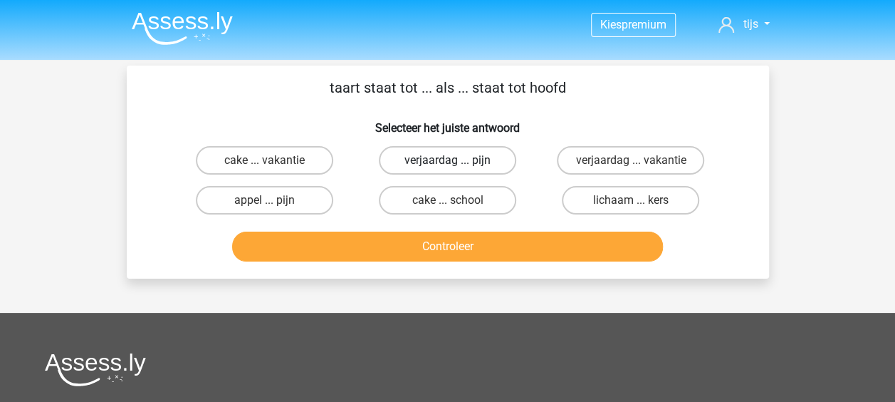
click at [419, 160] on label "verjaardag ... pijn" at bounding box center [447, 160] width 137 height 28
click at [447, 160] on input "verjaardag ... pijn" at bounding box center [451, 164] width 9 height 9
radio input "true"
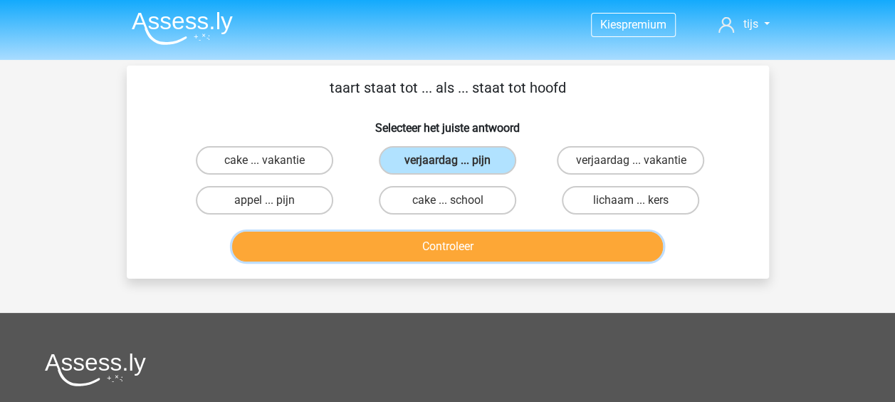
click at [395, 238] on button "Controleer" at bounding box center [447, 246] width 431 height 30
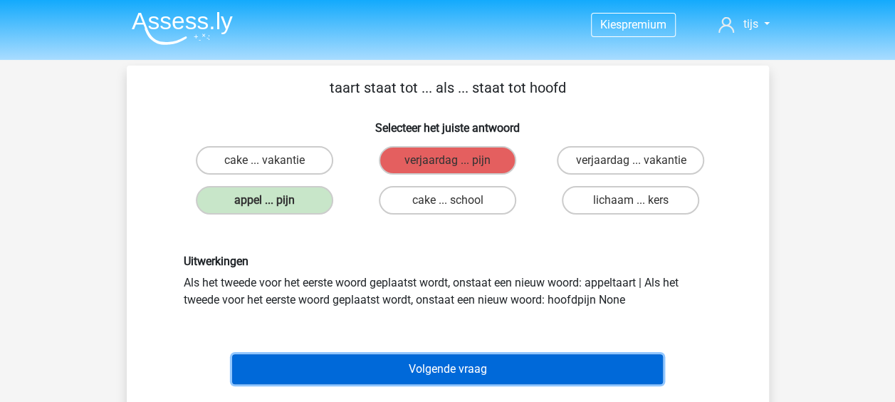
click at [421, 371] on button "Volgende vraag" at bounding box center [447, 369] width 431 height 30
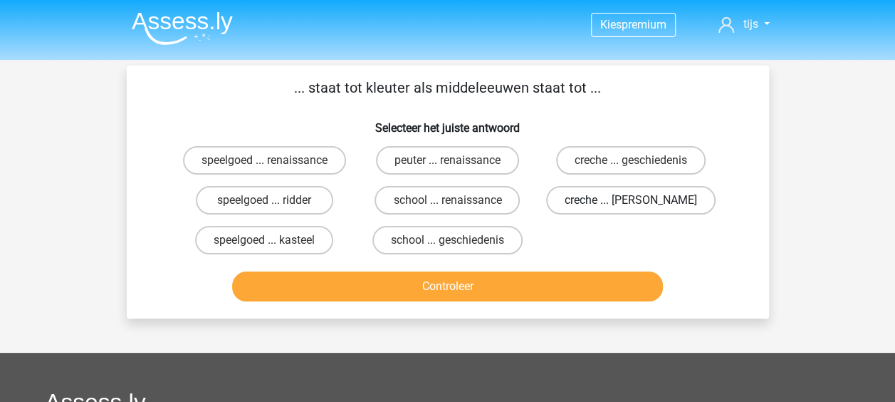
click at [660, 196] on label "creche ... [PERSON_NAME]" at bounding box center [631, 200] width 170 height 28
click at [640, 200] on input "creche ... [PERSON_NAME]" at bounding box center [635, 204] width 9 height 9
radio input "true"
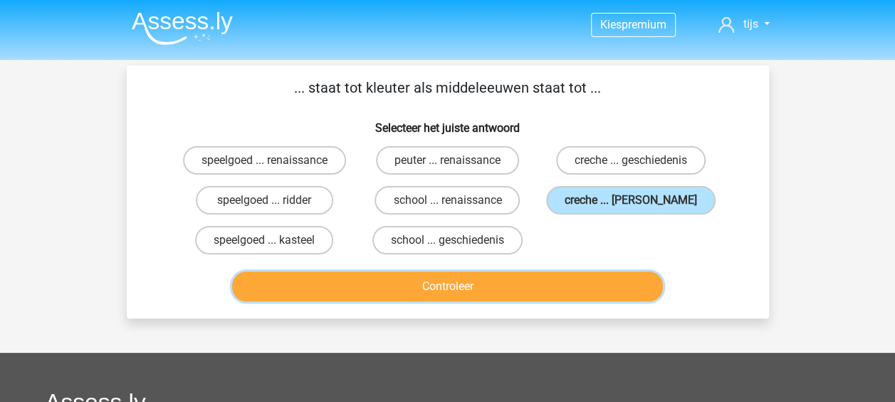
click at [561, 280] on button "Controleer" at bounding box center [447, 286] width 431 height 30
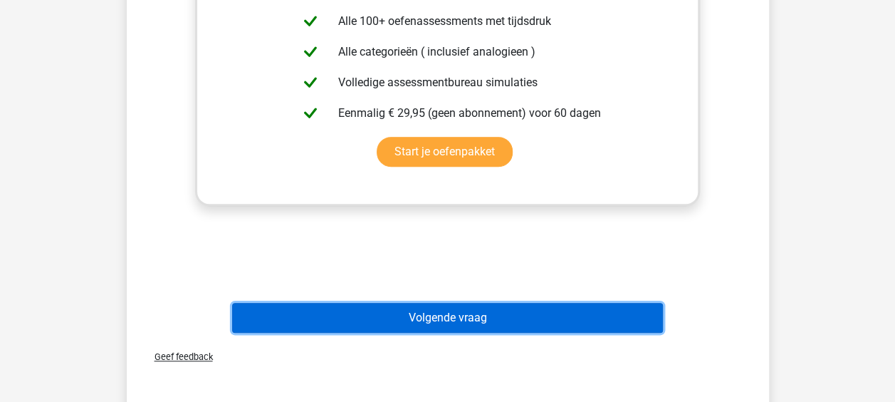
click at [471, 311] on button "Volgende vraag" at bounding box center [447, 318] width 431 height 30
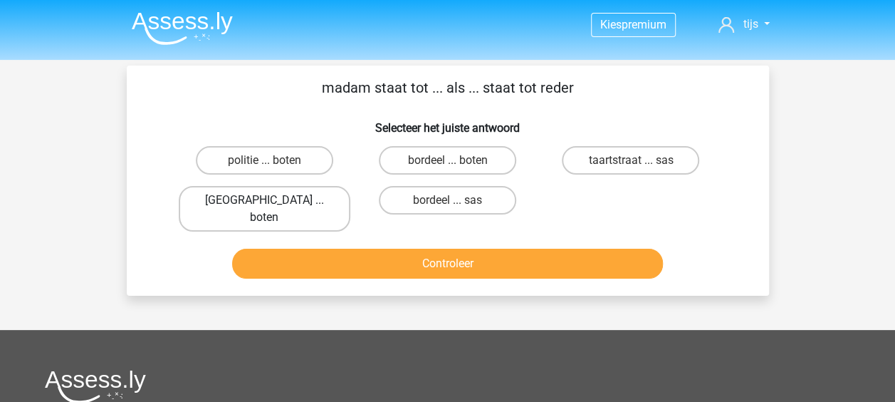
click at [322, 194] on label "[GEOGRAPHIC_DATA] ... boten" at bounding box center [265, 209] width 172 height 46
click at [273, 200] on input "[GEOGRAPHIC_DATA] ... boten" at bounding box center [268, 204] width 9 height 9
radio input "true"
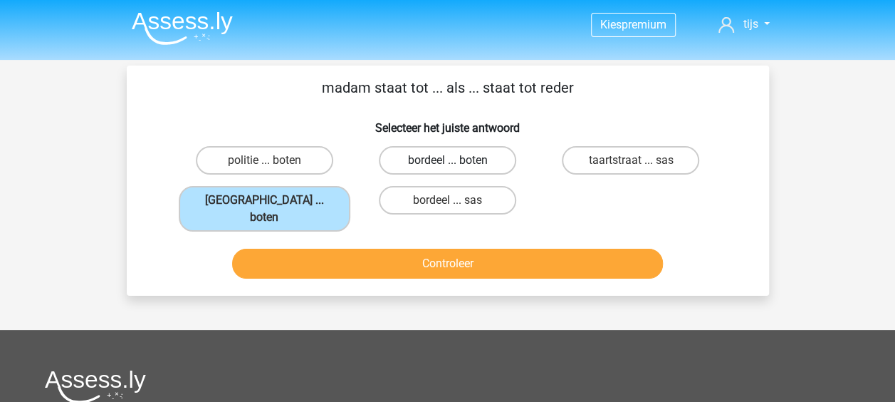
click at [424, 156] on label "bordeel ... boten" at bounding box center [447, 160] width 137 height 28
click at [447, 160] on input "bordeel ... boten" at bounding box center [451, 164] width 9 height 9
radio input "true"
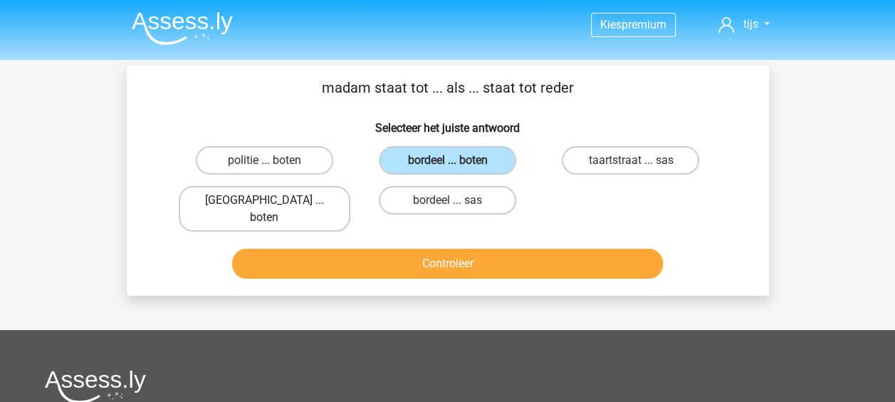
click at [316, 198] on label "[GEOGRAPHIC_DATA] ... boten" at bounding box center [265, 209] width 172 height 46
click at [273, 200] on input "[GEOGRAPHIC_DATA] ... boten" at bounding box center [268, 204] width 9 height 9
radio input "true"
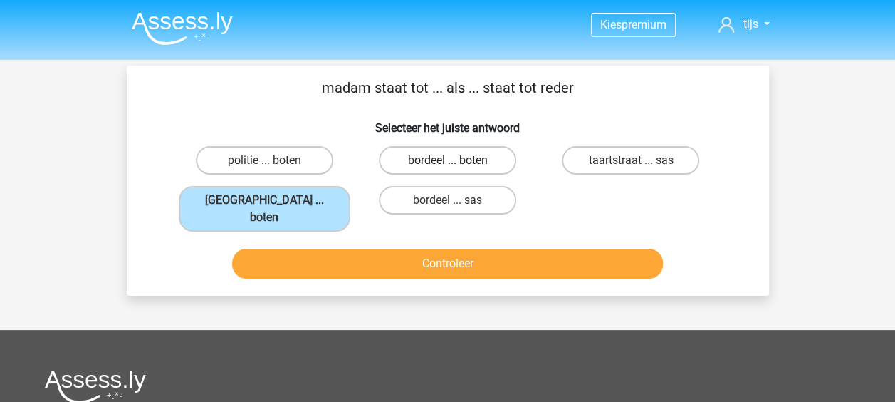
click at [457, 164] on label "bordeel ... boten" at bounding box center [447, 160] width 137 height 28
click at [457, 164] on input "bordeel ... boten" at bounding box center [451, 164] width 9 height 9
radio input "true"
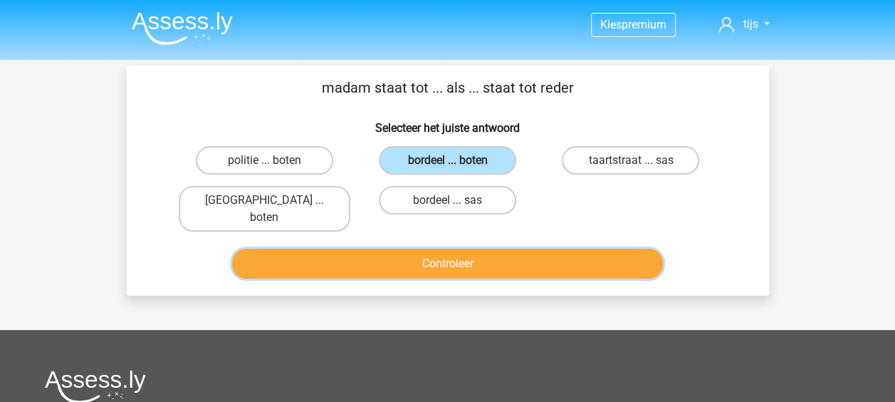
click at [425, 249] on button "Controleer" at bounding box center [447, 264] width 431 height 30
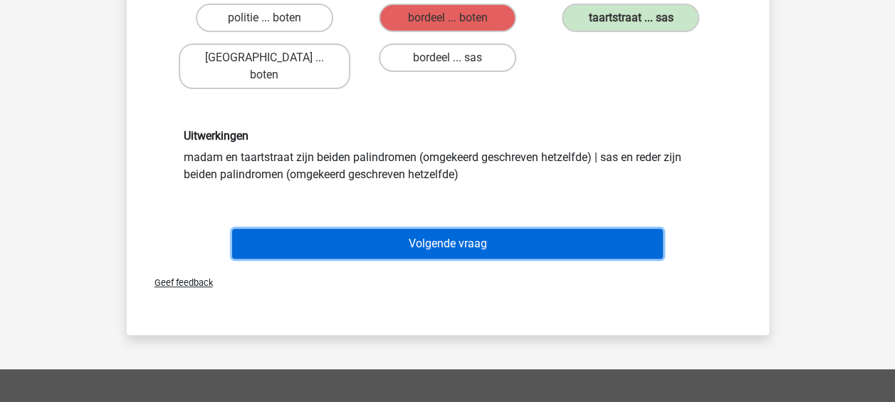
click at [437, 229] on button "Volgende vraag" at bounding box center [447, 244] width 431 height 30
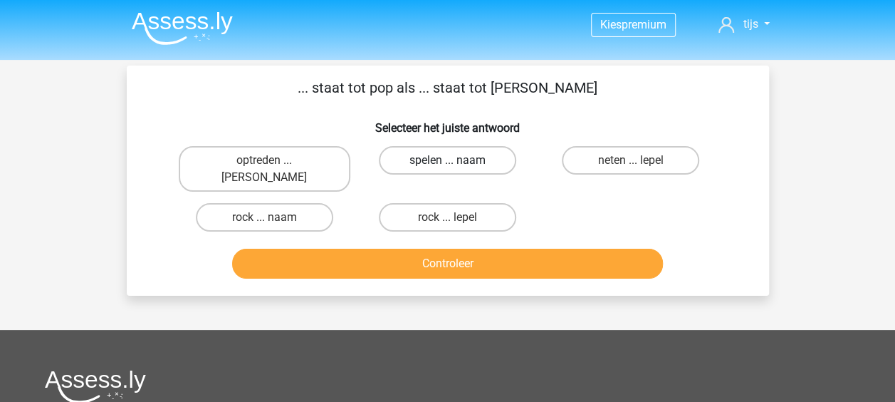
click at [409, 170] on label "spelen ... naam" at bounding box center [447, 160] width 137 height 28
click at [447, 170] on input "spelen ... naam" at bounding box center [451, 164] width 9 height 9
radio input "true"
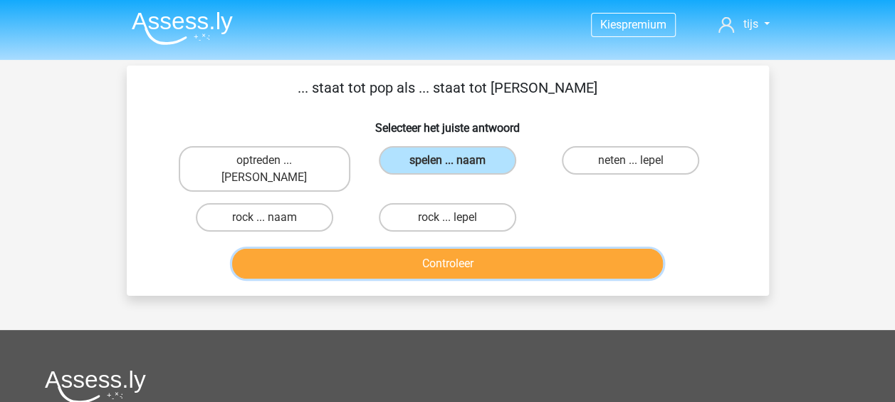
click at [379, 249] on button "Controleer" at bounding box center [447, 264] width 431 height 30
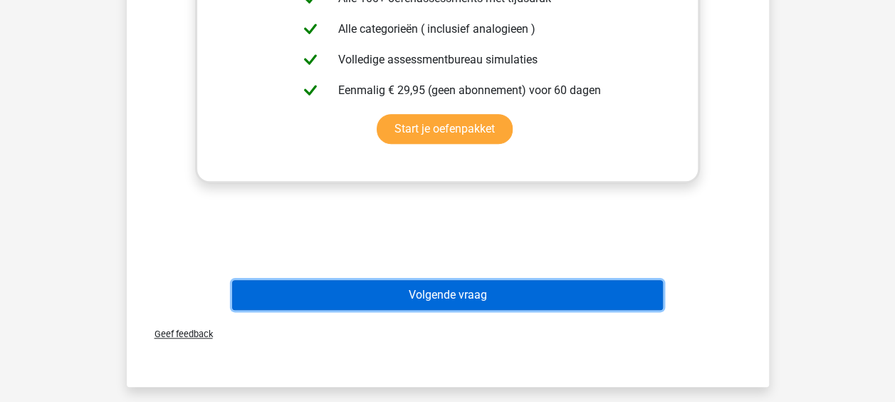
click at [429, 280] on button "Volgende vraag" at bounding box center [447, 295] width 431 height 30
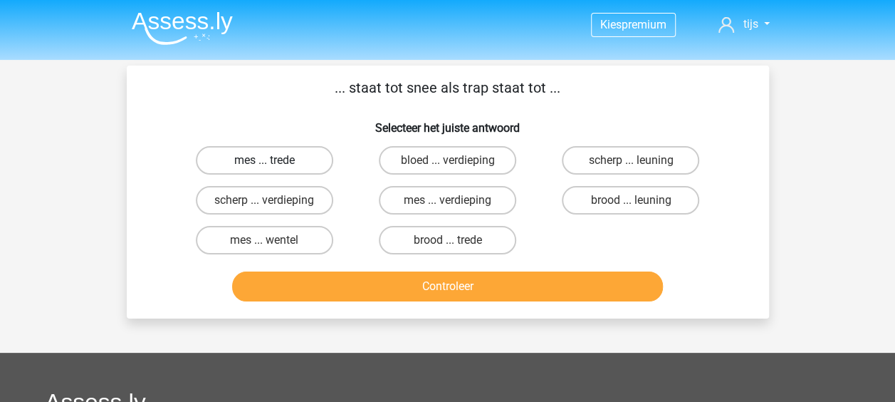
click at [291, 158] on label "mes ... trede" at bounding box center [264, 160] width 137 height 28
click at [273, 160] on input "mes ... trede" at bounding box center [268, 164] width 9 height 9
radio input "true"
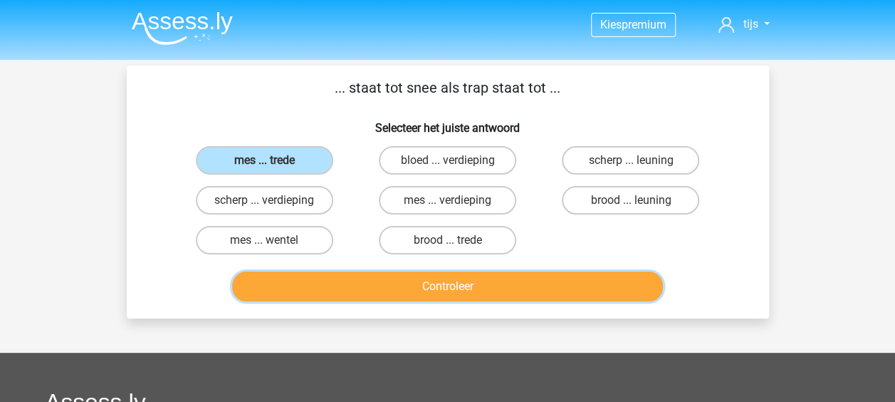
click at [418, 287] on button "Controleer" at bounding box center [447, 286] width 431 height 30
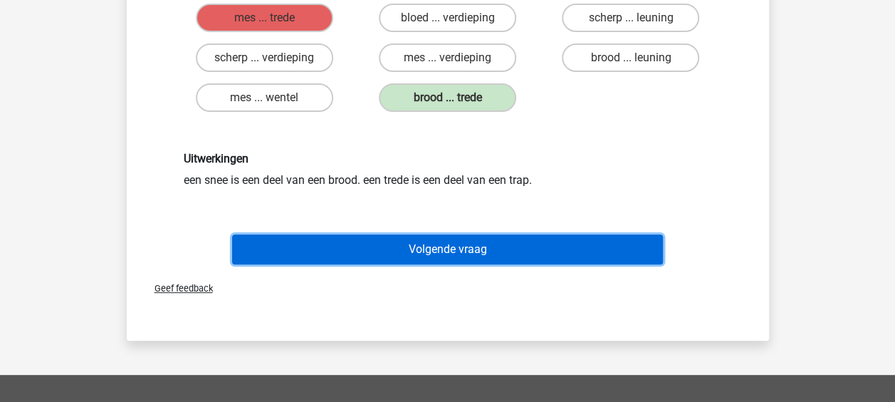
click at [422, 252] on button "Volgende vraag" at bounding box center [447, 249] width 431 height 30
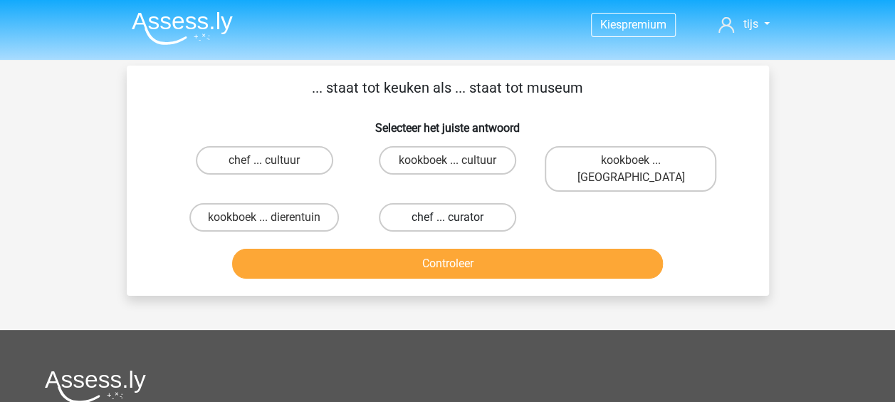
click at [419, 204] on label "chef ... curator" at bounding box center [447, 217] width 137 height 28
click at [447, 217] on input "chef ... curator" at bounding box center [451, 221] width 9 height 9
radio input "true"
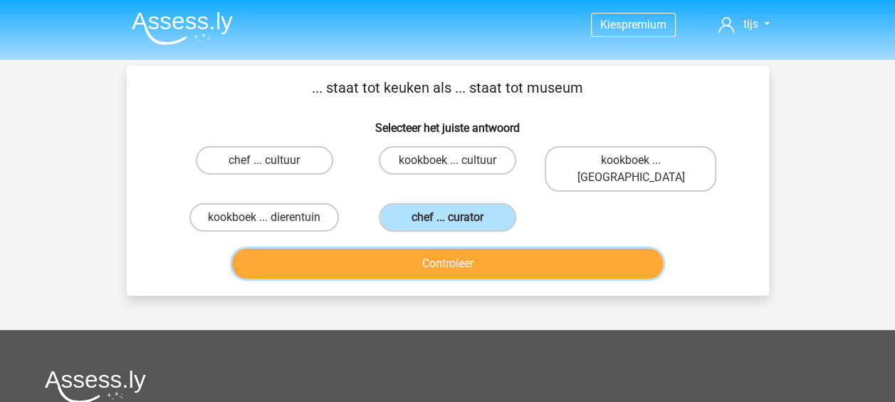
click at [396, 255] on button "Controleer" at bounding box center [447, 264] width 431 height 30
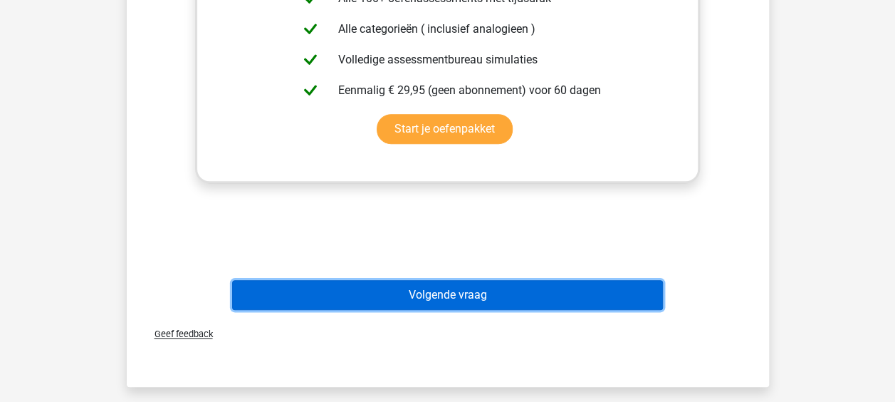
click at [402, 286] on button "Volgende vraag" at bounding box center [447, 295] width 431 height 30
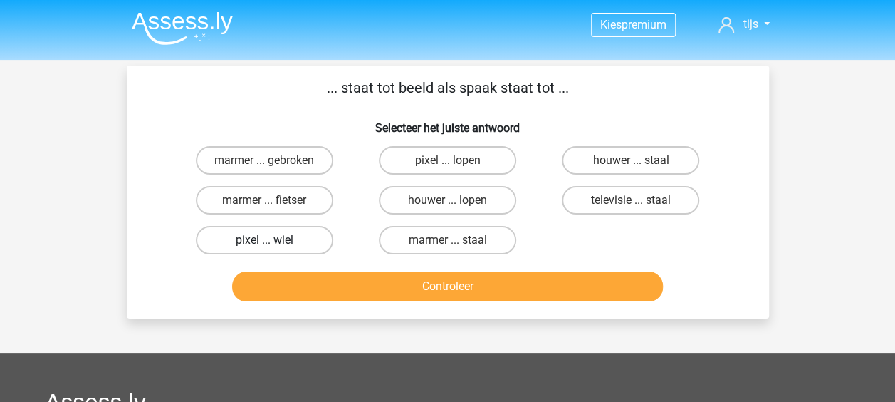
click at [316, 244] on label "pixel ... wiel" at bounding box center [264, 240] width 137 height 28
click at [273, 244] on input "pixel ... wiel" at bounding box center [268, 244] width 9 height 9
radio input "true"
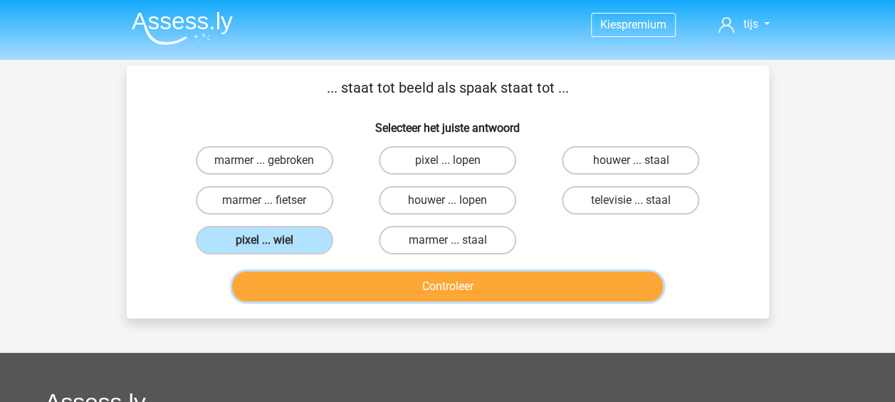
click at [366, 287] on button "Controleer" at bounding box center [447, 286] width 431 height 30
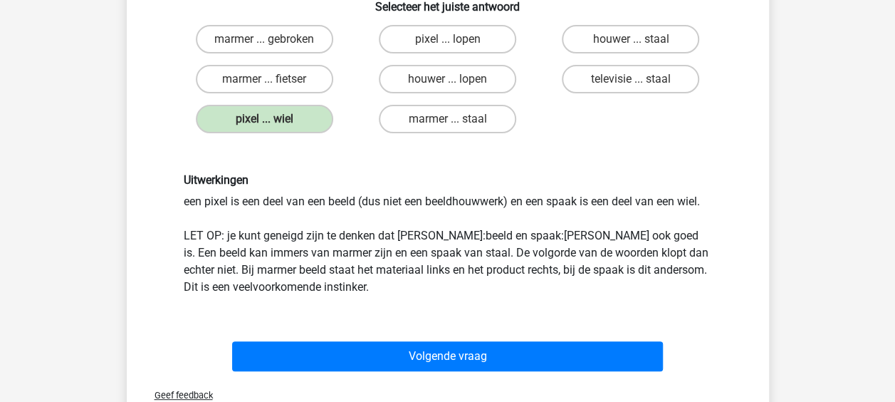
scroll to position [285, 0]
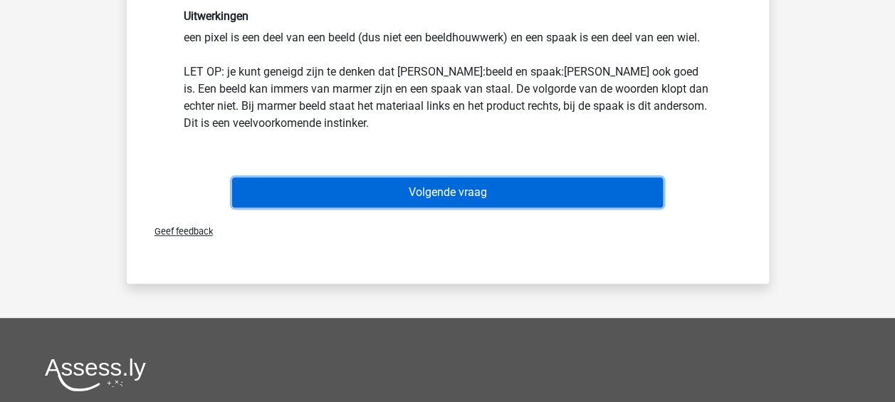
click at [430, 186] on button "Volgende vraag" at bounding box center [447, 192] width 431 height 30
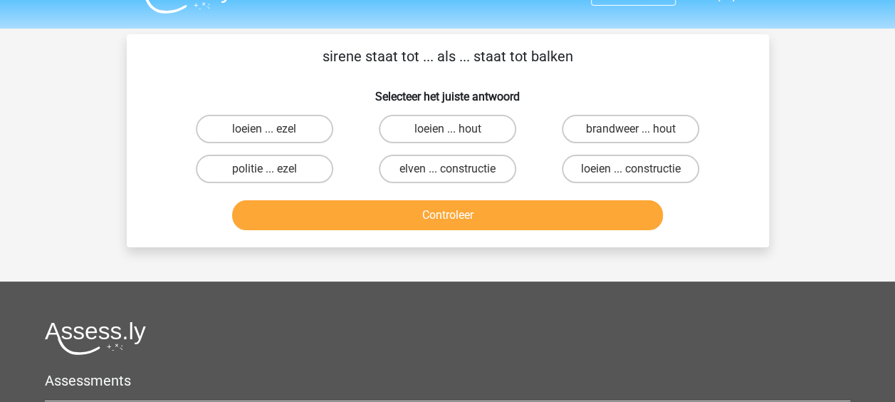
scroll to position [0, 0]
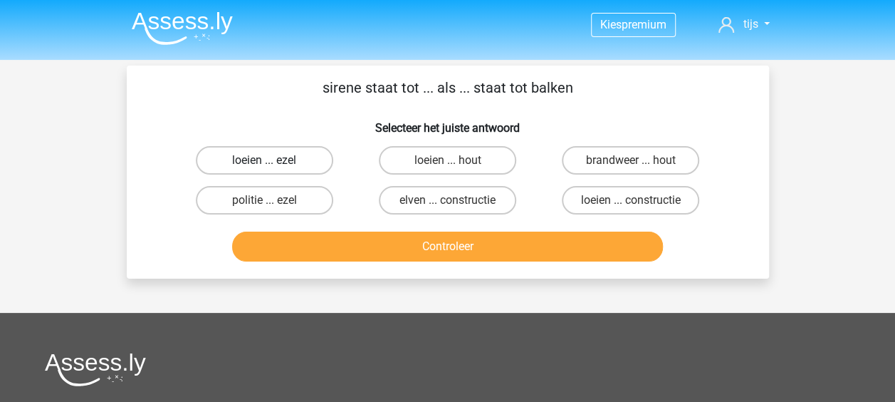
click at [317, 170] on label "loeien ... ezel" at bounding box center [264, 160] width 137 height 28
click at [273, 170] on input "loeien ... ezel" at bounding box center [268, 164] width 9 height 9
radio input "true"
click at [595, 160] on label "brandweer ... hout" at bounding box center [630, 160] width 137 height 28
click at [631, 160] on input "brandweer ... hout" at bounding box center [635, 164] width 9 height 9
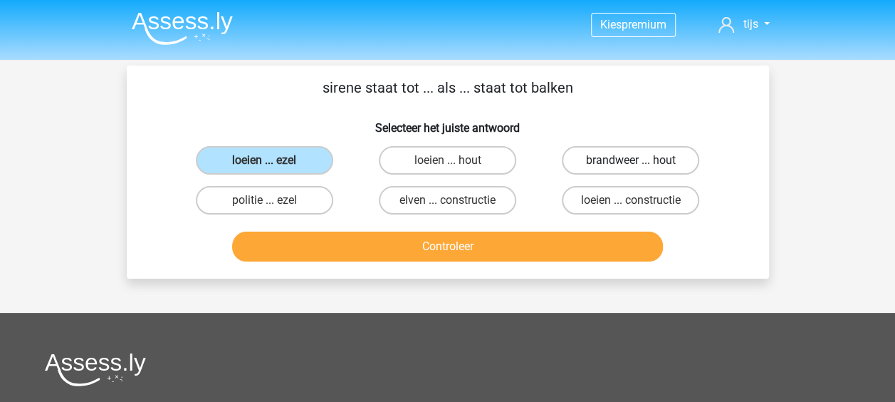
radio input "true"
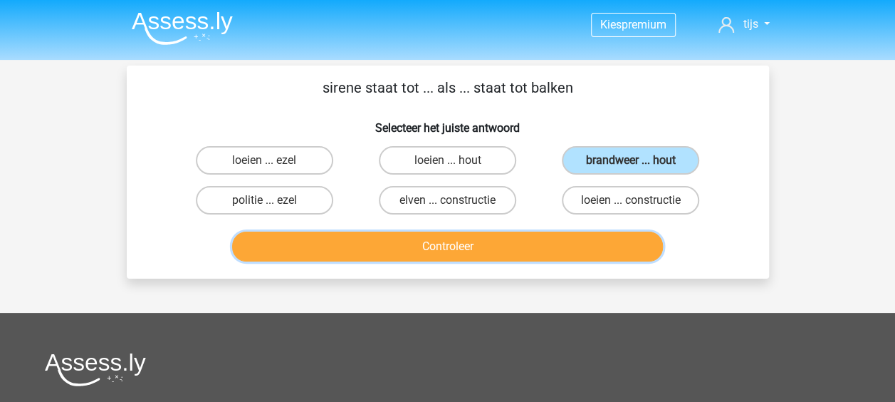
click at [495, 234] on button "Controleer" at bounding box center [447, 246] width 431 height 30
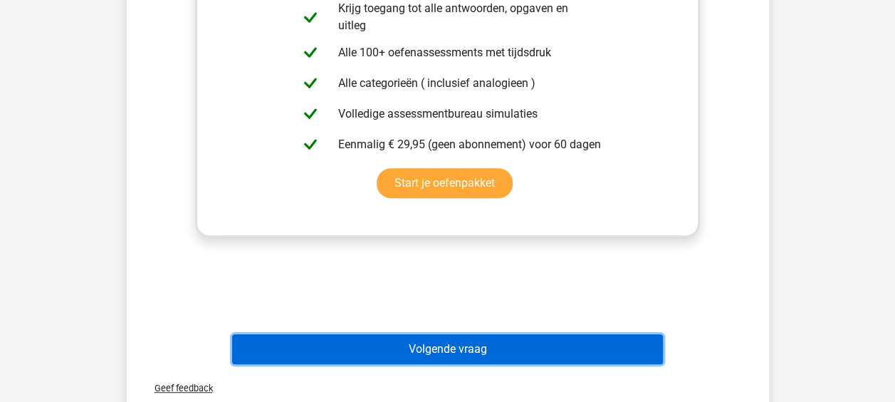
click at [450, 338] on button "Volgende vraag" at bounding box center [447, 349] width 431 height 30
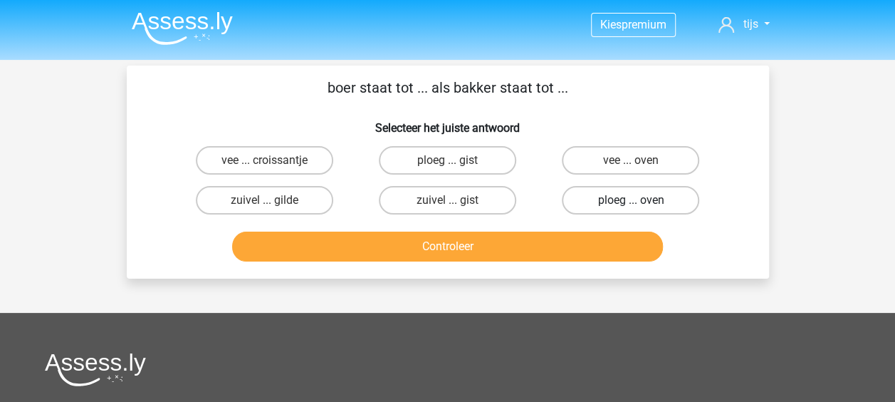
click at [618, 201] on label "ploeg ... oven" at bounding box center [630, 200] width 137 height 28
click at [631, 201] on input "ploeg ... oven" at bounding box center [635, 204] width 9 height 9
radio input "true"
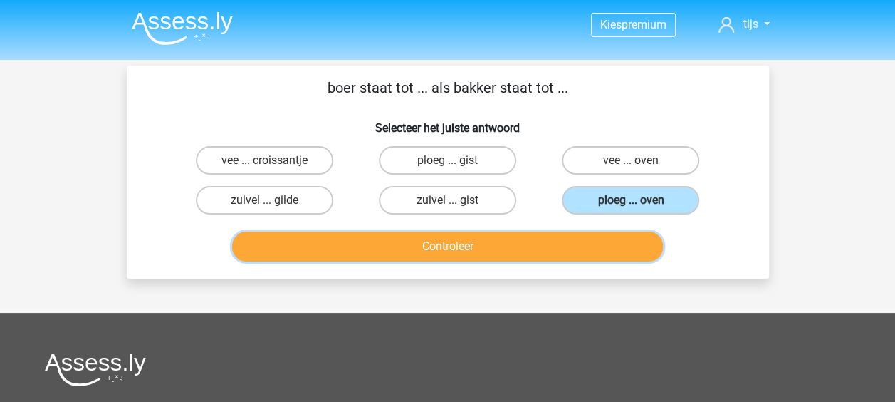
click at [481, 244] on button "Controleer" at bounding box center [447, 246] width 431 height 30
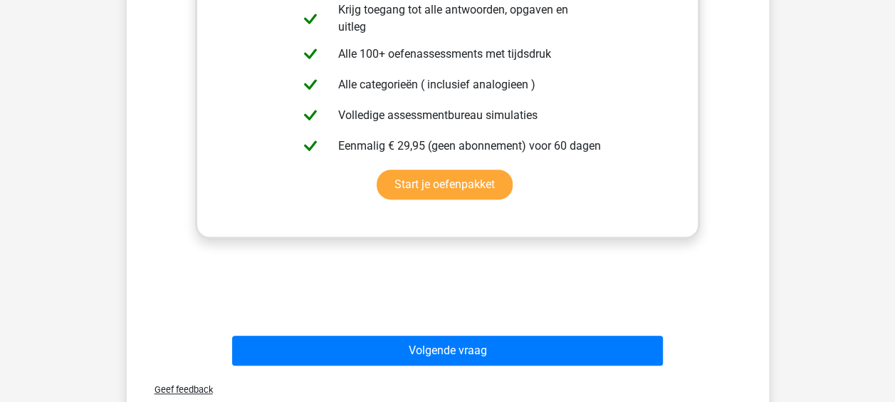
scroll to position [356, 0]
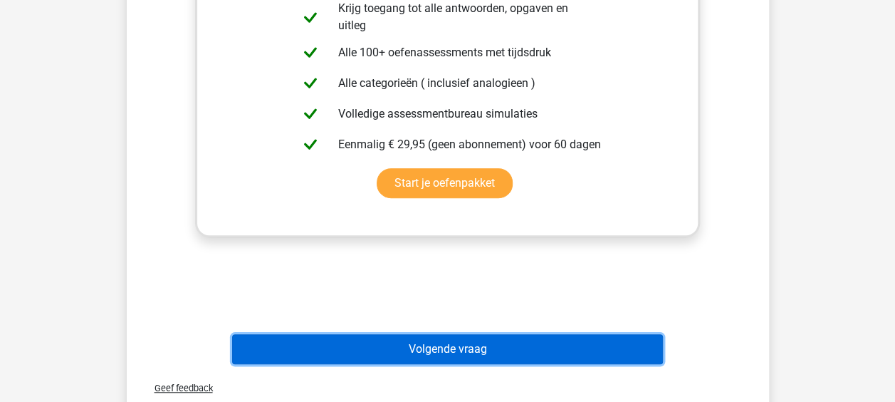
click at [446, 356] on button "Volgende vraag" at bounding box center [447, 349] width 431 height 30
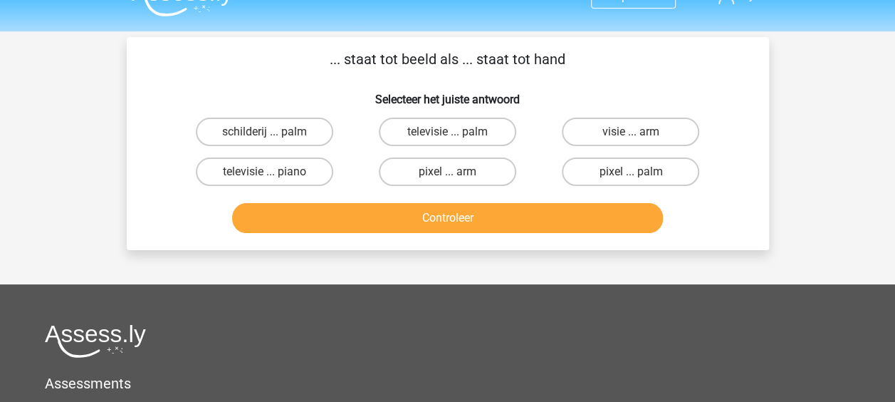
scroll to position [0, 0]
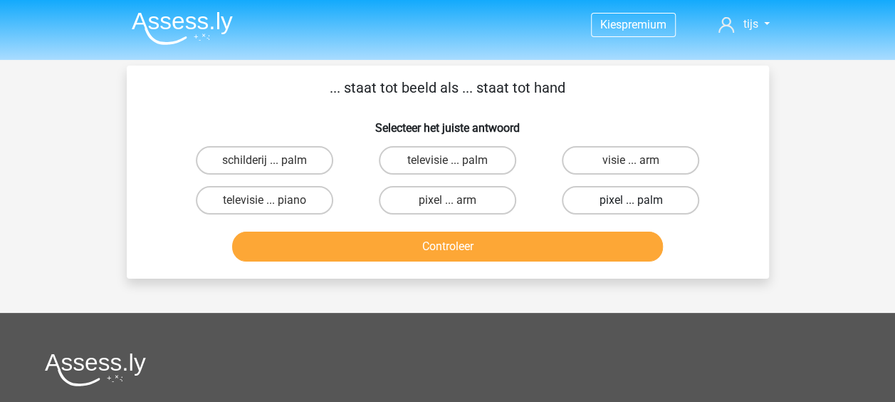
click at [613, 199] on label "pixel ... palm" at bounding box center [630, 200] width 137 height 28
click at [631, 200] on input "pixel ... palm" at bounding box center [635, 204] width 9 height 9
radio input "true"
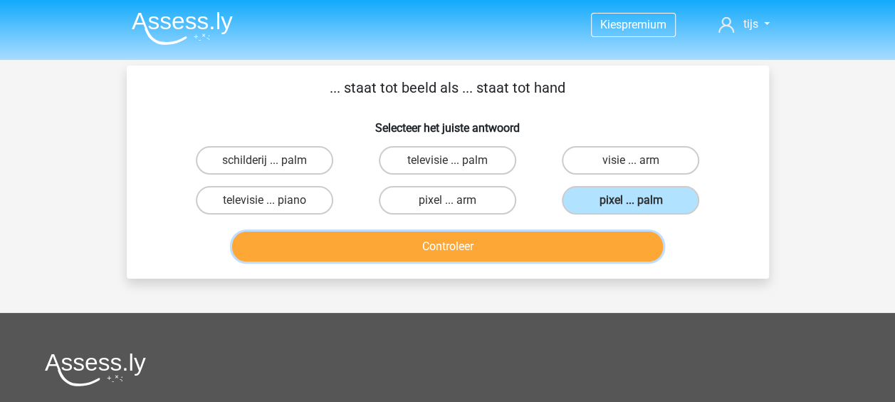
click at [518, 238] on button "Controleer" at bounding box center [447, 246] width 431 height 30
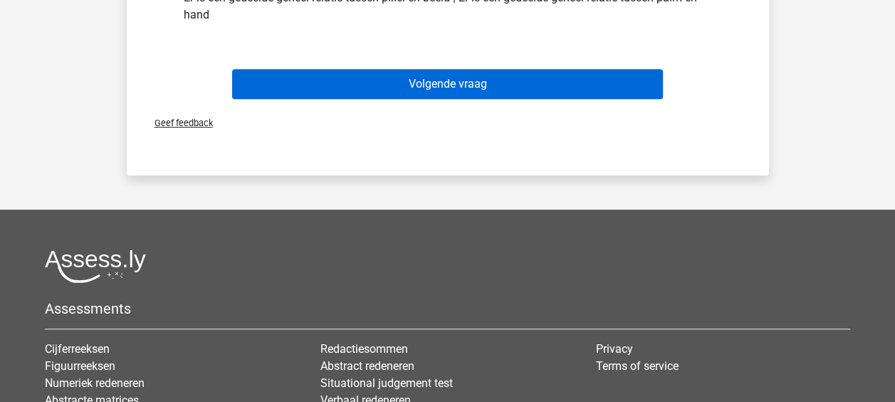
scroll to position [142, 0]
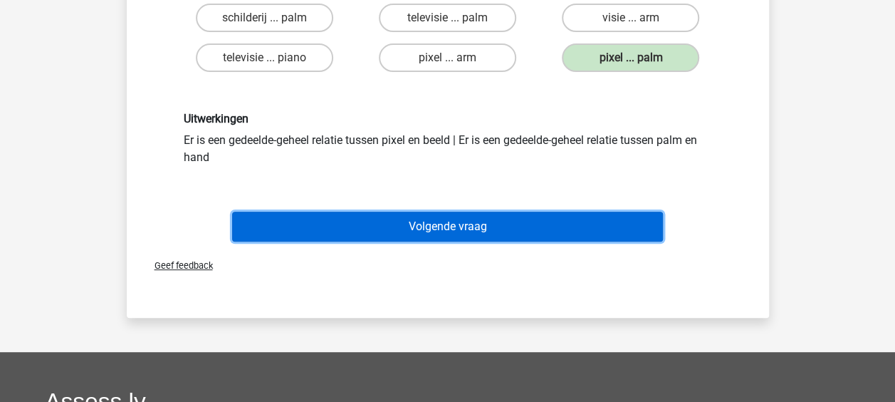
click at [462, 224] on button "Volgende vraag" at bounding box center [447, 227] width 431 height 30
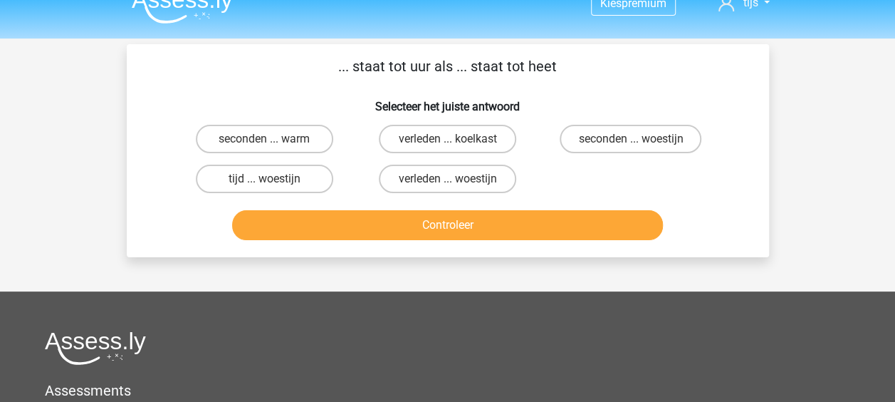
scroll to position [0, 0]
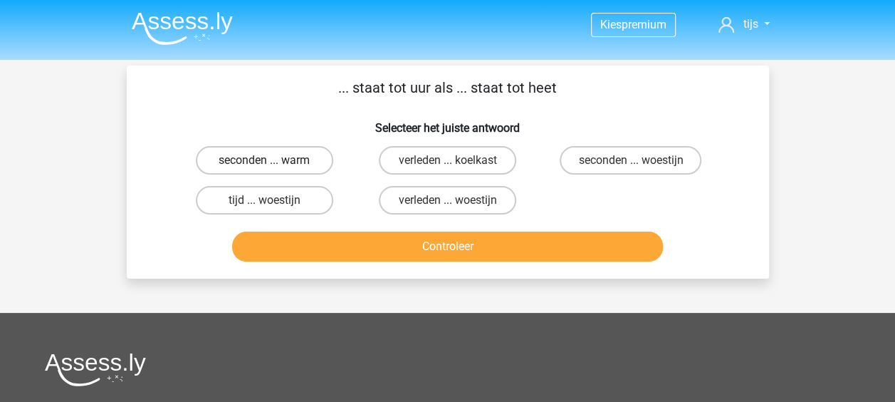
click at [327, 160] on label "seconden ... warm" at bounding box center [264, 160] width 137 height 28
click at [273, 160] on input "seconden ... warm" at bounding box center [268, 164] width 9 height 9
radio input "true"
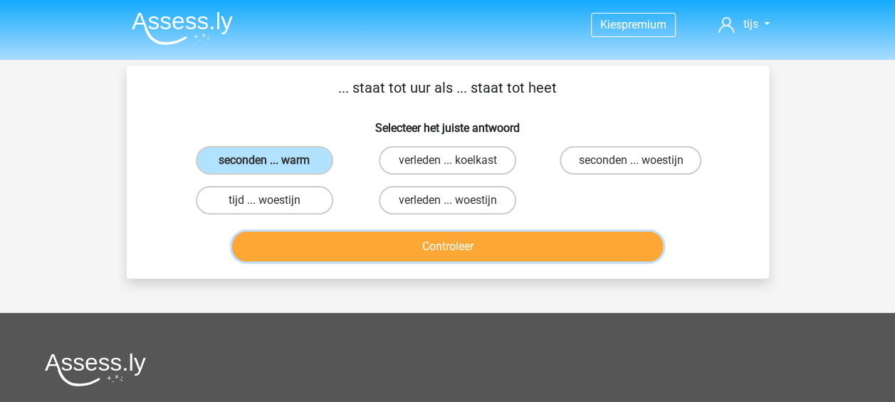
click at [457, 249] on button "Controleer" at bounding box center [447, 246] width 431 height 30
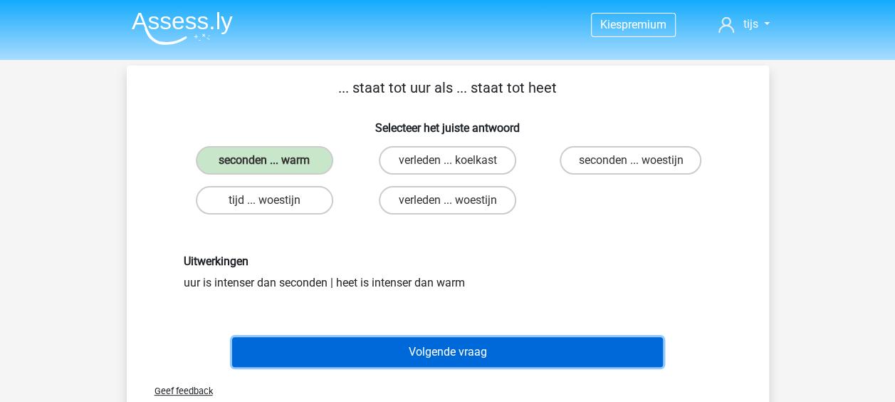
click at [458, 360] on button "Volgende vraag" at bounding box center [447, 352] width 431 height 30
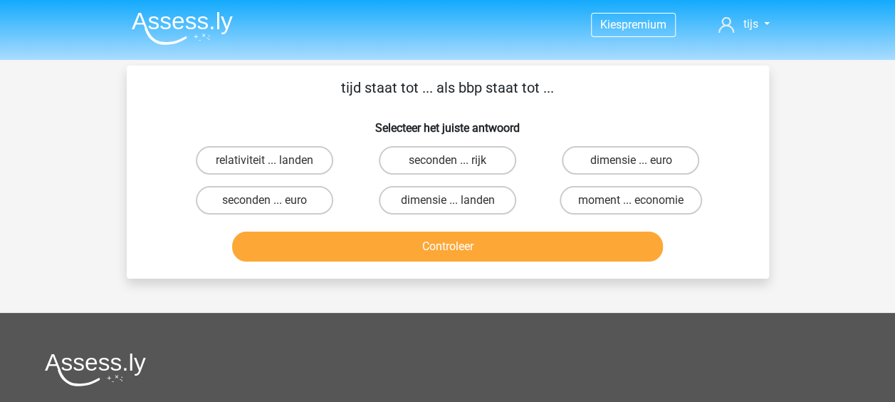
click at [632, 201] on input "moment ... economie" at bounding box center [635, 204] width 9 height 9
radio input "true"
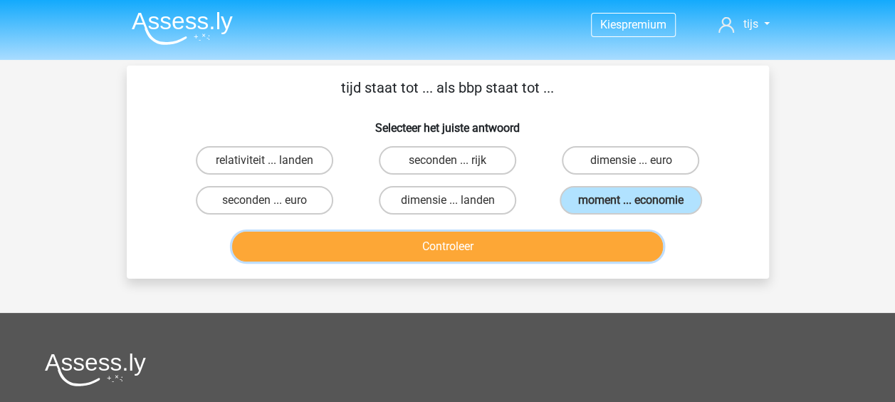
click at [467, 244] on button "Controleer" at bounding box center [447, 246] width 431 height 30
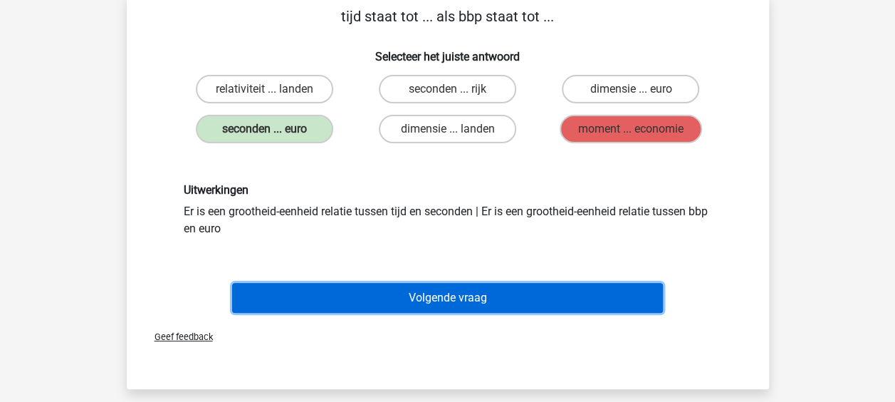
click at [430, 290] on button "Volgende vraag" at bounding box center [447, 298] width 431 height 30
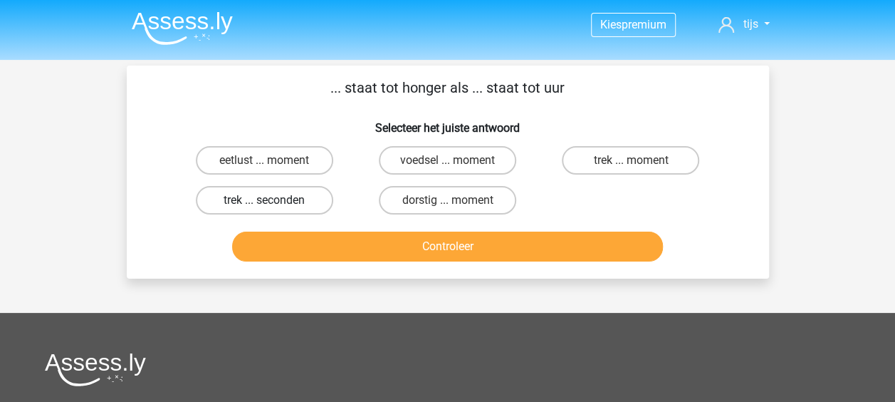
click at [323, 202] on label "trek ... seconden" at bounding box center [264, 200] width 137 height 28
click at [273, 202] on input "trek ... seconden" at bounding box center [268, 204] width 9 height 9
radio input "true"
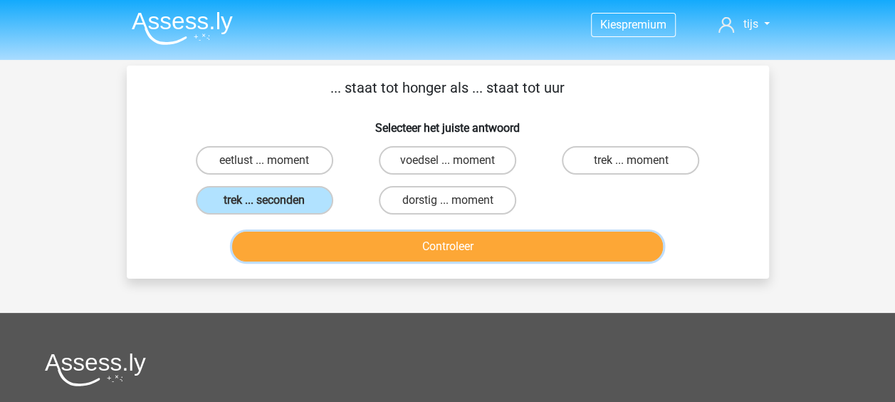
click at [426, 244] on button "Controleer" at bounding box center [447, 246] width 431 height 30
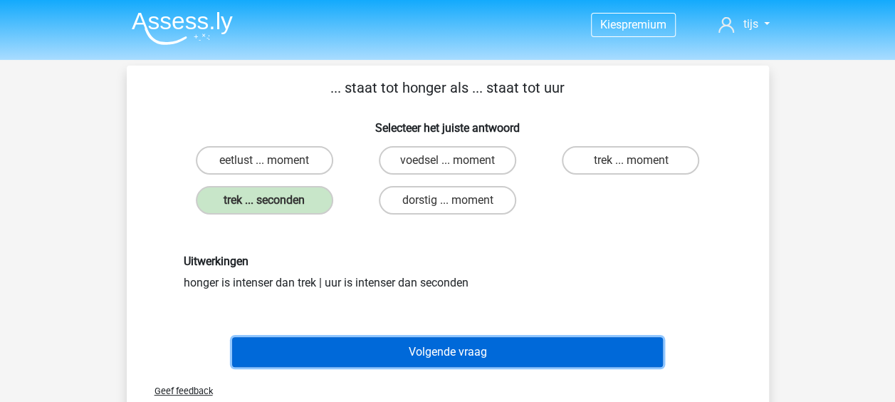
click at [454, 344] on button "Volgende vraag" at bounding box center [447, 352] width 431 height 30
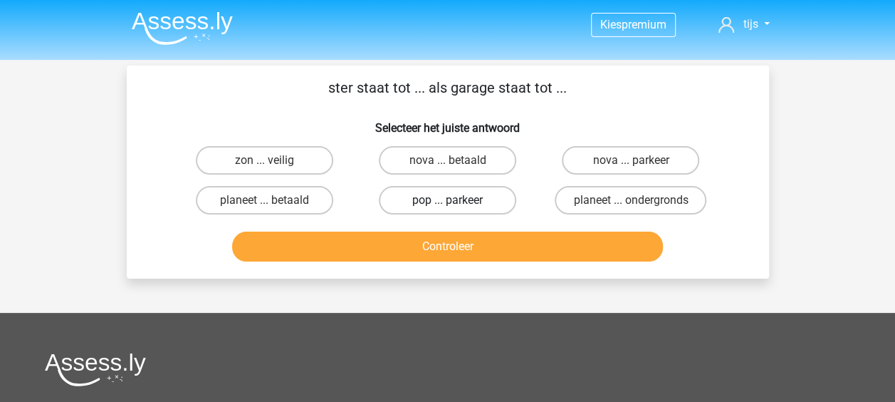
click at [486, 194] on label "pop ... parkeer" at bounding box center [447, 200] width 137 height 28
click at [457, 200] on input "pop ... parkeer" at bounding box center [451, 204] width 9 height 9
radio input "true"
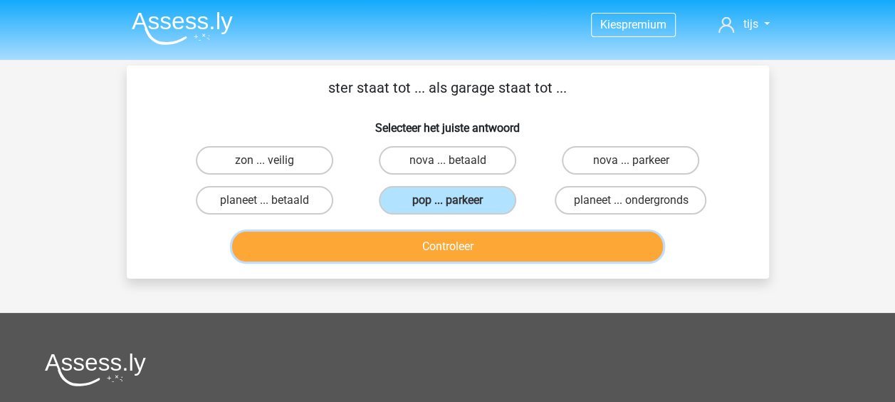
click at [447, 238] on button "Controleer" at bounding box center [447, 246] width 431 height 30
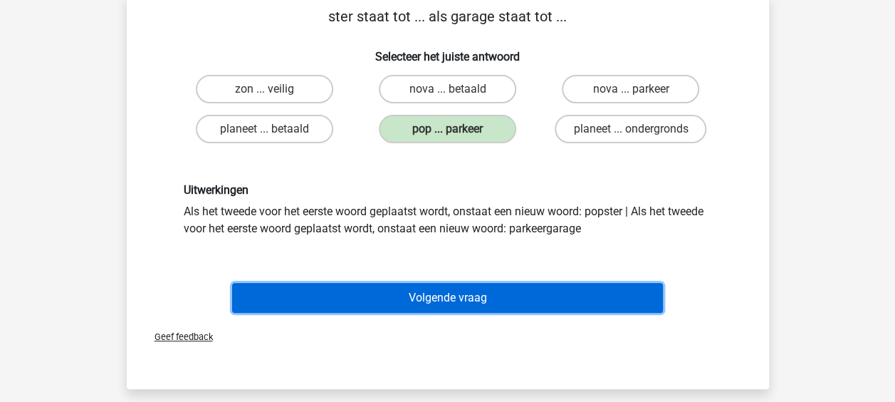
click at [449, 293] on button "Volgende vraag" at bounding box center [447, 298] width 431 height 30
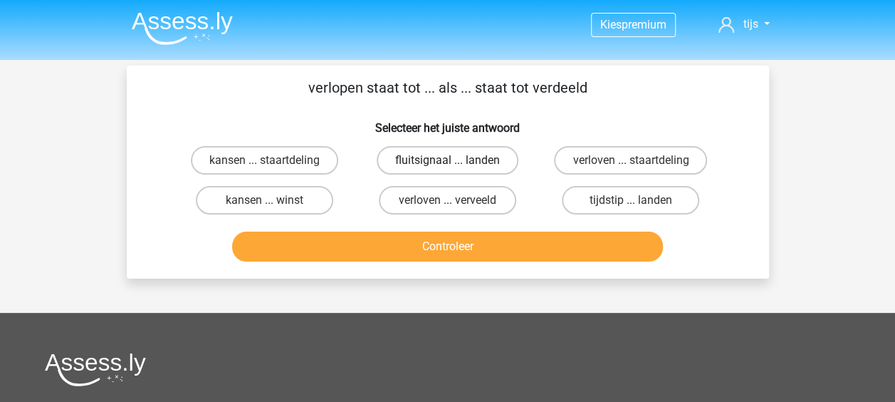
click at [426, 165] on label "fluitsignaal ... landen" at bounding box center [448, 160] width 142 height 28
click at [447, 165] on input "fluitsignaal ... landen" at bounding box center [451, 164] width 9 height 9
radio input "true"
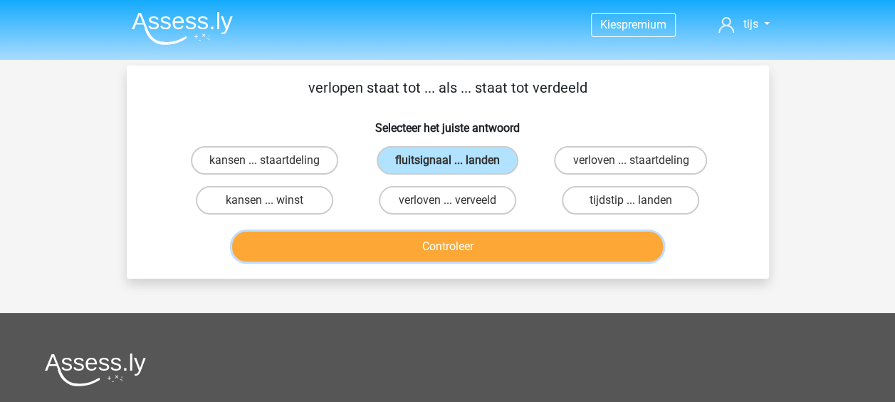
click at [487, 242] on button "Controleer" at bounding box center [447, 246] width 431 height 30
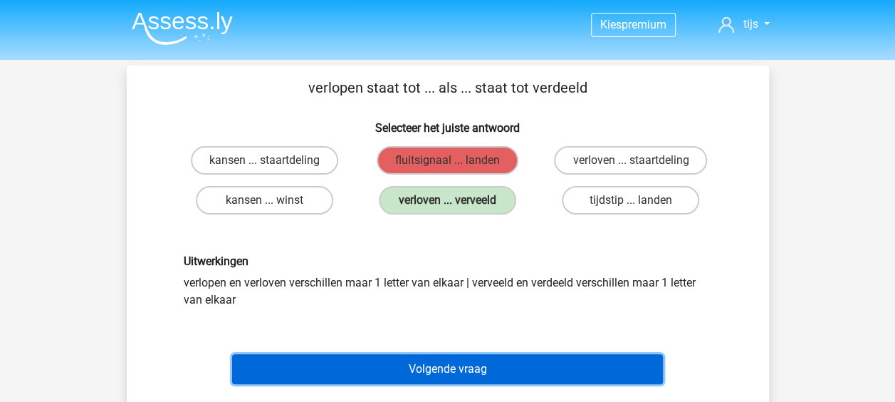
click at [452, 363] on button "Volgende vraag" at bounding box center [447, 369] width 431 height 30
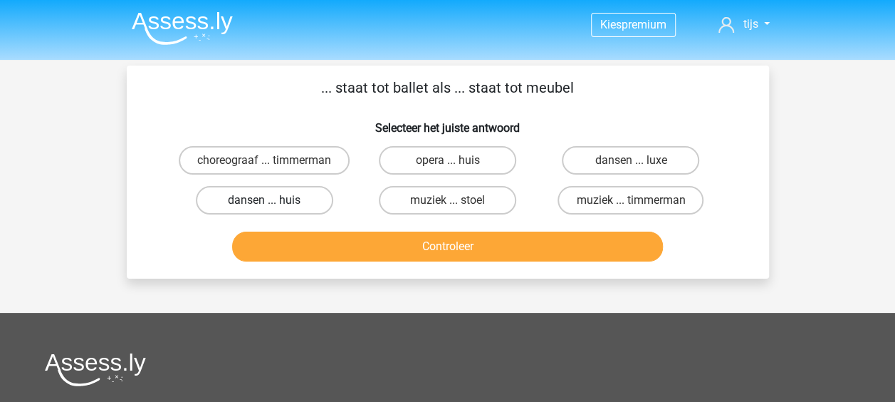
click at [306, 214] on label "dansen ... huis" at bounding box center [264, 200] width 137 height 28
click at [273, 209] on input "dansen ... huis" at bounding box center [268, 204] width 9 height 9
radio input "true"
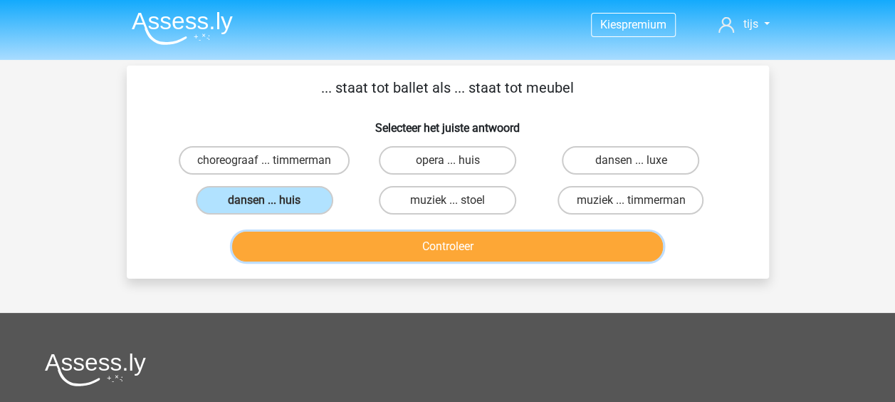
click at [433, 256] on button "Controleer" at bounding box center [447, 246] width 431 height 30
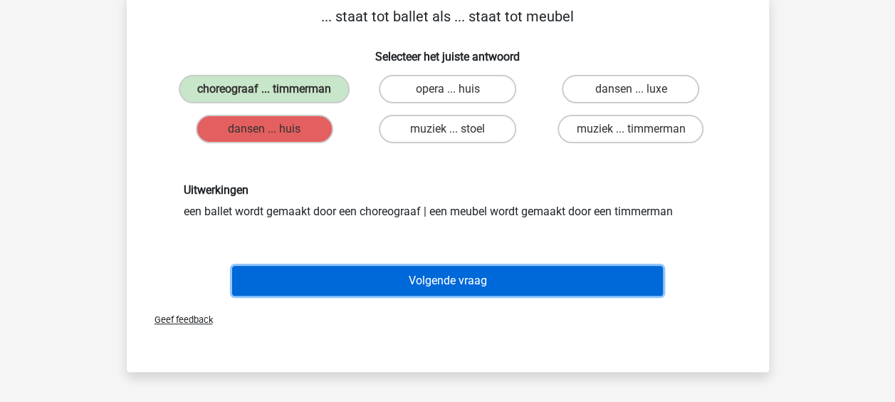
click at [432, 289] on button "Volgende vraag" at bounding box center [447, 281] width 431 height 30
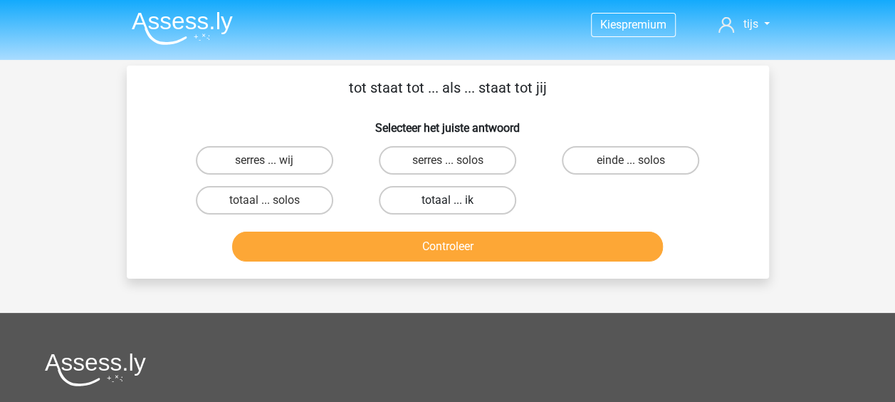
click at [510, 207] on label "totaal ... ik" at bounding box center [447, 200] width 137 height 28
click at [457, 207] on input "totaal ... ik" at bounding box center [451, 204] width 9 height 9
radio input "true"
click at [316, 157] on label "serres ... wij" at bounding box center [264, 160] width 137 height 28
click at [273, 160] on input "serres ... wij" at bounding box center [268, 164] width 9 height 9
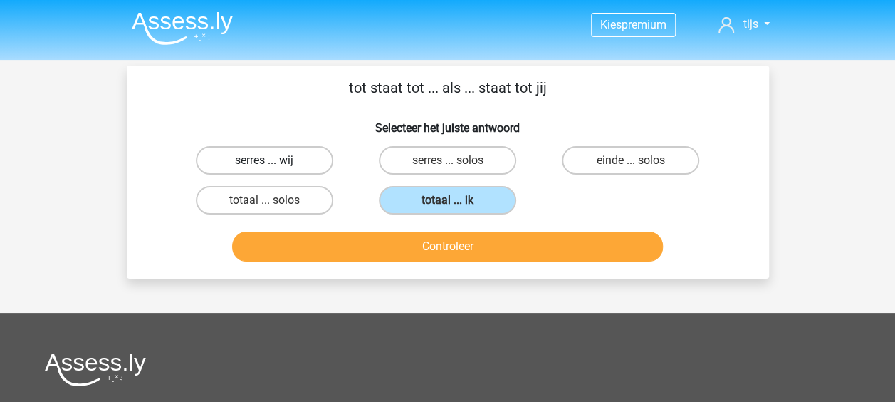
radio input "true"
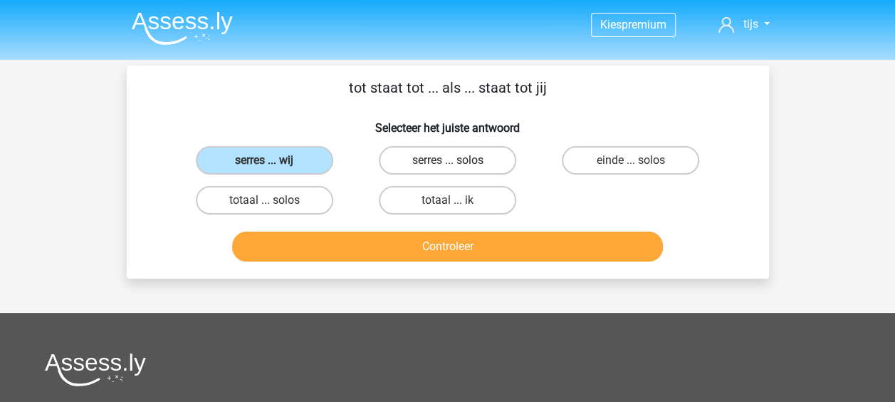
click at [471, 162] on label "serres ... solos" at bounding box center [447, 160] width 137 height 28
click at [457, 162] on input "serres ... solos" at bounding box center [451, 164] width 9 height 9
radio input "true"
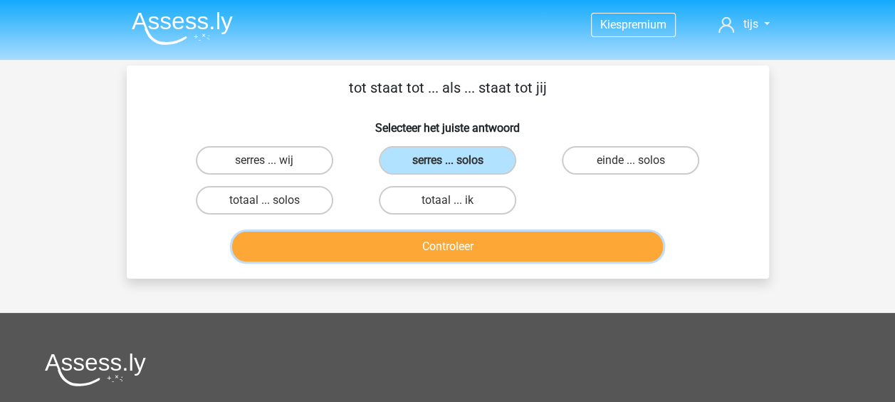
click at [489, 249] on button "Controleer" at bounding box center [447, 246] width 431 height 30
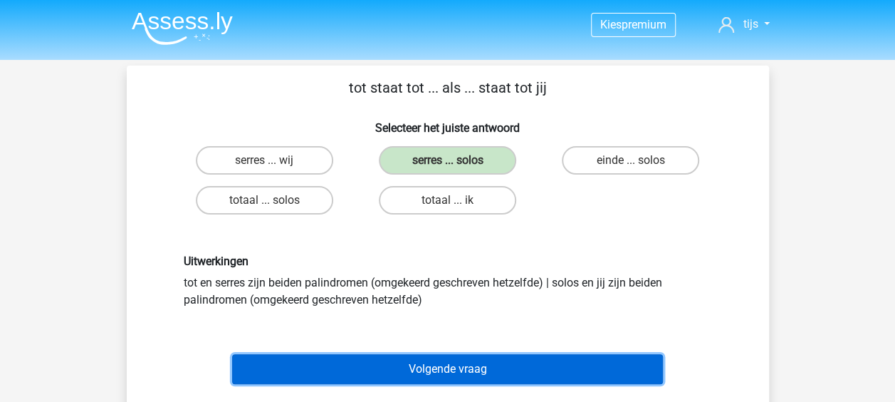
click at [460, 359] on button "Volgende vraag" at bounding box center [447, 369] width 431 height 30
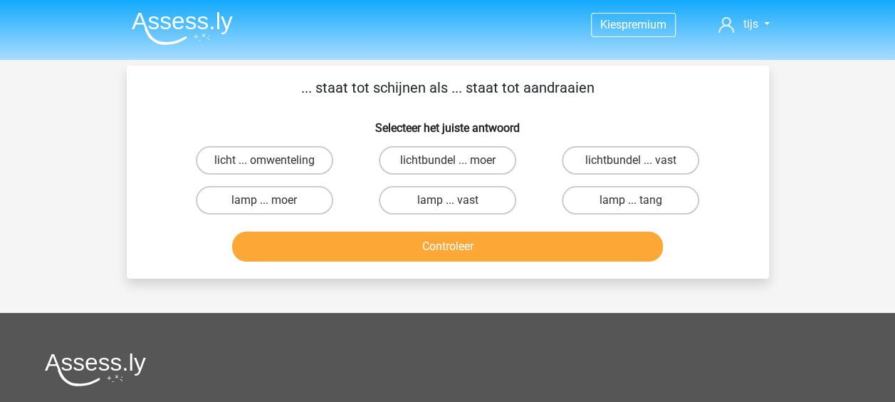
click at [333, 190] on div "lamp ... moer" at bounding box center [265, 200] width 172 height 28
click at [293, 187] on label "lamp ... moer" at bounding box center [264, 200] width 137 height 28
click at [273, 200] on input "lamp ... moer" at bounding box center [268, 204] width 9 height 9
radio input "true"
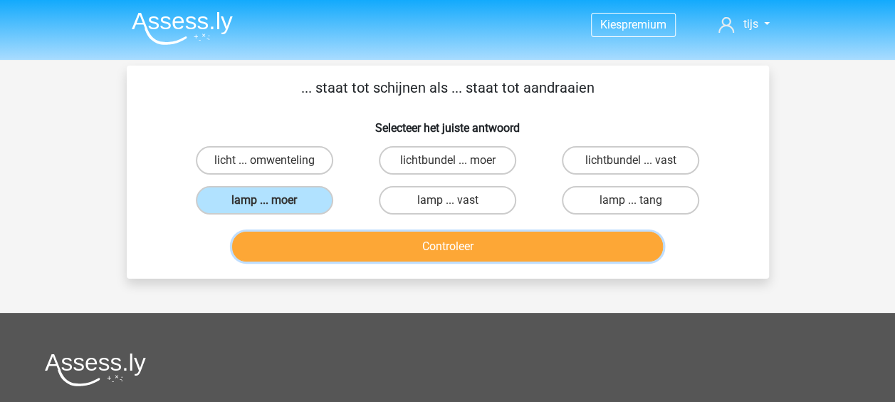
click at [380, 245] on button "Controleer" at bounding box center [447, 246] width 431 height 30
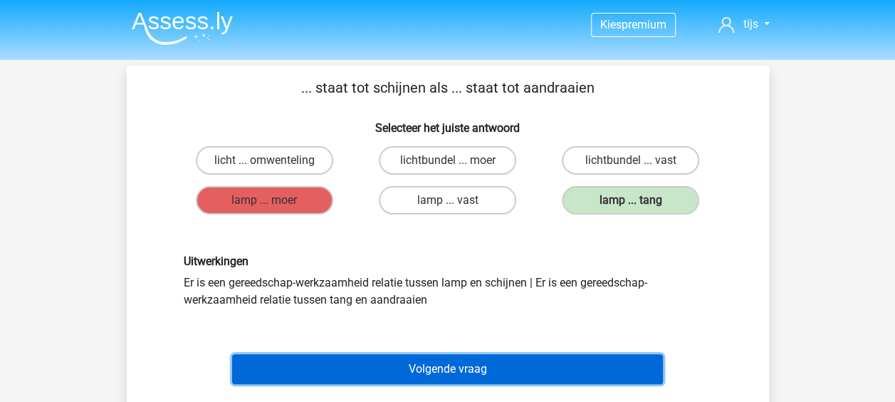
click at [464, 358] on button "Volgende vraag" at bounding box center [447, 369] width 431 height 30
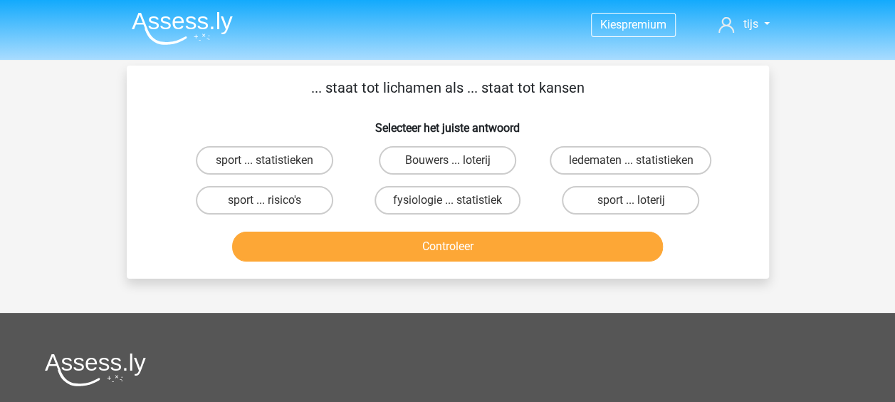
scroll to position [66, 0]
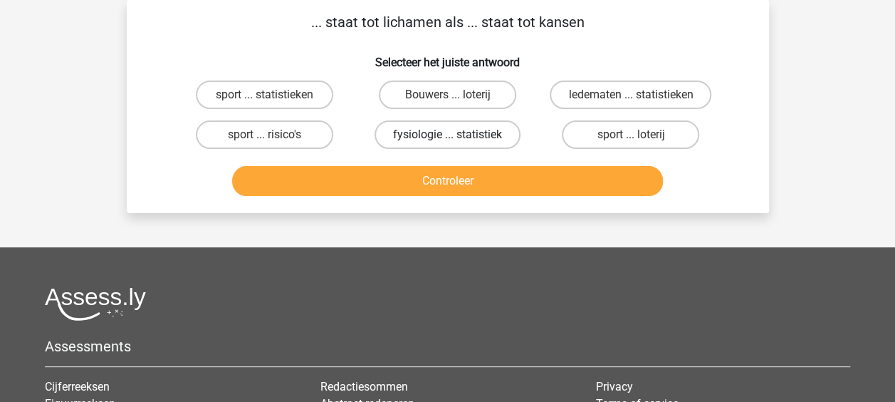
click at [491, 140] on label "fysiologie ... statistiek" at bounding box center [448, 134] width 146 height 28
click at [457, 140] on input "fysiologie ... statistiek" at bounding box center [451, 139] width 9 height 9
radio input "true"
click at [483, 199] on div "Controleer" at bounding box center [448, 184] width 550 height 36
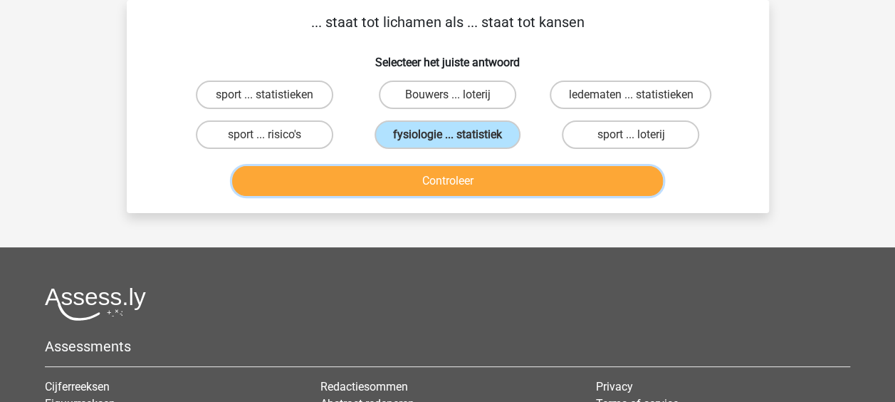
click at [481, 184] on button "Controleer" at bounding box center [447, 181] width 431 height 30
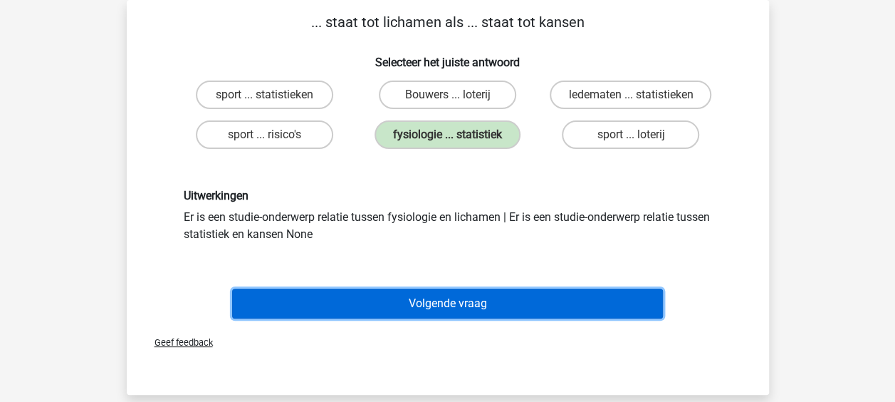
click at [440, 311] on button "Volgende vraag" at bounding box center [447, 303] width 431 height 30
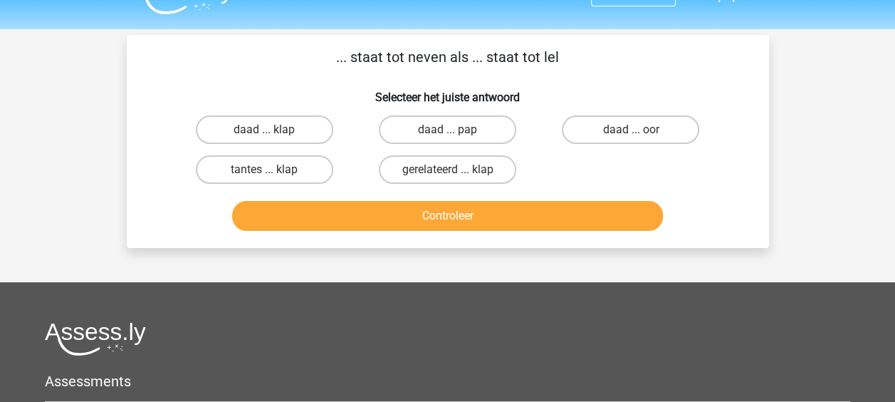
scroll to position [0, 0]
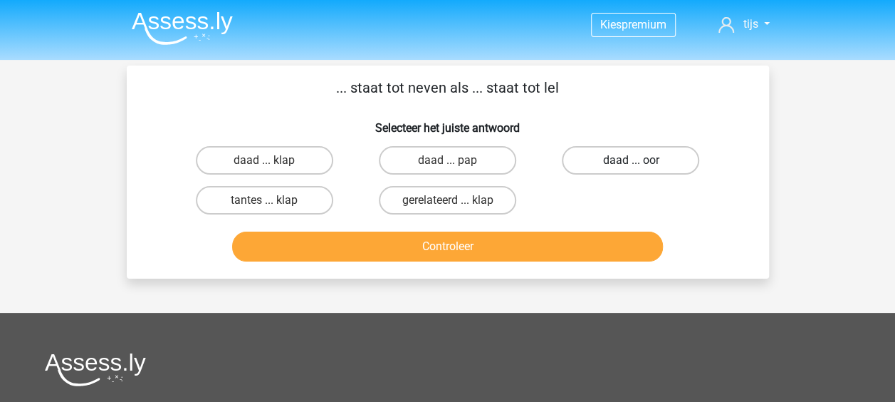
click at [594, 172] on label "daad ... oor" at bounding box center [630, 160] width 137 height 28
click at [631, 170] on input "daad ... oor" at bounding box center [635, 164] width 9 height 9
radio input "true"
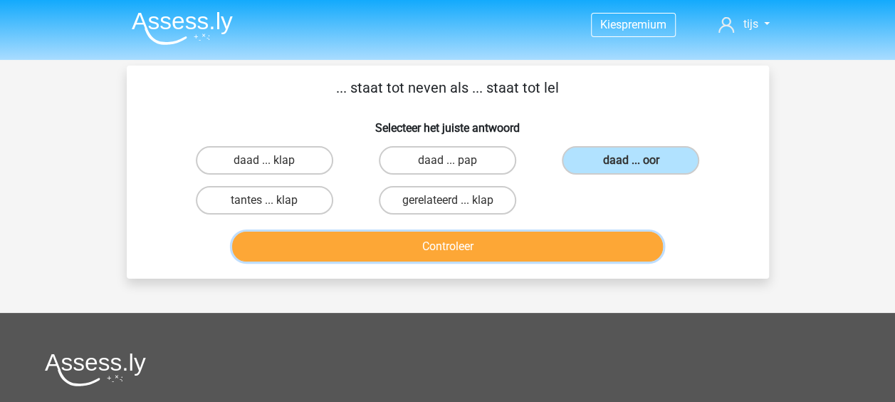
click at [560, 254] on button "Controleer" at bounding box center [447, 246] width 431 height 30
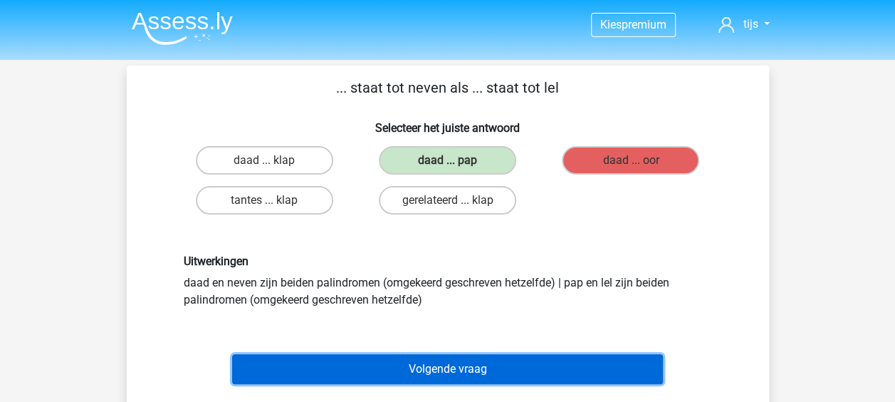
click at [484, 364] on button "Volgende vraag" at bounding box center [447, 369] width 431 height 30
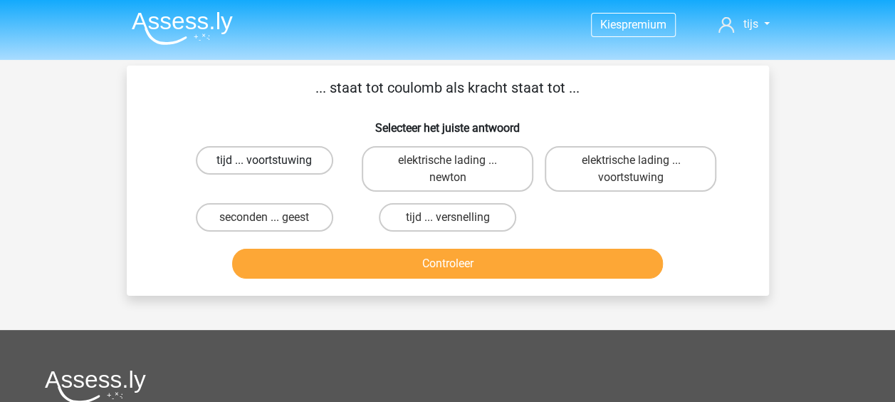
click at [301, 147] on label "tijd ... voortstuwing" at bounding box center [264, 160] width 137 height 28
click at [273, 160] on input "tijd ... voortstuwing" at bounding box center [268, 164] width 9 height 9
radio input "true"
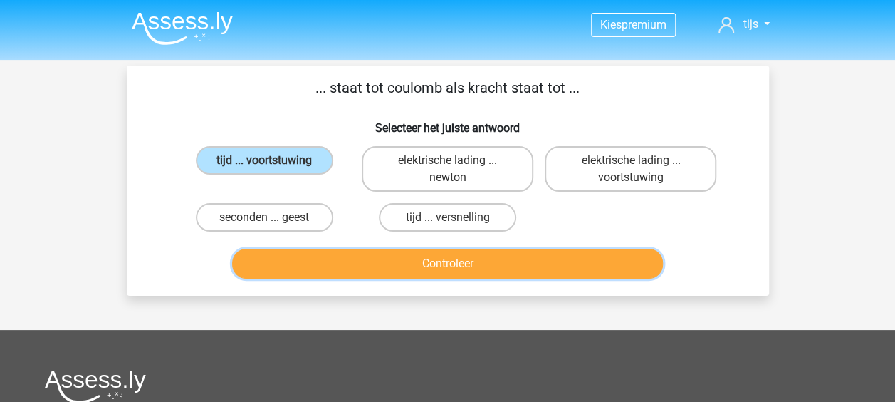
click at [377, 256] on button "Controleer" at bounding box center [447, 264] width 431 height 30
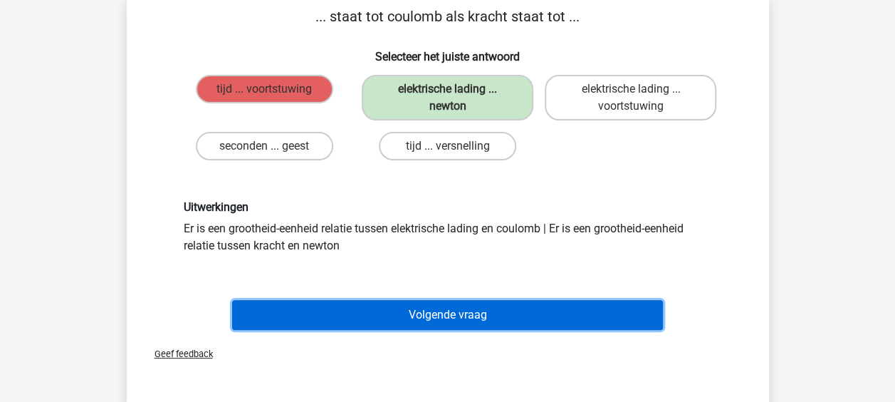
click at [406, 313] on button "Volgende vraag" at bounding box center [447, 315] width 431 height 30
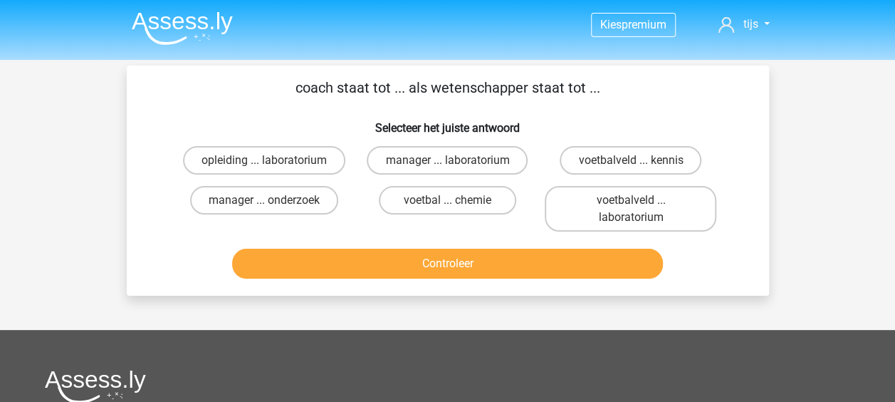
click at [447, 204] on input "voetbal ... chemie" at bounding box center [451, 204] width 9 height 9
radio input "true"
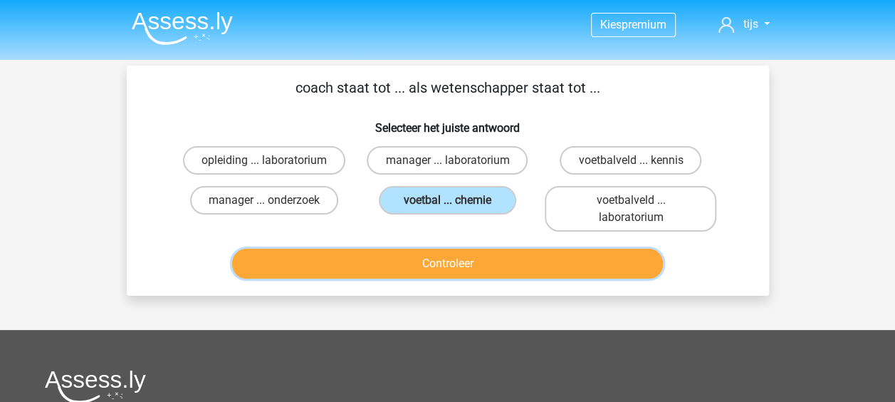
click at [507, 252] on button "Controleer" at bounding box center [447, 264] width 431 height 30
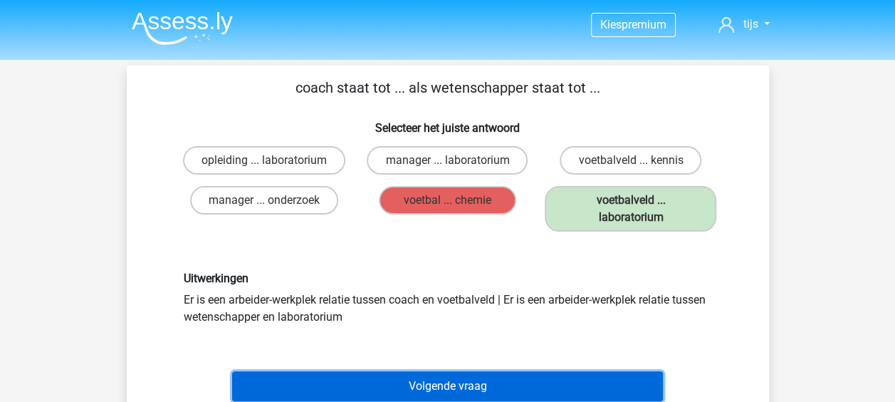
click at [478, 382] on button "Volgende vraag" at bounding box center [447, 386] width 431 height 30
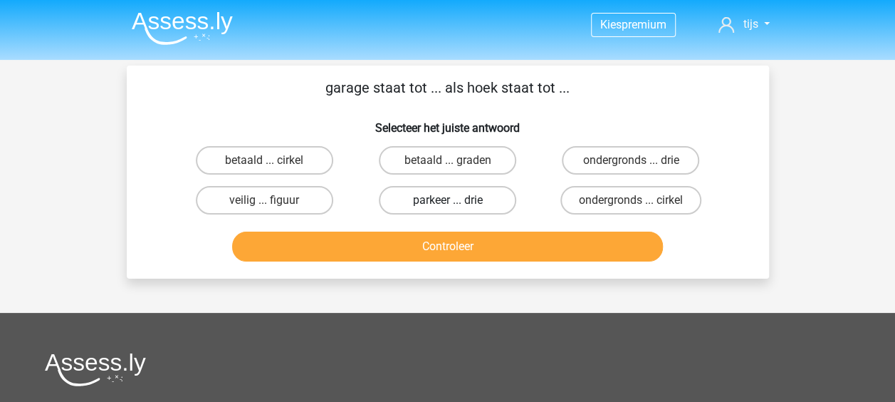
click at [464, 209] on label "parkeer ... drie" at bounding box center [447, 200] width 137 height 28
click at [457, 209] on input "parkeer ... drie" at bounding box center [451, 204] width 9 height 9
radio input "true"
click at [473, 264] on div "Controleer" at bounding box center [448, 249] width 550 height 36
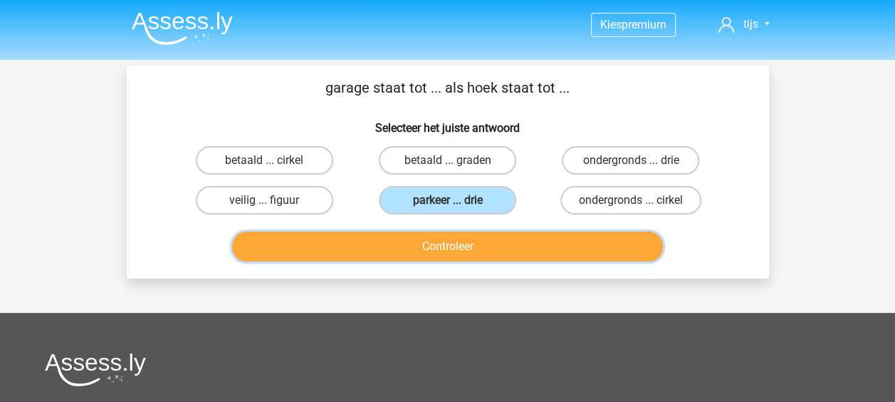
click at [473, 259] on button "Controleer" at bounding box center [447, 246] width 431 height 30
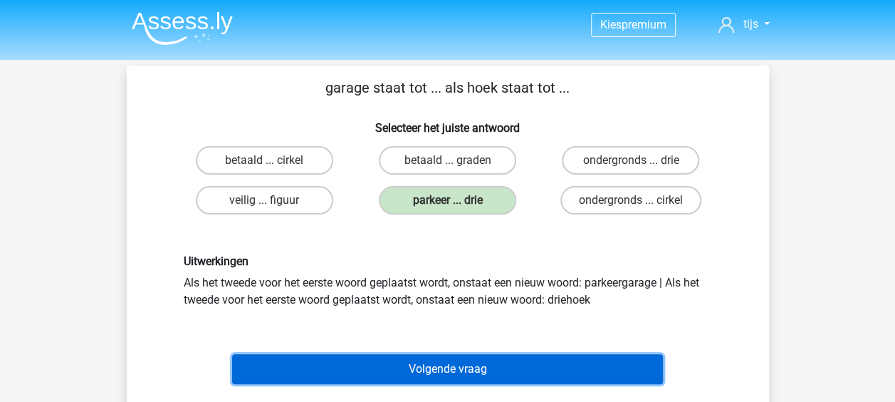
click at [447, 355] on button "Volgende vraag" at bounding box center [447, 369] width 431 height 30
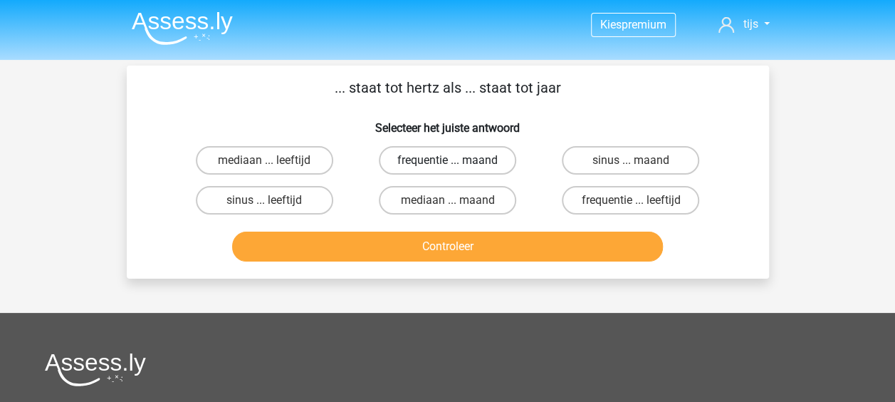
click at [509, 167] on label "frequentie ... maand" at bounding box center [447, 160] width 137 height 28
click at [457, 167] on input "frequentie ... maand" at bounding box center [451, 164] width 9 height 9
radio input "true"
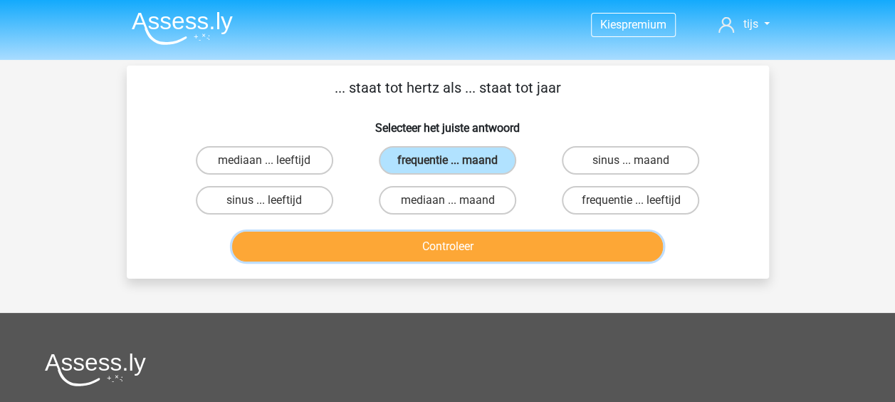
click at [514, 238] on button "Controleer" at bounding box center [447, 246] width 431 height 30
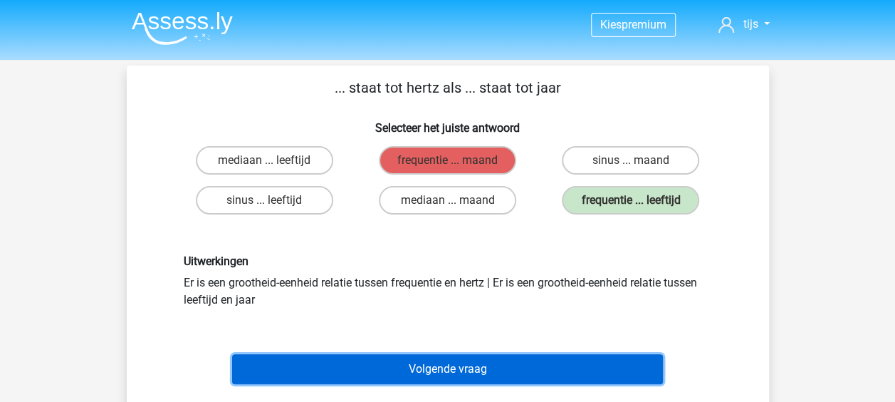
click at [492, 360] on button "Volgende vraag" at bounding box center [447, 369] width 431 height 30
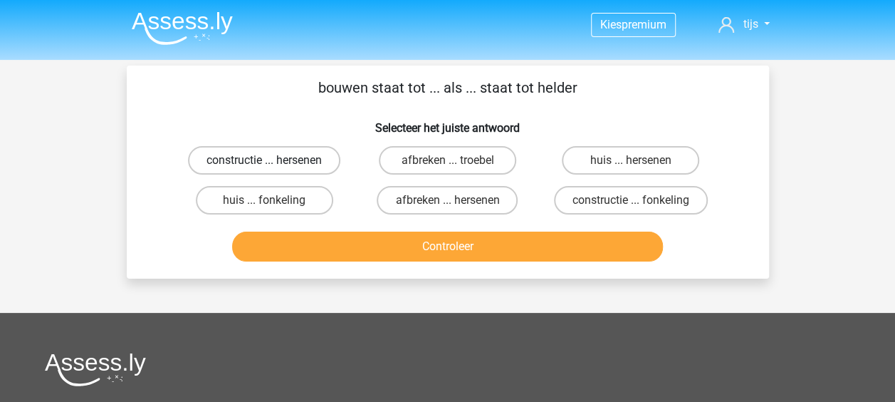
click at [339, 160] on label "constructie ... hersenen" at bounding box center [264, 160] width 152 height 28
click at [273, 160] on input "constructie ... hersenen" at bounding box center [268, 164] width 9 height 9
radio input "true"
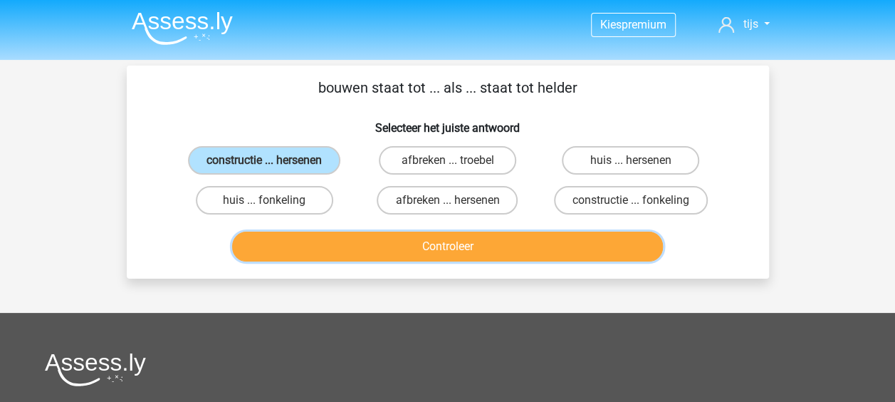
click at [397, 236] on button "Controleer" at bounding box center [447, 246] width 431 height 30
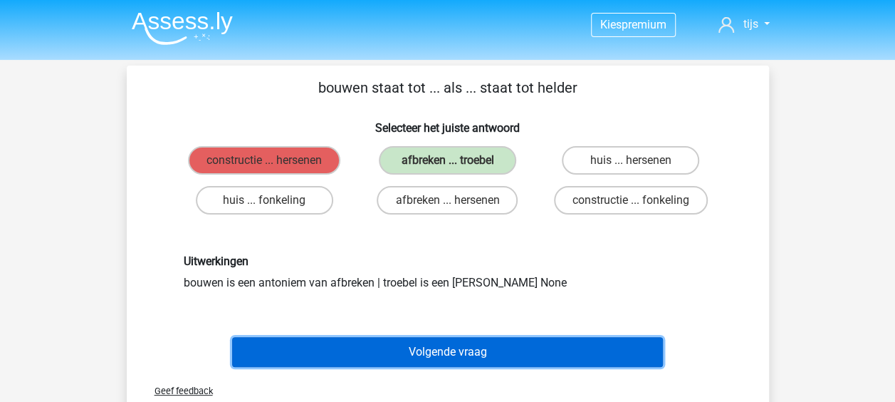
click at [426, 362] on button "Volgende vraag" at bounding box center [447, 352] width 431 height 30
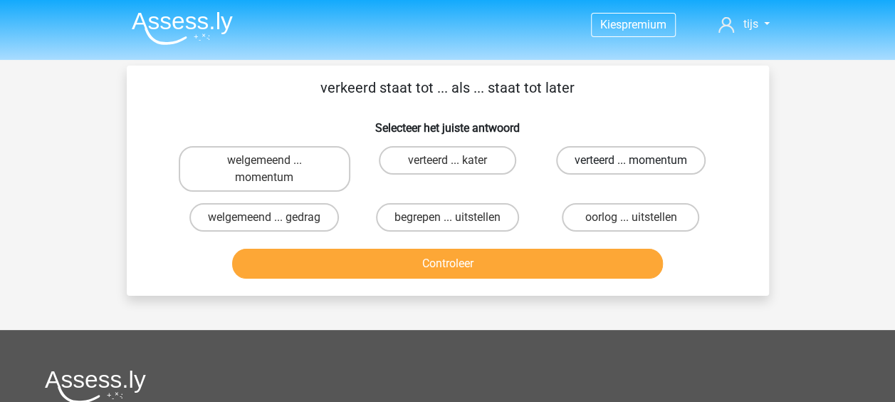
click at [595, 166] on label "verteerd ... momentum" at bounding box center [631, 160] width 150 height 28
click at [631, 166] on input "verteerd ... momentum" at bounding box center [635, 164] width 9 height 9
radio input "true"
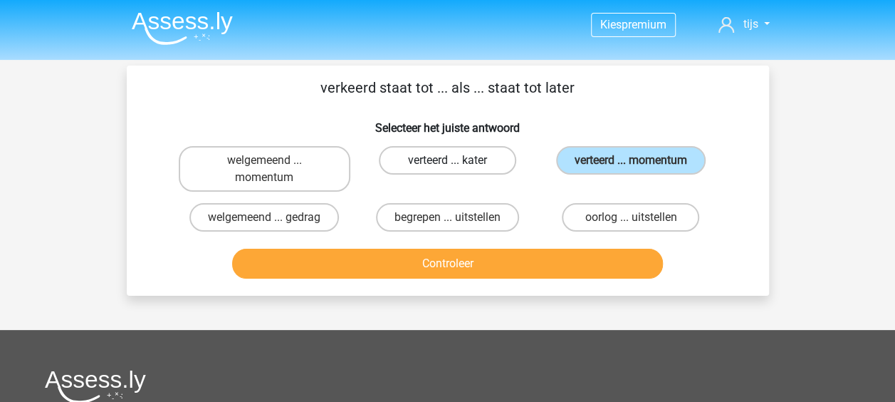
click at [486, 172] on label "verteerd ... kater" at bounding box center [447, 160] width 137 height 28
click at [457, 170] on input "verteerd ... kater" at bounding box center [451, 164] width 9 height 9
radio input "true"
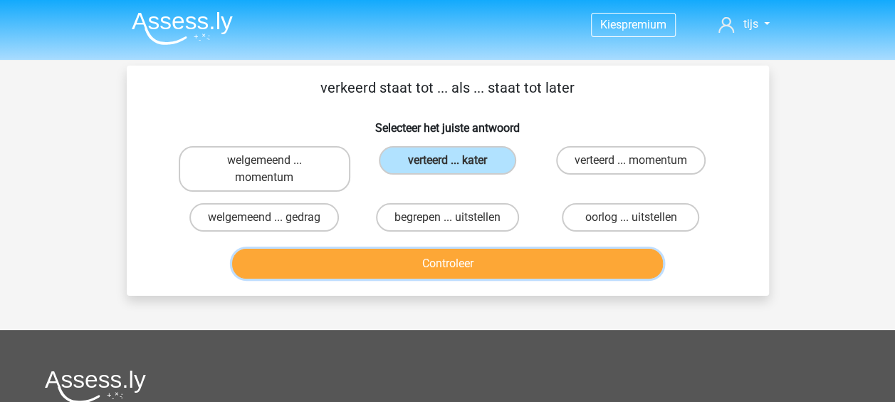
click at [506, 264] on button "Controleer" at bounding box center [447, 264] width 431 height 30
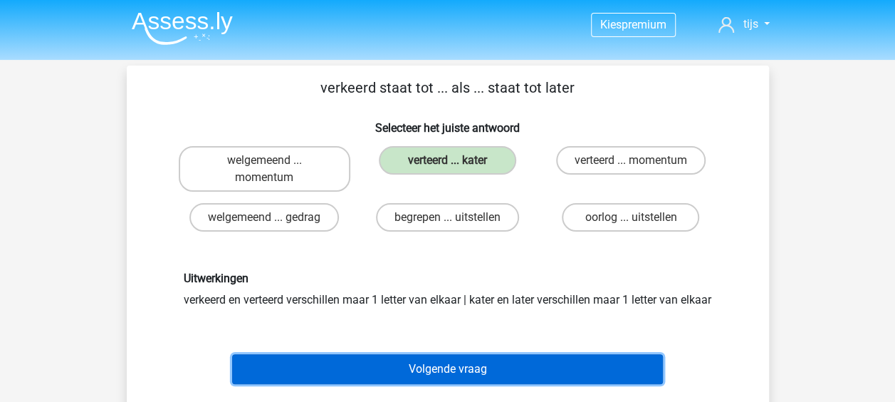
click at [458, 384] on button "Volgende vraag" at bounding box center [447, 369] width 431 height 30
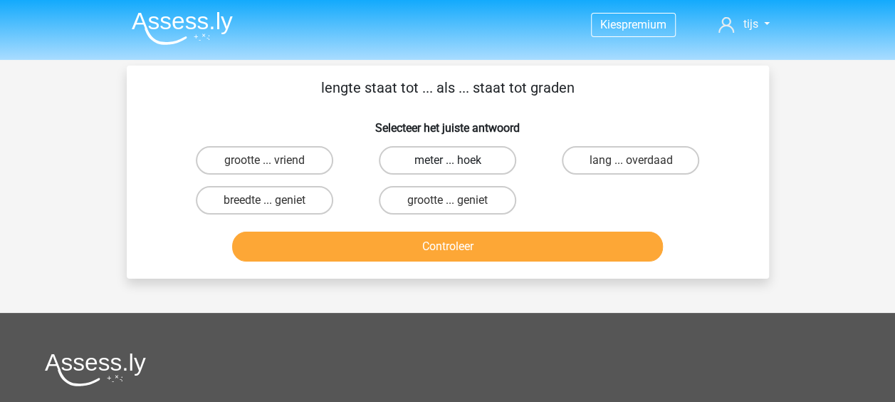
click at [491, 161] on label "meter ... hoek" at bounding box center [447, 160] width 137 height 28
click at [457, 161] on input "meter ... hoek" at bounding box center [451, 164] width 9 height 9
radio input "true"
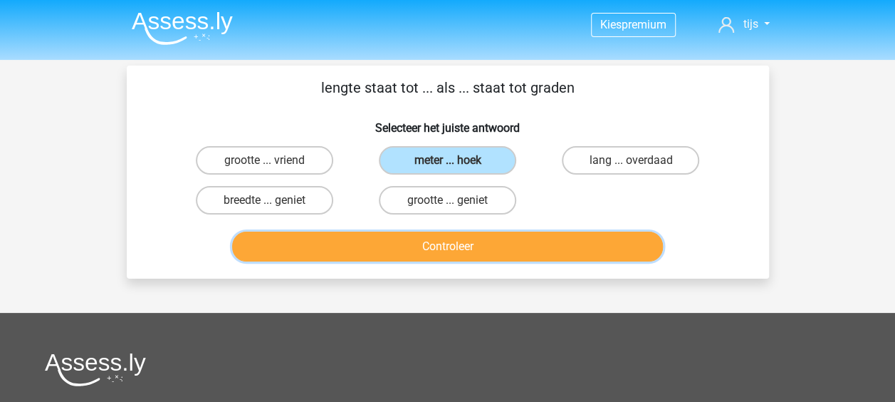
click at [486, 237] on button "Controleer" at bounding box center [447, 246] width 431 height 30
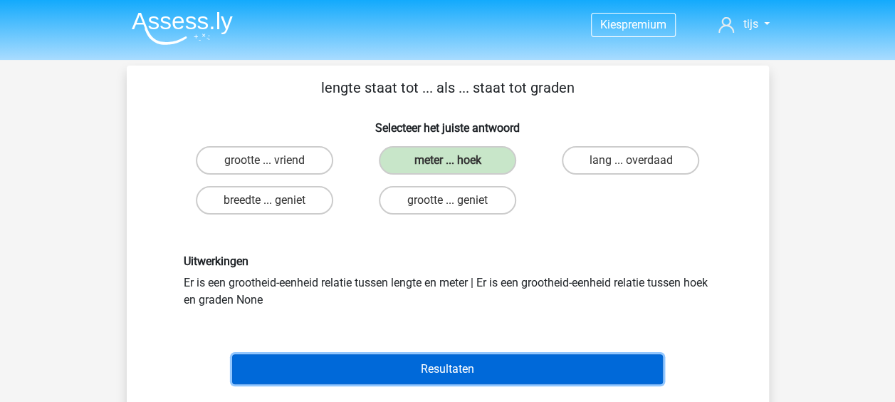
click at [462, 363] on button "Resultaten" at bounding box center [447, 369] width 431 height 30
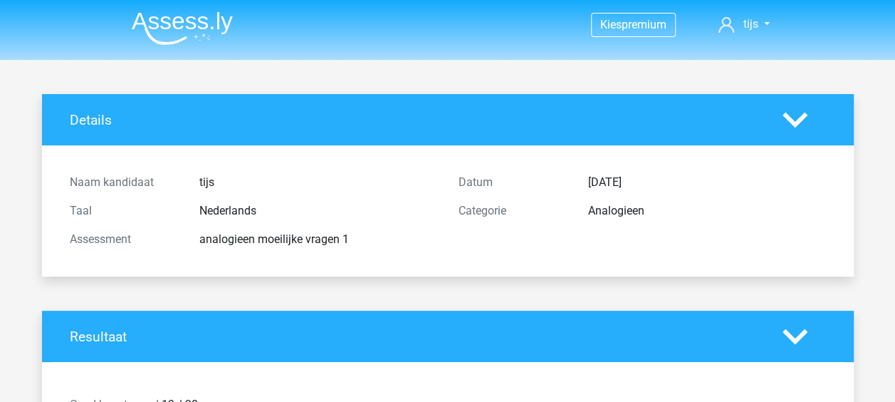
click at [210, 24] on img at bounding box center [182, 27] width 101 height 33
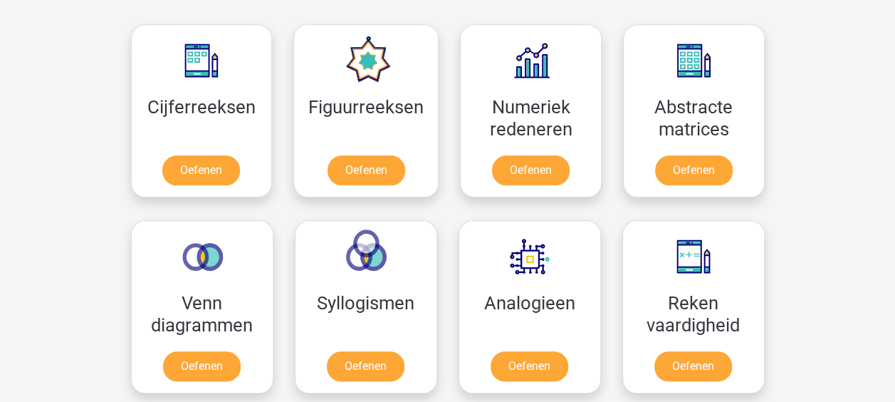
scroll to position [783, 0]
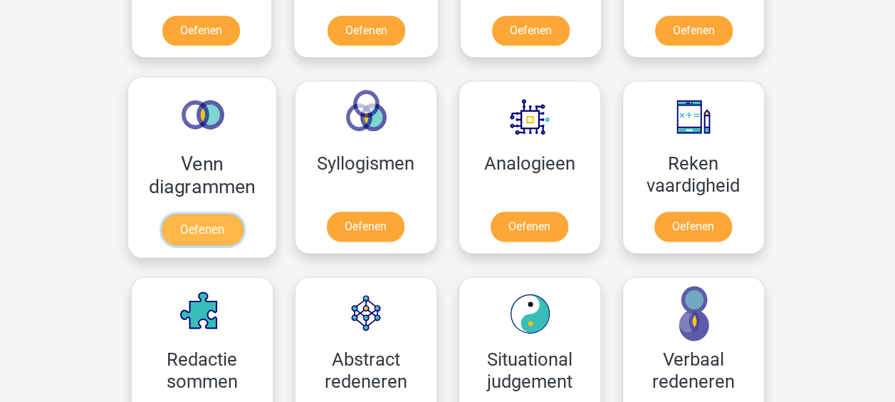
click at [194, 214] on link "Oefenen" at bounding box center [201, 229] width 81 height 31
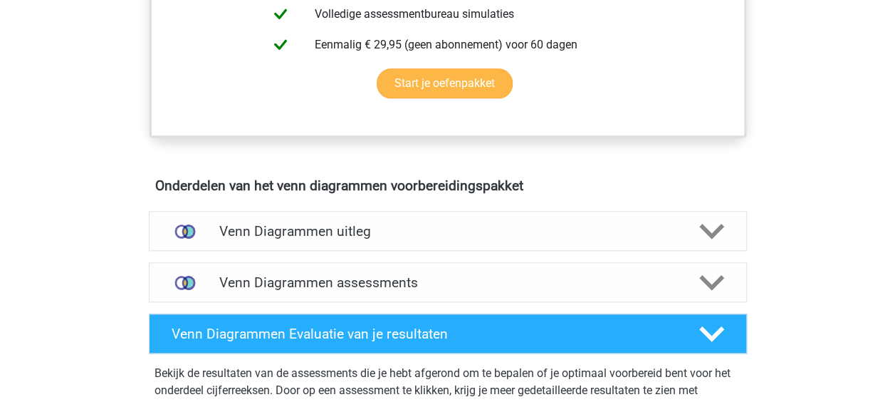
scroll to position [712, 0]
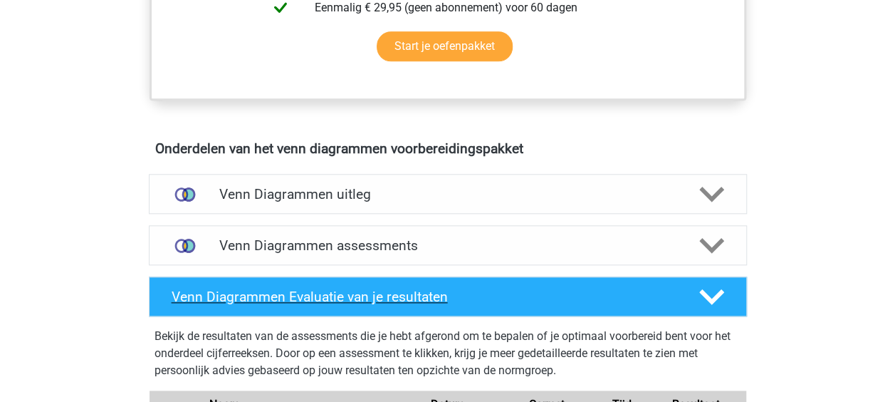
click at [377, 288] on h4 "Venn Diagrammen Evaluatie van je resultaten" at bounding box center [424, 296] width 505 height 16
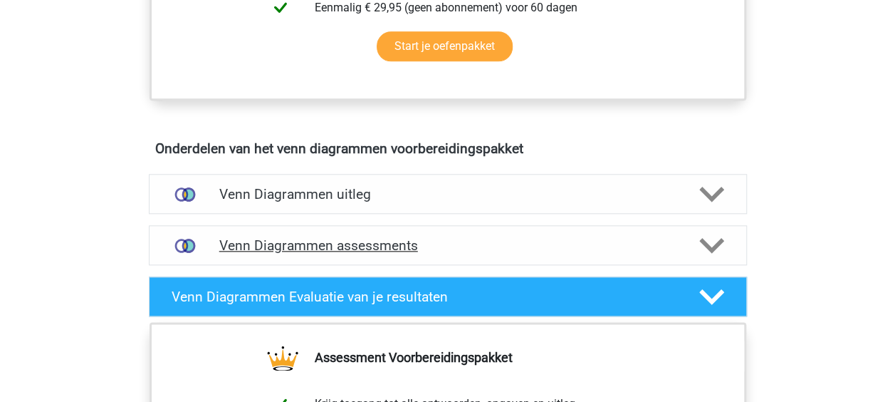
click at [387, 249] on h4 "Venn Diagrammen assessments" at bounding box center [447, 245] width 457 height 16
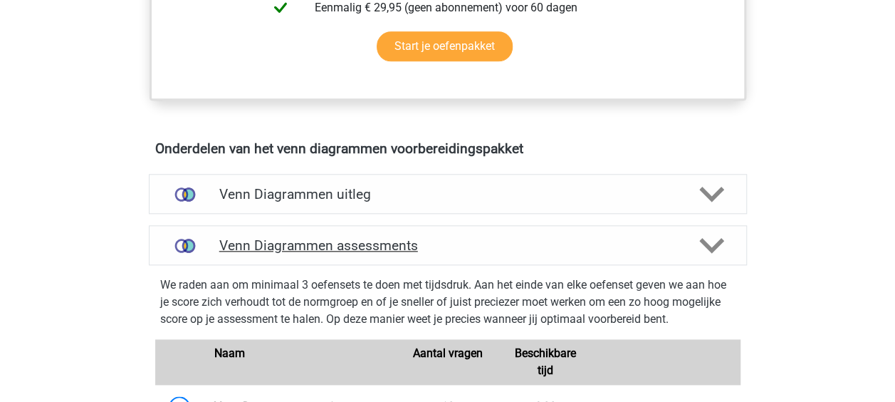
click at [367, 256] on div "Venn Diagrammen assessments" at bounding box center [448, 245] width 598 height 40
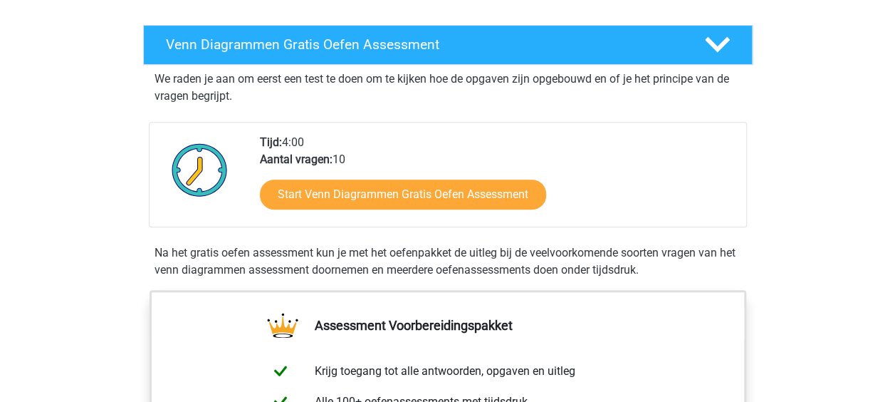
scroll to position [214, 0]
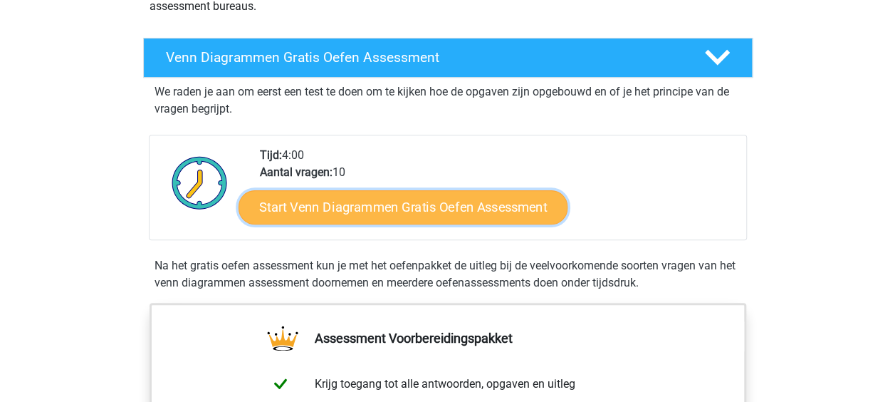
drag, startPoint x: 496, startPoint y: 195, endPoint x: 501, endPoint y: 203, distance: 9.3
click at [496, 195] on link "Start Venn Diagrammen Gratis Oefen Assessment" at bounding box center [403, 207] width 329 height 34
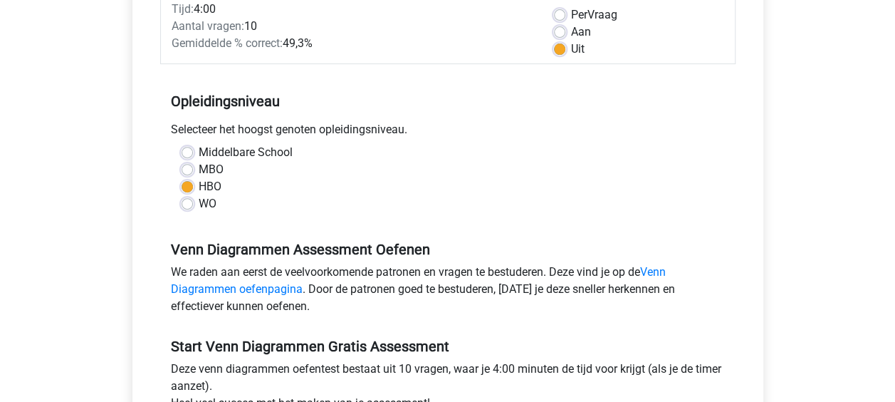
scroll to position [499, 0]
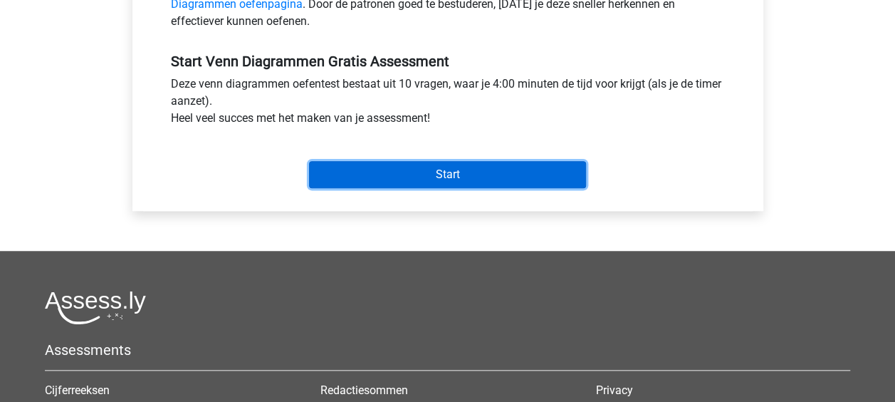
click at [487, 162] on input "Start" at bounding box center [447, 174] width 277 height 27
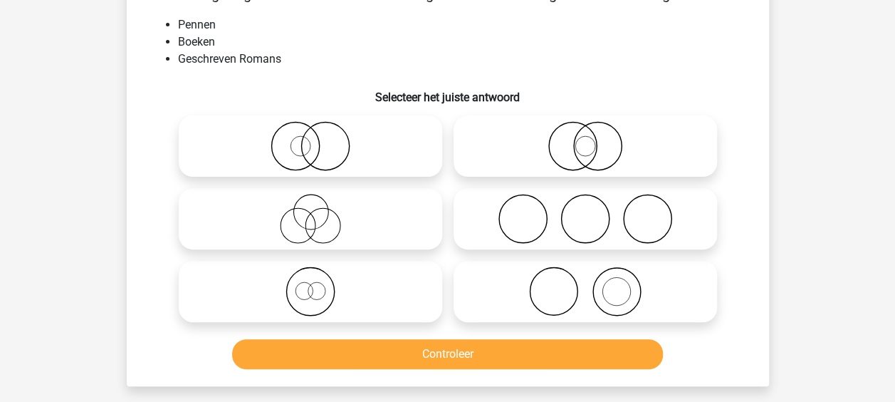
scroll to position [71, 0]
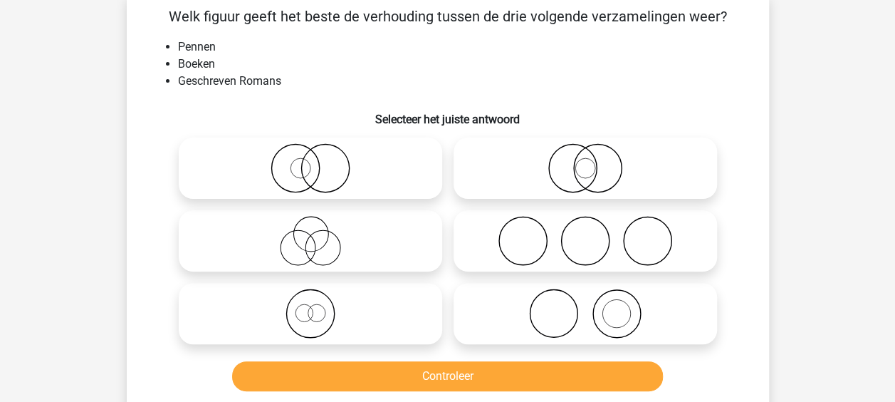
click at [583, 306] on icon at bounding box center [585, 313] width 252 height 50
click at [585, 306] on input "radio" at bounding box center [589, 301] width 9 height 9
radio input "true"
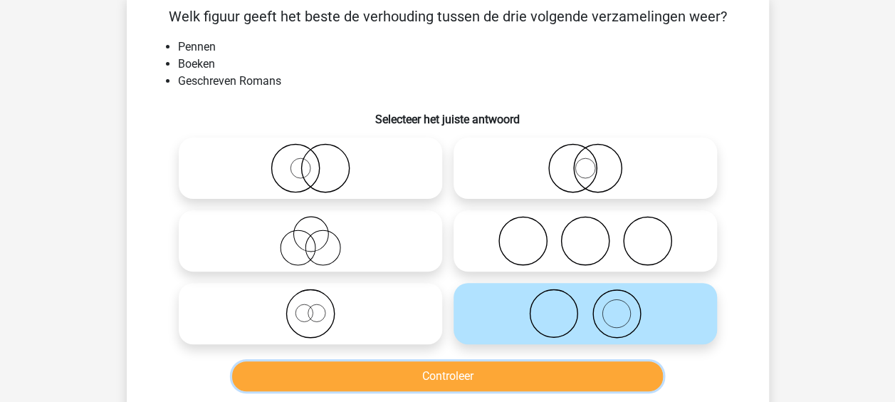
click at [510, 376] on button "Controleer" at bounding box center [447, 376] width 431 height 30
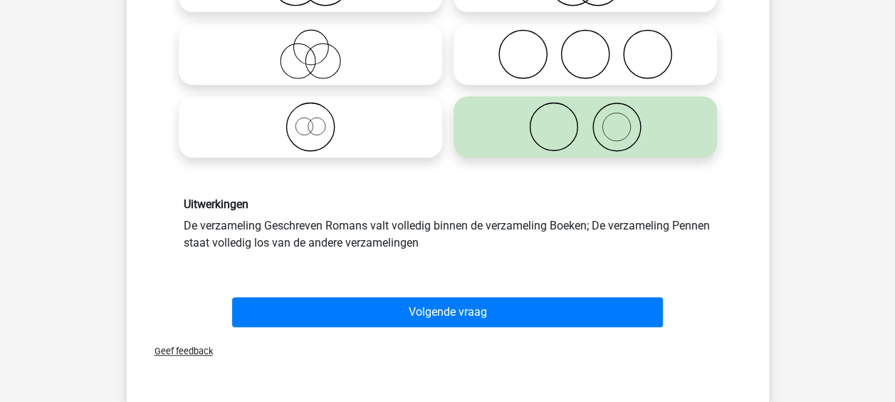
scroll to position [285, 0]
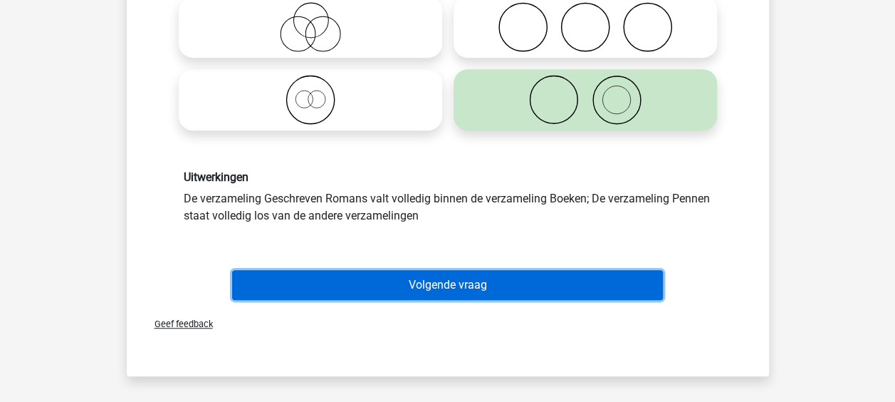
click at [417, 292] on button "Volgende vraag" at bounding box center [447, 285] width 431 height 30
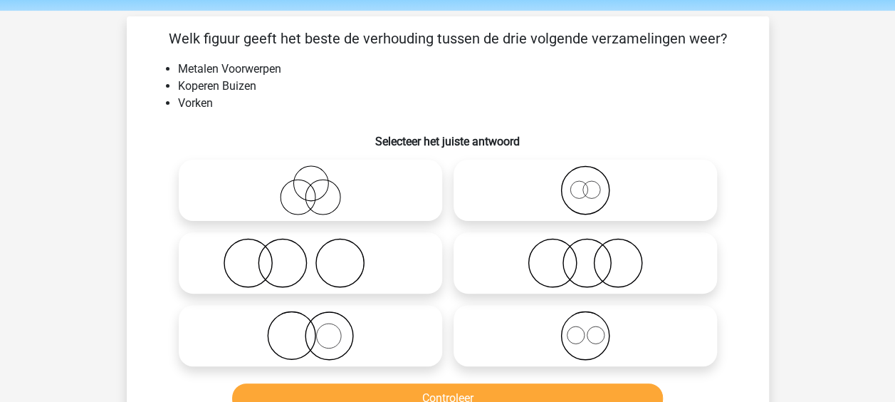
scroll to position [71, 0]
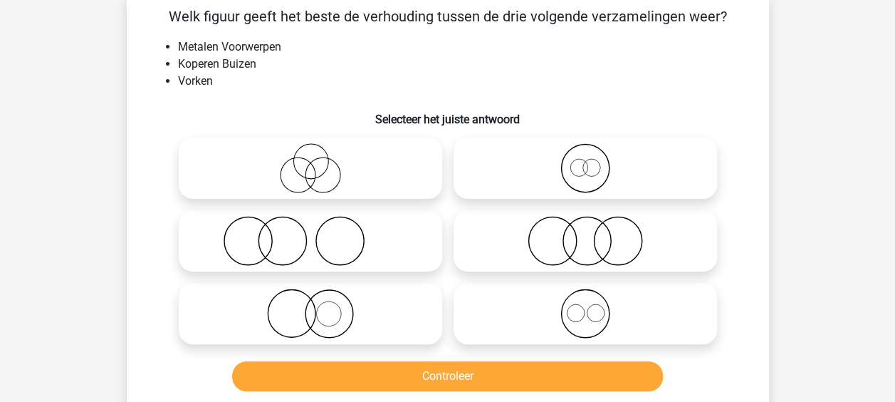
click at [523, 235] on icon at bounding box center [585, 241] width 252 height 50
click at [585, 234] on input "radio" at bounding box center [589, 228] width 9 height 9
radio input "true"
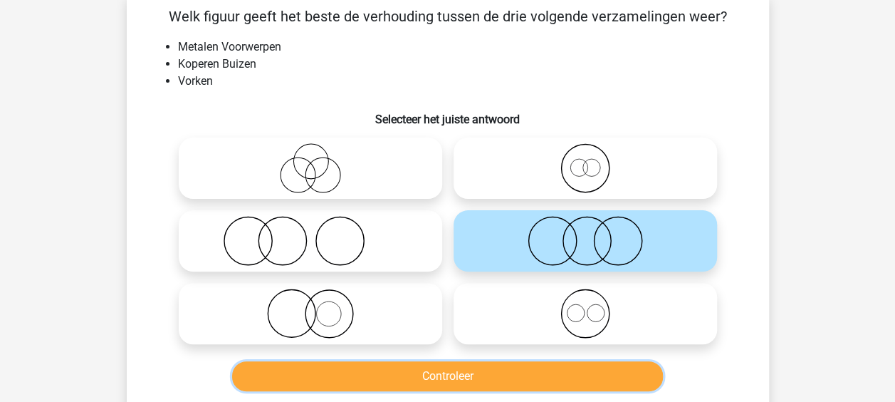
click at [501, 377] on button "Controleer" at bounding box center [447, 376] width 431 height 30
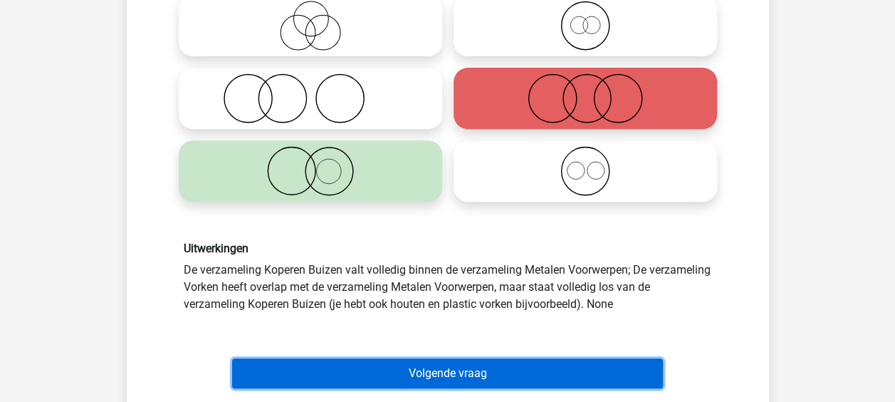
click at [435, 373] on button "Volgende vraag" at bounding box center [447, 373] width 431 height 30
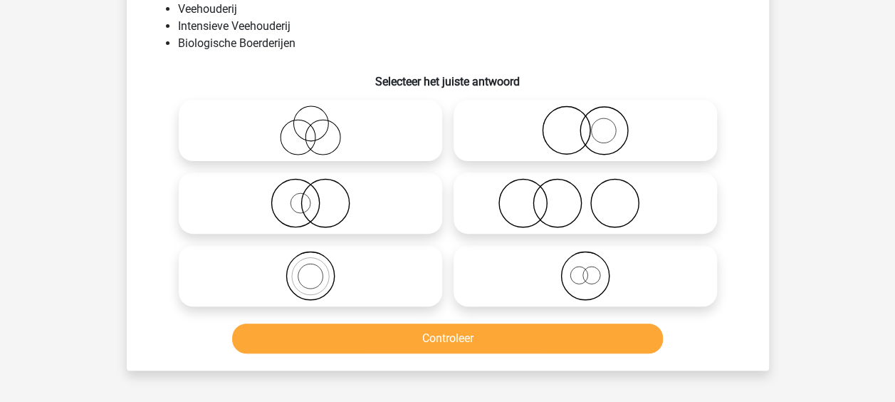
scroll to position [66, 0]
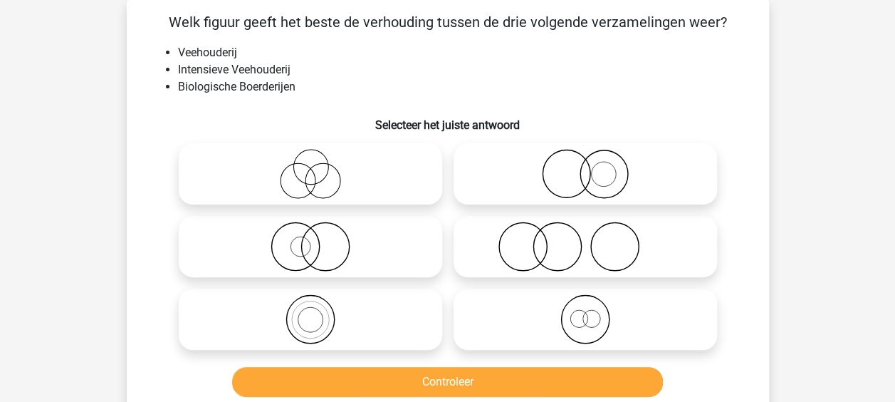
click at [507, 248] on icon at bounding box center [585, 247] width 252 height 50
click at [585, 239] on input "radio" at bounding box center [589, 234] width 9 height 9
radio input "true"
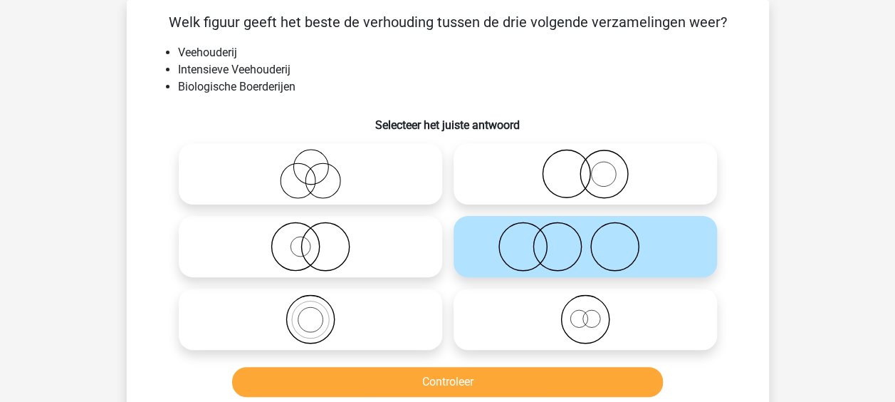
click at [567, 181] on icon at bounding box center [585, 174] width 252 height 50
click at [585, 167] on input "radio" at bounding box center [589, 161] width 9 height 9
radio input "true"
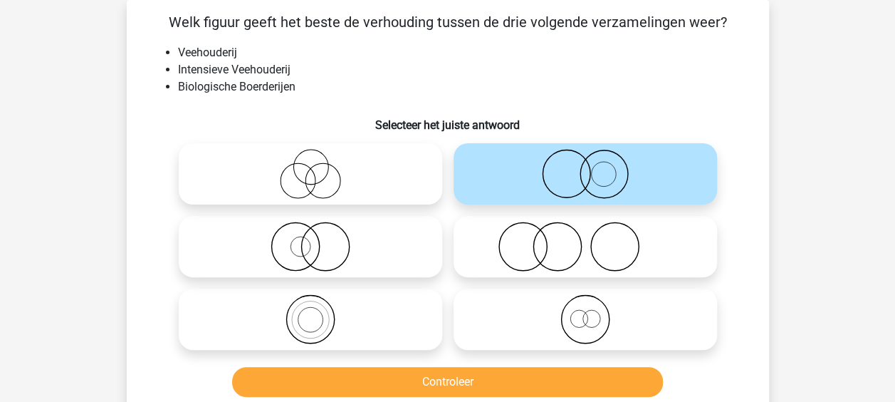
click at [543, 261] on icon at bounding box center [585, 247] width 252 height 50
click at [585, 239] on input "radio" at bounding box center [589, 234] width 9 height 9
radio input "true"
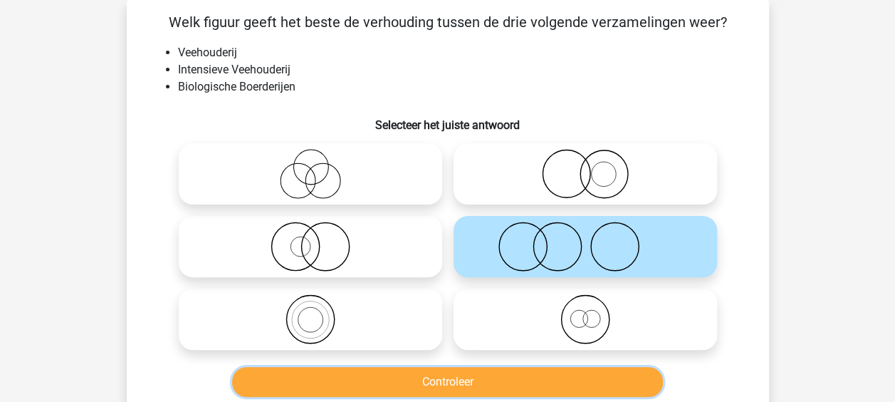
click at [511, 373] on button "Controleer" at bounding box center [447, 382] width 431 height 30
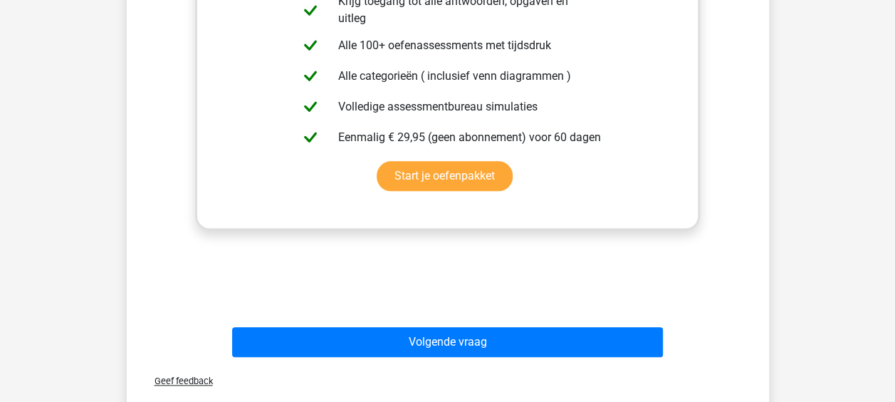
click at [429, 321] on div "Volgende vraag" at bounding box center [448, 339] width 597 height 47
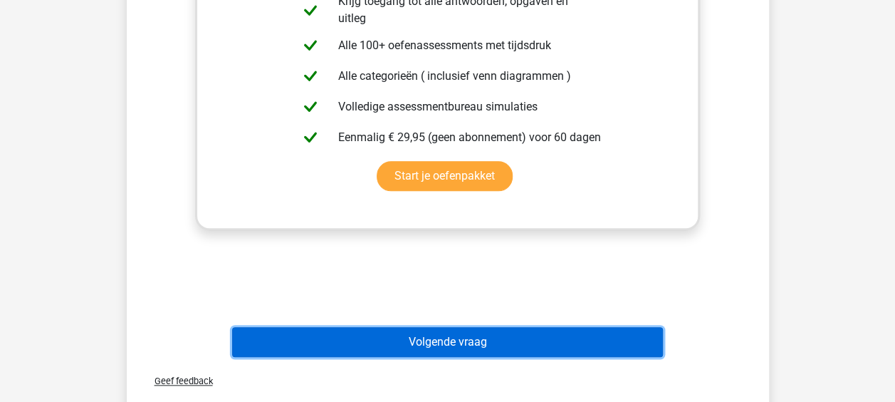
click at [422, 330] on button "Volgende vraag" at bounding box center [447, 342] width 431 height 30
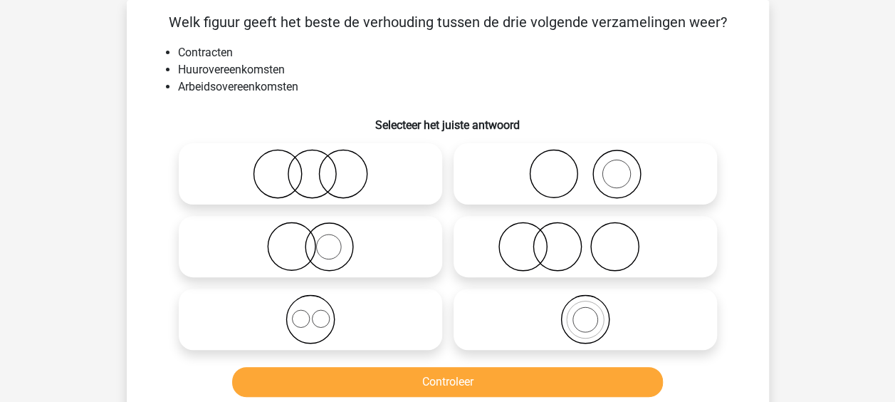
click at [357, 360] on div "Controleer" at bounding box center [448, 378] width 597 height 47
click at [355, 336] on icon at bounding box center [310, 319] width 252 height 50
click at [320, 312] on input "radio" at bounding box center [315, 307] width 9 height 9
radio input "true"
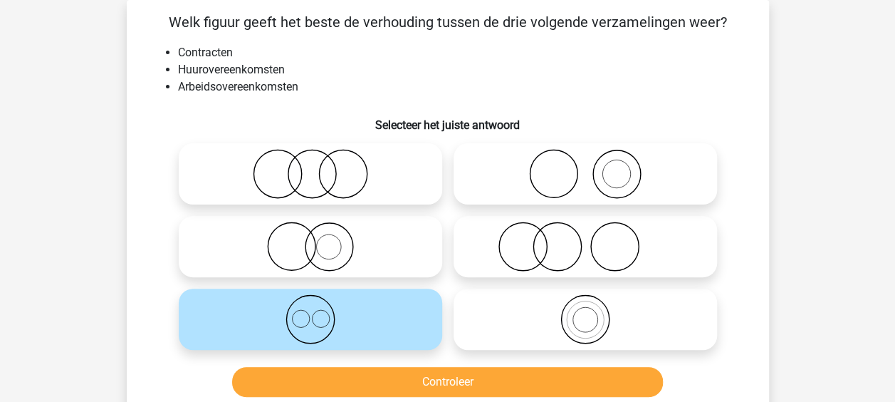
click at [390, 397] on div "Controleer" at bounding box center [448, 385] width 550 height 36
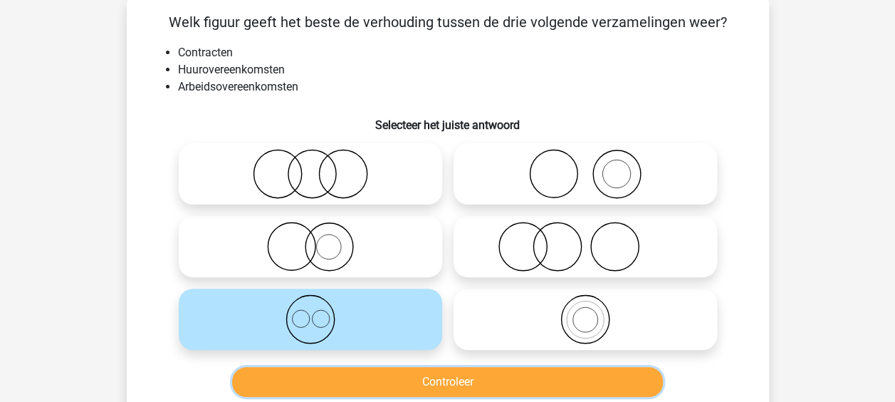
click at [397, 384] on button "Controleer" at bounding box center [447, 382] width 431 height 30
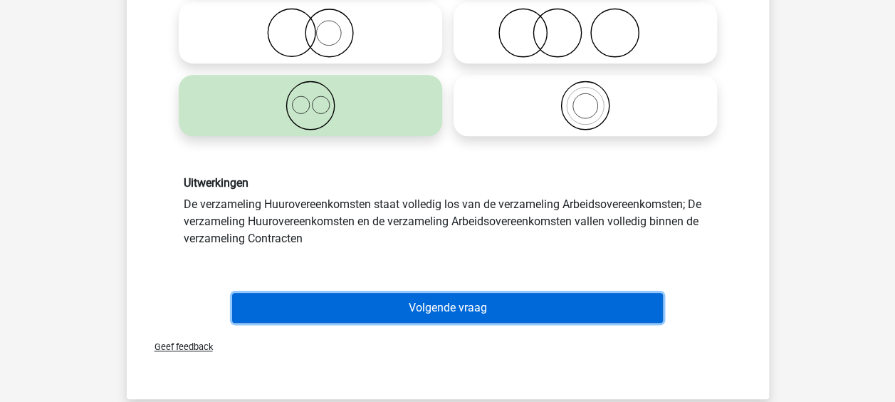
click at [449, 303] on button "Volgende vraag" at bounding box center [447, 308] width 431 height 30
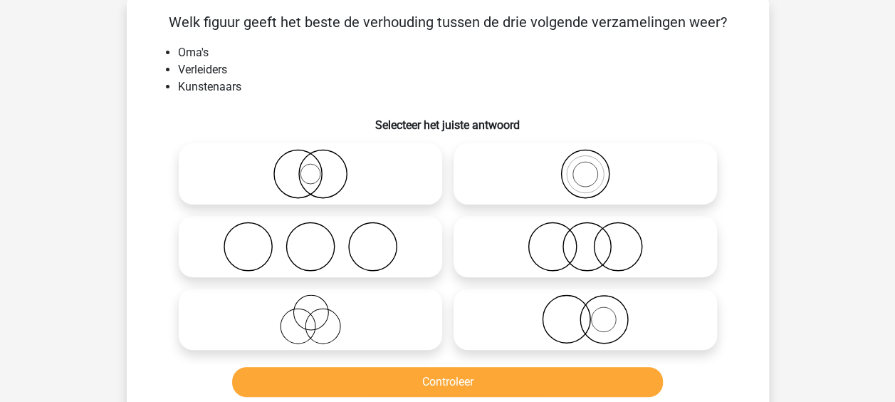
click at [372, 321] on icon at bounding box center [310, 319] width 252 height 50
click at [320, 312] on input "radio" at bounding box center [315, 307] width 9 height 9
radio input "true"
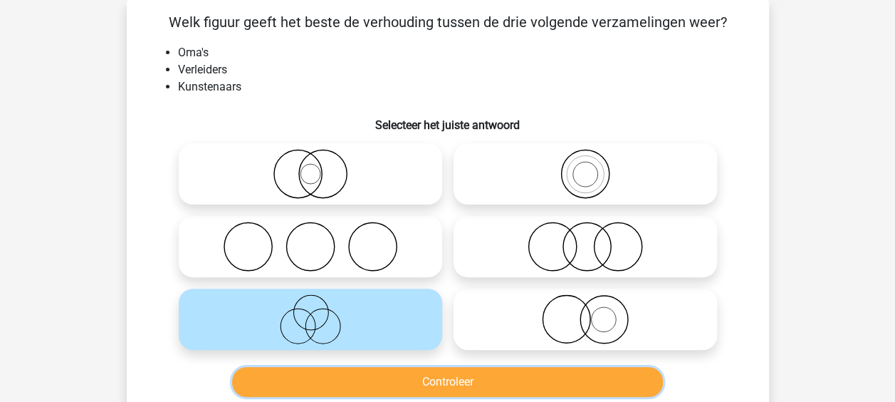
click at [423, 377] on button "Controleer" at bounding box center [447, 382] width 431 height 30
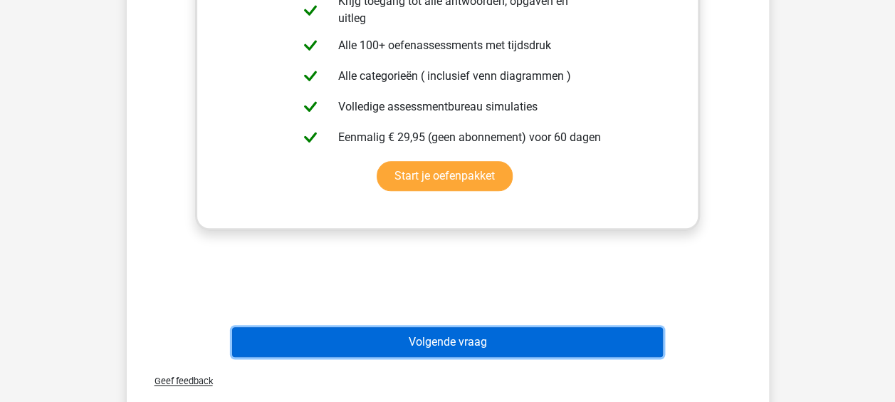
click at [430, 338] on button "Volgende vraag" at bounding box center [447, 342] width 431 height 30
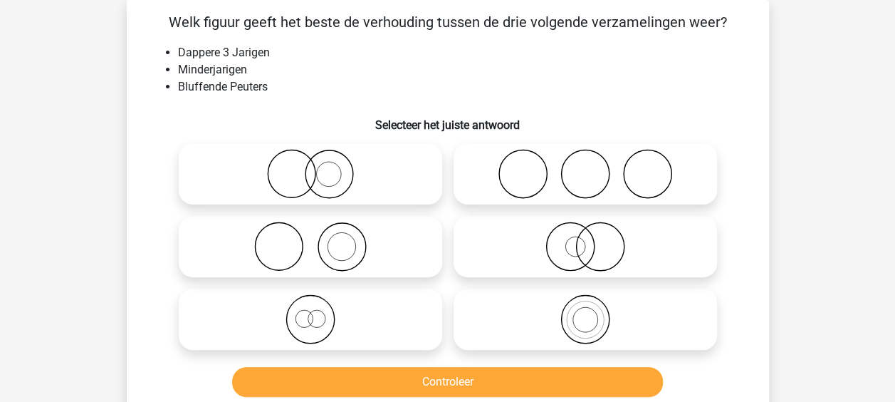
click at [519, 171] on icon at bounding box center [585, 174] width 252 height 50
click at [585, 167] on input "radio" at bounding box center [589, 161] width 9 height 9
radio input "true"
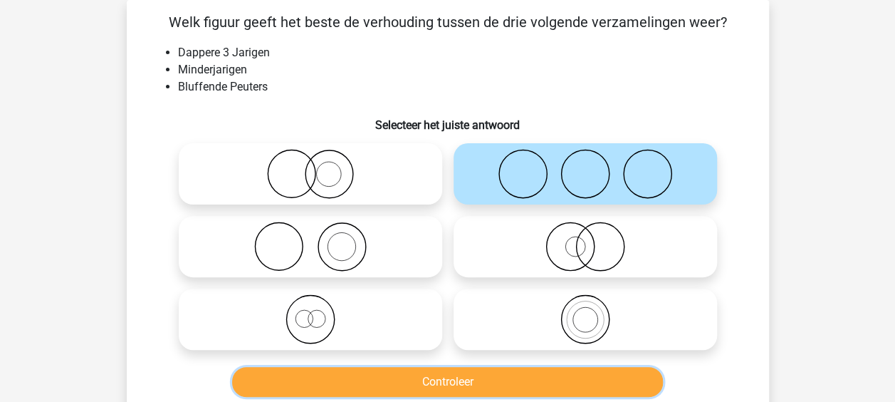
click at [425, 368] on button "Controleer" at bounding box center [447, 382] width 431 height 30
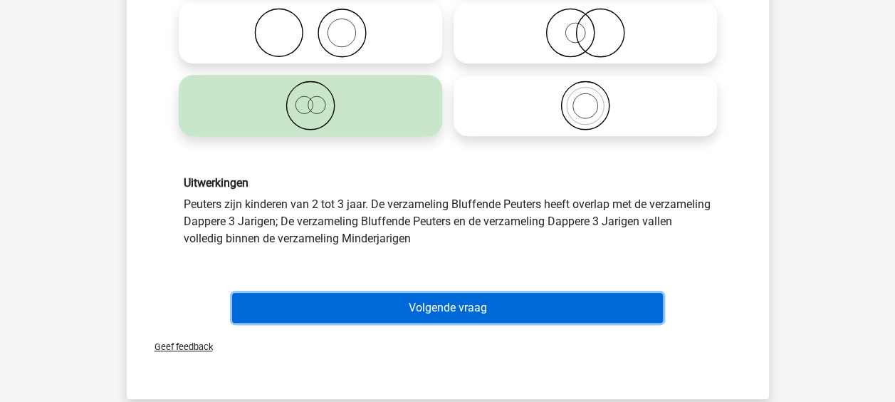
click at [426, 302] on button "Volgende vraag" at bounding box center [447, 308] width 431 height 30
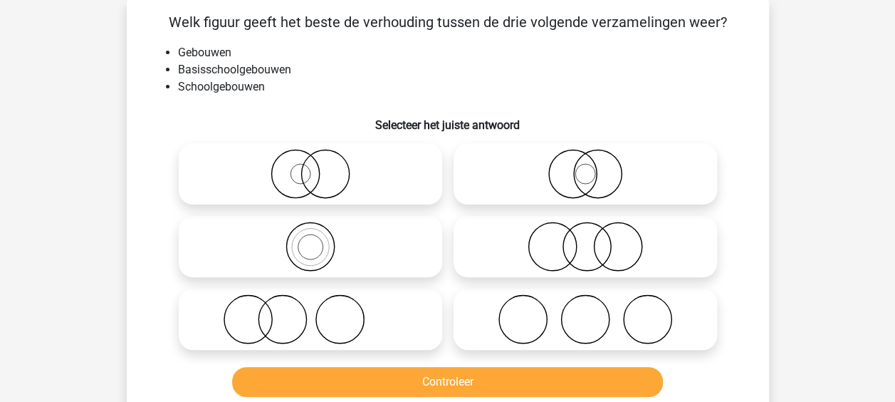
click at [424, 235] on icon at bounding box center [310, 247] width 252 height 50
click at [320, 235] on input "radio" at bounding box center [315, 234] width 9 height 9
radio input "true"
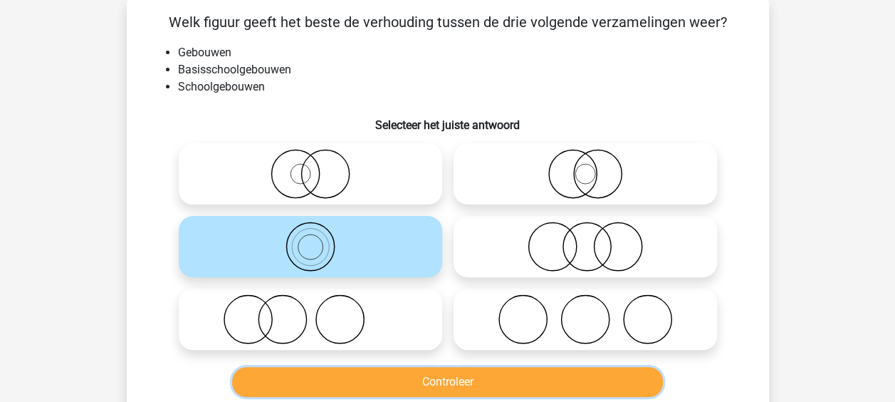
click at [434, 376] on button "Controleer" at bounding box center [447, 382] width 431 height 30
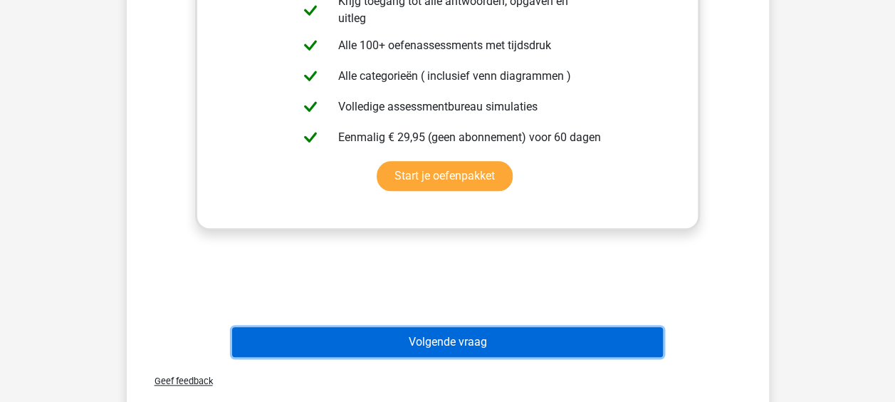
click at [422, 349] on button "Volgende vraag" at bounding box center [447, 342] width 431 height 30
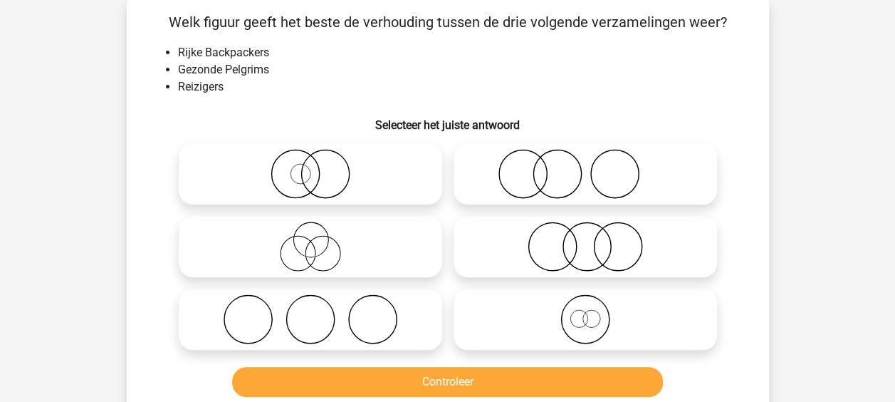
click at [426, 242] on icon at bounding box center [310, 247] width 252 height 50
click at [320, 239] on input "radio" at bounding box center [315, 234] width 9 height 9
radio input "true"
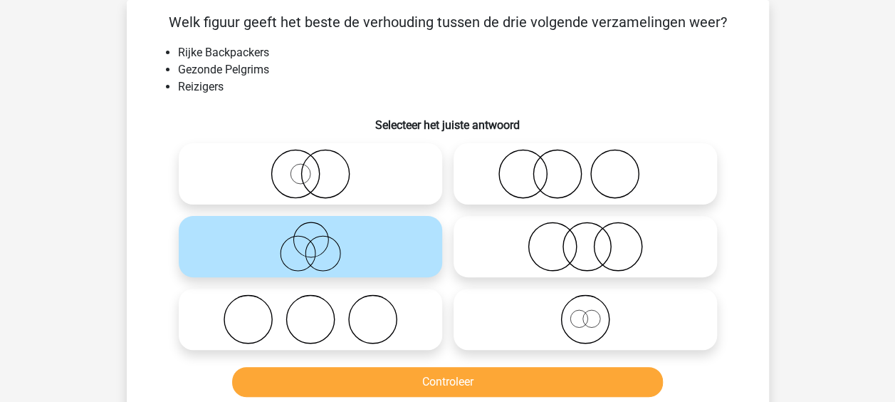
click at [515, 249] on icon at bounding box center [585, 247] width 252 height 50
click at [585, 239] on input "radio" at bounding box center [589, 234] width 9 height 9
radio input "true"
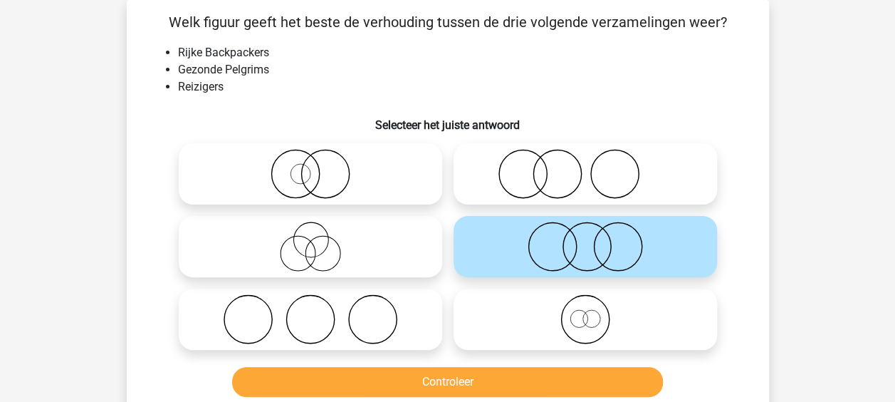
click at [390, 254] on icon at bounding box center [310, 247] width 252 height 50
click at [320, 239] on input "radio" at bounding box center [315, 234] width 9 height 9
radio input "true"
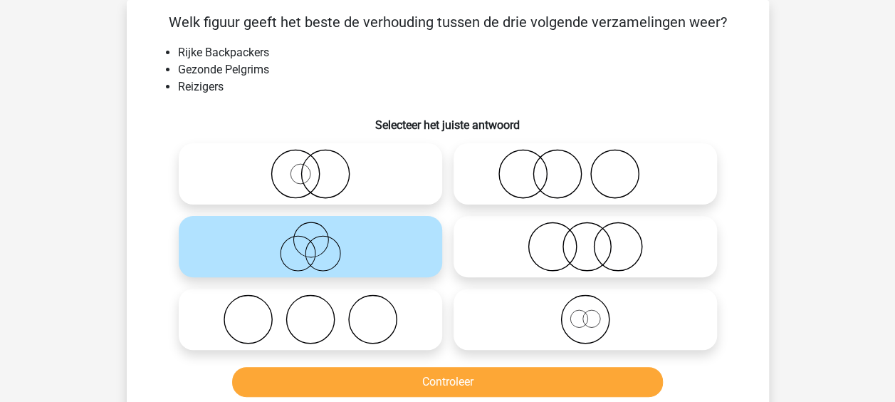
click at [394, 329] on circle at bounding box center [372, 320] width 48 height 48
click at [320, 312] on input "radio" at bounding box center [315, 307] width 9 height 9
radio input "true"
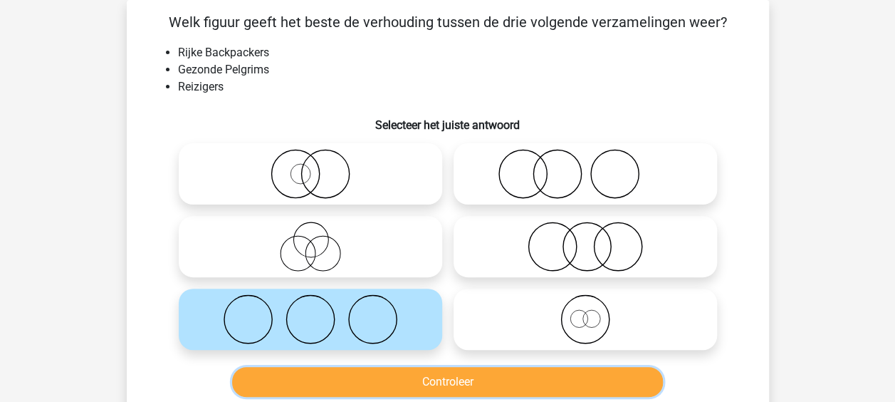
click at [379, 380] on button "Controleer" at bounding box center [447, 382] width 431 height 30
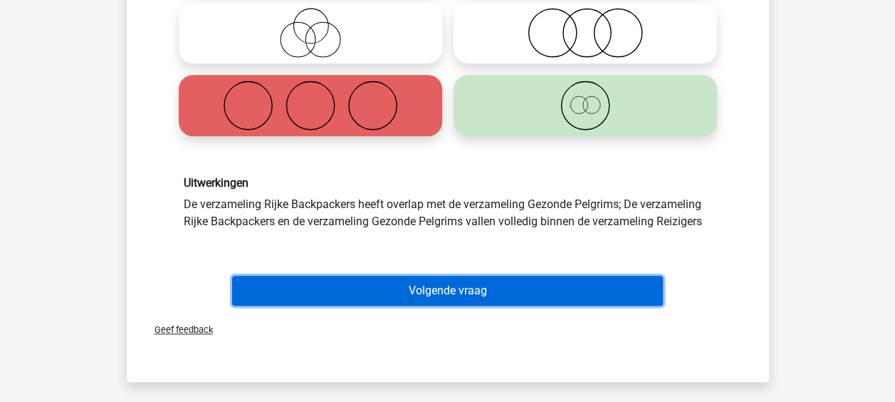
click at [418, 300] on button "Volgende vraag" at bounding box center [447, 291] width 431 height 30
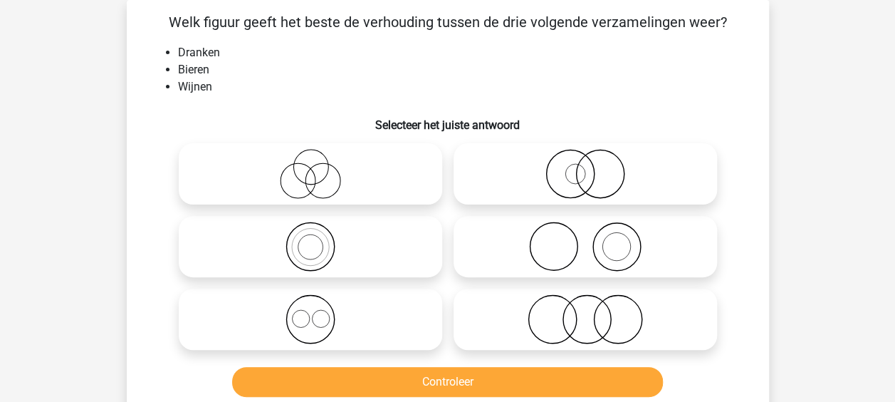
click at [405, 327] on icon at bounding box center [310, 319] width 252 height 50
click at [320, 312] on input "radio" at bounding box center [315, 307] width 9 height 9
radio input "true"
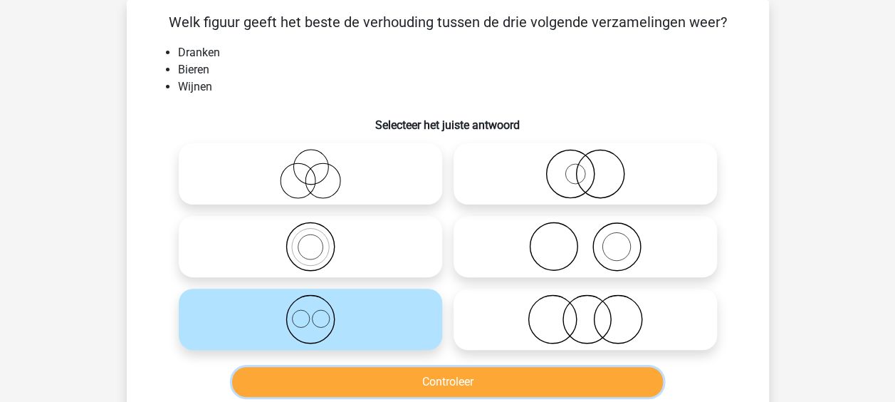
click at [411, 382] on button "Controleer" at bounding box center [447, 382] width 431 height 30
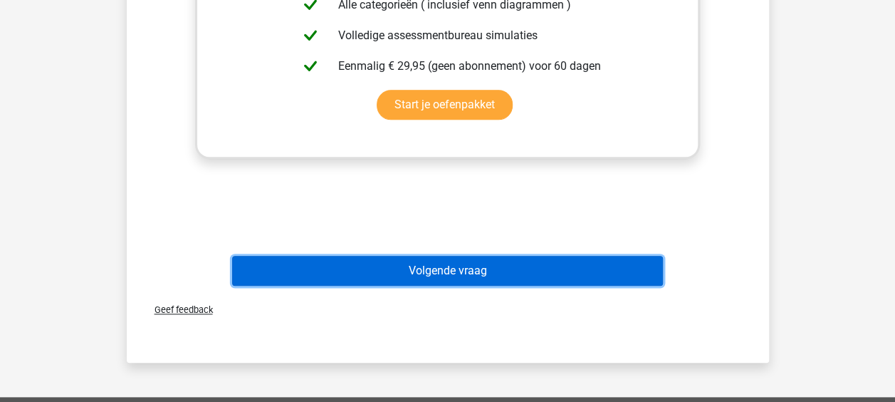
click at [447, 275] on button "Volgende vraag" at bounding box center [447, 271] width 431 height 30
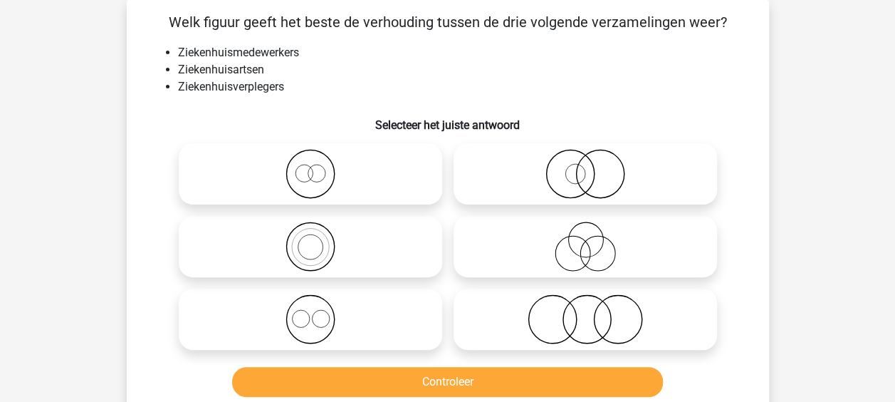
click at [380, 308] on icon at bounding box center [310, 319] width 252 height 50
click at [320, 308] on input "radio" at bounding box center [315, 307] width 9 height 9
radio input "true"
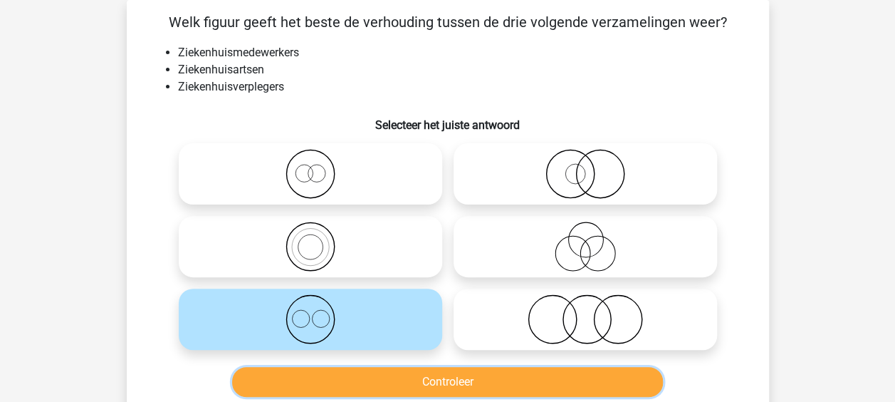
click at [420, 382] on button "Controleer" at bounding box center [447, 382] width 431 height 30
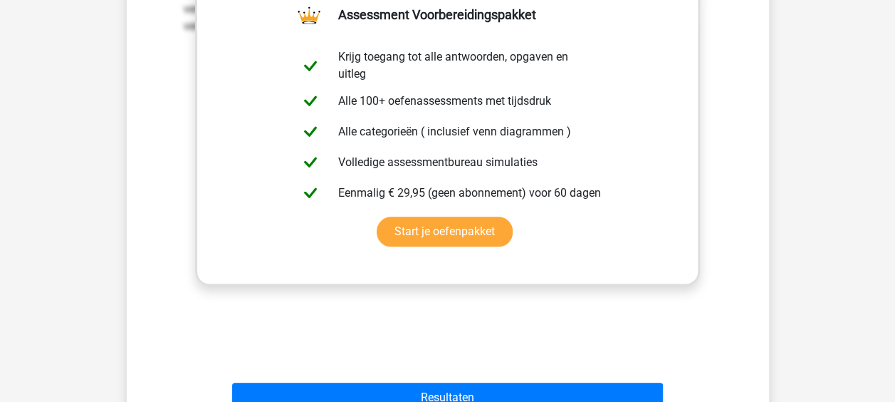
scroll to position [635, 0]
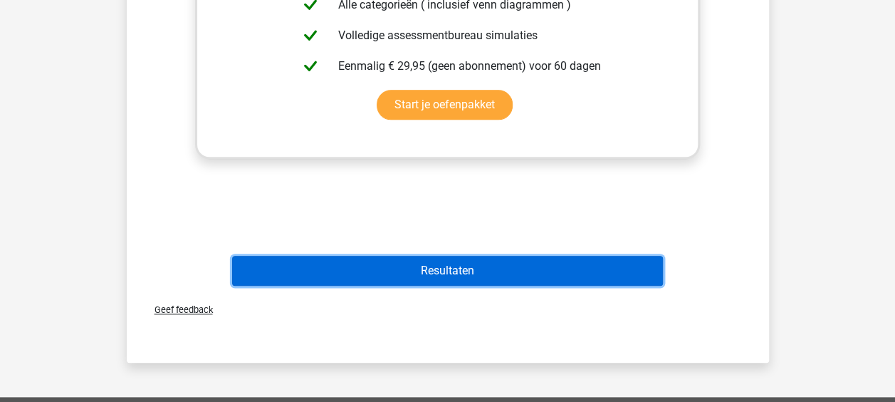
click at [451, 276] on button "Resultaten" at bounding box center [447, 271] width 431 height 30
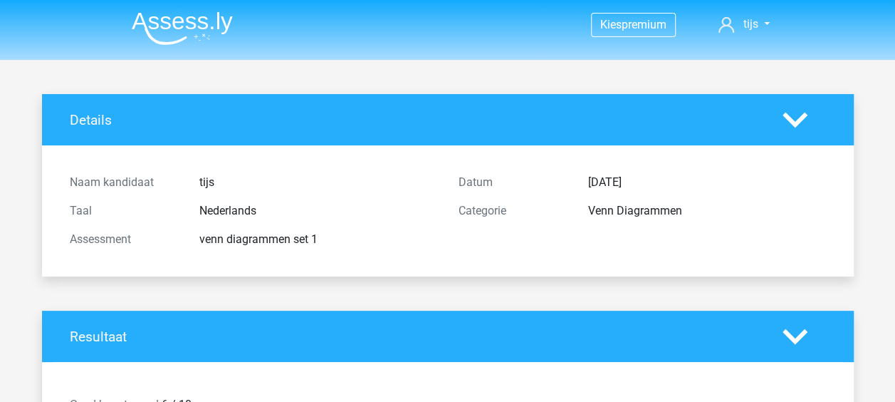
click at [177, 36] on img at bounding box center [182, 27] width 101 height 33
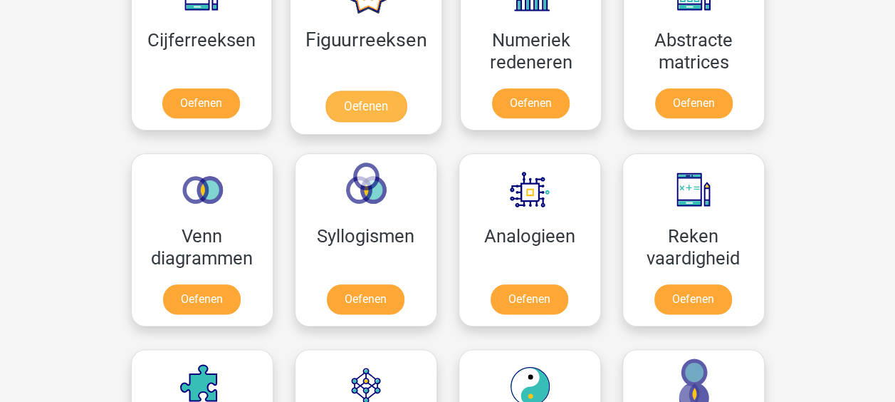
scroll to position [712, 0]
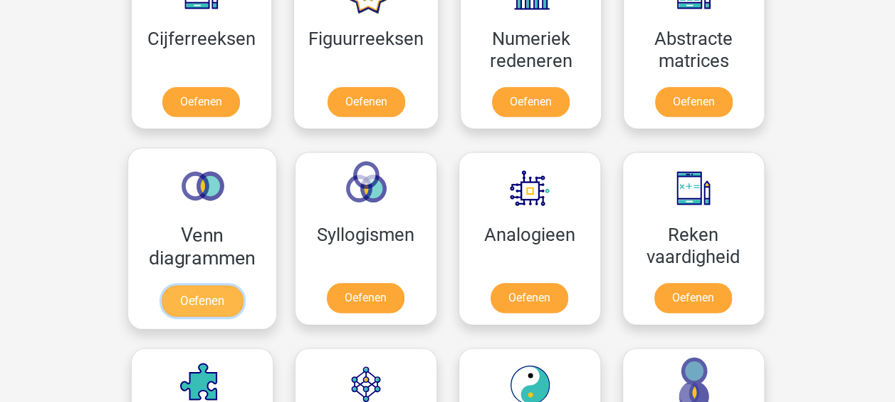
click at [216, 285] on link "Oefenen" at bounding box center [201, 300] width 81 height 31
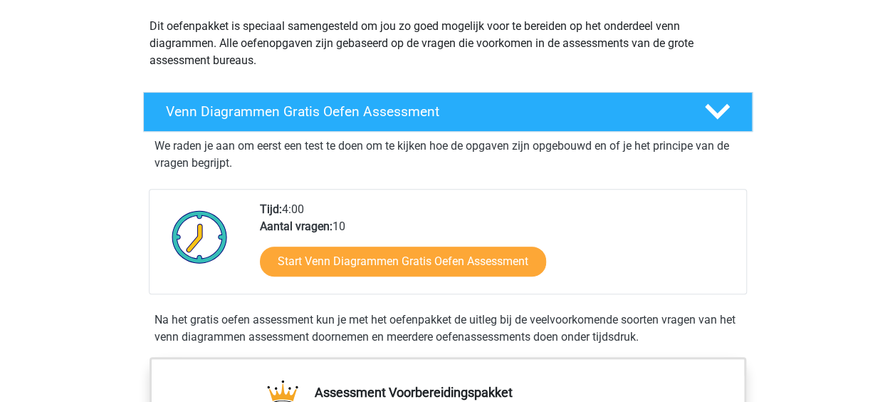
scroll to position [142, 0]
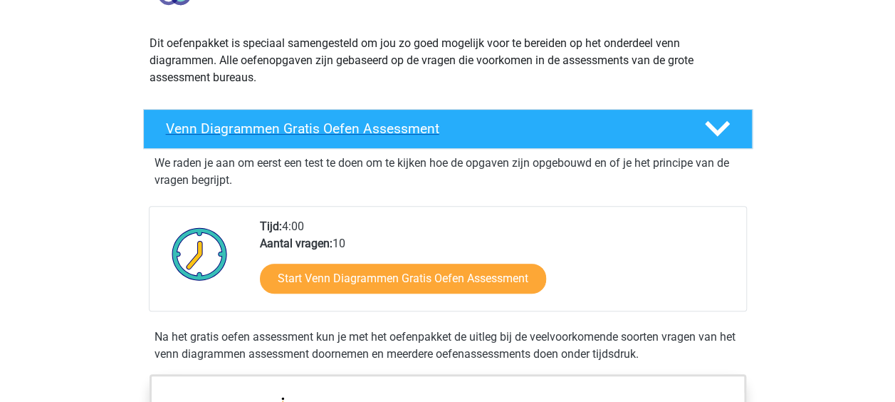
click at [353, 127] on h4 "Venn Diagrammen Gratis Oefen Assessment" at bounding box center [424, 128] width 516 height 16
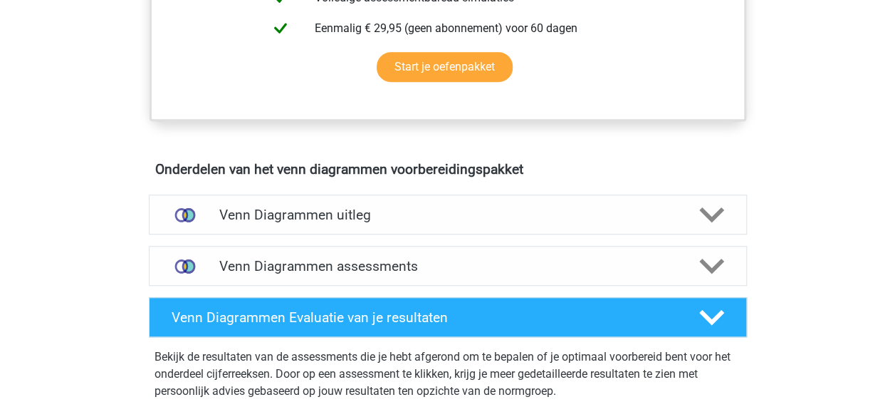
scroll to position [499, 0]
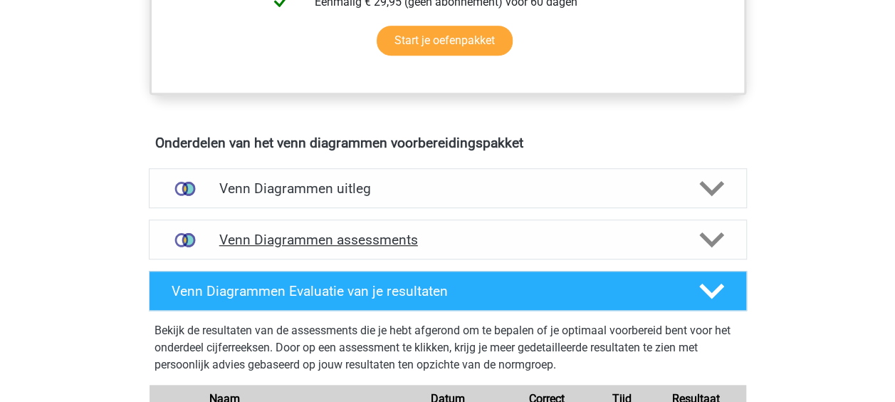
click at [379, 229] on div "Venn Diagrammen assessments" at bounding box center [448, 239] width 598 height 40
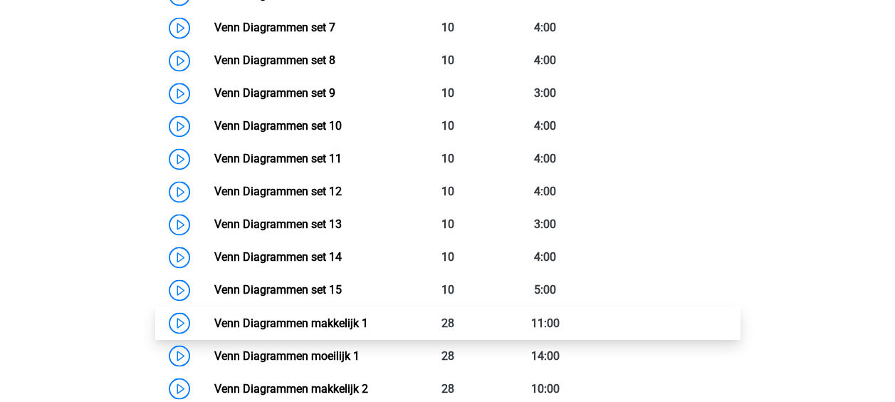
scroll to position [1140, 0]
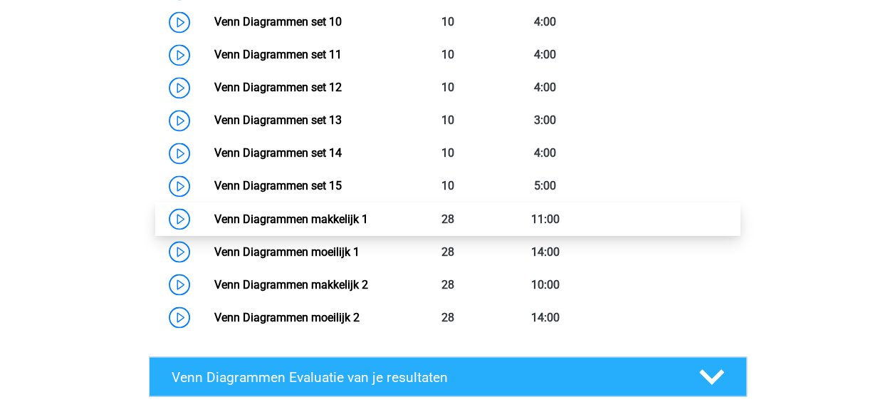
click at [368, 212] on link "Venn Diagrammen makkelijk 1" at bounding box center [291, 219] width 154 height 14
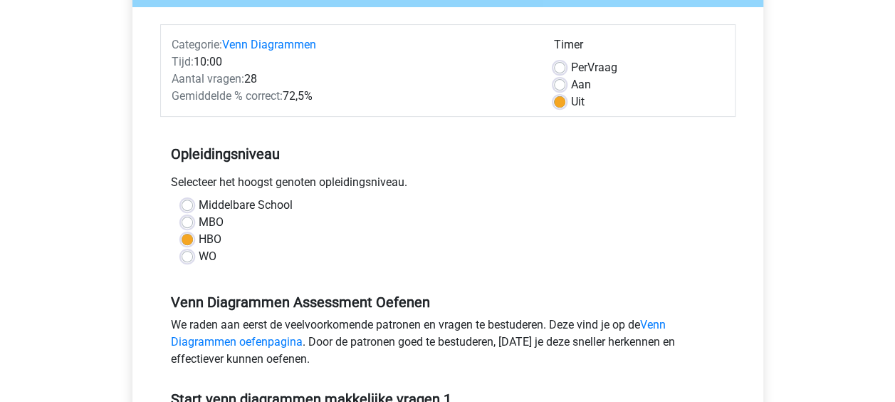
scroll to position [356, 0]
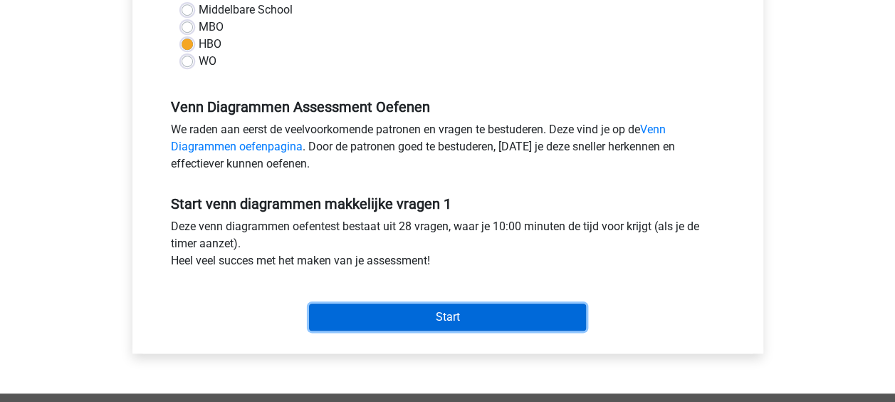
click at [442, 319] on input "Start" at bounding box center [447, 316] width 277 height 27
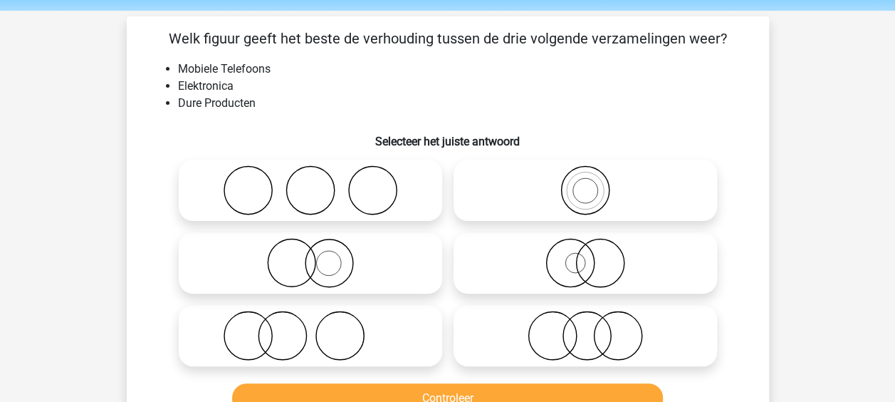
scroll to position [71, 0]
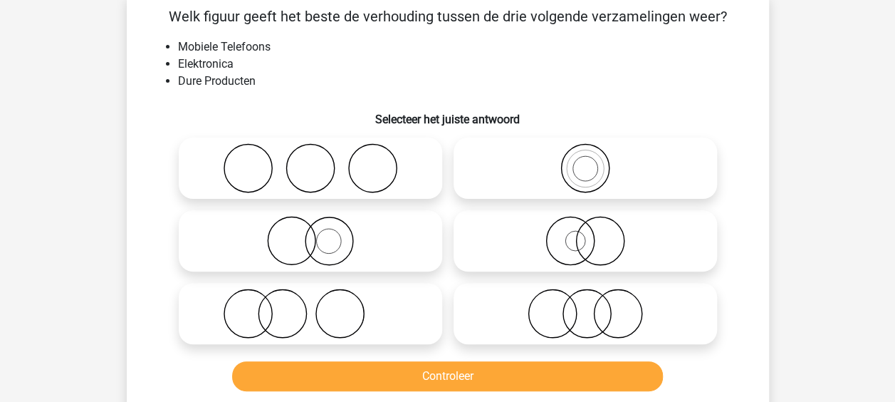
click at [381, 251] on icon at bounding box center [310, 241] width 252 height 50
click at [320, 234] on input "radio" at bounding box center [315, 228] width 9 height 9
radio input "true"
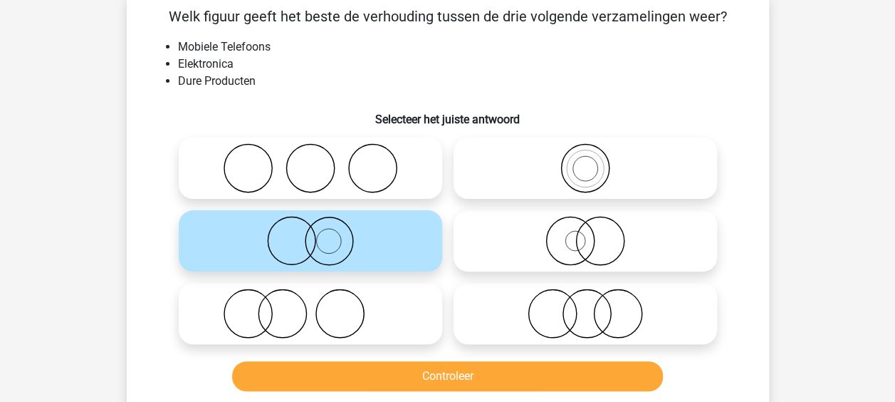
click at [534, 255] on icon at bounding box center [585, 241] width 252 height 50
click at [585, 234] on input "radio" at bounding box center [589, 228] width 9 height 9
radio input "true"
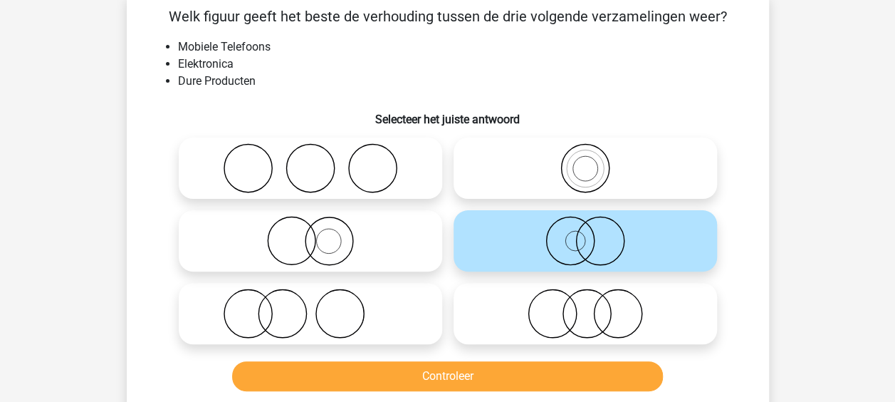
click at [382, 265] on icon at bounding box center [310, 241] width 252 height 50
click at [320, 234] on input "radio" at bounding box center [315, 228] width 9 height 9
radio input "true"
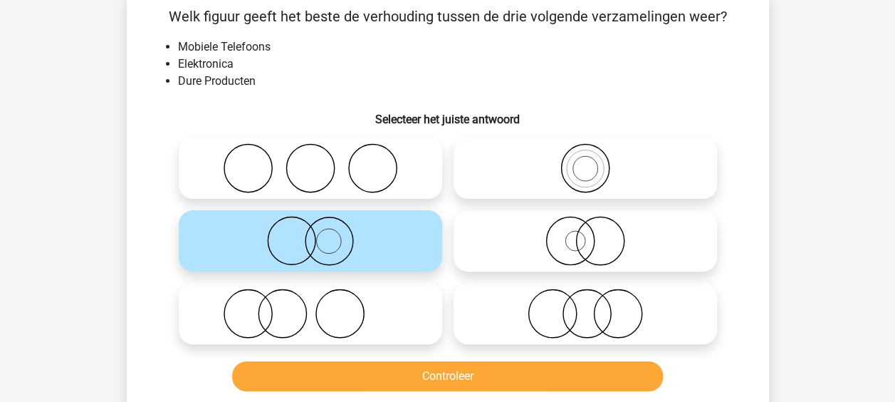
click at [510, 251] on icon at bounding box center [585, 241] width 252 height 50
click at [585, 234] on input "radio" at bounding box center [589, 228] width 9 height 9
radio input "true"
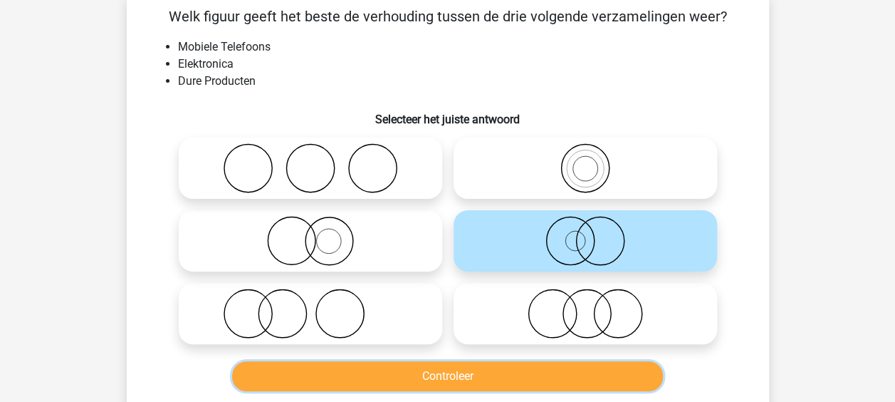
click at [474, 369] on button "Controleer" at bounding box center [447, 376] width 431 height 30
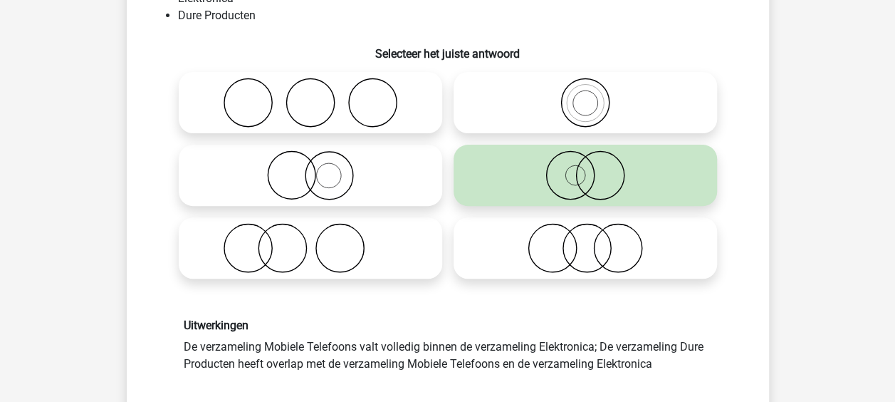
scroll to position [285, 0]
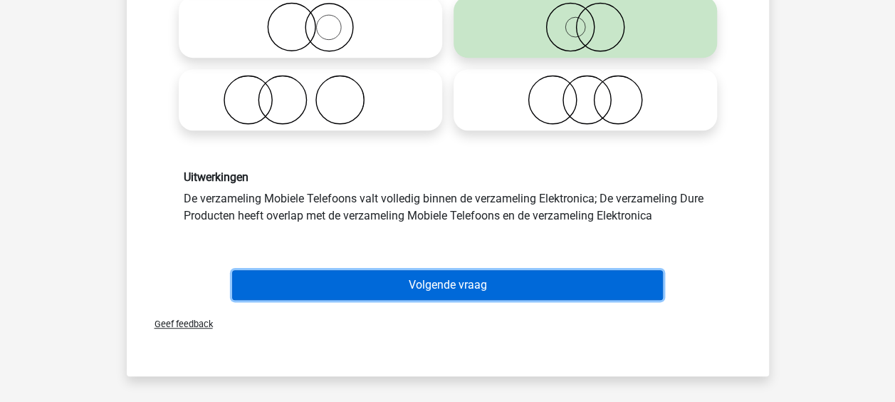
click at [439, 285] on button "Volgende vraag" at bounding box center [447, 285] width 431 height 30
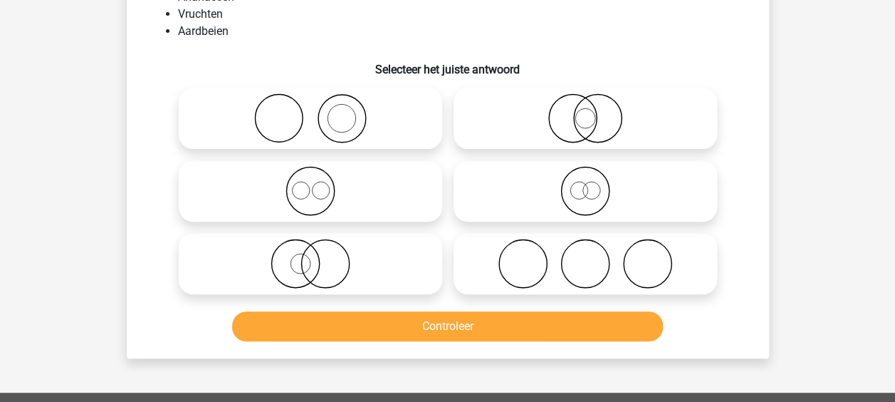
scroll to position [66, 0]
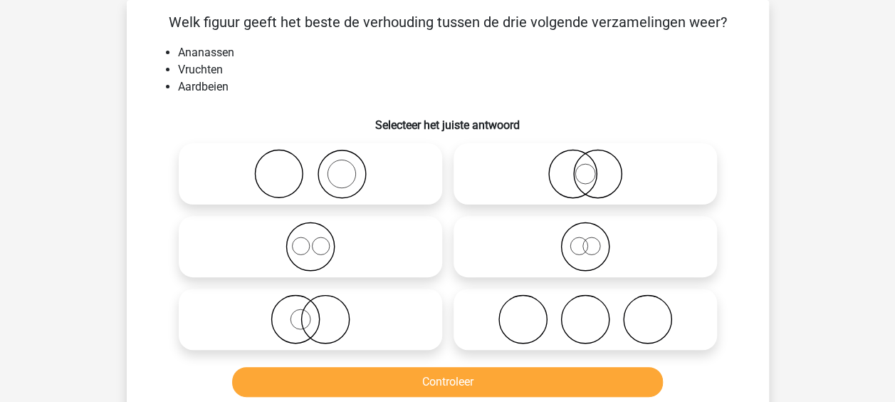
click at [414, 243] on icon at bounding box center [310, 247] width 252 height 50
click at [320, 239] on input "radio" at bounding box center [315, 234] width 9 height 9
radio input "true"
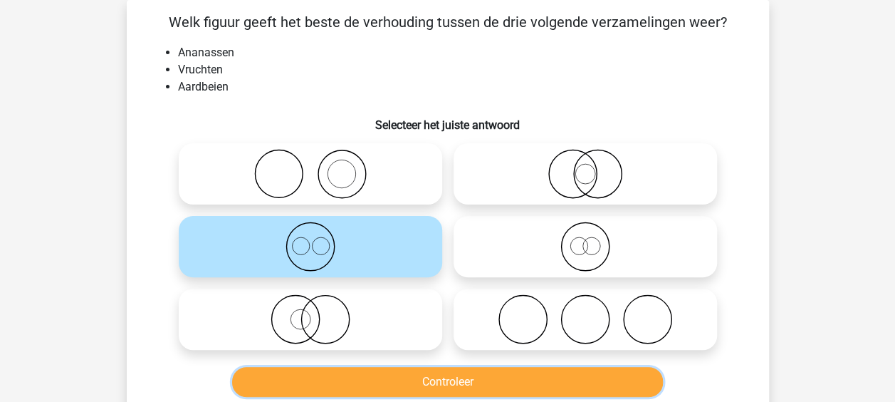
click at [481, 382] on button "Controleer" at bounding box center [447, 382] width 431 height 30
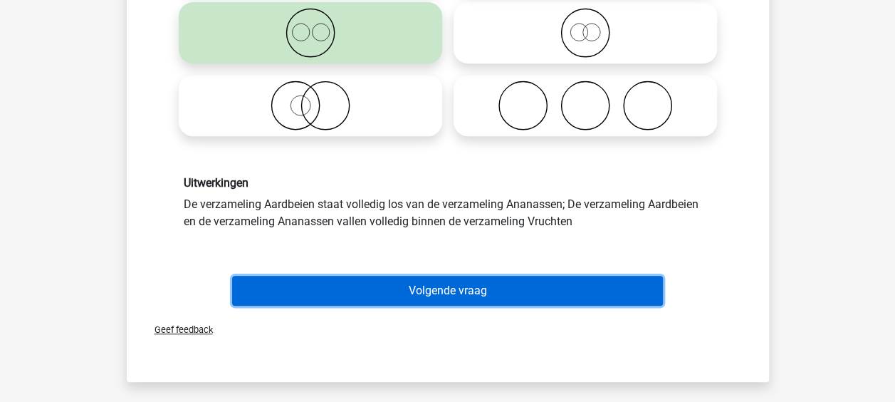
click at [446, 297] on button "Volgende vraag" at bounding box center [447, 291] width 431 height 30
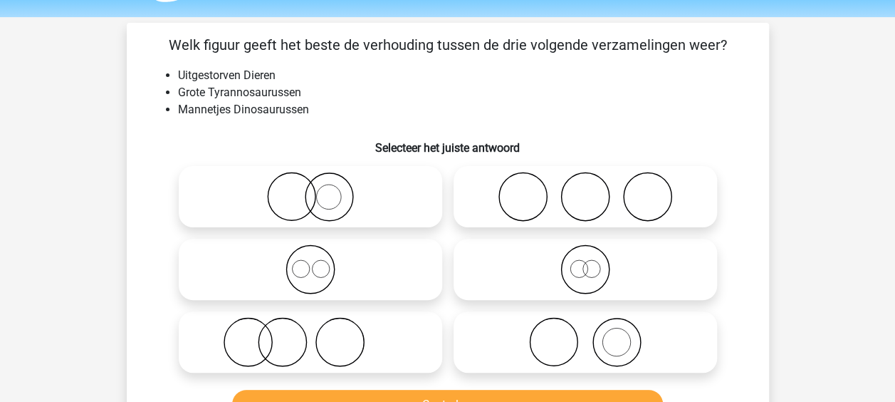
scroll to position [71, 0]
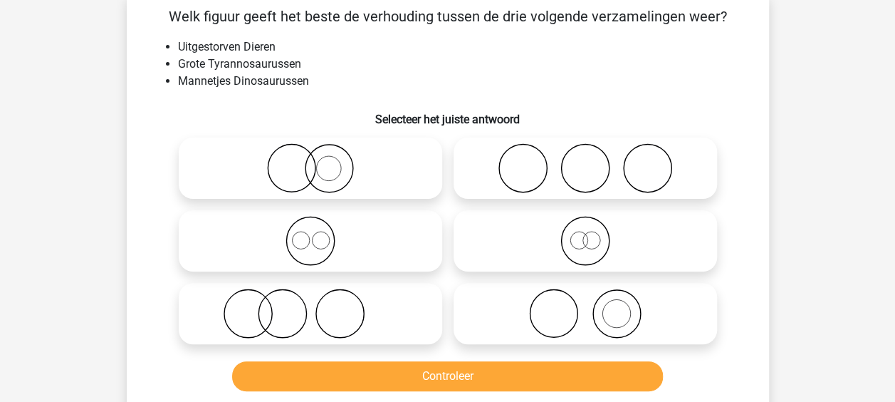
click at [571, 249] on icon at bounding box center [585, 241] width 252 height 50
click at [585, 234] on input "radio" at bounding box center [589, 228] width 9 height 9
radio input "true"
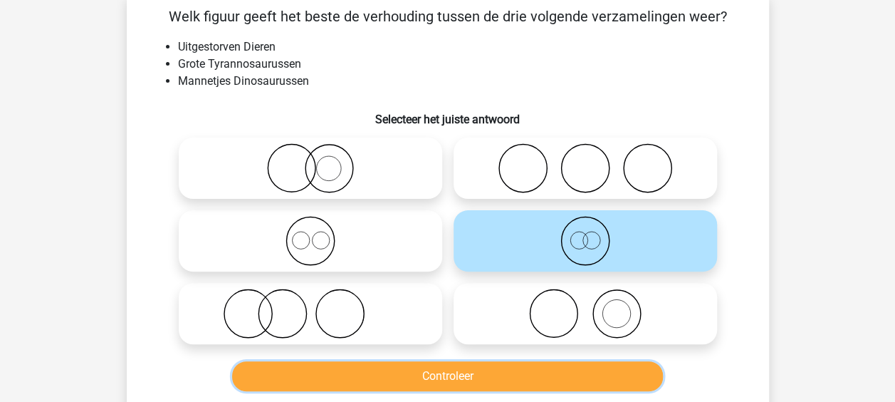
click at [432, 373] on button "Controleer" at bounding box center [447, 376] width 431 height 30
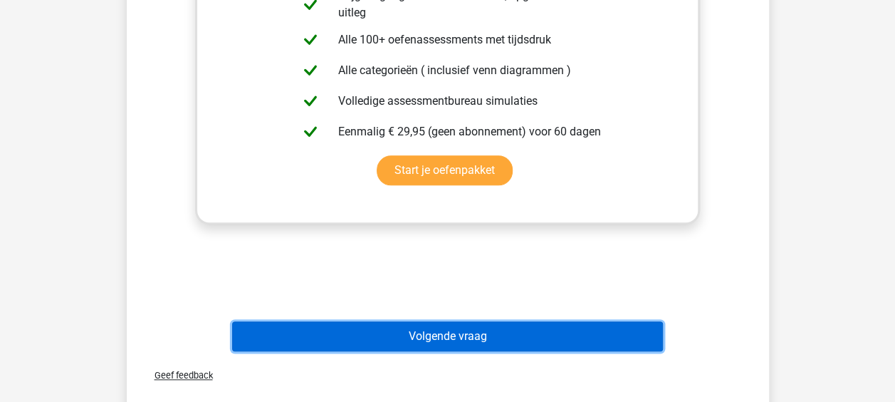
click at [418, 335] on button "Volgende vraag" at bounding box center [447, 336] width 431 height 30
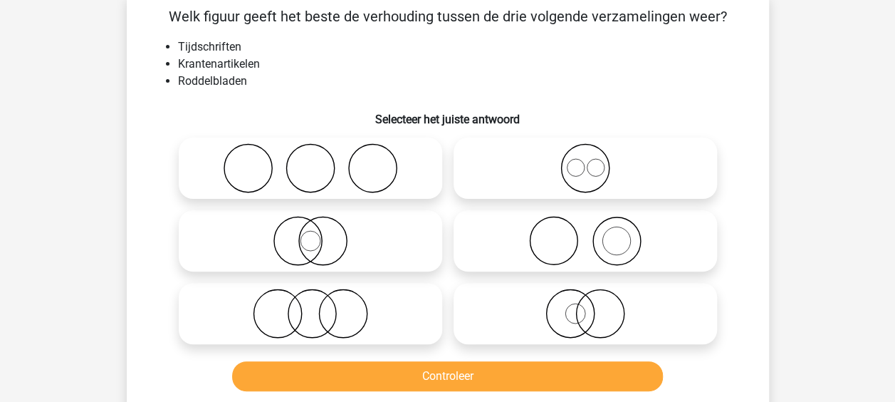
click at [618, 223] on icon at bounding box center [585, 241] width 252 height 50
click at [595, 224] on input "radio" at bounding box center [589, 228] width 9 height 9
radio input "true"
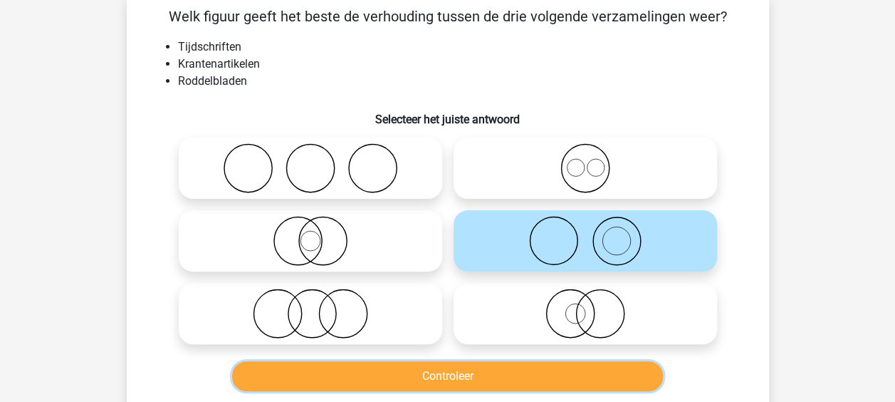
click at [462, 385] on button "Controleer" at bounding box center [447, 376] width 431 height 30
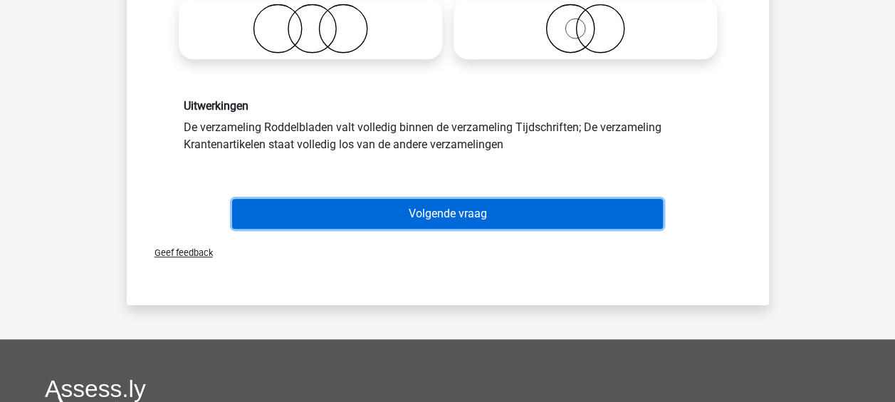
click at [431, 213] on button "Volgende vraag" at bounding box center [447, 214] width 431 height 30
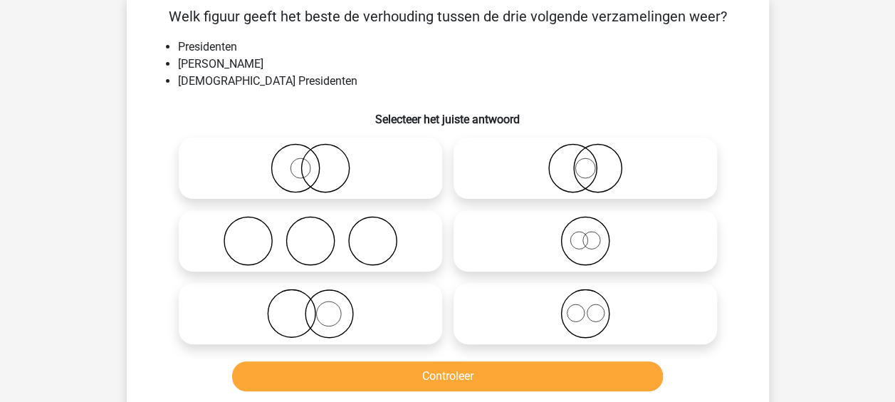
click at [420, 248] on icon at bounding box center [310, 241] width 252 height 50
click at [320, 234] on input "radio" at bounding box center [315, 228] width 9 height 9
radio input "true"
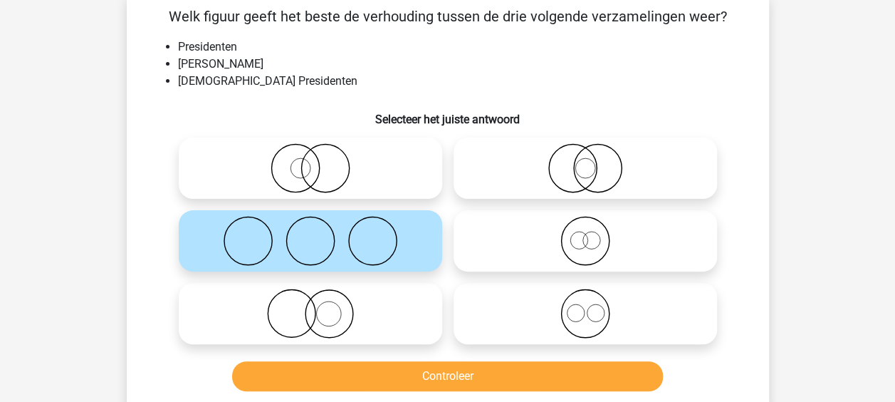
click at [395, 179] on icon at bounding box center [310, 168] width 252 height 50
click at [320, 161] on input "radio" at bounding box center [315, 156] width 9 height 9
radio input "true"
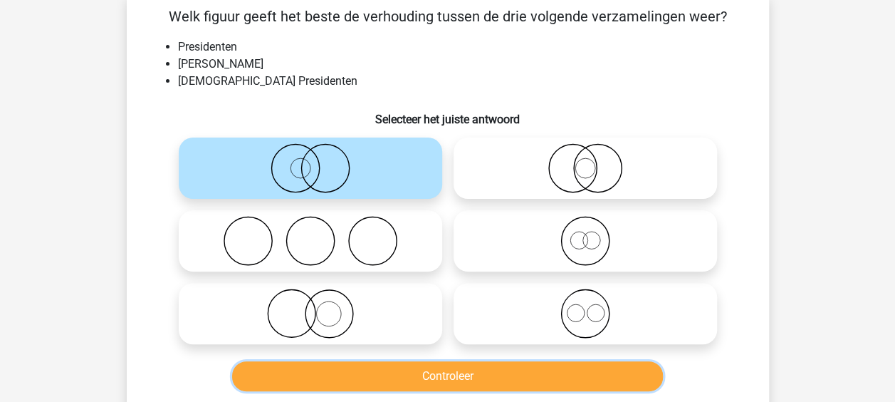
click at [454, 375] on button "Controleer" at bounding box center [447, 376] width 431 height 30
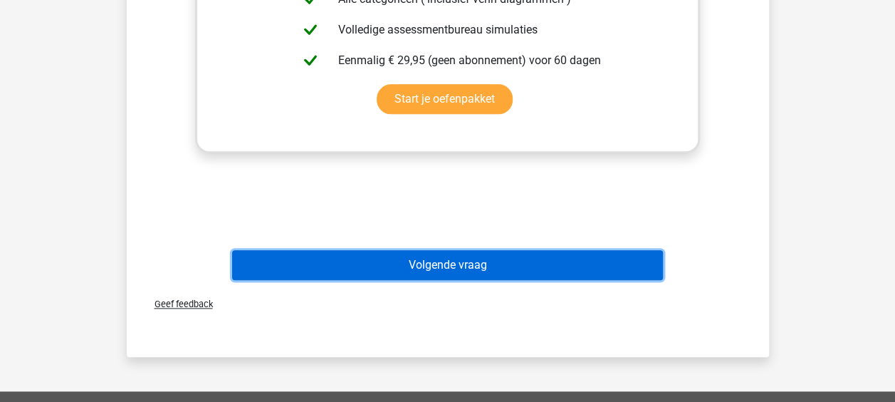
click at [433, 264] on button "Volgende vraag" at bounding box center [447, 265] width 431 height 30
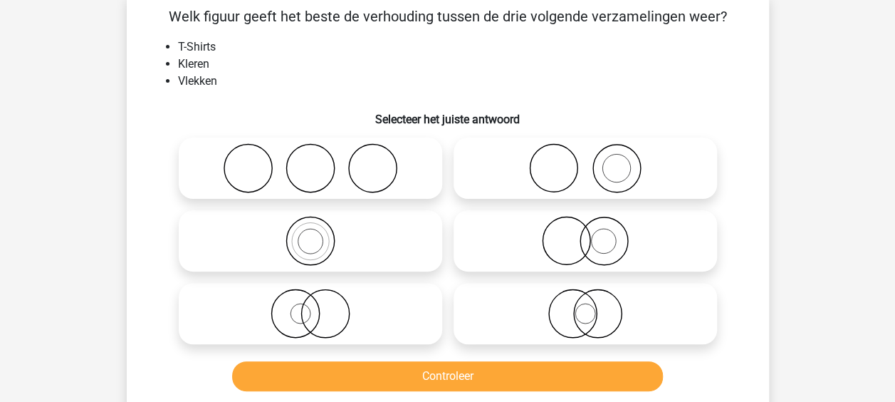
click at [521, 188] on icon at bounding box center [585, 168] width 252 height 50
click at [585, 161] on input "radio" at bounding box center [589, 156] width 9 height 9
radio input "true"
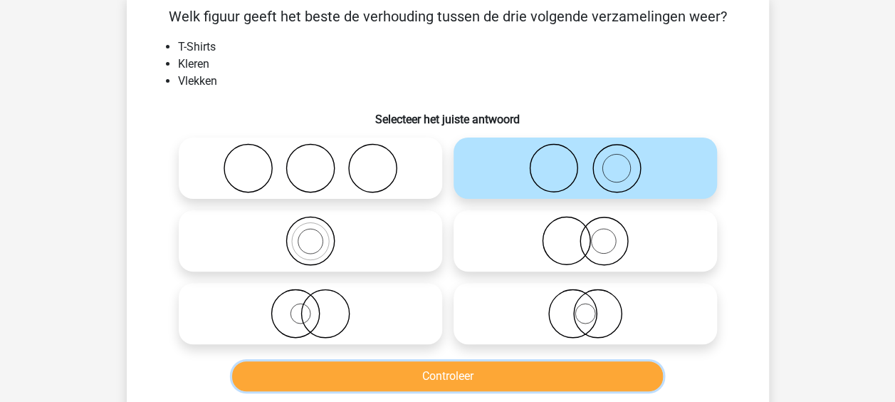
click at [493, 377] on button "Controleer" at bounding box center [447, 376] width 431 height 30
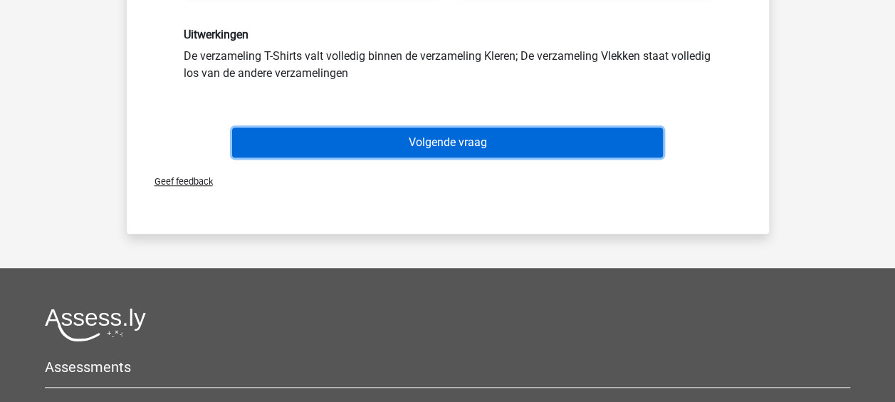
click at [440, 154] on button "Volgende vraag" at bounding box center [447, 142] width 431 height 30
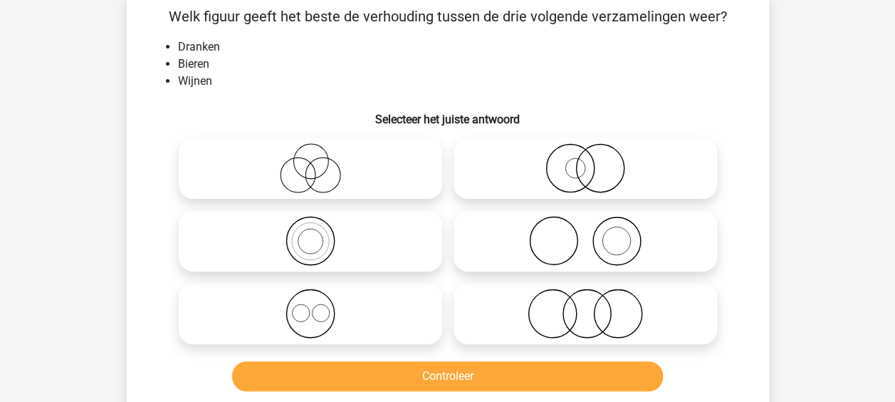
scroll to position [66, 0]
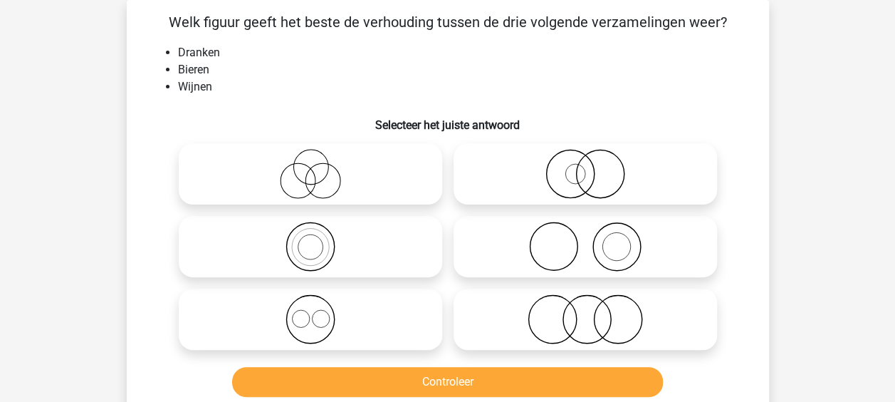
click at [392, 319] on icon at bounding box center [310, 319] width 252 height 50
click at [320, 312] on input "radio" at bounding box center [315, 307] width 9 height 9
radio input "true"
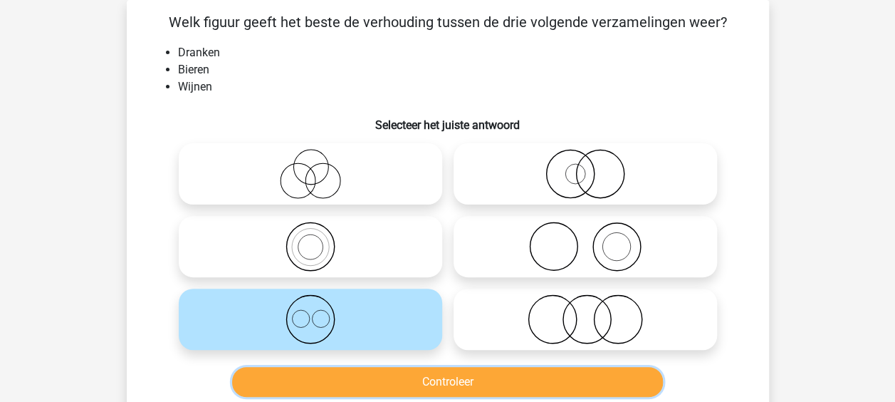
click at [434, 382] on button "Controleer" at bounding box center [447, 382] width 431 height 30
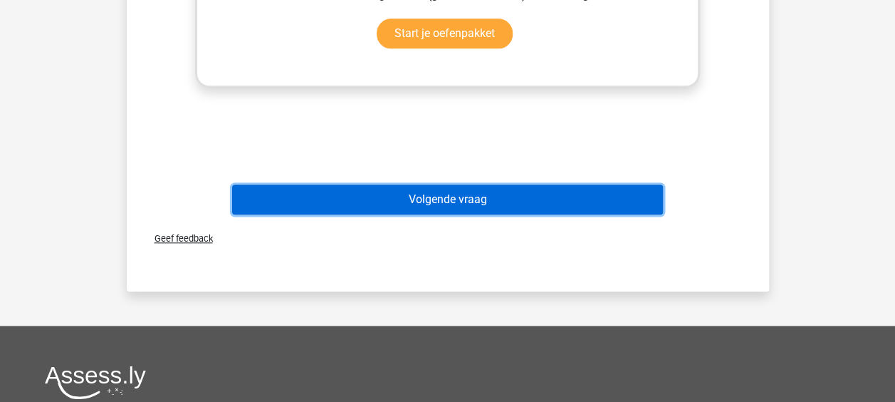
click at [432, 198] on button "Volgende vraag" at bounding box center [447, 199] width 431 height 30
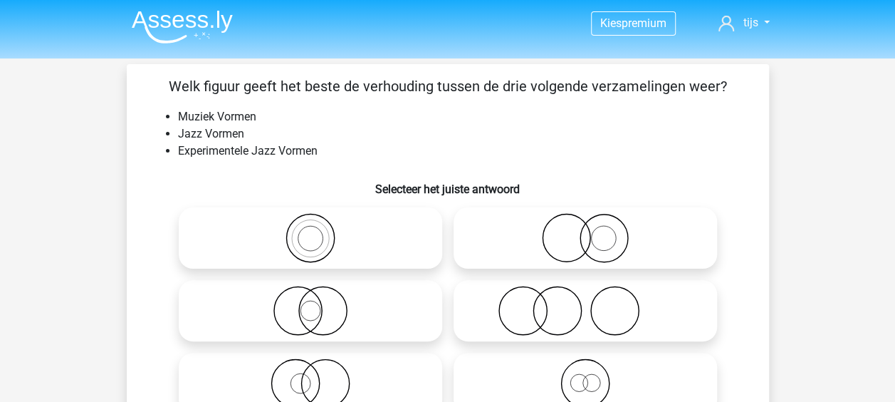
scroll to position [0, 0]
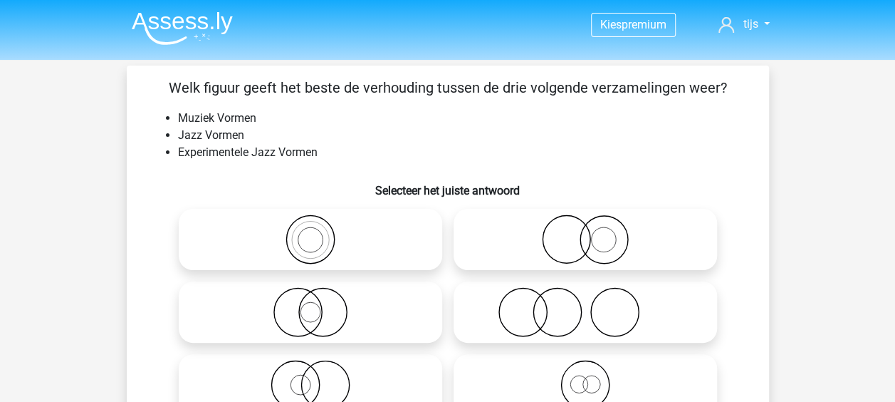
click at [394, 235] on icon at bounding box center [310, 239] width 252 height 50
click at [320, 232] on input "radio" at bounding box center [315, 227] width 9 height 9
radio input "true"
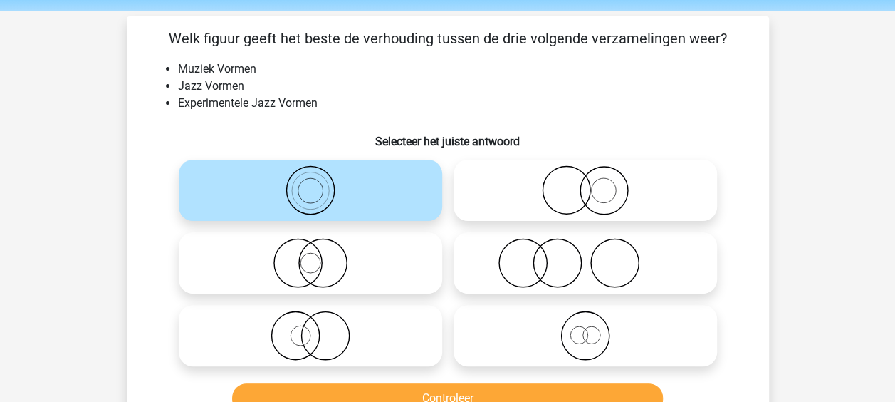
scroll to position [71, 0]
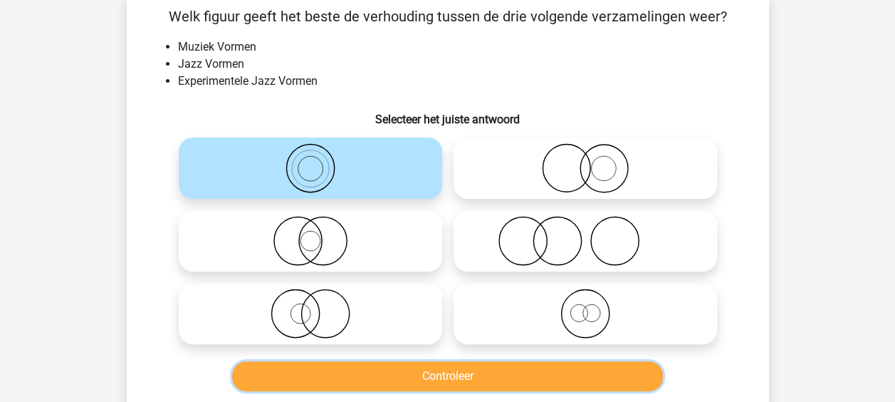
click at [429, 377] on button "Controleer" at bounding box center [447, 376] width 431 height 30
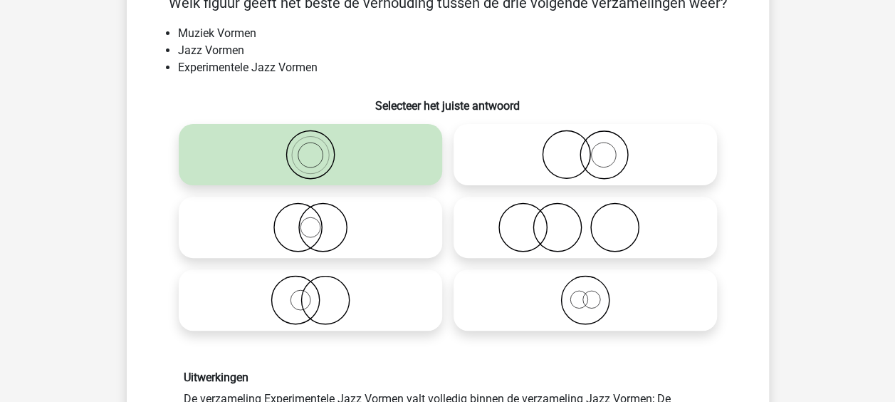
scroll to position [356, 0]
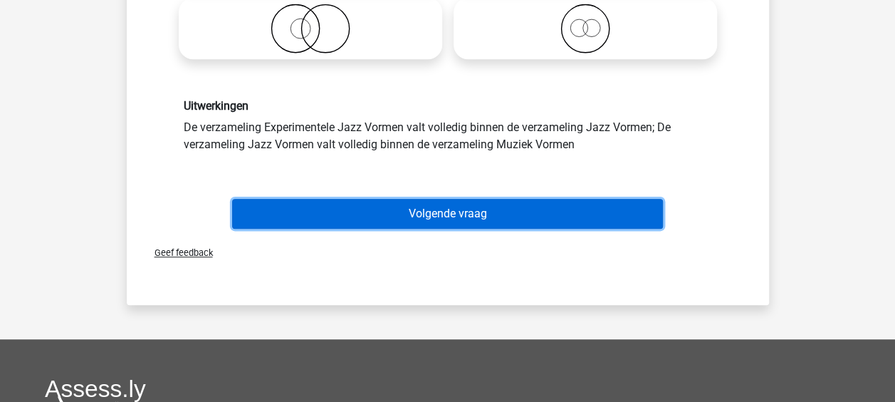
click at [427, 215] on button "Volgende vraag" at bounding box center [447, 214] width 431 height 30
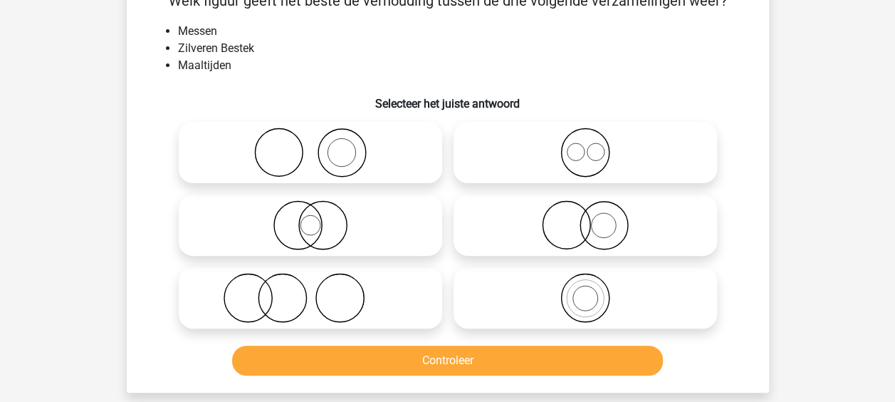
scroll to position [66, 0]
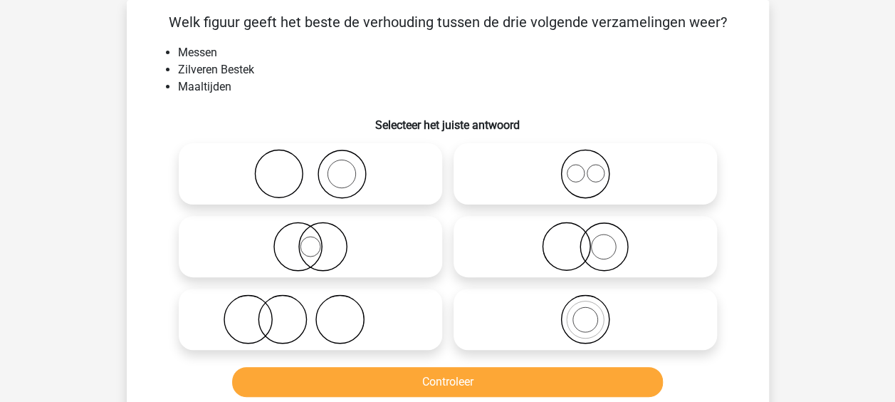
click at [429, 158] on icon at bounding box center [310, 174] width 252 height 50
click at [320, 158] on input "radio" at bounding box center [315, 161] width 9 height 9
radio input "true"
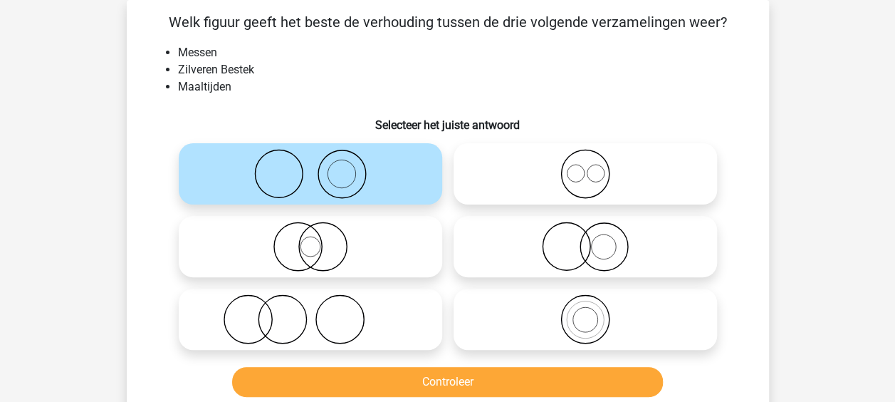
click at [424, 305] on icon at bounding box center [310, 319] width 252 height 50
click at [320, 305] on input "radio" at bounding box center [315, 307] width 9 height 9
radio input "true"
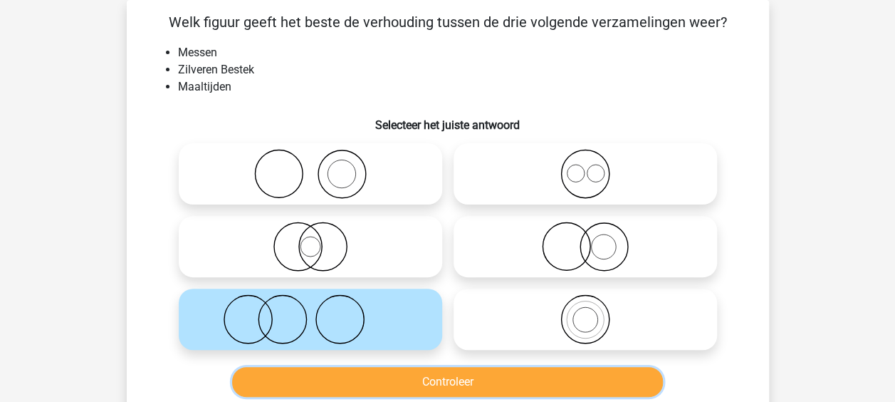
click at [417, 376] on button "Controleer" at bounding box center [447, 382] width 431 height 30
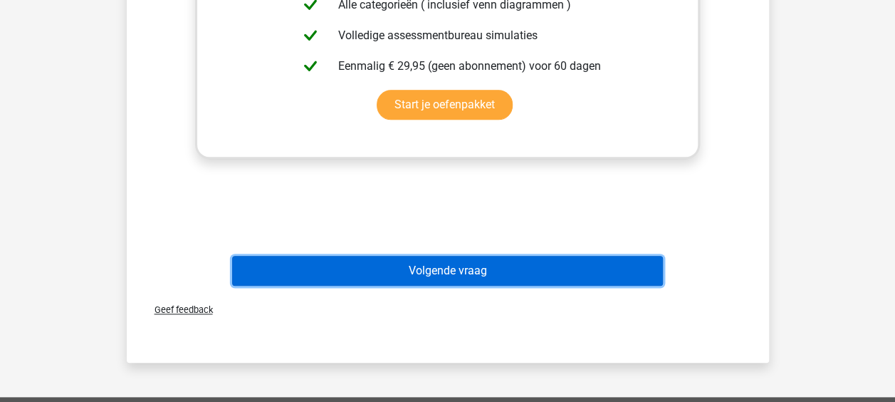
click at [416, 259] on button "Volgende vraag" at bounding box center [447, 271] width 431 height 30
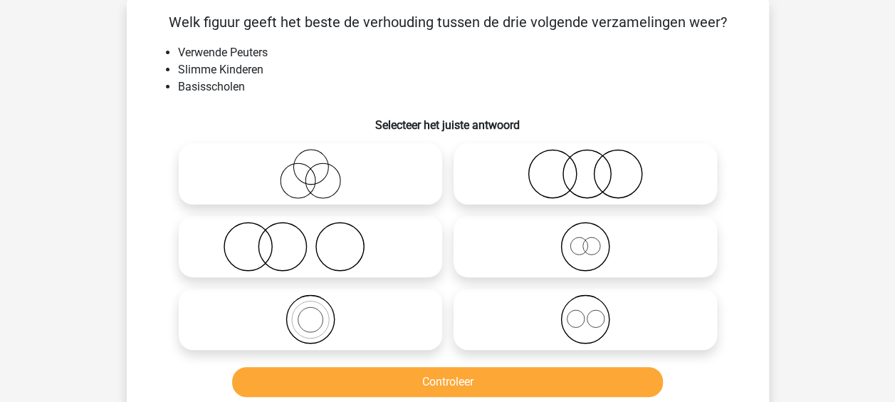
click at [420, 235] on icon at bounding box center [310, 247] width 252 height 50
click at [320, 235] on input "radio" at bounding box center [315, 234] width 9 height 9
radio input "true"
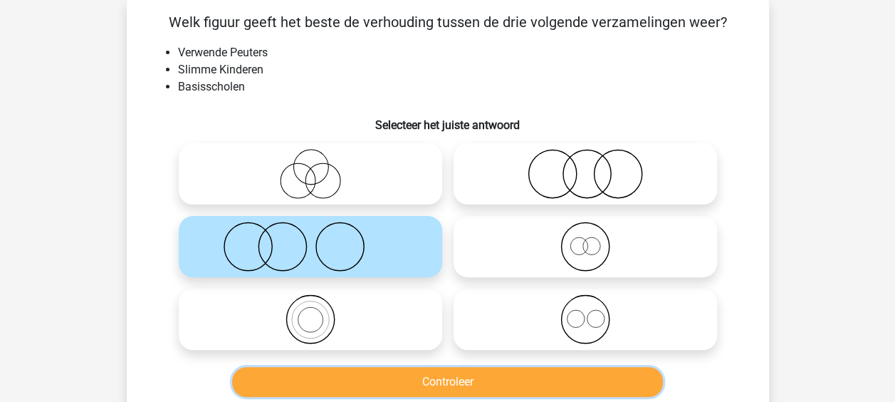
click at [447, 376] on button "Controleer" at bounding box center [447, 382] width 431 height 30
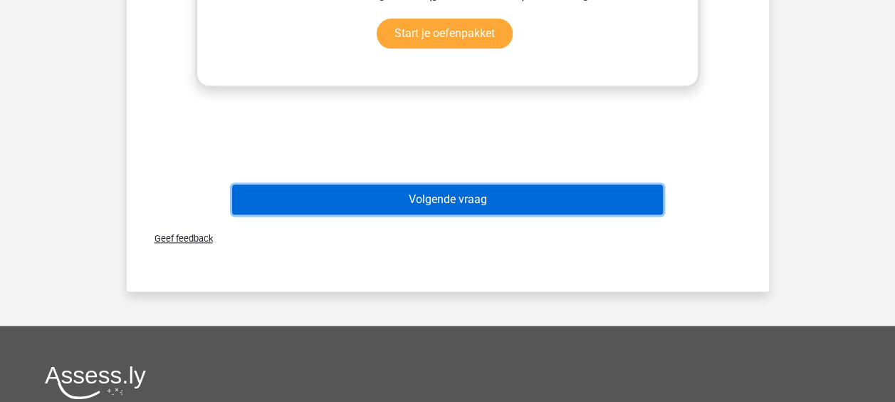
click at [407, 211] on button "Volgende vraag" at bounding box center [447, 199] width 431 height 30
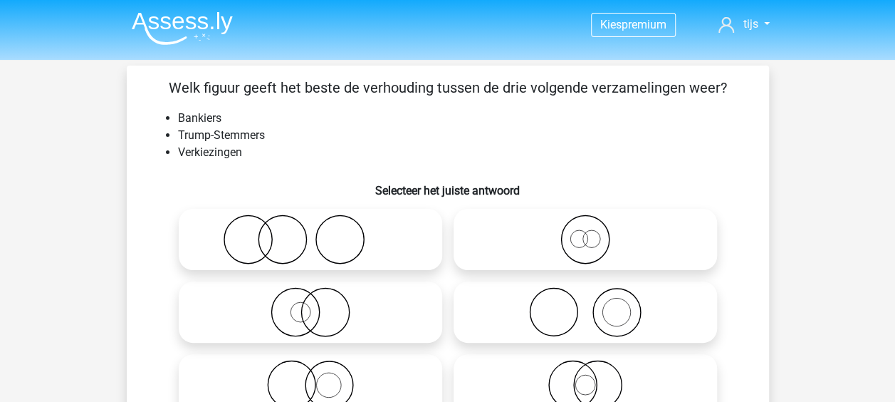
scroll to position [71, 0]
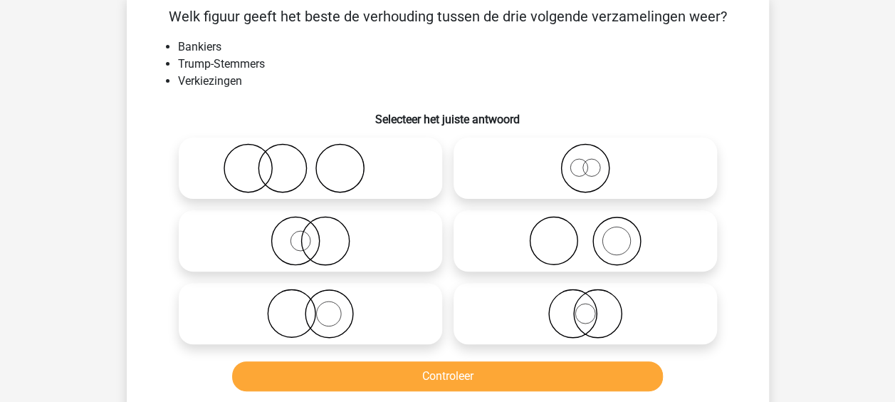
click at [493, 249] on icon at bounding box center [585, 241] width 252 height 50
click at [585, 234] on input "radio" at bounding box center [589, 228] width 9 height 9
radio input "true"
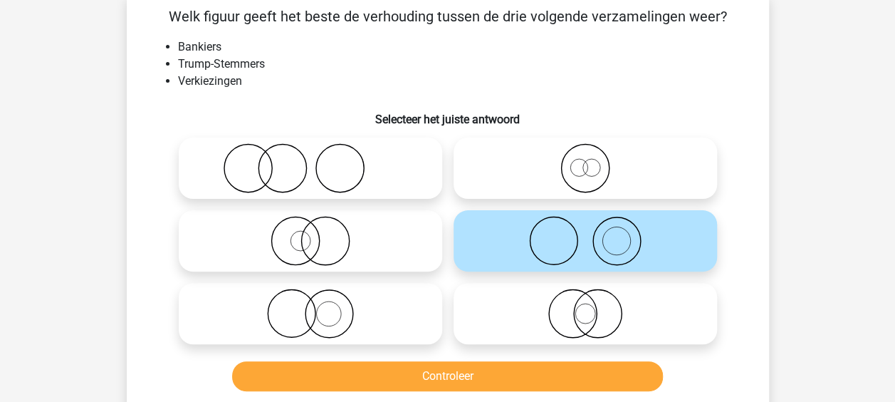
click at [363, 174] on circle at bounding box center [340, 169] width 48 height 48
click at [320, 161] on input "radio" at bounding box center [315, 156] width 9 height 9
radio input "true"
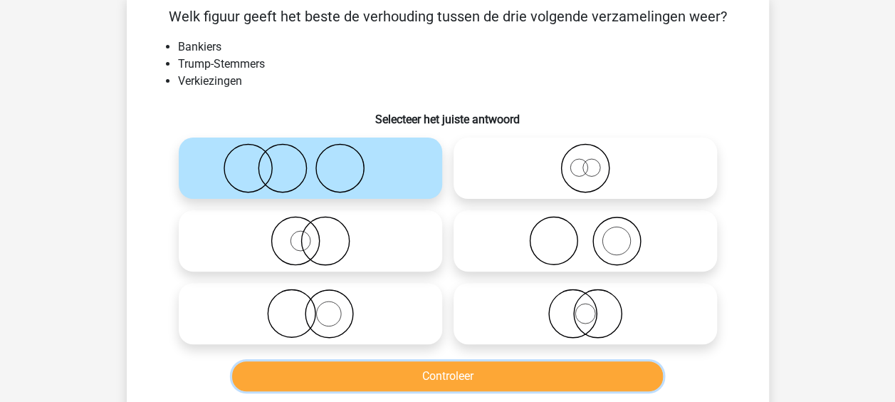
click at [459, 368] on button "Controleer" at bounding box center [447, 376] width 431 height 30
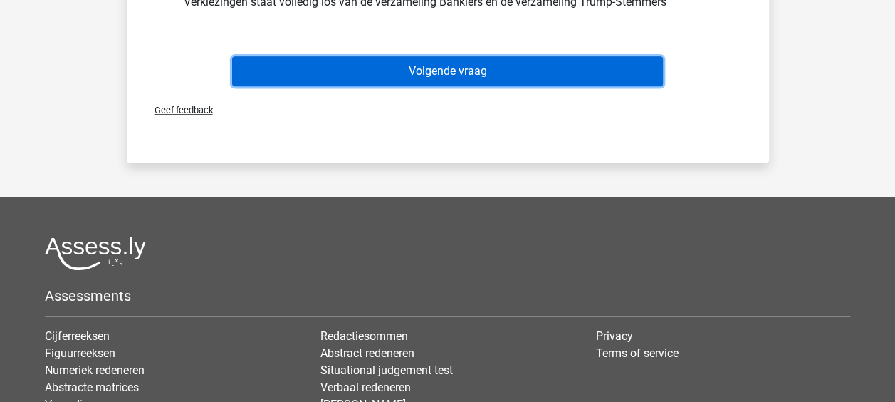
click at [424, 79] on button "Volgende vraag" at bounding box center [447, 71] width 431 height 30
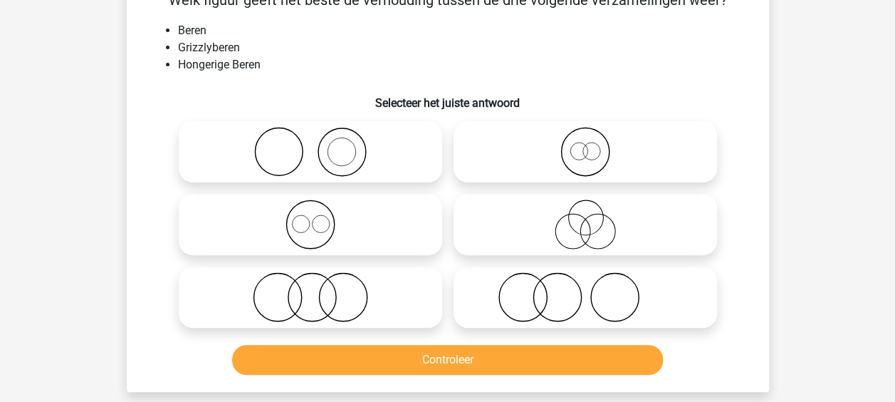
scroll to position [66, 0]
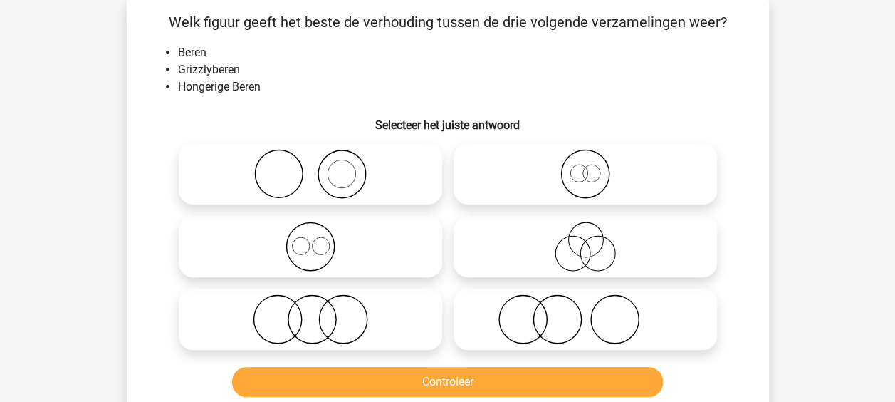
click at [413, 235] on icon at bounding box center [310, 247] width 252 height 50
click at [320, 235] on input "radio" at bounding box center [315, 234] width 9 height 9
radio input "true"
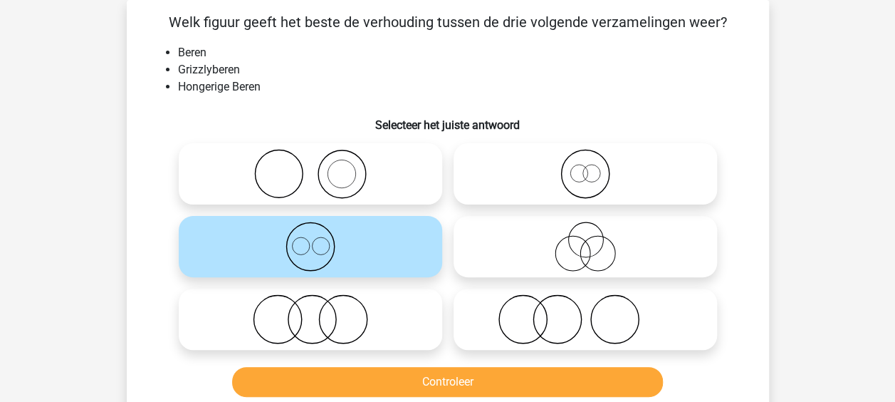
click at [514, 248] on icon at bounding box center [585, 247] width 252 height 50
click at [585, 239] on input "radio" at bounding box center [589, 234] width 9 height 9
radio input "true"
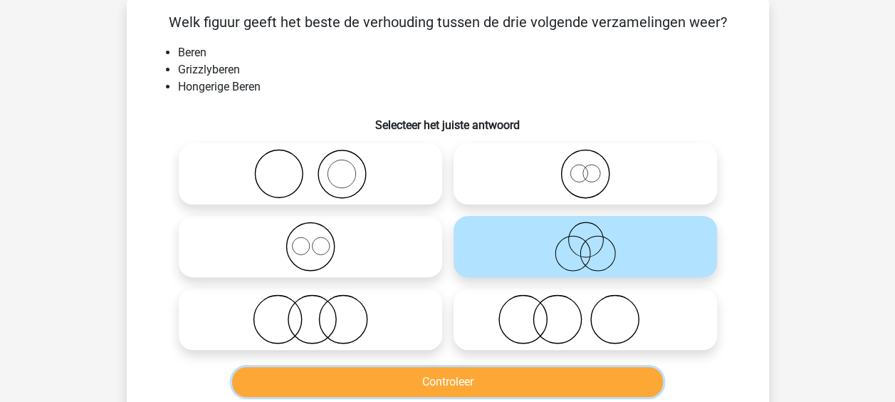
click at [466, 389] on button "Controleer" at bounding box center [447, 382] width 431 height 30
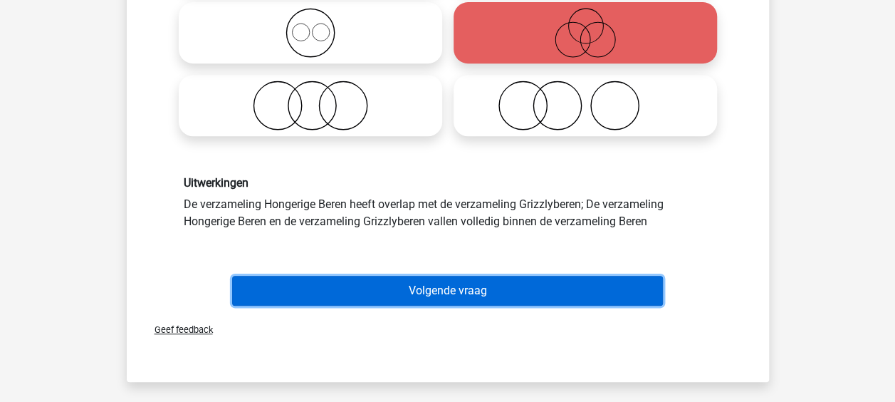
click at [449, 295] on button "Volgende vraag" at bounding box center [447, 291] width 431 height 30
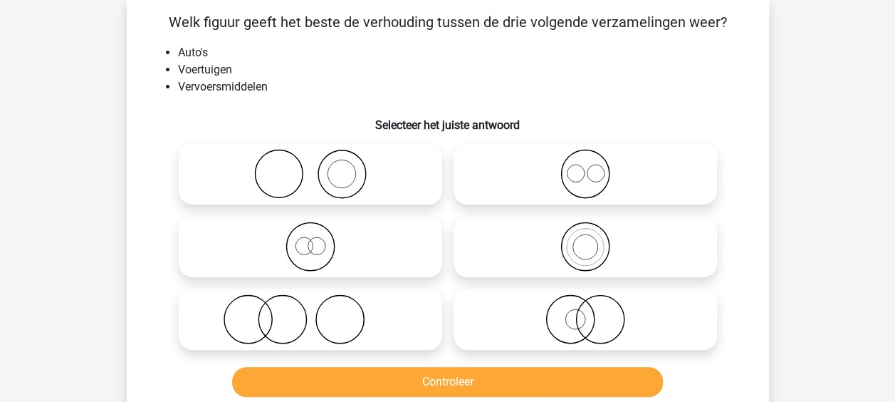
click at [544, 229] on icon at bounding box center [585, 247] width 252 height 50
click at [585, 230] on input "radio" at bounding box center [589, 234] width 9 height 9
radio input "true"
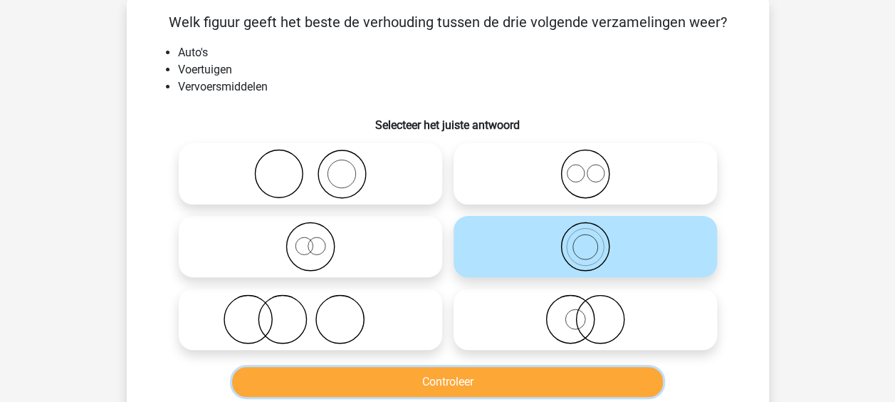
click at [474, 370] on button "Controleer" at bounding box center [447, 382] width 431 height 30
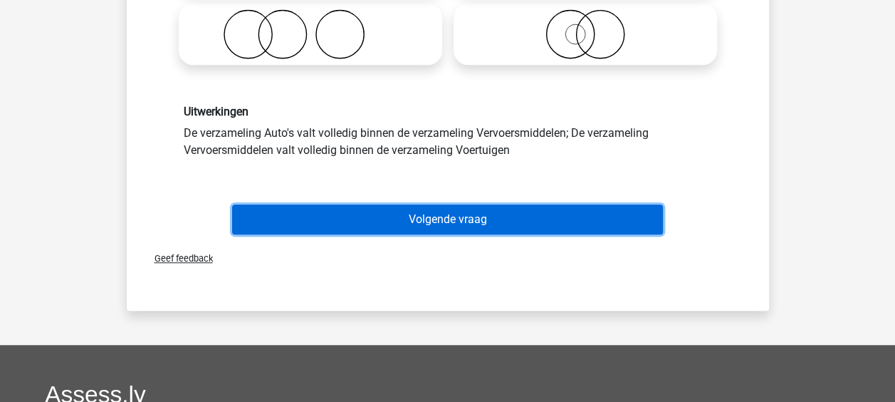
click at [411, 218] on button "Volgende vraag" at bounding box center [447, 219] width 431 height 30
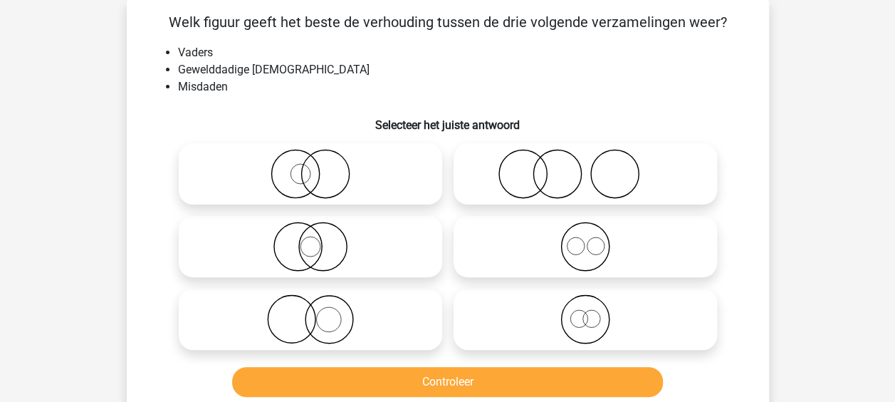
click at [496, 170] on icon at bounding box center [585, 174] width 252 height 50
click at [585, 167] on input "radio" at bounding box center [589, 161] width 9 height 9
radio input "true"
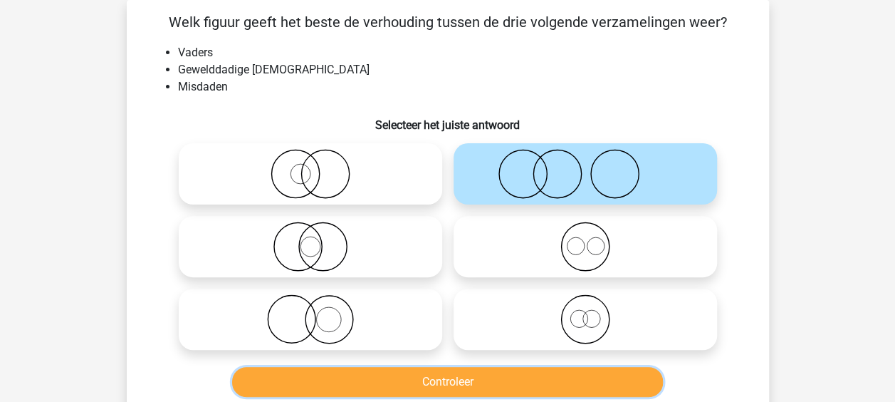
click at [453, 377] on button "Controleer" at bounding box center [447, 382] width 431 height 30
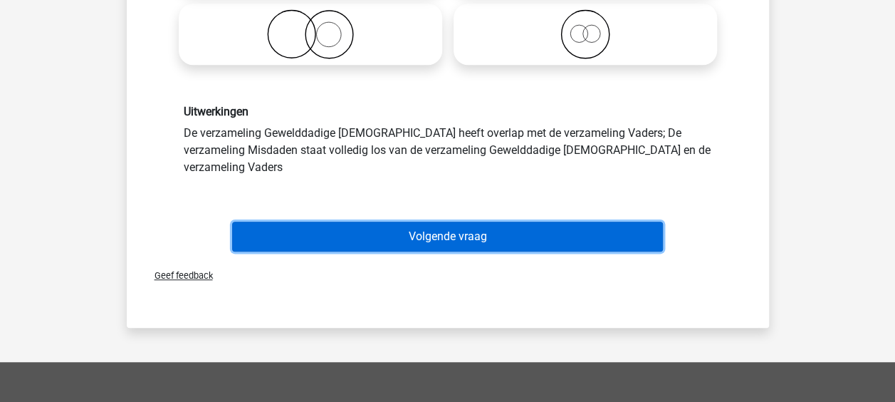
click at [443, 223] on button "Volgende vraag" at bounding box center [447, 237] width 431 height 30
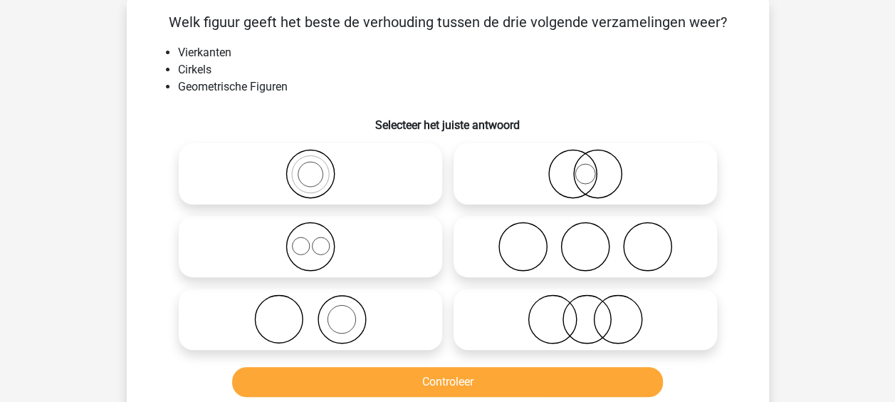
click at [386, 236] on icon at bounding box center [310, 247] width 252 height 50
click at [320, 236] on input "radio" at bounding box center [315, 234] width 9 height 9
radio input "true"
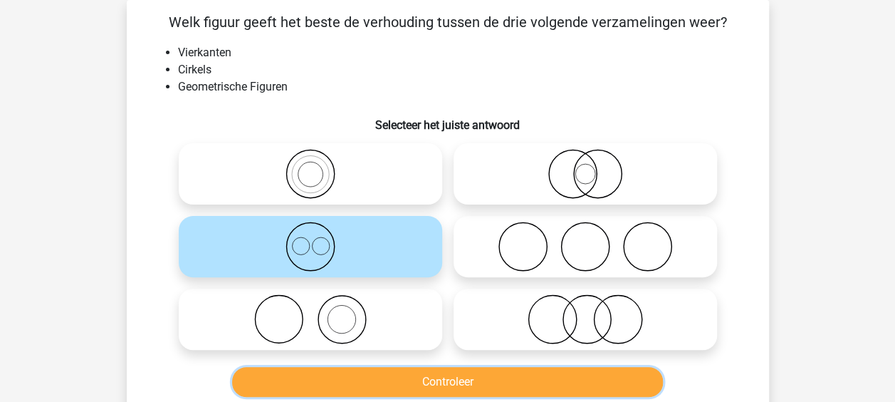
click at [434, 371] on button "Controleer" at bounding box center [447, 382] width 431 height 30
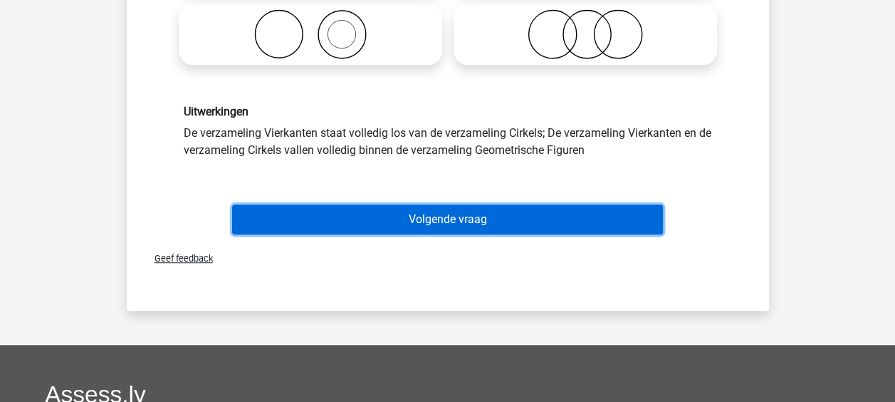
click at [426, 225] on button "Volgende vraag" at bounding box center [447, 219] width 431 height 30
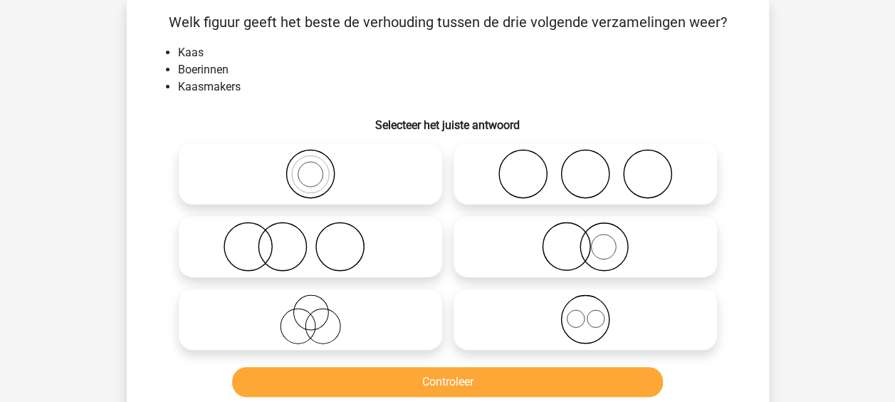
click at [380, 323] on icon at bounding box center [310, 319] width 252 height 50
click at [320, 312] on input "radio" at bounding box center [315, 307] width 9 height 9
radio input "true"
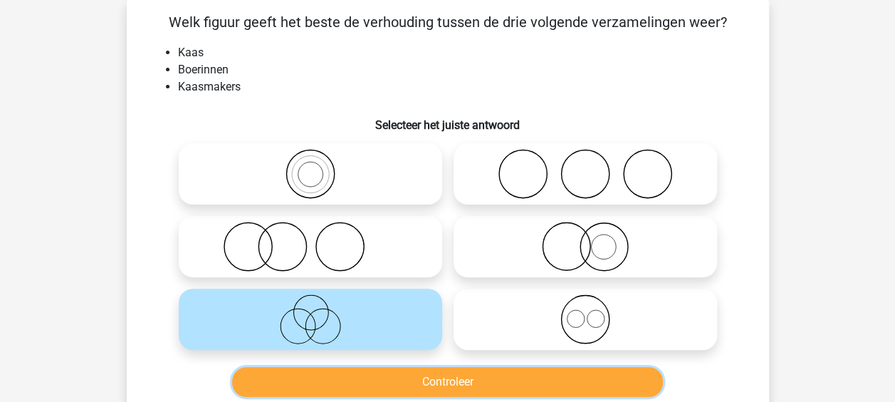
click at [410, 386] on button "Controleer" at bounding box center [447, 382] width 431 height 30
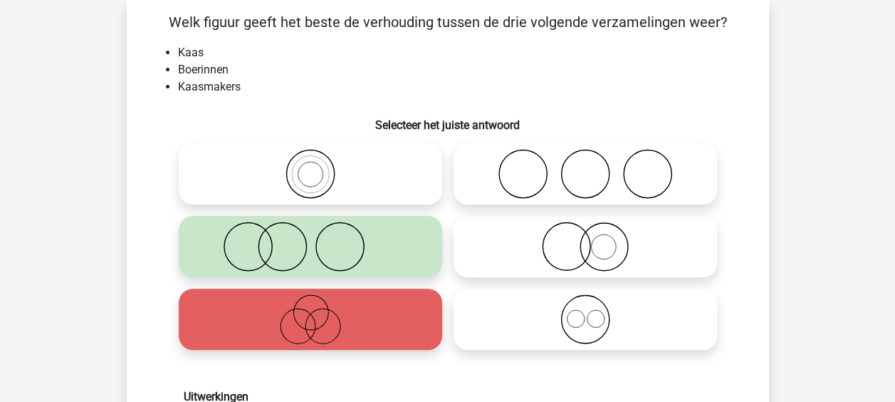
scroll to position [279, 0]
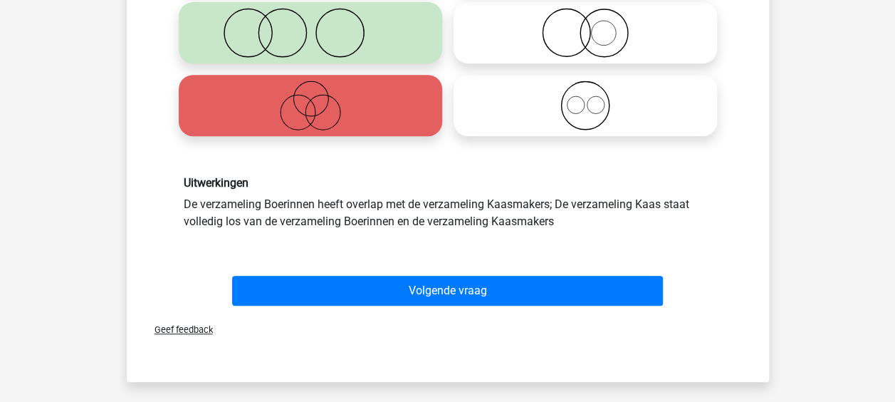
click at [424, 308] on div "Volgende vraag" at bounding box center [448, 294] width 550 height 36
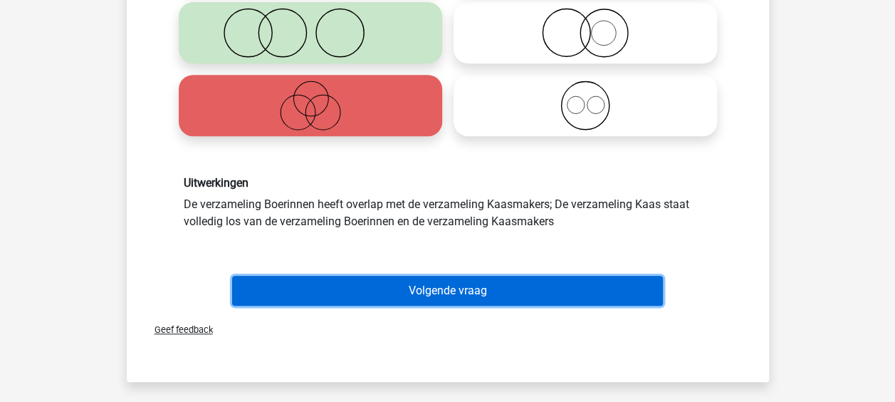
click at [424, 298] on button "Volgende vraag" at bounding box center [447, 291] width 431 height 30
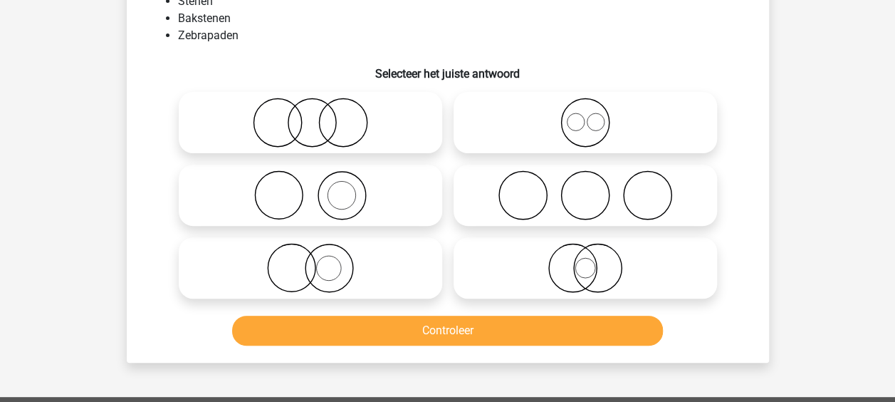
scroll to position [66, 0]
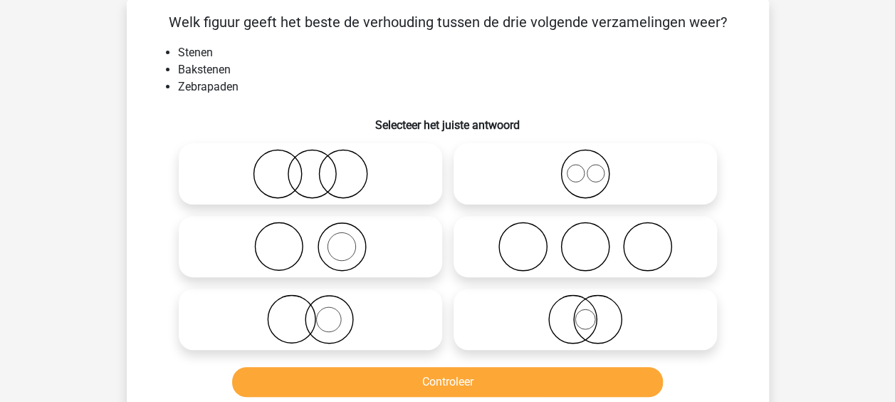
click at [402, 236] on icon at bounding box center [310, 247] width 252 height 50
click at [320, 236] on input "radio" at bounding box center [315, 234] width 9 height 9
radio input "true"
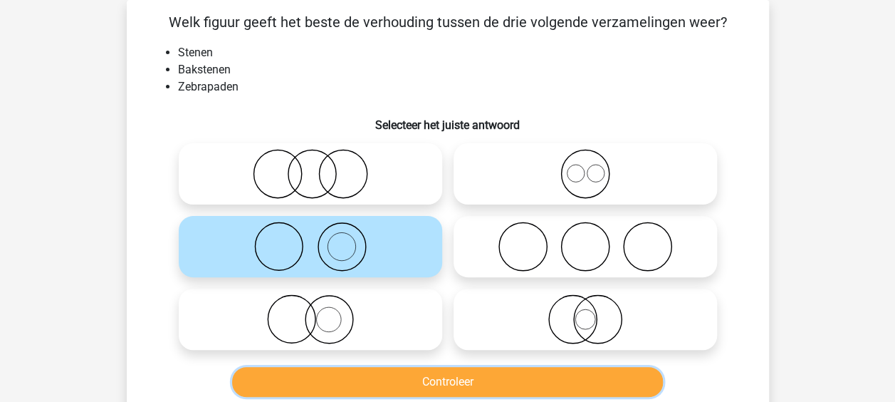
click at [439, 377] on button "Controleer" at bounding box center [447, 382] width 431 height 30
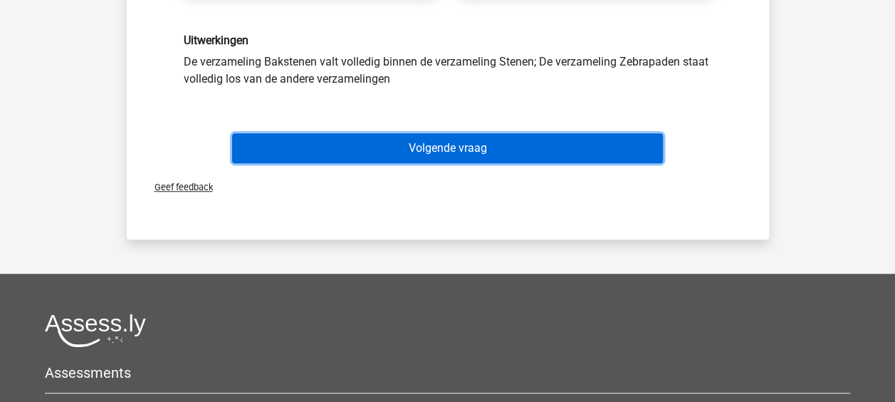
click at [430, 148] on button "Volgende vraag" at bounding box center [447, 148] width 431 height 30
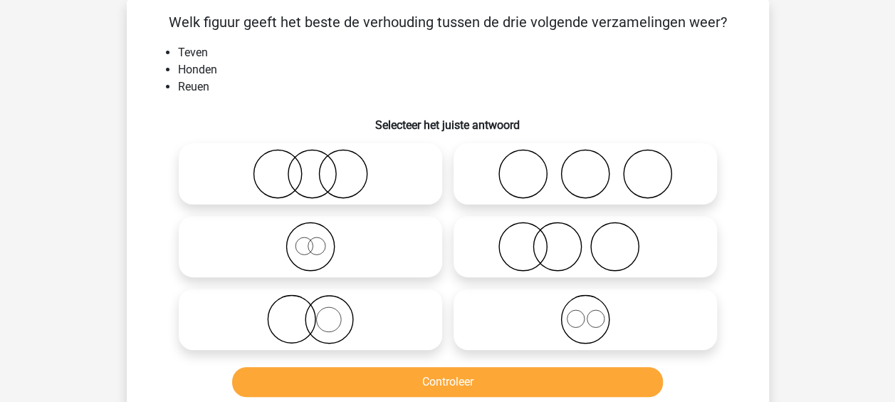
click at [529, 316] on icon at bounding box center [585, 319] width 252 height 50
click at [585, 312] on input "radio" at bounding box center [589, 307] width 9 height 9
radio input "true"
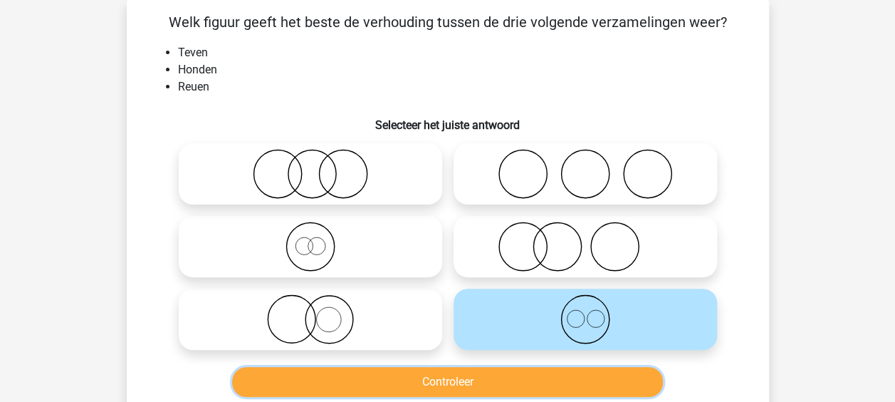
click at [479, 389] on button "Controleer" at bounding box center [447, 382] width 431 height 30
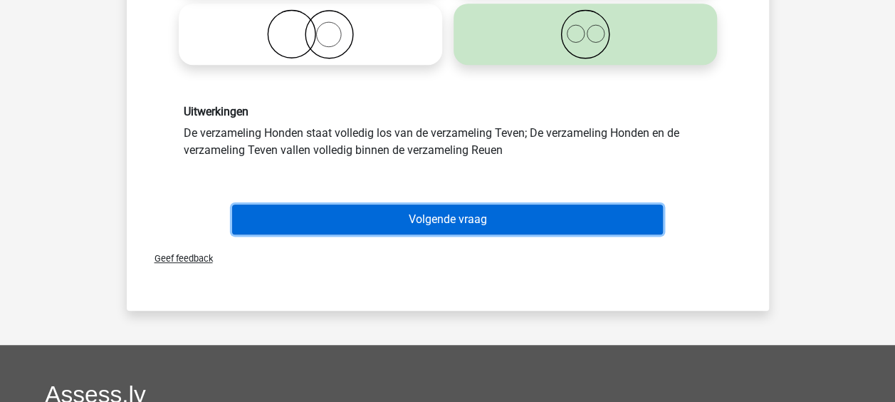
click at [427, 223] on button "Volgende vraag" at bounding box center [447, 219] width 431 height 30
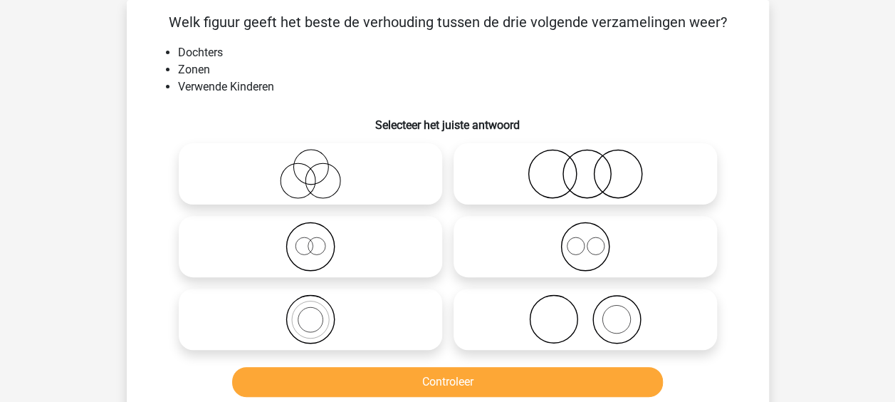
click at [519, 177] on icon at bounding box center [585, 174] width 252 height 50
click at [585, 167] on input "radio" at bounding box center [589, 161] width 9 height 9
radio input "true"
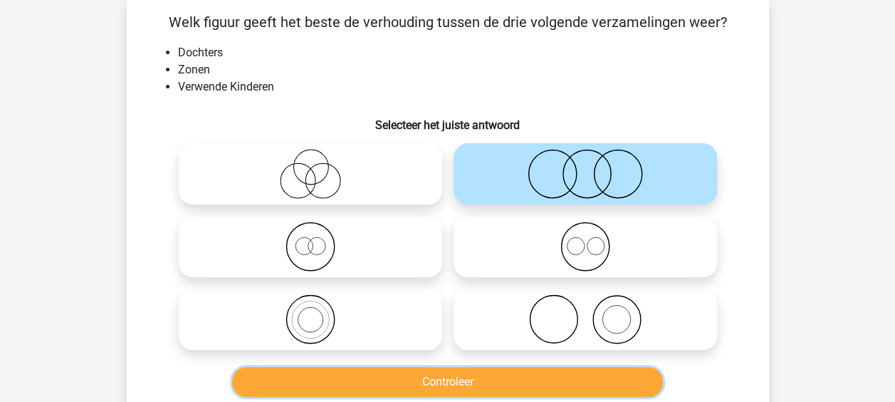
click at [443, 383] on button "Controleer" at bounding box center [447, 382] width 431 height 30
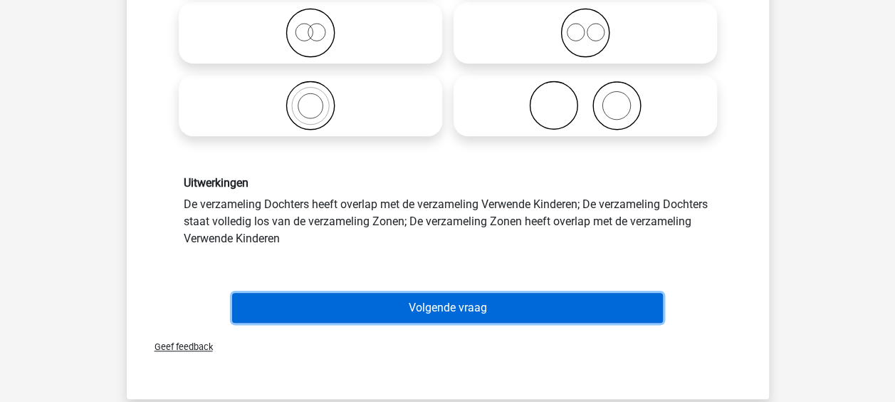
click at [433, 308] on button "Volgende vraag" at bounding box center [447, 308] width 431 height 30
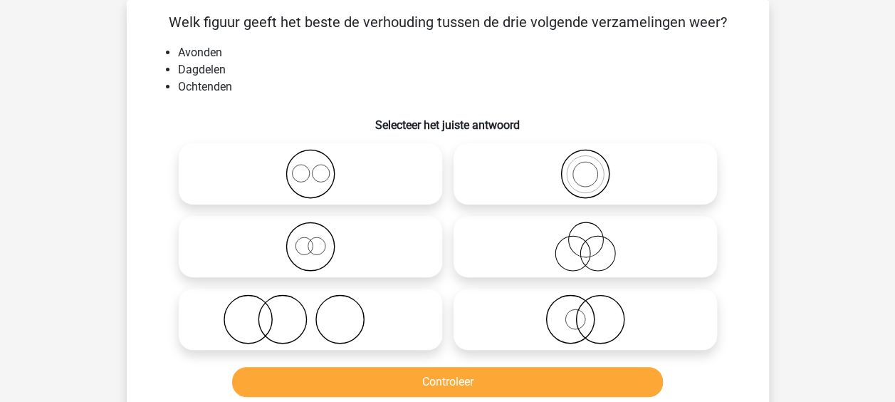
click at [377, 191] on icon at bounding box center [310, 174] width 252 height 50
click at [320, 167] on input "radio" at bounding box center [315, 161] width 9 height 9
radio input "true"
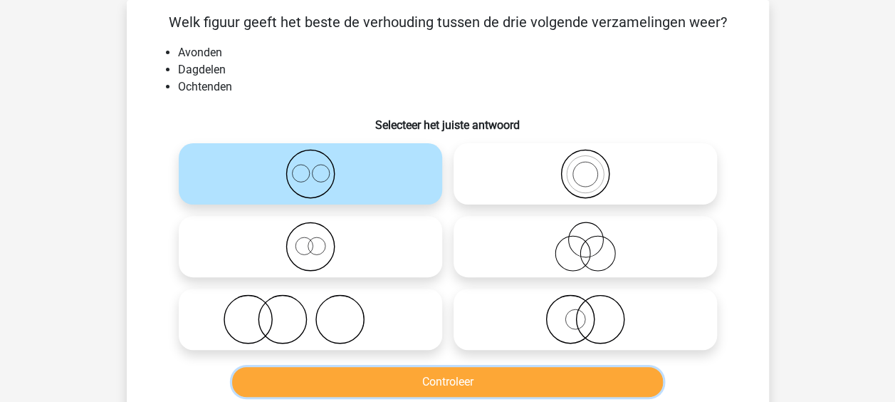
click at [413, 373] on button "Controleer" at bounding box center [447, 382] width 431 height 30
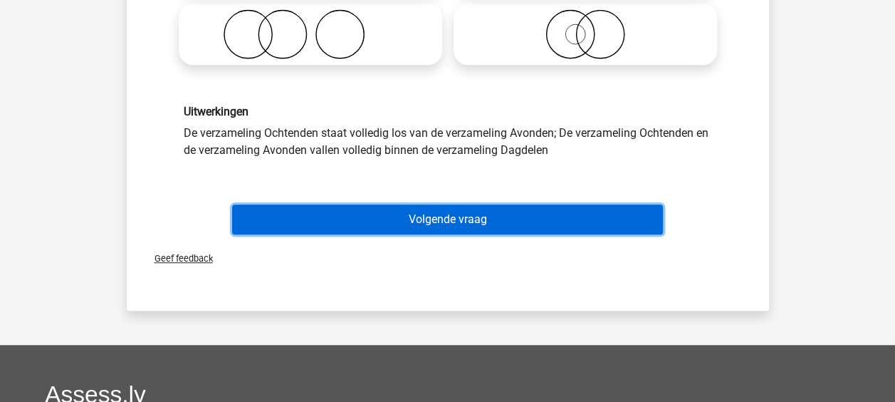
click at [399, 216] on button "Volgende vraag" at bounding box center [447, 219] width 431 height 30
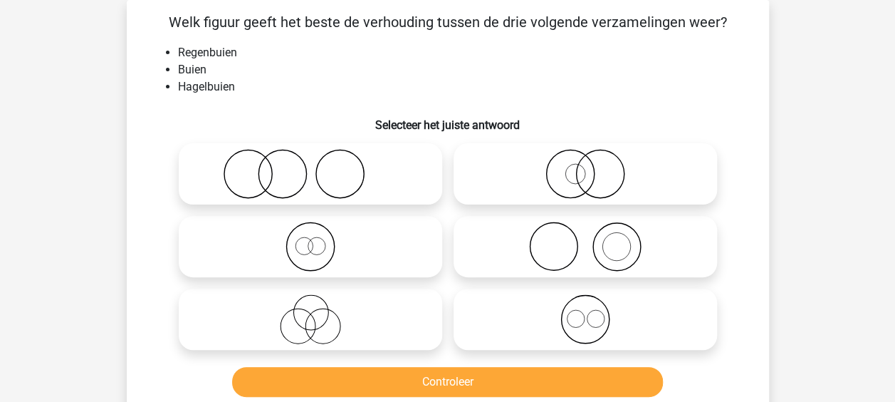
click at [518, 314] on icon at bounding box center [585, 319] width 252 height 50
click at [585, 312] on input "radio" at bounding box center [589, 307] width 9 height 9
radio input "true"
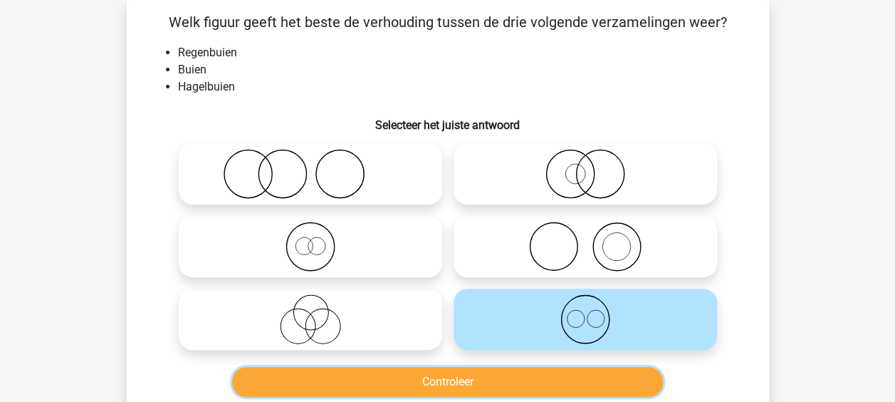
click at [483, 372] on button "Controleer" at bounding box center [447, 382] width 431 height 30
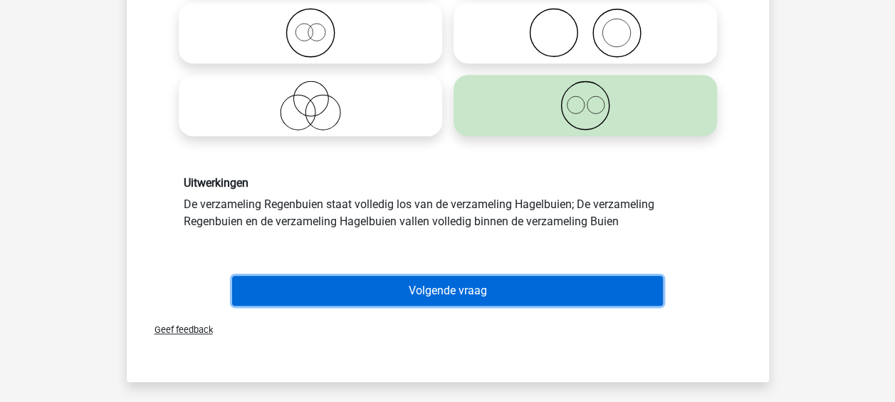
click at [445, 299] on button "Volgende vraag" at bounding box center [447, 291] width 431 height 30
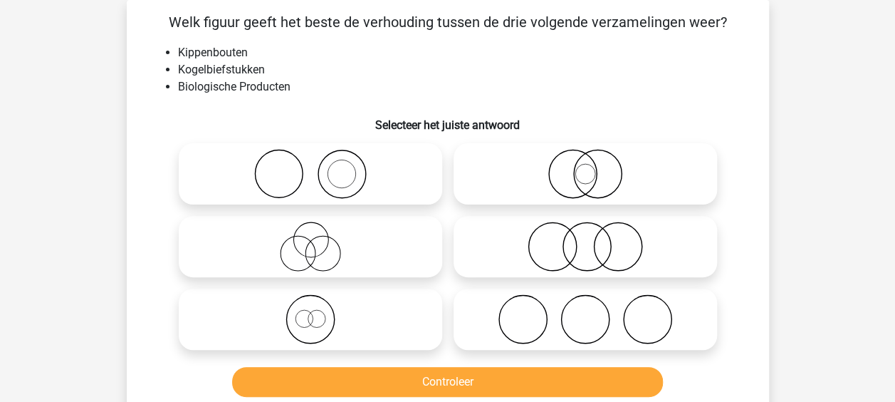
click at [519, 241] on icon at bounding box center [585, 247] width 252 height 50
click at [585, 239] on input "radio" at bounding box center [589, 234] width 9 height 9
radio input "true"
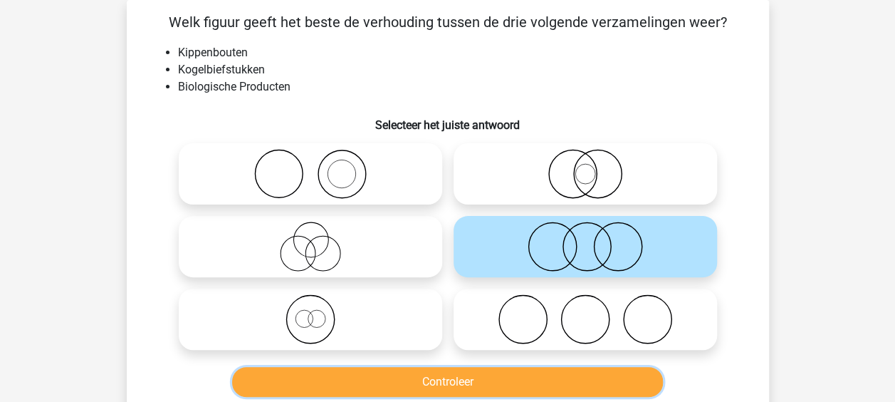
click at [413, 379] on button "Controleer" at bounding box center [447, 382] width 431 height 30
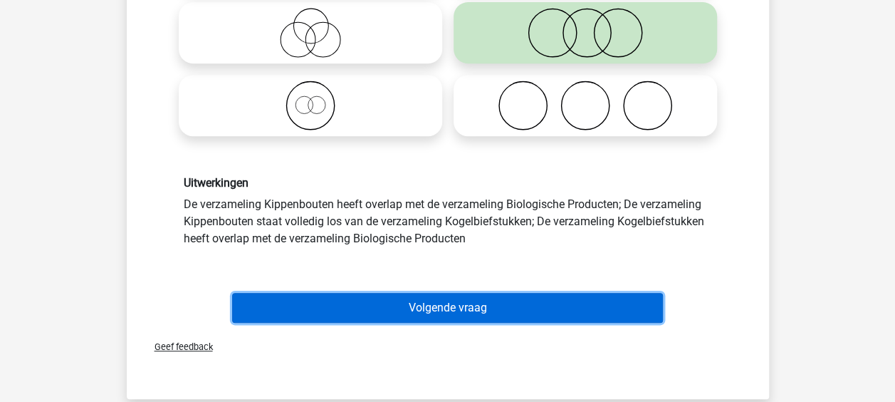
click at [410, 307] on button "Volgende vraag" at bounding box center [447, 308] width 431 height 30
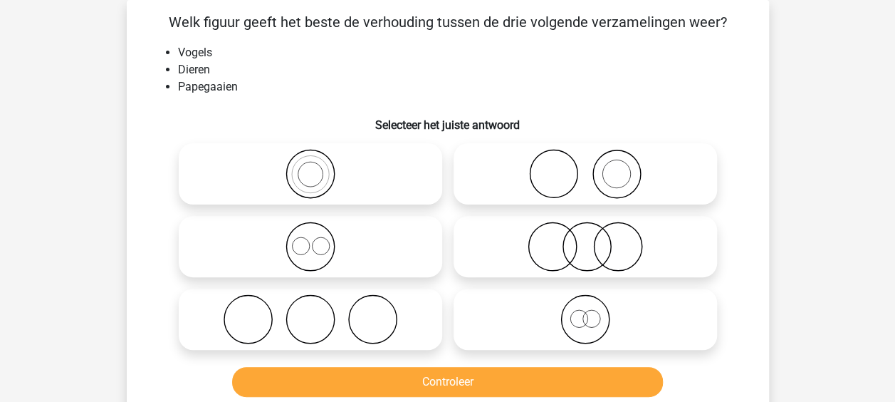
click at [531, 323] on icon at bounding box center [585, 319] width 252 height 50
click at [585, 312] on input "radio" at bounding box center [589, 307] width 9 height 9
radio input "true"
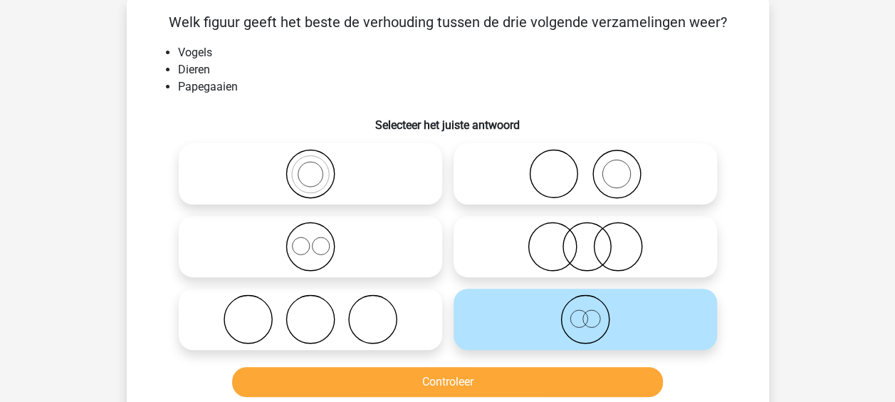
click at [400, 174] on icon at bounding box center [310, 174] width 252 height 50
click at [320, 167] on input "radio" at bounding box center [315, 161] width 9 height 9
radio input "true"
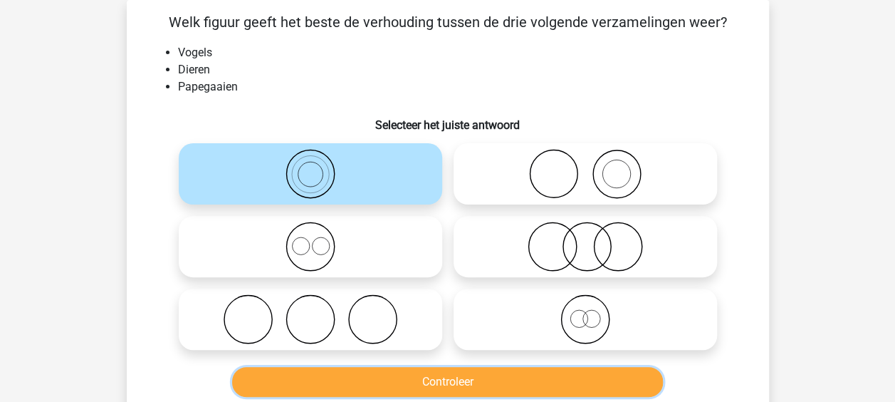
click at [435, 377] on button "Controleer" at bounding box center [447, 382] width 431 height 30
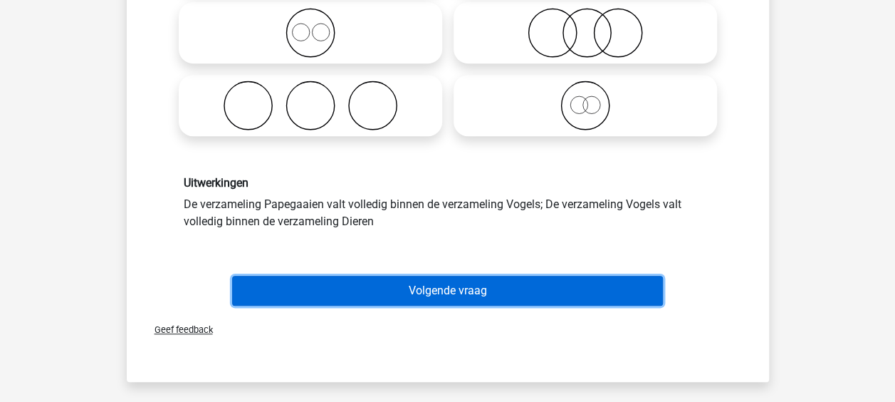
click at [429, 283] on button "Volgende vraag" at bounding box center [447, 291] width 431 height 30
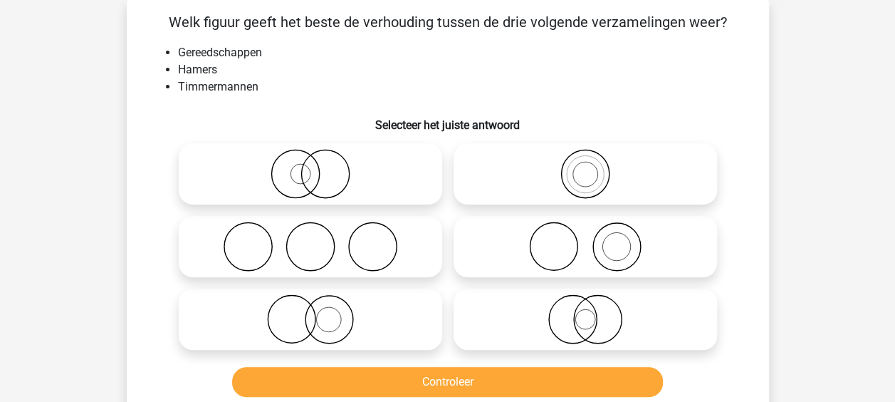
click at [477, 242] on icon at bounding box center [585, 247] width 252 height 50
click at [585, 239] on input "radio" at bounding box center [589, 234] width 9 height 9
radio input "true"
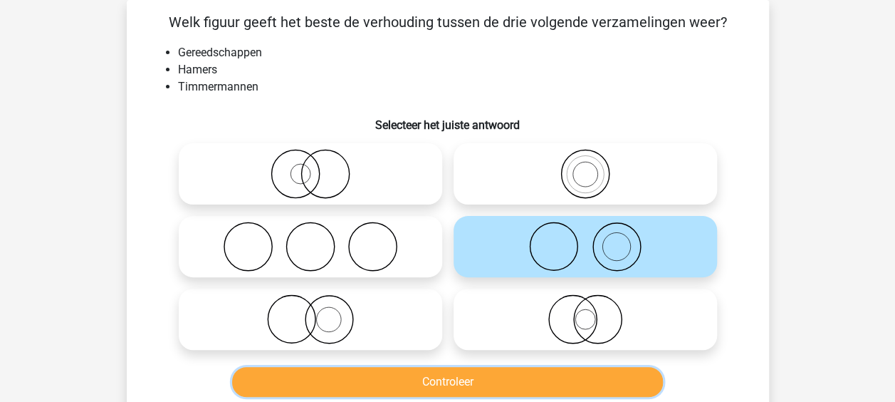
click at [439, 392] on button "Controleer" at bounding box center [447, 382] width 431 height 30
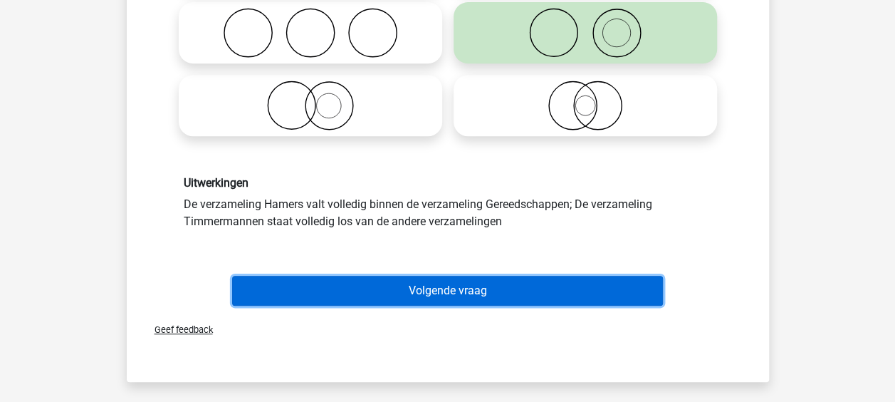
click at [426, 291] on button "Volgende vraag" at bounding box center [447, 291] width 431 height 30
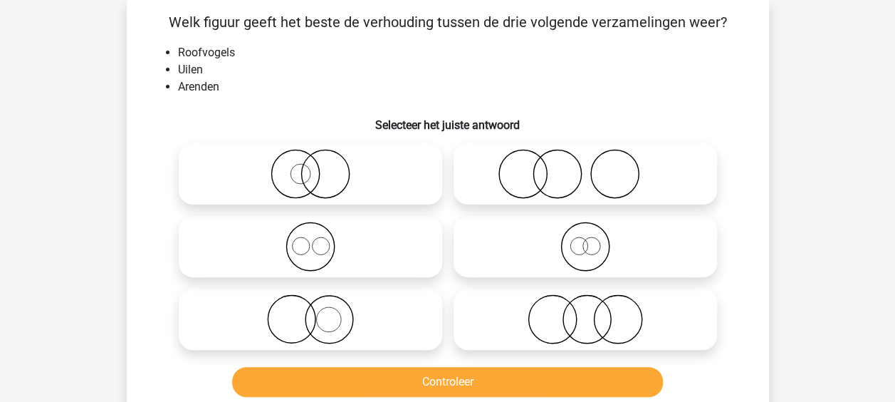
click at [413, 215] on div at bounding box center [310, 246] width 275 height 73
click at [394, 249] on icon at bounding box center [310, 247] width 252 height 50
click at [320, 239] on input "radio" at bounding box center [315, 234] width 9 height 9
radio input "true"
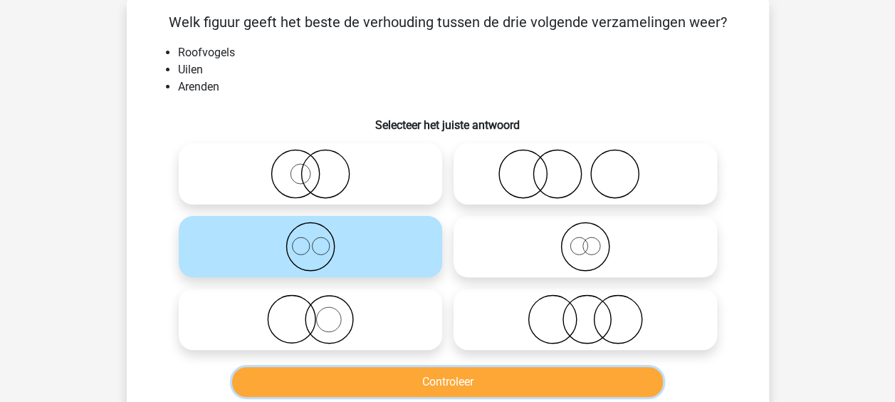
click at [410, 373] on button "Controleer" at bounding box center [447, 382] width 431 height 30
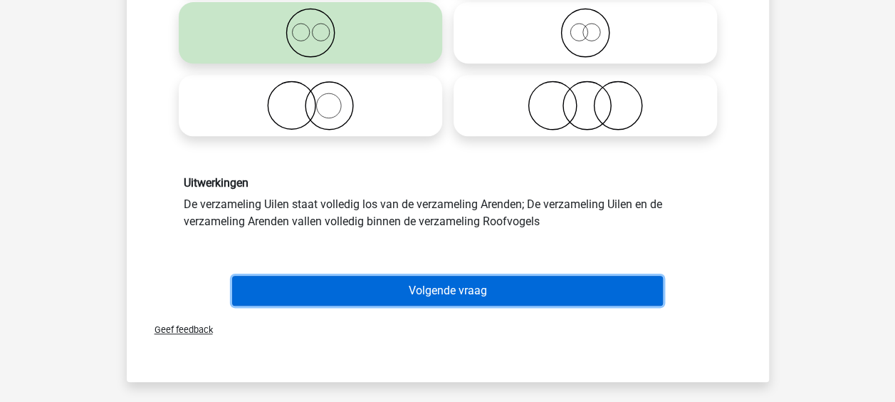
click at [408, 293] on button "Volgende vraag" at bounding box center [447, 291] width 431 height 30
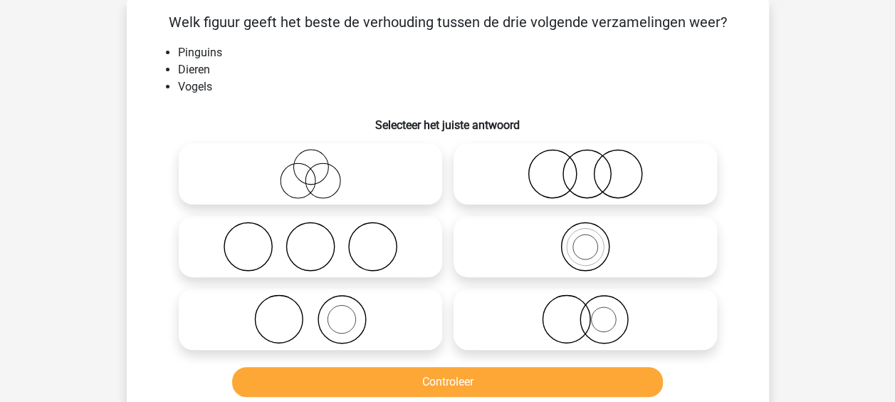
click at [539, 243] on icon at bounding box center [585, 247] width 252 height 50
click at [585, 239] on input "radio" at bounding box center [589, 234] width 9 height 9
radio input "true"
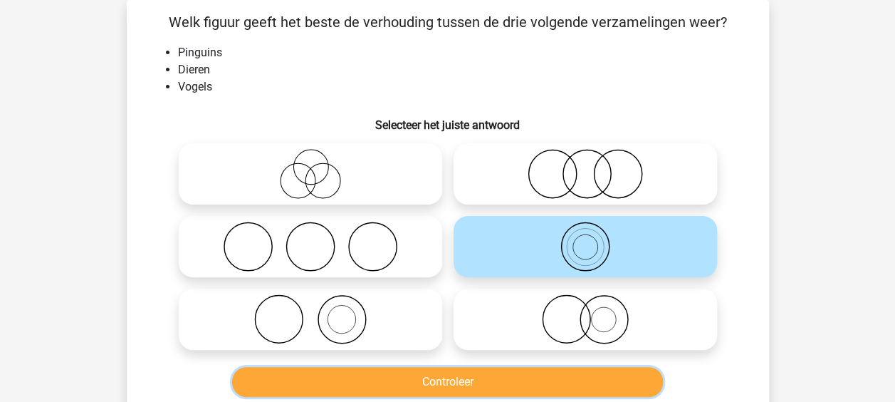
click at [458, 376] on button "Controleer" at bounding box center [447, 382] width 431 height 30
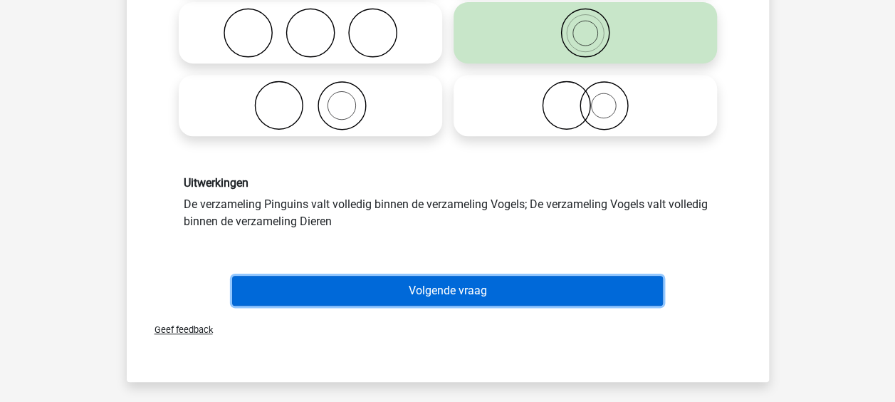
click at [421, 293] on button "Volgende vraag" at bounding box center [447, 291] width 431 height 30
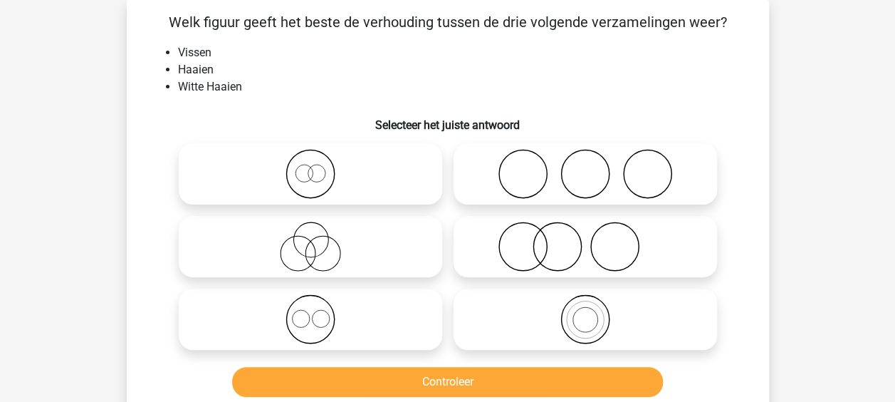
click at [397, 304] on icon at bounding box center [310, 319] width 252 height 50
click at [320, 304] on input "radio" at bounding box center [315, 307] width 9 height 9
radio input "true"
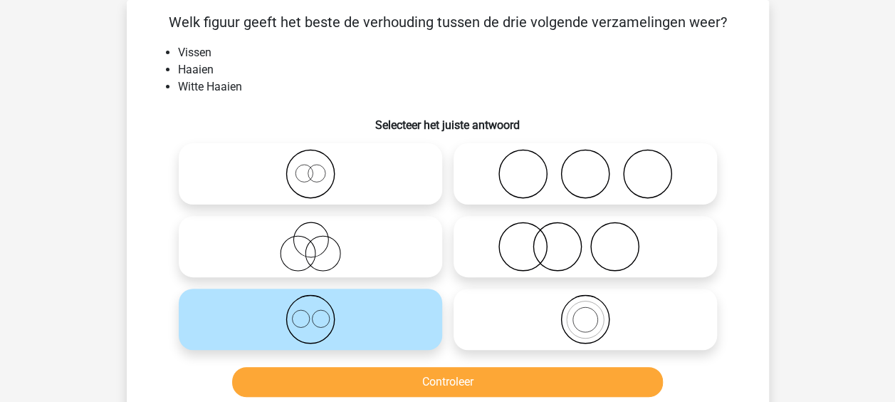
click at [511, 301] on icon at bounding box center [585, 319] width 252 height 50
click at [585, 303] on input "radio" at bounding box center [589, 307] width 9 height 9
radio input "true"
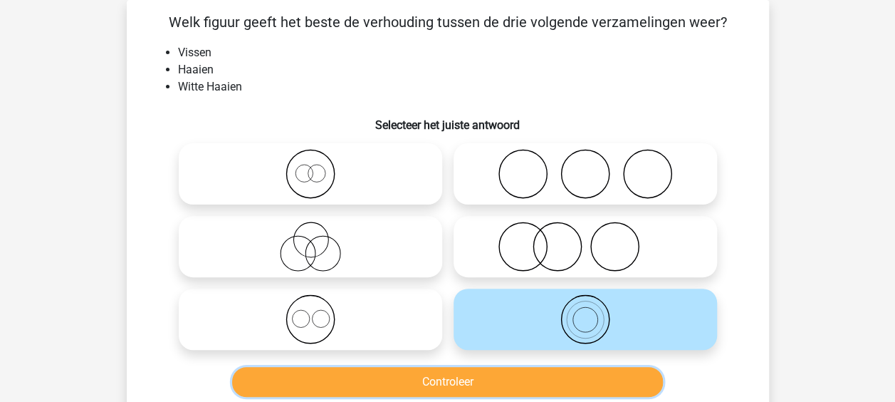
click at [454, 379] on button "Controleer" at bounding box center [447, 382] width 431 height 30
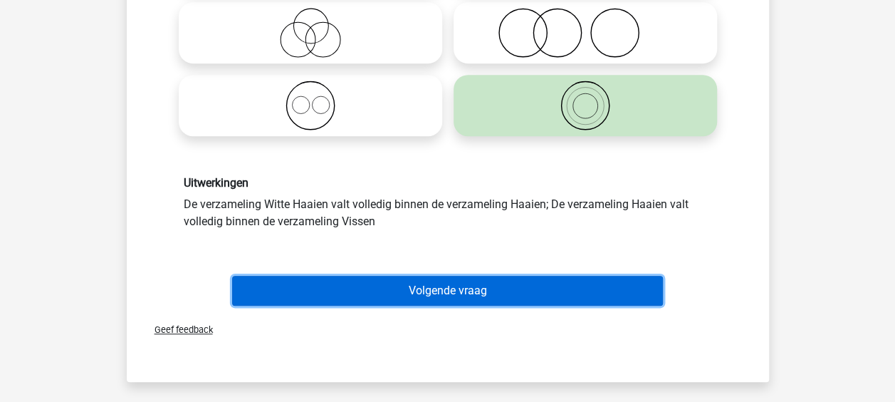
click at [420, 285] on button "Volgende vraag" at bounding box center [447, 291] width 431 height 30
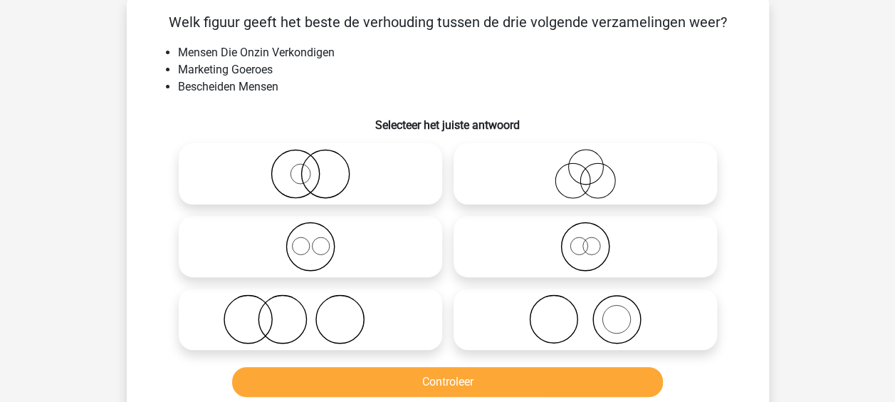
click at [559, 157] on icon at bounding box center [585, 174] width 252 height 50
click at [585, 157] on input "radio" at bounding box center [589, 161] width 9 height 9
radio input "true"
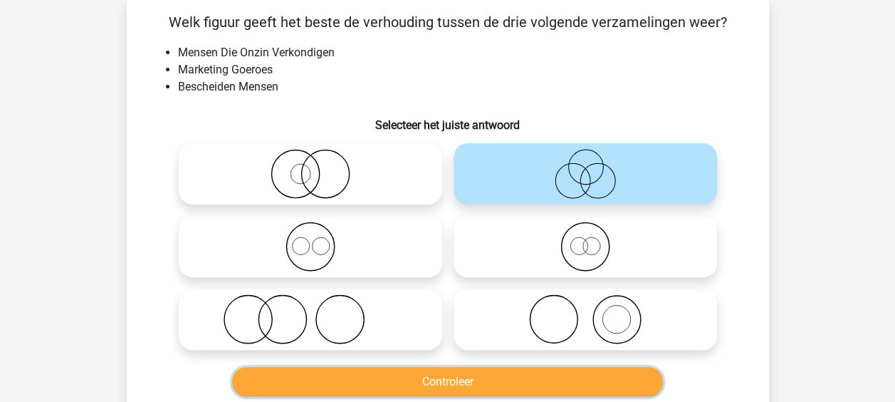
click at [447, 374] on button "Controleer" at bounding box center [447, 382] width 431 height 30
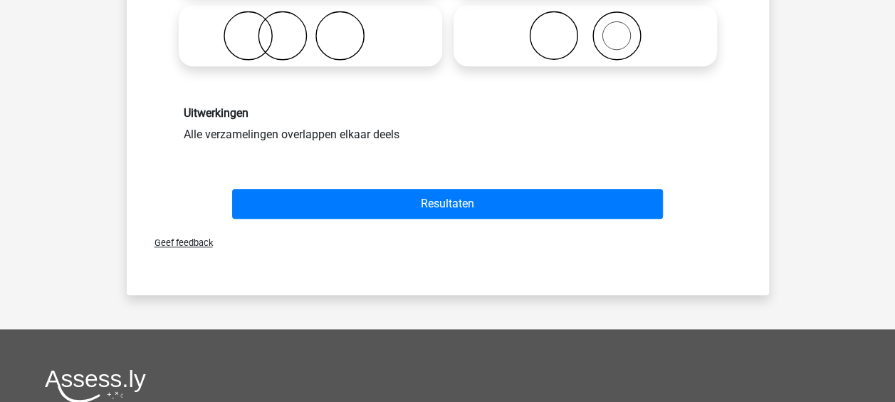
scroll to position [350, 0]
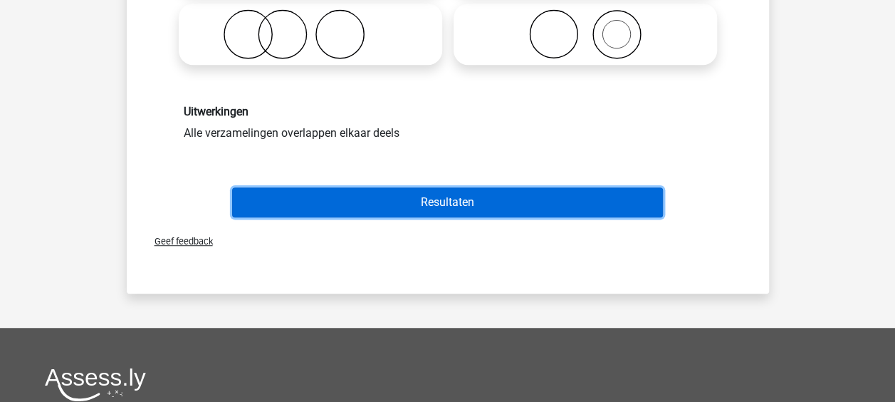
click at [399, 199] on button "Resultaten" at bounding box center [447, 202] width 431 height 30
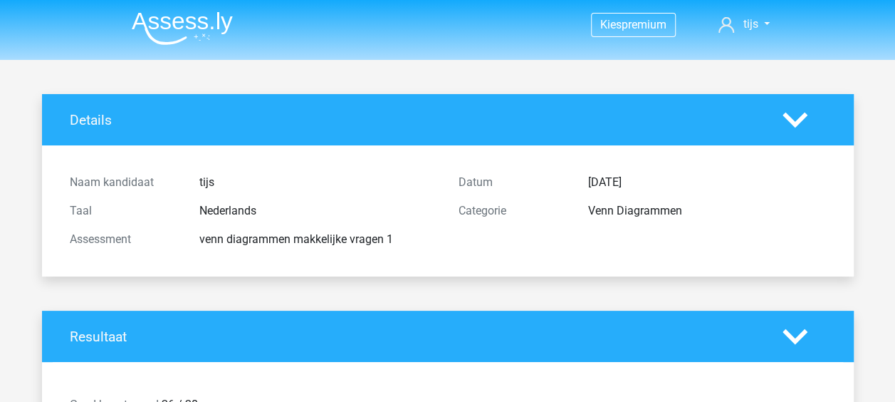
click at [209, 27] on img at bounding box center [182, 27] width 101 height 33
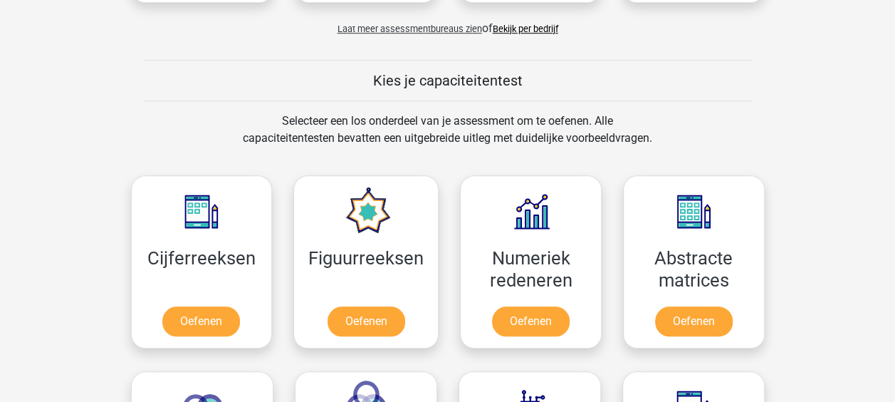
scroll to position [641, 0]
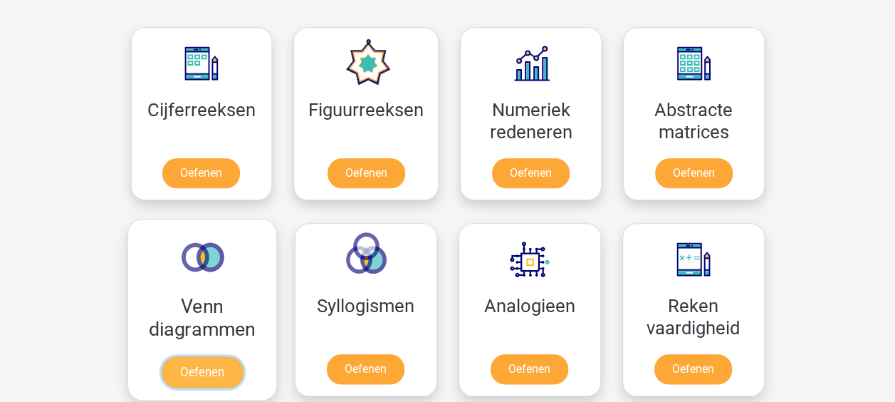
click at [219, 356] on link "Oefenen" at bounding box center [201, 371] width 81 height 31
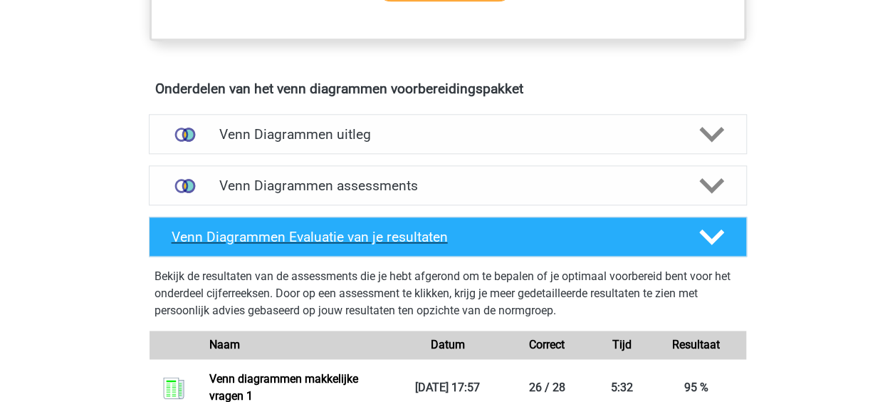
scroll to position [855, 0]
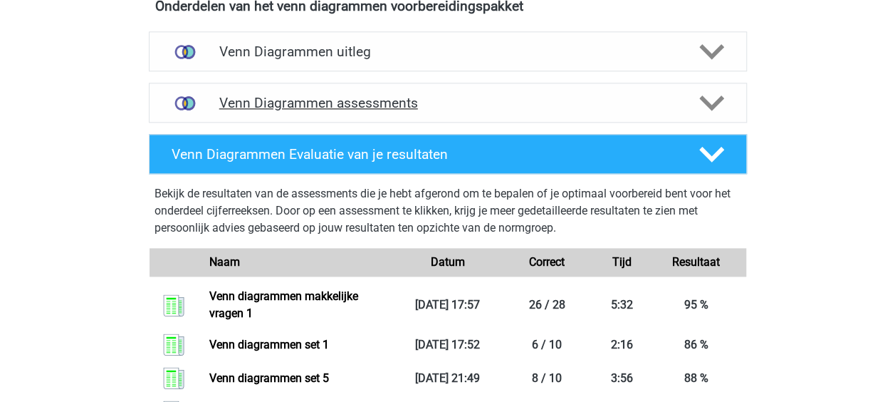
click at [391, 103] on h4 "Venn Diagrammen assessments" at bounding box center [447, 103] width 457 height 16
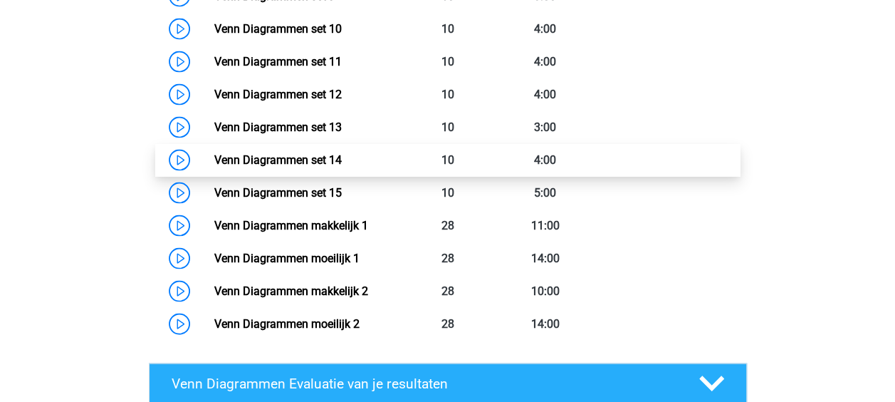
scroll to position [1353, 0]
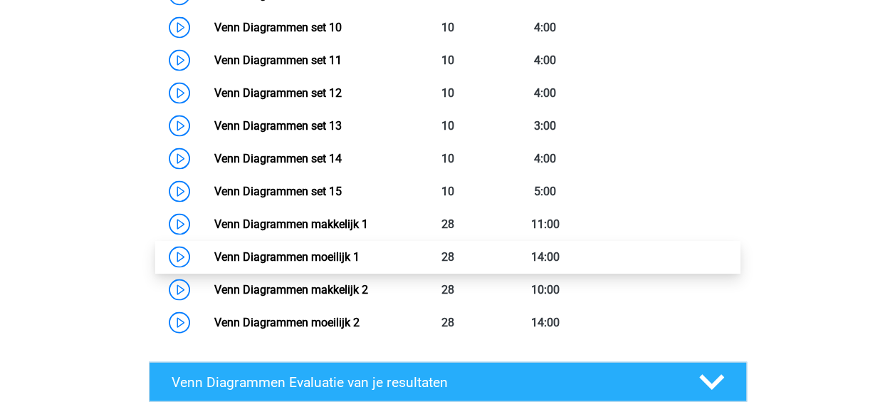
click at [360, 258] on link "Venn Diagrammen moeilijk 1" at bounding box center [286, 257] width 145 height 14
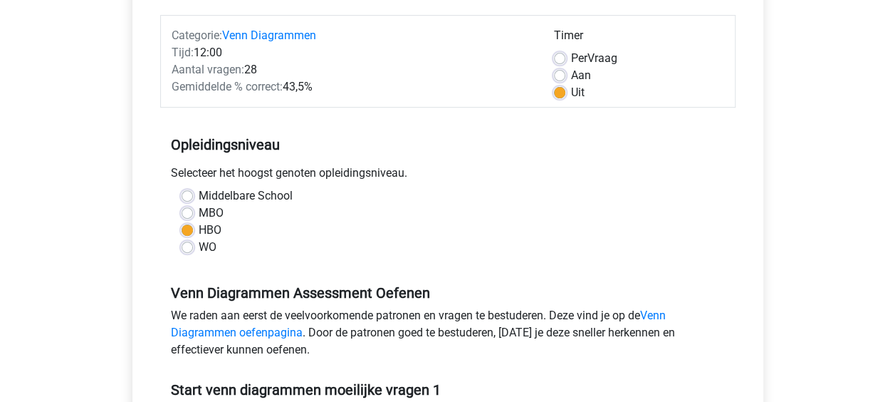
scroll to position [427, 0]
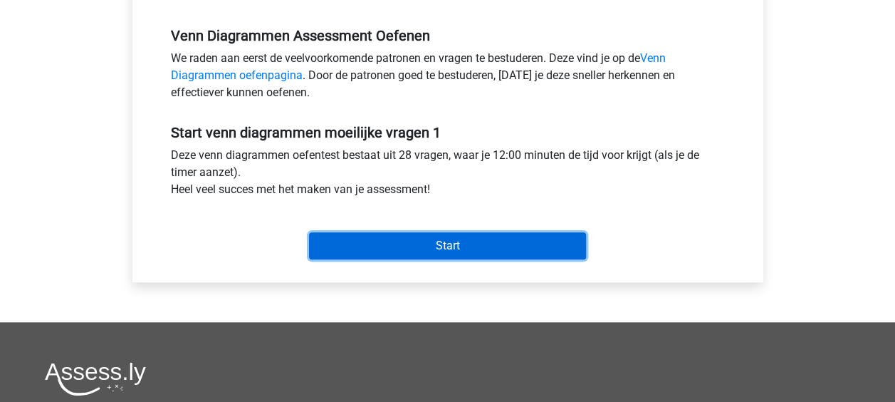
click at [461, 247] on input "Start" at bounding box center [447, 245] width 277 height 27
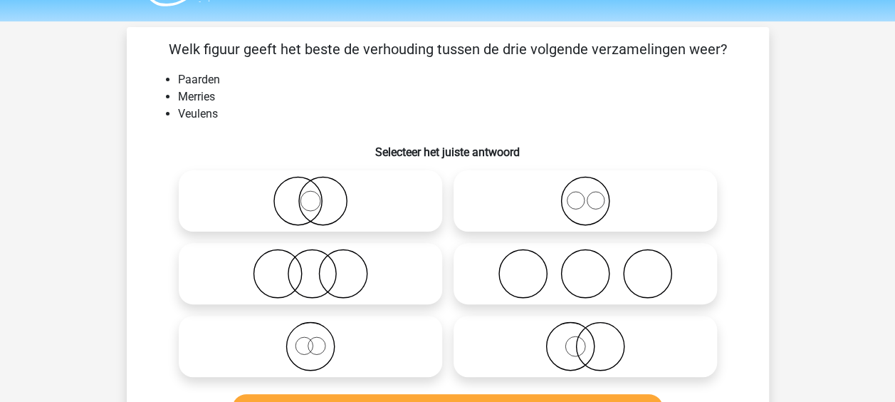
scroll to position [71, 0]
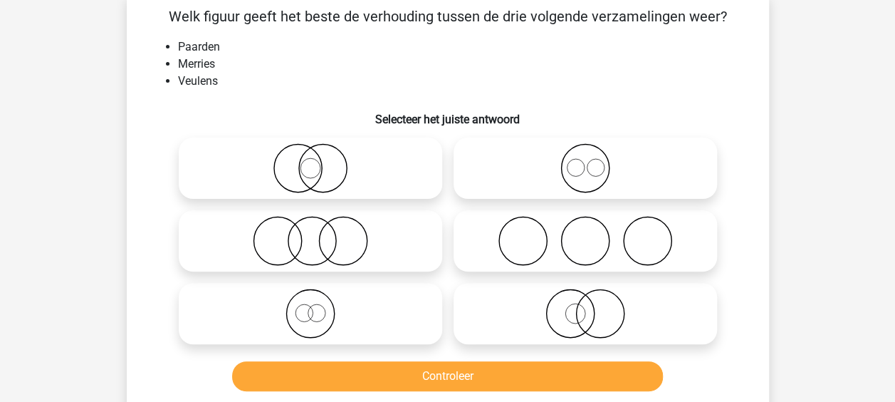
click at [563, 145] on icon at bounding box center [585, 168] width 252 height 50
click at [585, 152] on input "radio" at bounding box center [589, 156] width 9 height 9
radio input "true"
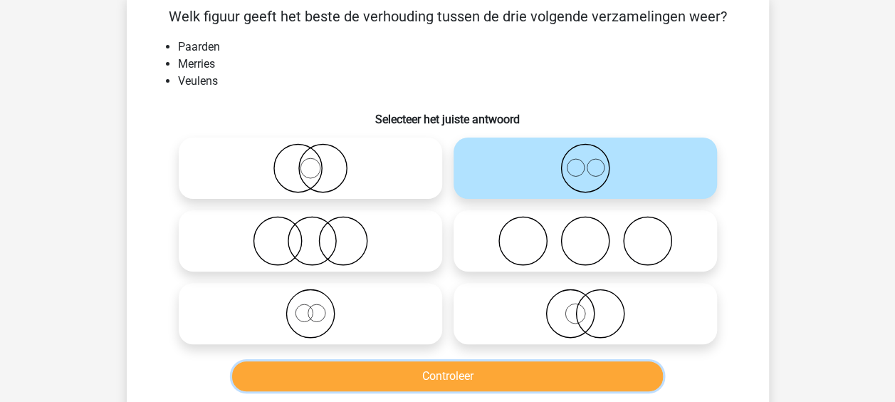
click at [415, 374] on button "Controleer" at bounding box center [447, 376] width 431 height 30
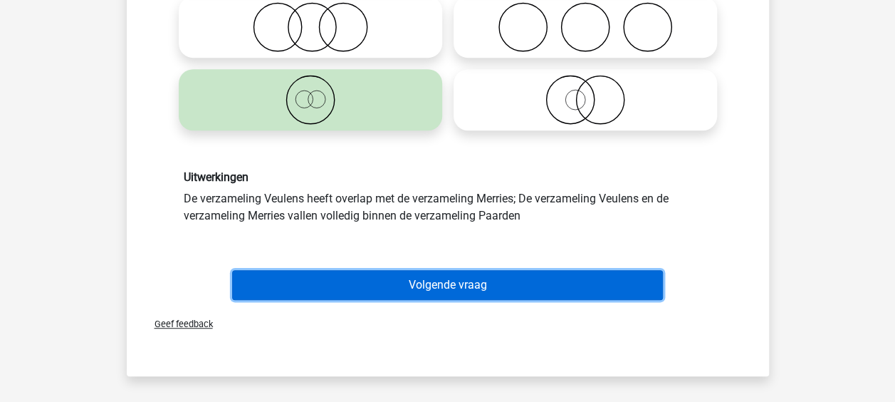
click at [456, 298] on button "Volgende vraag" at bounding box center [447, 285] width 431 height 30
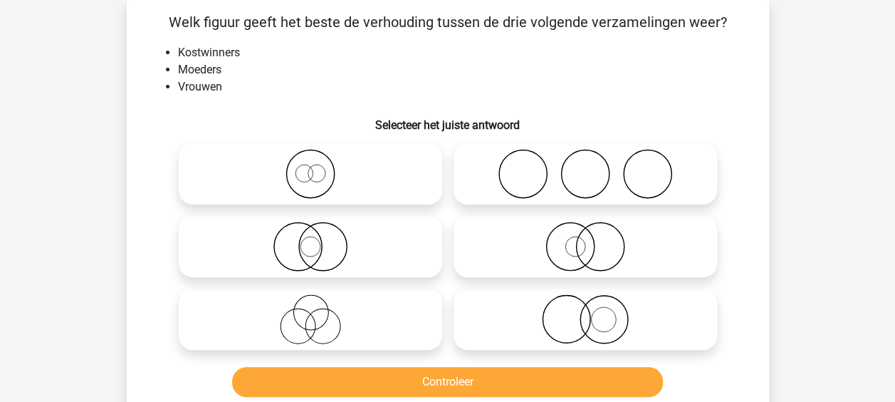
scroll to position [66, 0]
click at [382, 327] on icon at bounding box center [310, 319] width 252 height 50
click at [320, 312] on input "radio" at bounding box center [315, 307] width 9 height 9
radio input "true"
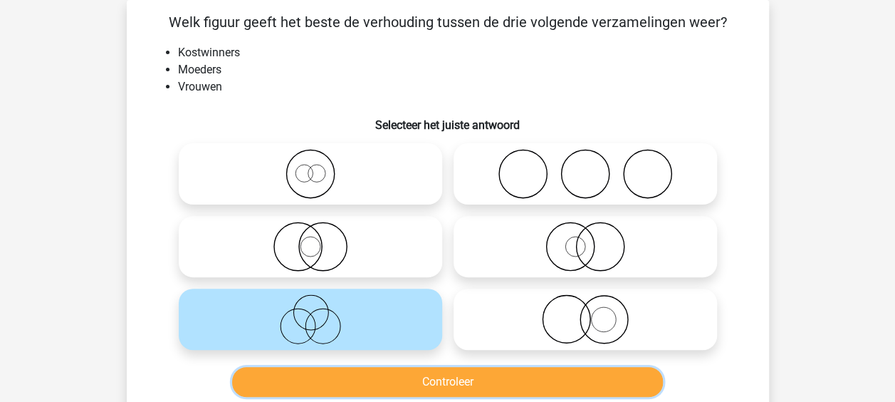
click at [411, 373] on button "Controleer" at bounding box center [447, 382] width 431 height 30
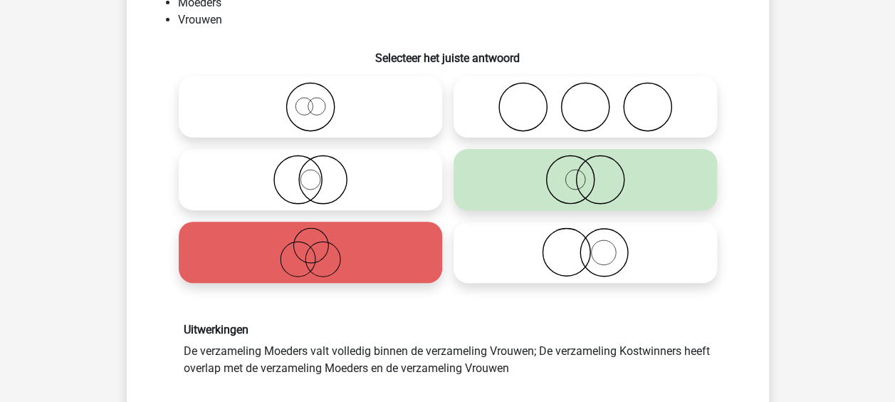
scroll to position [279, 0]
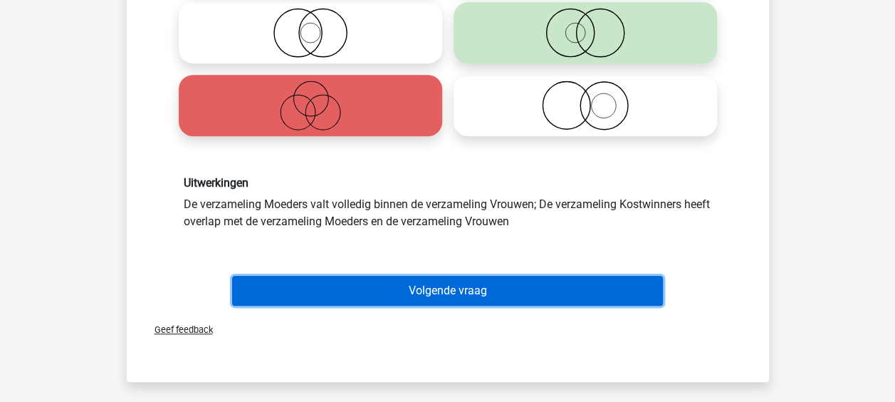
click at [462, 296] on button "Volgende vraag" at bounding box center [447, 291] width 431 height 30
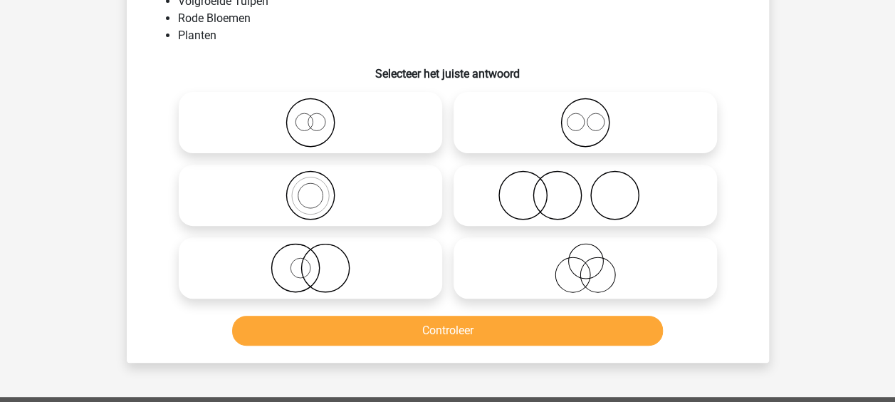
scroll to position [66, 0]
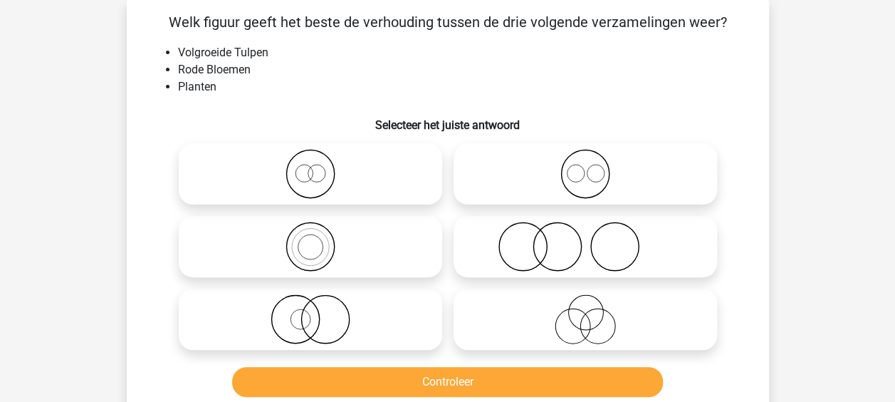
click at [430, 254] on icon at bounding box center [310, 247] width 252 height 50
click at [320, 239] on input "radio" at bounding box center [315, 234] width 9 height 9
radio input "true"
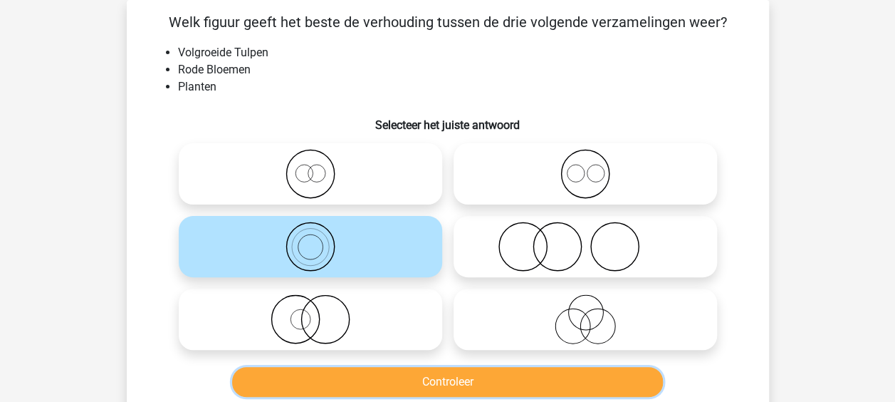
click at [465, 374] on button "Controleer" at bounding box center [447, 382] width 431 height 30
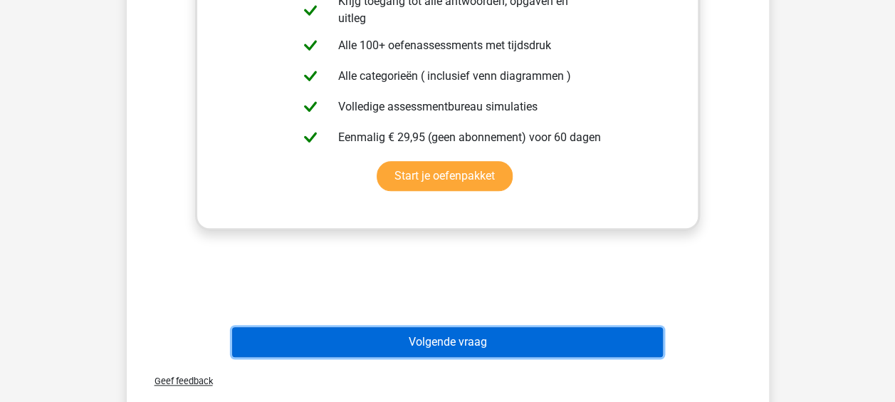
click at [437, 342] on button "Volgende vraag" at bounding box center [447, 342] width 431 height 30
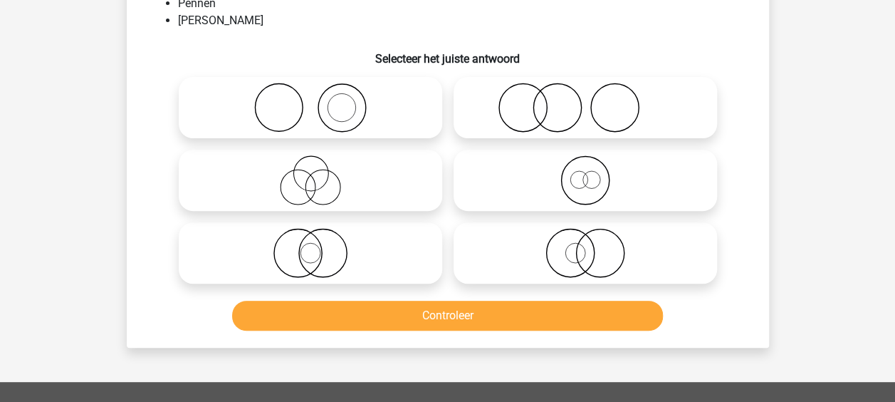
scroll to position [71, 0]
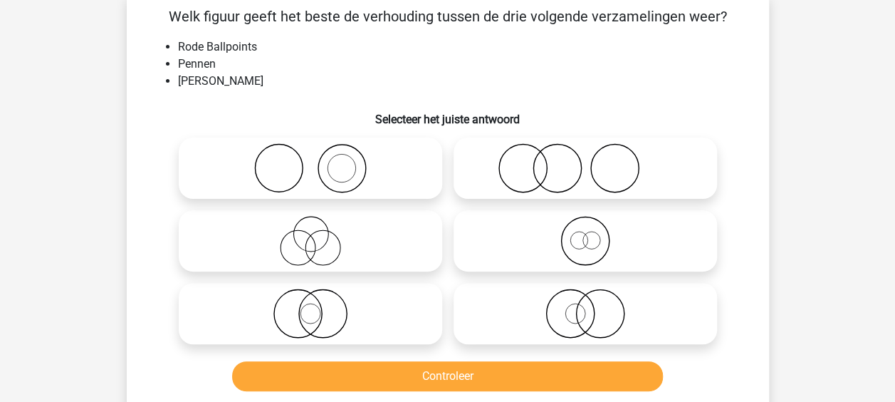
click at [396, 236] on icon at bounding box center [310, 241] width 252 height 50
click at [320, 234] on input "radio" at bounding box center [315, 228] width 9 height 9
radio input "true"
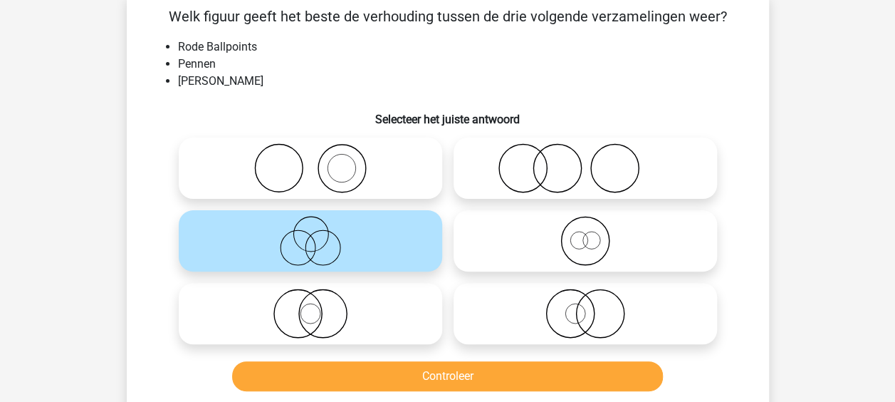
drag, startPoint x: 595, startPoint y: 235, endPoint x: 577, endPoint y: 260, distance: 31.1
click at [595, 234] on icon at bounding box center [585, 241] width 252 height 50
click at [595, 234] on input "radio" at bounding box center [589, 228] width 9 height 9
radio input "true"
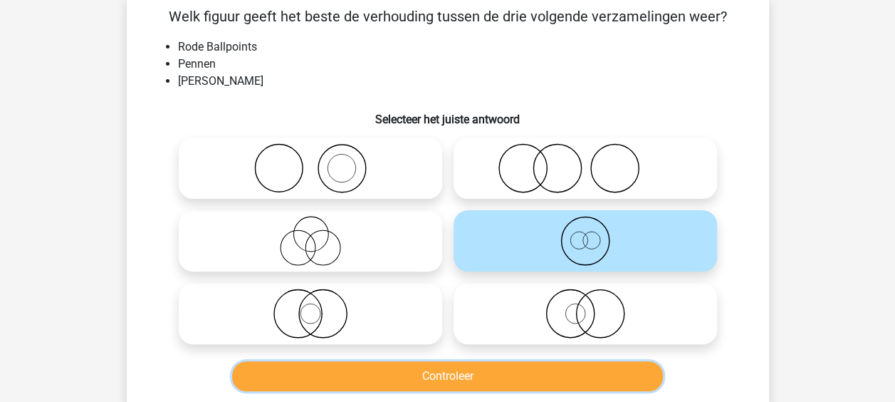
click at [471, 380] on button "Controleer" at bounding box center [447, 376] width 431 height 30
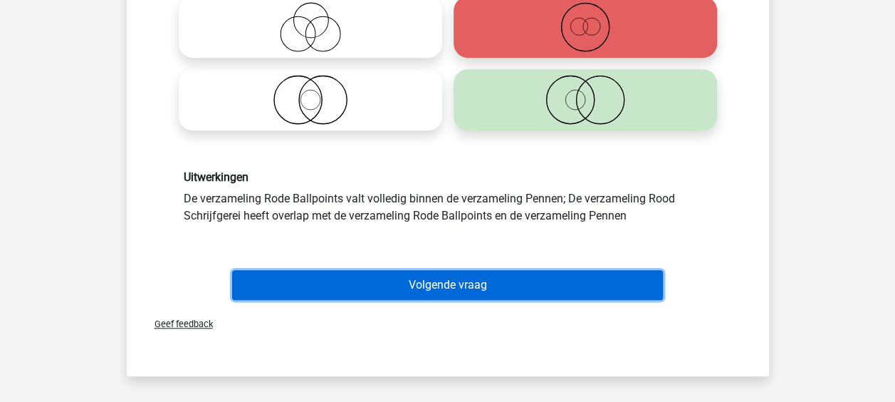
click at [458, 288] on button "Volgende vraag" at bounding box center [447, 285] width 431 height 30
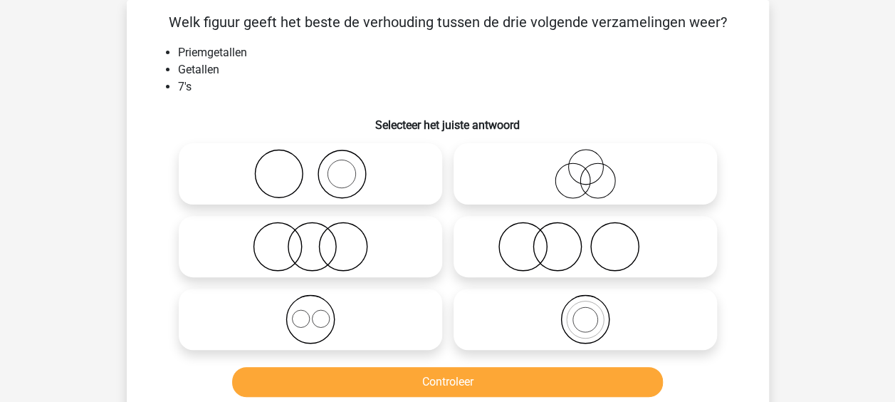
scroll to position [66, 0]
click at [495, 323] on icon at bounding box center [585, 319] width 252 height 50
click at [585, 312] on input "radio" at bounding box center [589, 307] width 9 height 9
radio input "true"
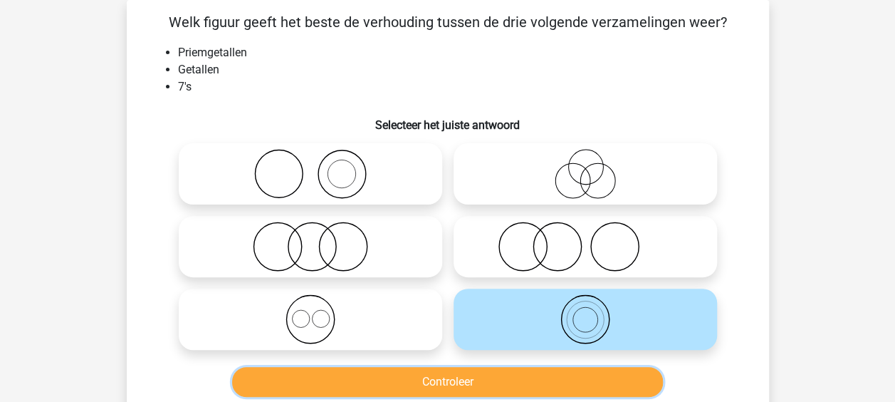
click at [467, 375] on button "Controleer" at bounding box center [447, 382] width 431 height 30
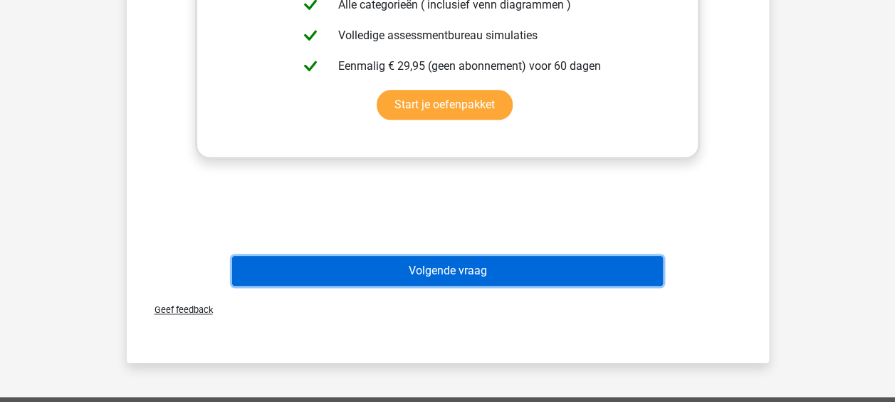
click at [465, 279] on button "Volgende vraag" at bounding box center [447, 271] width 431 height 30
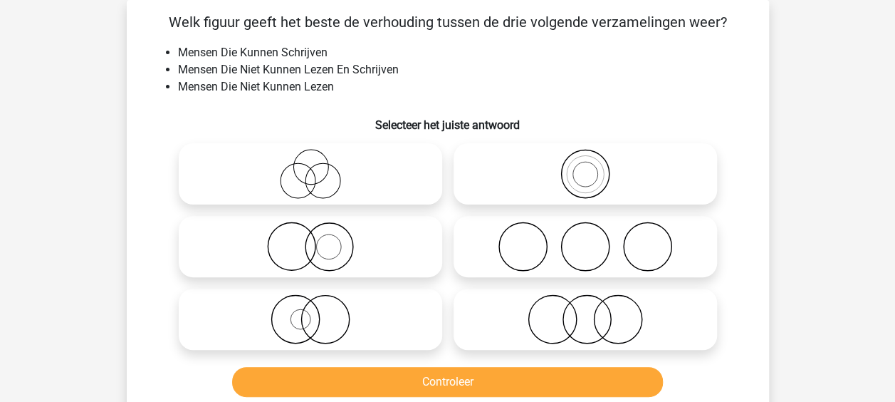
click at [517, 246] on icon at bounding box center [585, 247] width 252 height 50
click at [585, 239] on input "radio" at bounding box center [589, 234] width 9 height 9
radio input "true"
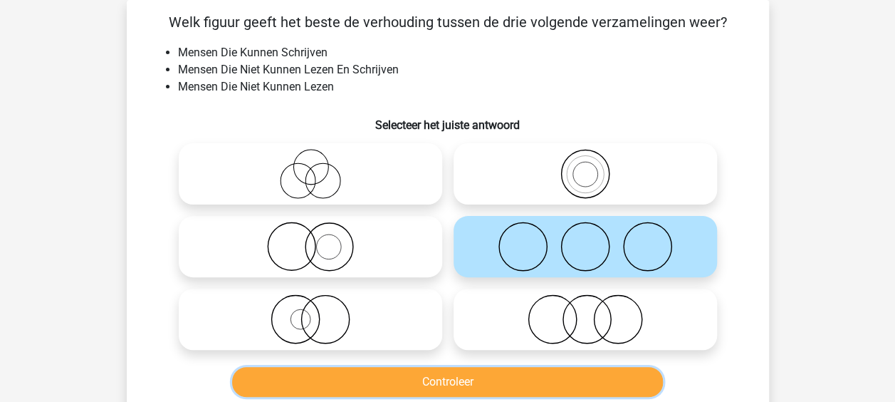
click at [479, 375] on button "Controleer" at bounding box center [447, 382] width 431 height 30
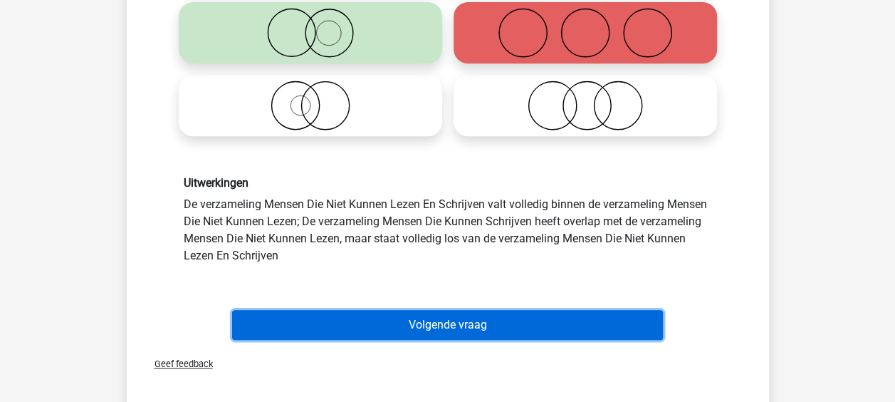
click at [432, 319] on button "Volgende vraag" at bounding box center [447, 325] width 431 height 30
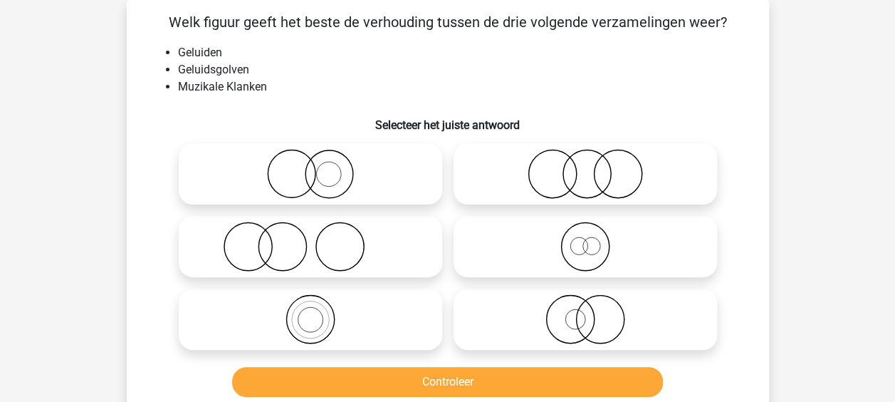
click at [407, 291] on label at bounding box center [311, 318] width 264 height 61
click at [320, 303] on input "radio" at bounding box center [315, 307] width 9 height 9
radio input "true"
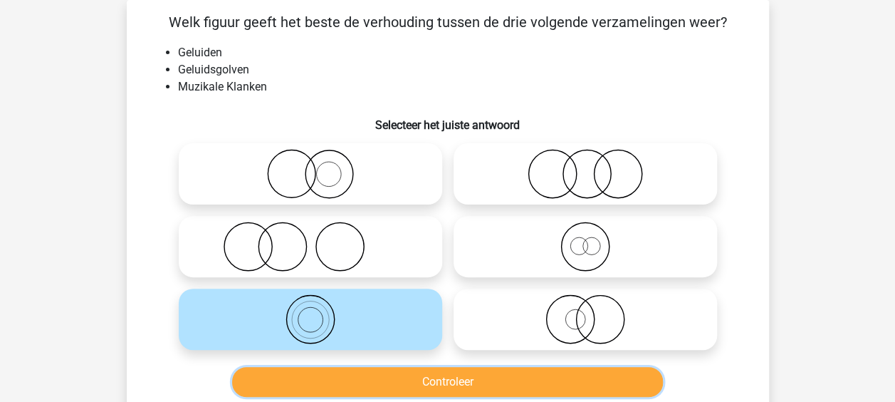
click at [396, 372] on button "Controleer" at bounding box center [447, 382] width 431 height 30
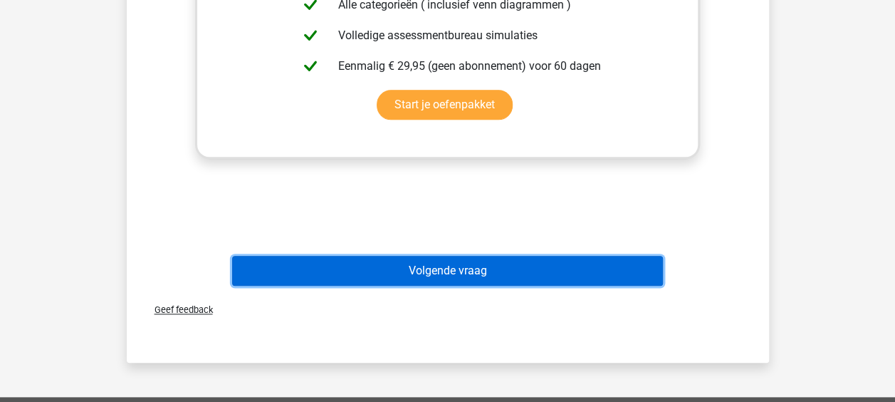
click at [415, 269] on button "Volgende vraag" at bounding box center [447, 271] width 431 height 30
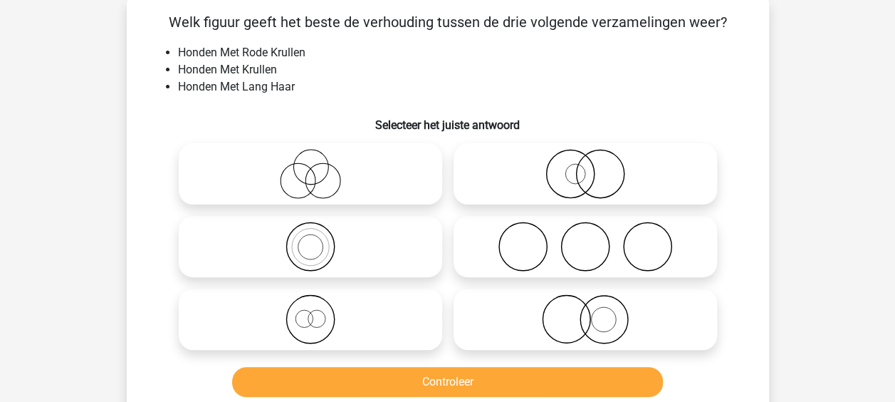
click at [541, 165] on icon at bounding box center [585, 174] width 252 height 50
click at [585, 165] on input "radio" at bounding box center [589, 161] width 9 height 9
radio input "true"
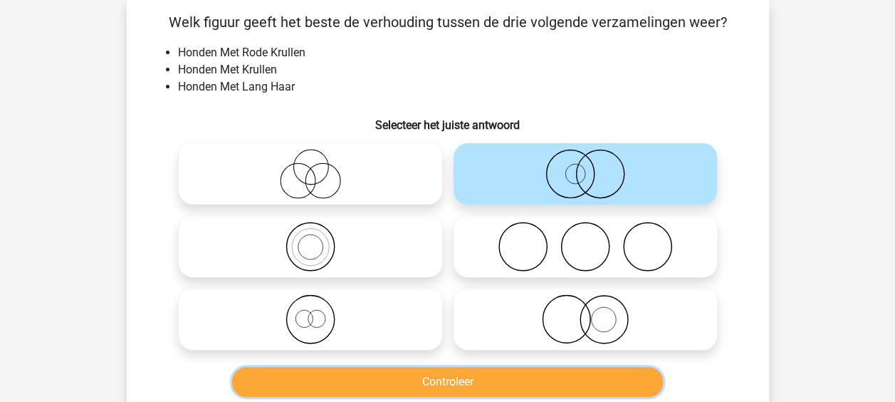
click at [473, 370] on button "Controleer" at bounding box center [447, 382] width 431 height 30
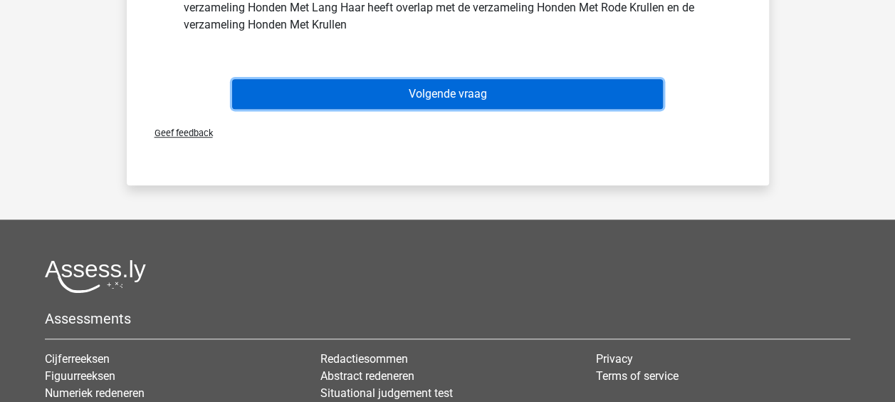
click at [426, 102] on button "Volgende vraag" at bounding box center [447, 94] width 431 height 30
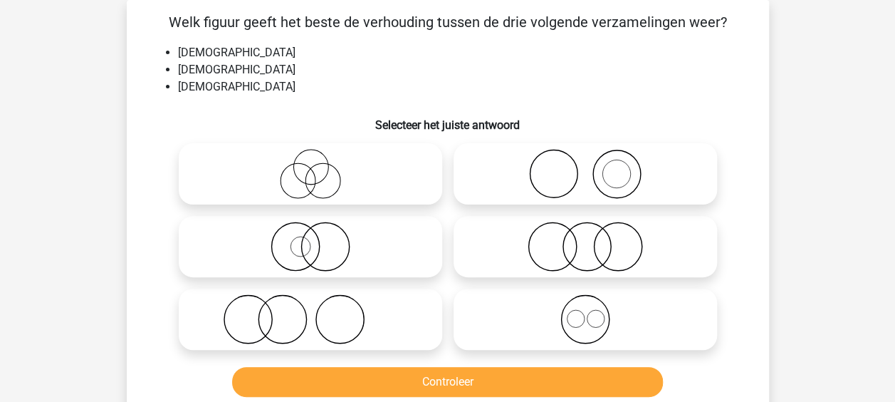
click at [426, 308] on icon at bounding box center [310, 319] width 252 height 50
click at [320, 308] on input "radio" at bounding box center [315, 307] width 9 height 9
radio input "true"
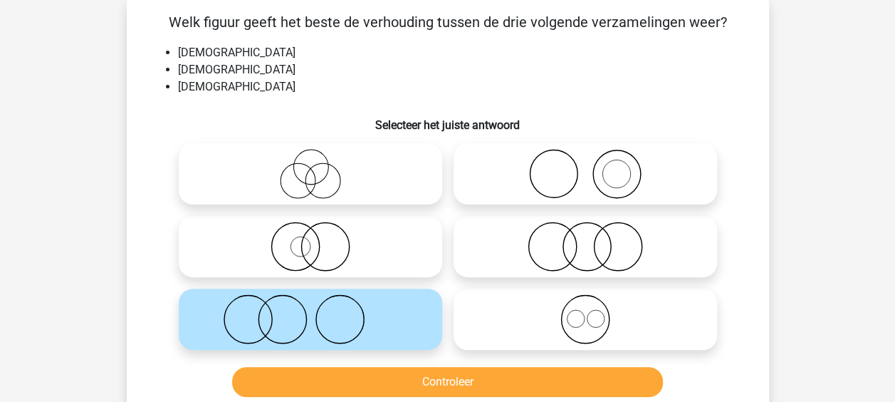
click at [463, 235] on icon at bounding box center [585, 247] width 252 height 50
click at [585, 235] on input "radio" at bounding box center [589, 234] width 9 height 9
radio input "true"
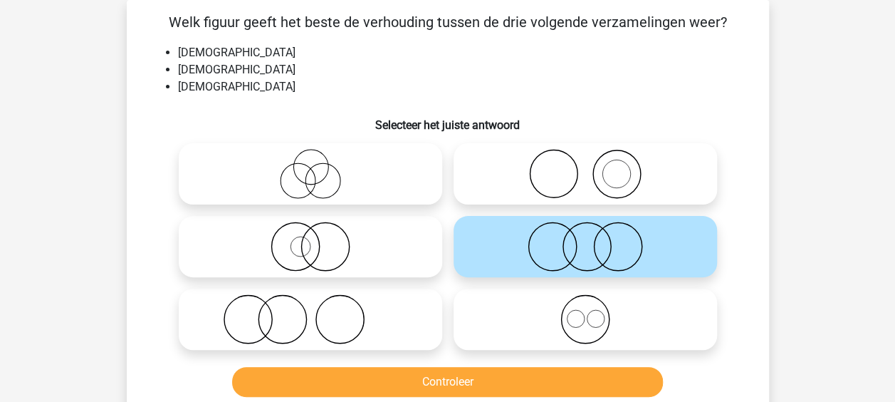
click at [454, 312] on label at bounding box center [586, 318] width 264 height 61
click at [585, 312] on input "radio" at bounding box center [589, 307] width 9 height 9
radio input "true"
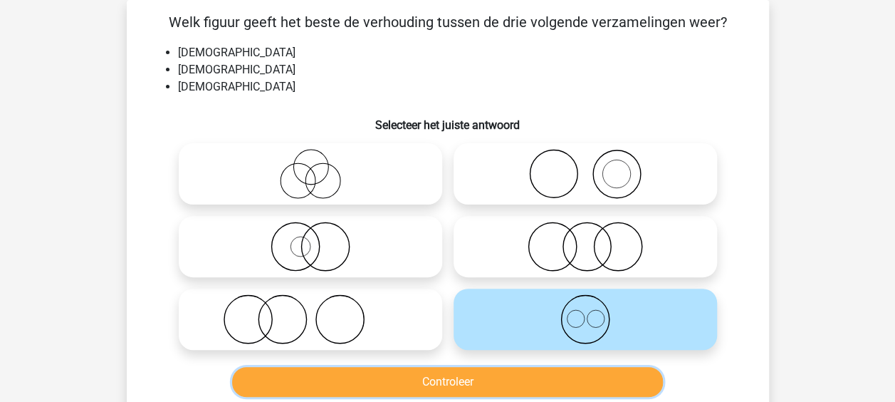
click at [410, 370] on button "Controleer" at bounding box center [447, 382] width 431 height 30
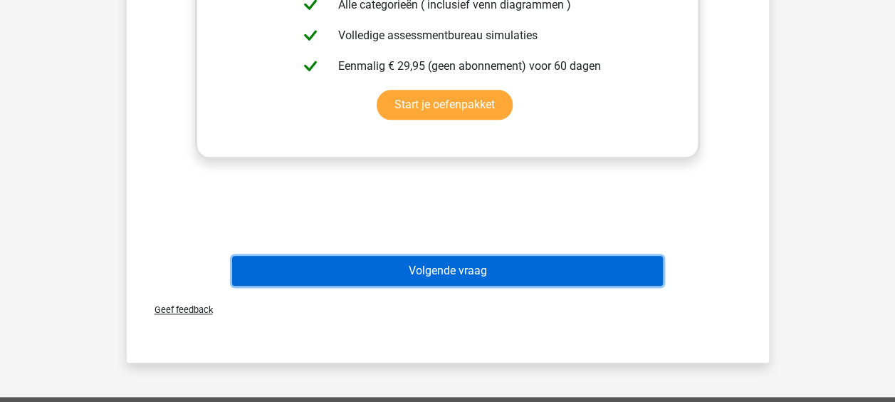
click at [407, 272] on button "Volgende vraag" at bounding box center [447, 271] width 431 height 30
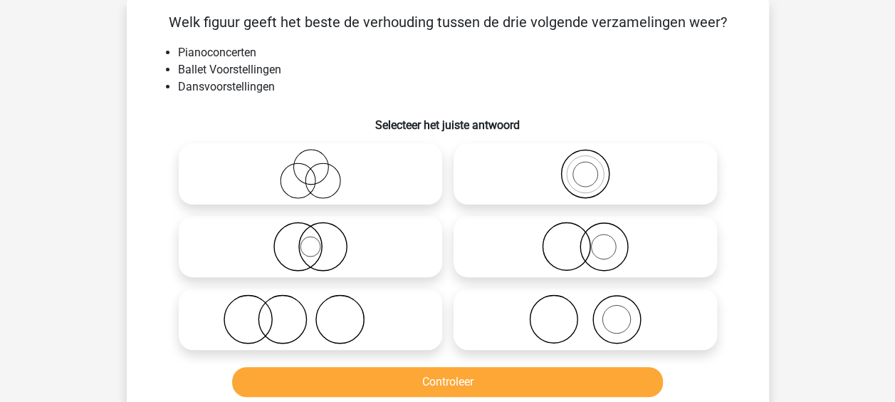
drag, startPoint x: 523, startPoint y: 315, endPoint x: 516, endPoint y: 320, distance: 8.7
click at [522, 315] on icon at bounding box center [585, 319] width 252 height 50
click at [585, 312] on input "radio" at bounding box center [589, 307] width 9 height 9
radio input "true"
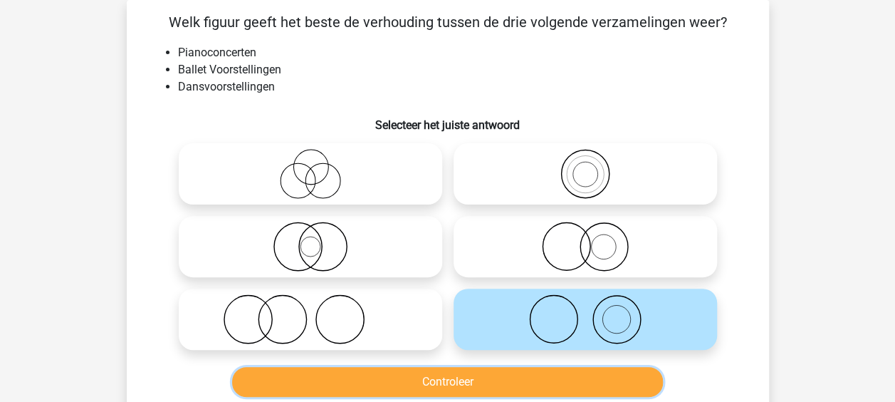
click at [452, 379] on button "Controleer" at bounding box center [447, 382] width 431 height 30
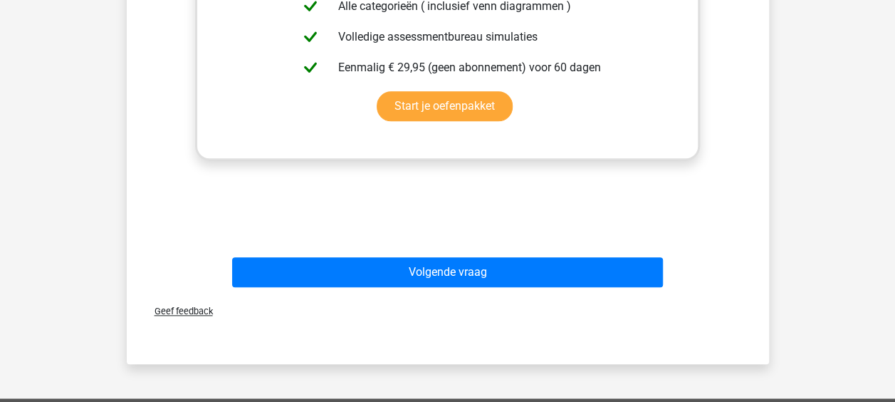
scroll to position [635, 0]
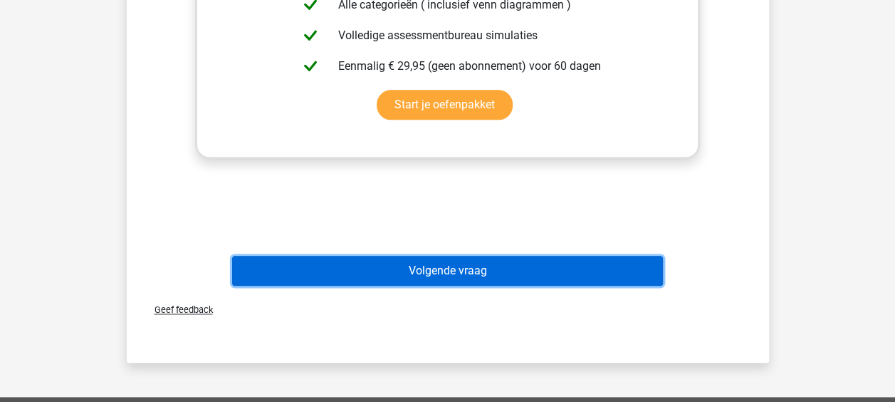
click at [434, 282] on button "Volgende vraag" at bounding box center [447, 271] width 431 height 30
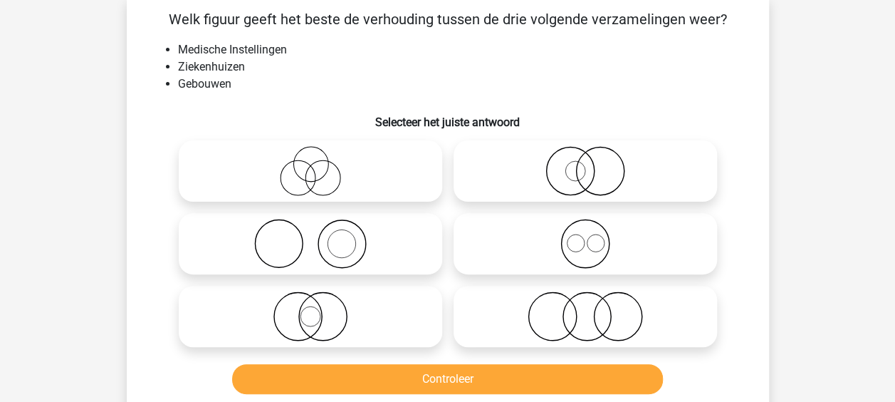
scroll to position [66, 0]
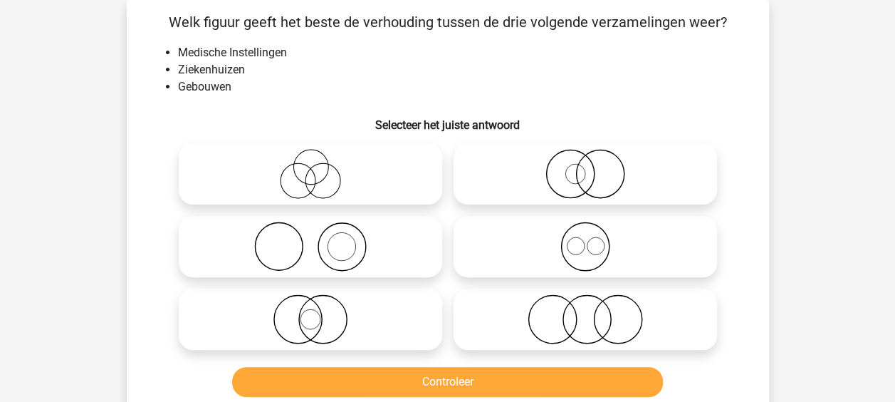
click at [396, 220] on label at bounding box center [311, 246] width 264 height 61
click at [320, 230] on input "radio" at bounding box center [315, 234] width 9 height 9
radio input "true"
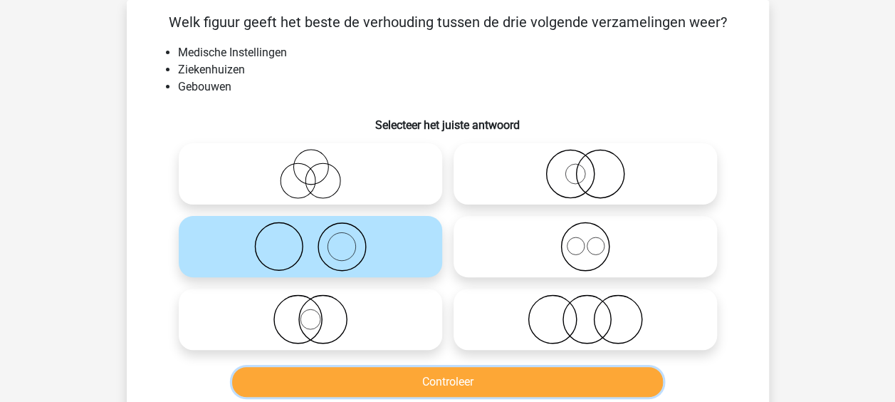
click at [444, 380] on button "Controleer" at bounding box center [447, 382] width 431 height 30
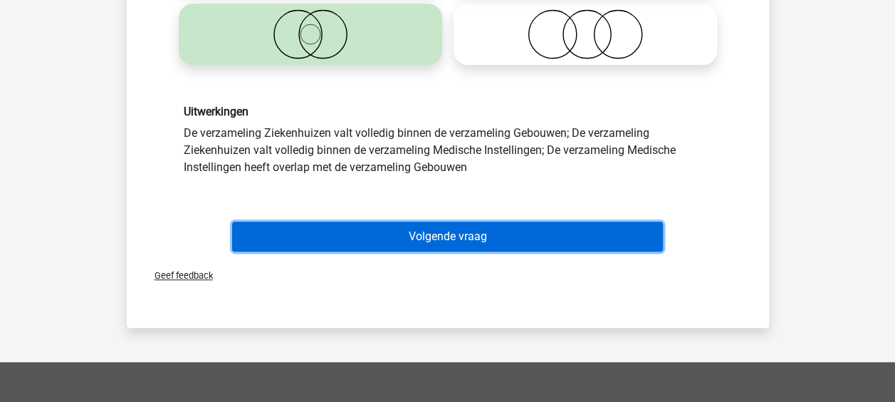
click at [442, 234] on button "Volgende vraag" at bounding box center [447, 237] width 431 height 30
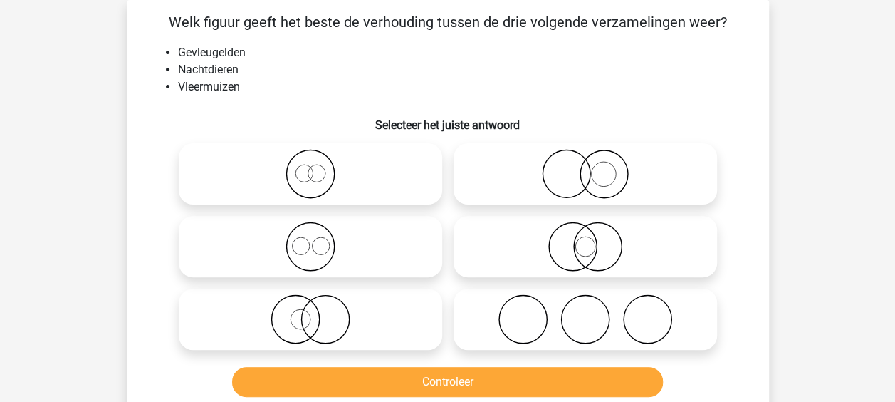
click at [437, 308] on label at bounding box center [311, 318] width 264 height 61
click at [320, 308] on input "radio" at bounding box center [315, 307] width 9 height 9
radio input "true"
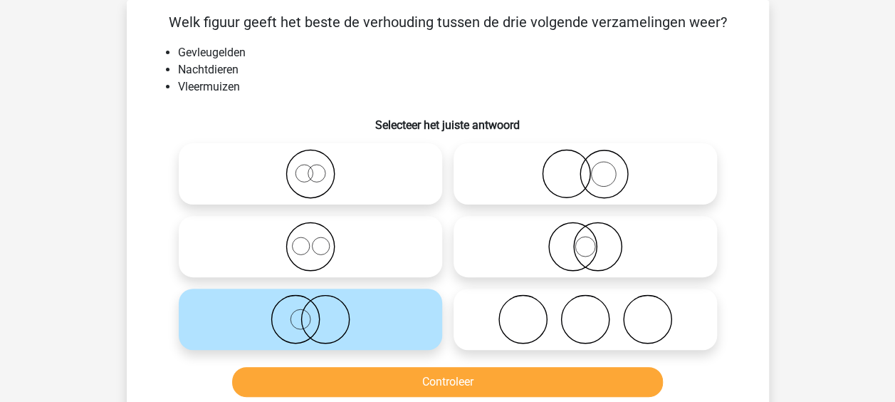
click at [528, 249] on icon at bounding box center [585, 247] width 252 height 50
click at [585, 239] on input "radio" at bounding box center [589, 234] width 9 height 9
radio input "true"
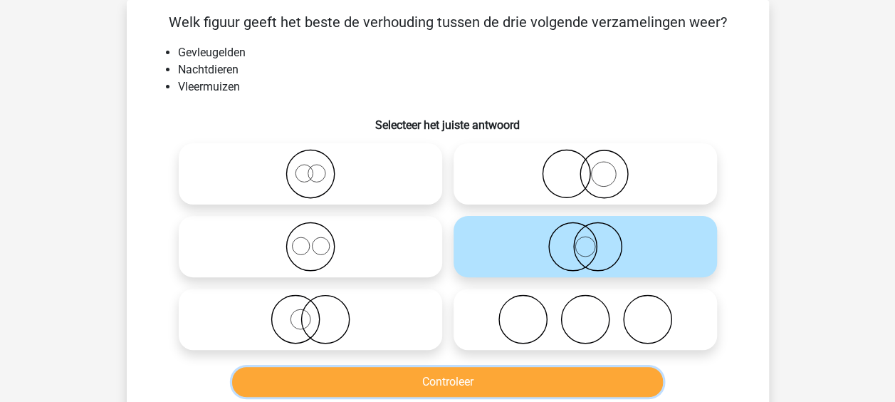
click at [476, 380] on button "Controleer" at bounding box center [447, 382] width 431 height 30
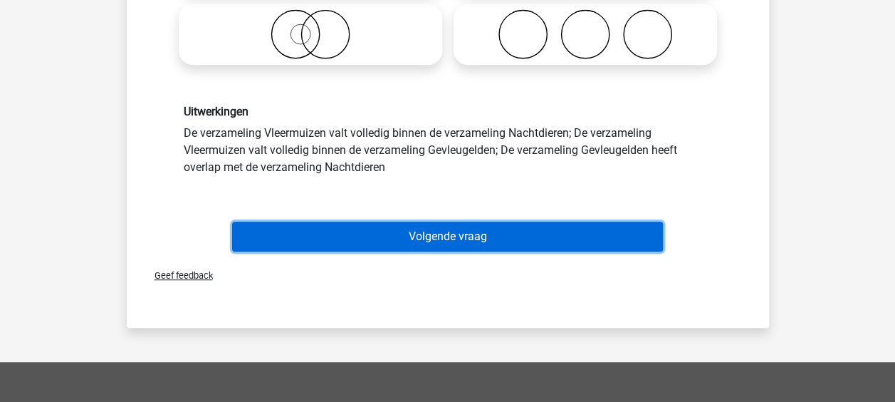
click at [439, 236] on button "Volgende vraag" at bounding box center [447, 237] width 431 height 30
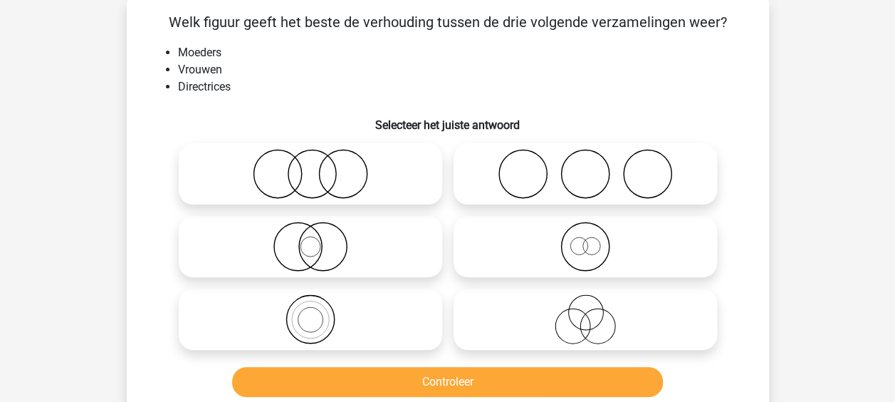
click at [528, 316] on icon at bounding box center [585, 319] width 252 height 50
click at [585, 312] on input "radio" at bounding box center [589, 307] width 9 height 9
radio input "true"
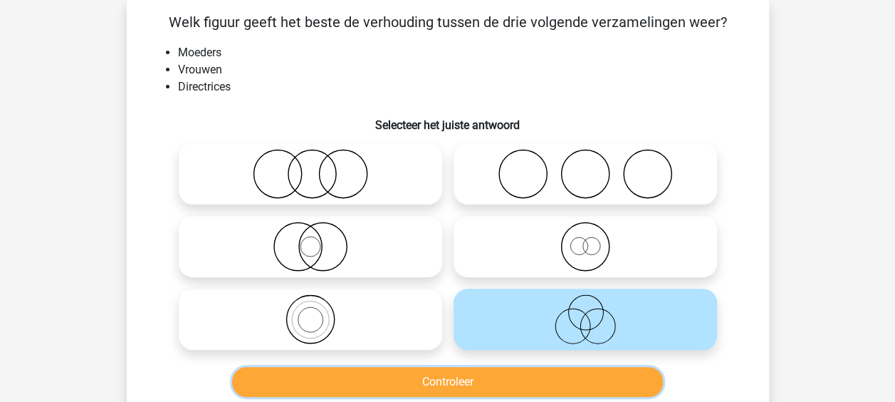
click at [467, 372] on button "Controleer" at bounding box center [447, 382] width 431 height 30
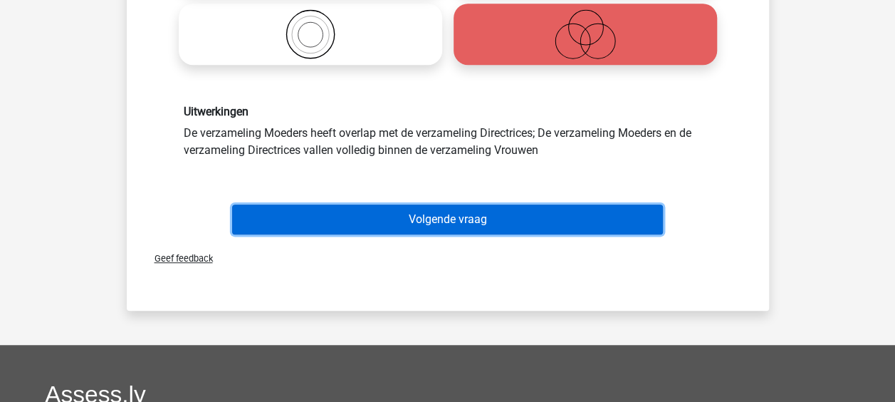
click at [452, 214] on button "Volgende vraag" at bounding box center [447, 219] width 431 height 30
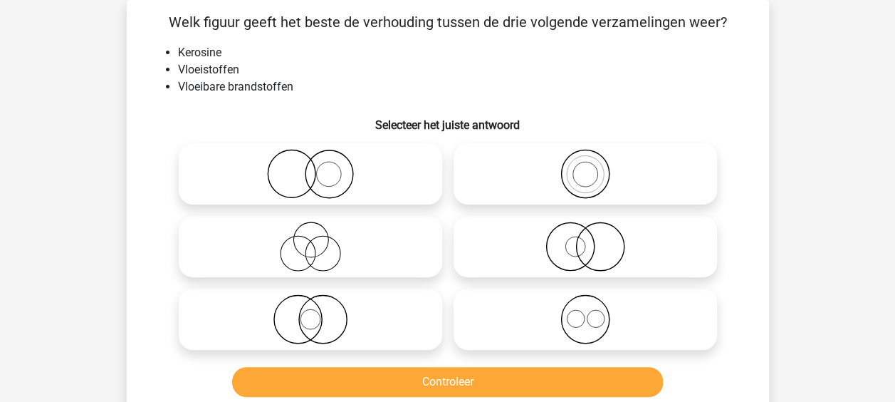
click at [537, 191] on icon at bounding box center [585, 174] width 252 height 50
click at [585, 167] on input "radio" at bounding box center [589, 161] width 9 height 9
radio input "true"
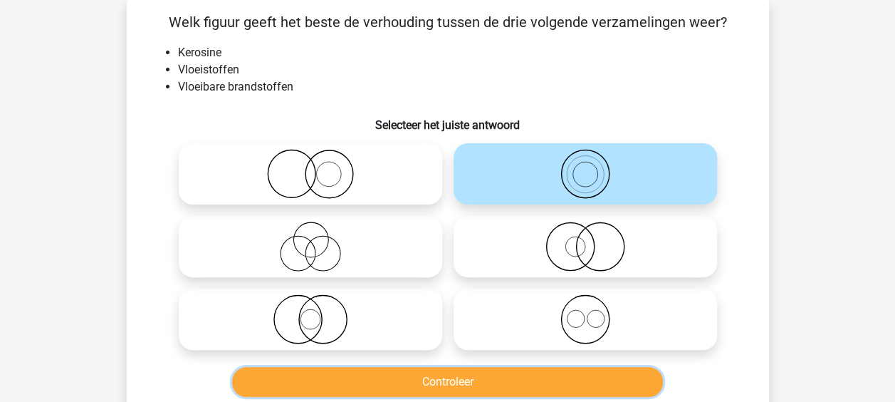
click at [447, 370] on button "Controleer" at bounding box center [447, 382] width 431 height 30
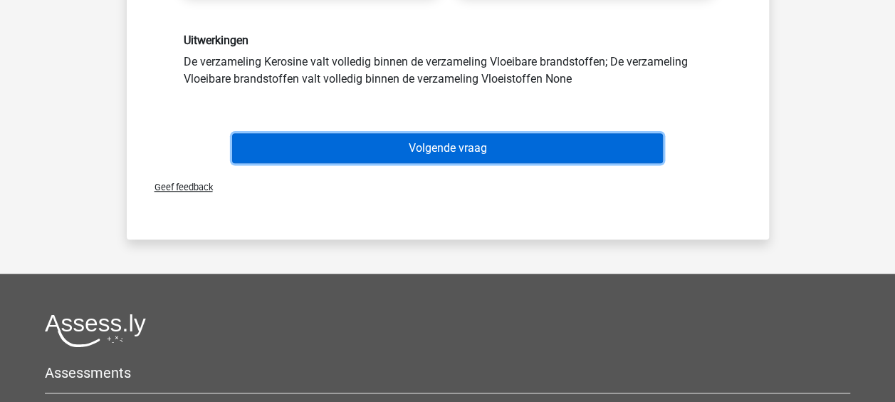
click at [442, 142] on button "Volgende vraag" at bounding box center [447, 148] width 431 height 30
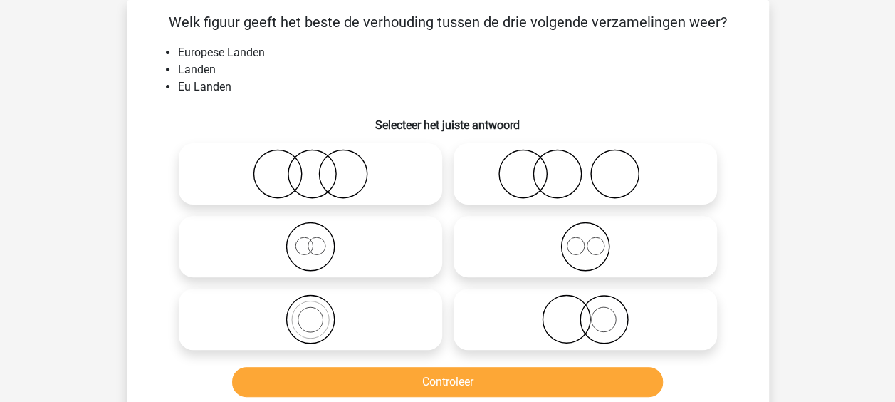
click at [370, 313] on icon at bounding box center [310, 319] width 252 height 50
click at [320, 312] on input "radio" at bounding box center [315, 307] width 9 height 9
radio input "true"
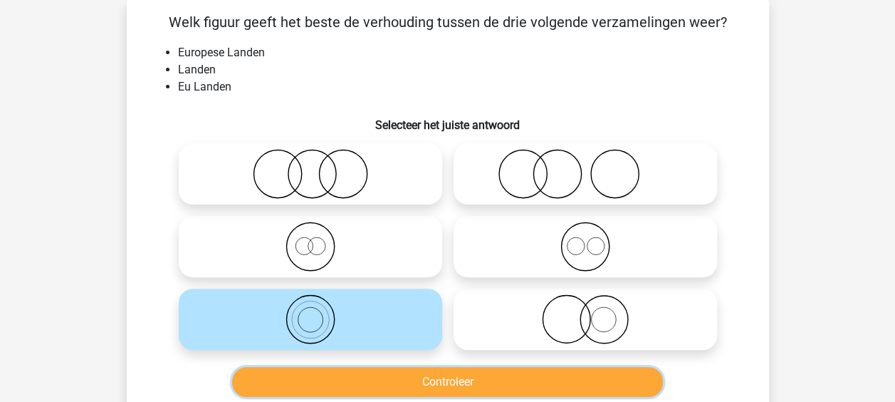
click at [394, 385] on button "Controleer" at bounding box center [447, 382] width 431 height 30
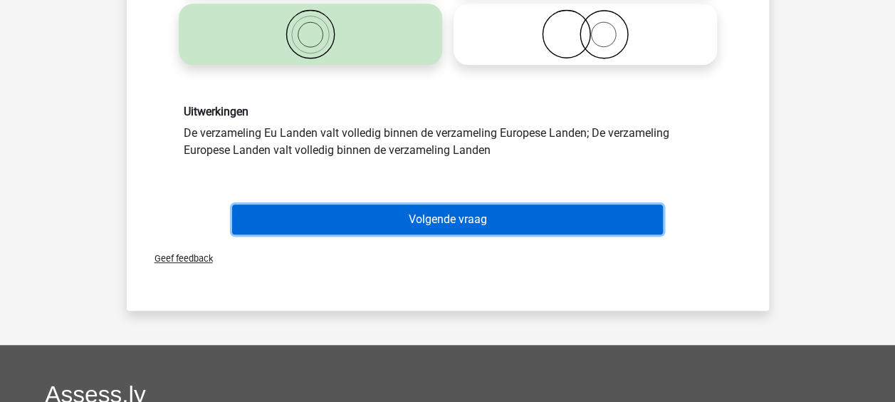
click at [407, 214] on button "Volgende vraag" at bounding box center [447, 219] width 431 height 30
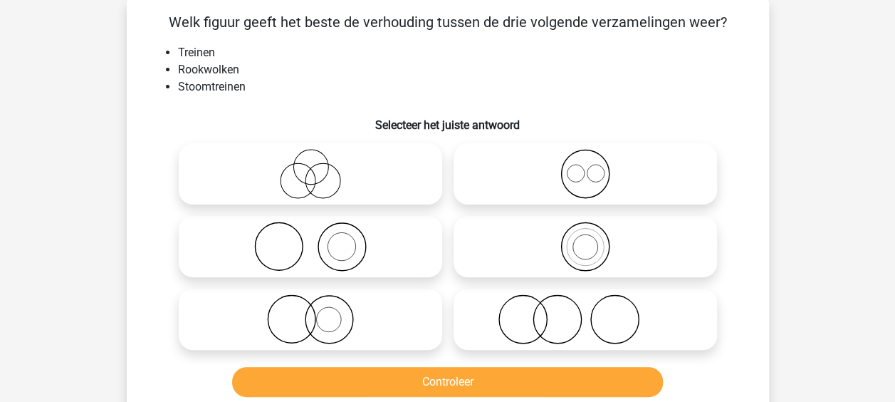
click at [400, 223] on icon at bounding box center [310, 247] width 252 height 50
click at [320, 230] on input "radio" at bounding box center [315, 234] width 9 height 9
radio input "true"
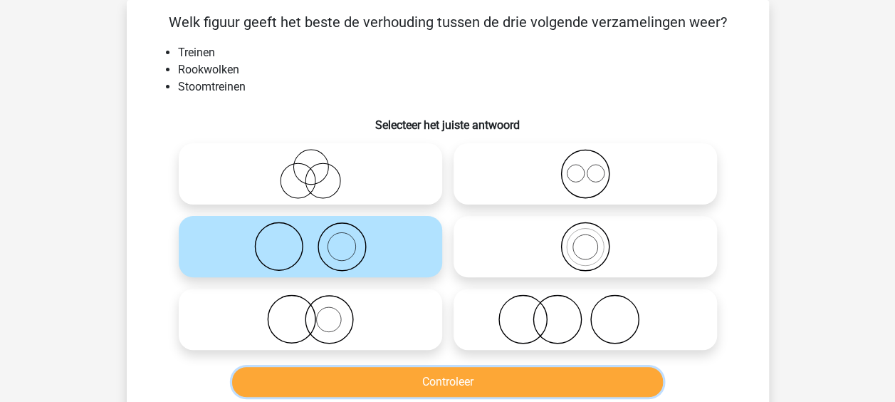
click at [427, 390] on button "Controleer" at bounding box center [447, 382] width 431 height 30
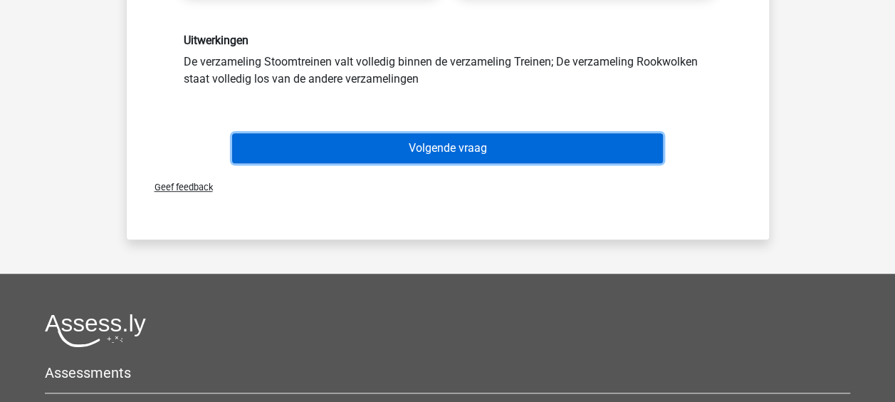
click at [436, 156] on button "Volgende vraag" at bounding box center [447, 148] width 431 height 30
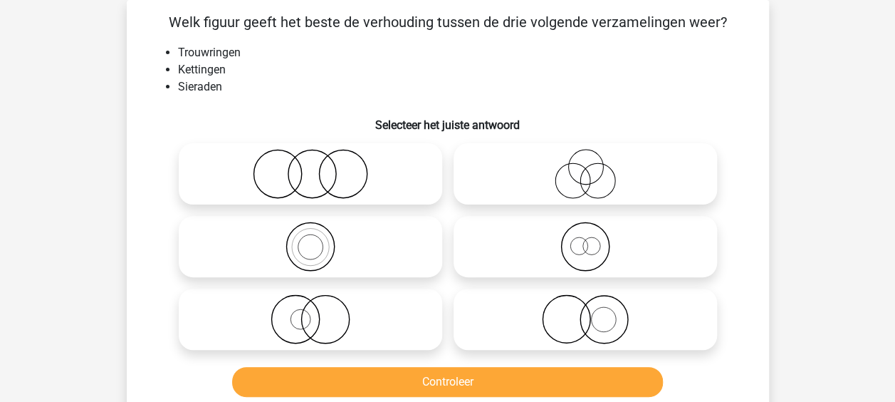
click at [526, 238] on icon at bounding box center [585, 247] width 252 height 50
click at [585, 238] on input "radio" at bounding box center [589, 234] width 9 height 9
radio input "true"
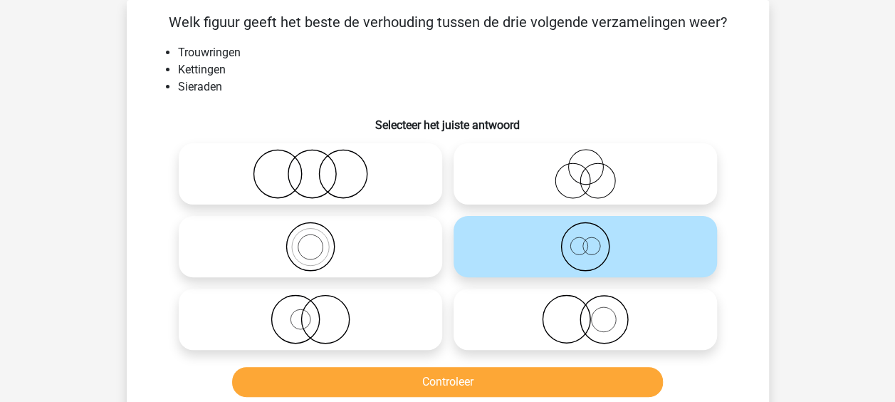
click at [413, 178] on icon at bounding box center [310, 174] width 252 height 50
click at [320, 167] on input "radio" at bounding box center [315, 161] width 9 height 9
radio input "true"
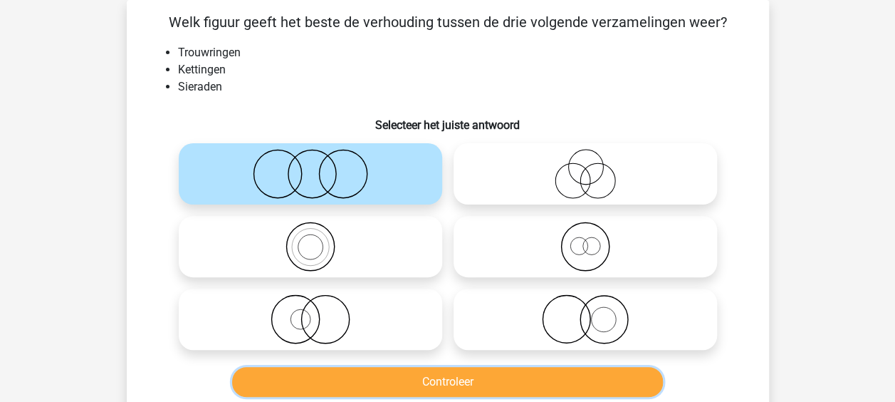
click at [436, 373] on button "Controleer" at bounding box center [447, 382] width 431 height 30
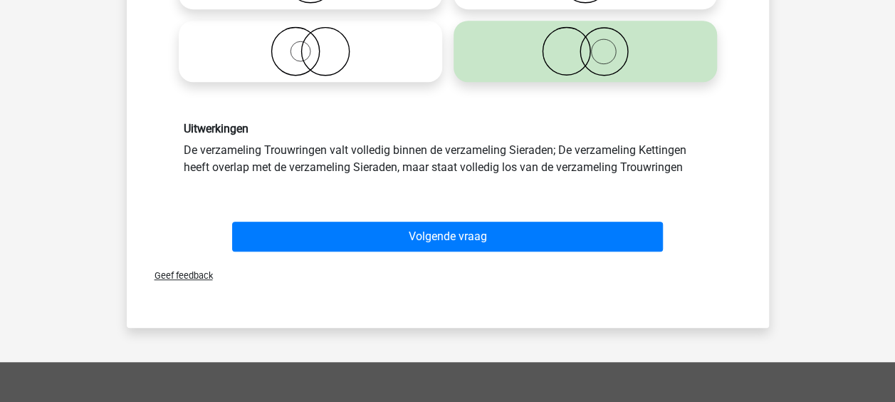
scroll to position [350, 0]
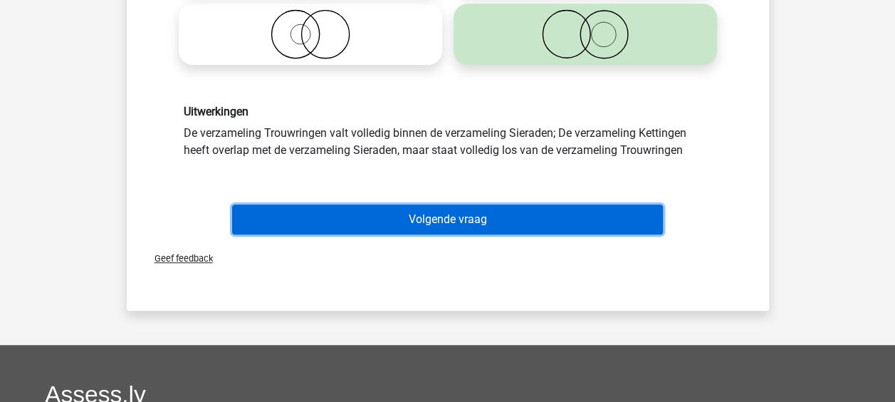
click at [432, 221] on button "Volgende vraag" at bounding box center [447, 219] width 431 height 30
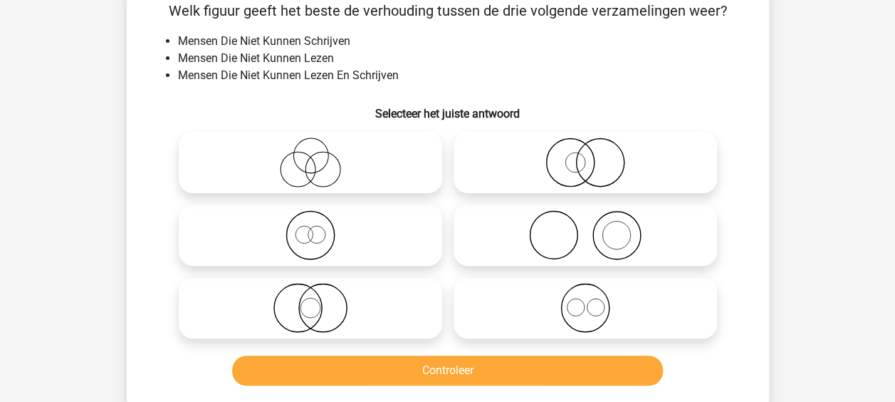
scroll to position [66, 0]
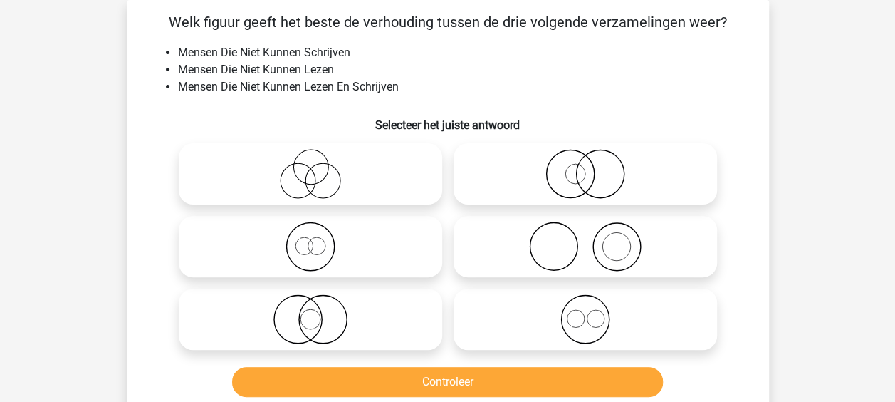
click at [478, 325] on icon at bounding box center [585, 319] width 252 height 50
click at [585, 312] on input "radio" at bounding box center [589, 307] width 9 height 9
radio input "true"
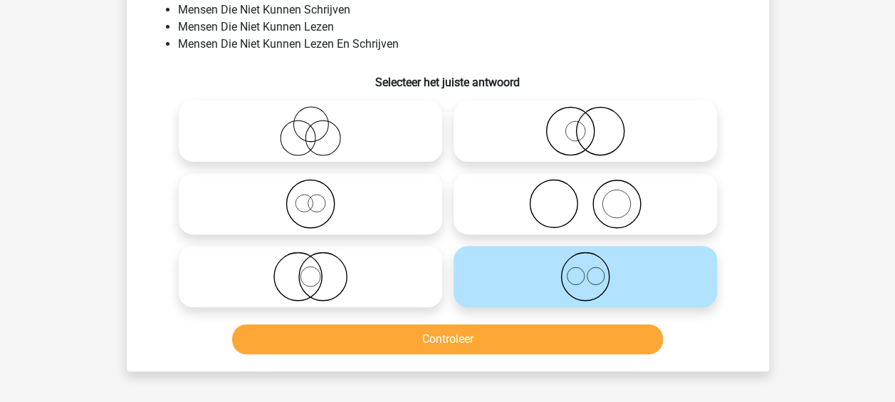
scroll to position [137, 0]
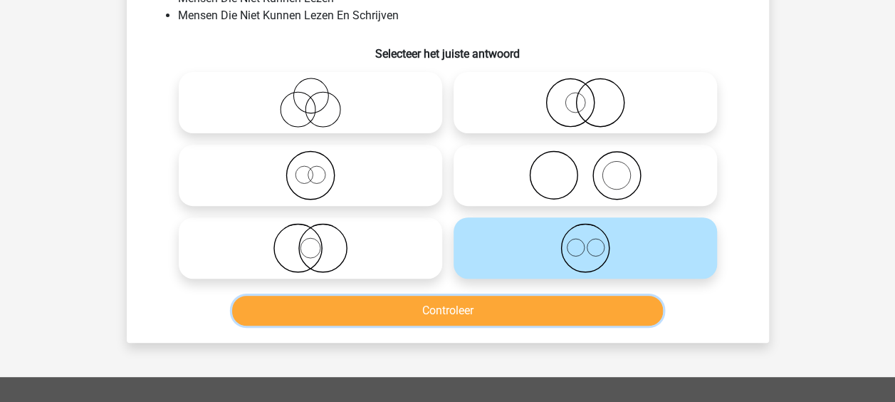
click at [416, 300] on button "Controleer" at bounding box center [447, 311] width 431 height 30
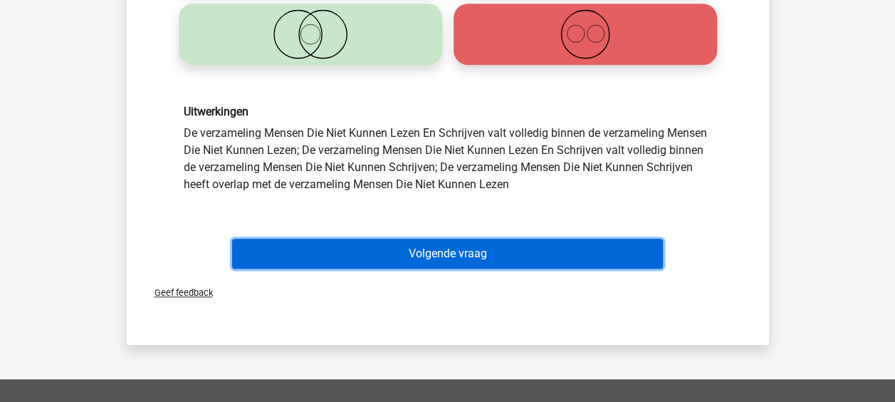
click at [404, 256] on button "Volgende vraag" at bounding box center [447, 254] width 431 height 30
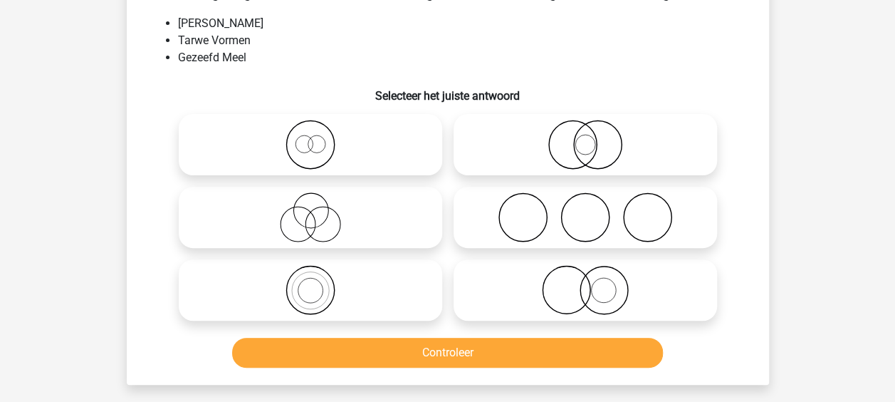
scroll to position [66, 0]
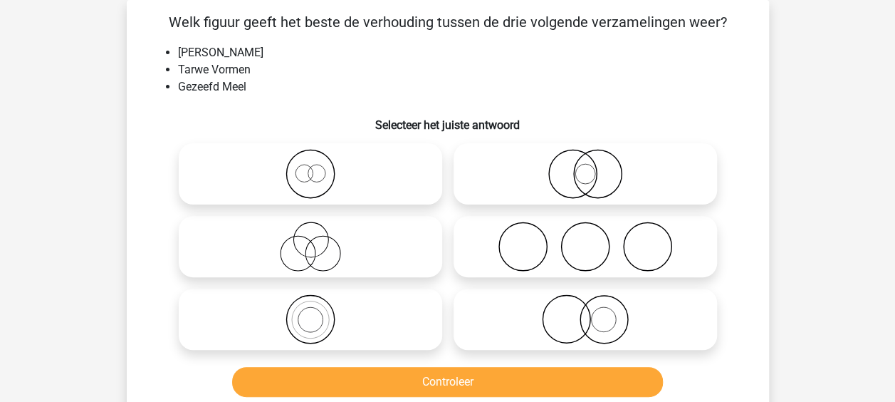
click at [535, 322] on icon at bounding box center [585, 319] width 252 height 50
click at [585, 312] on input "radio" at bounding box center [589, 307] width 9 height 9
radio input "true"
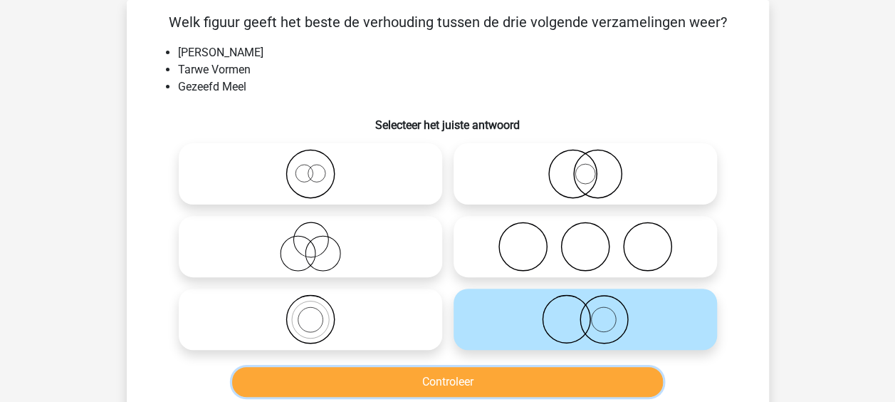
click at [443, 377] on button "Controleer" at bounding box center [447, 382] width 431 height 30
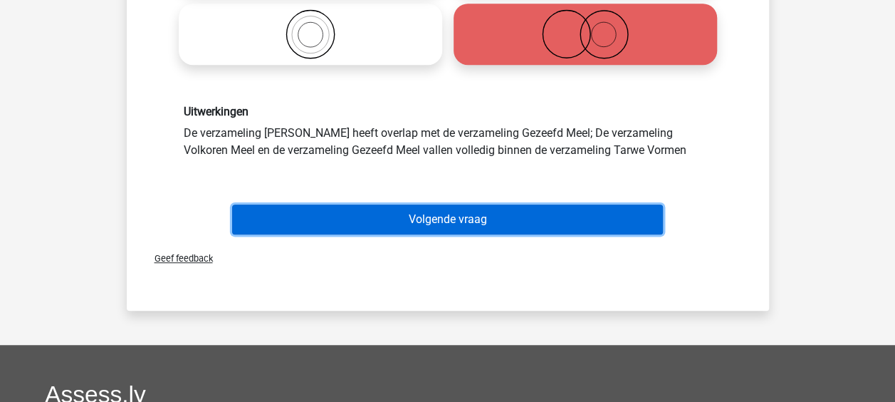
click at [422, 222] on button "Volgende vraag" at bounding box center [447, 219] width 431 height 30
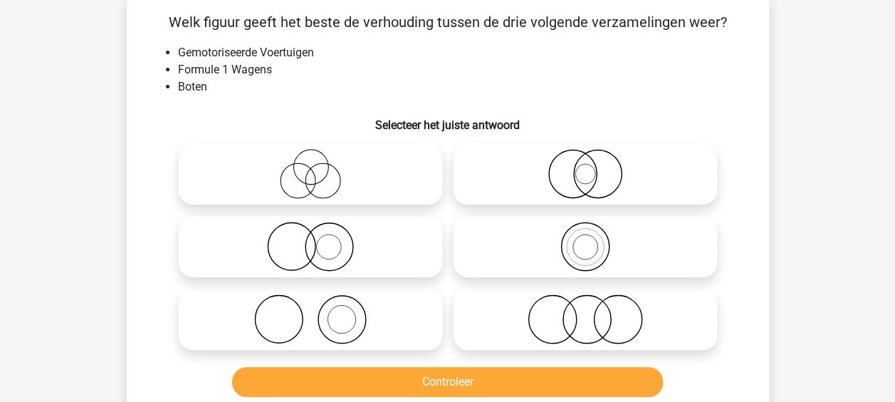
click at [487, 324] on icon at bounding box center [585, 319] width 252 height 50
click at [585, 312] on input "radio" at bounding box center [589, 307] width 9 height 9
radio input "true"
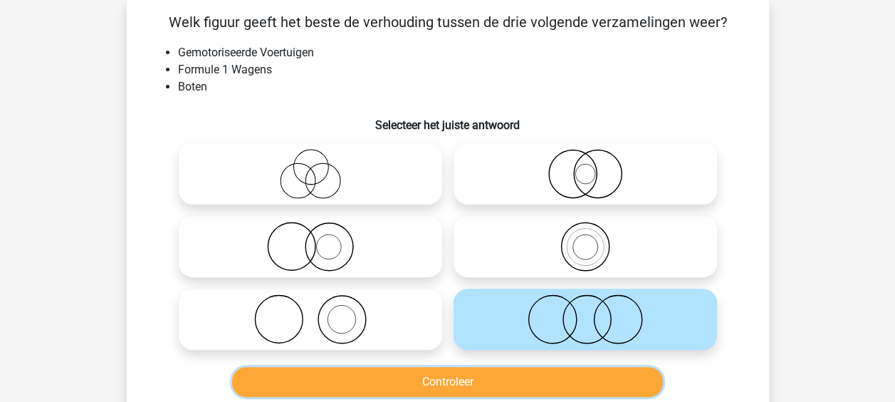
click at [449, 392] on button "Controleer" at bounding box center [447, 382] width 431 height 30
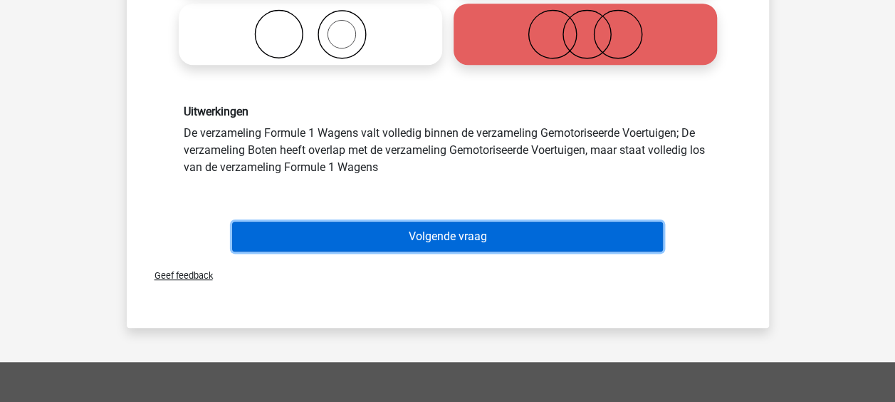
click at [418, 224] on button "Volgende vraag" at bounding box center [447, 237] width 431 height 30
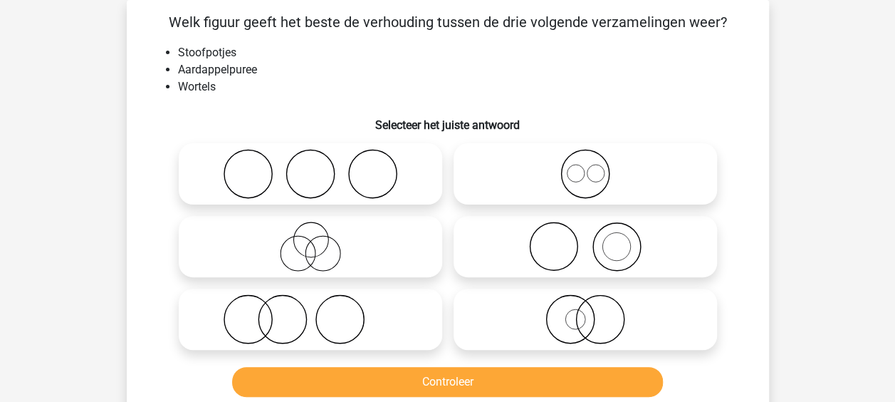
click at [392, 193] on icon at bounding box center [310, 174] width 252 height 50
click at [320, 167] on input "radio" at bounding box center [315, 161] width 9 height 9
radio input "true"
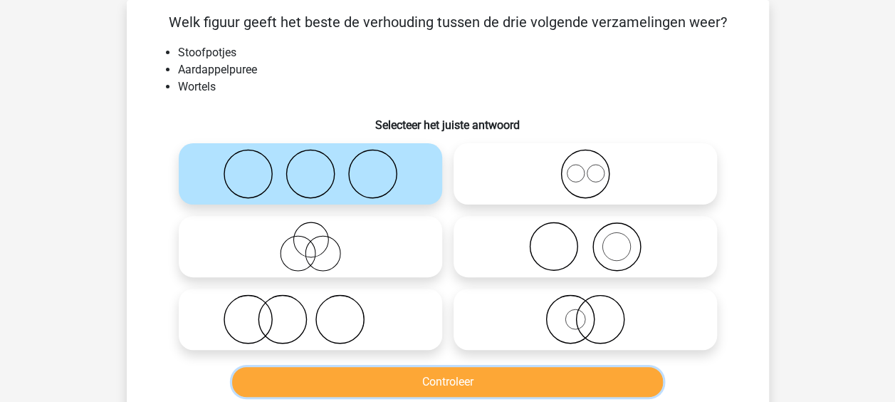
click at [430, 375] on button "Controleer" at bounding box center [447, 382] width 431 height 30
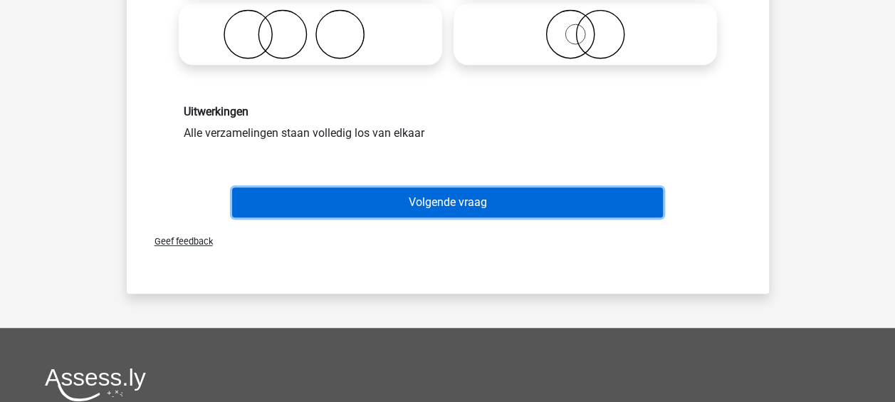
click at [423, 199] on button "Volgende vraag" at bounding box center [447, 202] width 431 height 30
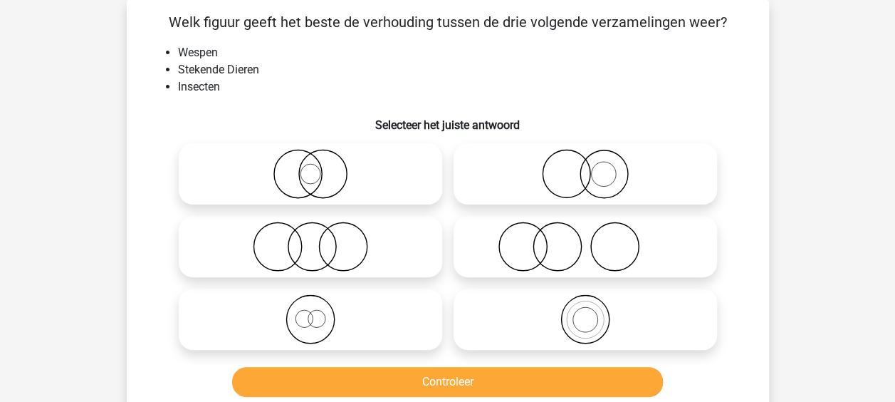
click at [487, 322] on icon at bounding box center [585, 319] width 252 height 50
click at [585, 312] on input "radio" at bounding box center [589, 307] width 9 height 9
radio input "true"
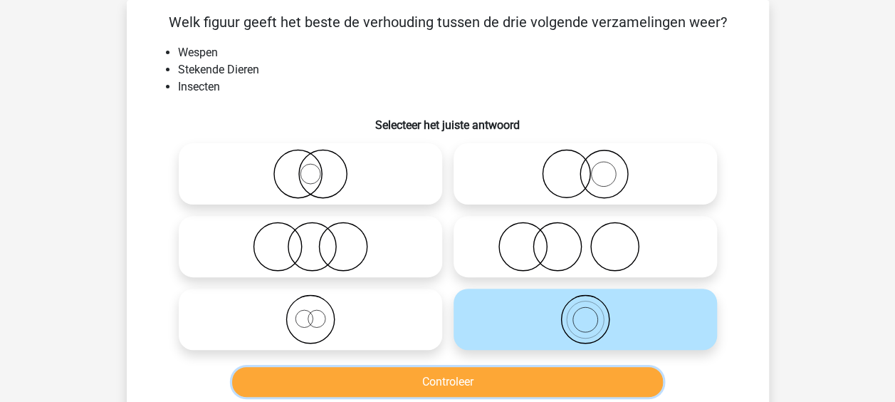
click at [440, 370] on button "Controleer" at bounding box center [447, 382] width 431 height 30
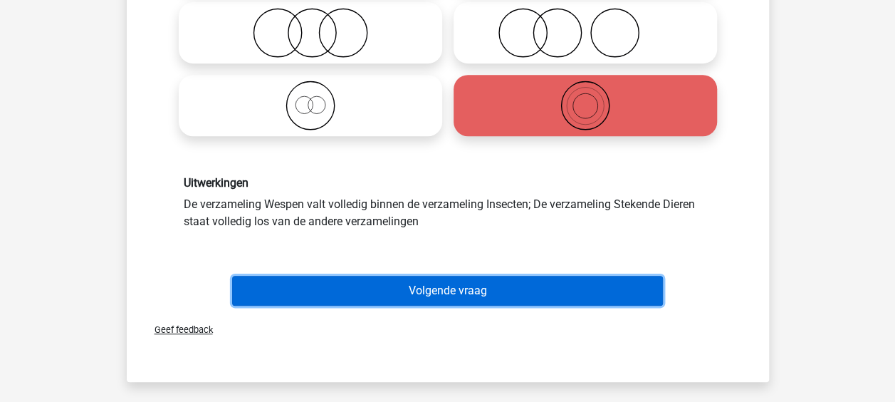
click at [410, 293] on button "Volgende vraag" at bounding box center [447, 291] width 431 height 30
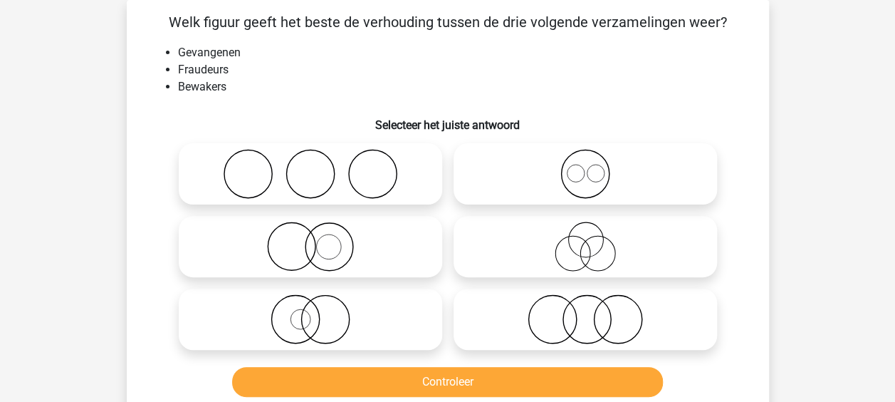
click at [431, 244] on icon at bounding box center [310, 247] width 252 height 50
click at [320, 239] on input "radio" at bounding box center [315, 234] width 9 height 9
radio input "true"
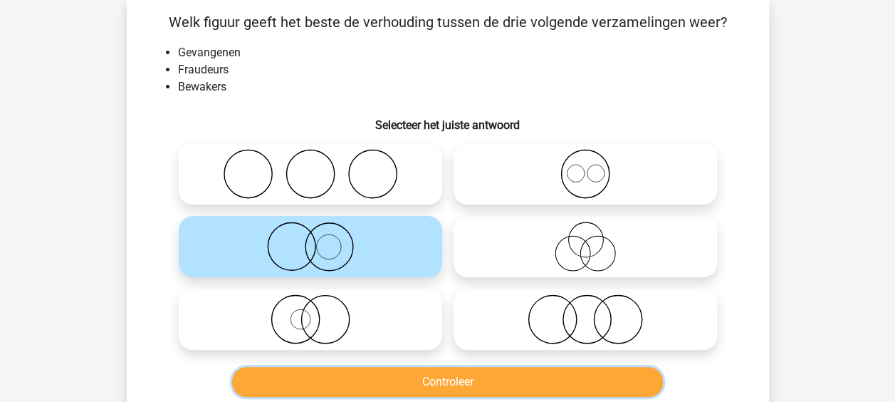
click at [443, 380] on button "Controleer" at bounding box center [447, 382] width 431 height 30
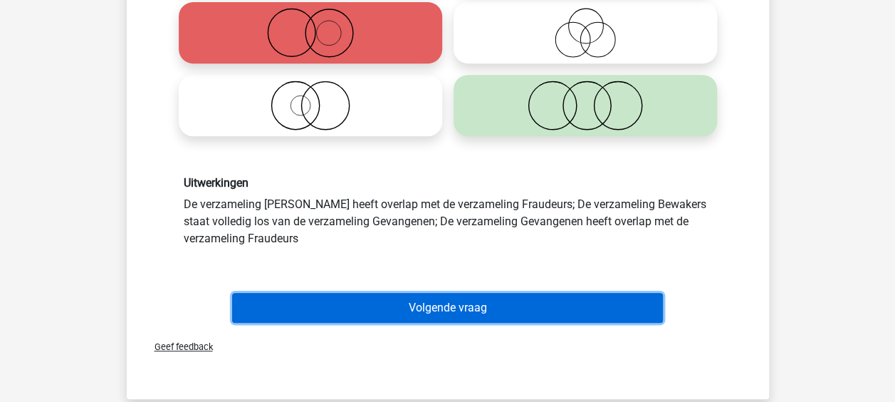
click at [423, 315] on button "Volgende vraag" at bounding box center [447, 308] width 431 height 30
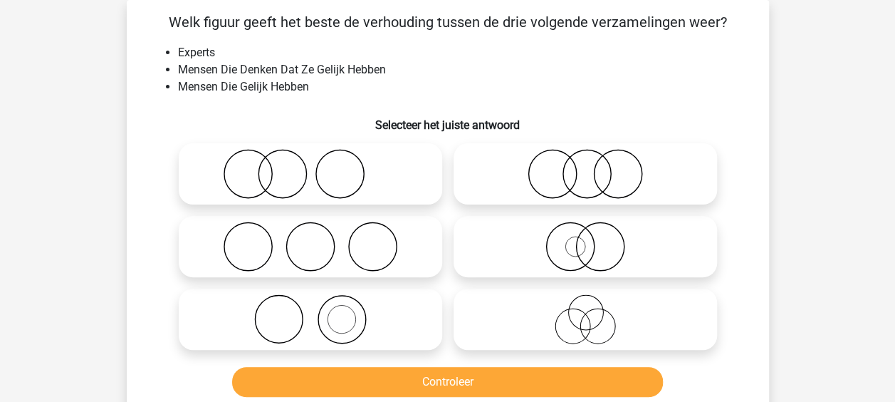
click at [490, 251] on icon at bounding box center [585, 247] width 252 height 50
click at [585, 239] on input "radio" at bounding box center [589, 234] width 9 height 9
radio input "true"
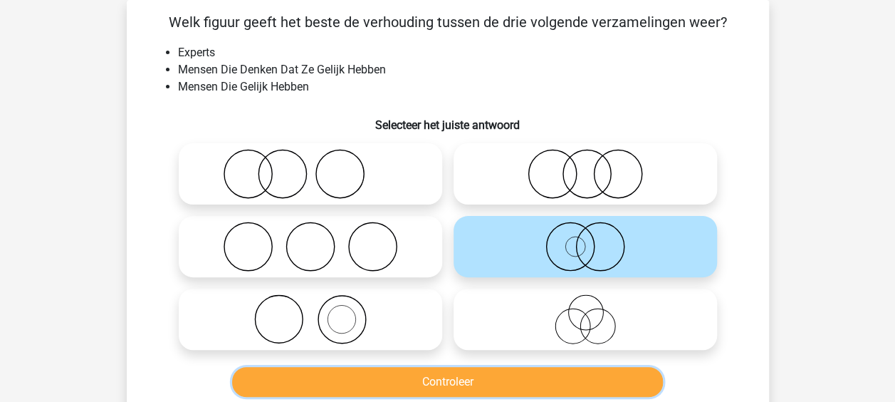
click at [457, 376] on button "Controleer" at bounding box center [447, 382] width 431 height 30
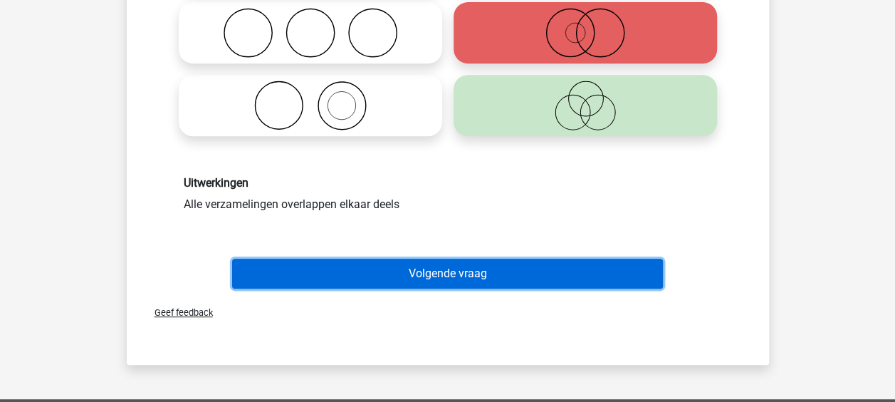
click at [412, 263] on button "Volgende vraag" at bounding box center [447, 274] width 431 height 30
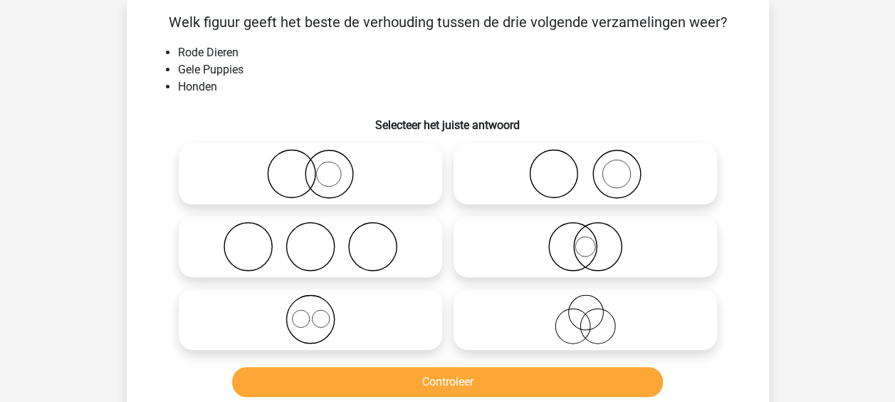
click at [400, 167] on icon at bounding box center [310, 174] width 252 height 50
click at [320, 167] on input "radio" at bounding box center [315, 161] width 9 height 9
radio input "true"
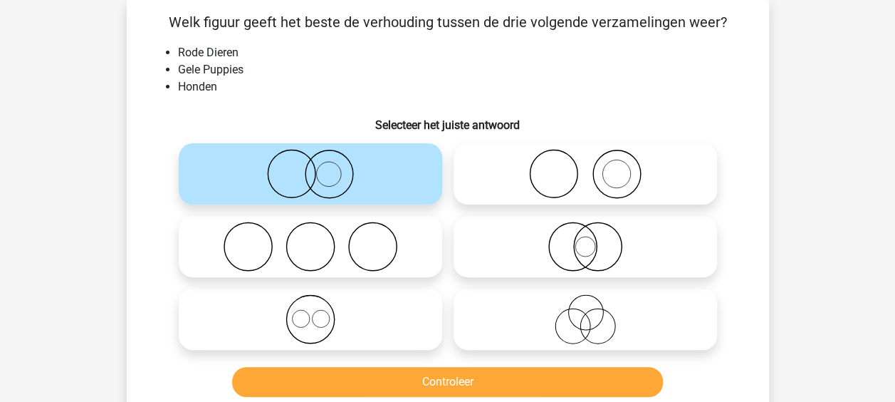
click at [487, 249] on icon at bounding box center [585, 247] width 252 height 50
click at [585, 239] on input "radio" at bounding box center [589, 234] width 9 height 9
radio input "true"
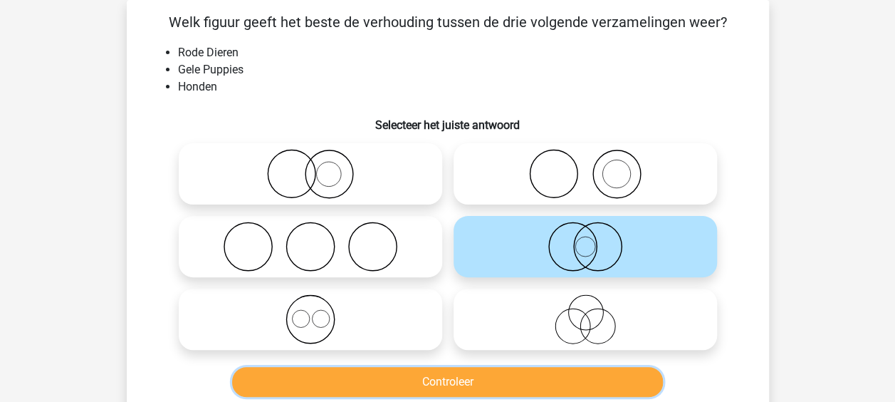
click at [449, 375] on button "Controleer" at bounding box center [447, 382] width 431 height 30
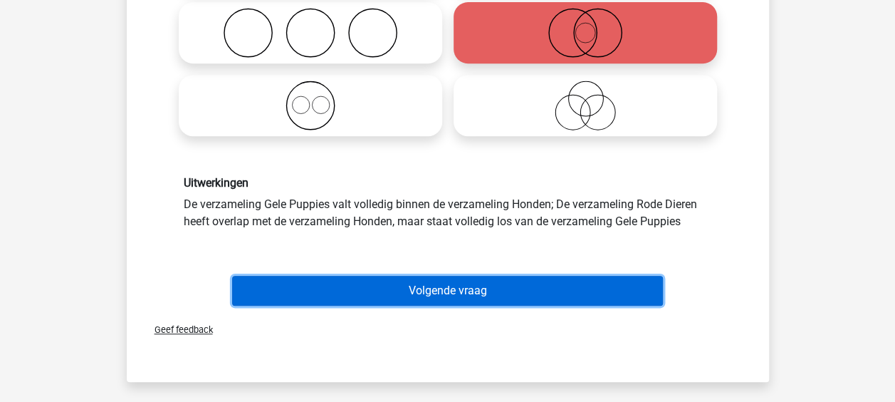
click at [439, 293] on button "Volgende vraag" at bounding box center [447, 291] width 431 height 30
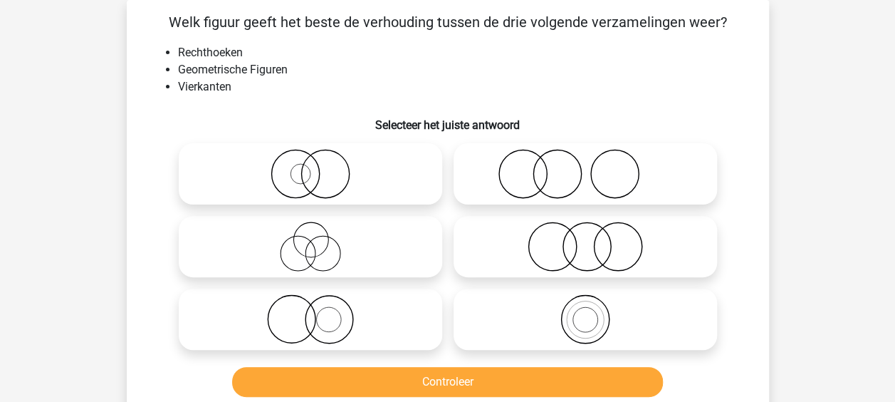
click at [474, 246] on icon at bounding box center [585, 247] width 252 height 50
click at [585, 239] on input "radio" at bounding box center [589, 234] width 9 height 9
radio input "true"
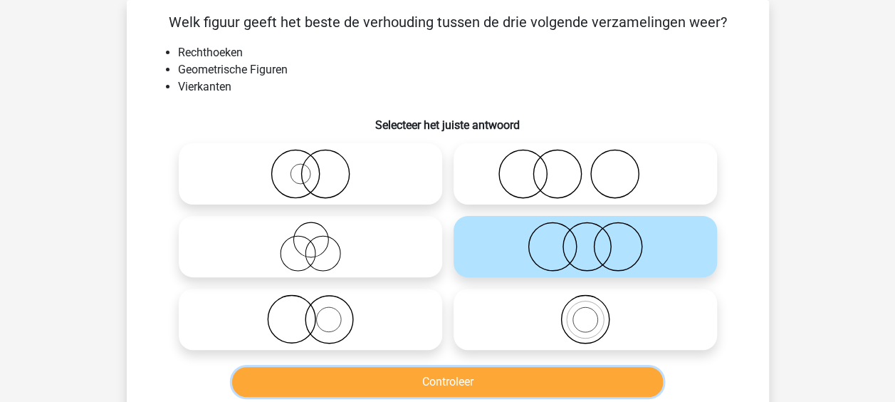
click at [439, 379] on button "Controleer" at bounding box center [447, 382] width 431 height 30
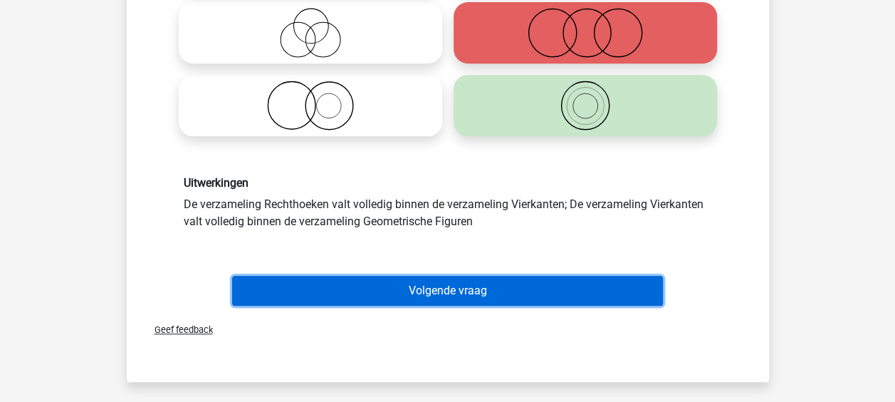
click at [418, 288] on button "Volgende vraag" at bounding box center [447, 291] width 431 height 30
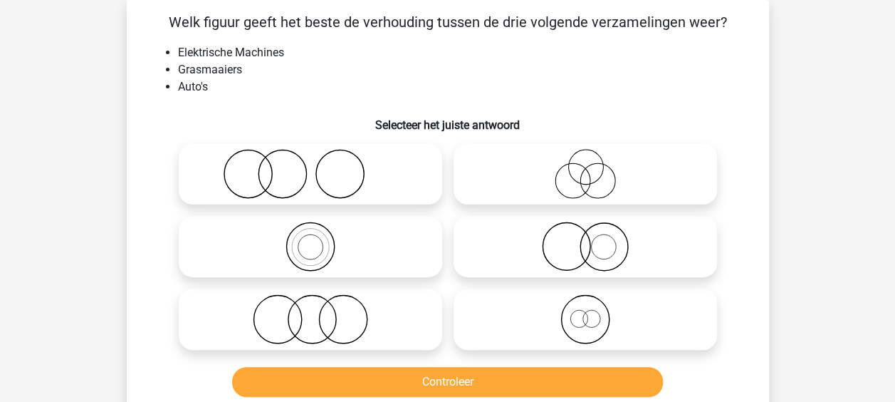
click at [462, 303] on icon at bounding box center [585, 319] width 252 height 50
click at [585, 303] on input "radio" at bounding box center [589, 307] width 9 height 9
radio input "true"
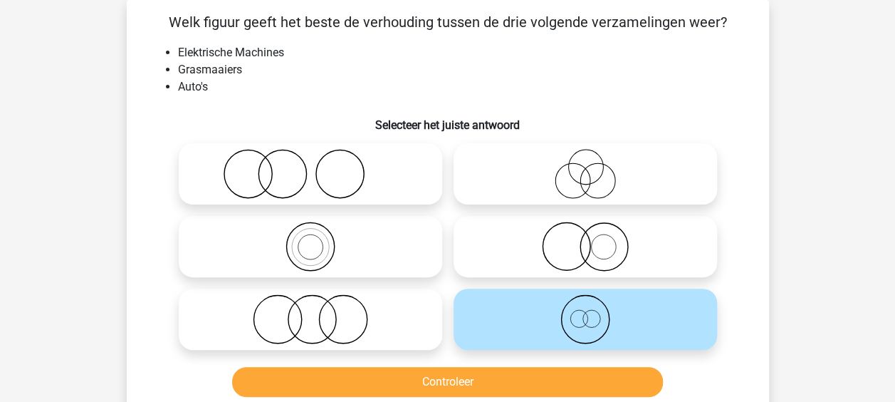
click at [423, 308] on icon at bounding box center [310, 319] width 252 height 50
click at [320, 308] on input "radio" at bounding box center [315, 307] width 9 height 9
radio input "true"
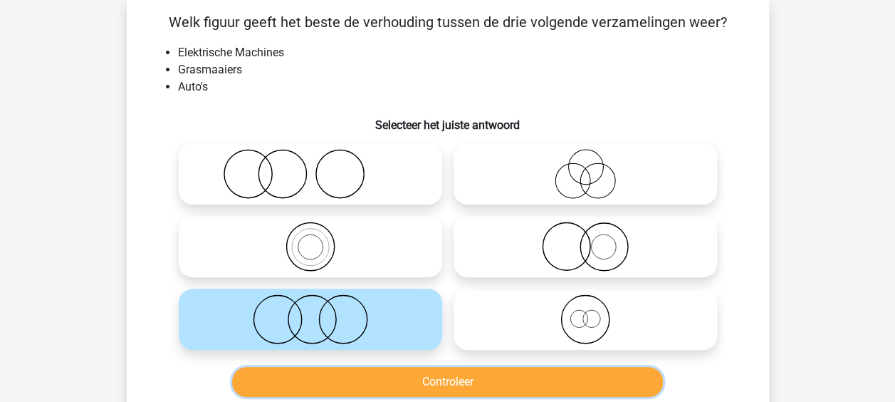
click at [390, 385] on button "Controleer" at bounding box center [447, 382] width 431 height 30
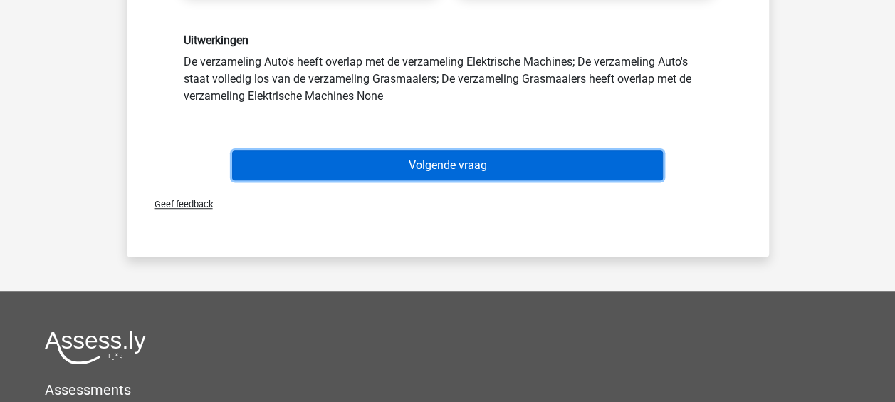
click at [429, 172] on button "Volgende vraag" at bounding box center [447, 165] width 431 height 30
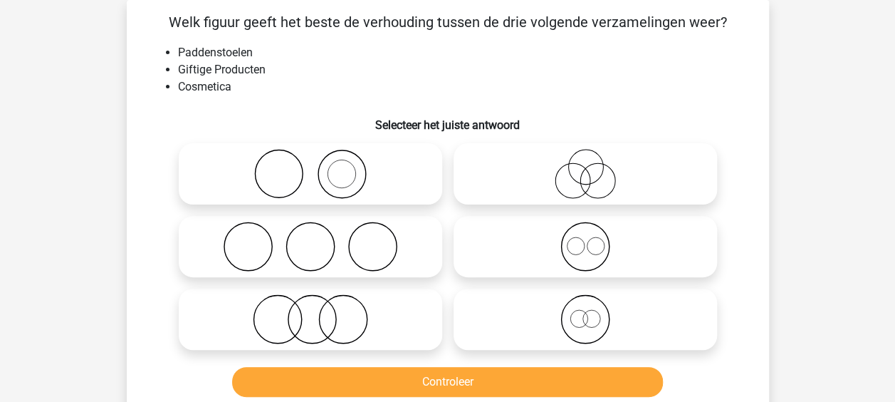
click at [407, 286] on div at bounding box center [310, 319] width 275 height 73
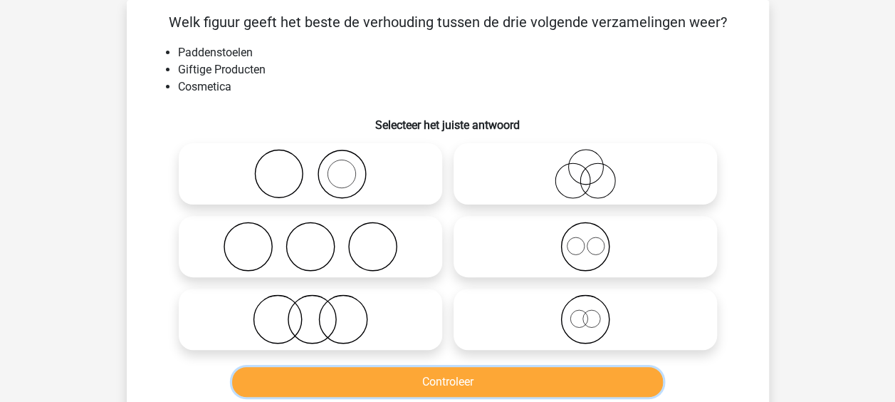
click at [392, 389] on button "Controleer" at bounding box center [447, 382] width 431 height 30
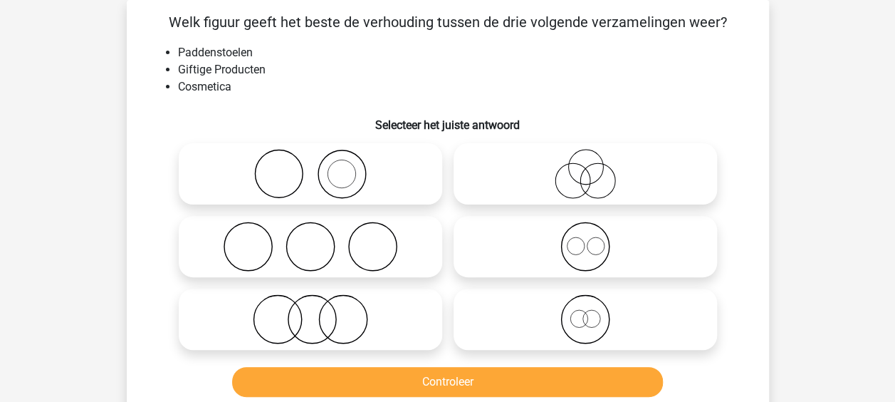
click at [382, 326] on icon at bounding box center [310, 319] width 252 height 50
click at [320, 312] on input "radio" at bounding box center [315, 307] width 9 height 9
radio input "true"
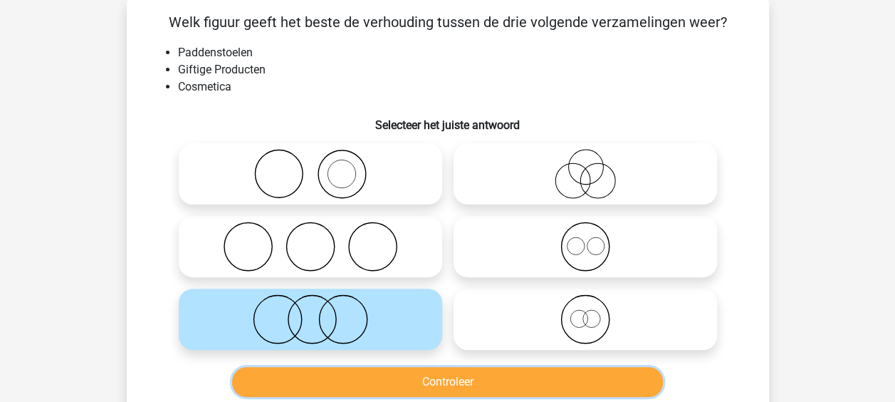
click at [384, 370] on button "Controleer" at bounding box center [447, 382] width 431 height 30
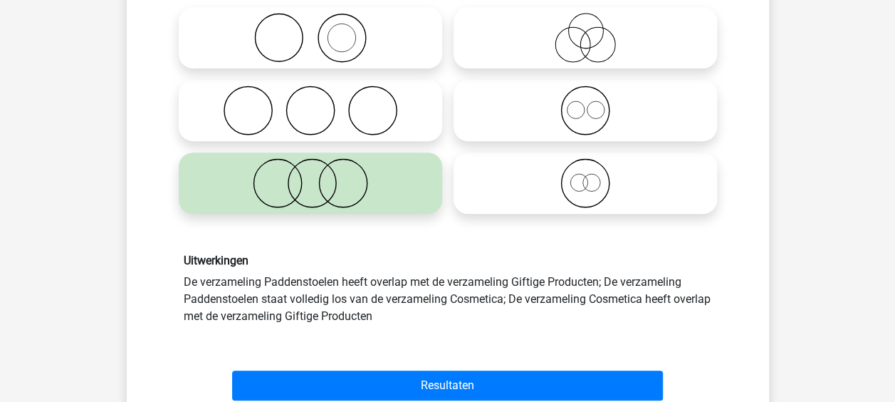
scroll to position [422, 0]
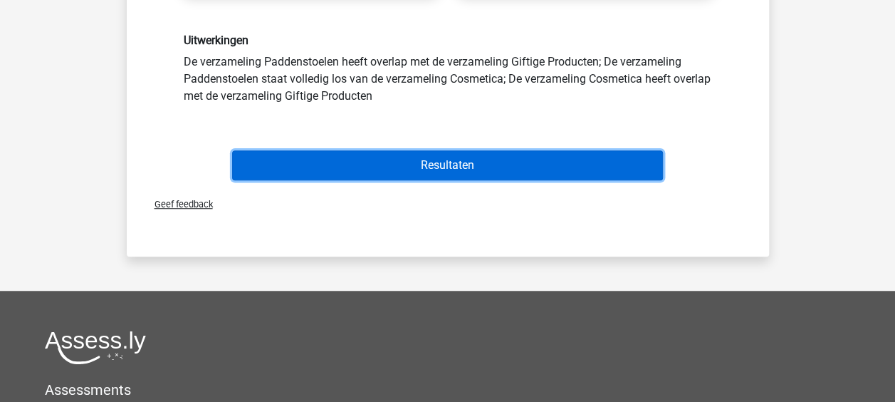
click at [434, 167] on button "Resultaten" at bounding box center [447, 165] width 431 height 30
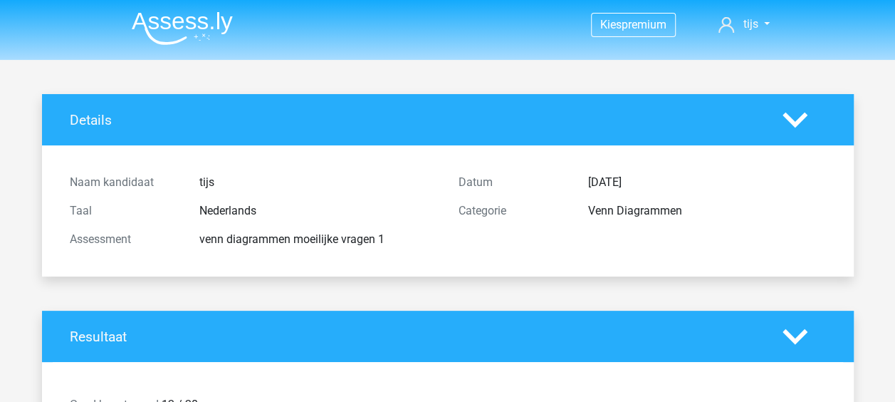
click at [194, 27] on img at bounding box center [182, 27] width 101 height 33
